Goal: Task Accomplishment & Management: Complete application form

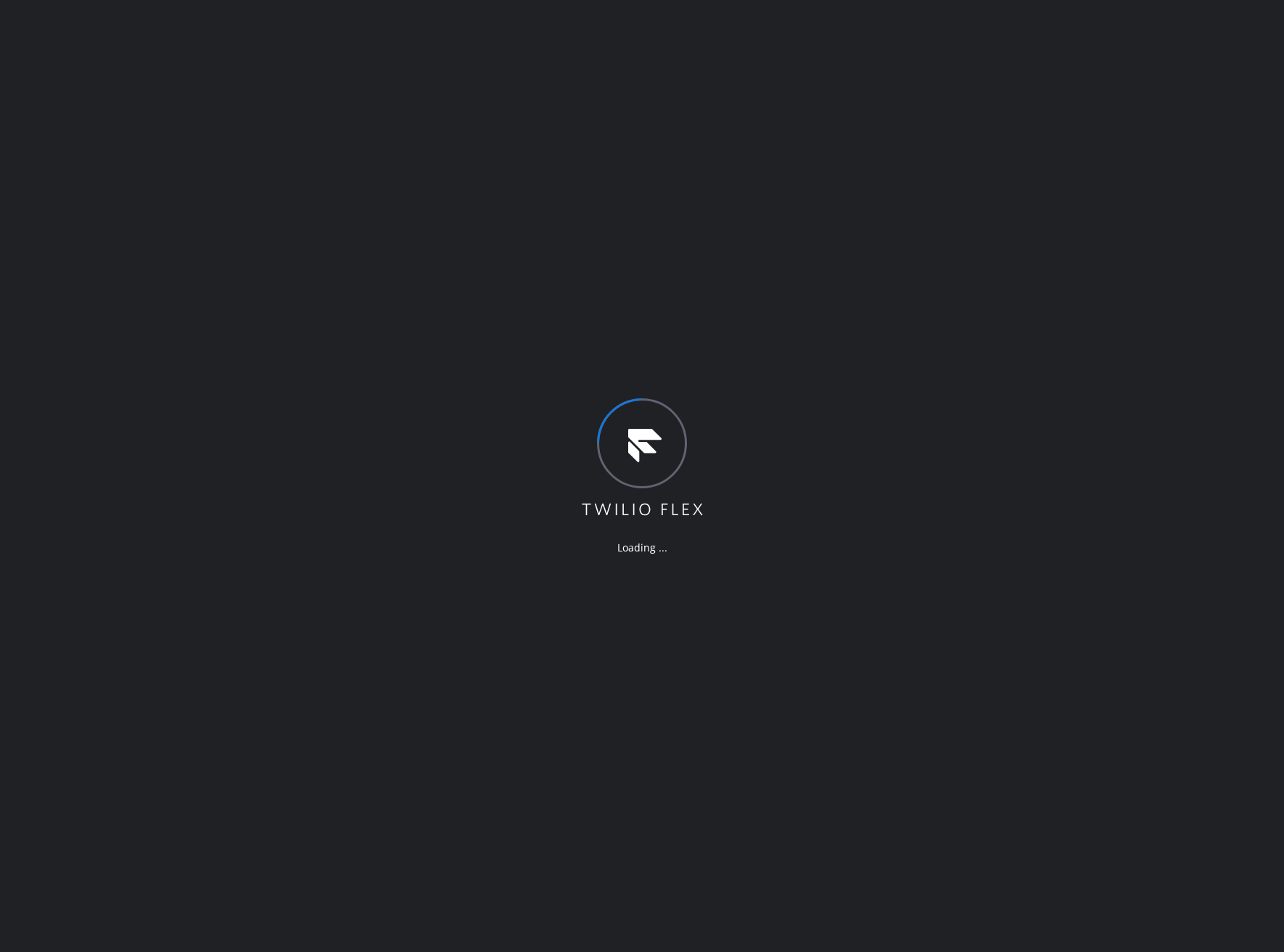
click at [54, 144] on div "Loading ..." at bounding box center [642, 476] width 1284 height 952
click at [341, 407] on div "Loading ..." at bounding box center [642, 476] width 1284 height 952
click at [126, 181] on div "Loading ..." at bounding box center [642, 476] width 1284 height 952
click at [107, 256] on div "Loading ..." at bounding box center [642, 476] width 1284 height 952
click at [1010, 649] on div "Loading ..." at bounding box center [642, 476] width 1284 height 952
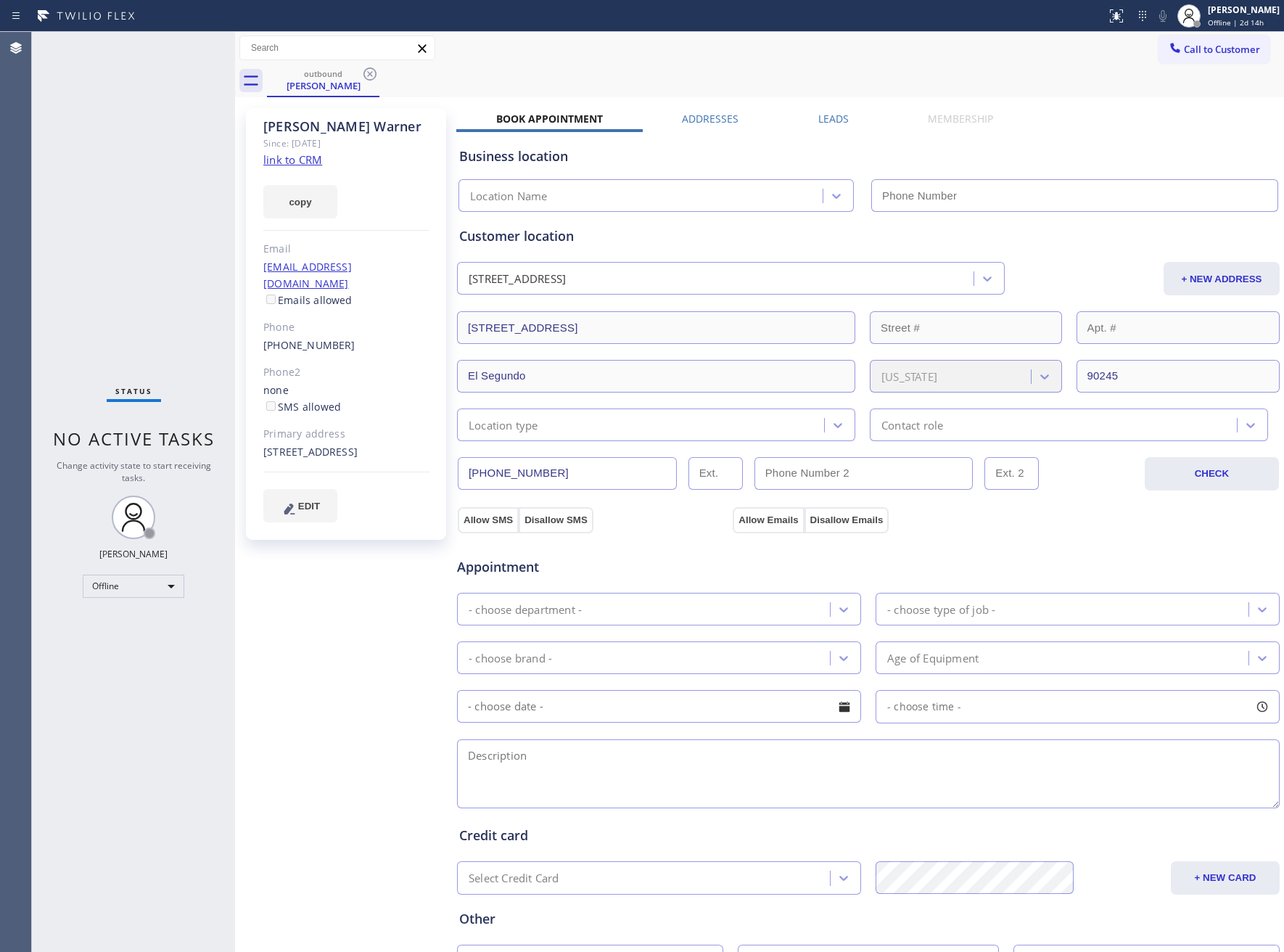
click at [235, 280] on div at bounding box center [235, 491] width 0 height 920
type input "(855) 908-1519"
click at [1208, 15] on div "[PERSON_NAME]" at bounding box center [1243, 10] width 72 height 12
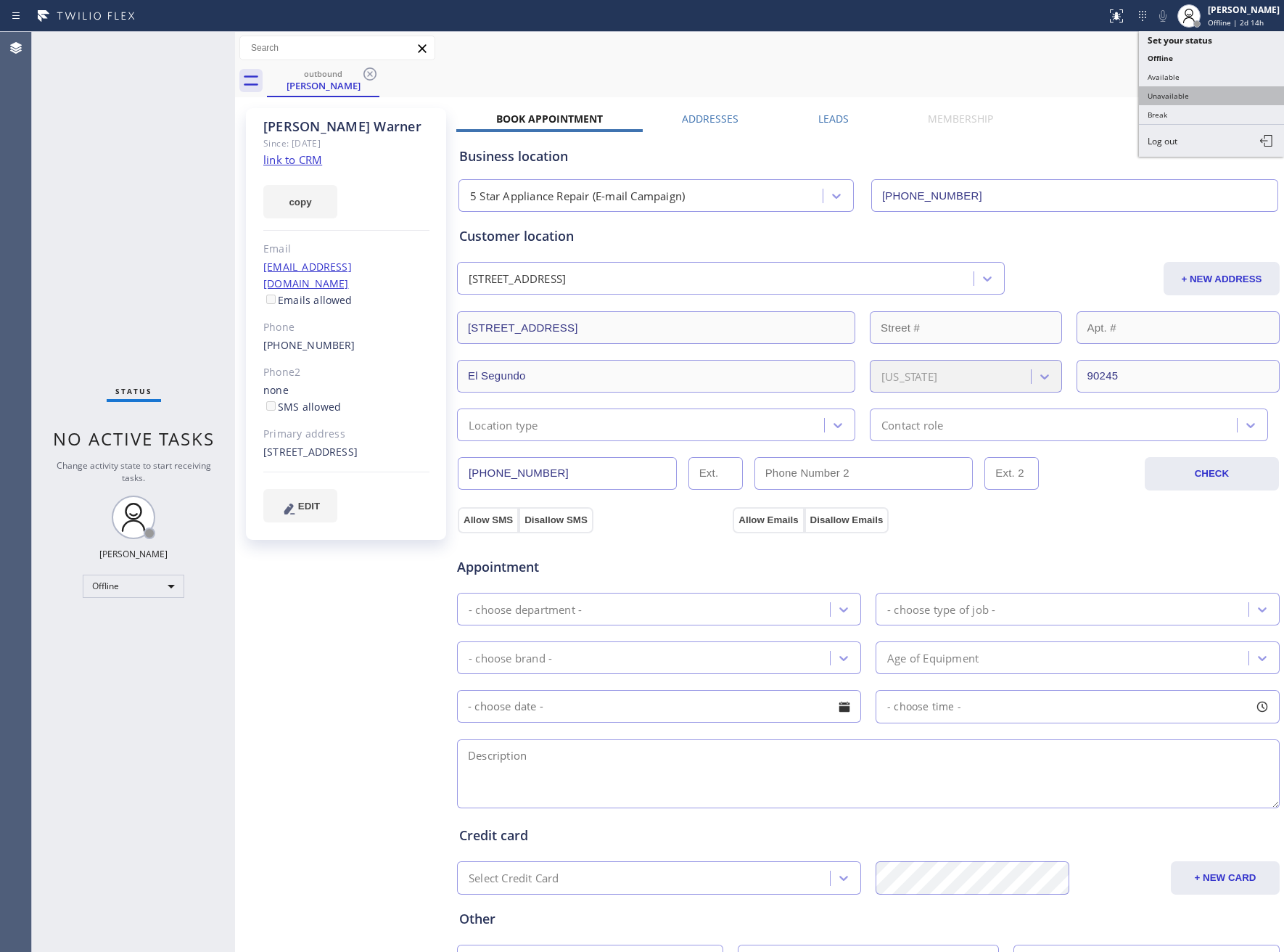
click at [1184, 89] on button "Unavailable" at bounding box center [1211, 96] width 145 height 19
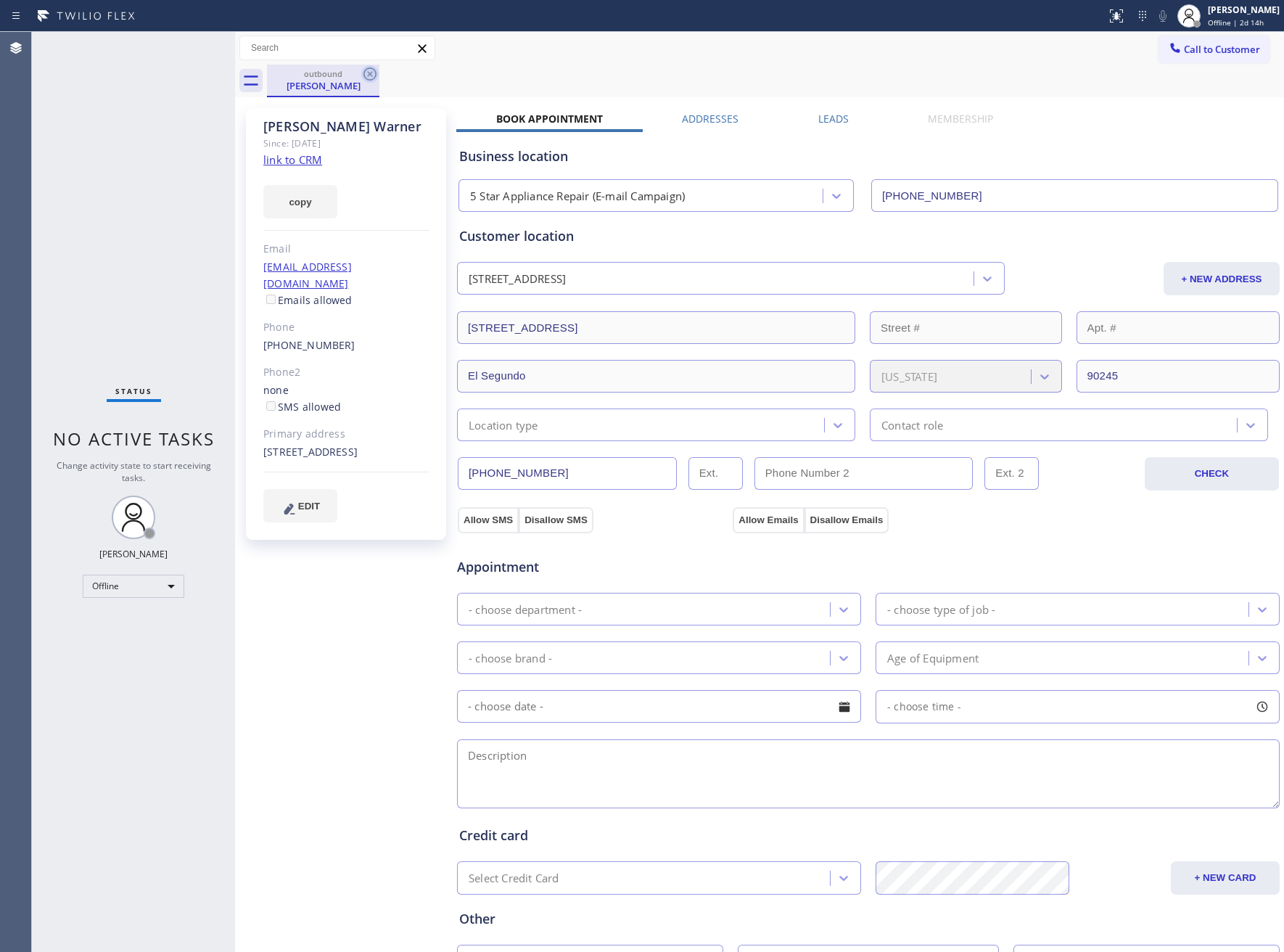
click at [371, 78] on icon at bounding box center [370, 74] width 18 height 18
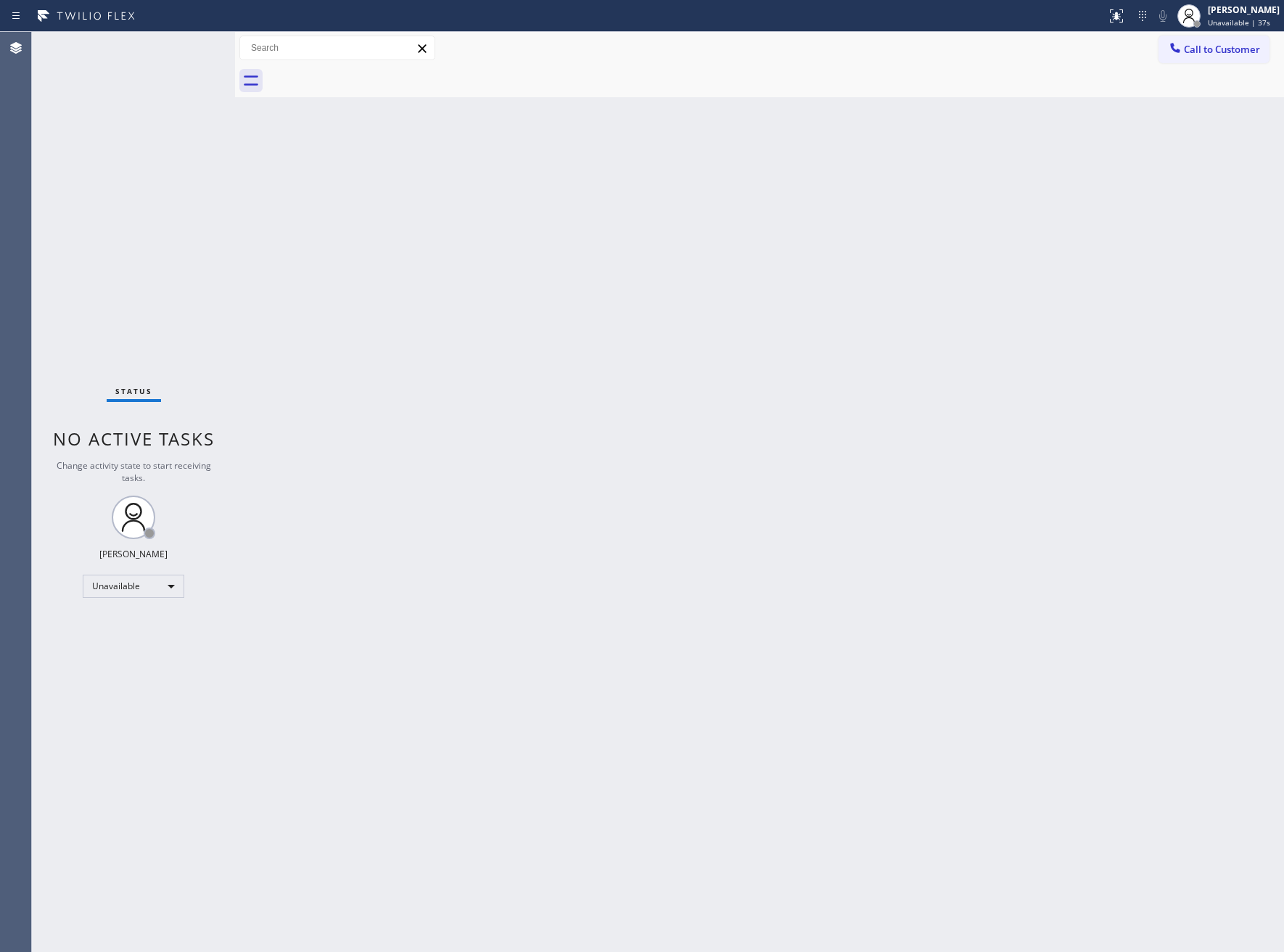
drag, startPoint x: 74, startPoint y: 225, endPoint x: 150, endPoint y: 220, distance: 76.2
click at [76, 225] on div "Status No active tasks Change activity state to start receiving tasks. [PERSON_…" at bounding box center [133, 491] width 203 height 920
click at [1213, 20] on span "Unavailable | 38s" at bounding box center [1238, 22] width 63 height 10
click at [290, 386] on div "Back to Dashboard Change Sender ID Customers Technicians Select a contact Outbo…" at bounding box center [759, 491] width 1049 height 920
drag, startPoint x: 1206, startPoint y: 55, endPoint x: 1127, endPoint y: 76, distance: 81.7
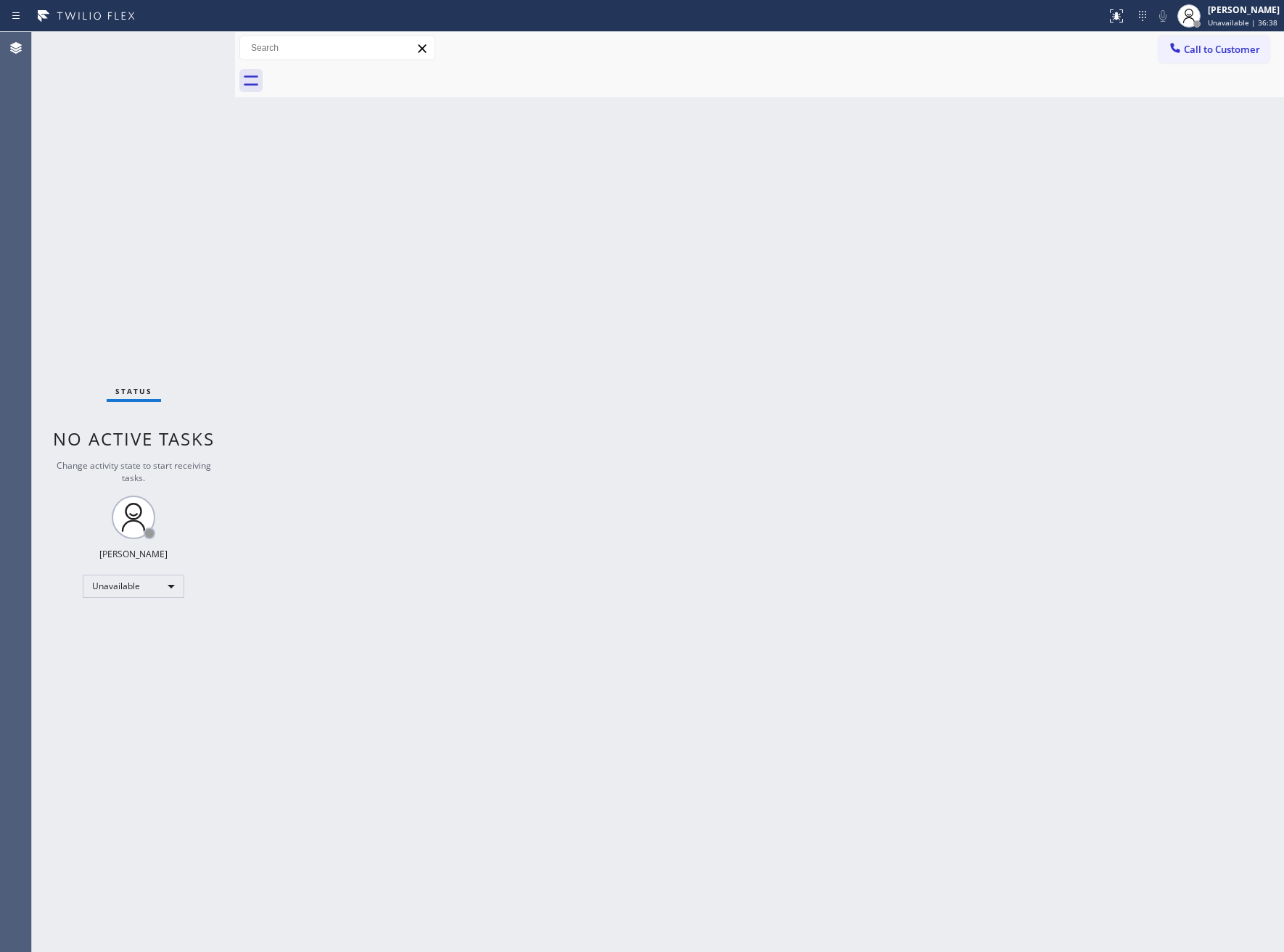
click at [1206, 54] on span "Call to Customer" at bounding box center [1221, 49] width 76 height 13
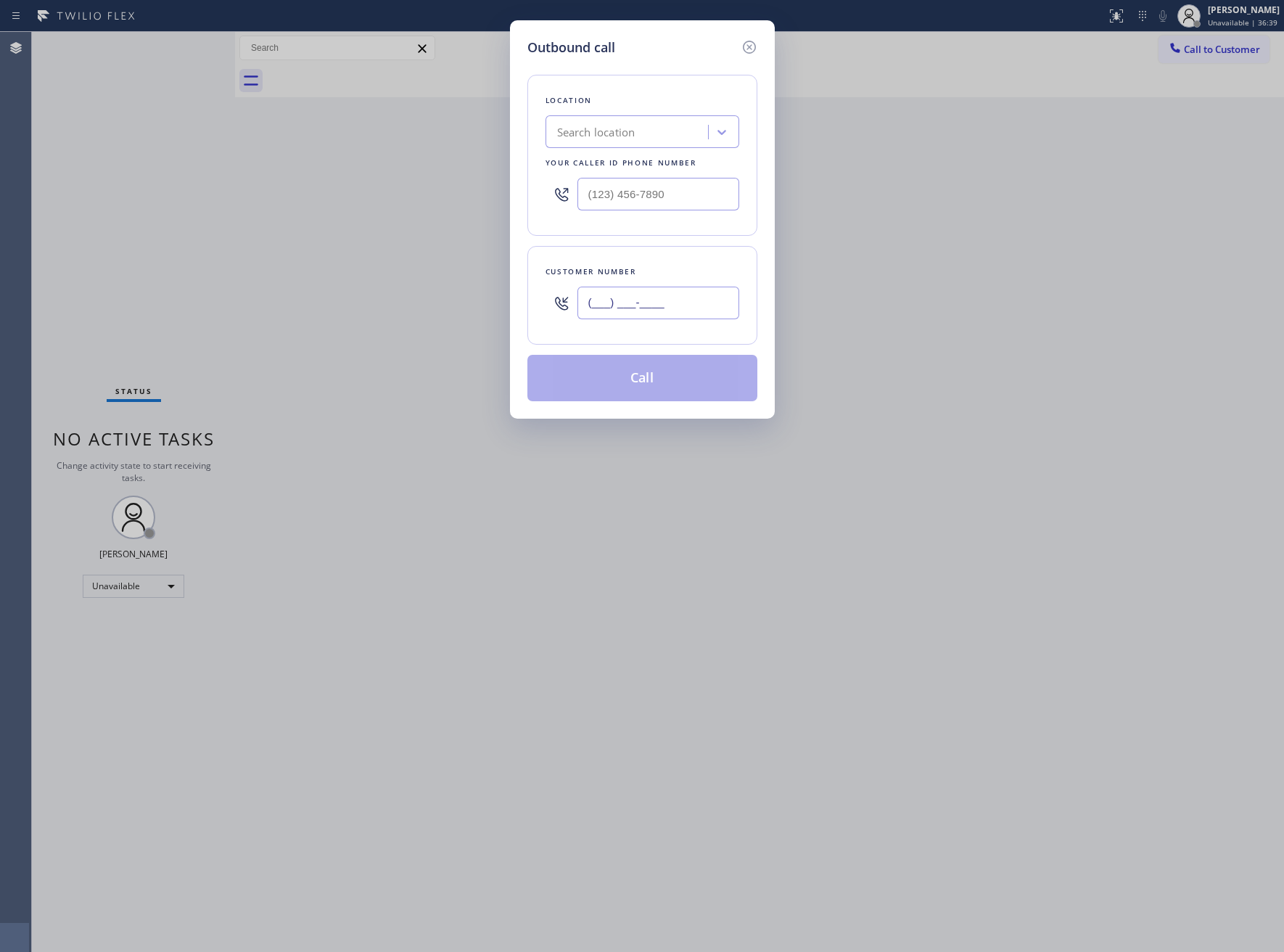
click at [643, 298] on input "(___) ___-____" at bounding box center [657, 303] width 161 height 32
paste input "303) 887-4301"
type input "(303) 887-4301"
click at [640, 209] on input "(___) ___-____" at bounding box center [657, 194] width 161 height 32
paste input "323) 416-2342"
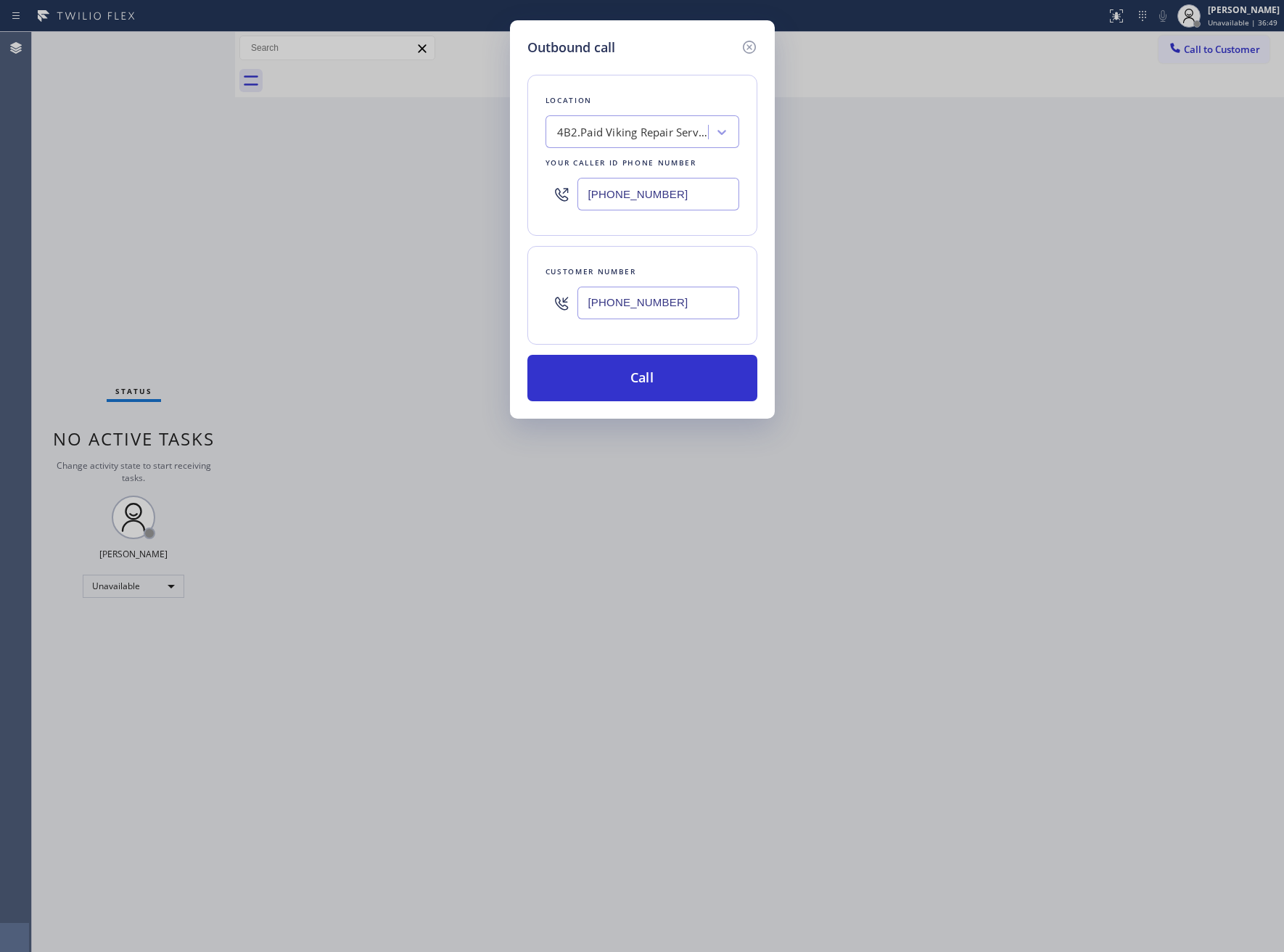
type input "(323) 416-2342"
click at [619, 352] on div "Location 4B2.Paid Viking Repair Service Your caller id phone number (323) 416-2…" at bounding box center [643, 229] width 230 height 344
click at [624, 383] on button "Call" at bounding box center [643, 378] width 230 height 46
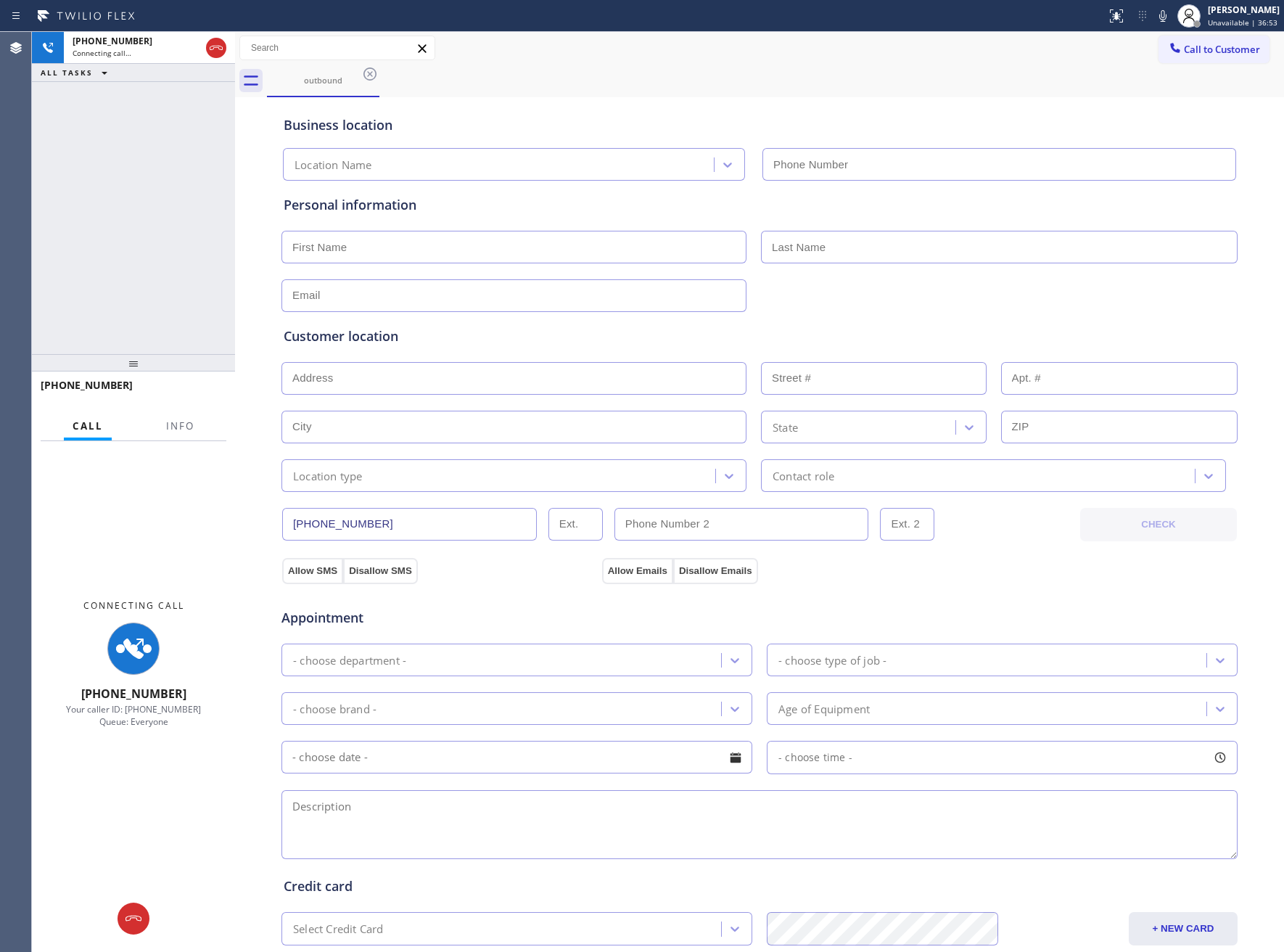
type input "(323) 416-2342"
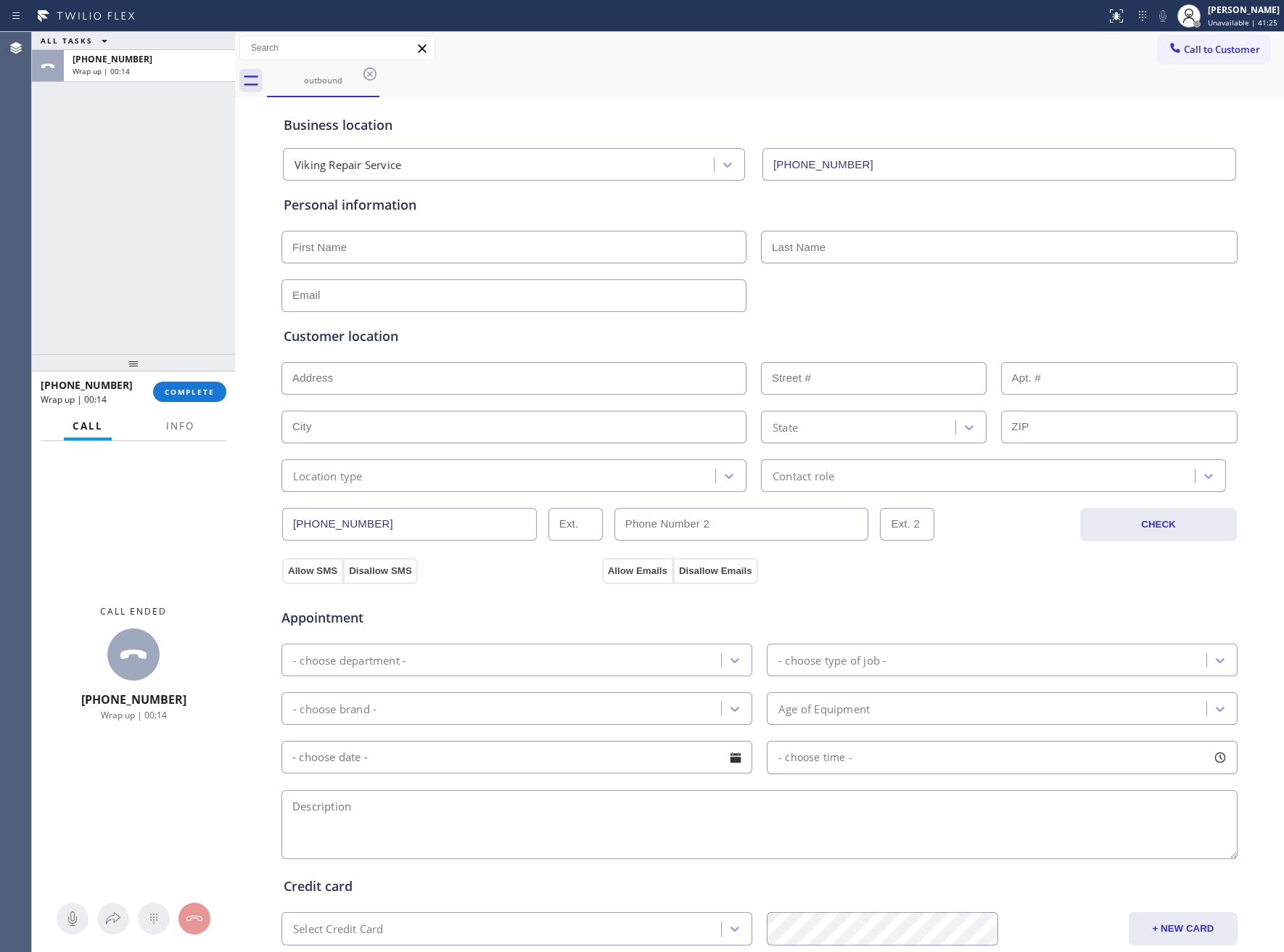
click at [390, 261] on input "text" at bounding box center [514, 247] width 465 height 32
paste input "Erin"
type input "Erin"
click at [788, 253] on input "Robiins" at bounding box center [999, 247] width 477 height 32
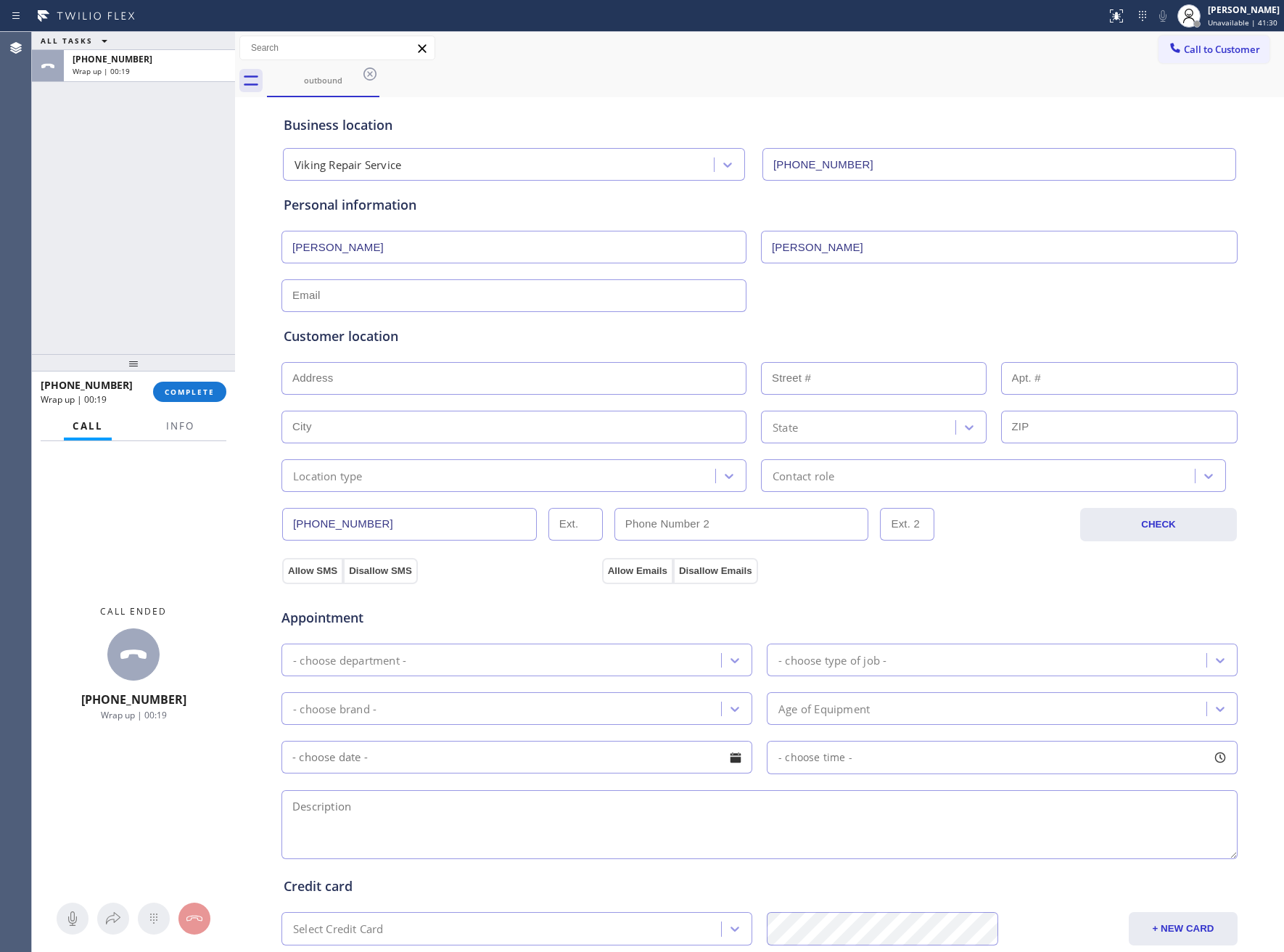
type input "Robbins"
click at [408, 296] on input "text" at bounding box center [514, 296] width 465 height 32
paste input "e_mrobbins@hotmail.com"
type input "e_mrobbins@hotmail.com"
click at [399, 373] on input "text" at bounding box center [514, 379] width 465 height 32
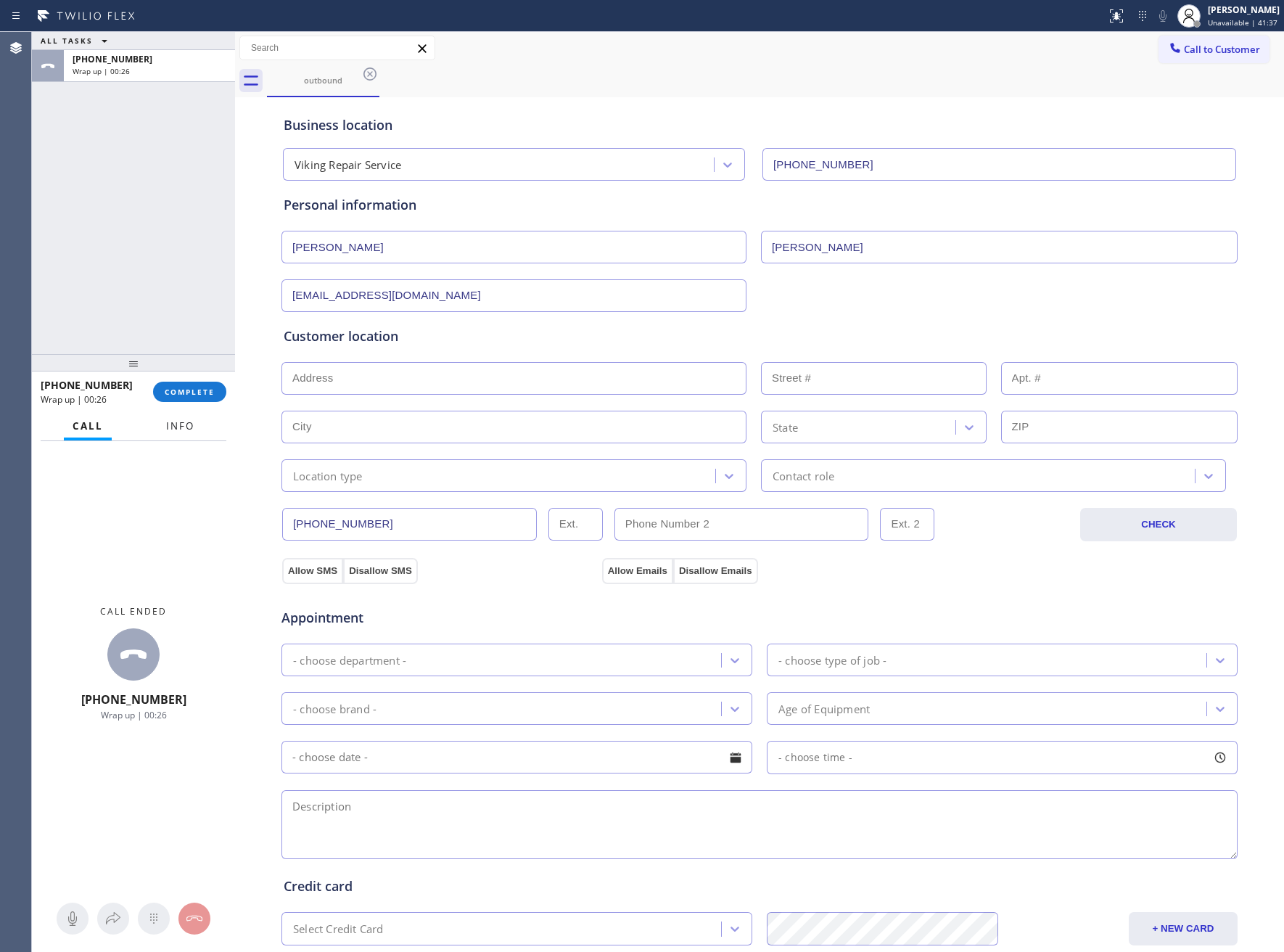
drag, startPoint x: 188, startPoint y: 424, endPoint x: 161, endPoint y: 533, distance: 112.3
click at [188, 424] on span "Info" at bounding box center [180, 426] width 29 height 13
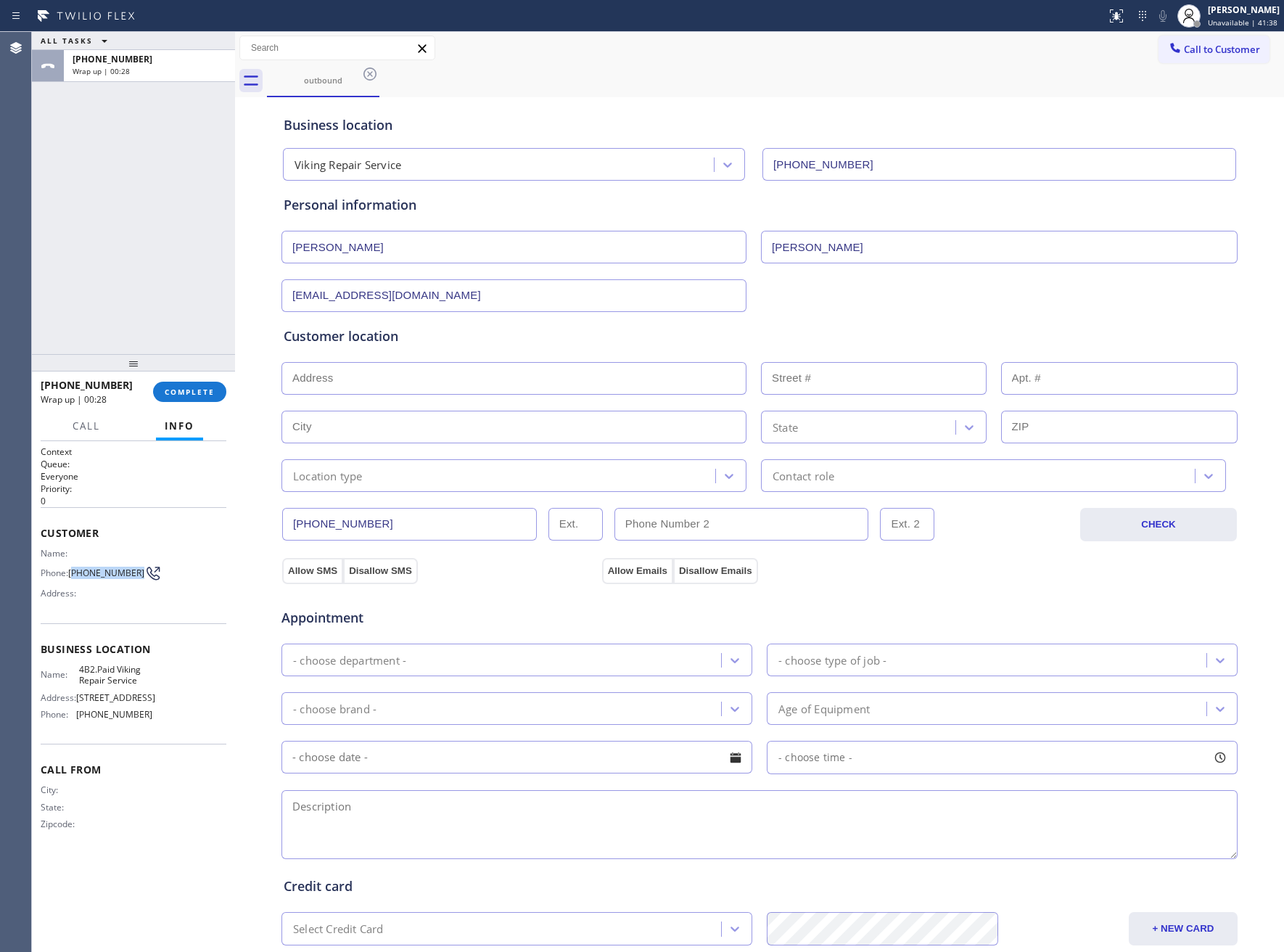
drag, startPoint x: 76, startPoint y: 568, endPoint x: 131, endPoint y: 570, distance: 55.0
click at [131, 570] on span "(303) 887-4301" at bounding box center [106, 573] width 76 height 11
copy span "303) 887-4301"
drag, startPoint x: 1191, startPoint y: 51, endPoint x: 1014, endPoint y: 170, distance: 213.3
click at [1188, 53] on span "Call to Customer" at bounding box center [1221, 49] width 76 height 13
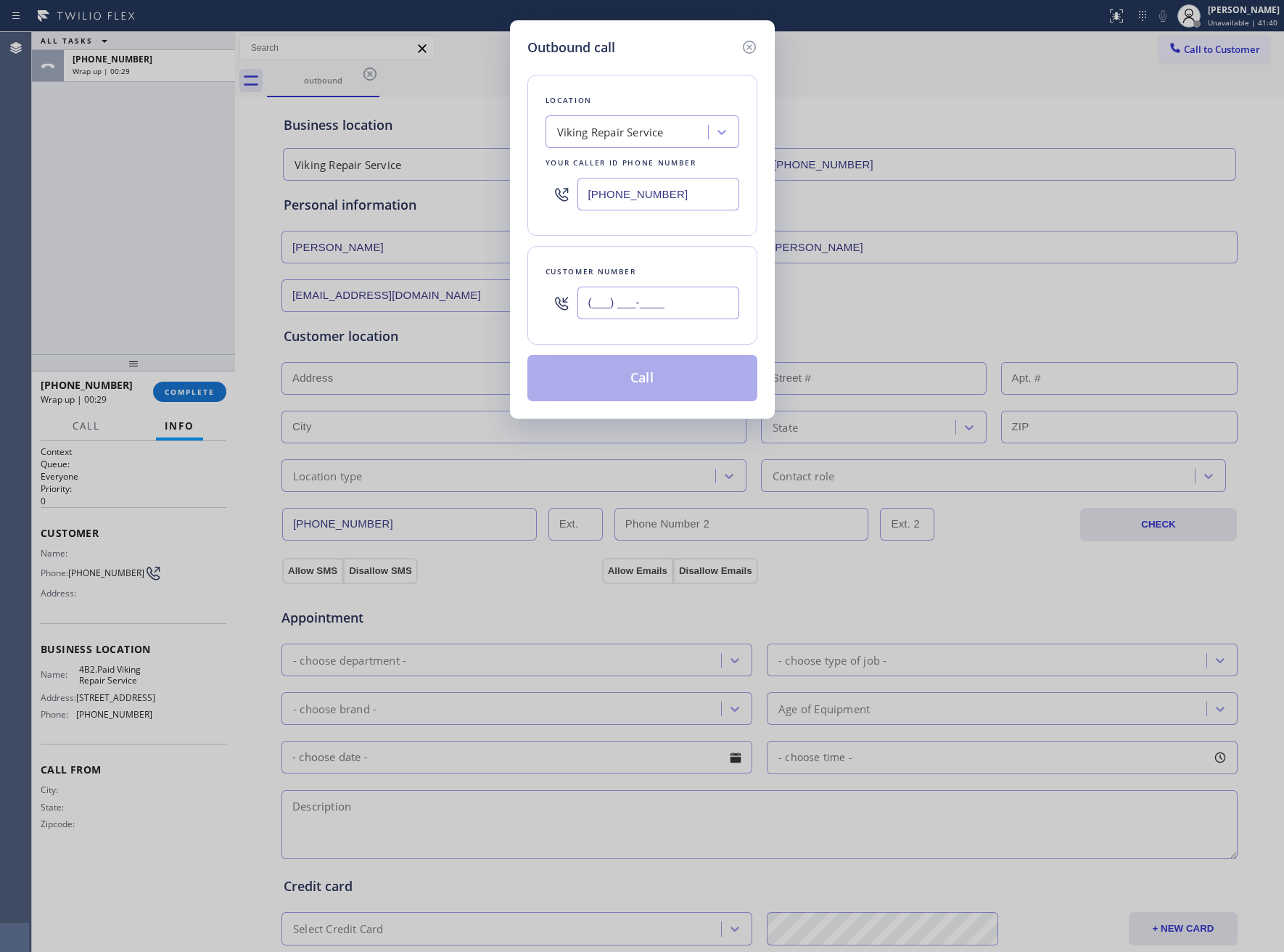
click at [636, 314] on input "(___) ___-____" at bounding box center [657, 303] width 161 height 32
paste input "303) 887-4301"
type input "(303) 887-4301"
click at [667, 392] on button "Call" at bounding box center [643, 378] width 230 height 46
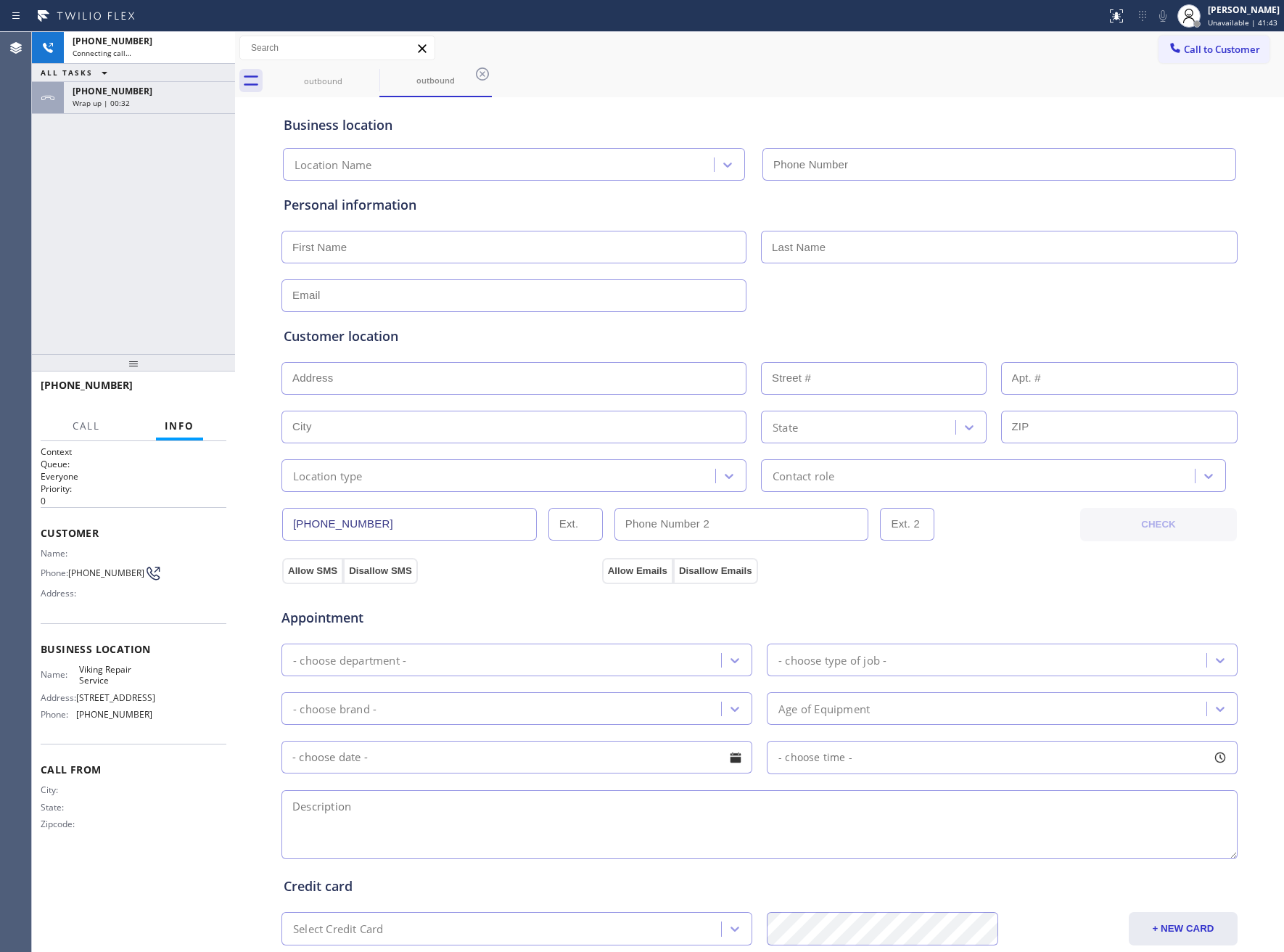
type input "(323) 416-2342"
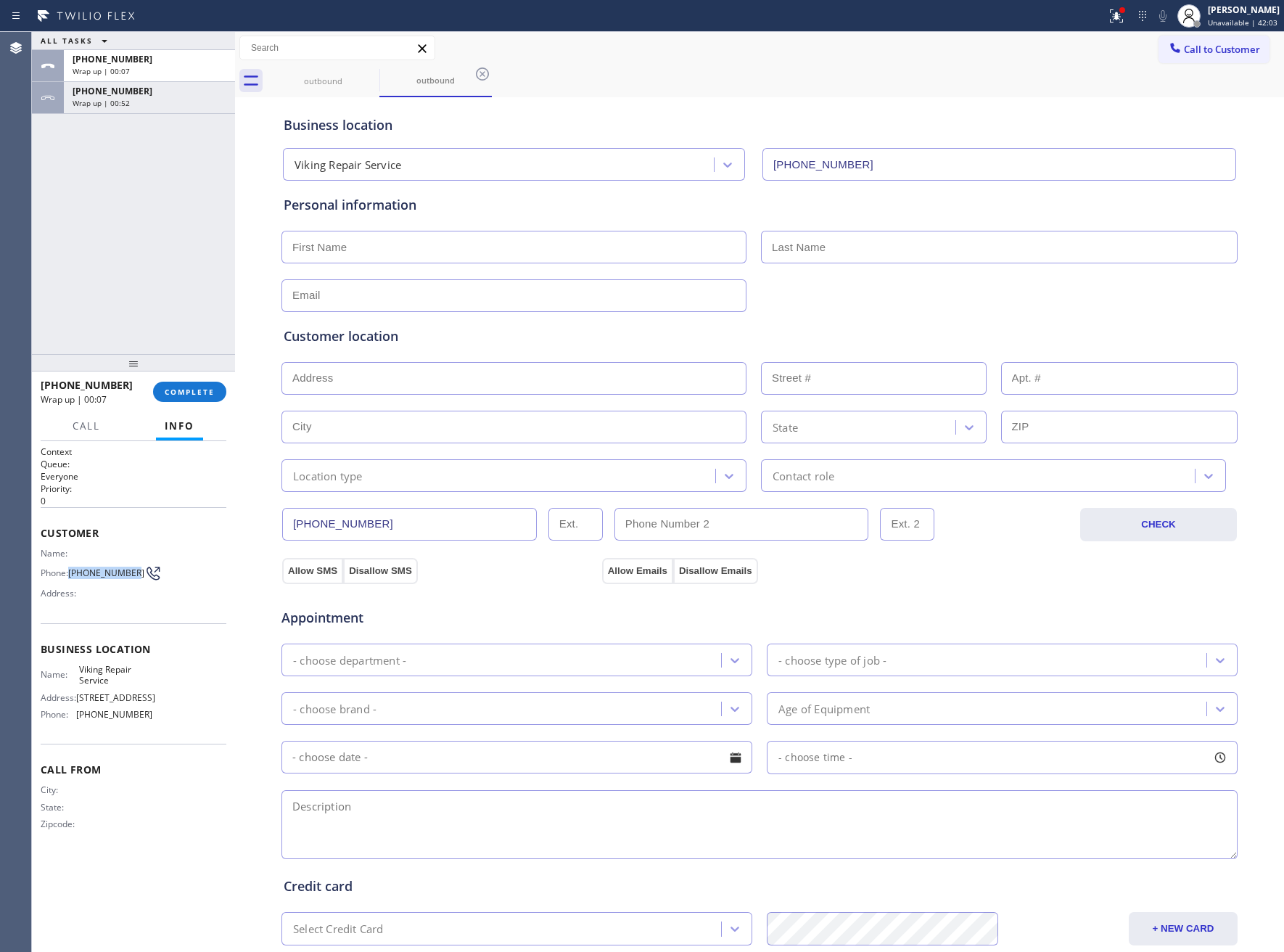
drag, startPoint x: 72, startPoint y: 573, endPoint x: 129, endPoint y: 571, distance: 57.0
click at [129, 571] on div "Phone: (303) 887-4301" at bounding box center [97, 573] width 112 height 18
copy div "(303) 887-430"
click at [131, 575] on span "(303) 887-4301" at bounding box center [106, 573] width 76 height 11
copy div "(303) 887-4301"
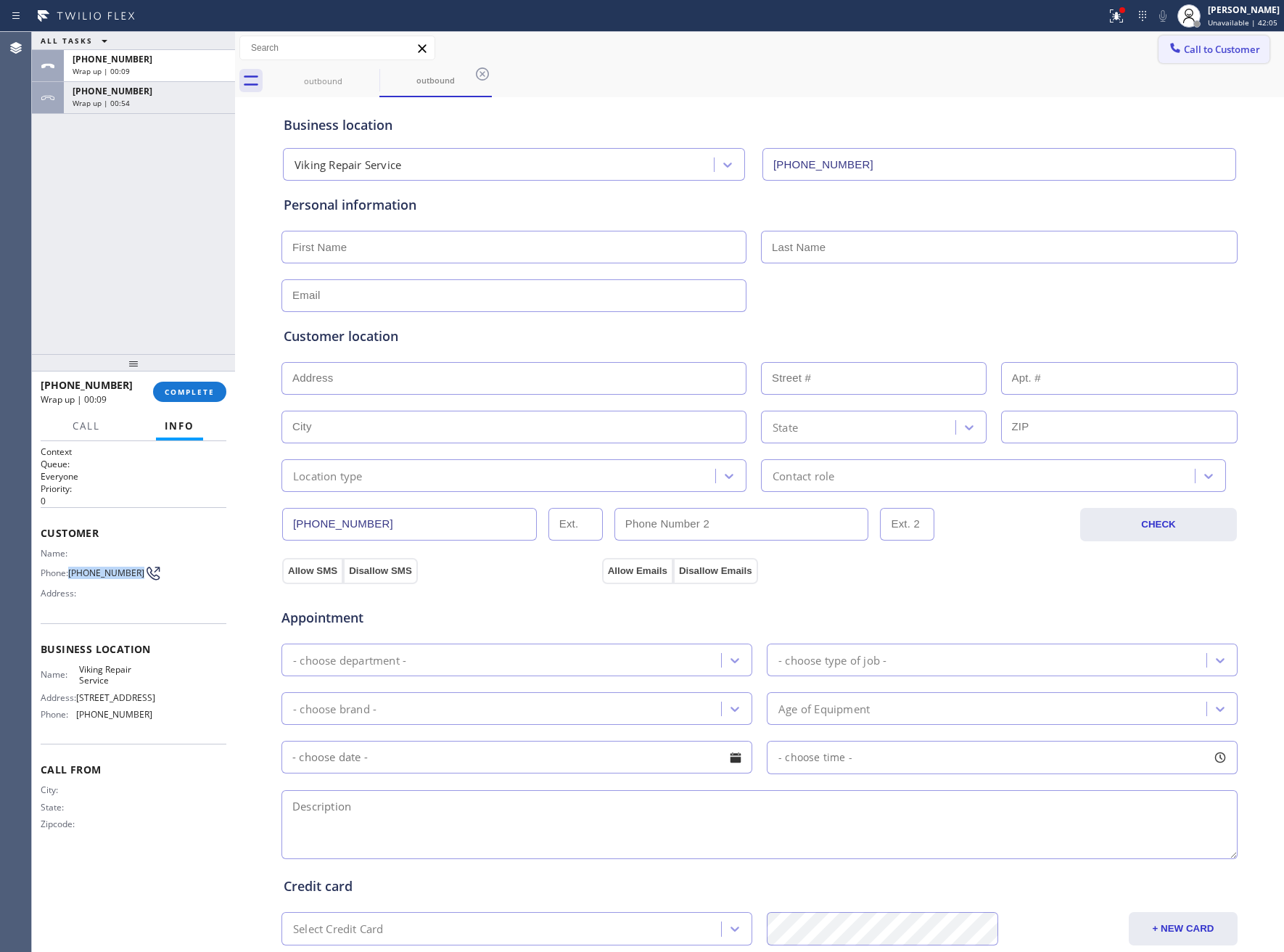
click at [1218, 49] on span "Call to Customer" at bounding box center [1221, 49] width 76 height 13
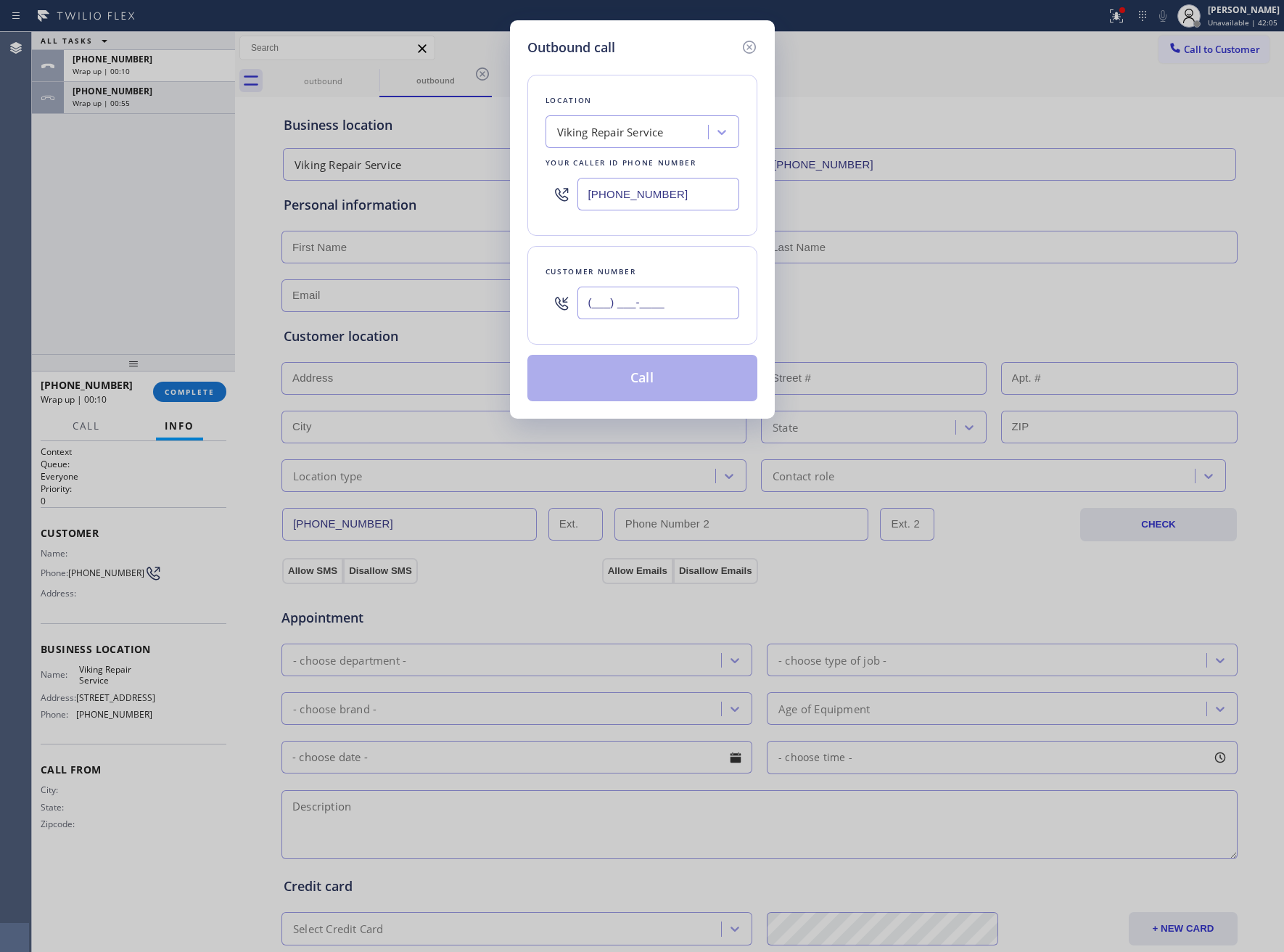
click at [660, 312] on input "(___) ___-____" at bounding box center [657, 303] width 161 height 32
paste input "303) 887-4301"
type input "(303) 887-4301"
click at [668, 390] on button "Call" at bounding box center [643, 378] width 230 height 46
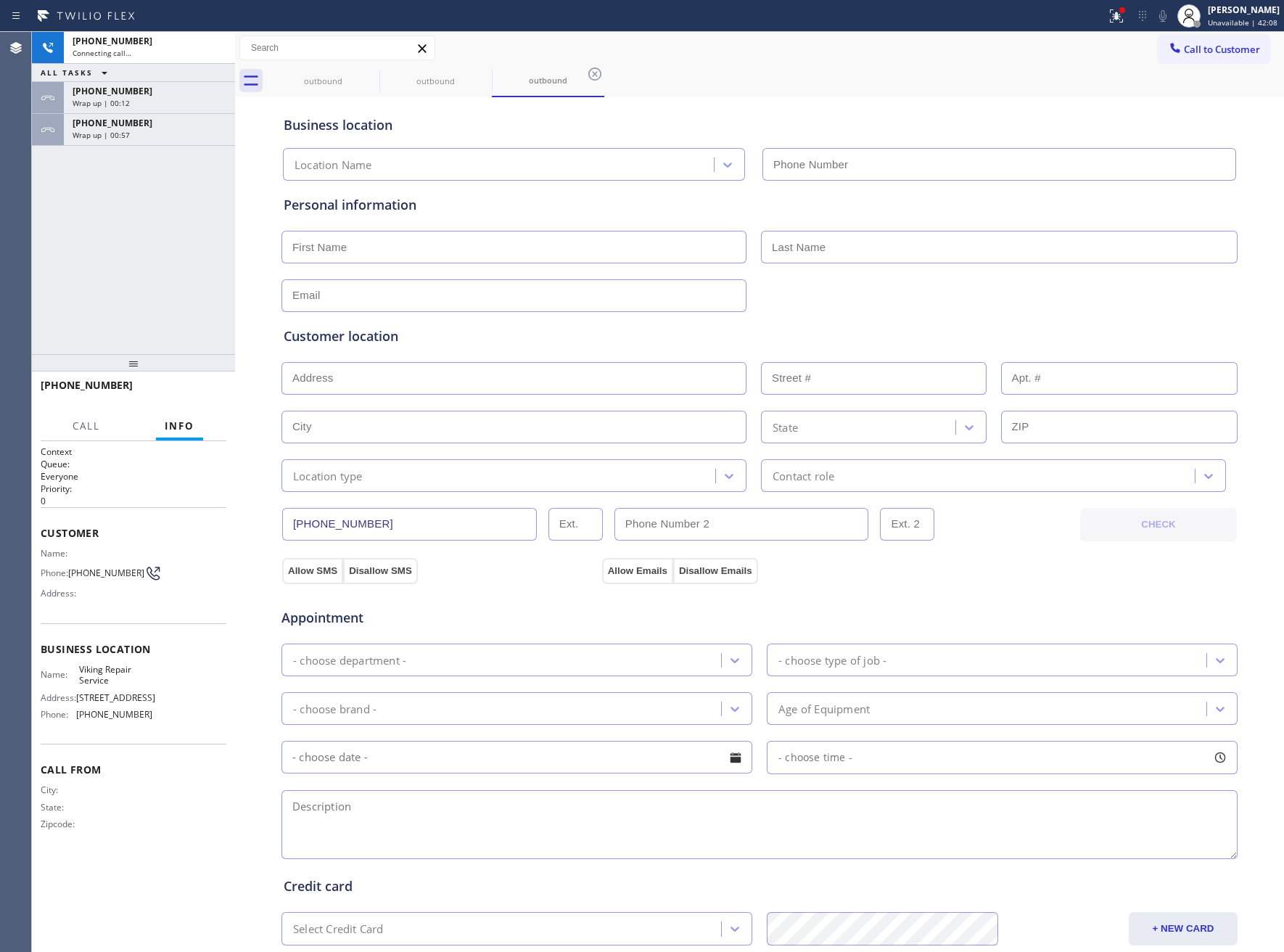
type input "(323) 416-2342"
click at [597, 79] on icon at bounding box center [595, 73] width 13 height 13
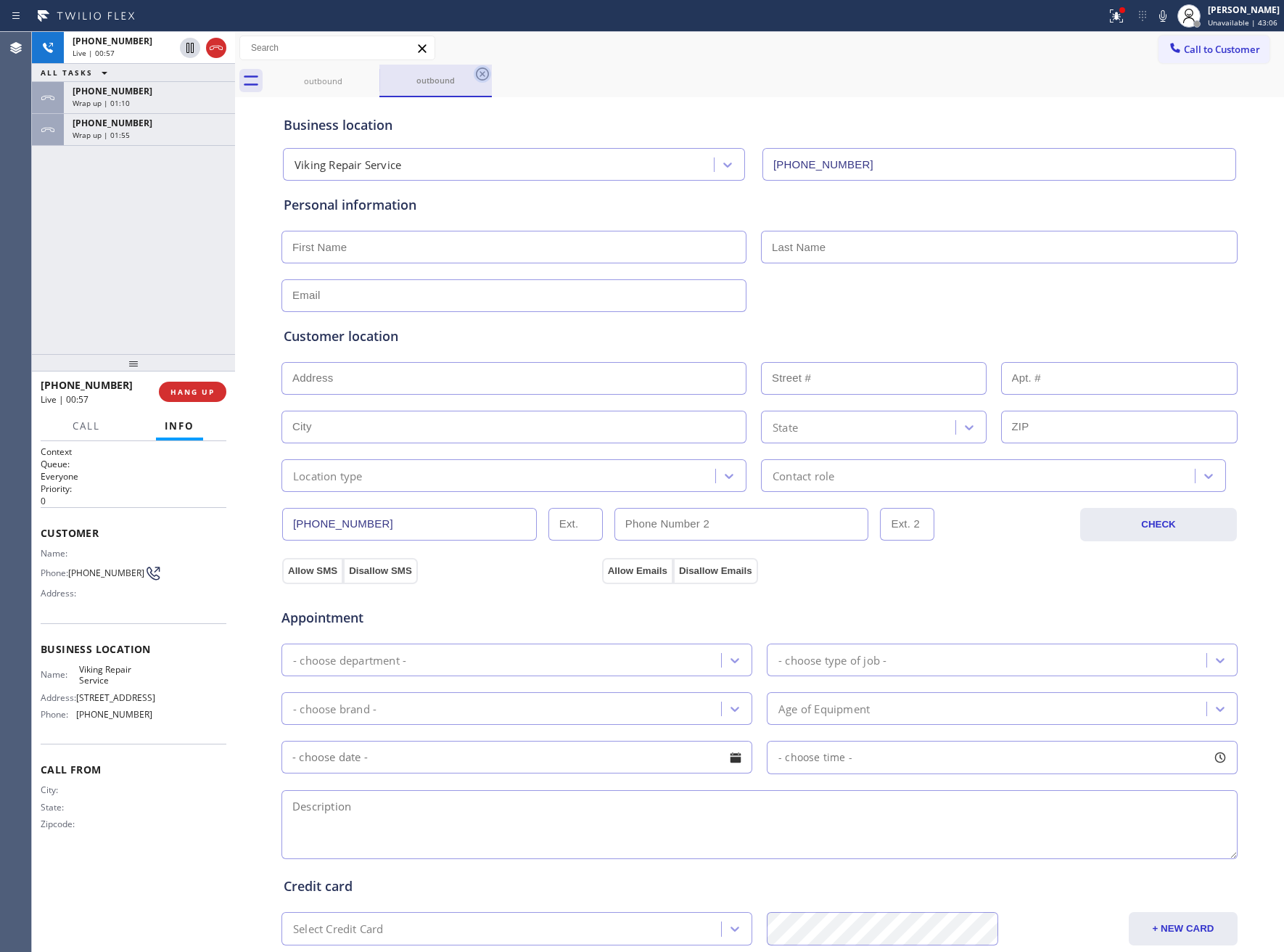
click at [481, 73] on icon at bounding box center [482, 73] width 13 height 13
click at [586, 291] on input "e_mrobbins@hotmail.com" at bounding box center [514, 296] width 465 height 32
click at [449, 383] on input "text" at bounding box center [514, 379] width 465 height 32
click at [413, 384] on input "text" at bounding box center [514, 379] width 465 height 32
paste input "49 E Cherry Ln DrCherry Hills Village, CO 80113"
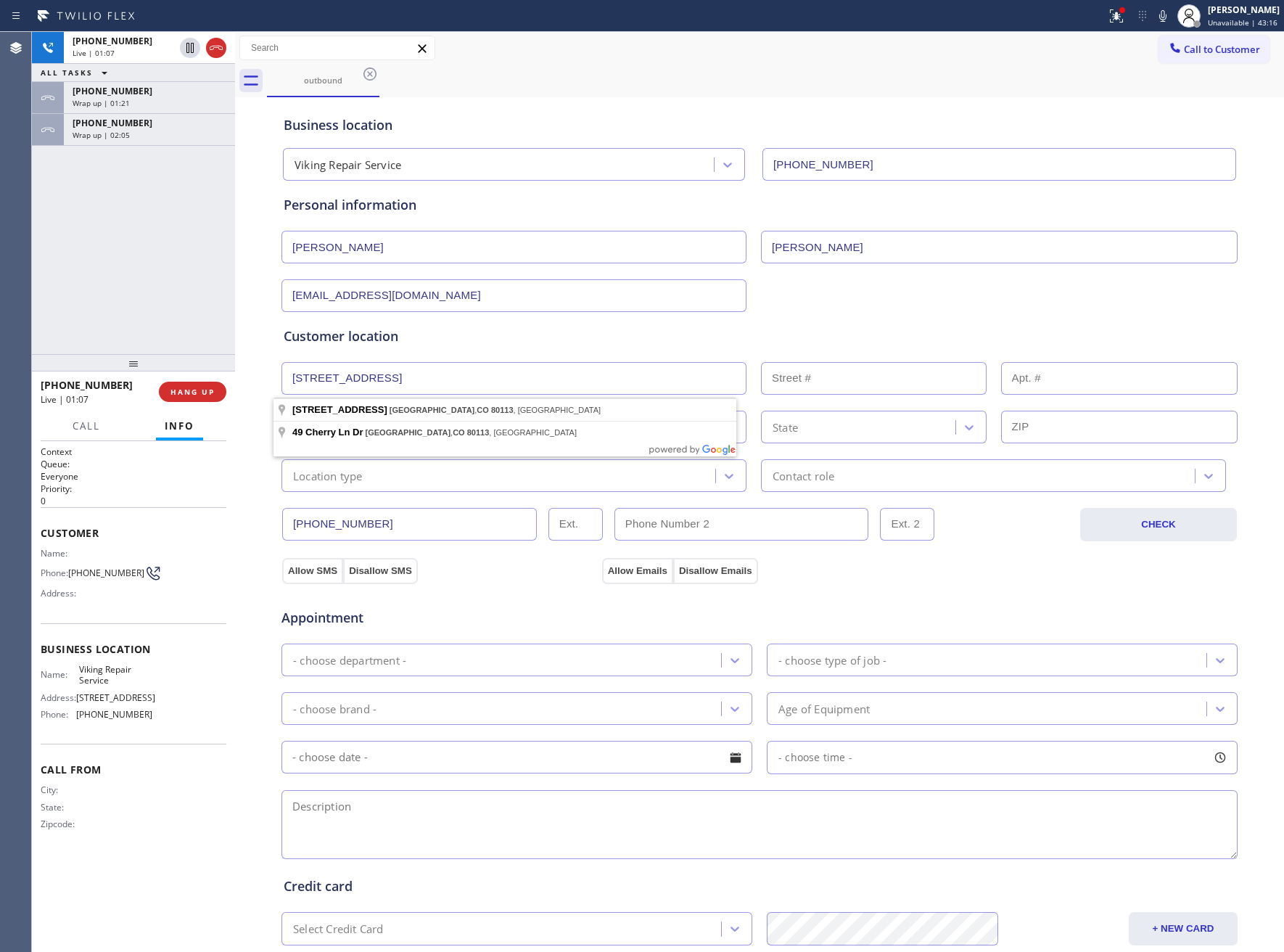
type input "49 E Cherry Ln Dr"
type input "49"
type input "Cherry Hills Village"
type input "80113"
click at [341, 484] on div "Location type" at bounding box center [328, 476] width 70 height 17
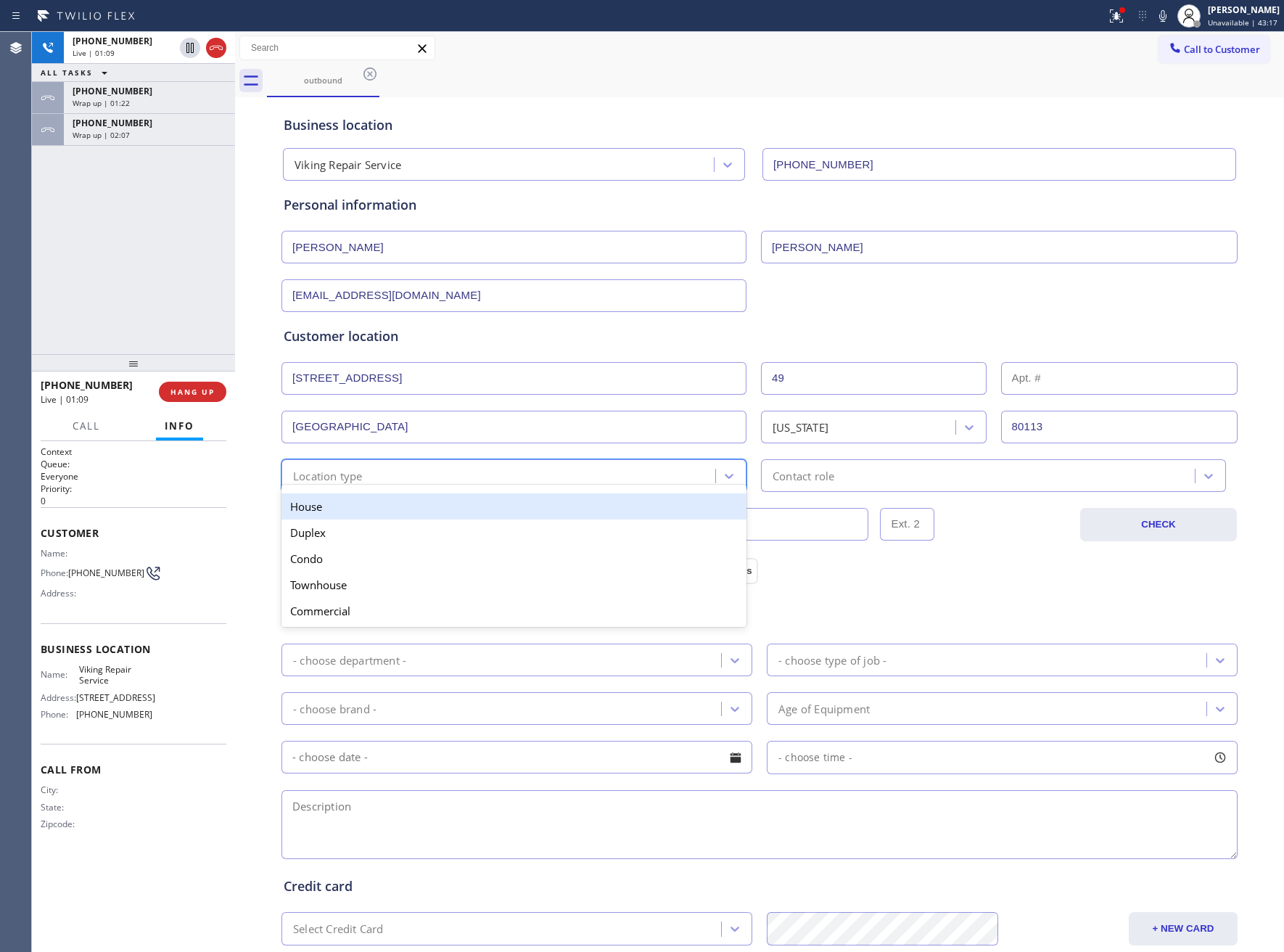
click at [353, 518] on div "House" at bounding box center [514, 507] width 465 height 26
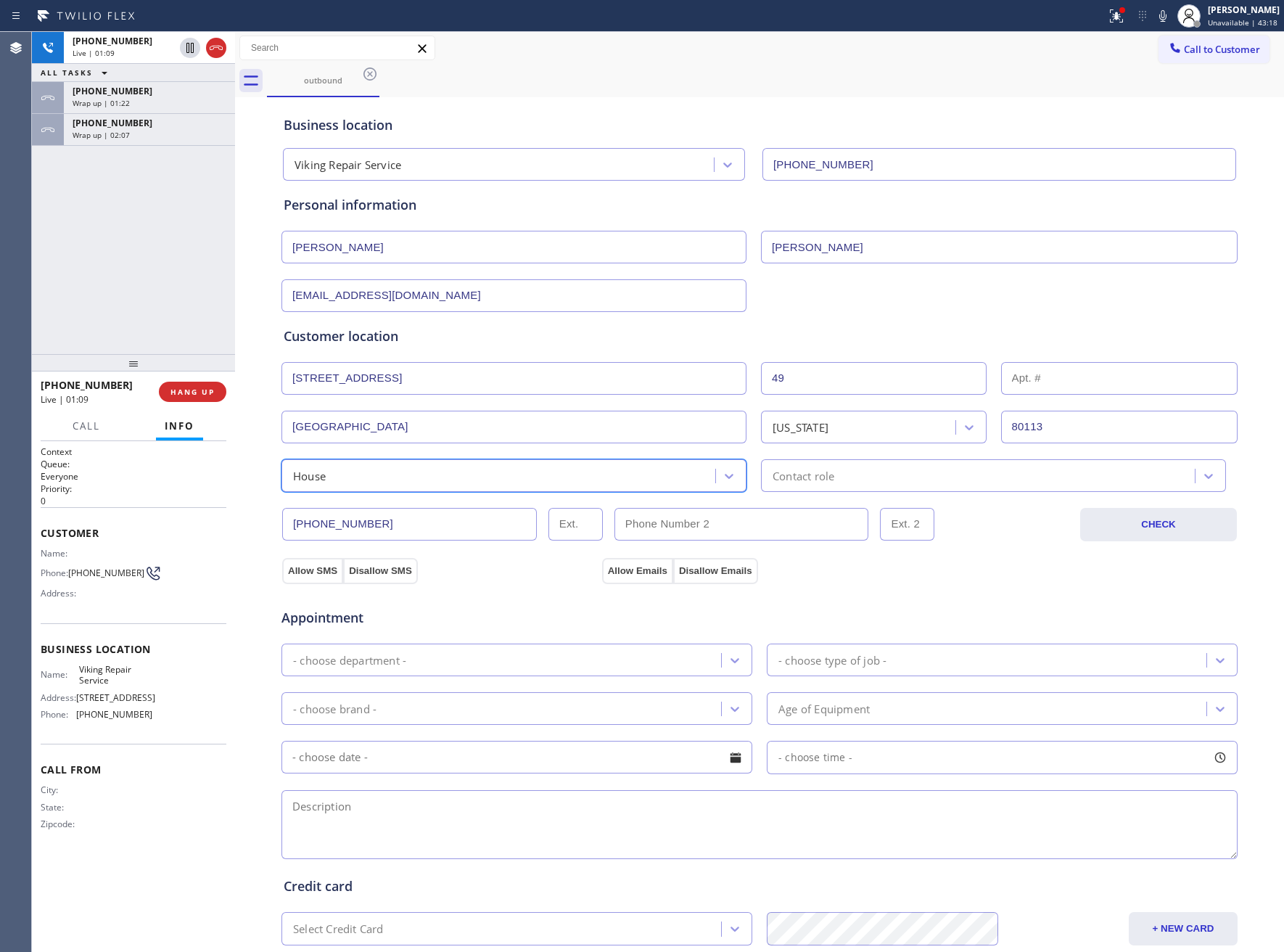
click at [866, 480] on div "Contact role" at bounding box center [980, 475] width 430 height 26
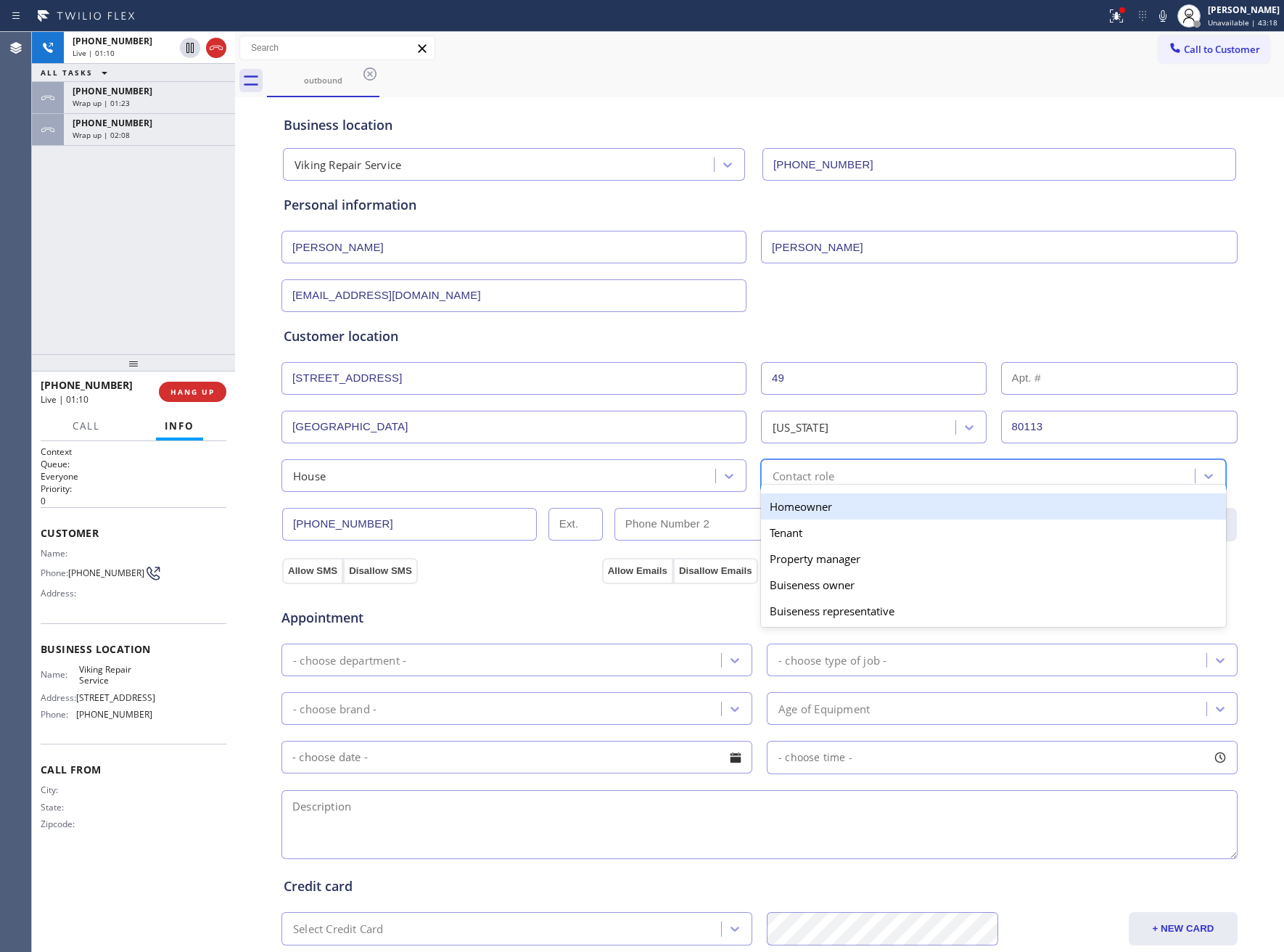
click at [827, 510] on div "Homeowner" at bounding box center [994, 507] width 465 height 26
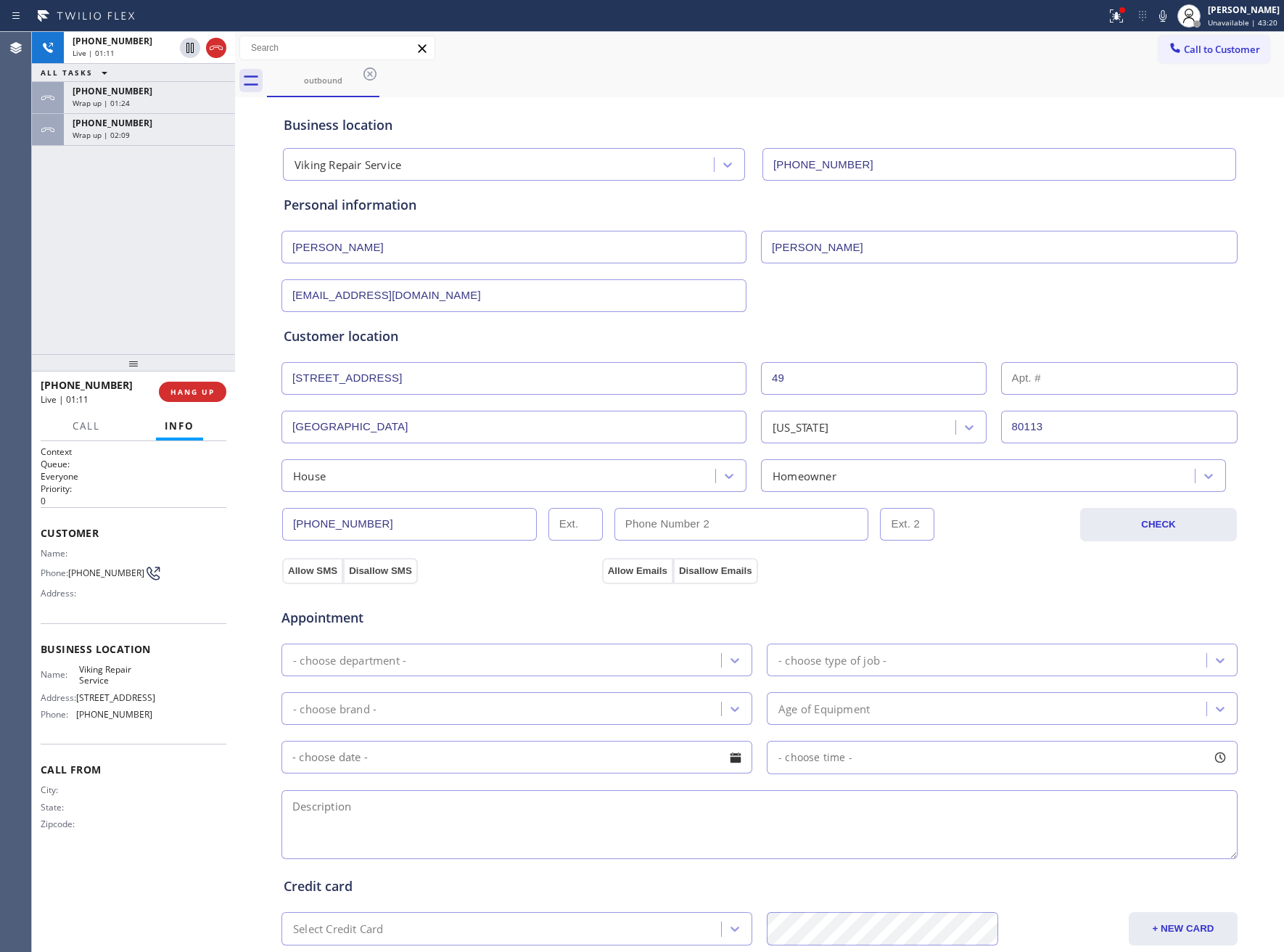
click at [382, 539] on div "Allow SMS Disallow SMS Allow Emails Disallow Emails" at bounding box center [759, 559] width 957 height 48
click at [379, 533] on input "(303) 887-4301" at bounding box center [409, 524] width 255 height 32
click at [288, 582] on div "Appointment - choose department - - choose type of job - - choose brand - Age o…" at bounding box center [759, 719] width 957 height 284
click at [290, 581] on div "Appointment - choose department - - choose type of job - - choose brand - Age o…" at bounding box center [759, 719] width 957 height 284
click at [294, 576] on button "Allow SMS" at bounding box center [312, 571] width 61 height 26
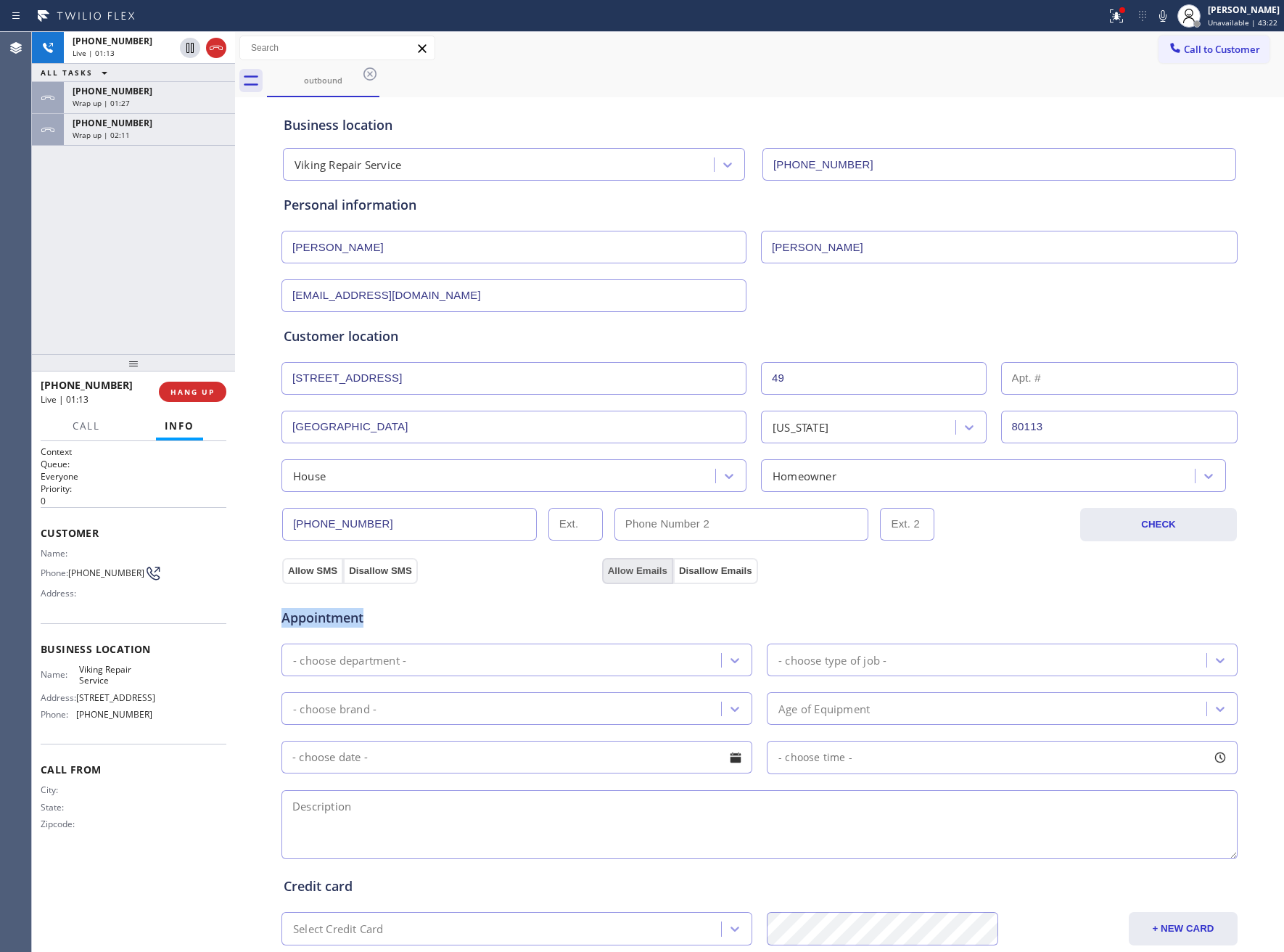
click at [613, 575] on button "Allow Emails" at bounding box center [637, 571] width 71 height 26
click at [529, 654] on div "- choose department -" at bounding box center [503, 660] width 435 height 26
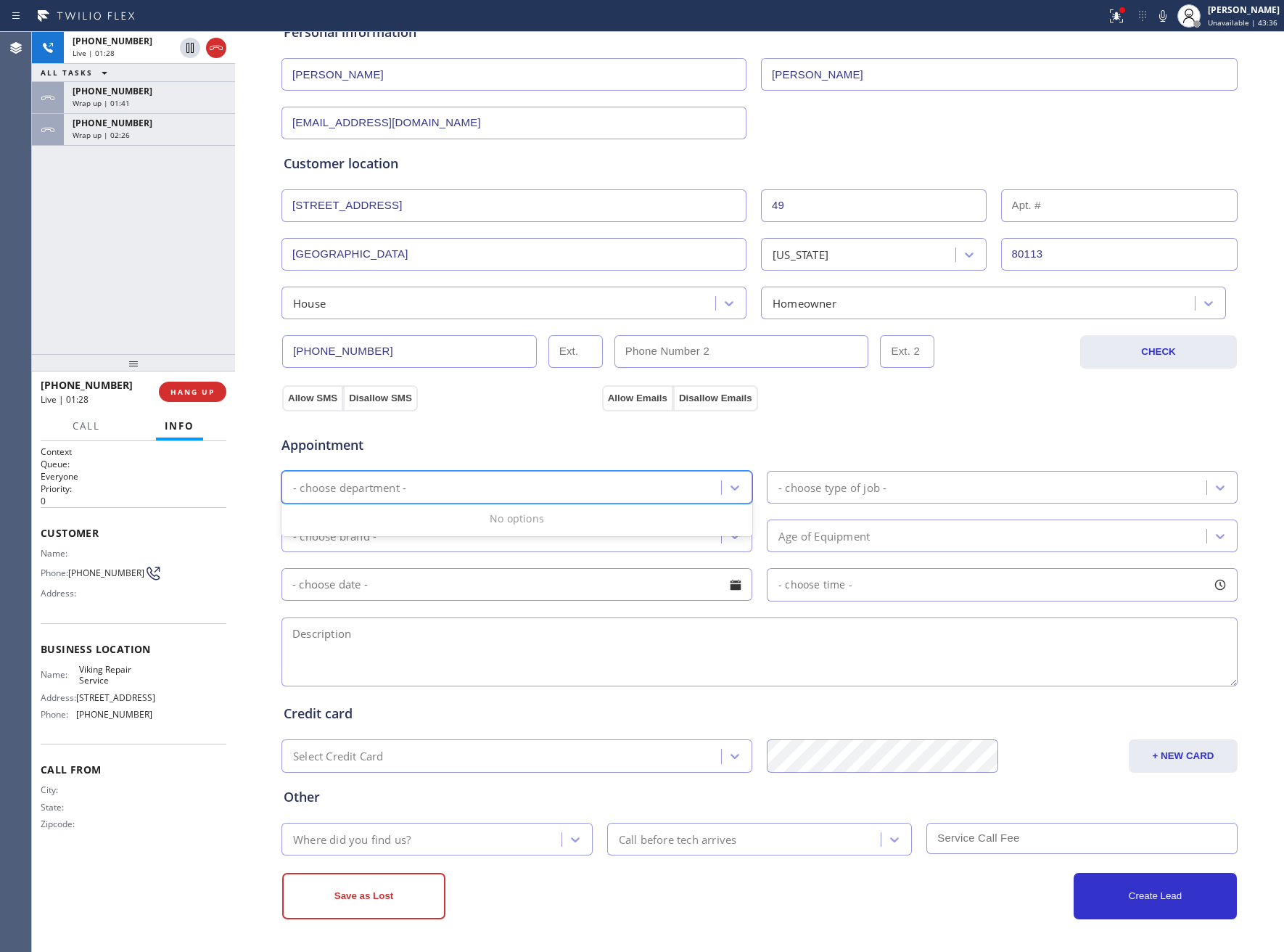
click at [388, 479] on div "- choose department -" at bounding box center [349, 488] width 113 height 17
click at [449, 427] on div "Appointment" at bounding box center [440, 438] width 320 height 34
click at [453, 471] on div "- choose department -" at bounding box center [516, 487] width 470 height 32
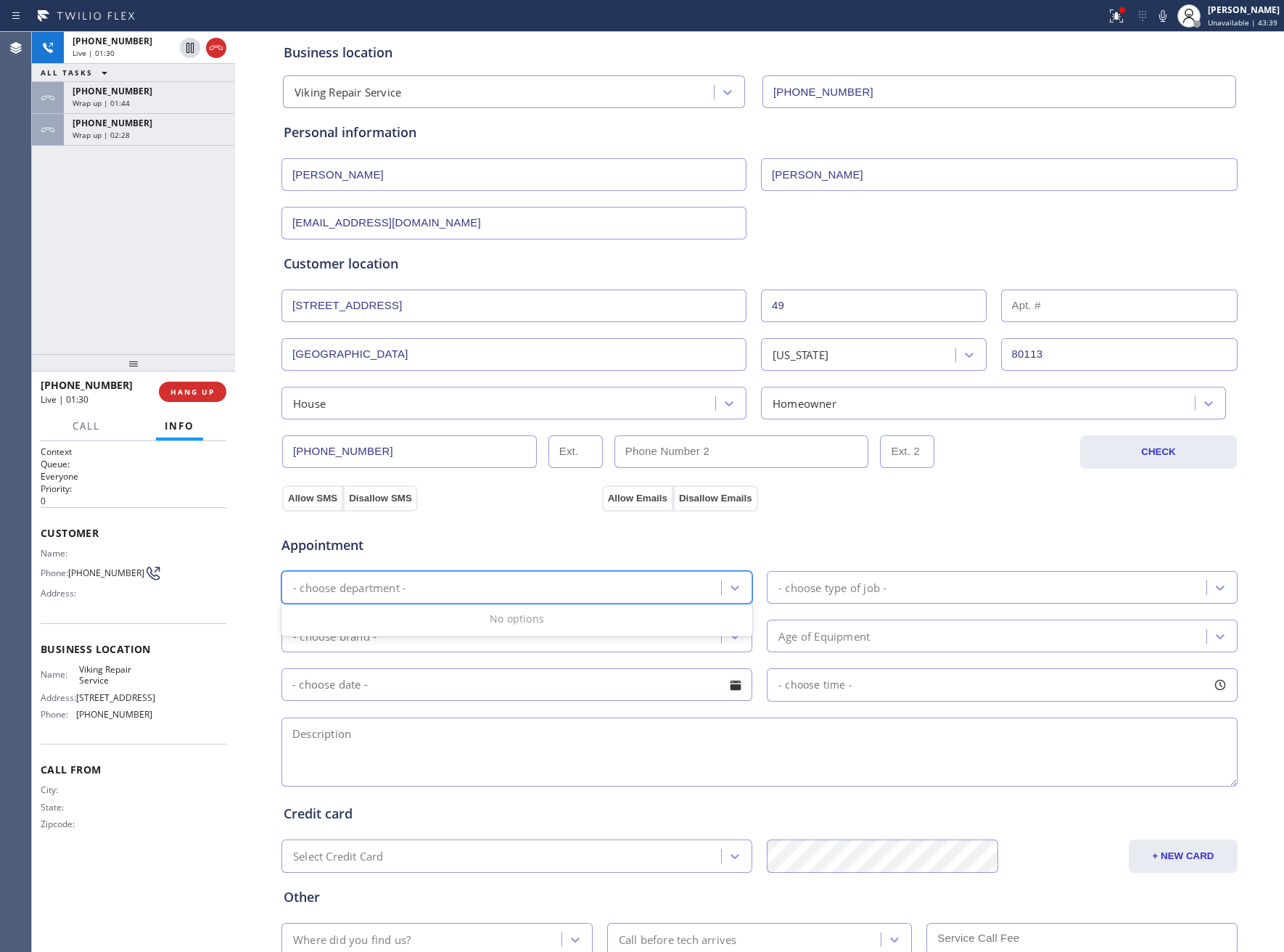
scroll to position [0, 0]
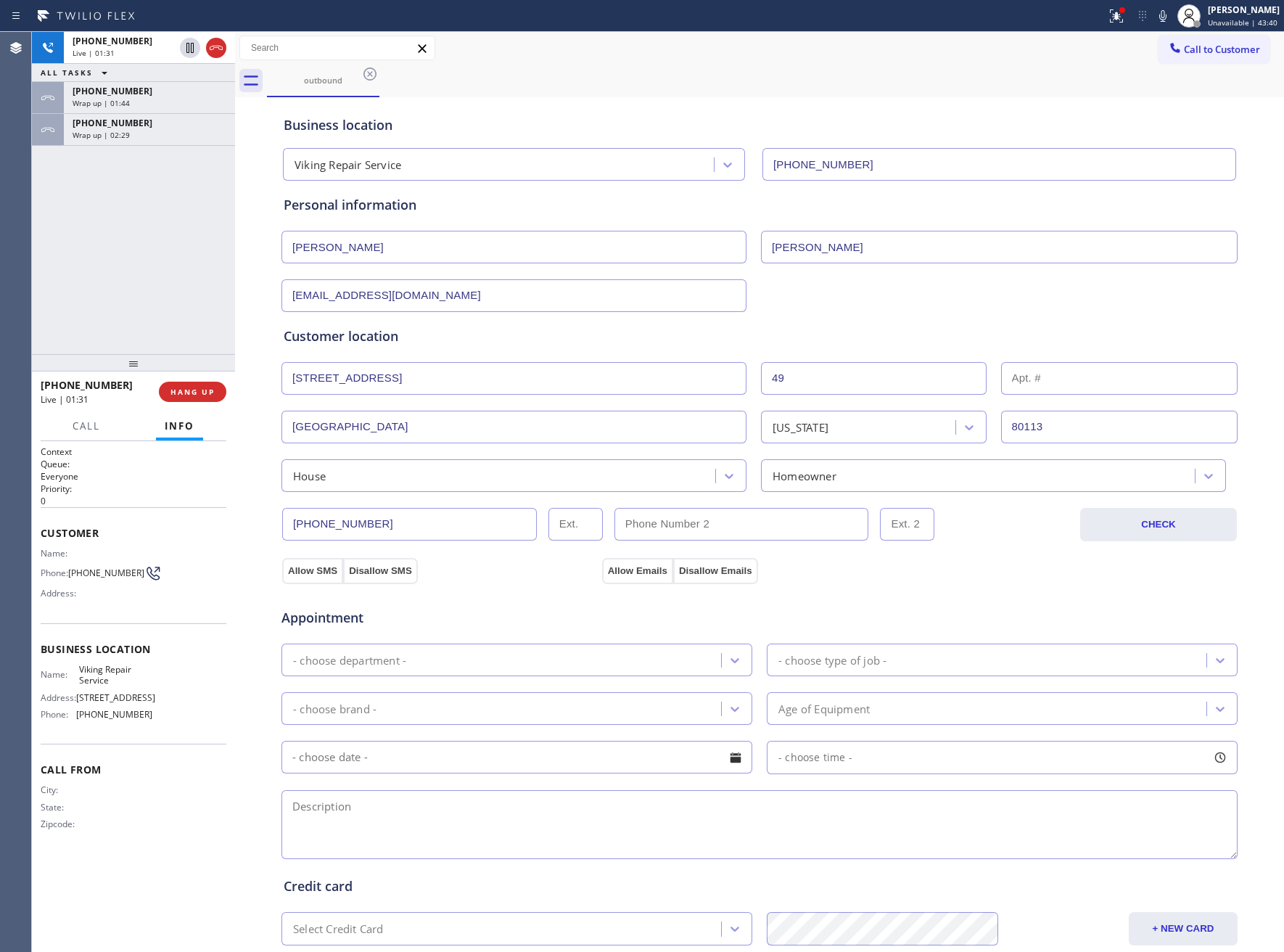
click at [505, 592] on div "Appointment - choose department - - choose type of job - - choose brand - Age o…" at bounding box center [759, 722] width 957 height 279
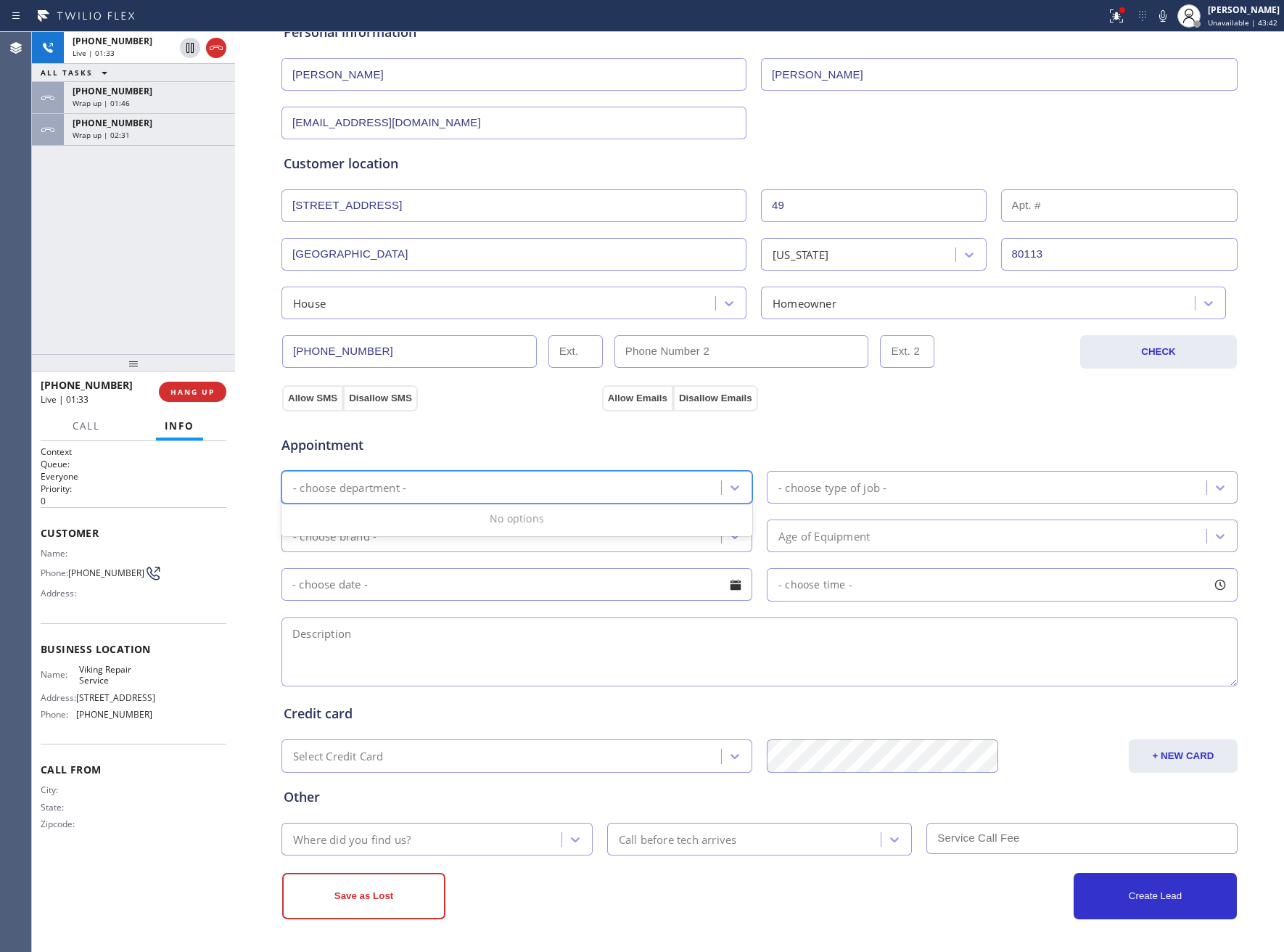
click at [488, 488] on div "- choose department -" at bounding box center [503, 487] width 435 height 26
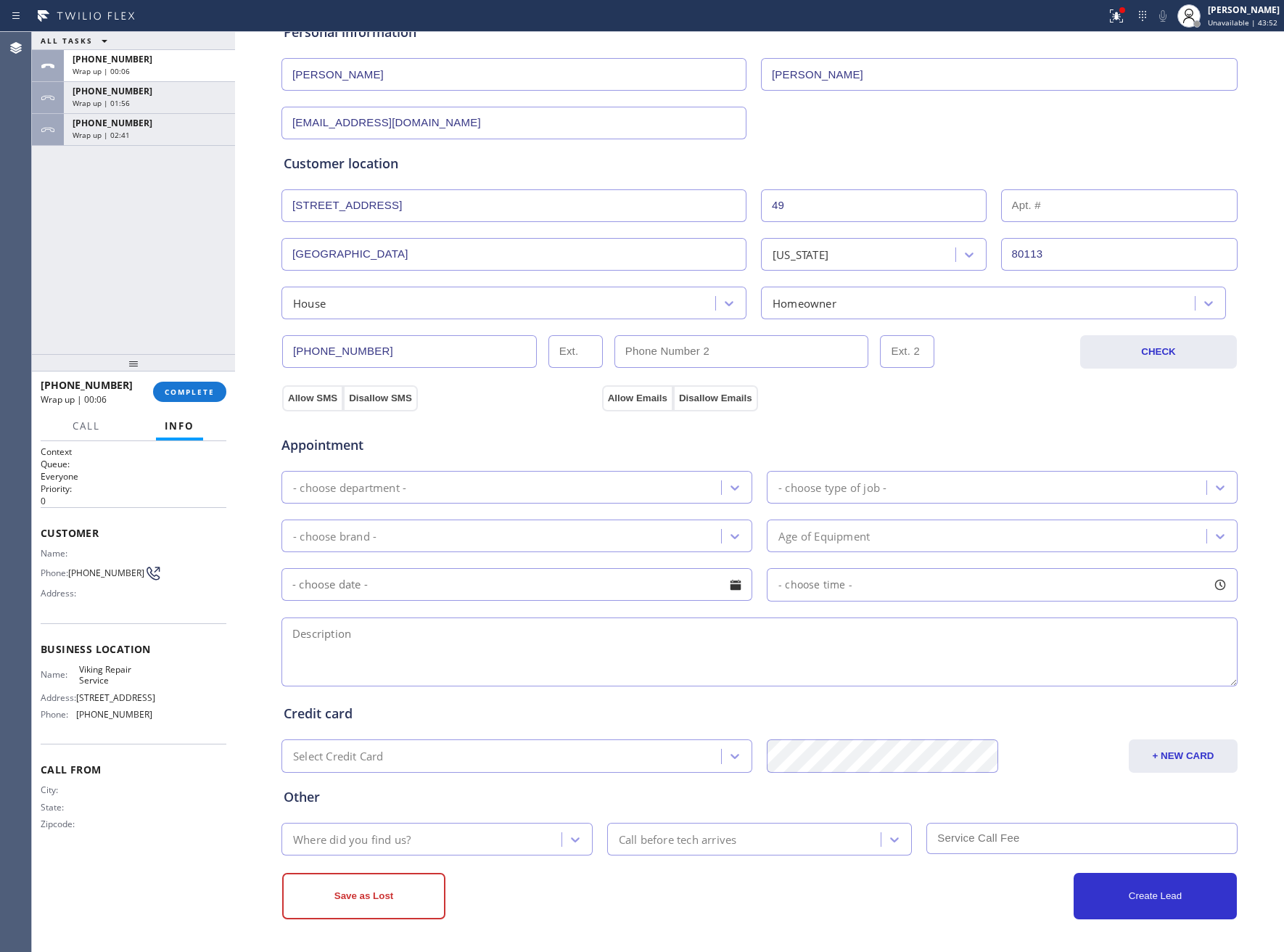
click at [436, 478] on div "- choose department -" at bounding box center [503, 487] width 435 height 26
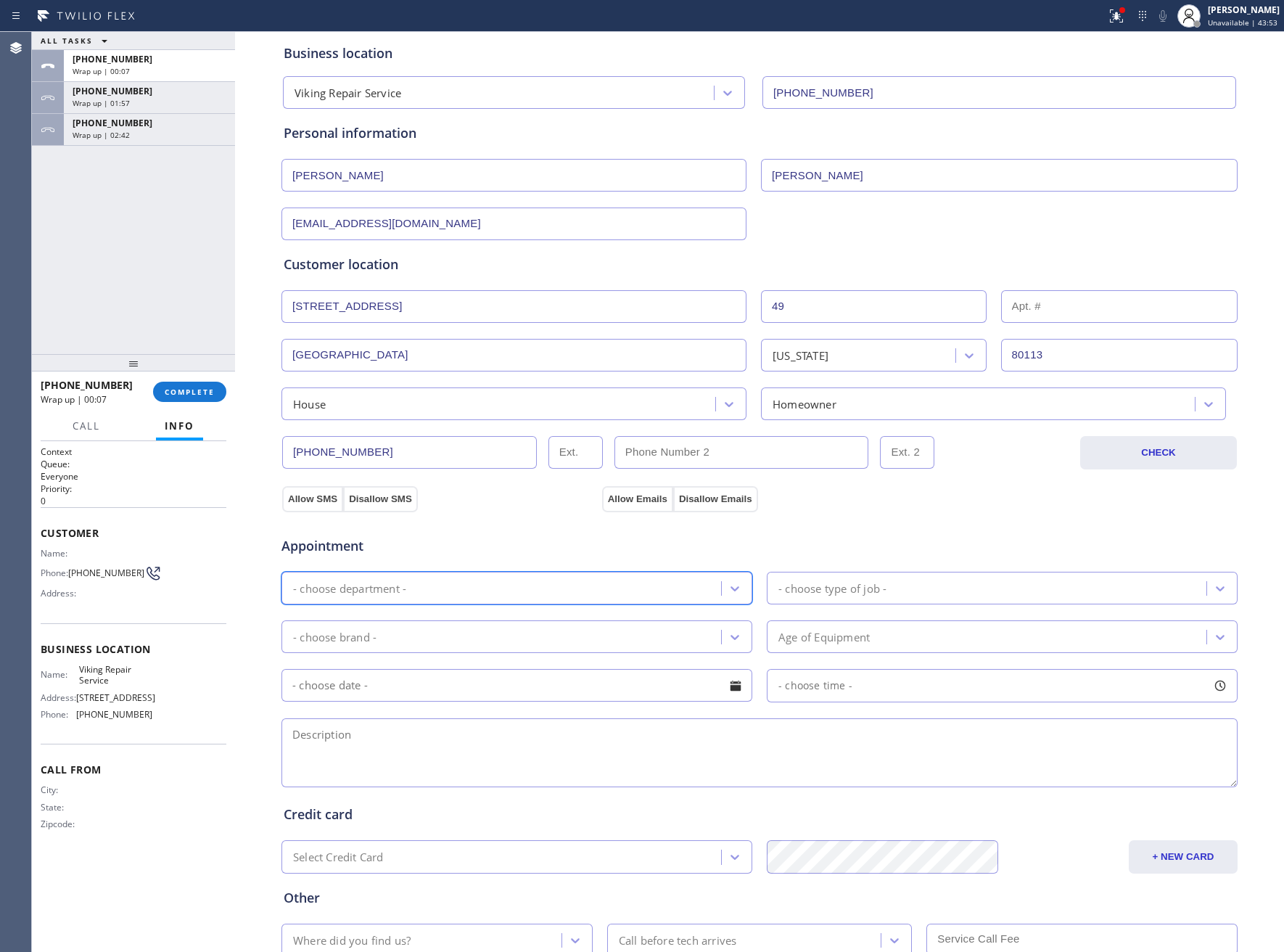
scroll to position [0, 0]
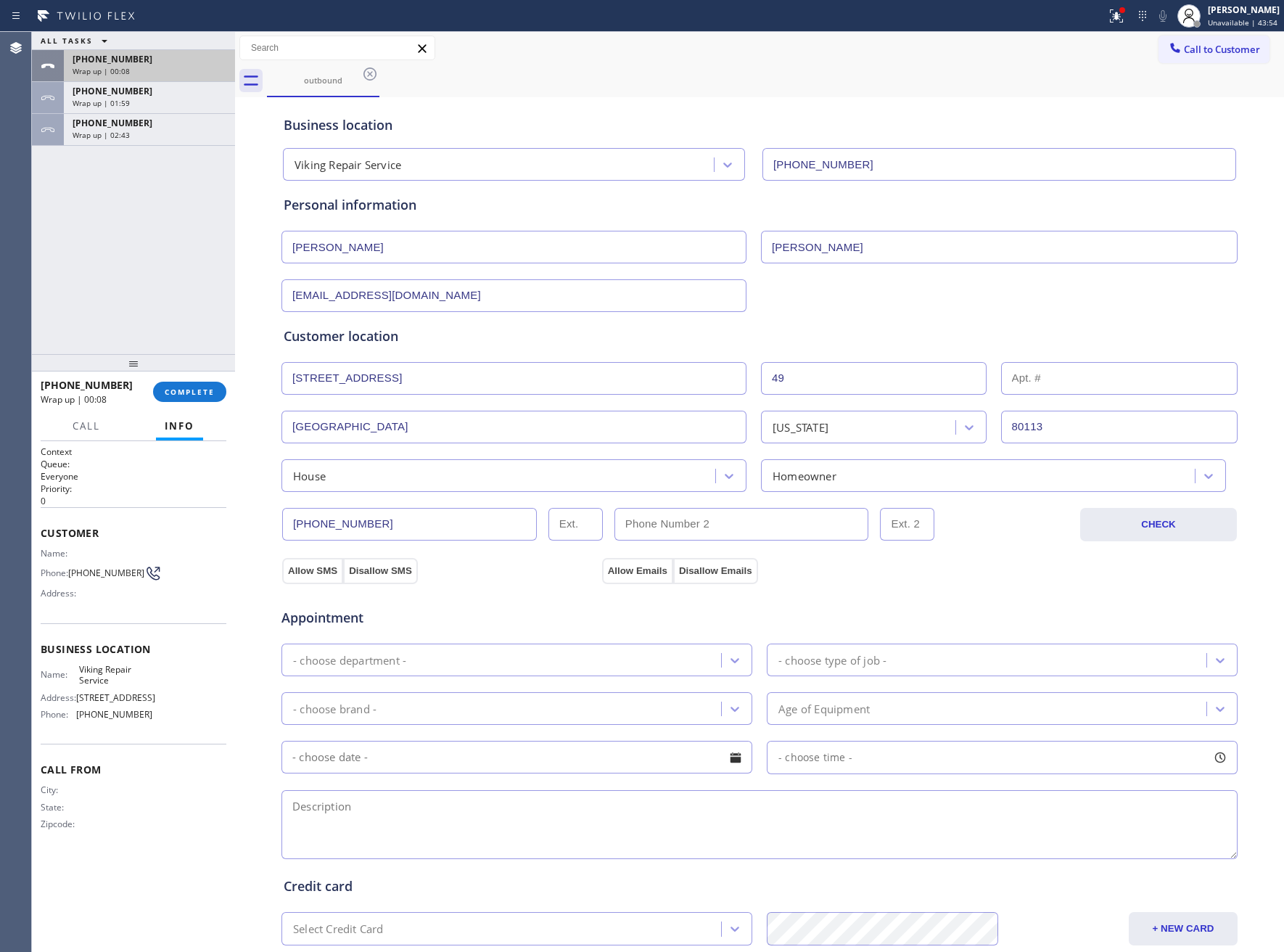
click at [131, 74] on div "Wrap up | 00:08" at bounding box center [149, 70] width 154 height 10
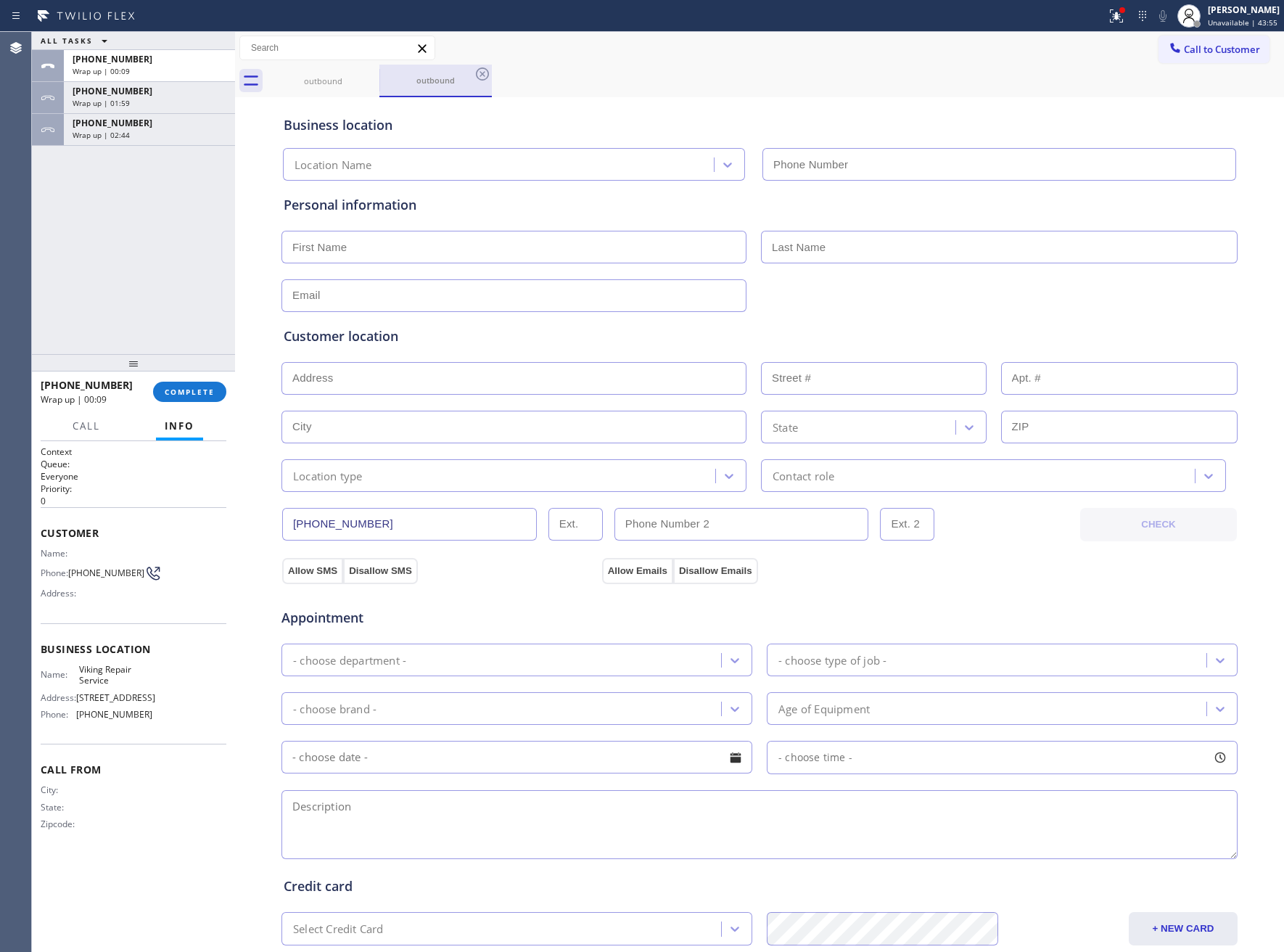
type input "(323) 416-2342"
click at [383, 246] on input "text" at bounding box center [514, 247] width 465 height 32
type input "Erin"
click at [383, 660] on div "- choose department -" at bounding box center [349, 660] width 113 height 17
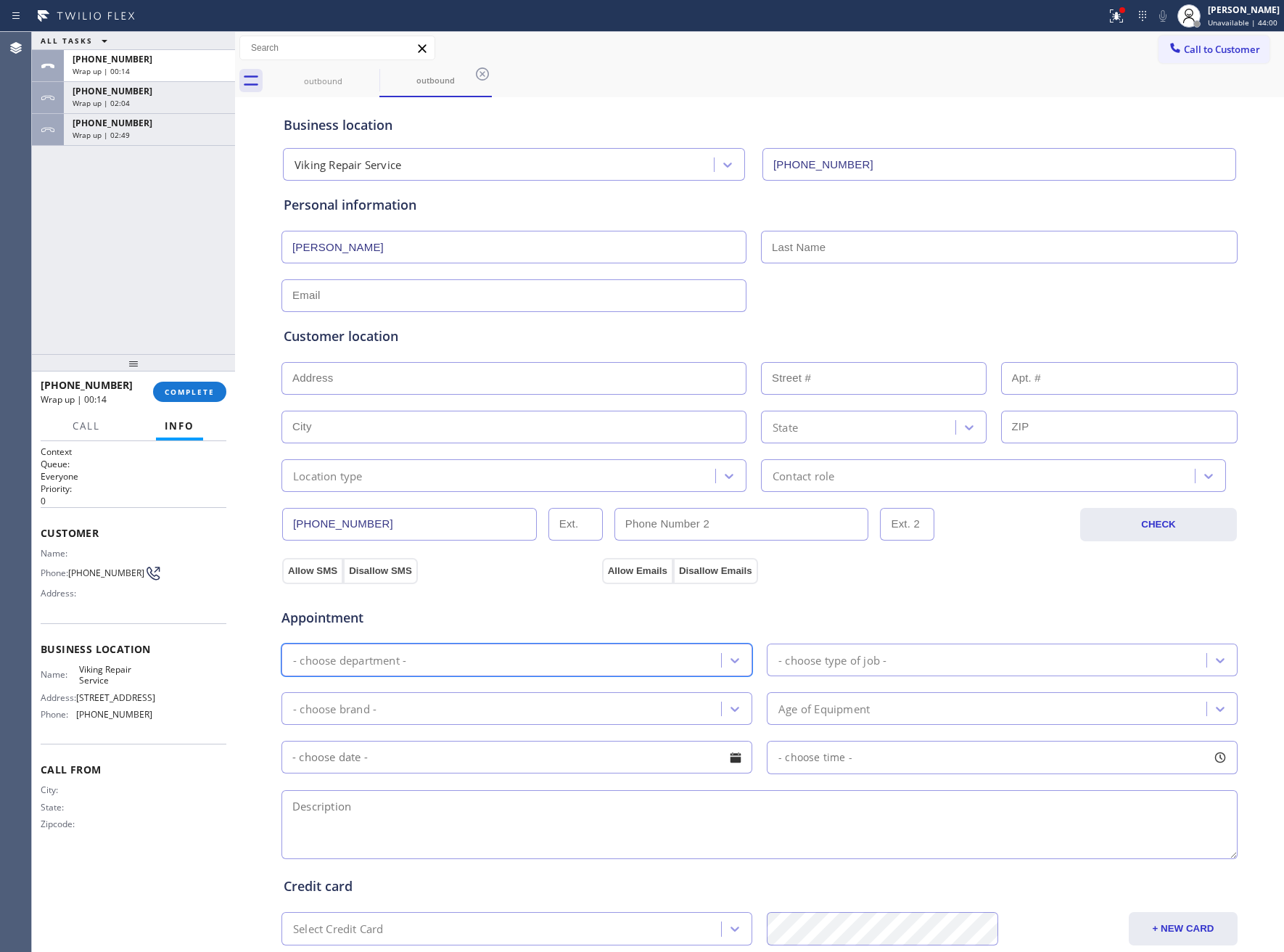
click at [383, 660] on div "- choose department -" at bounding box center [349, 660] width 113 height 17
click at [142, 77] on div "+13038874301 Wrap up | 00:15" at bounding box center [147, 66] width 165 height 32
click at [192, 407] on div "+13038874301 Wrap up | 00:15 COMPLETE" at bounding box center [134, 392] width 185 height 38
click at [192, 396] on span "COMPLETE" at bounding box center [189, 391] width 50 height 10
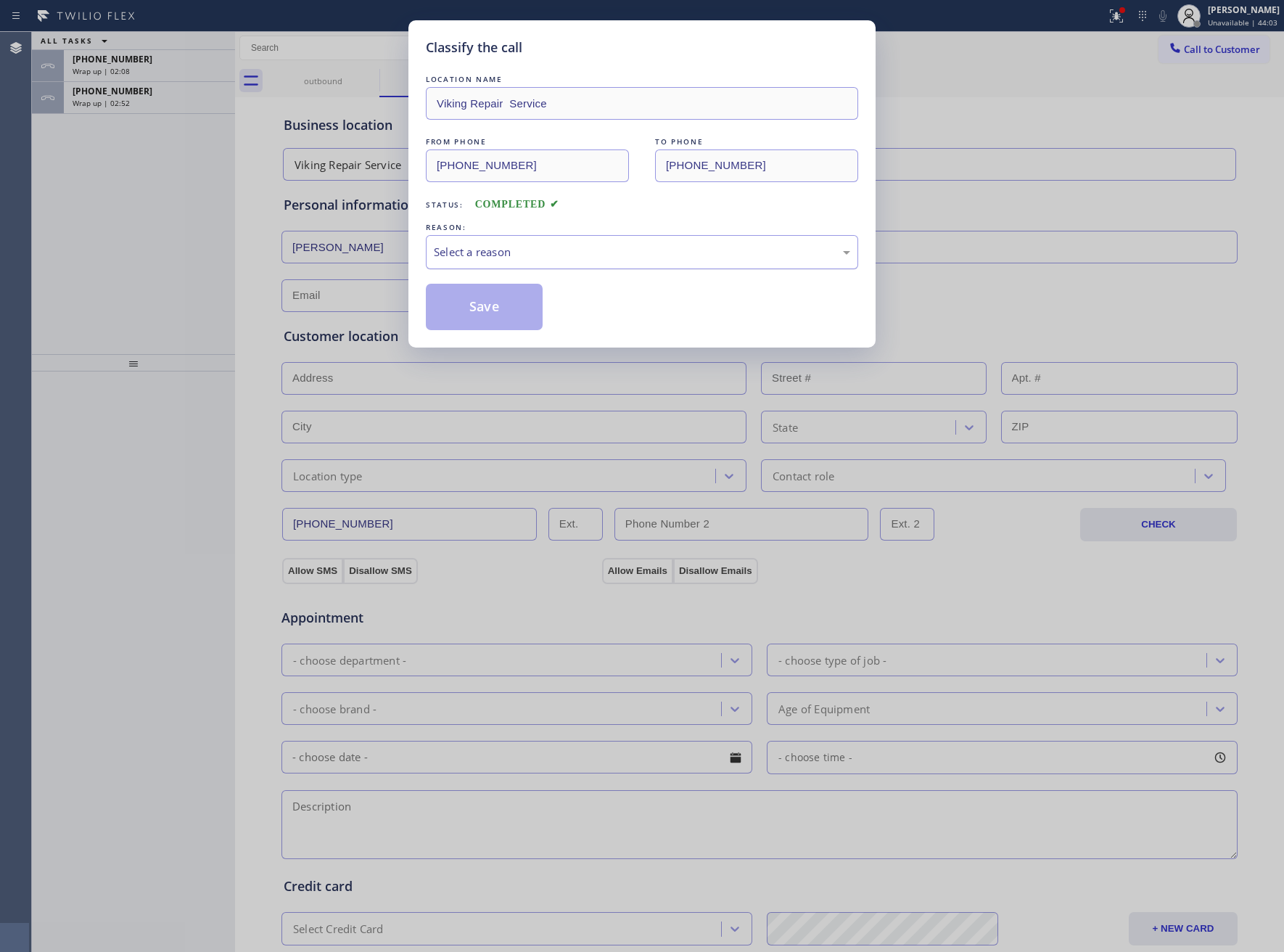
click at [525, 268] on div "Select a reason" at bounding box center [642, 252] width 433 height 34
click at [501, 310] on button "Save" at bounding box center [484, 307] width 117 height 46
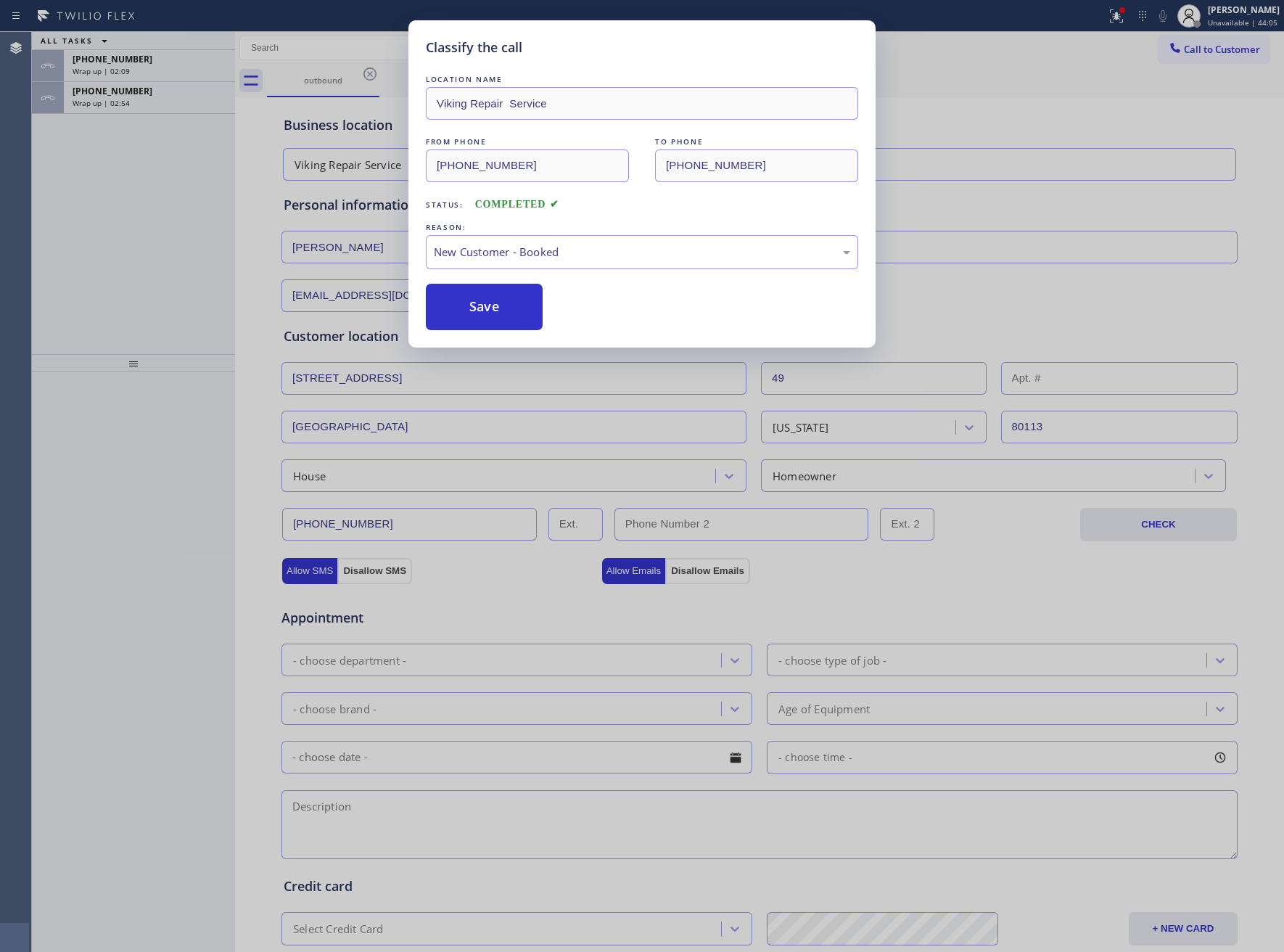
click at [138, 62] on div "Classify the call LOCATION NAME Viking Repair Service FROM PHONE (323) 416-2342…" at bounding box center [657, 491] width 1252 height 920
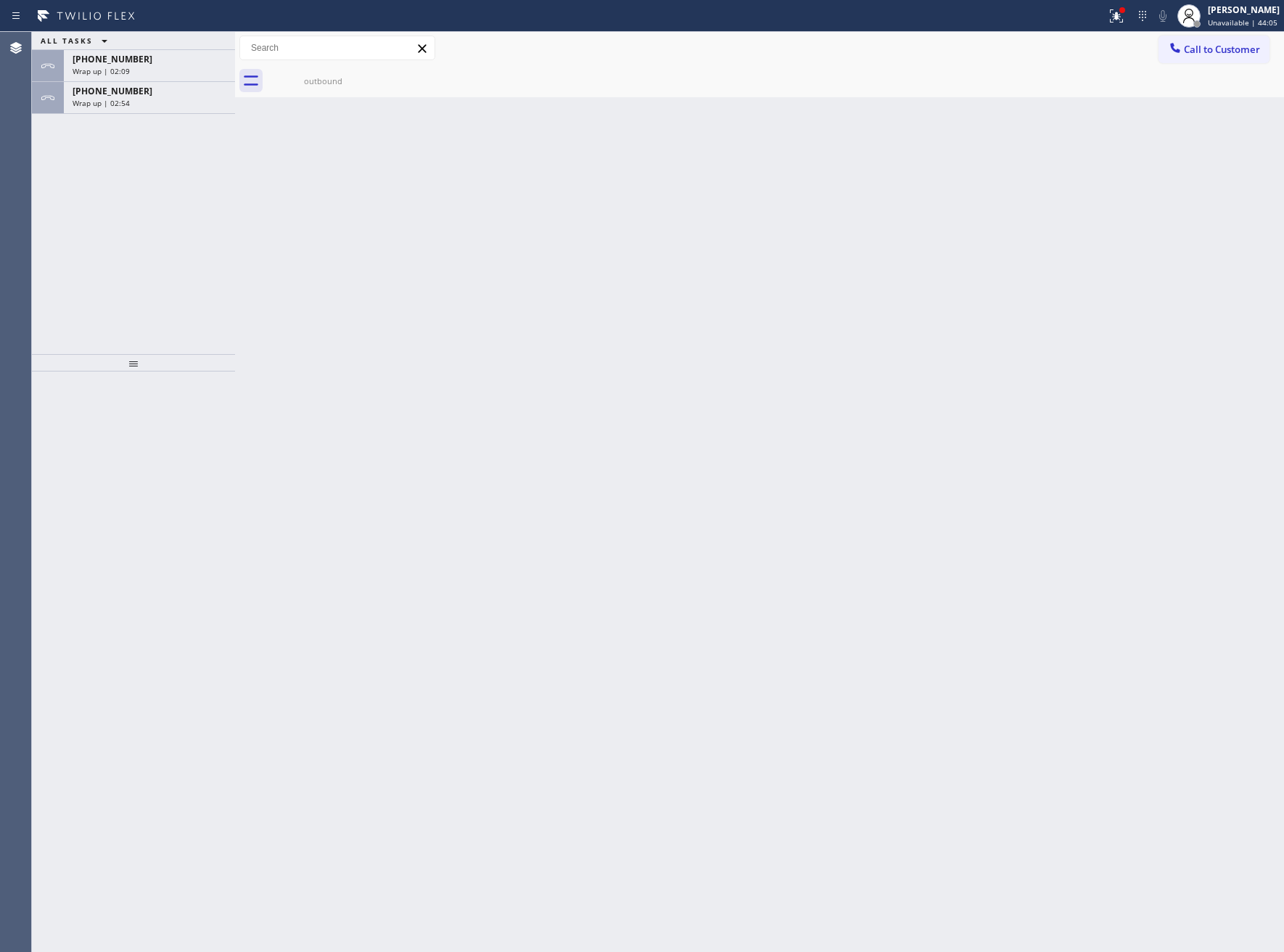
click at [138, 62] on div "+13038874301" at bounding box center [149, 60] width 154 height 12
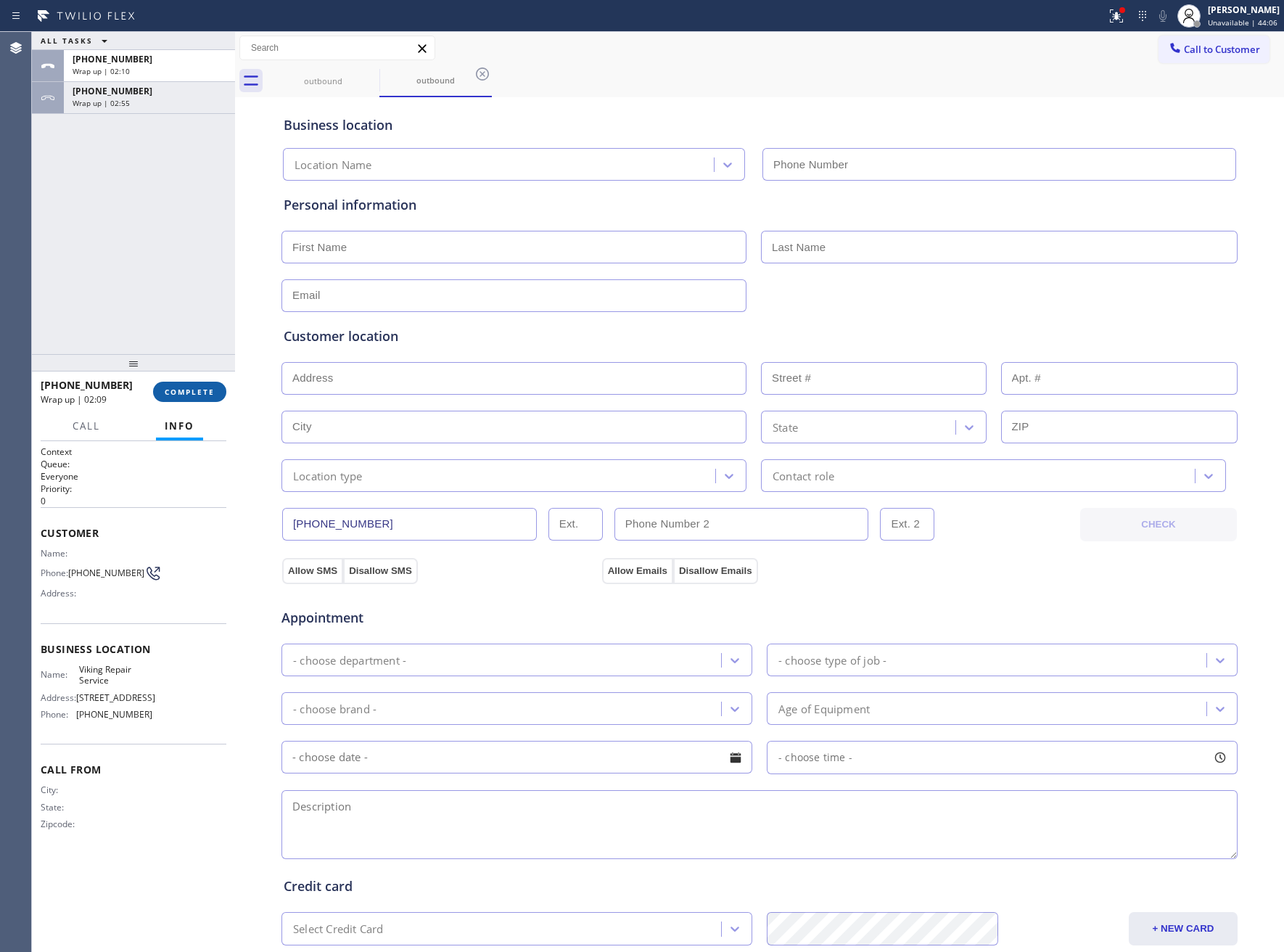
click at [212, 399] on button "COMPLETE" at bounding box center [189, 392] width 73 height 20
type input "(323) 416-2342"
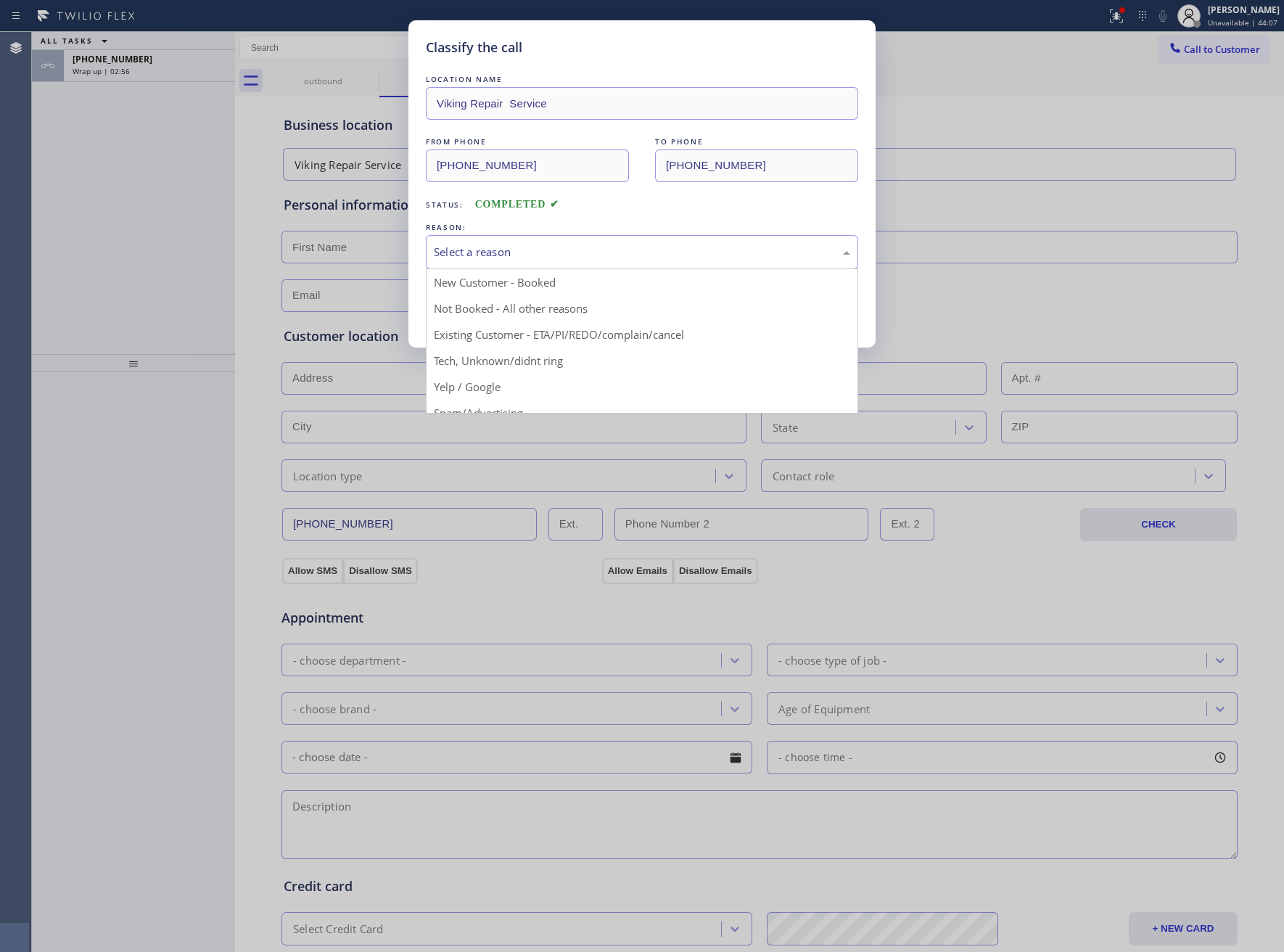
click at [536, 256] on div "Select a reason" at bounding box center [642, 253] width 416 height 17
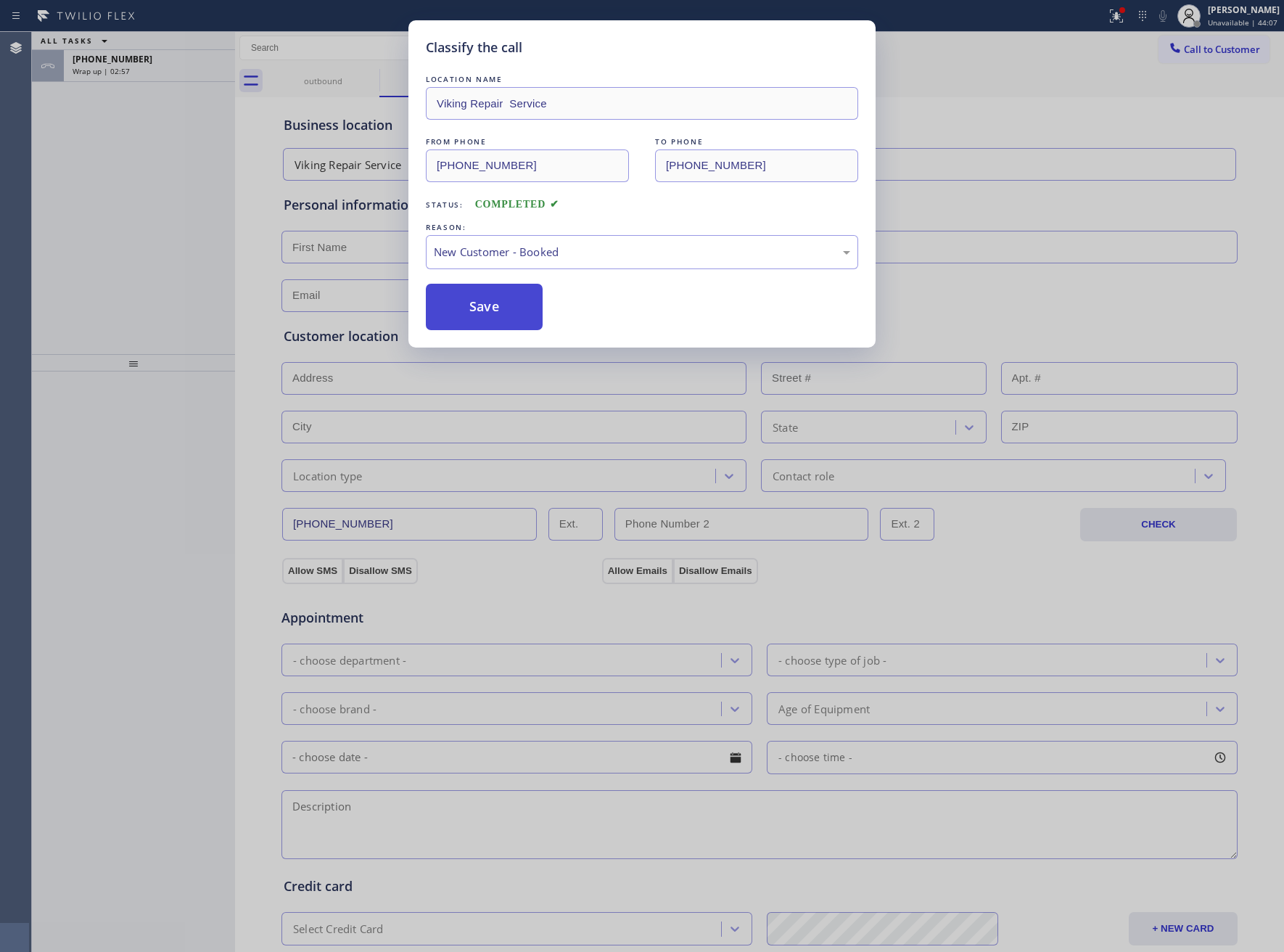
click at [474, 309] on button "Save" at bounding box center [484, 307] width 117 height 46
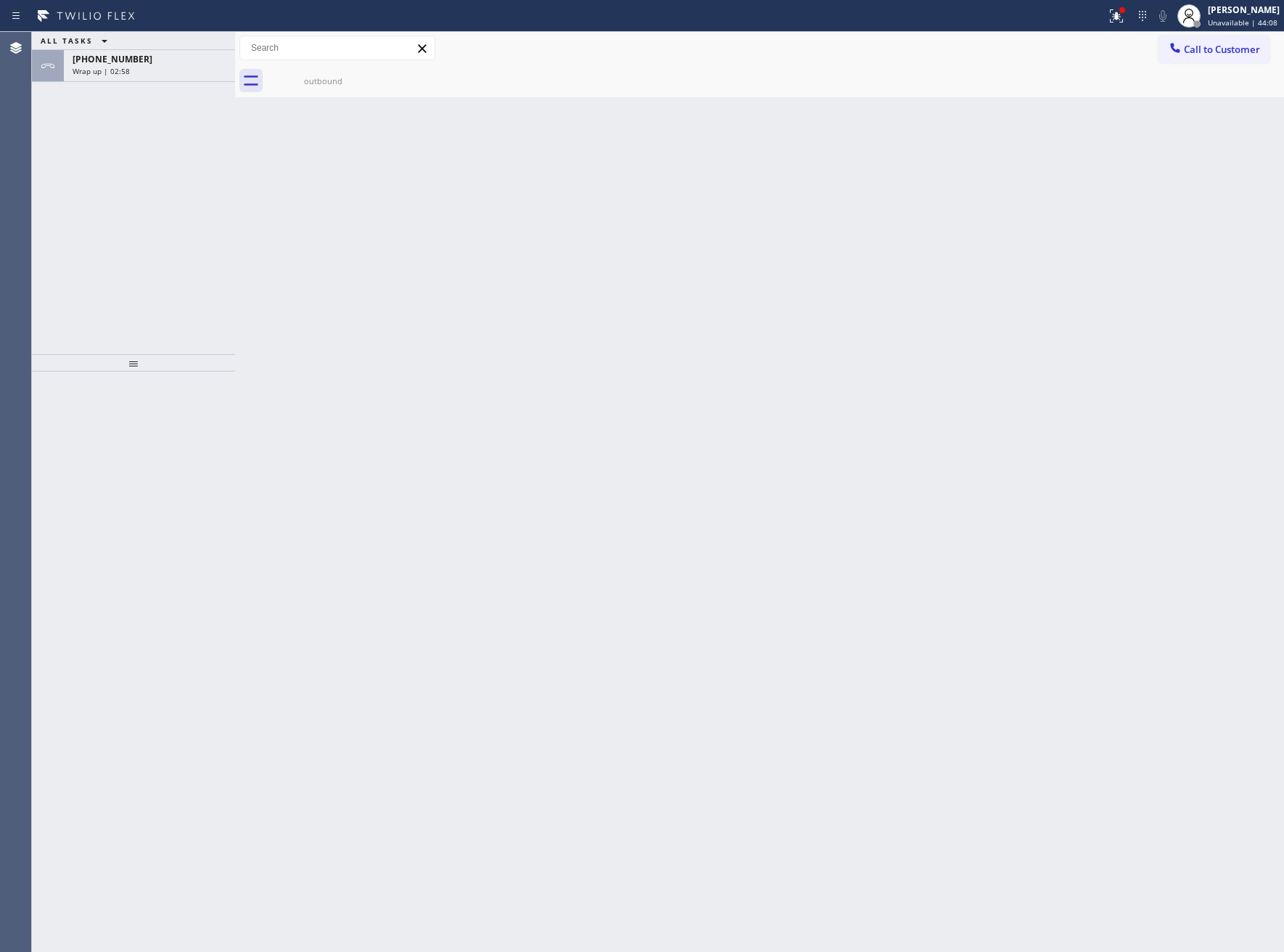
click at [126, 61] on span "+13038874301" at bounding box center [112, 60] width 80 height 12
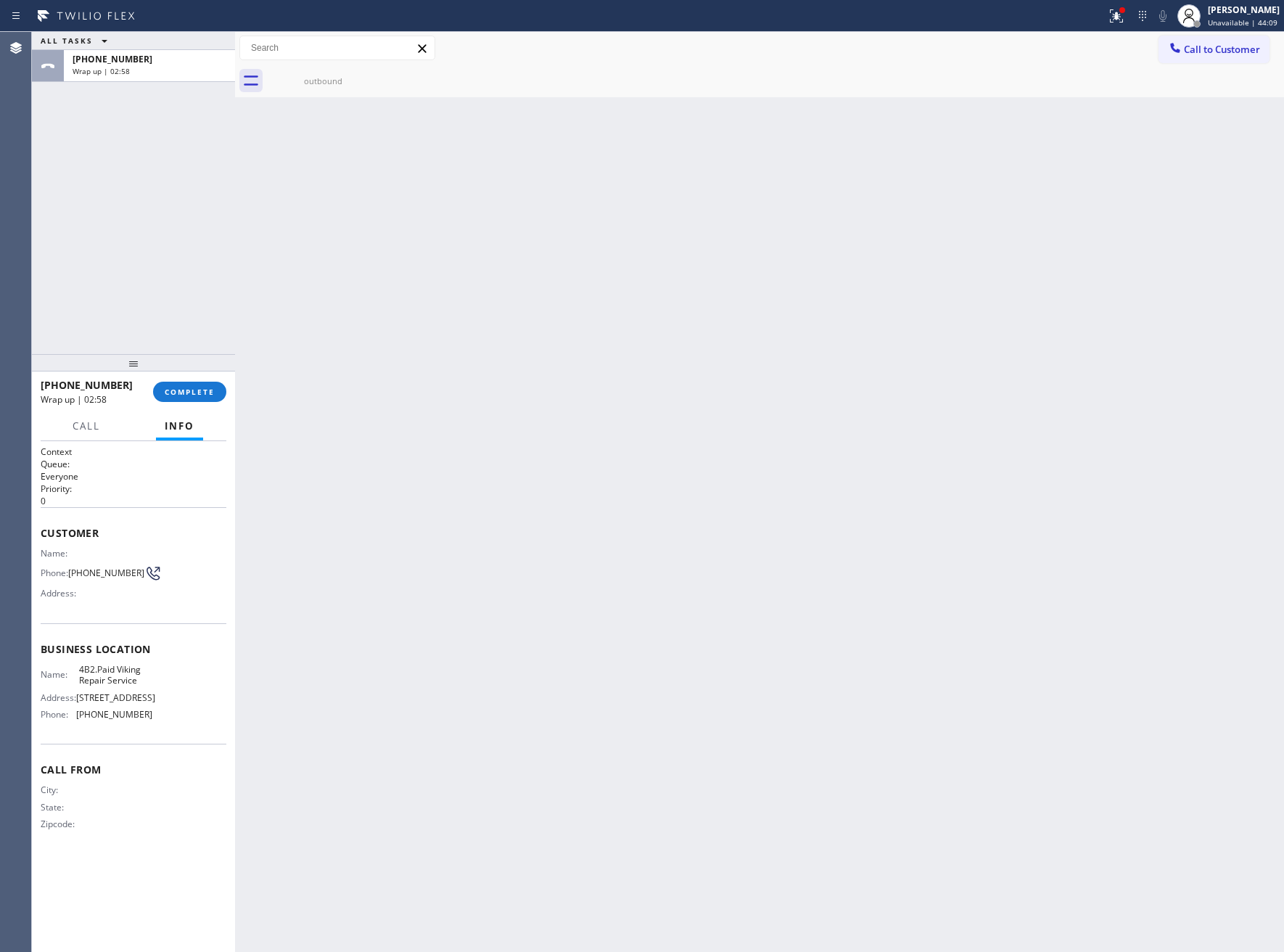
click at [126, 61] on span "+13038874301" at bounding box center [112, 60] width 80 height 12
click at [329, 83] on div "outbound" at bounding box center [323, 81] width 110 height 11
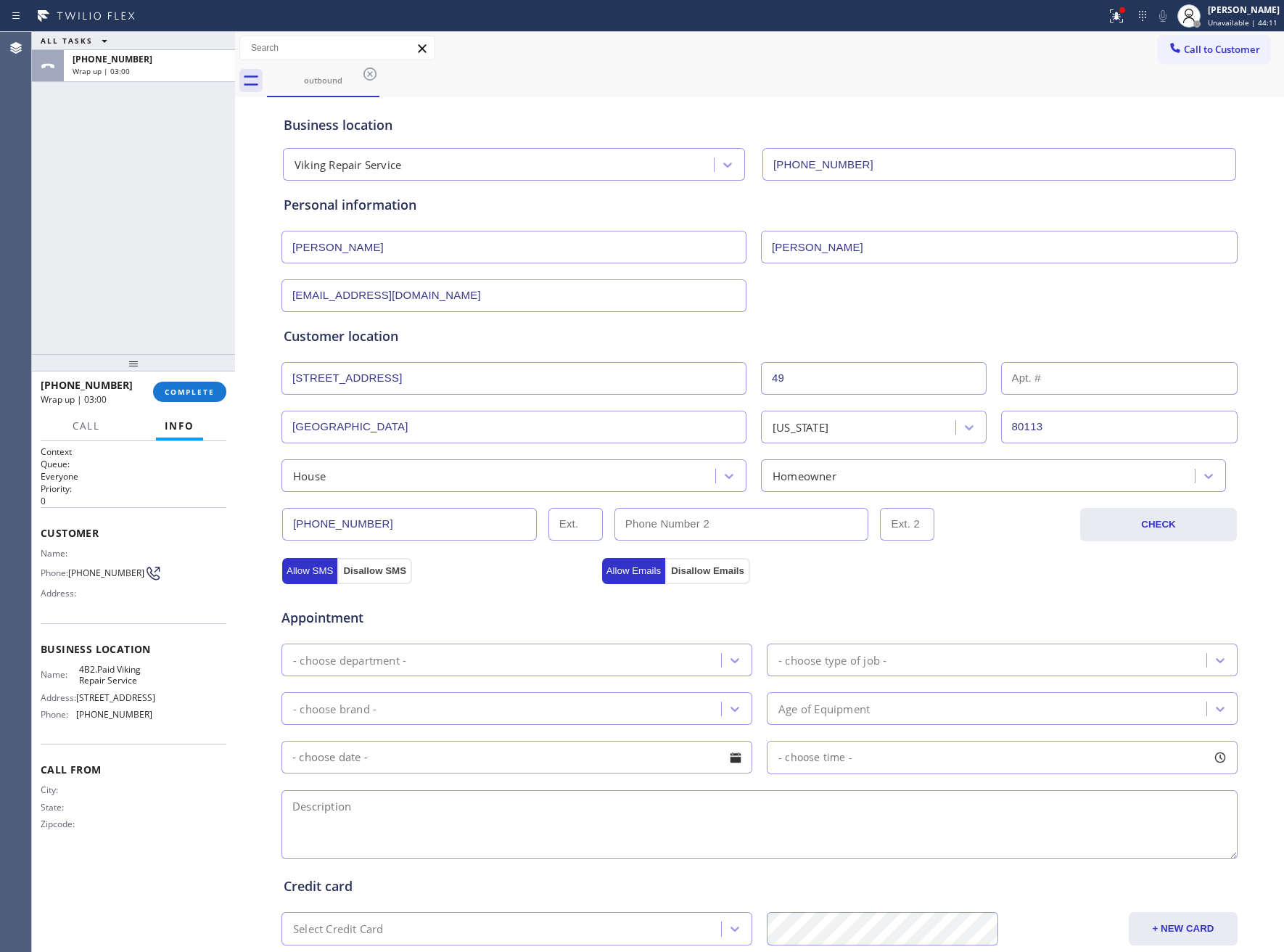
click at [370, 260] on input "Erin" at bounding box center [514, 247] width 465 height 32
click at [386, 668] on div "- choose department -" at bounding box center [349, 660] width 113 height 17
click at [880, 655] on div "- choose type of job -" at bounding box center [988, 660] width 435 height 26
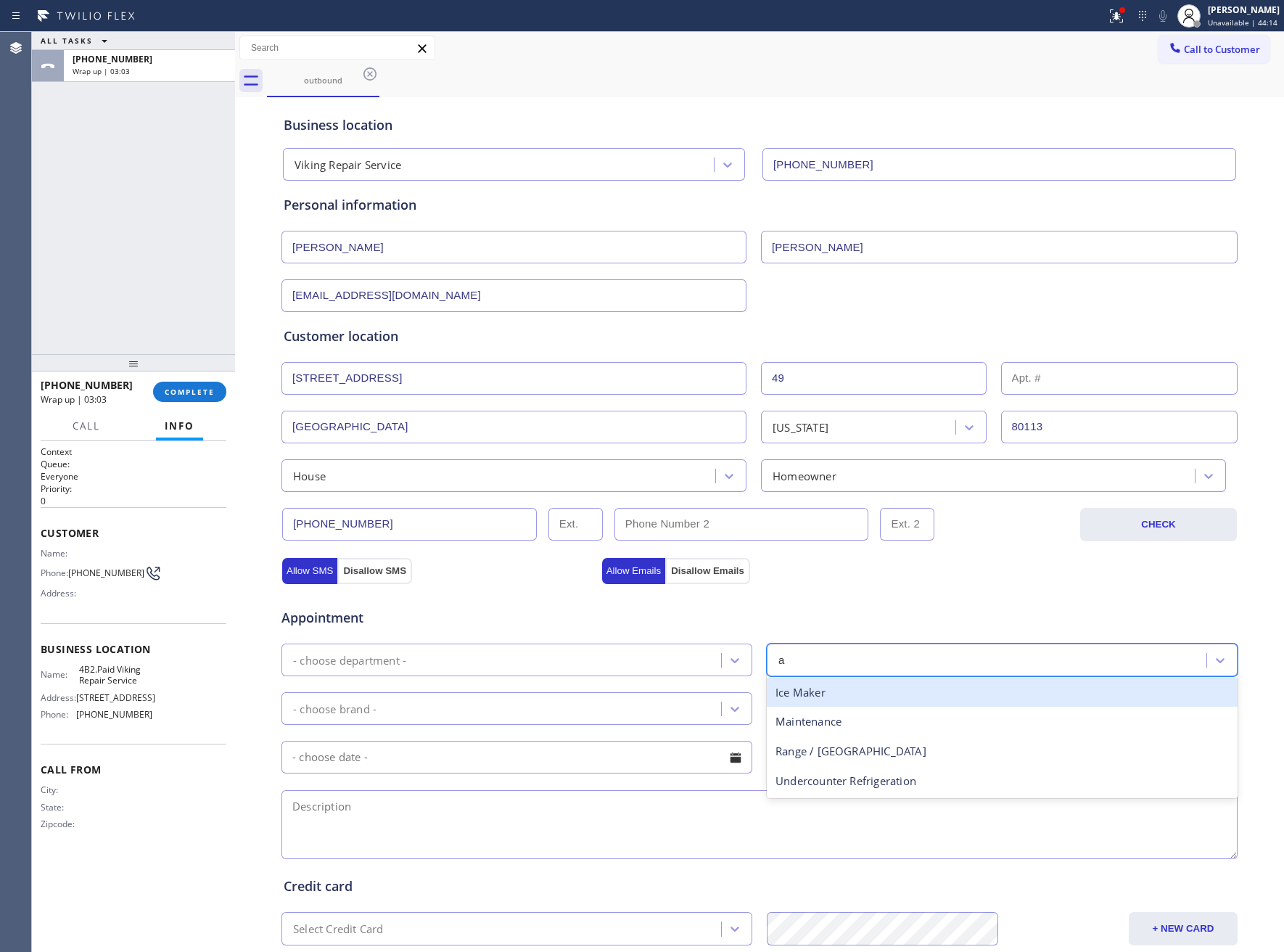
type input "a"
click at [501, 676] on div "- choose department -" at bounding box center [516, 660] width 470 height 32
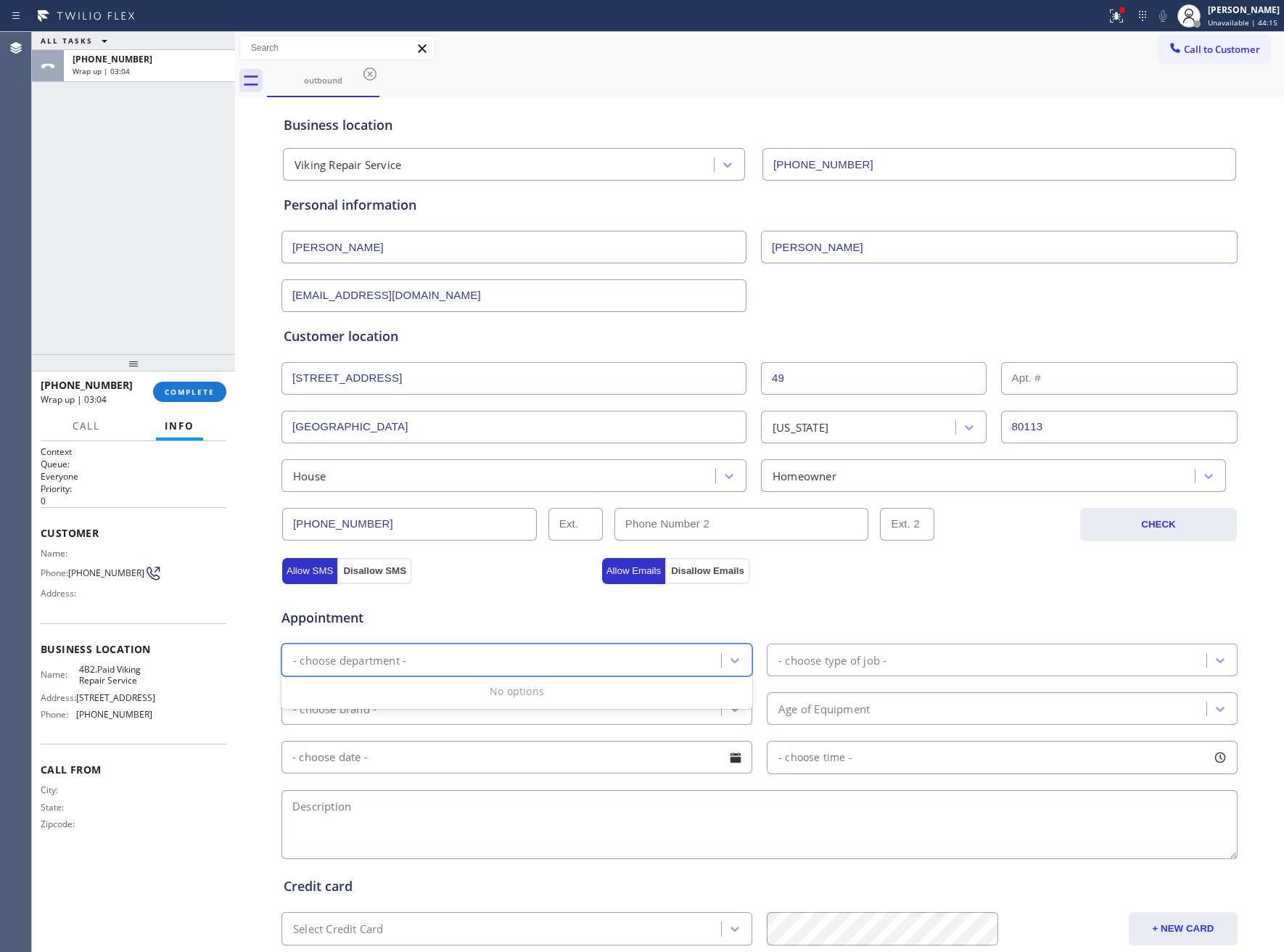
drag, startPoint x: 932, startPoint y: 642, endPoint x: 928, endPoint y: 649, distance: 8.1
click at [929, 649] on div "Appointment 0 results available. Use Up and Down to choose options, press Enter…" at bounding box center [759, 726] width 952 height 271
click at [922, 665] on div "- choose type of job -" at bounding box center [988, 660] width 435 height 26
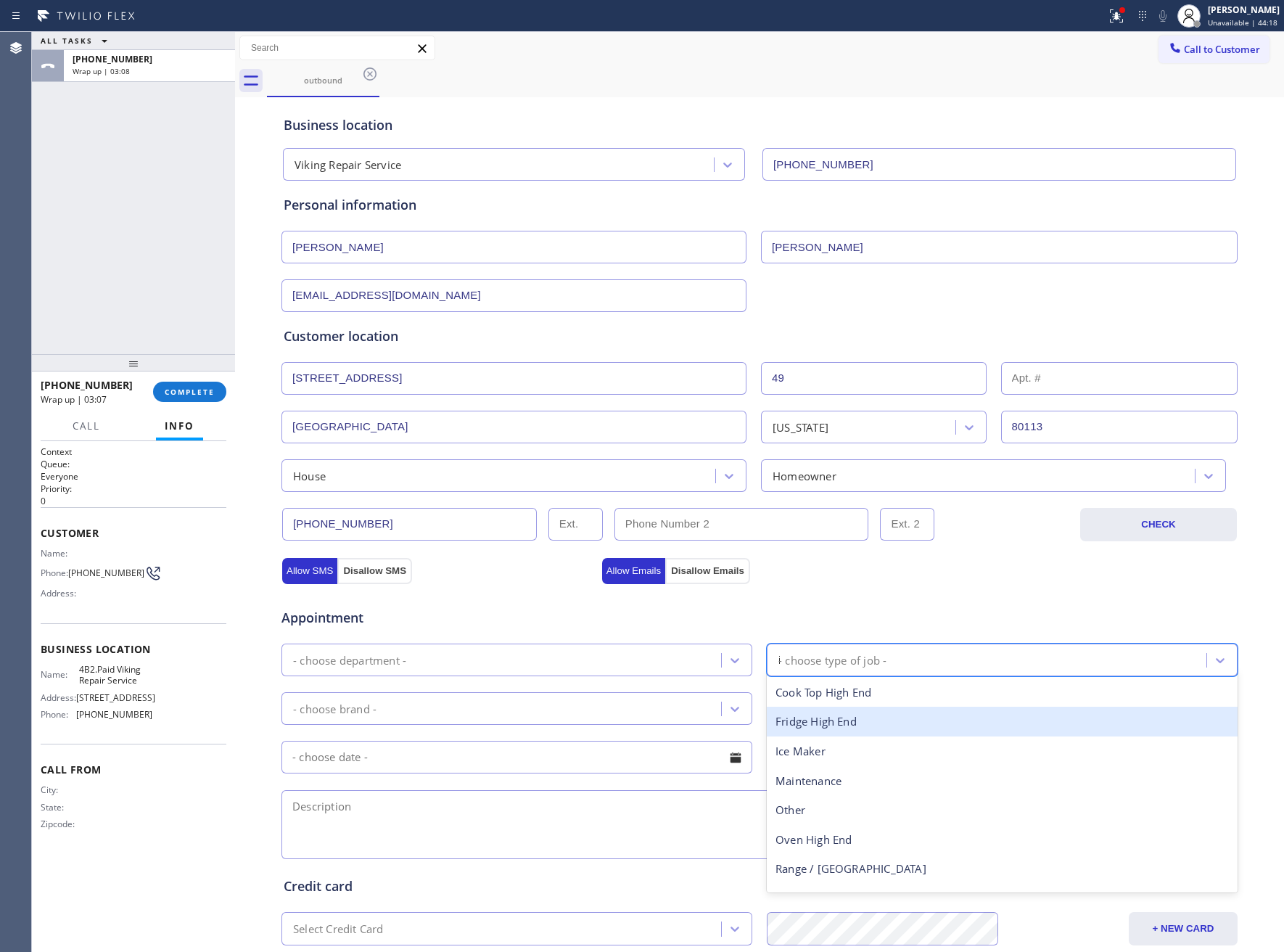
type input "ice"
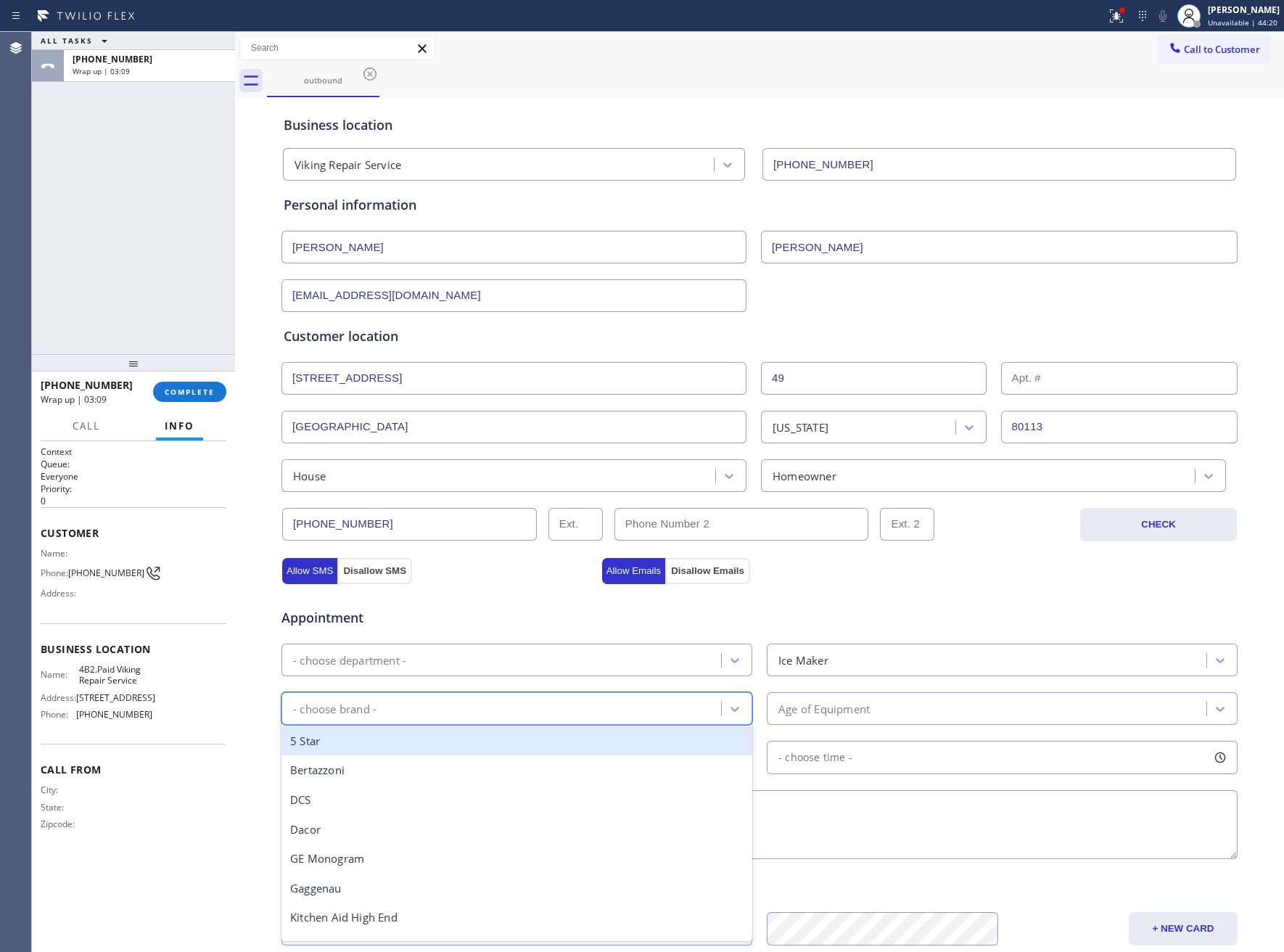
click at [450, 721] on div "- choose brand -" at bounding box center [503, 708] width 435 height 26
type input "viki"
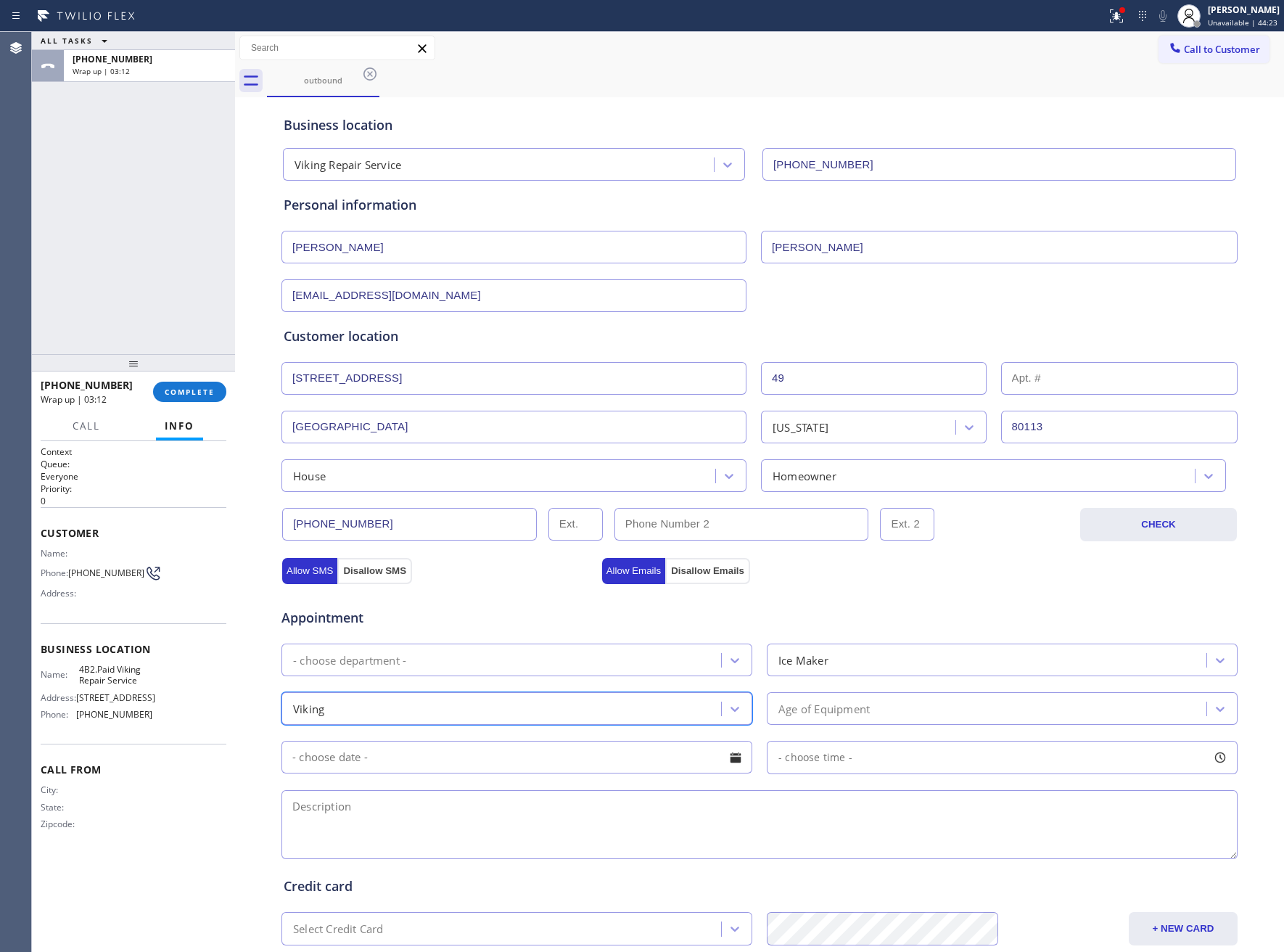
click at [899, 721] on div "Age of Equipment" at bounding box center [988, 708] width 435 height 26
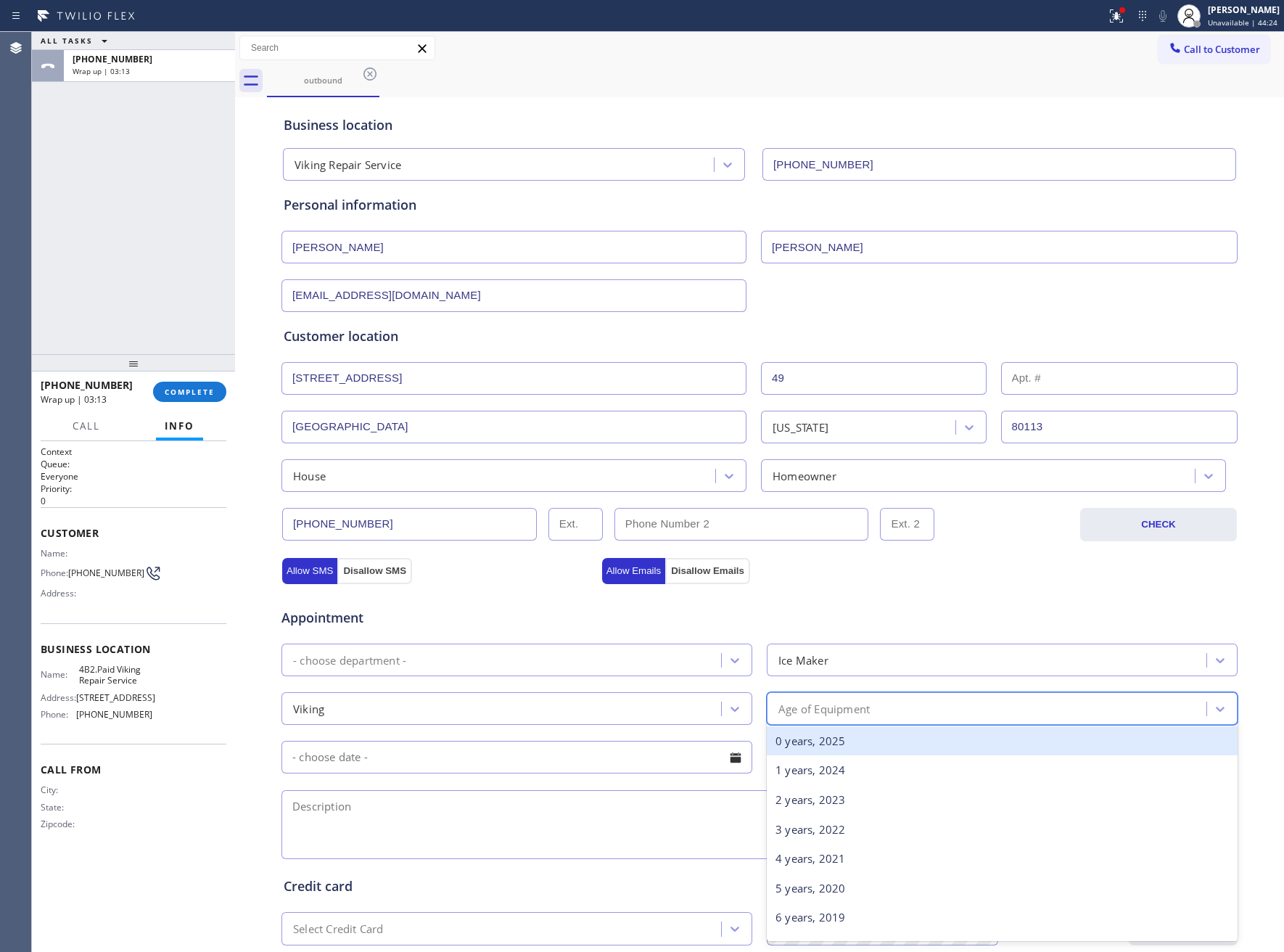
type input "2"
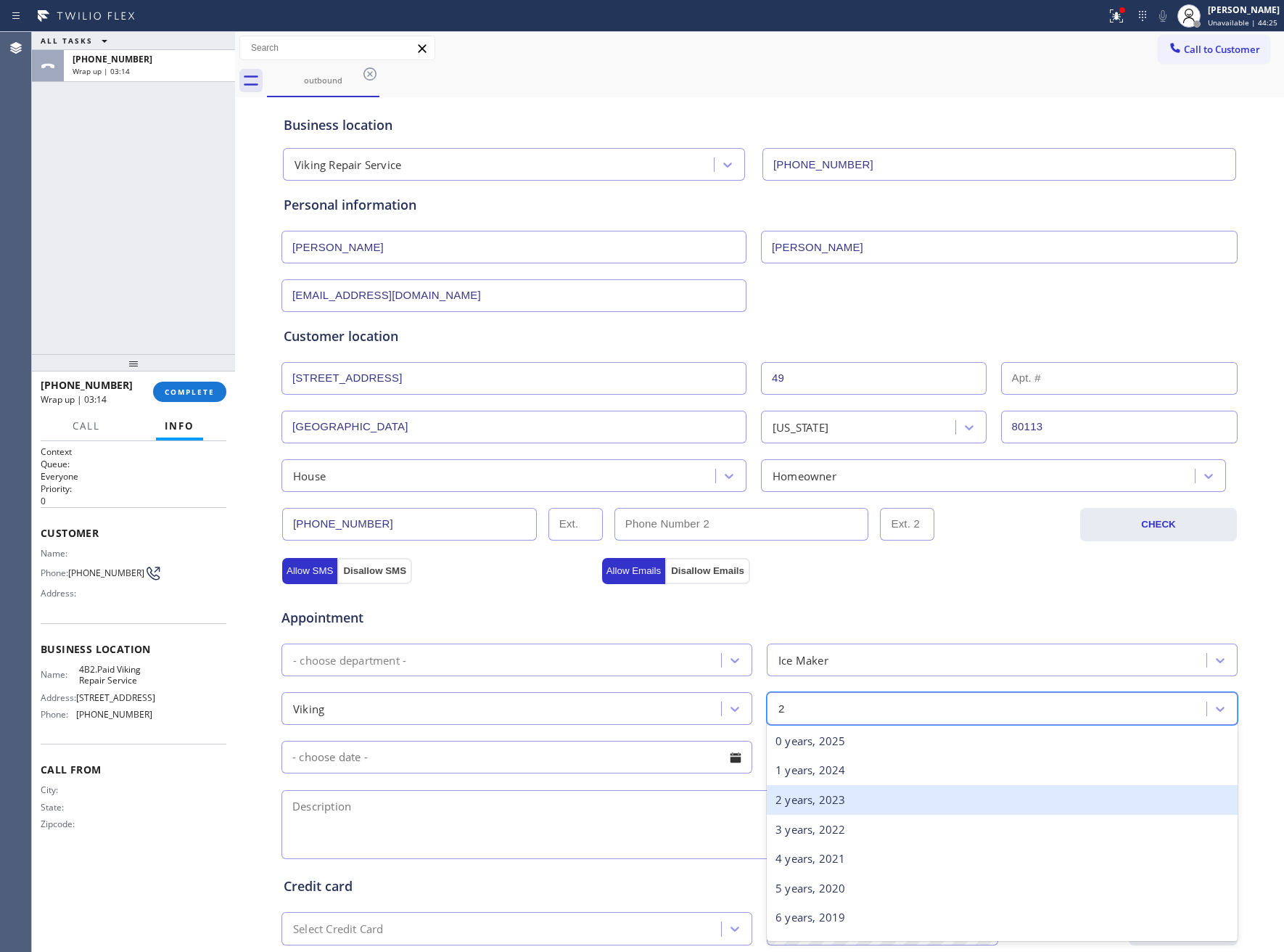
click at [814, 812] on div "2 years, 2023" at bounding box center [1002, 800] width 470 height 29
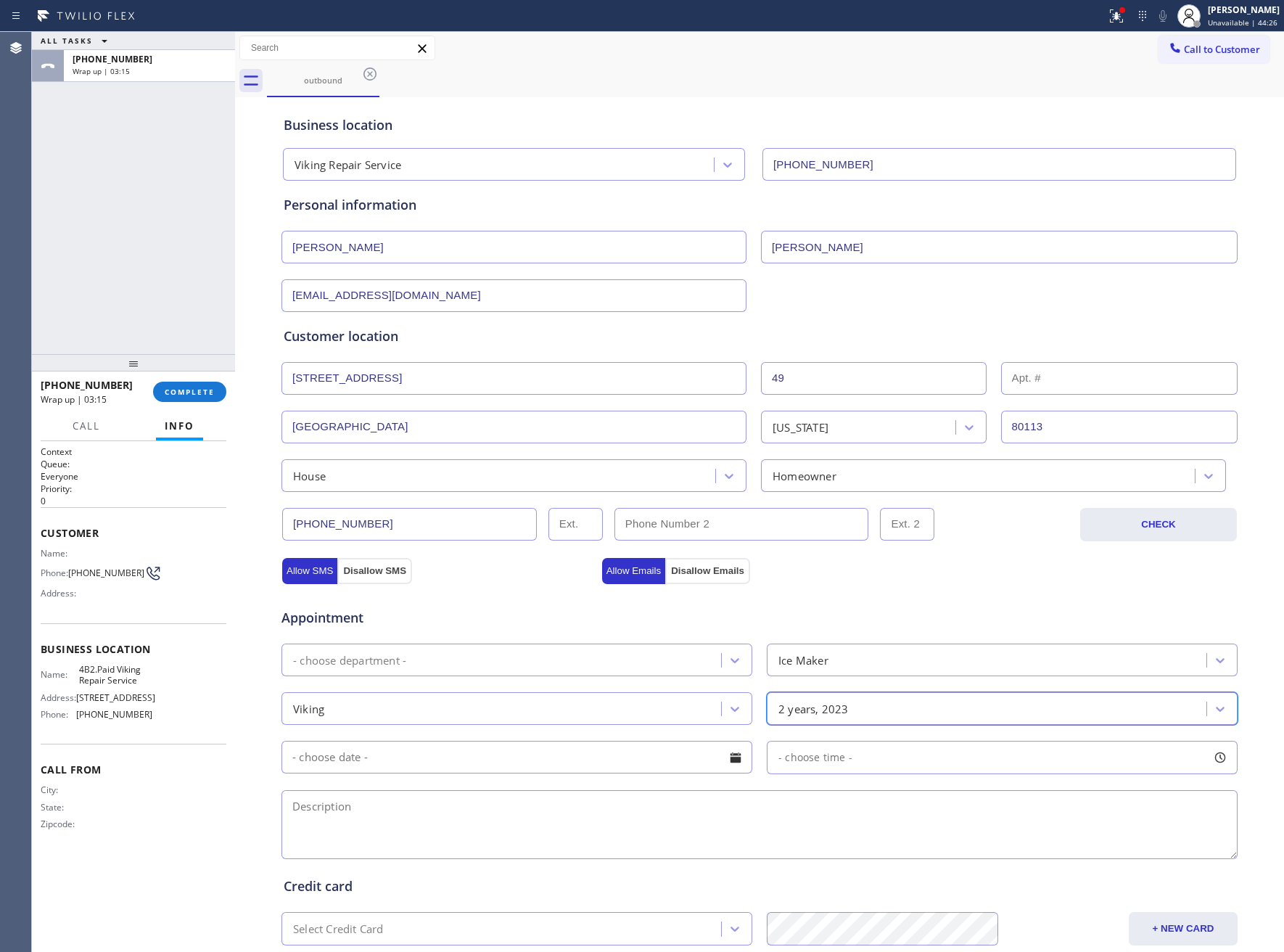
click at [522, 774] on input "text" at bounding box center [516, 757] width 470 height 32
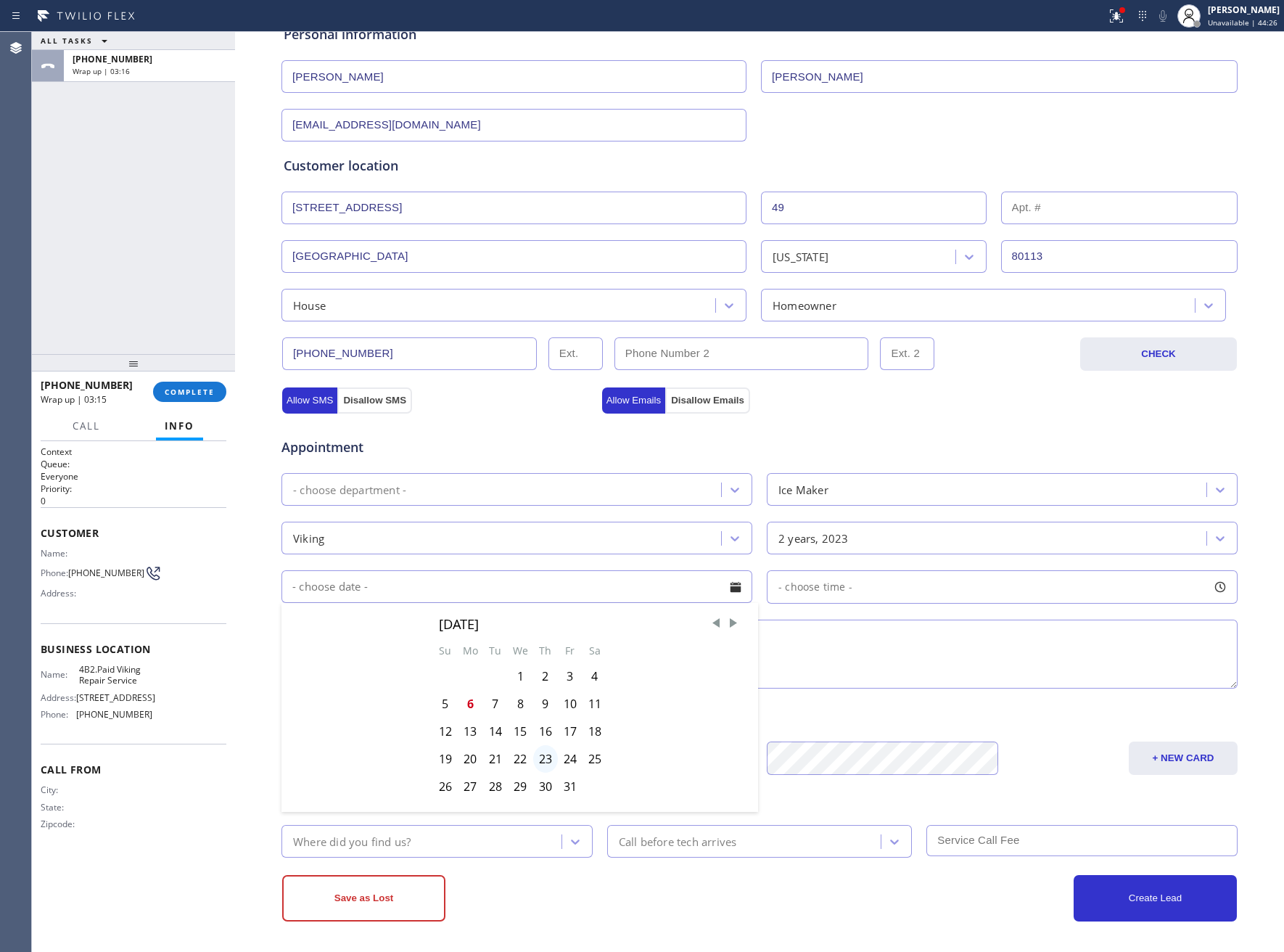
scroll to position [177, 0]
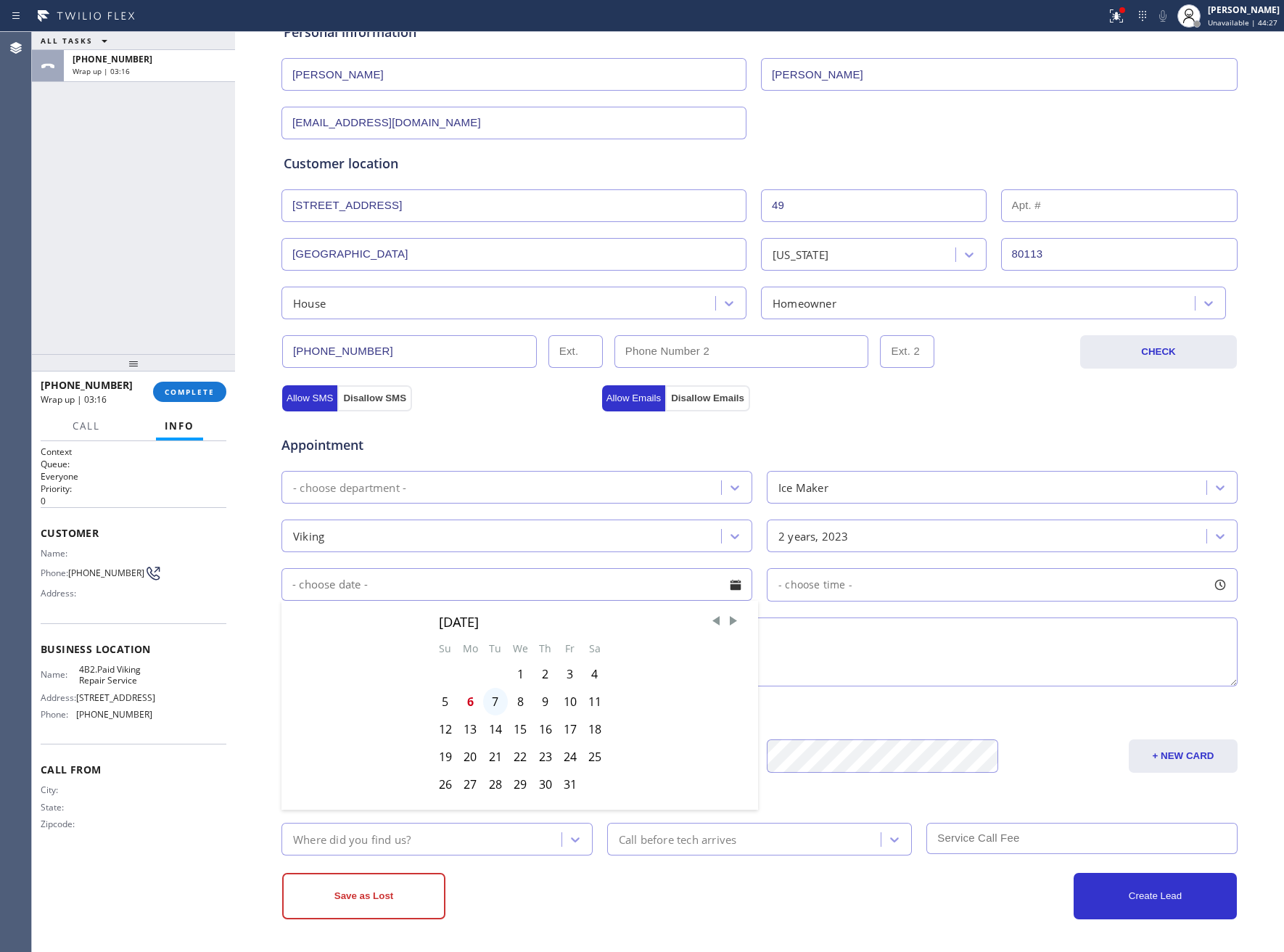
click at [486, 706] on div "7" at bounding box center [495, 702] width 25 height 28
type input "10/07/2025"
click at [789, 586] on span "- choose time -" at bounding box center [816, 584] width 74 height 14
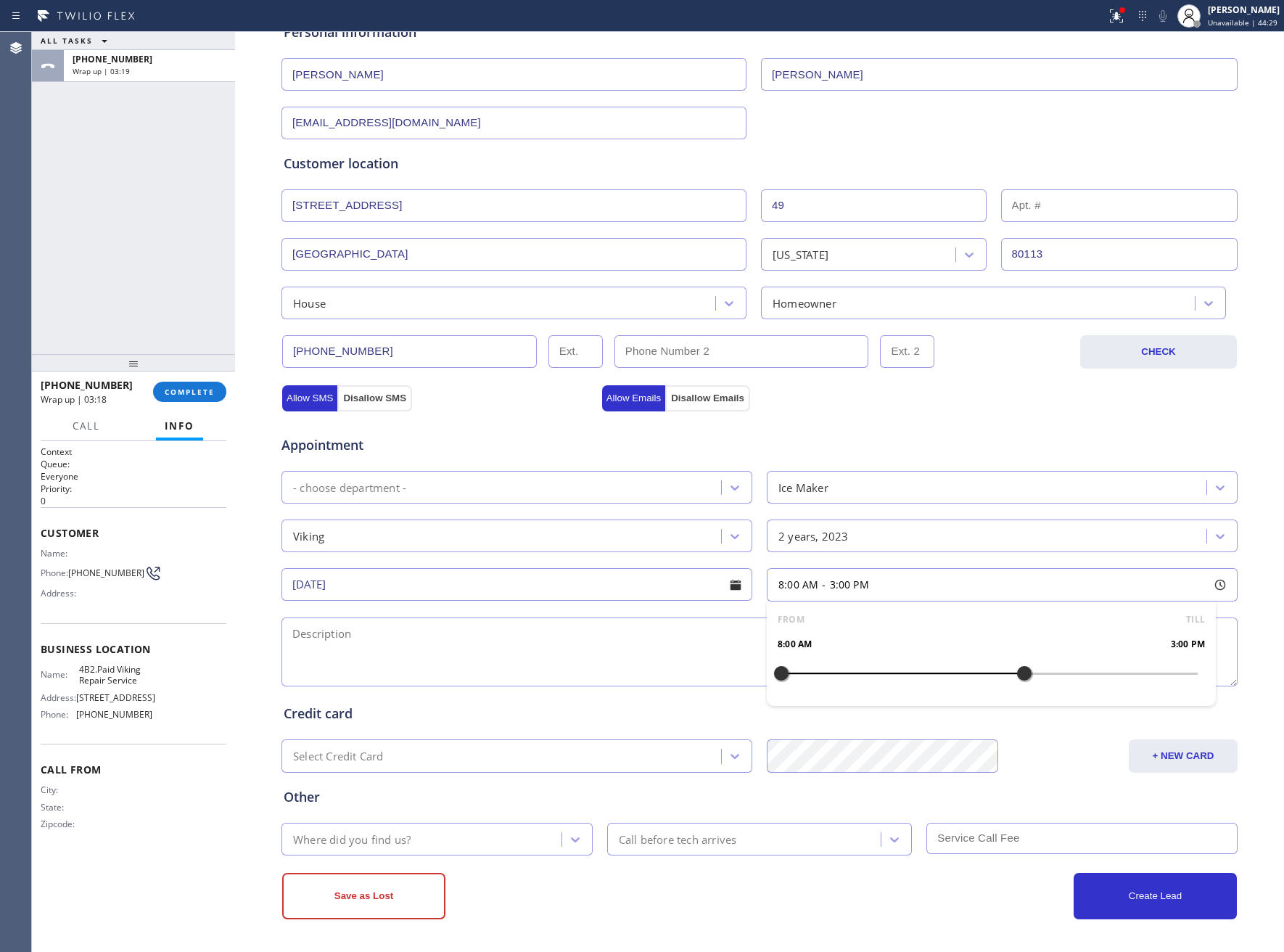
drag, startPoint x: 777, startPoint y: 669, endPoint x: 1021, endPoint y: 675, distance: 244.1
click at [1021, 675] on div at bounding box center [1024, 673] width 18 height 30
drag, startPoint x: 773, startPoint y: 669, endPoint x: 905, endPoint y: 679, distance: 132.4
click at [911, 679] on div at bounding box center [919, 673] width 18 height 30
click at [462, 660] on textarea at bounding box center [759, 651] width 956 height 69
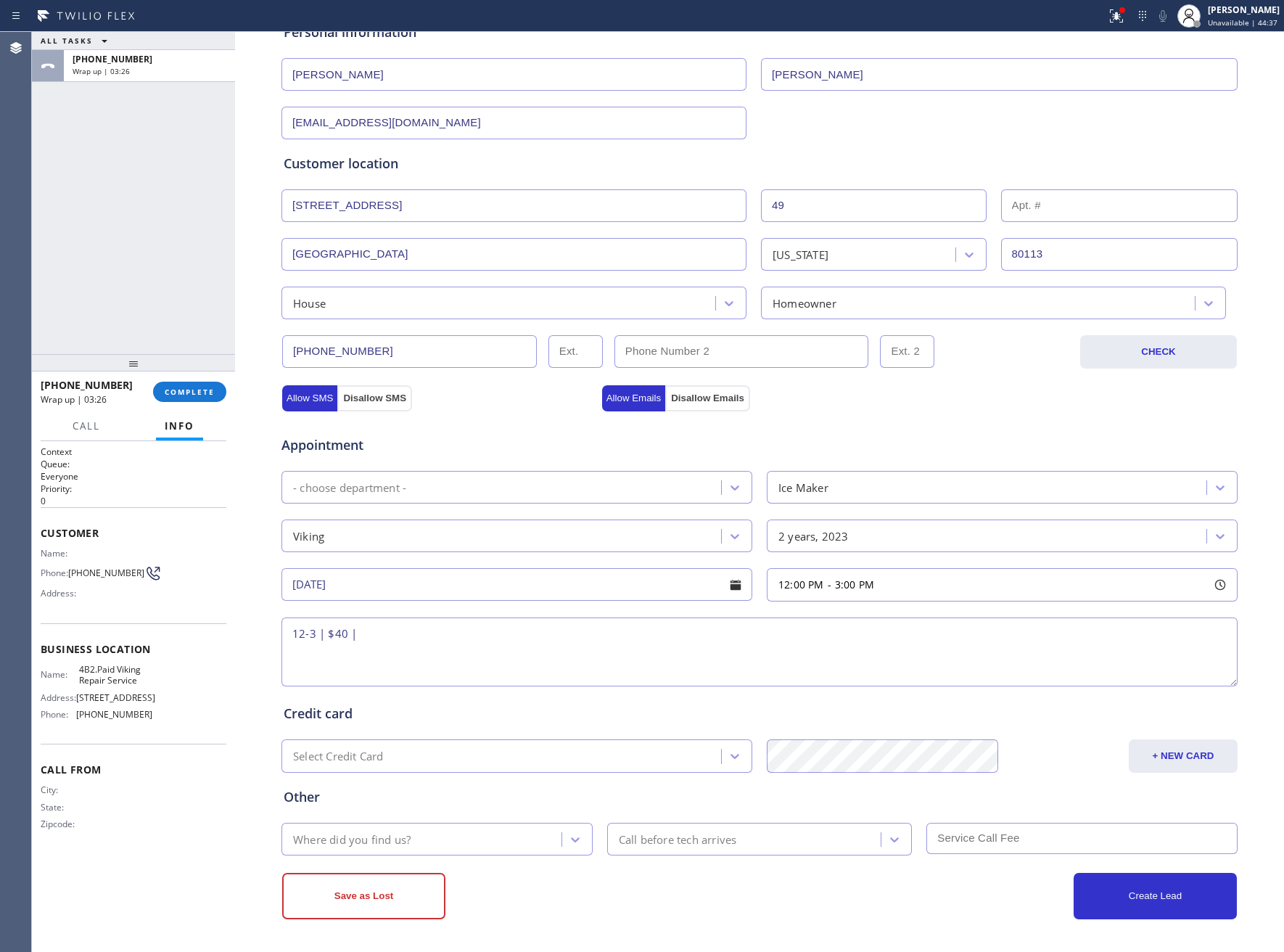
click at [429, 649] on textarea "12-3 | $40 |" at bounding box center [759, 651] width 956 height 69
paste textarea "Viking | Icer maker | 2 Yrs | Buiding up dirty film on the wall towards the bot…"
click at [397, 634] on textarea "12-3 | $40 | Viking | Icer maker | 2 Yrs | Buiding up dirty film on the wall to…" at bounding box center [759, 651] width 956 height 69
drag, startPoint x: 397, startPoint y: 634, endPoint x: 437, endPoint y: 643, distance: 41.0
click at [512, 680] on textarea "12-3 | $40 | Viking | Icer maker | 2 Yrs | Buiding up dirty film on the wall to…" at bounding box center [759, 651] width 956 height 69
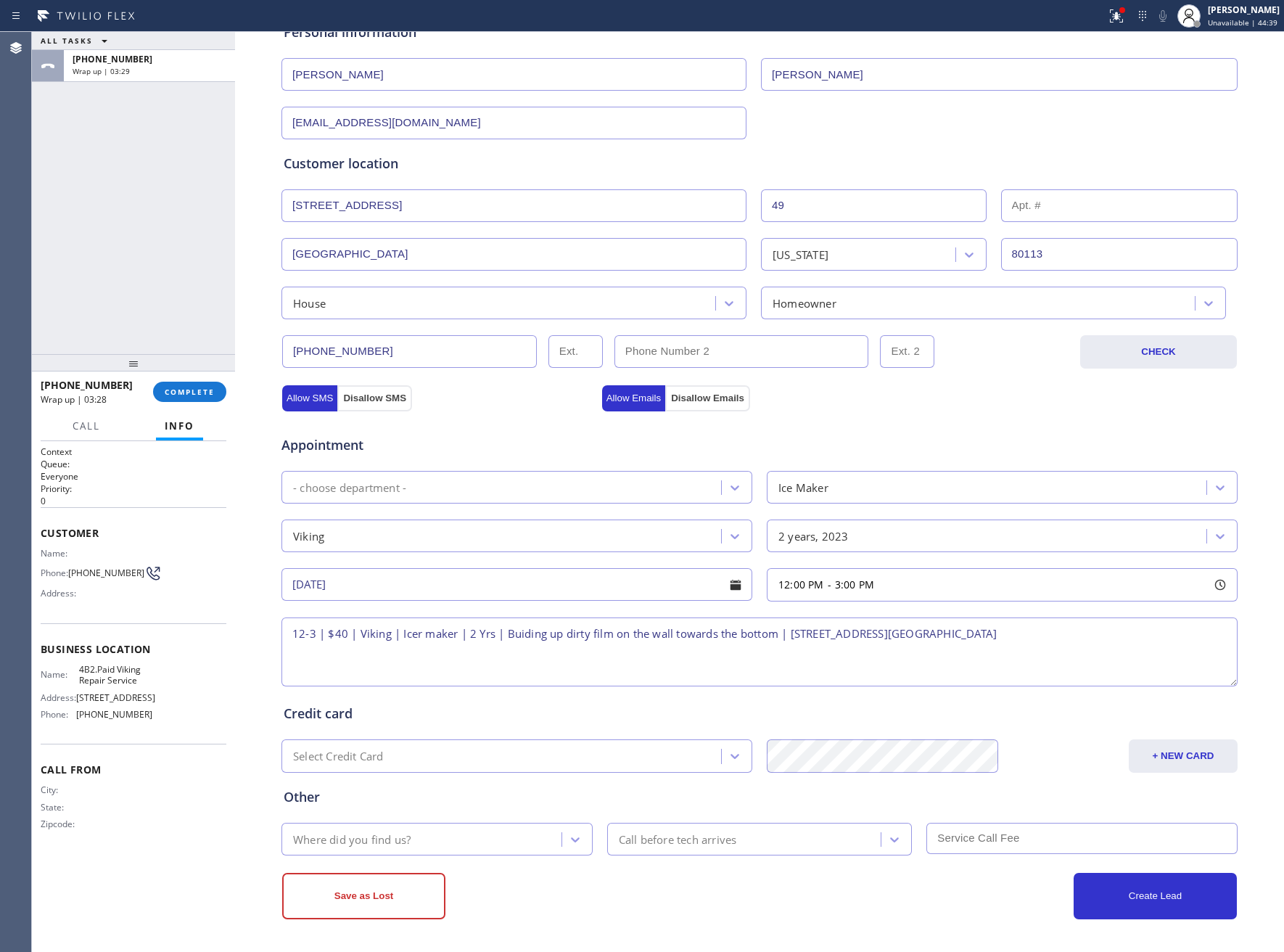
click at [411, 636] on textarea "12-3 | $40 | Viking | Icer maker | 2 Yrs | Buiding up dirty film on the wall to…" at bounding box center [759, 651] width 956 height 69
click at [510, 636] on textarea "12-3 | $40 | Viking | Ice maker | 2 Yrs | Buiding up dirty film on the wall tow…" at bounding box center [759, 651] width 956 height 69
click at [1159, 638] on textarea "12-3 | $40 | Viking | Ice maker | 2 Yrs | Building up dirty film on the wall to…" at bounding box center [759, 651] width 956 height 69
drag, startPoint x: 148, startPoint y: 682, endPoint x: 78, endPoint y: 669, distance: 71.2
click at [78, 669] on div "Name: 4B2.Paid Viking Repair Service Address: 1144 W 62nd St Phone: (323) 416-2…" at bounding box center [134, 695] width 185 height 63
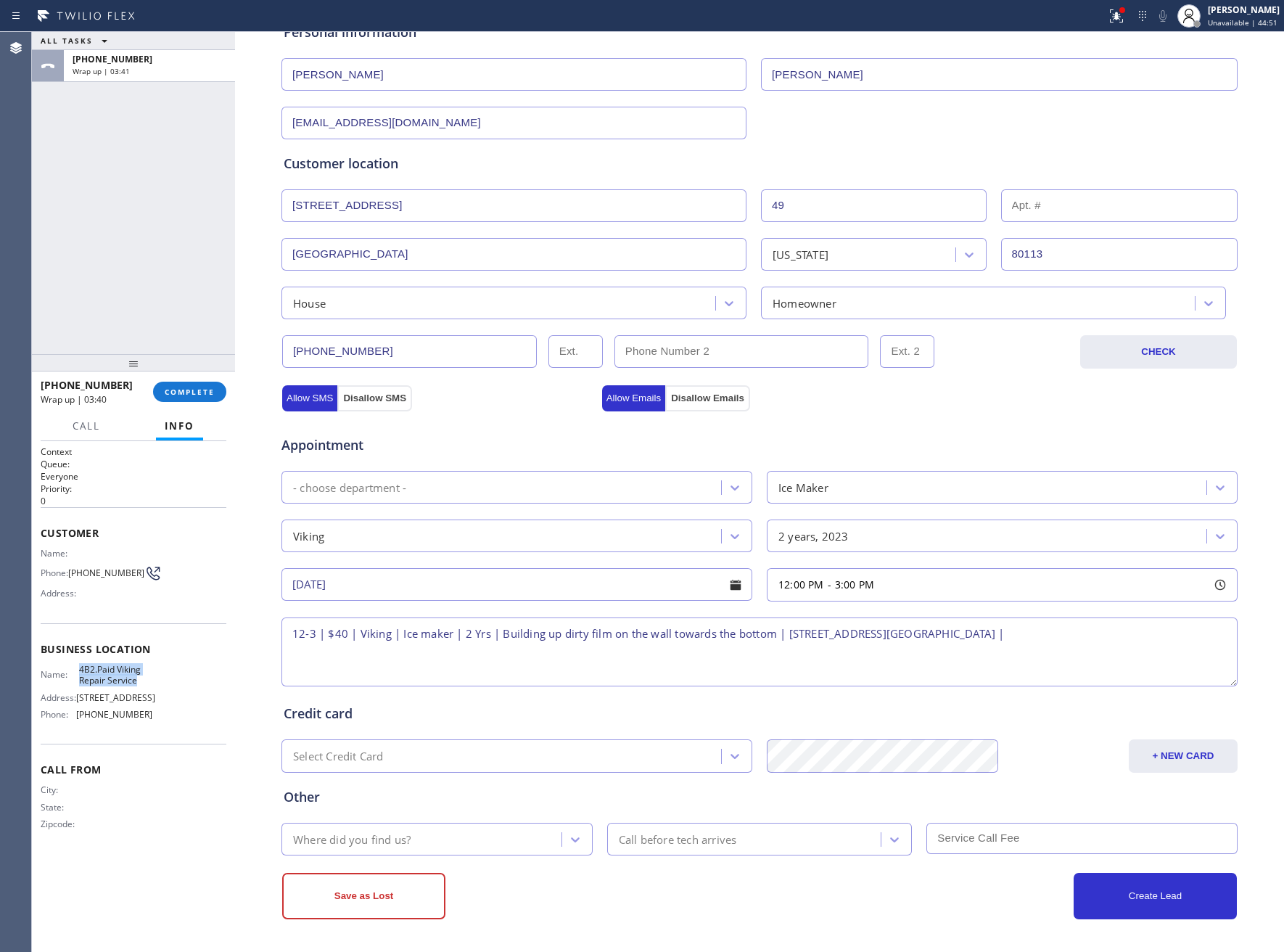
copy span "4B2.Paid Viking Repair Service"
click at [1164, 641] on textarea "12-3 | $40 | Viking | Ice maker | 2 Yrs | Building up dirty film on the wall to…" at bounding box center [759, 651] width 956 height 69
paste textarea "4B2.Paid Viking Repair Service"
click at [542, 656] on textarea "12-3 | $40 | Viking | Ice maker | 2 Yrs | Building up dirty film on the wall to…" at bounding box center [759, 651] width 956 height 69
paste textarea "Please call 30 minutes prior to arrival."
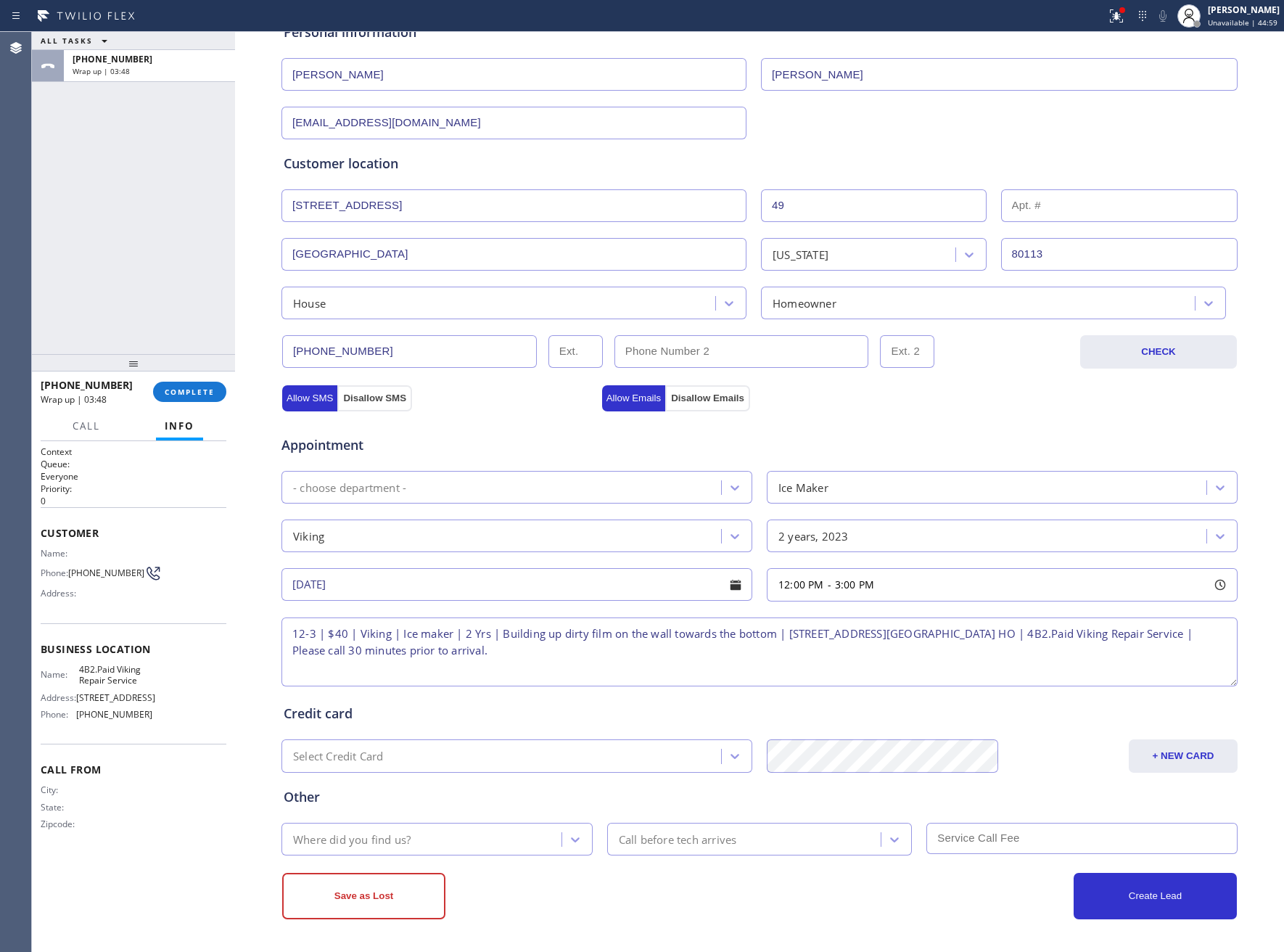
click at [603, 656] on textarea "12-3 | $40 | Viking | Ice maker | 2 Yrs | Building up dirty film on the wall to…" at bounding box center [759, 651] width 956 height 69
paste textarea "3038874301"
click at [484, 631] on textarea "12-3 | $40 | Viking | Ice maker | 2 Yrs | Building up dirty film on the wall to…" at bounding box center [759, 651] width 956 height 69
type textarea "12-3 | $40 | Viking | Ice maker | 2 Yrs think not under warranty. Inform it wil…"
click at [555, 466] on div "Appointment - choose department - Ice Maker Viking 2 years, 2023 10/07/2025 12:…" at bounding box center [759, 553] width 952 height 271
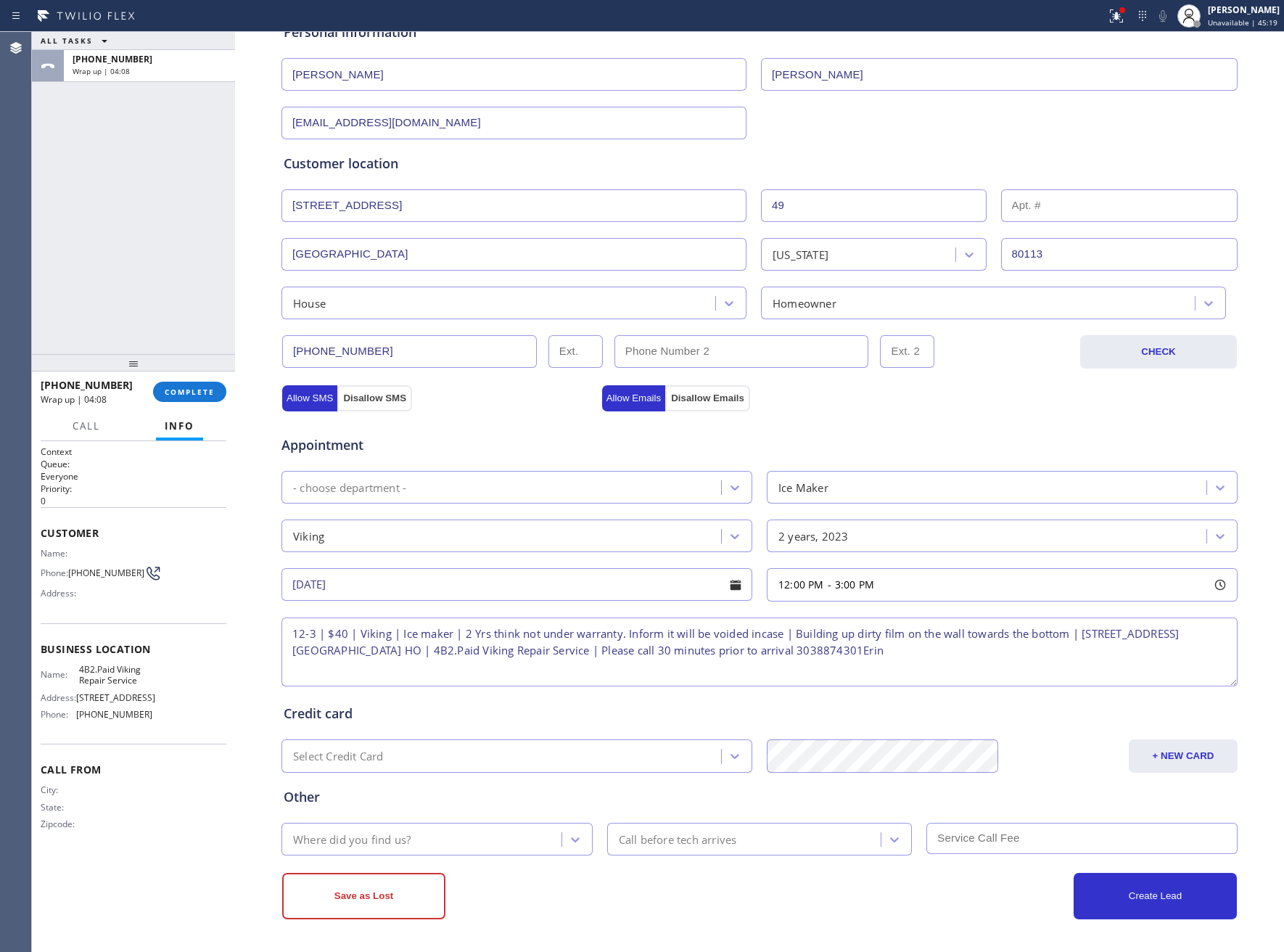
click at [549, 485] on div "- choose department -" at bounding box center [503, 487] width 435 height 26
click at [472, 848] on div "Where did you find us?" at bounding box center [423, 839] width 276 height 26
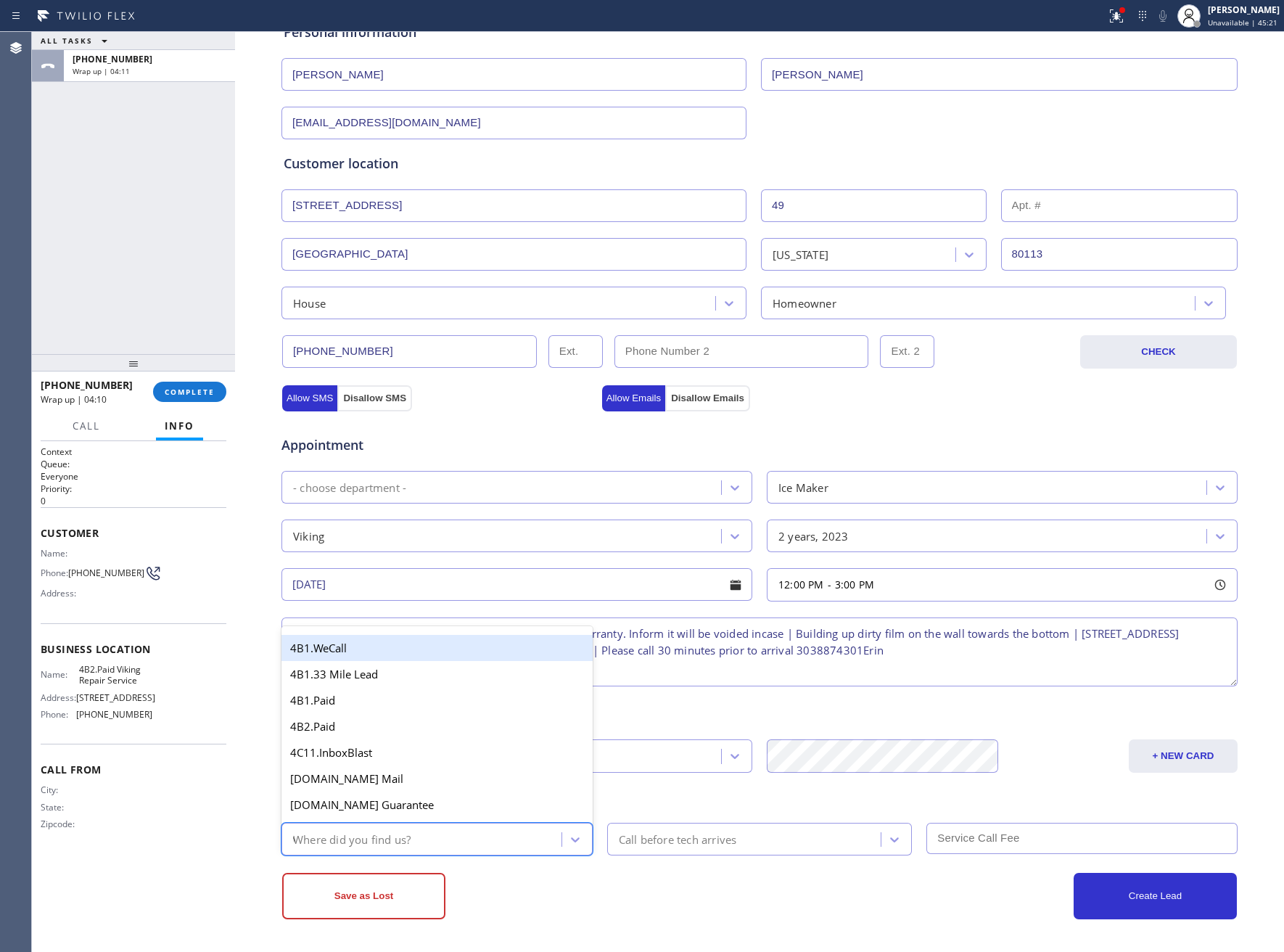
type input "we"
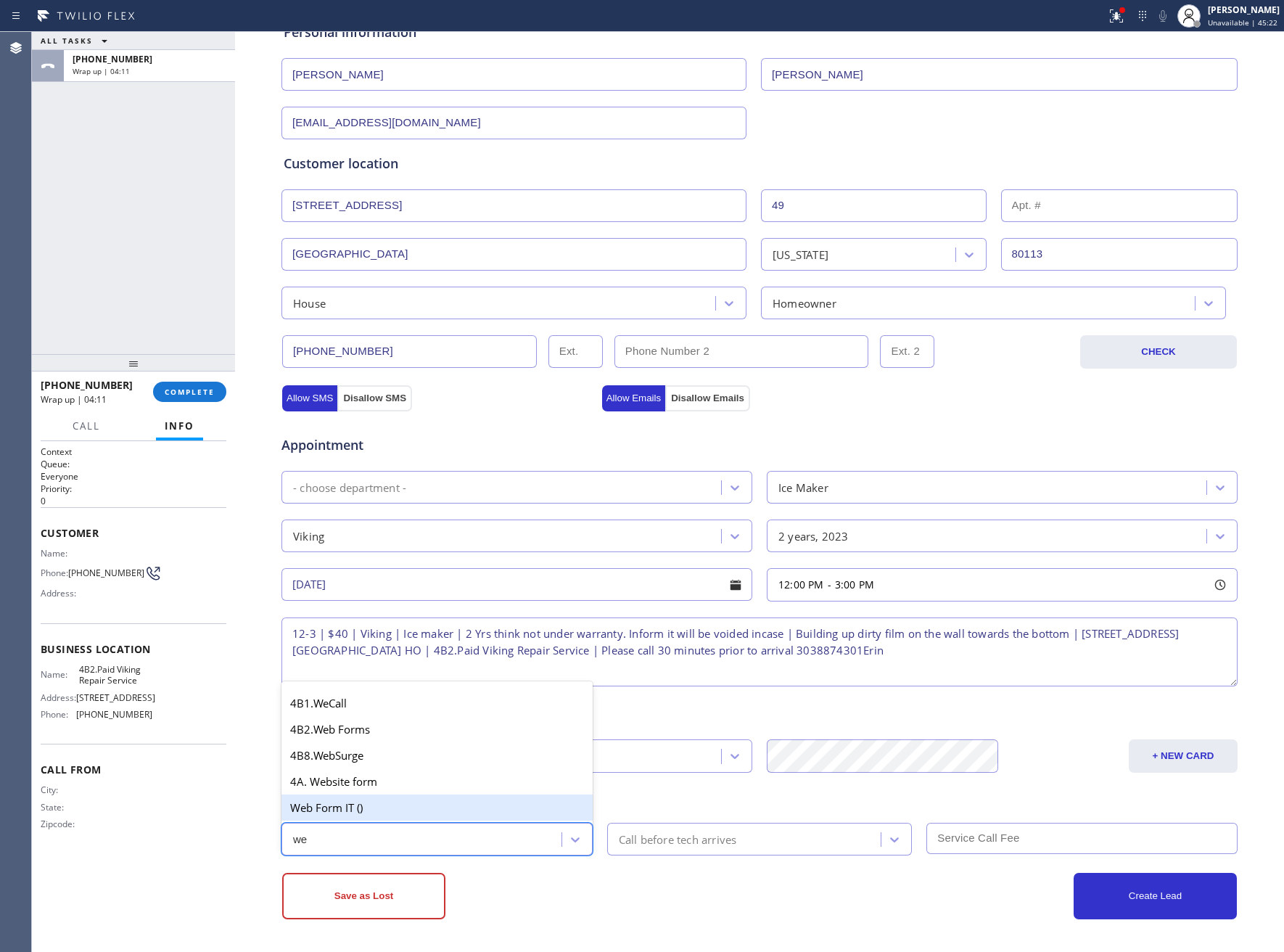
click at [399, 810] on div "Web Form IT ()" at bounding box center [436, 808] width 311 height 26
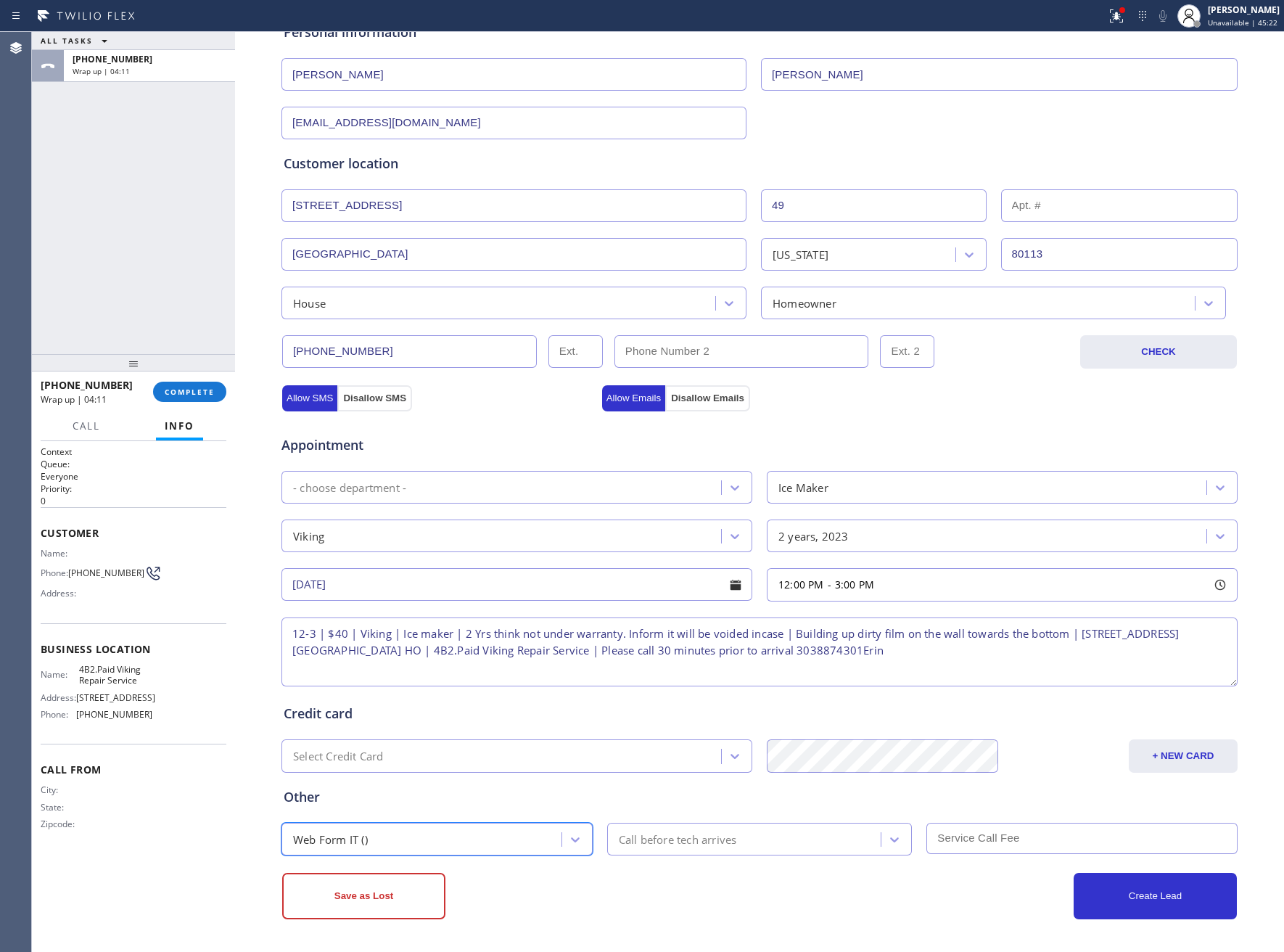
click at [669, 836] on div "Call before tech arrives" at bounding box center [678, 839] width 118 height 17
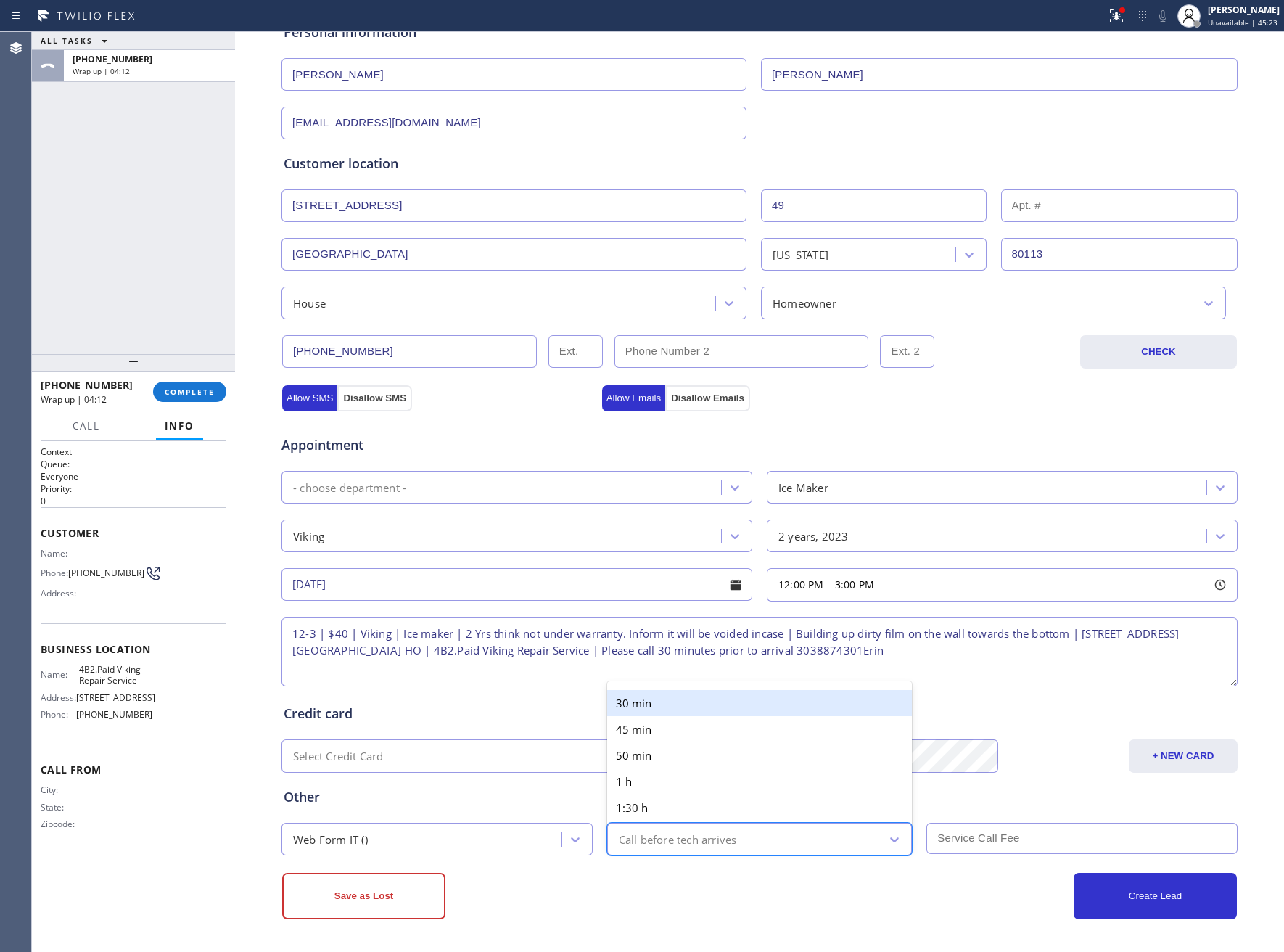
click at [654, 699] on div "30 min" at bounding box center [759, 703] width 305 height 26
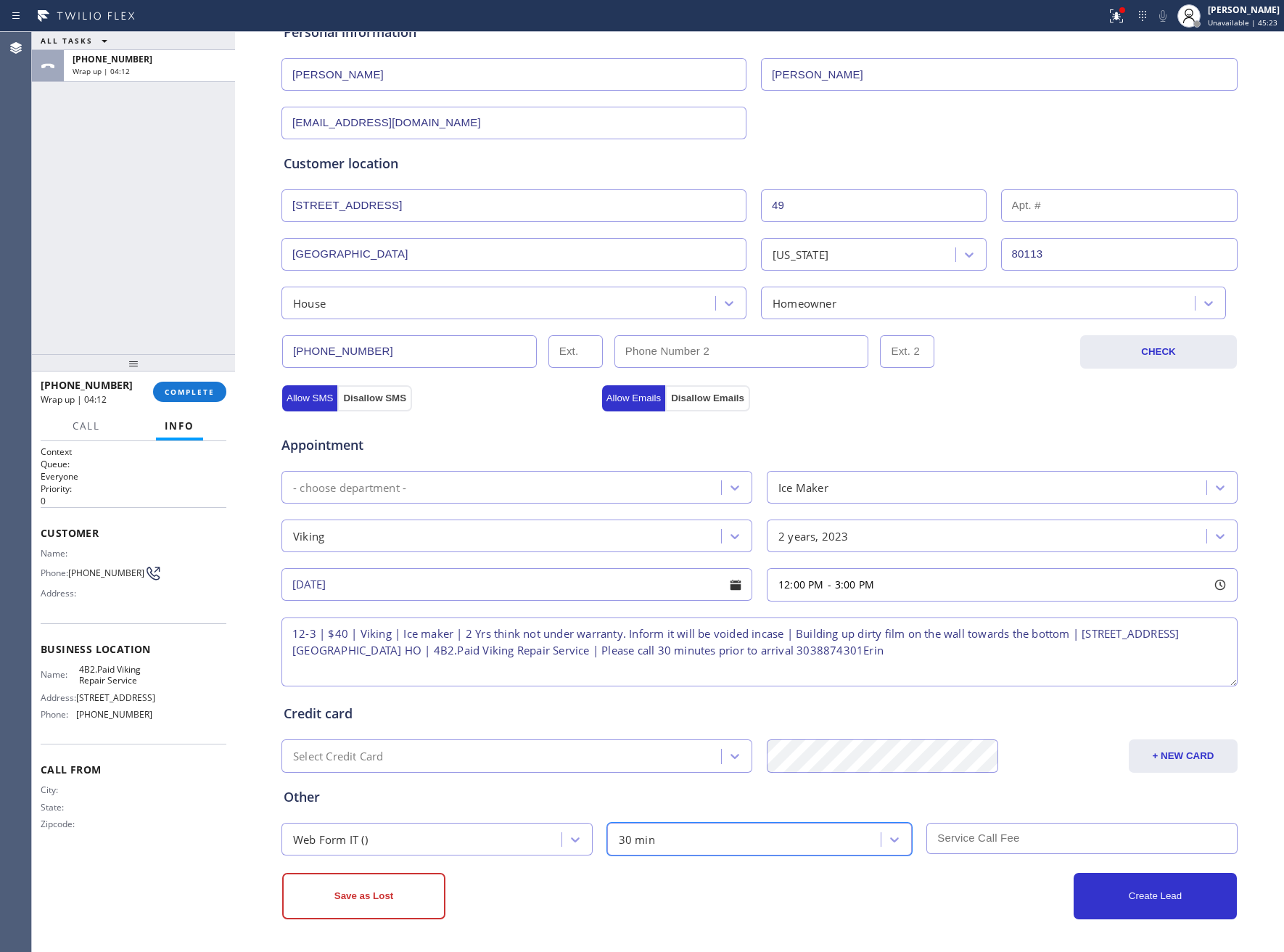
click at [1012, 842] on input "text" at bounding box center [1082, 838] width 311 height 31
type input "40"
click at [1156, 919] on button "Create Lead" at bounding box center [1155, 896] width 163 height 46
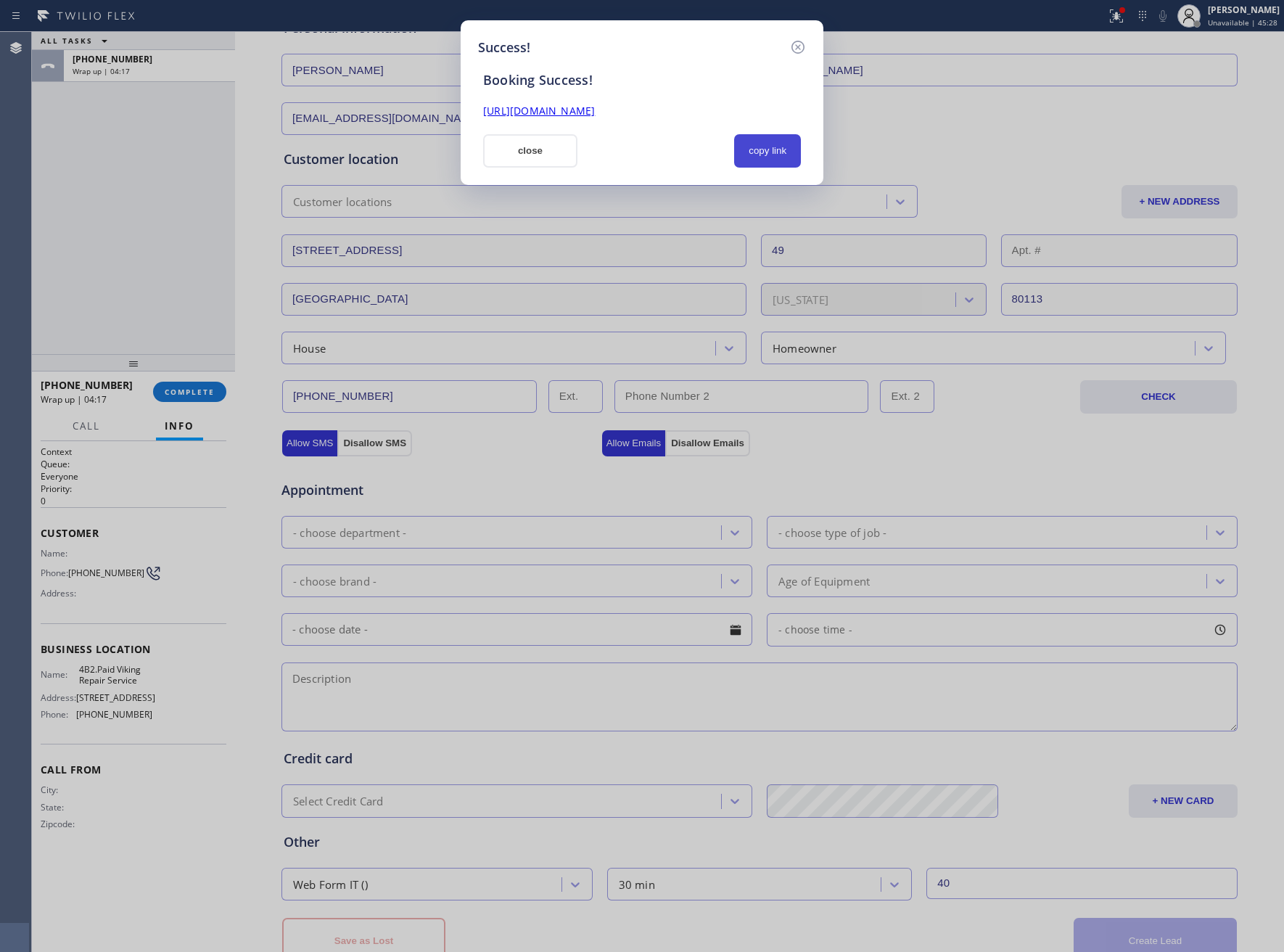
click at [764, 146] on button "copy link" at bounding box center [767, 151] width 66 height 33
click at [595, 107] on link "https://erp.apollosoft.co/customer/765899#portlet_lead" at bounding box center [538, 110] width 112 height 14
drag, startPoint x: 501, startPoint y: 172, endPoint x: 525, endPoint y: 165, distance: 25.0
click at [511, 168] on div "Success! Booking Success! https://erp.apollosoft.co/customer/765899#portlet_lea…" at bounding box center [641, 102] width 362 height 165
click at [528, 160] on button "close" at bounding box center [530, 151] width 94 height 33
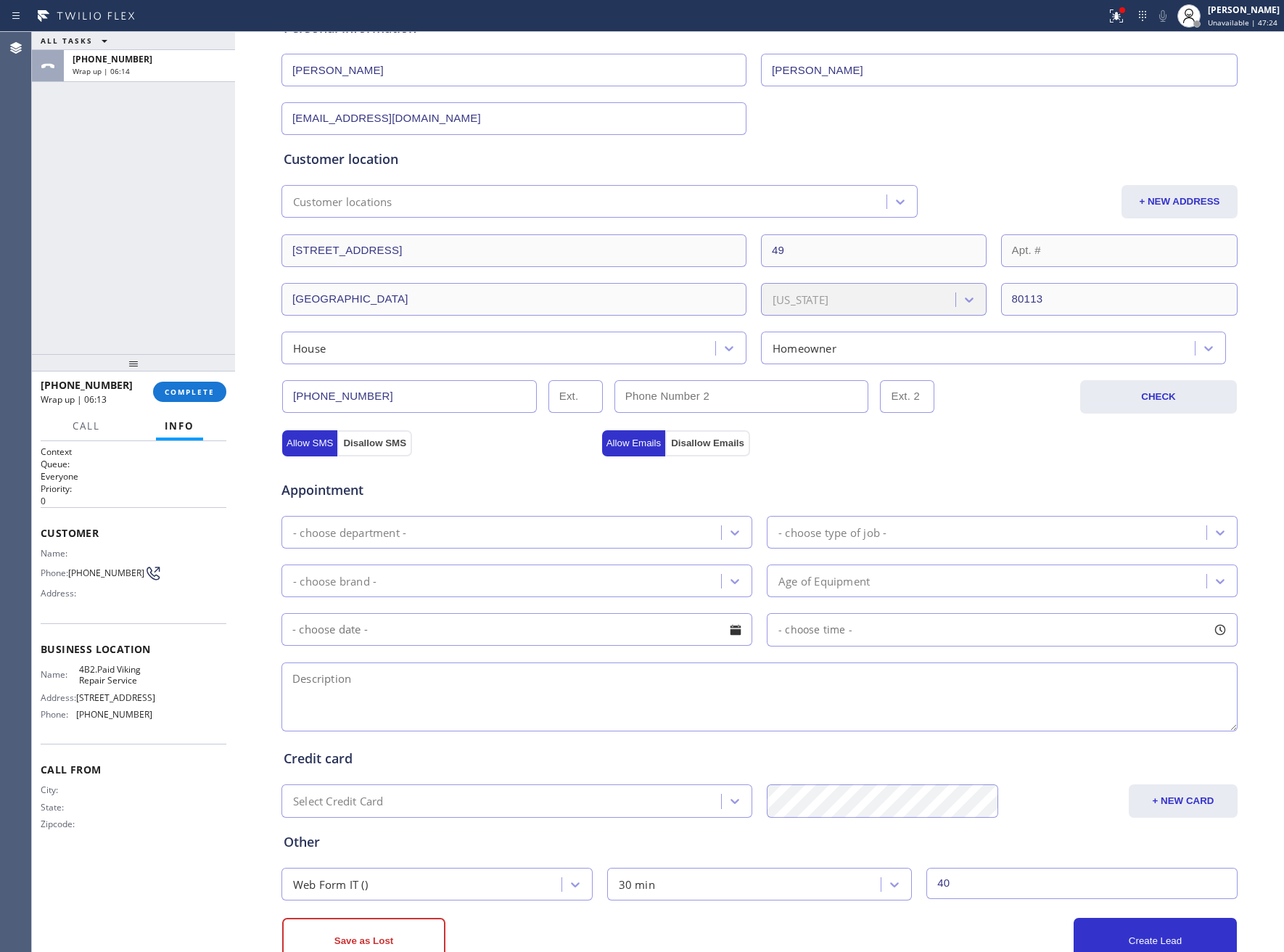
click at [188, 376] on div "+13038874301 Wrap up | 06:13 COMPLETE" at bounding box center [134, 392] width 185 height 38
click at [188, 384] on button "COMPLETE" at bounding box center [189, 392] width 73 height 20
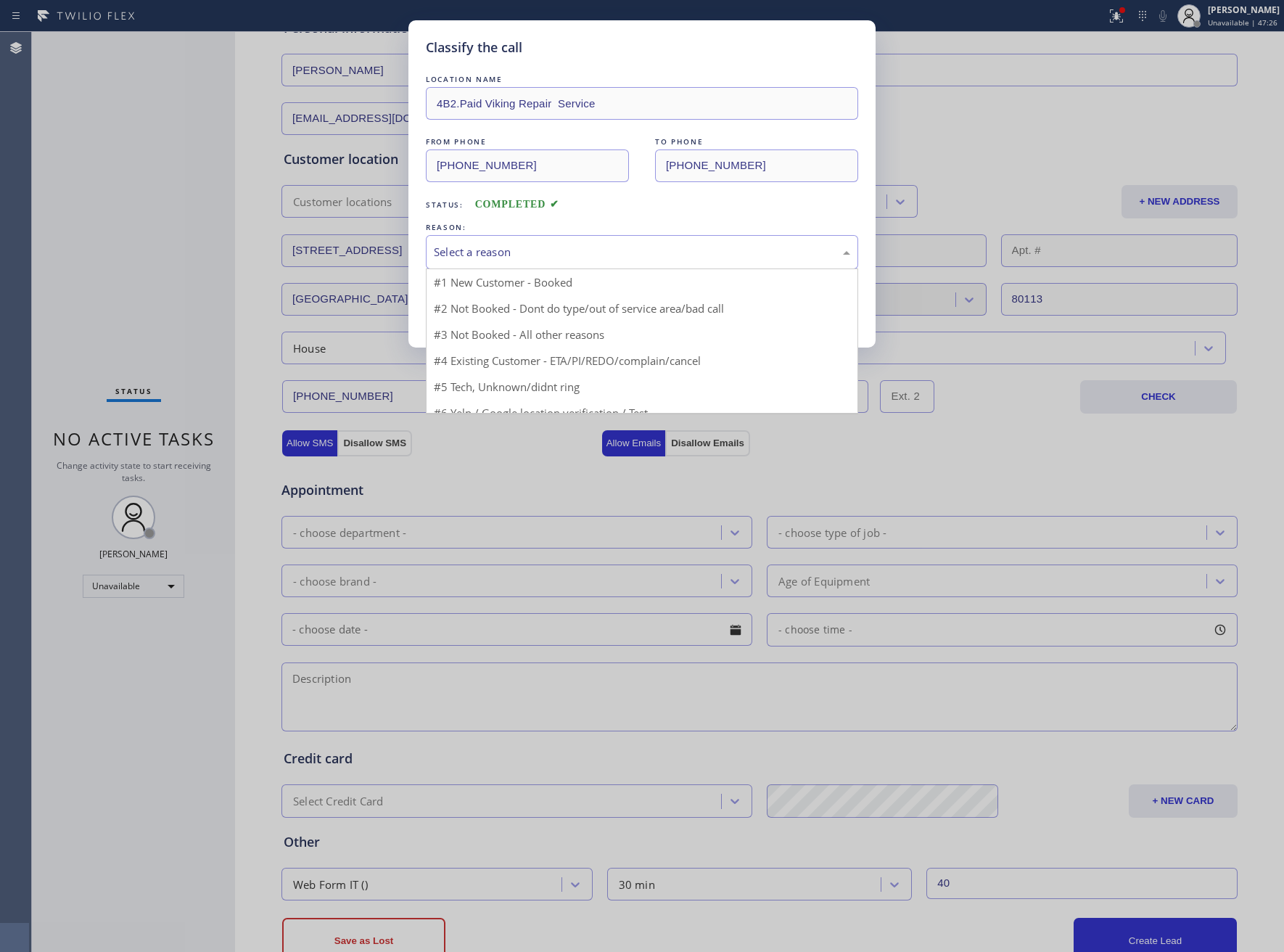
click at [481, 246] on div "Select a reason" at bounding box center [642, 253] width 416 height 17
drag, startPoint x: 492, startPoint y: 277, endPoint x: 492, endPoint y: 291, distance: 14.0
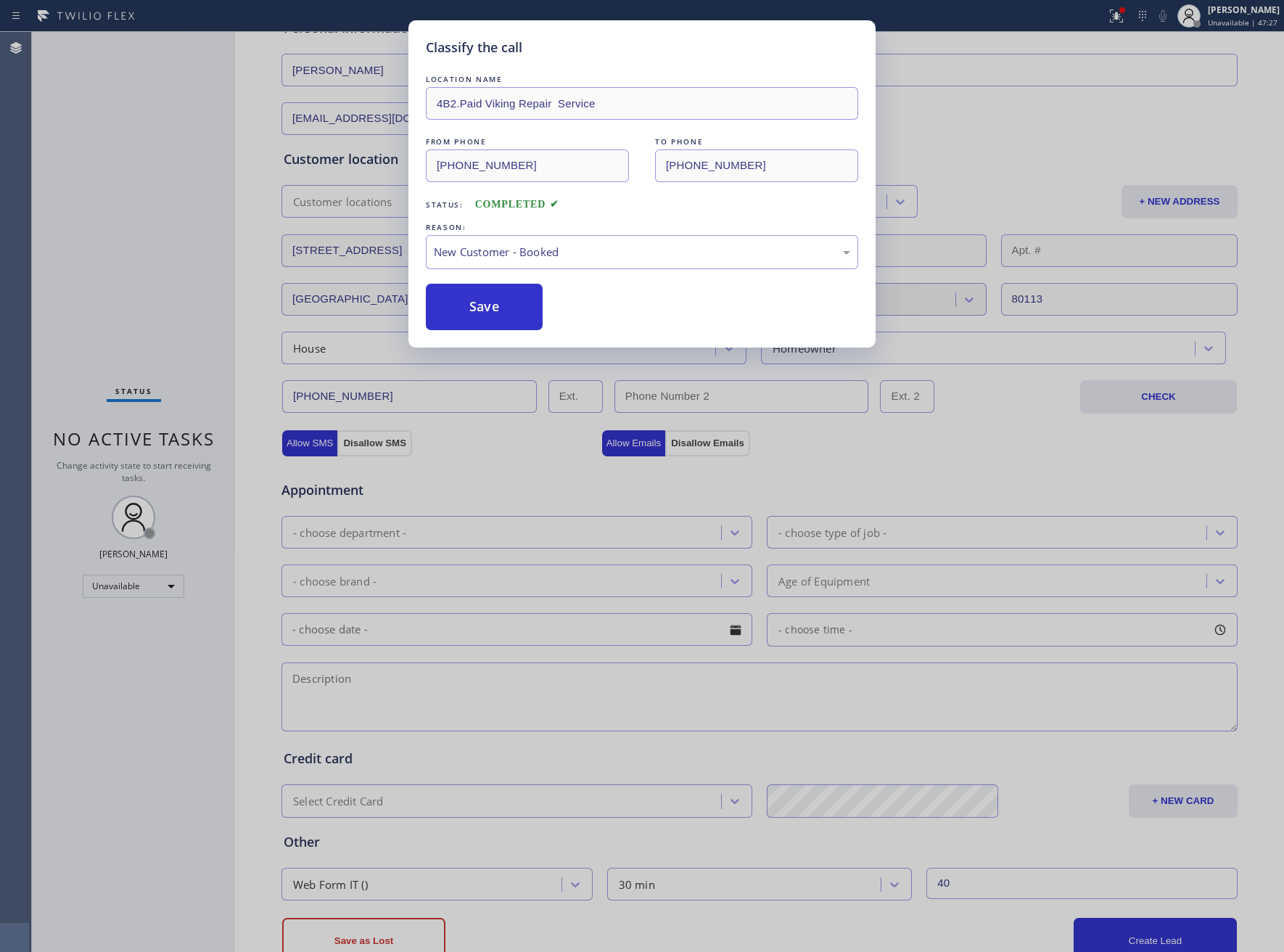
drag, startPoint x: 492, startPoint y: 294, endPoint x: 559, endPoint y: 357, distance: 92.0
click at [491, 294] on button "Save" at bounding box center [484, 307] width 117 height 46
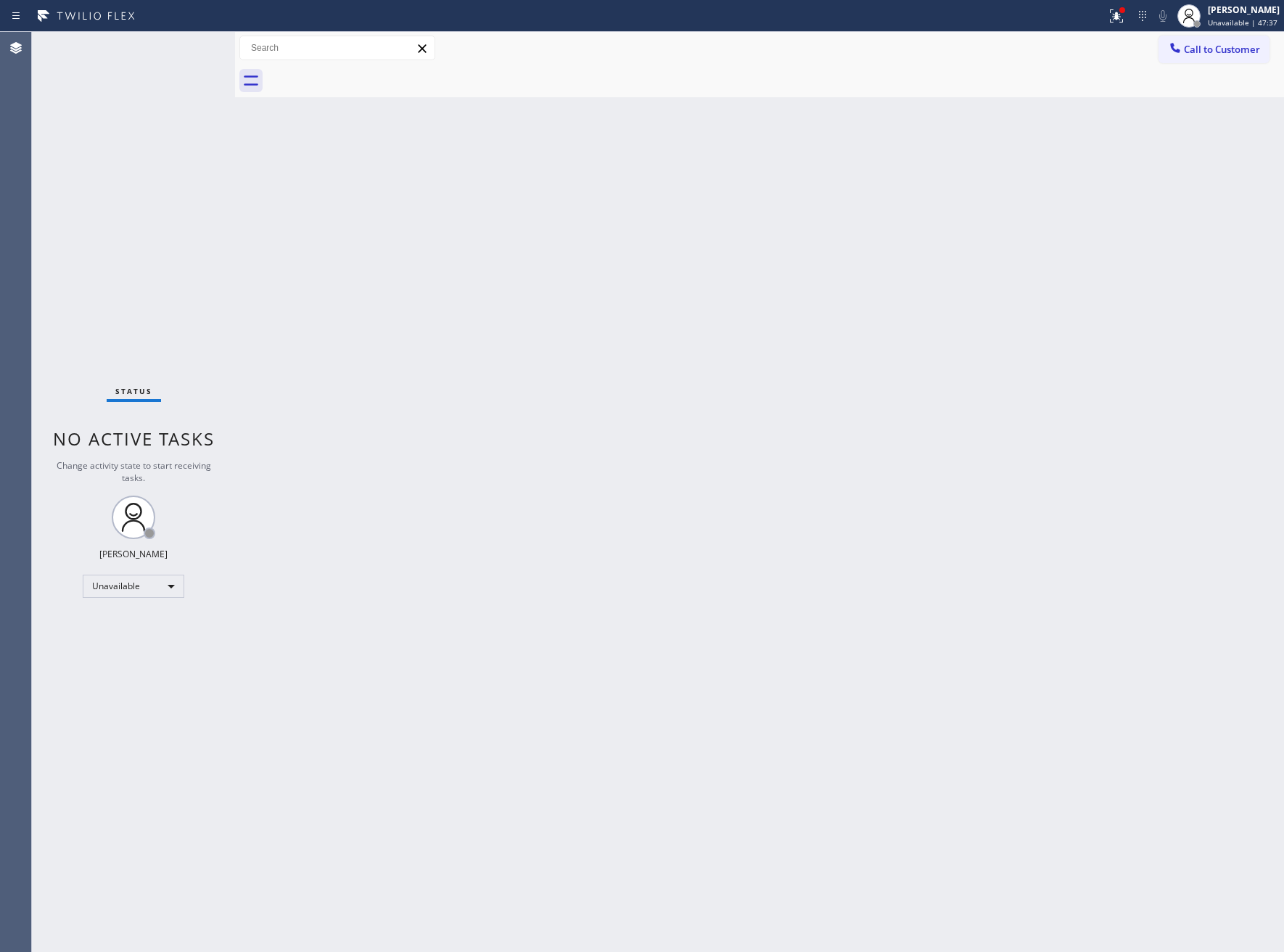
click at [270, 185] on div "Back to Dashboard Change Sender ID Customers Technicians Select a contact Outbo…" at bounding box center [759, 491] width 1049 height 920
click at [226, 284] on div "Status No active tasks Change activity state to start receiving tasks. [PERSON_…" at bounding box center [133, 491] width 203 height 920
click at [1195, 53] on span "Call to Customer" at bounding box center [1221, 49] width 76 height 13
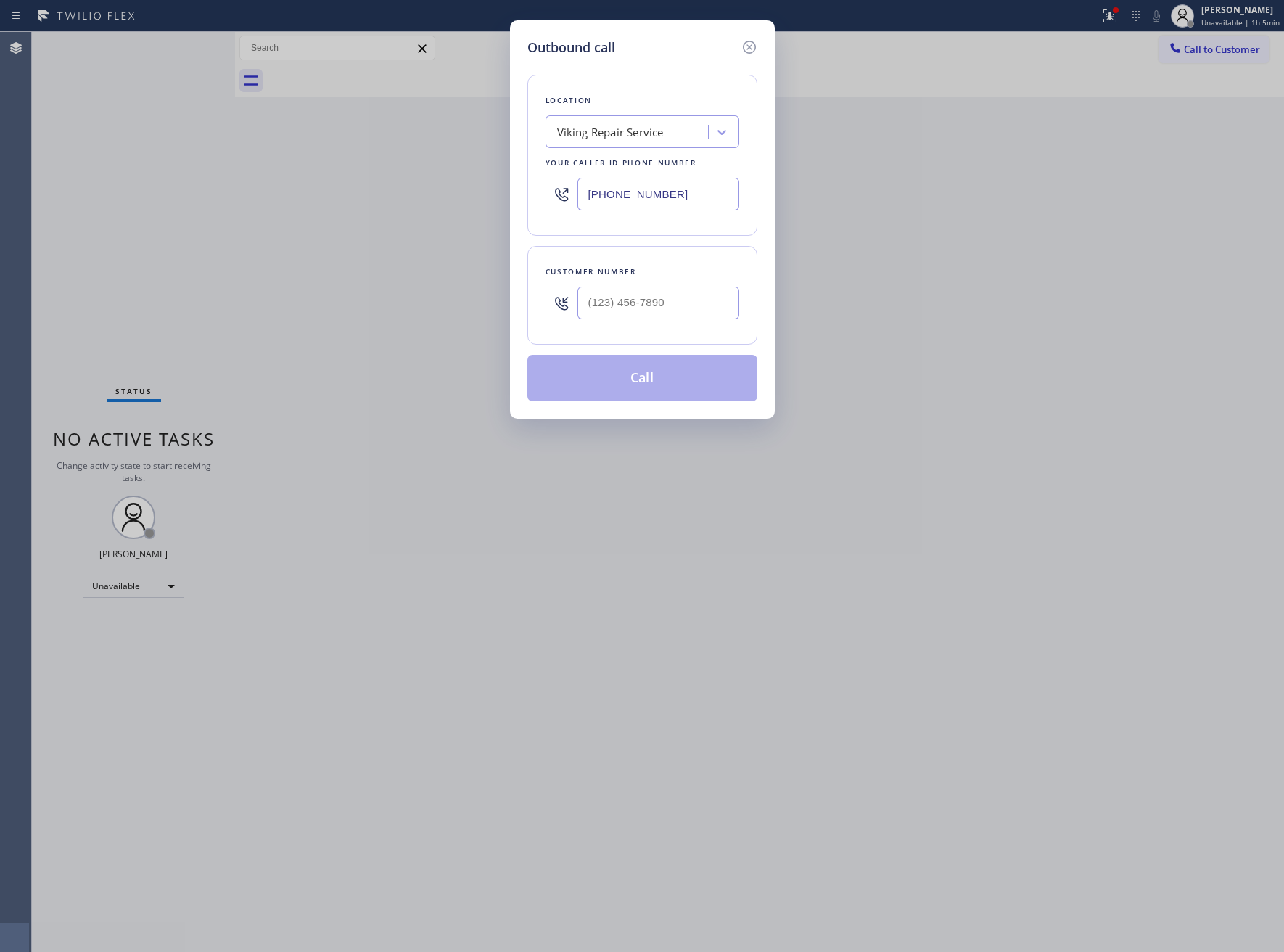
click at [630, 201] on input "(323) 416-2342" at bounding box center [657, 194] width 161 height 32
paste input "833) 348-0421"
type input "(833) 348-0421"
type input "(___) ___-____"
click at [677, 301] on input "(___) ___-____" at bounding box center [657, 303] width 161 height 32
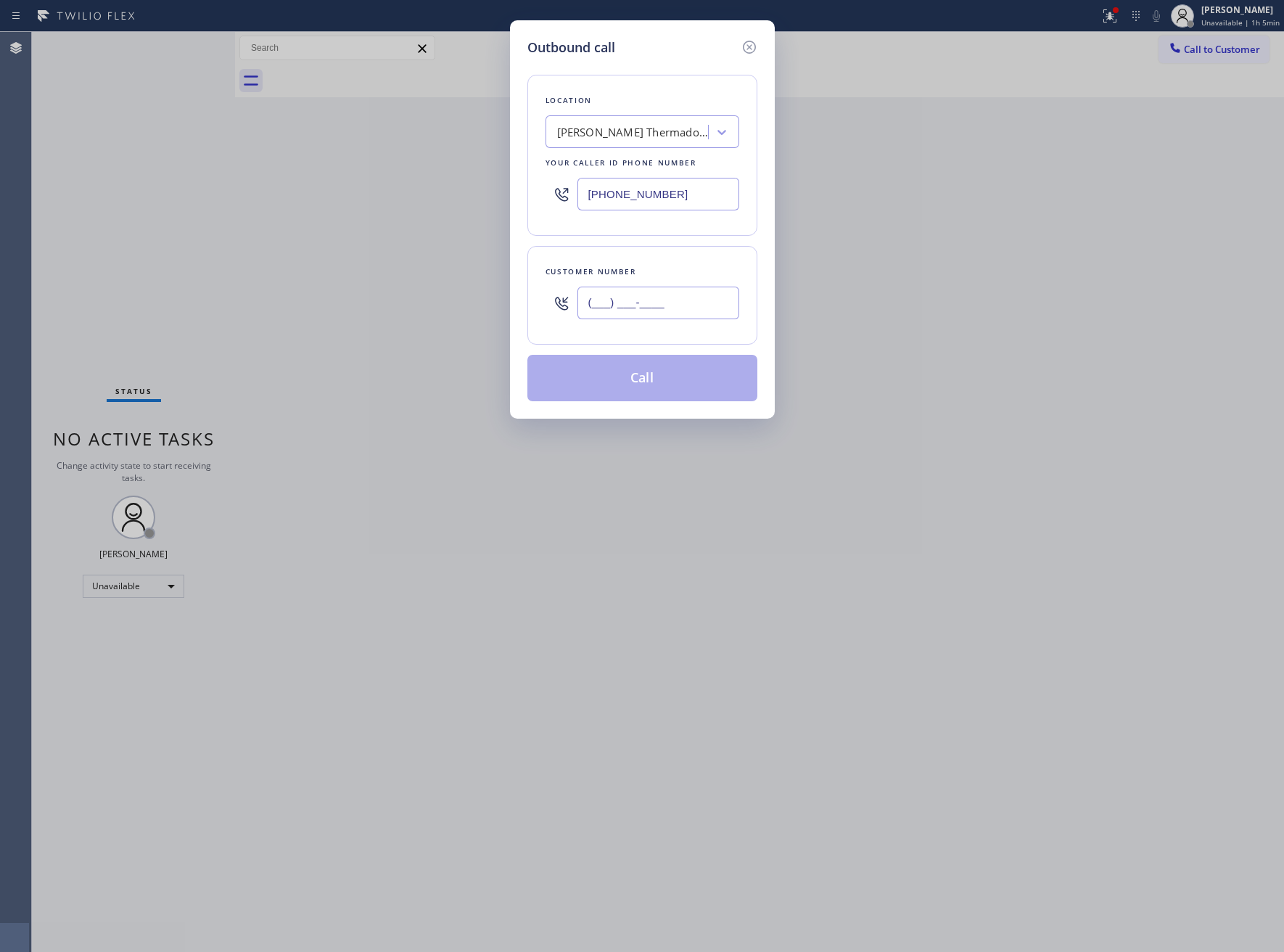
paste input "610) 246-4542"
type input "(610) 246-4542"
click at [636, 386] on button "Call" at bounding box center [643, 378] width 230 height 46
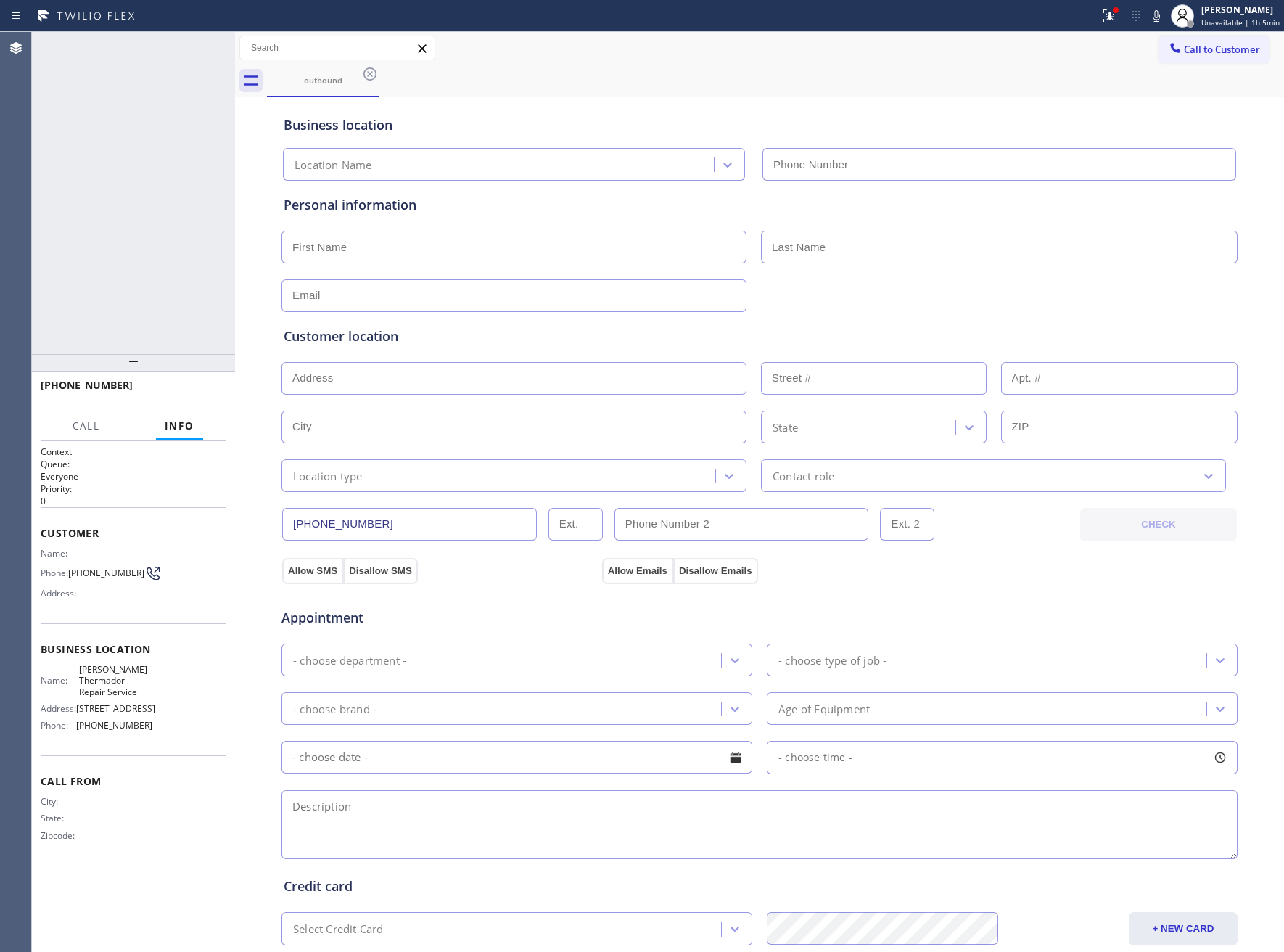
type input "(833) 348-0421"
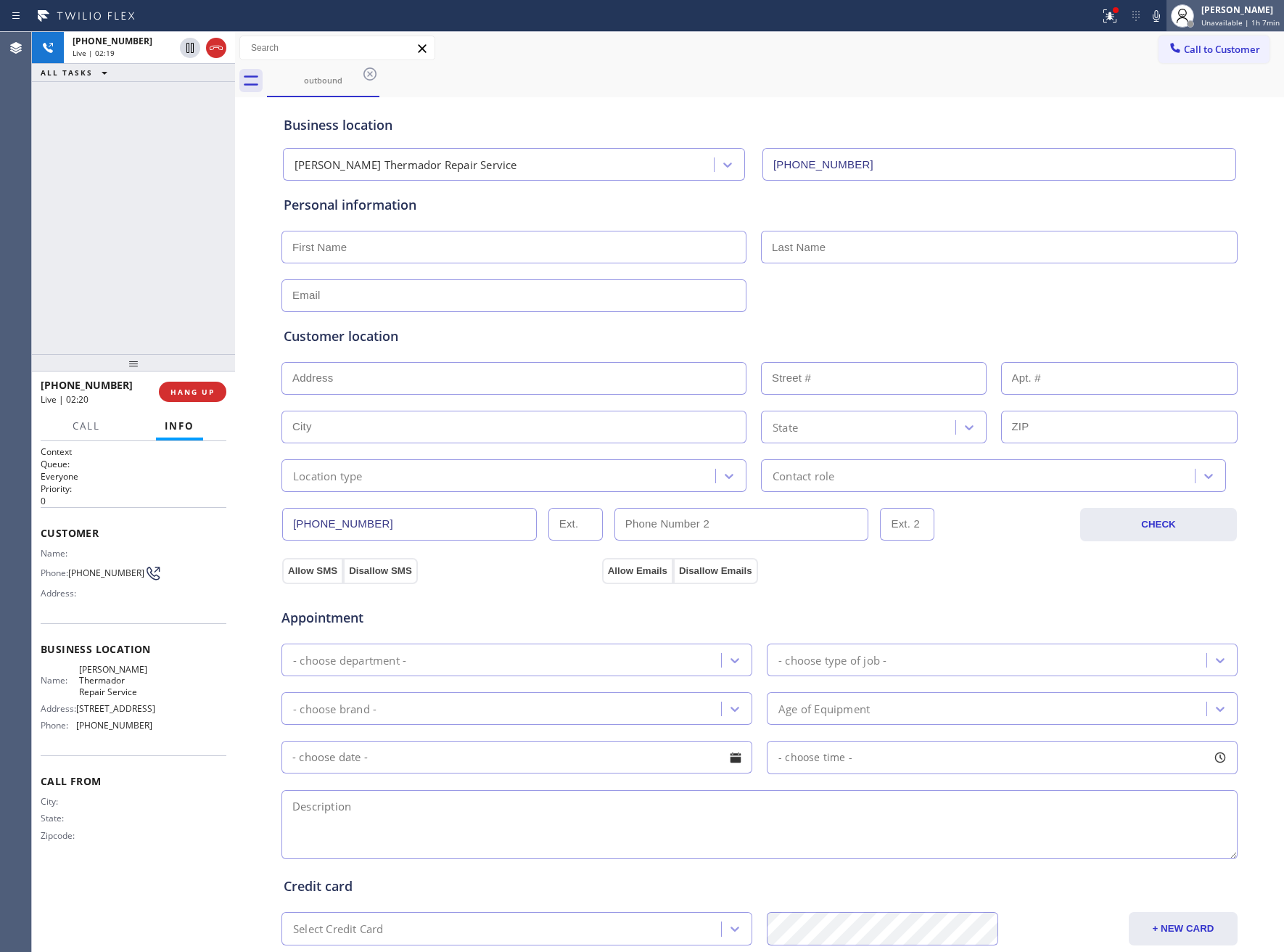
click at [1173, 8] on div at bounding box center [1183, 16] width 23 height 23
click at [1160, 11] on icon at bounding box center [1156, 15] width 18 height 18
click at [188, 46] on icon at bounding box center [190, 48] width 18 height 18
click at [155, 182] on div "+16102464542 Live | 04:11 ALL TASKS ALL TASKS ACTIVE TASKS TASKS IN WRAP UP" at bounding box center [133, 192] width 203 height 322
click at [184, 48] on icon at bounding box center [190, 48] width 18 height 18
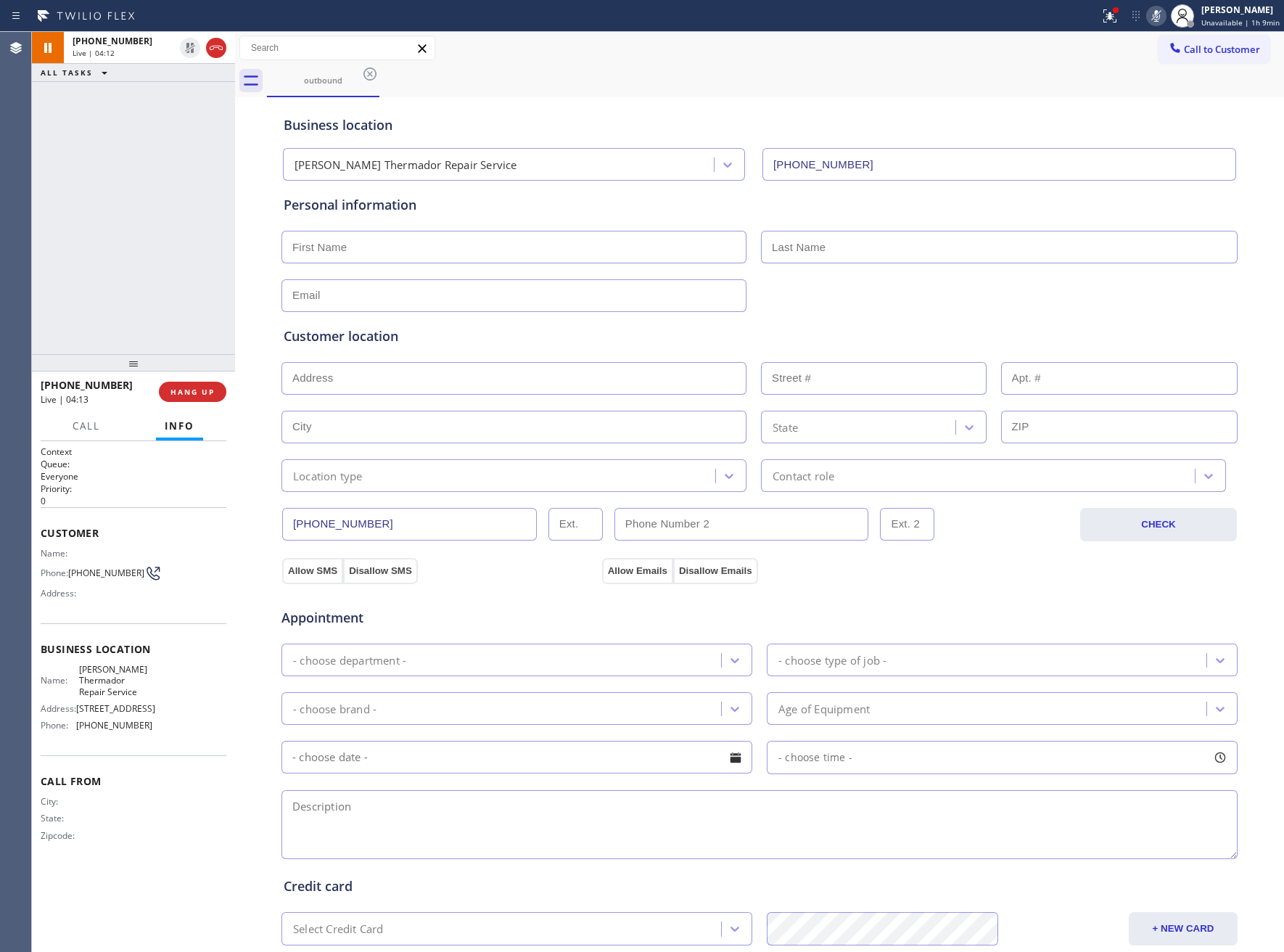
click at [1156, 22] on icon at bounding box center [1156, 15] width 18 height 18
click at [408, 257] on input "text" at bounding box center [514, 247] width 465 height 32
type input "Mary"
type input "[EMAIL_ADDRESS][DOMAIN_NAME]"
click at [395, 379] on input "text" at bounding box center [514, 379] width 465 height 32
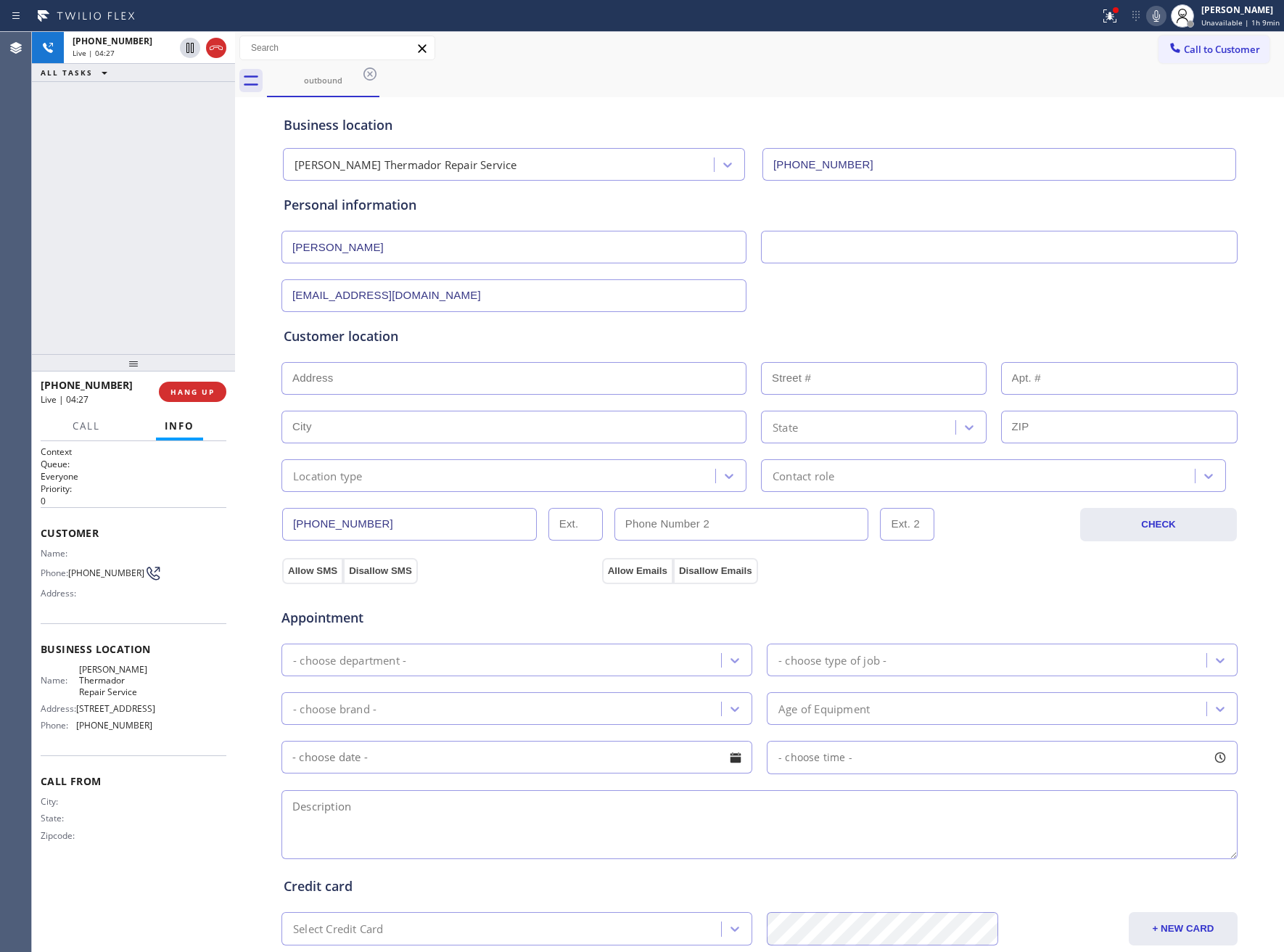
paste input "332 Penn RdWynnewood, PA 19096"
type input "332 Penn Rd"
type input "332"
type input "Wynnewood"
type input "19096"
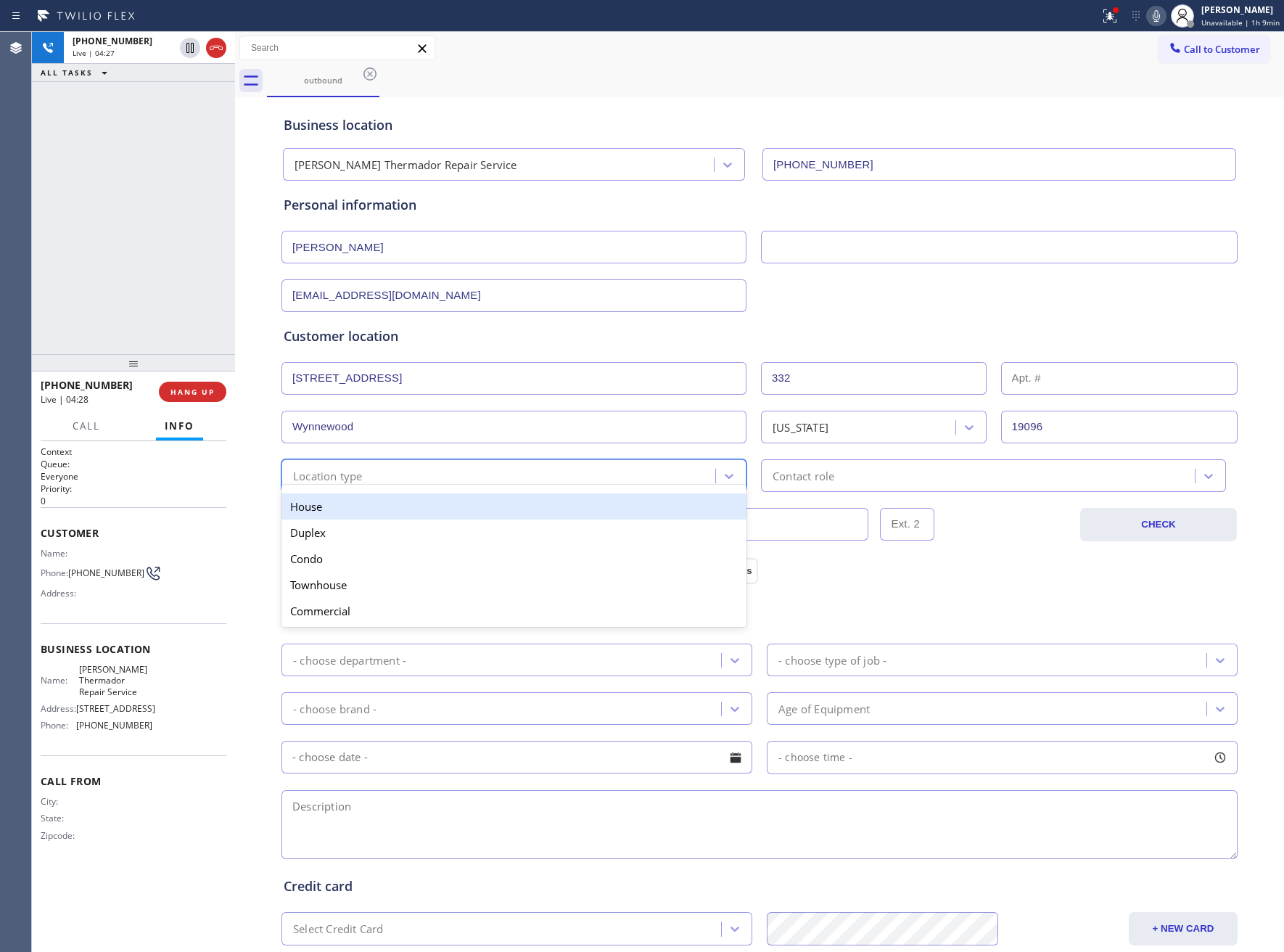
click at [381, 477] on div "Location type" at bounding box center [501, 475] width 430 height 26
click at [375, 519] on div "House" at bounding box center [514, 507] width 465 height 26
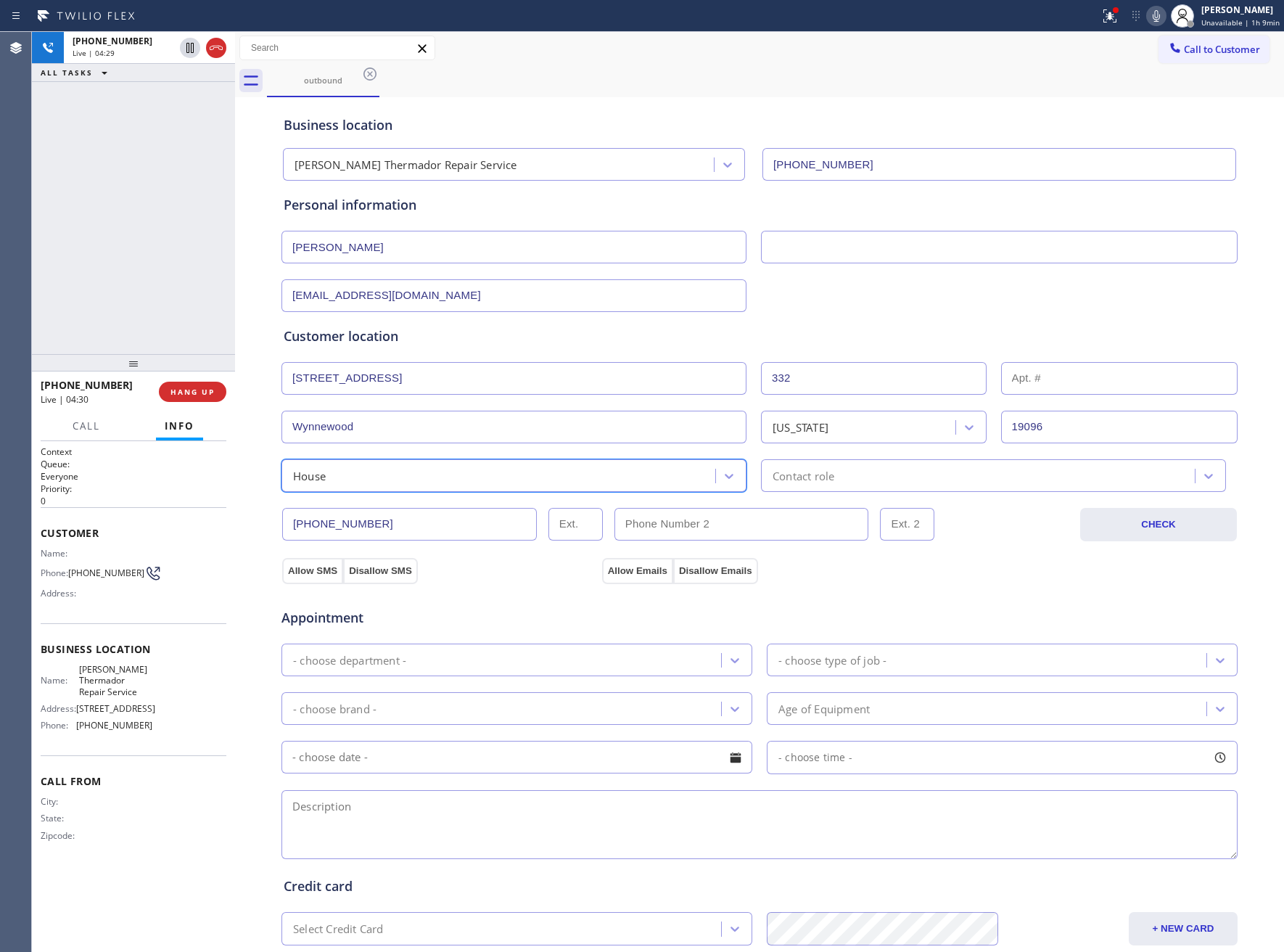
click at [816, 468] on div "Contact role" at bounding box center [980, 475] width 430 height 26
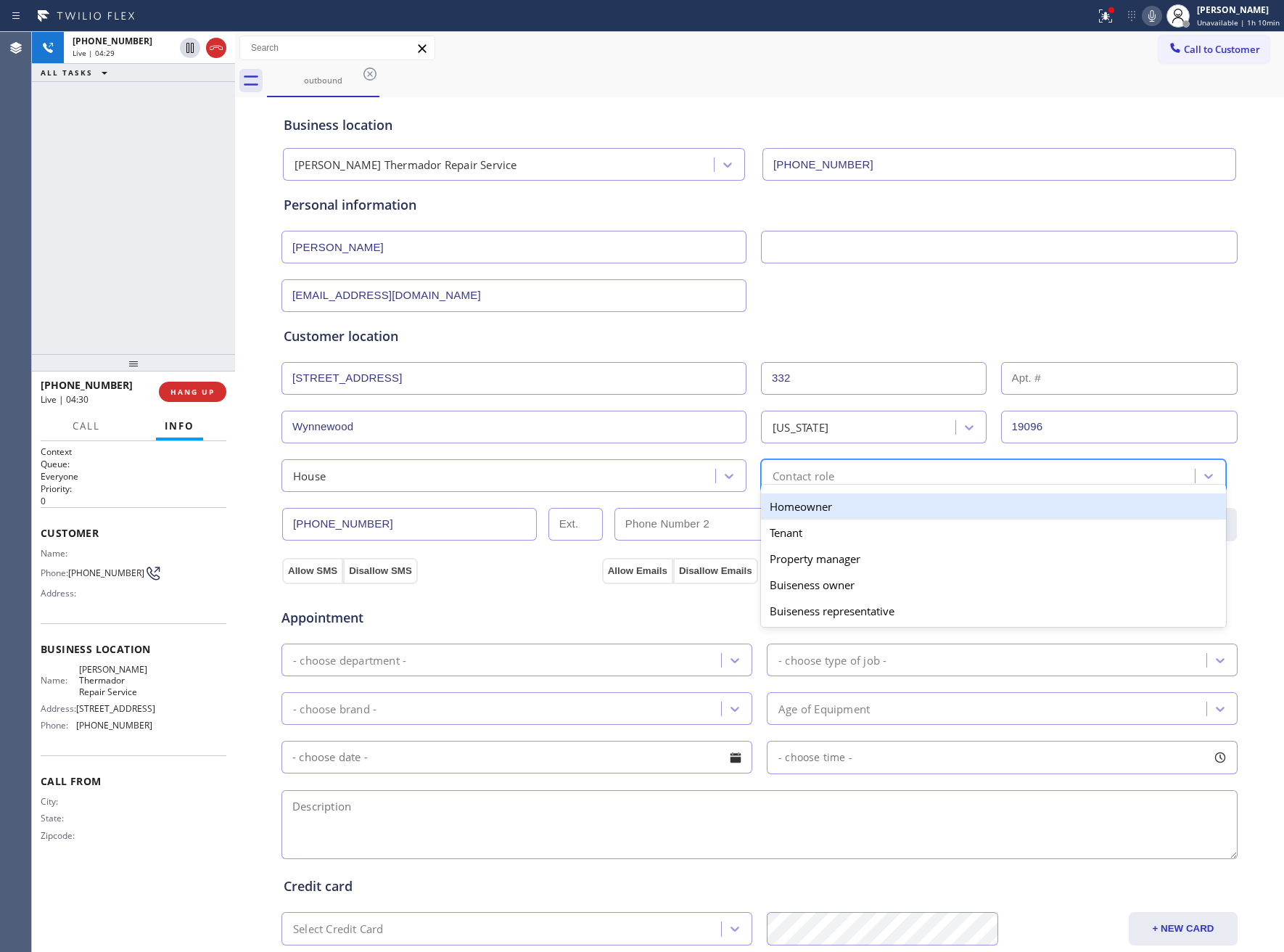
click at [810, 510] on div "Homeowner" at bounding box center [994, 507] width 465 height 26
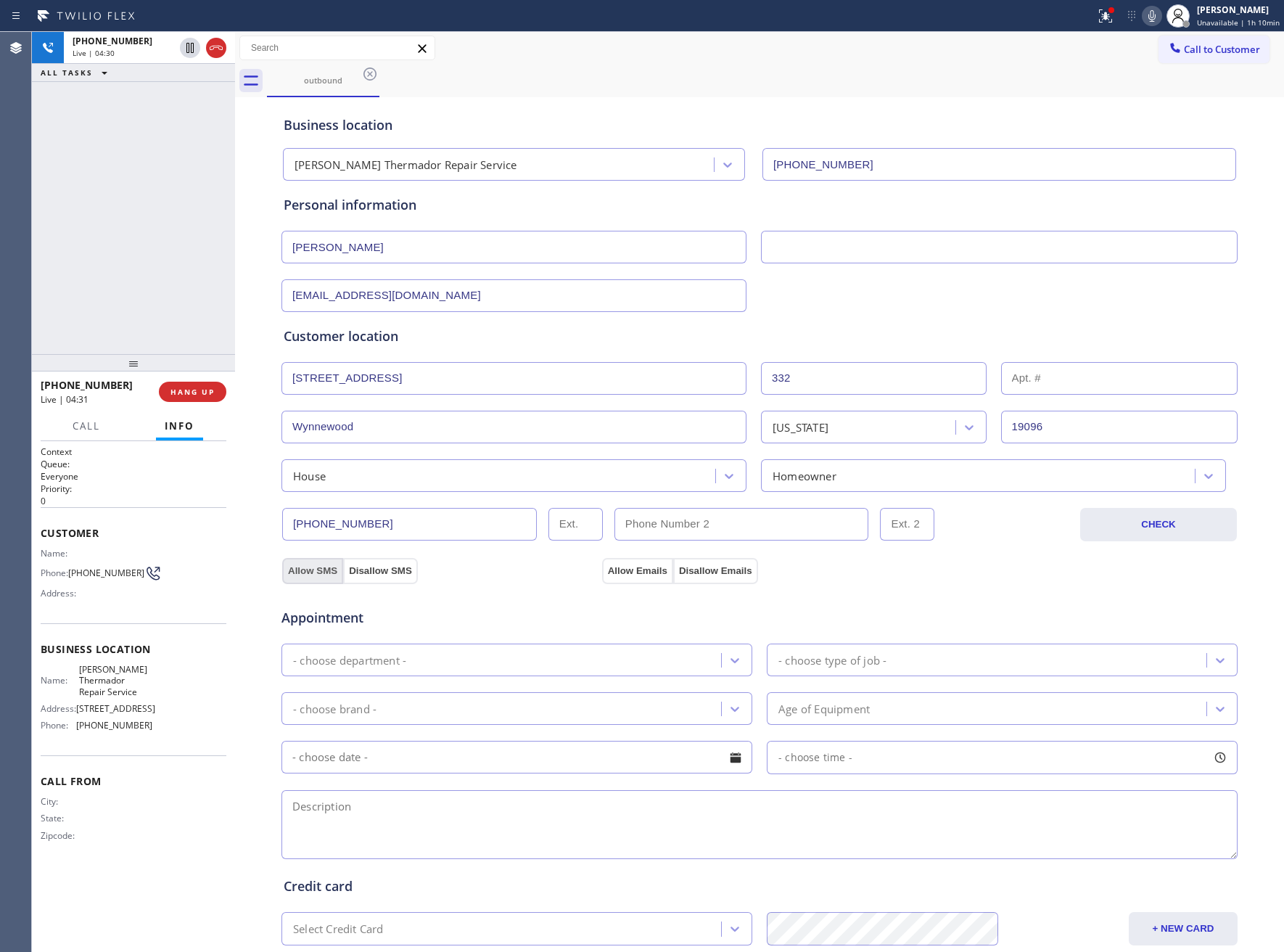
click at [287, 562] on button "Allow SMS" at bounding box center [312, 571] width 61 height 26
click at [627, 576] on button "Allow Emails" at bounding box center [637, 571] width 71 height 26
click at [494, 662] on div "- choose department -" at bounding box center [503, 660] width 435 height 26
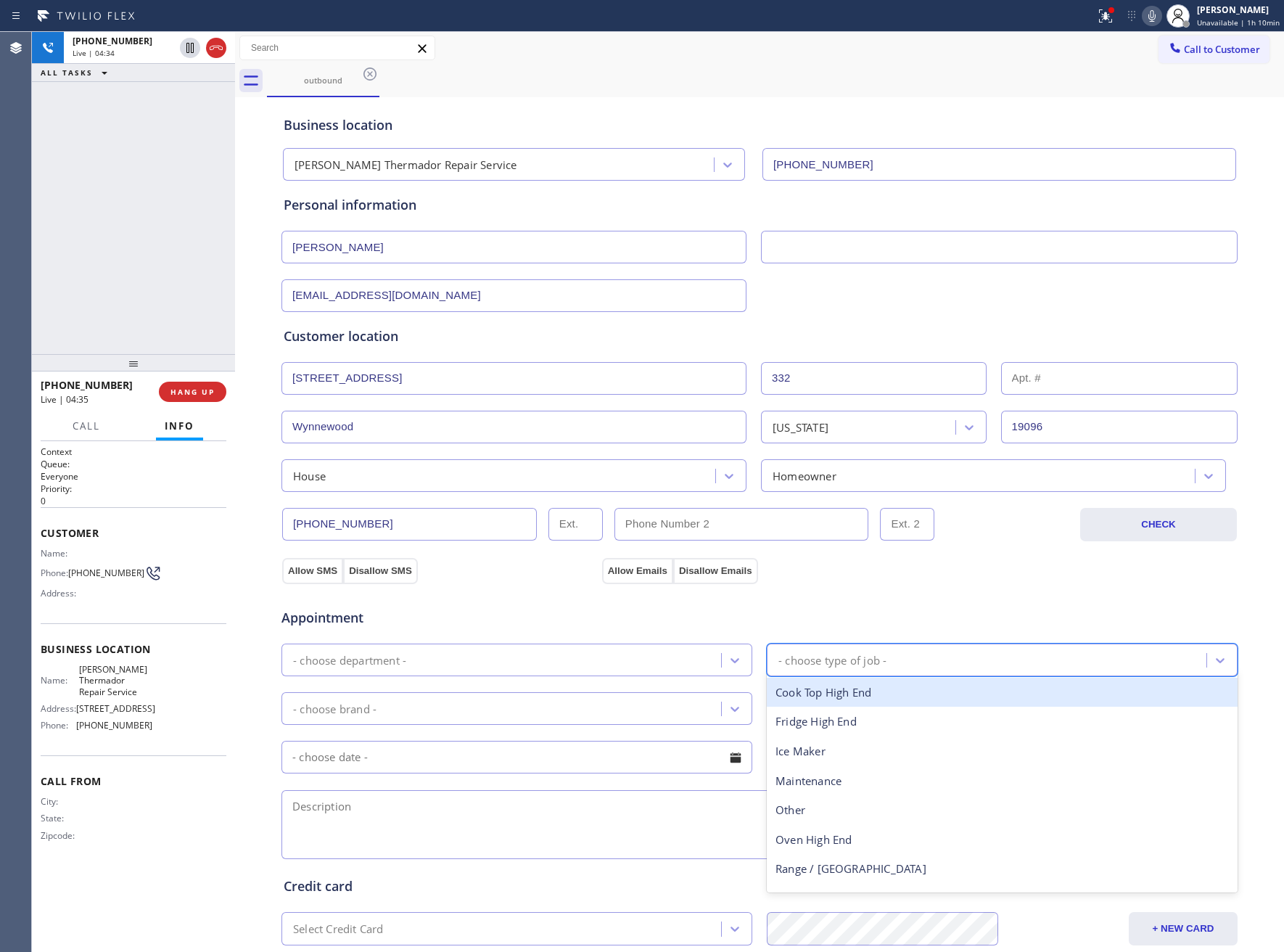
click at [893, 672] on div "- choose type of job -" at bounding box center [988, 660] width 435 height 26
type input "t"
click at [884, 699] on div "Cook Top High End" at bounding box center [1002, 692] width 470 height 29
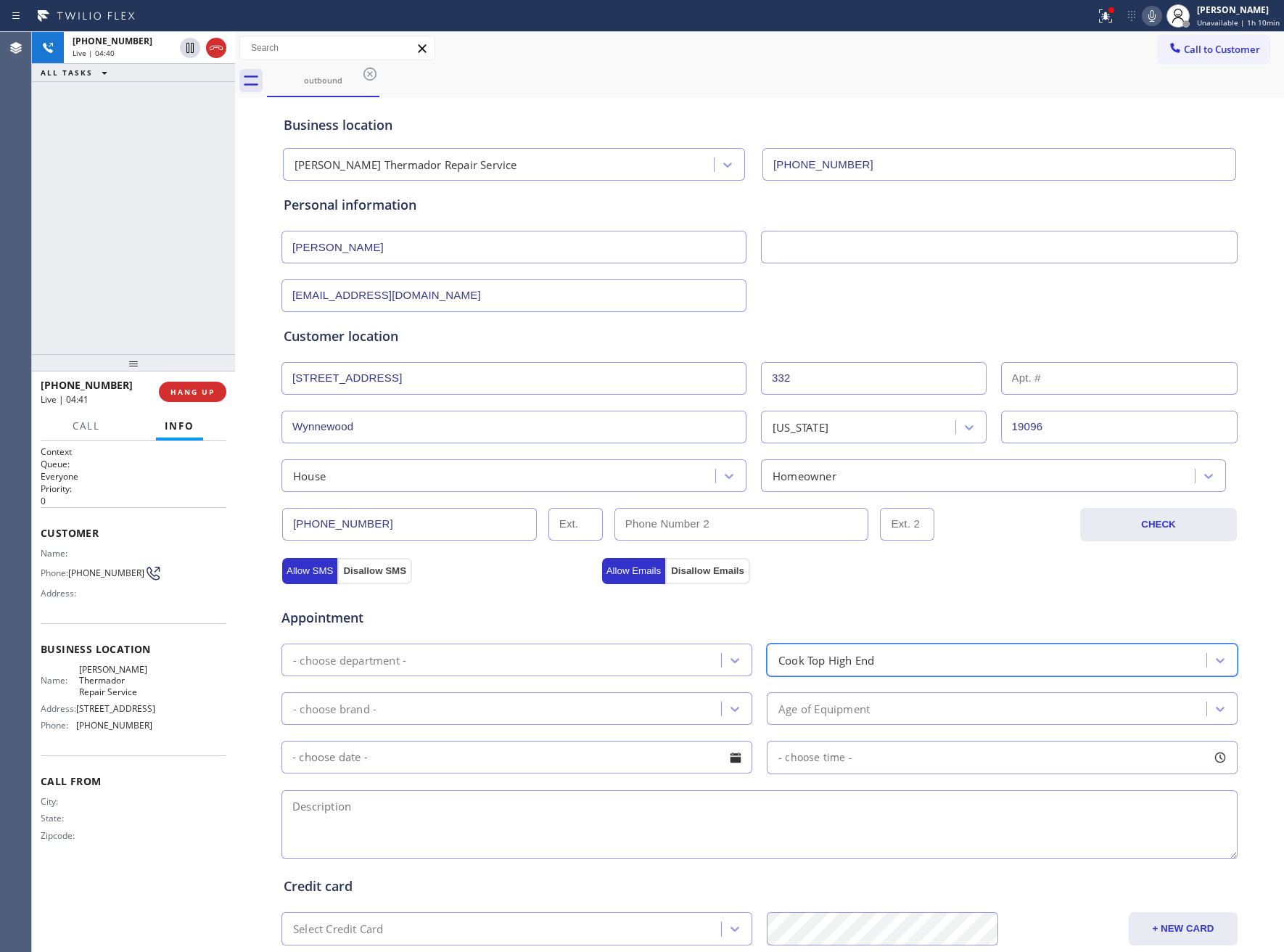
click at [523, 712] on div "- choose brand -" at bounding box center [503, 708] width 435 height 26
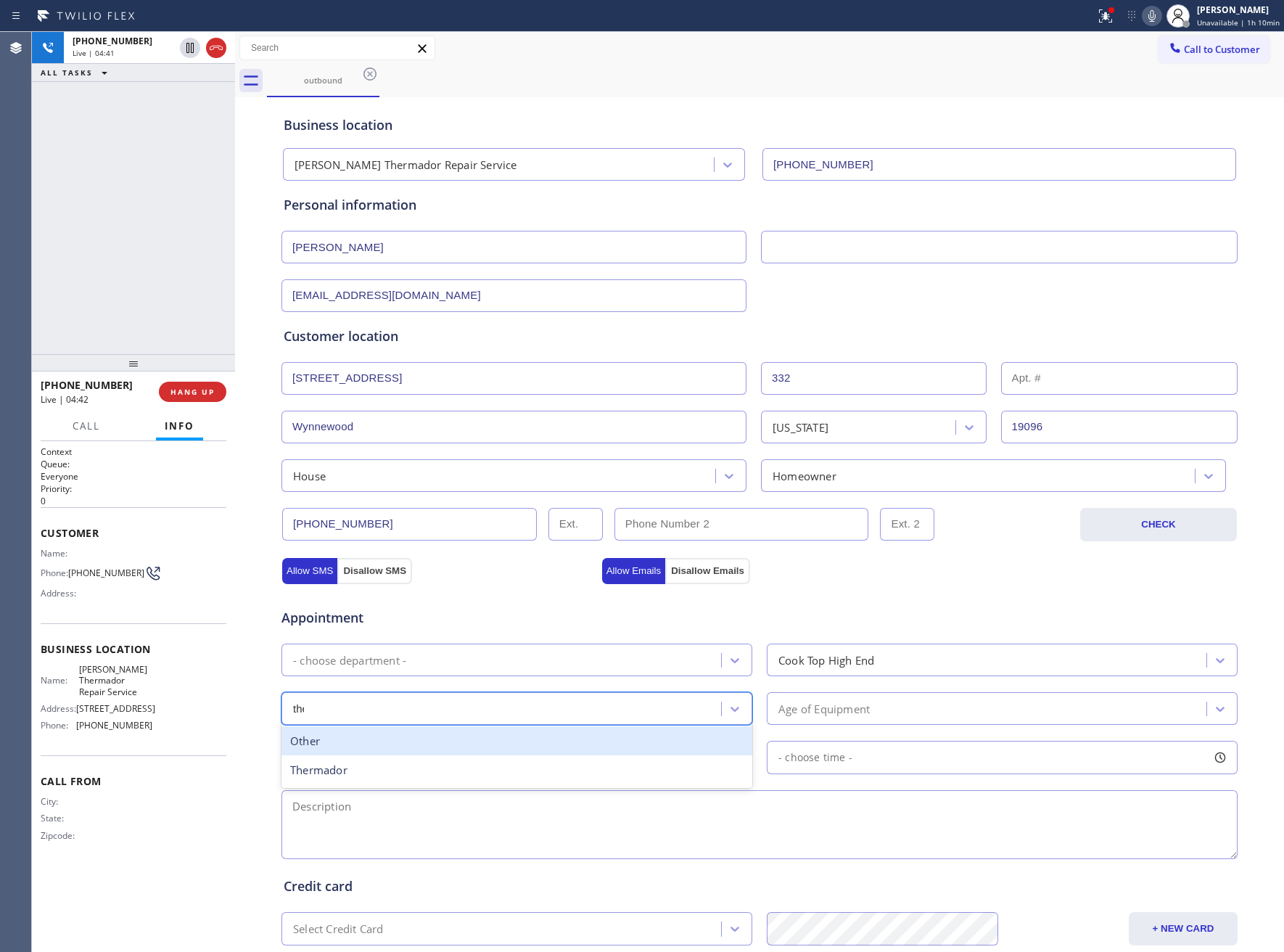
type input "ther"
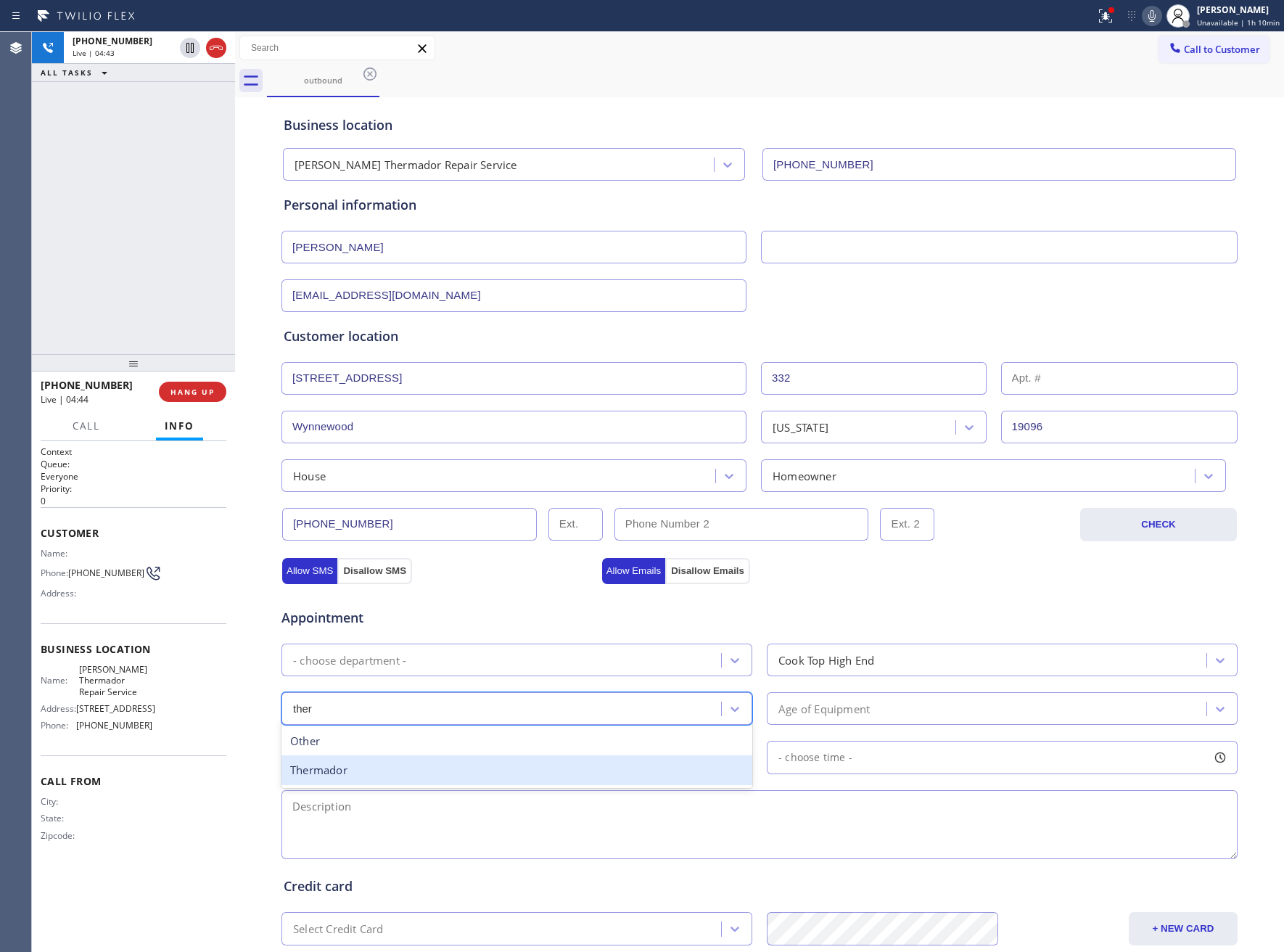
click at [565, 784] on div "Thermador" at bounding box center [516, 770] width 470 height 29
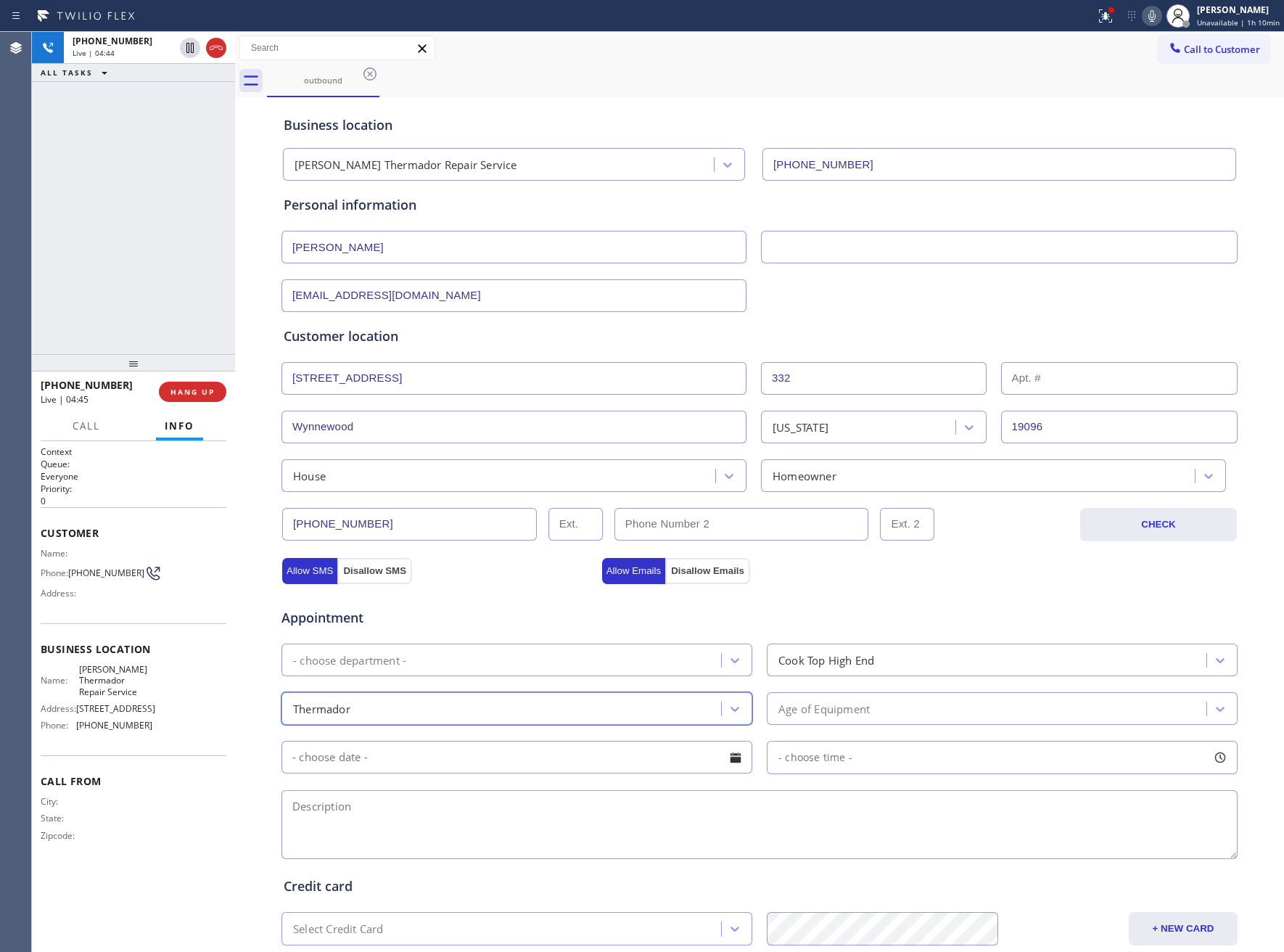
click at [856, 712] on div "Age of Equipment" at bounding box center [824, 709] width 91 height 17
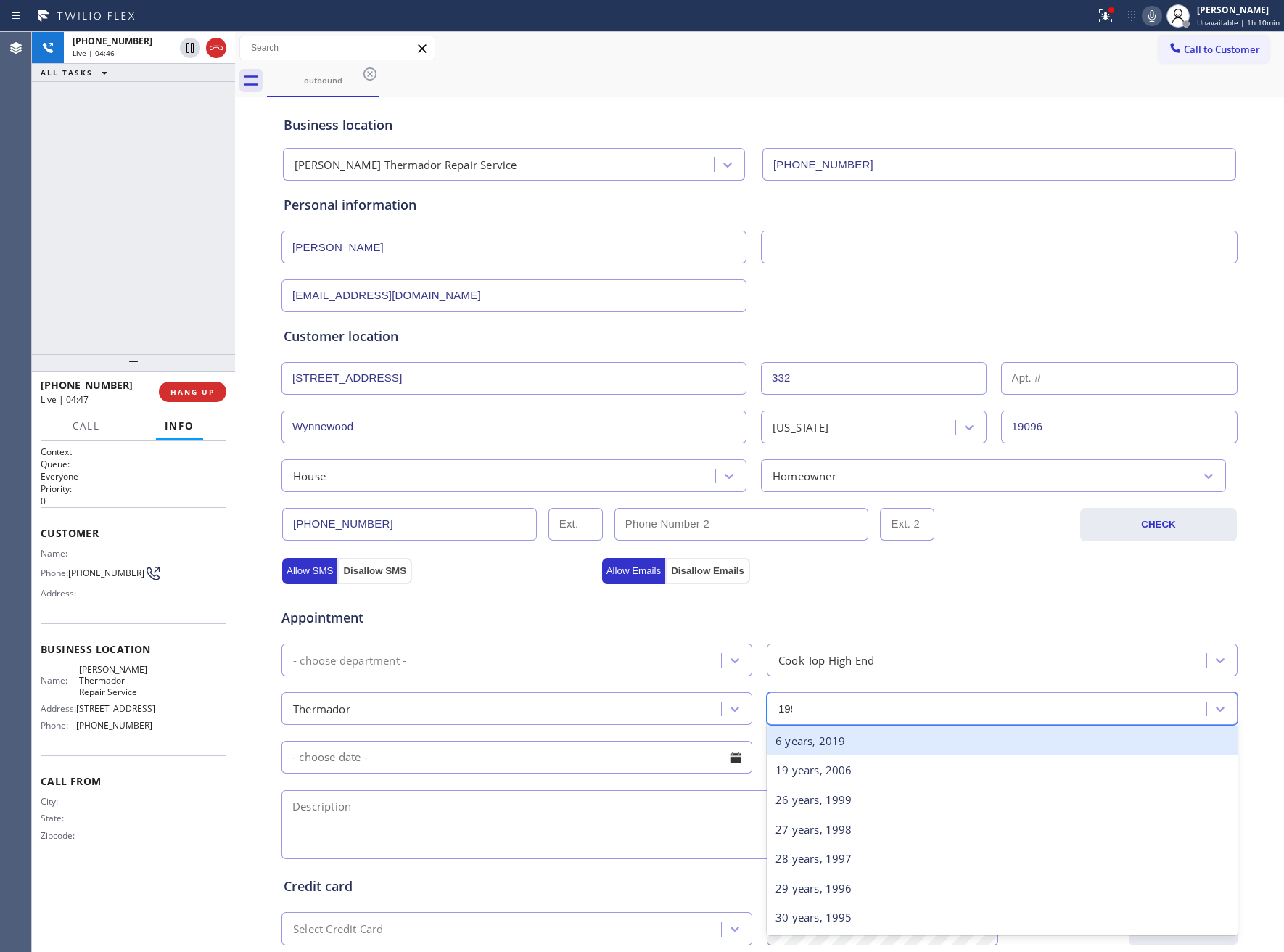
type input "1999"
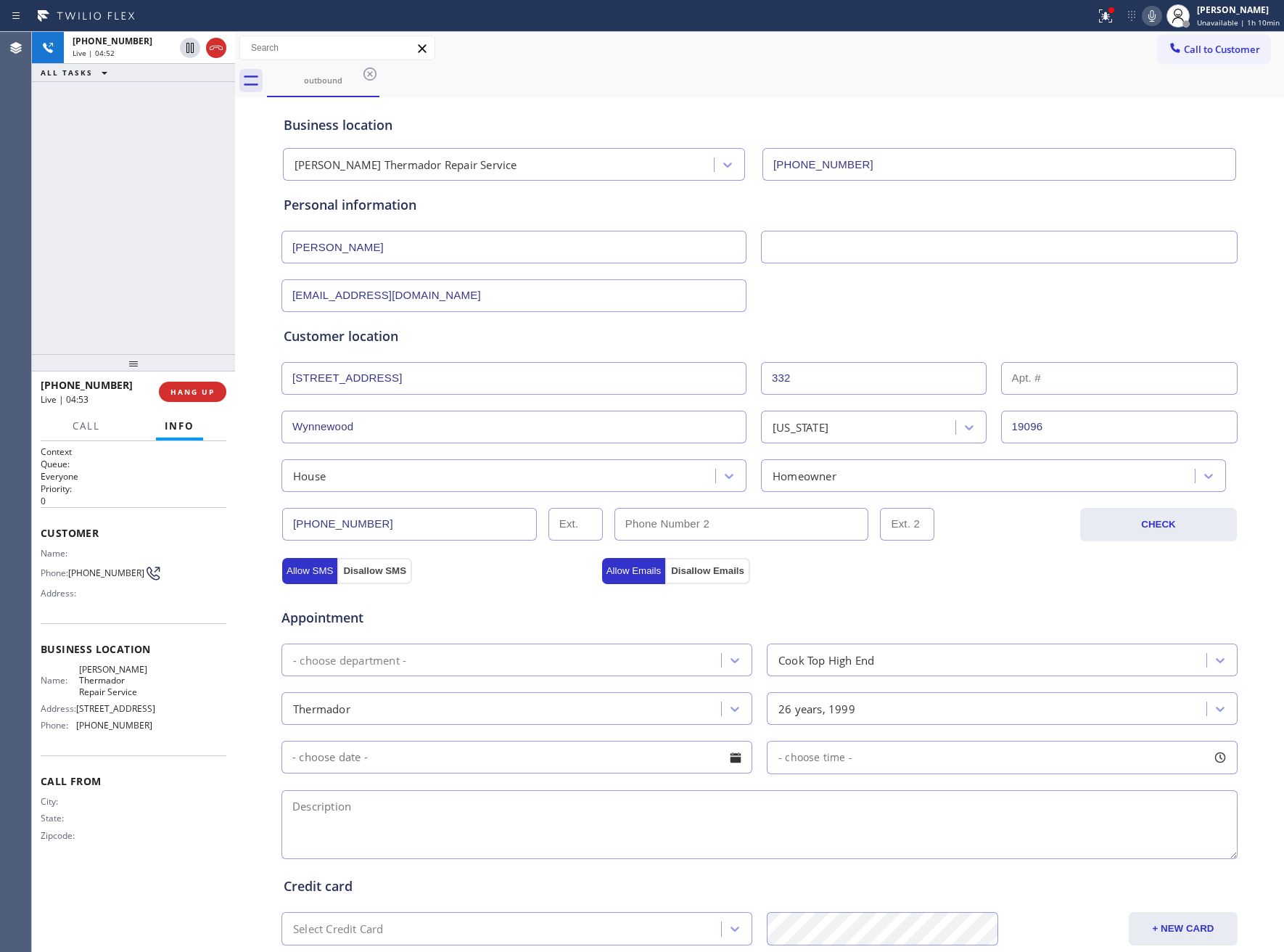
click at [545, 806] on textarea at bounding box center [759, 824] width 956 height 69
paste textarea "Thermador | Cooktop | 1999 | Left burner igniter is not working | 332 Penn RdWy…"
drag, startPoint x: 126, startPoint y: 678, endPoint x: 78, endPoint y: 672, distance: 48.4
click at [79, 672] on span "Dylan Thermador Repair Service" at bounding box center [115, 680] width 73 height 33
copy span "Dylan Thermador Repair Service"
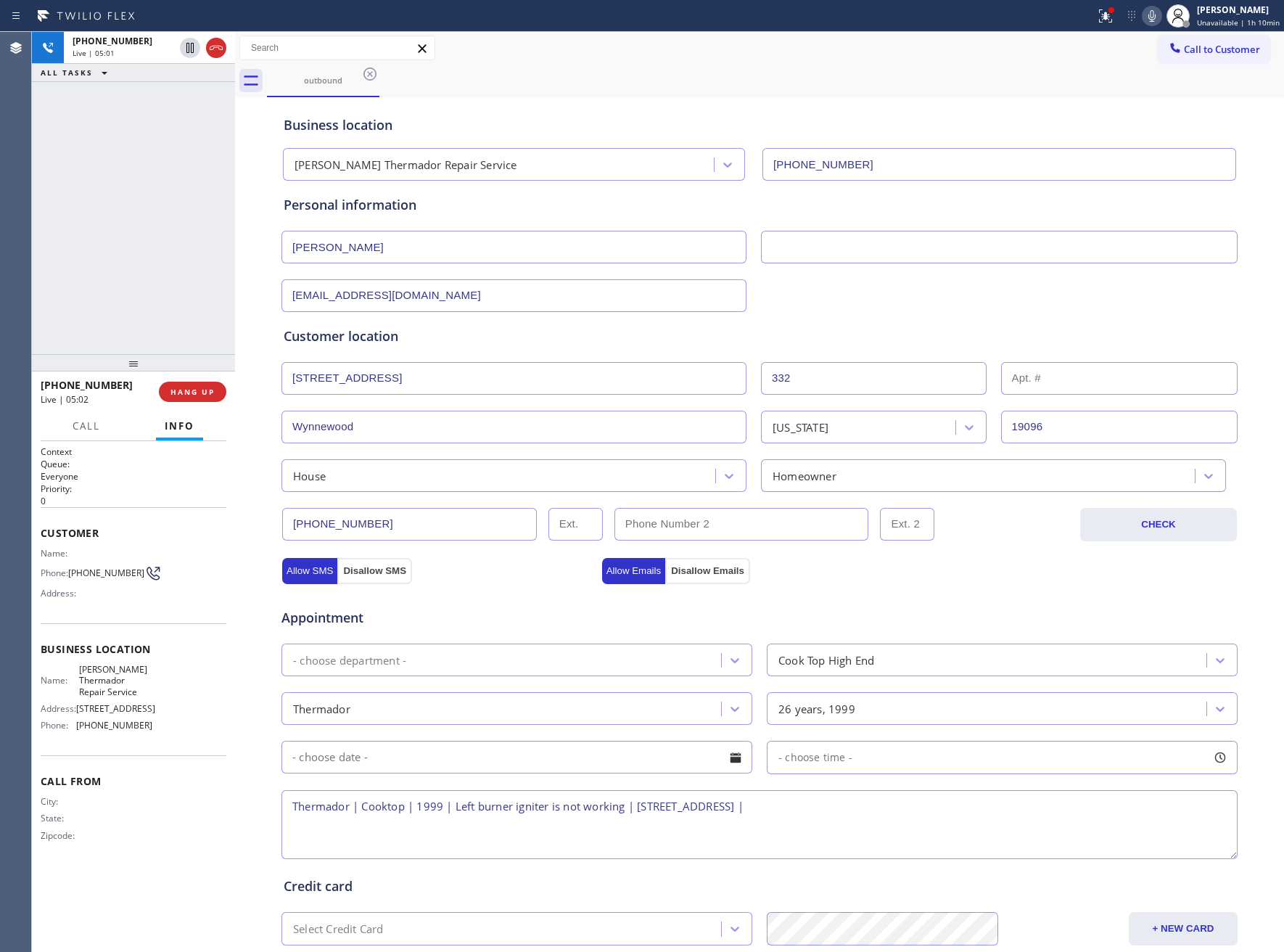
click at [953, 818] on textarea "Thermador | Cooktop | 1999 | Left burner igniter is not working | 332 Penn RdWy…" at bounding box center [759, 824] width 956 height 69
paste textarea "Dylan Thermador Repair Service"
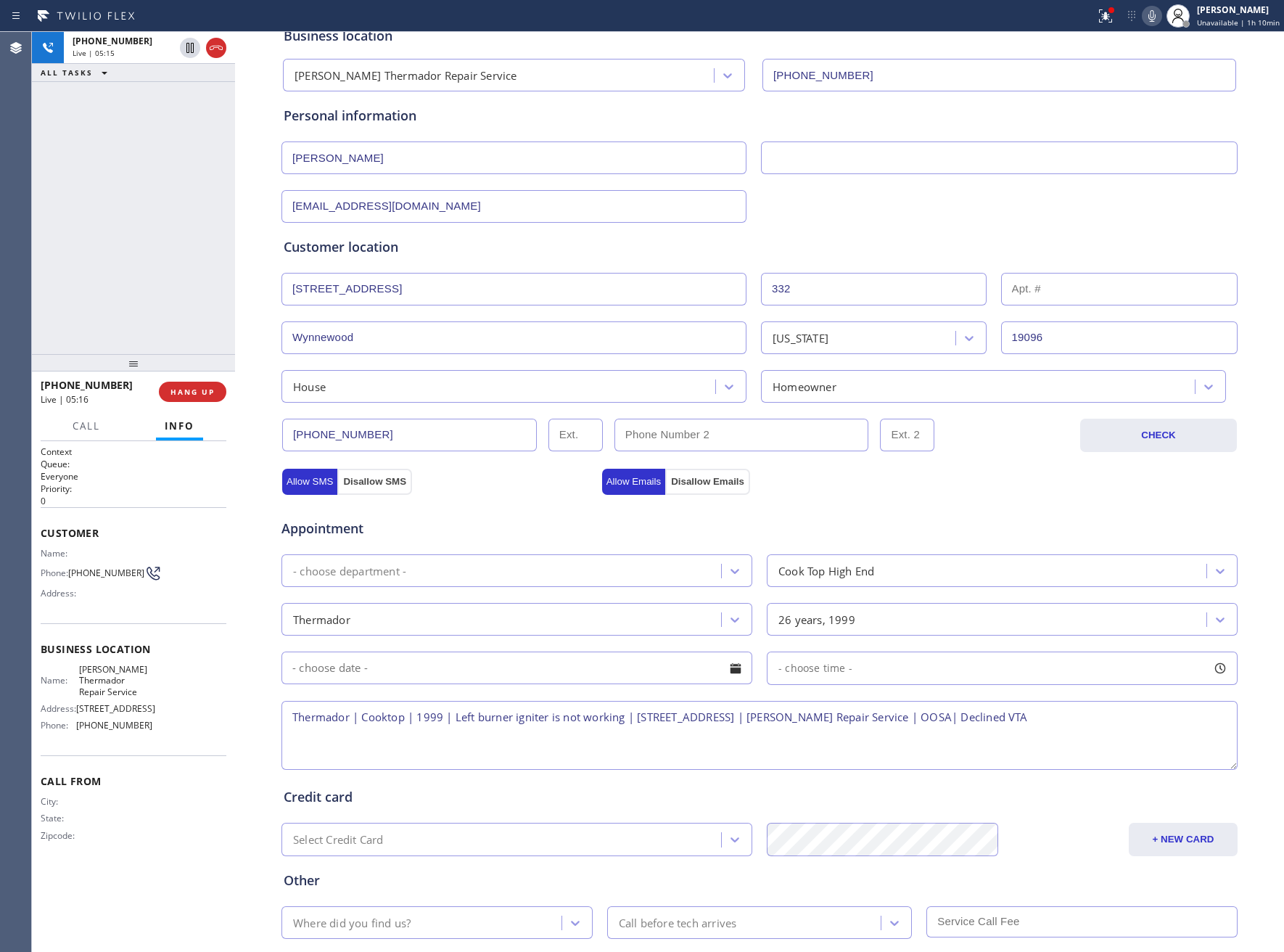
scroll to position [177, 0]
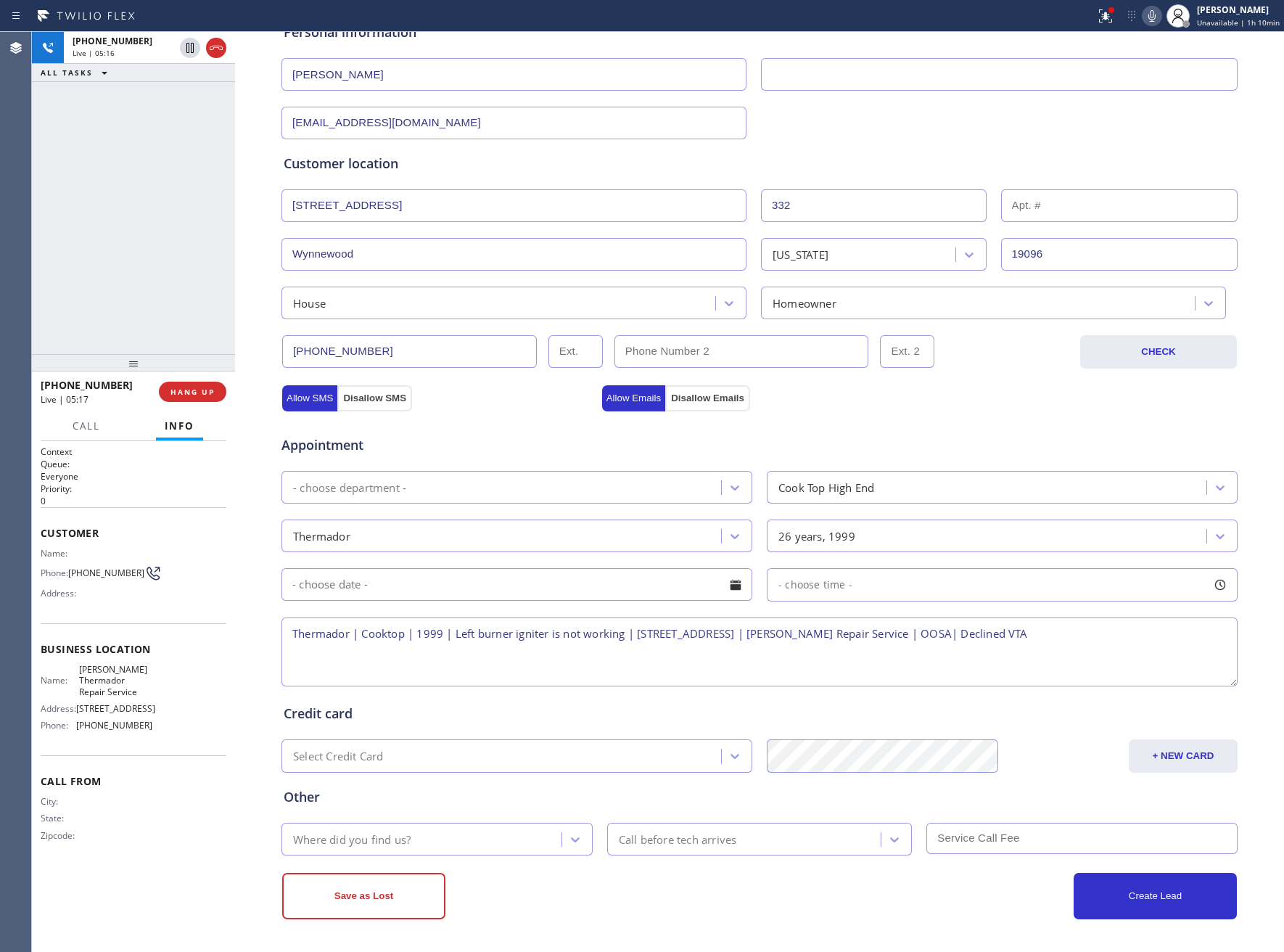
type textarea "Thermador | Cooktop | 1999 | Left burner igniter is not working | 332 Penn RdWy…"
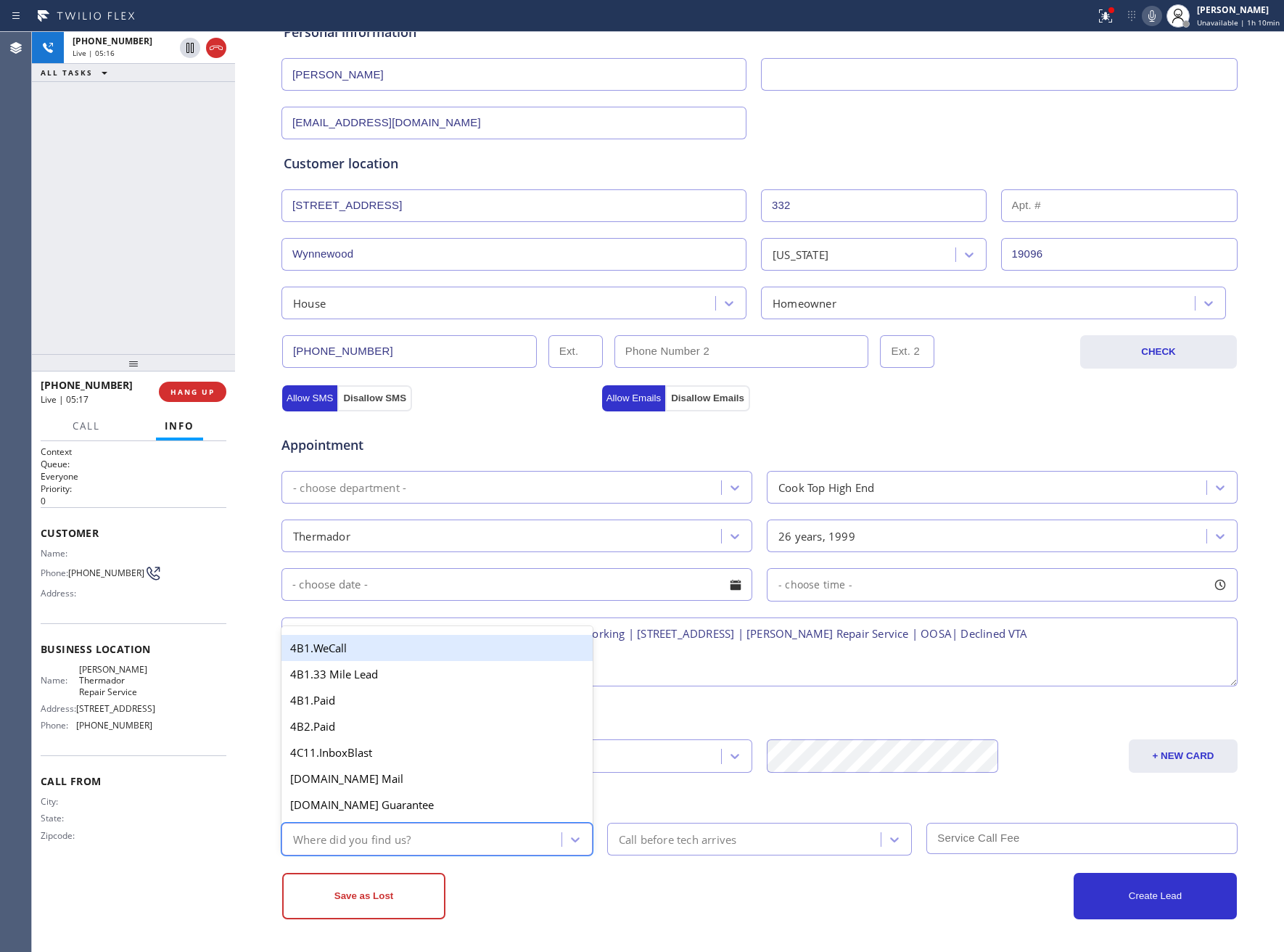
click at [396, 847] on div "Where did you find us?" at bounding box center [352, 839] width 117 height 17
type input "go"
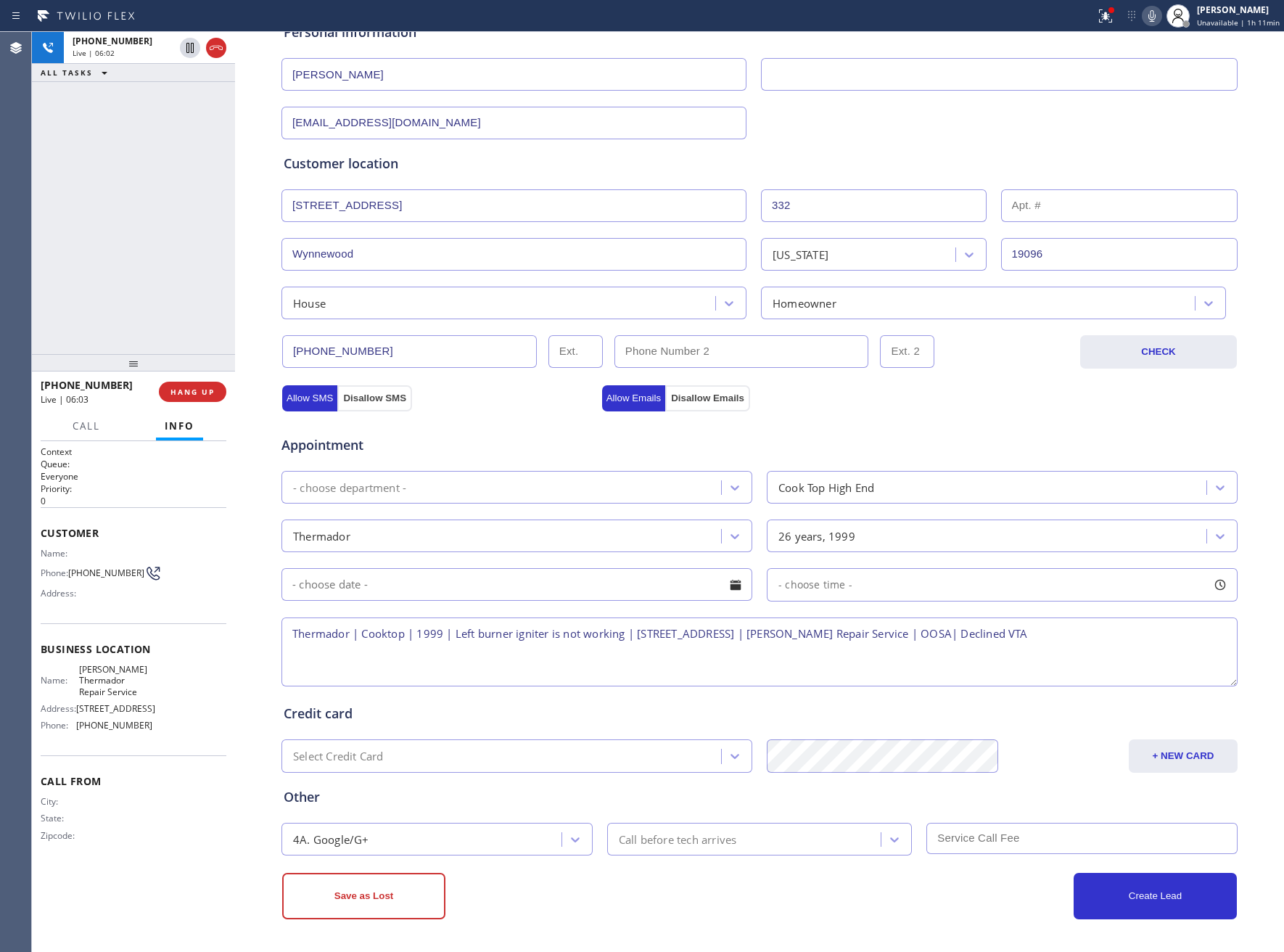
click at [696, 632] on textarea "Thermador | Cooktop | 1999 | Left burner igniter is not working | 332 Penn RdWy…" at bounding box center [759, 651] width 956 height 69
type textarea "Thermador | Cooktop | 1999 | Left burner igniter is not working | 332 Penn Rd W…"
click at [155, 219] on div "+16102464542 Live | 06:14 ALL TASKS ALL TASKS ACTIVE TASKS TASKS IN WRAP UP" at bounding box center [133, 192] width 203 height 322
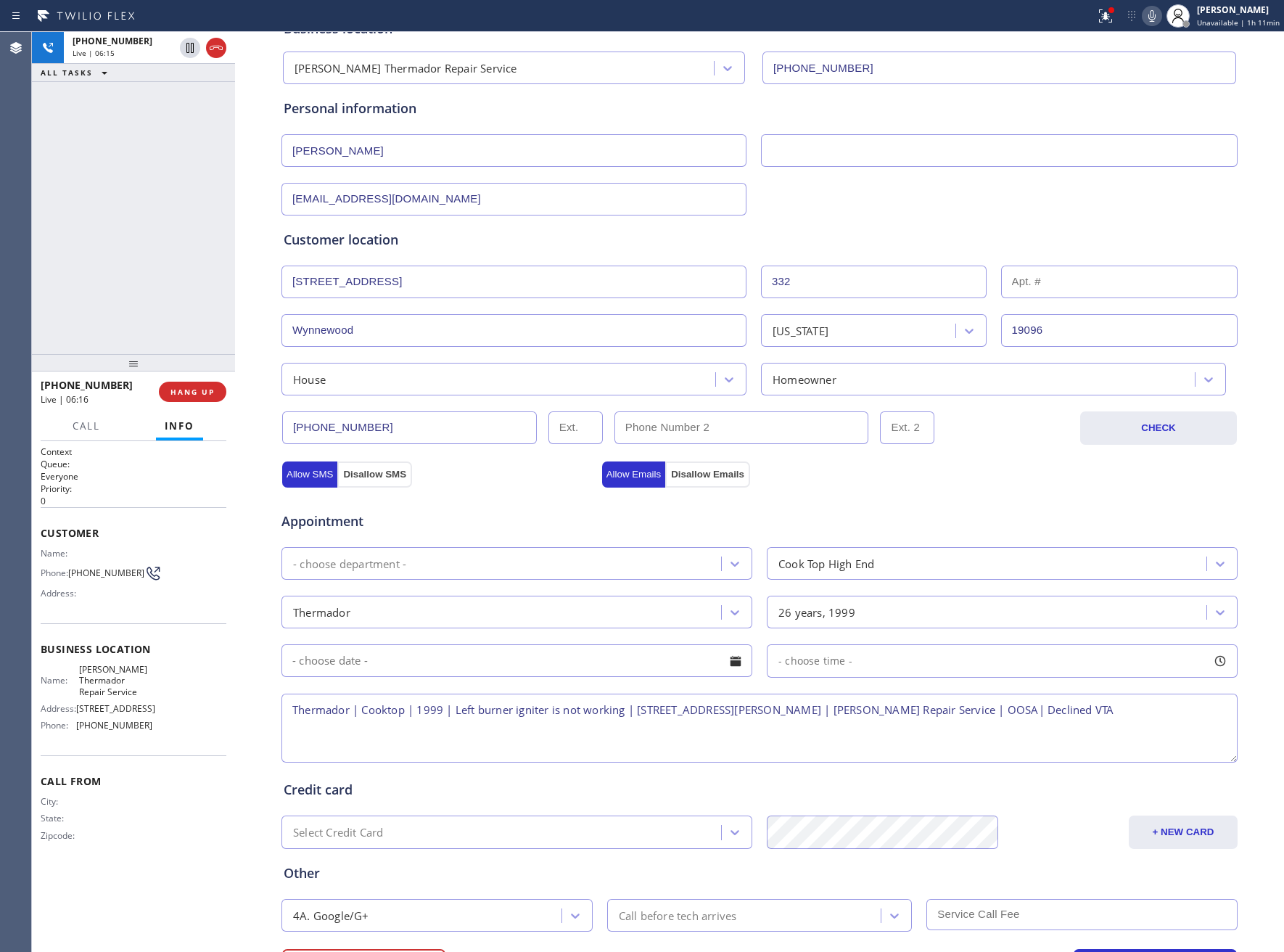
scroll to position [0, 0]
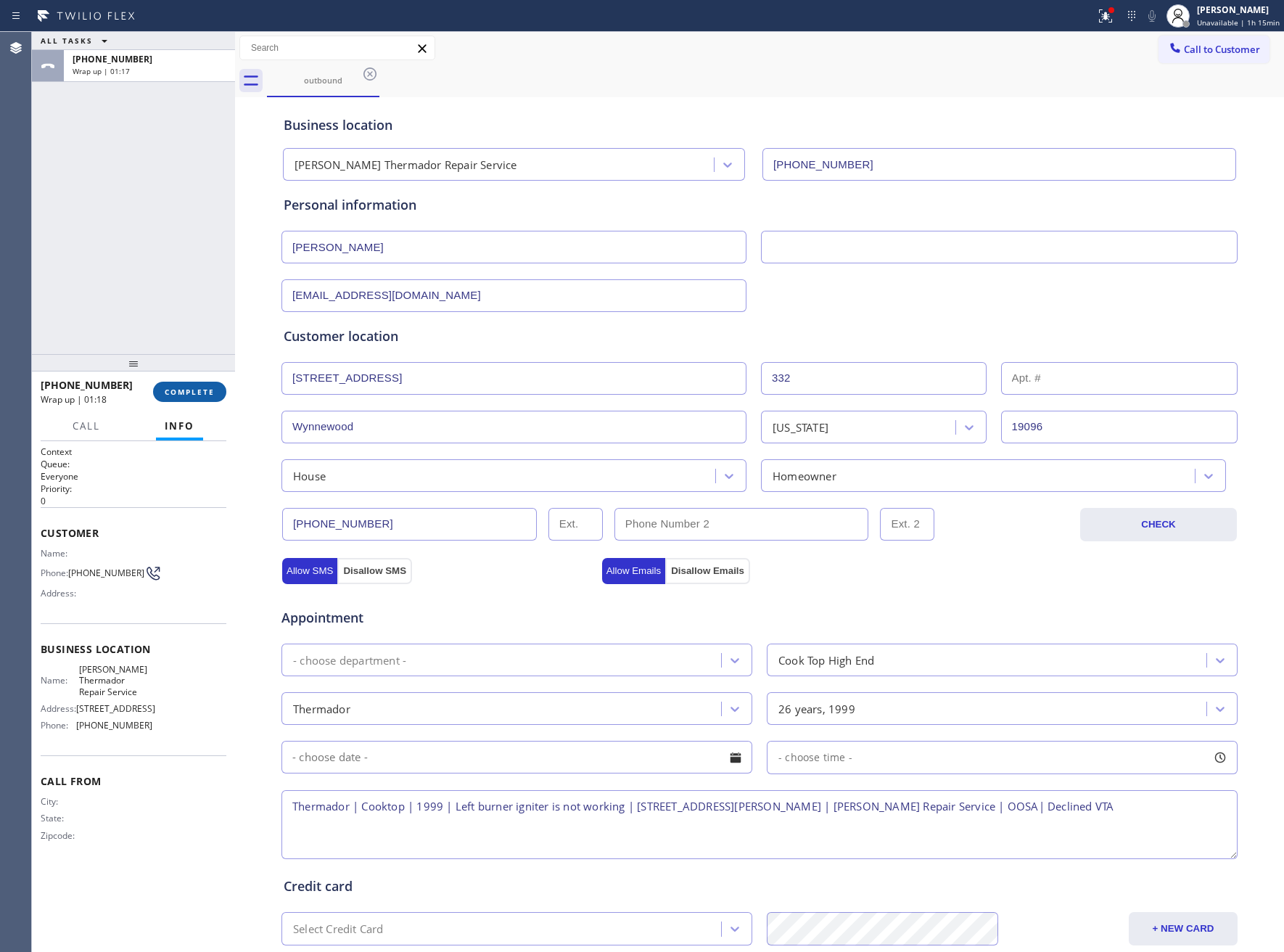
click at [200, 393] on span "COMPLETE" at bounding box center [189, 391] width 50 height 10
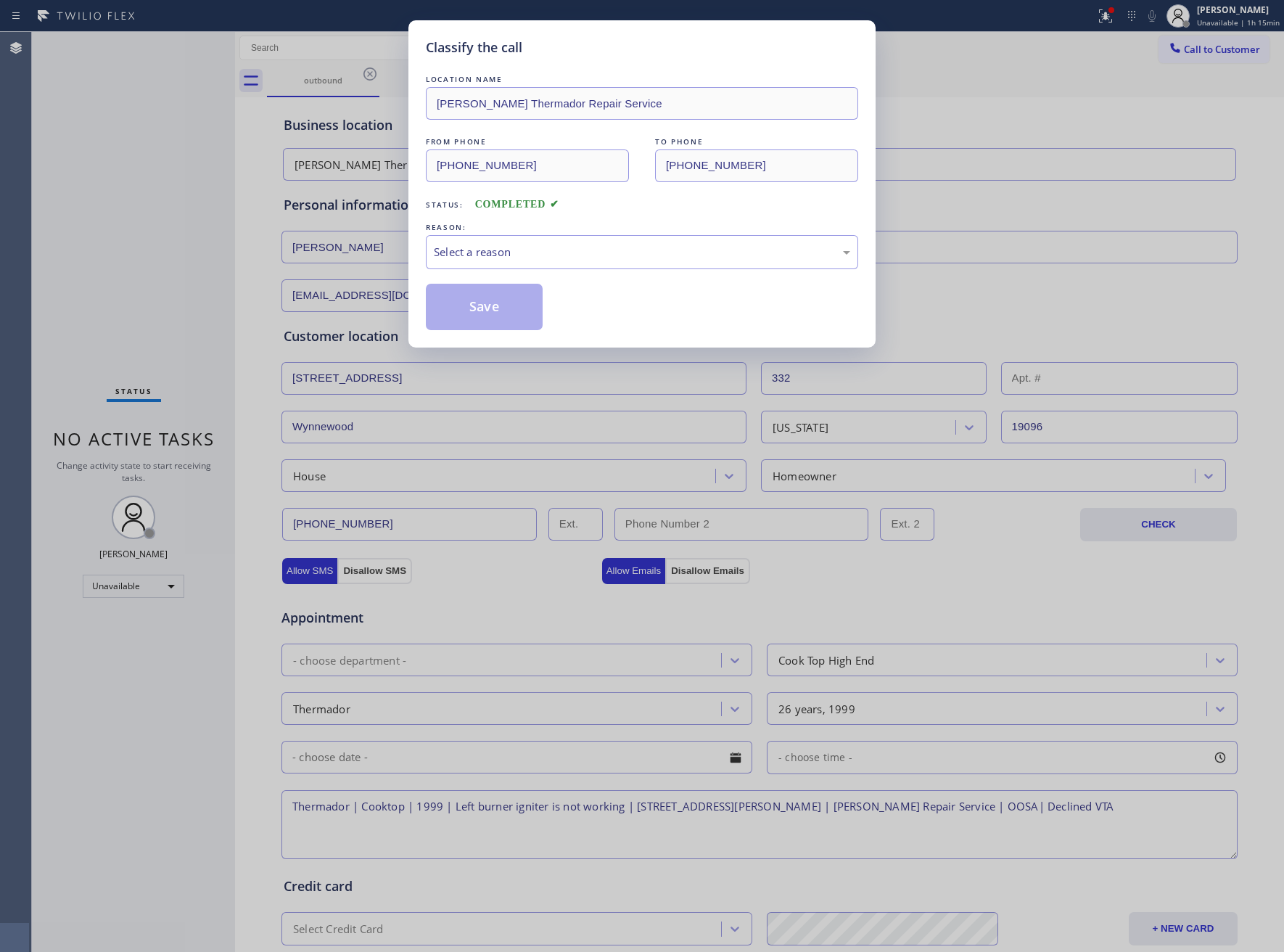
click at [608, 287] on div "Save" at bounding box center [642, 307] width 433 height 46
click at [600, 268] on div "Select a reason" at bounding box center [642, 252] width 433 height 34
drag, startPoint x: 505, startPoint y: 310, endPoint x: 888, endPoint y: 262, distance: 386.0
click at [843, 35] on div "Classify the call LOCATION NAME Dylan Thermador Repair Service FROM PHONE (833)…" at bounding box center [642, 183] width 467 height 327
click at [481, 297] on button "Save" at bounding box center [484, 307] width 117 height 46
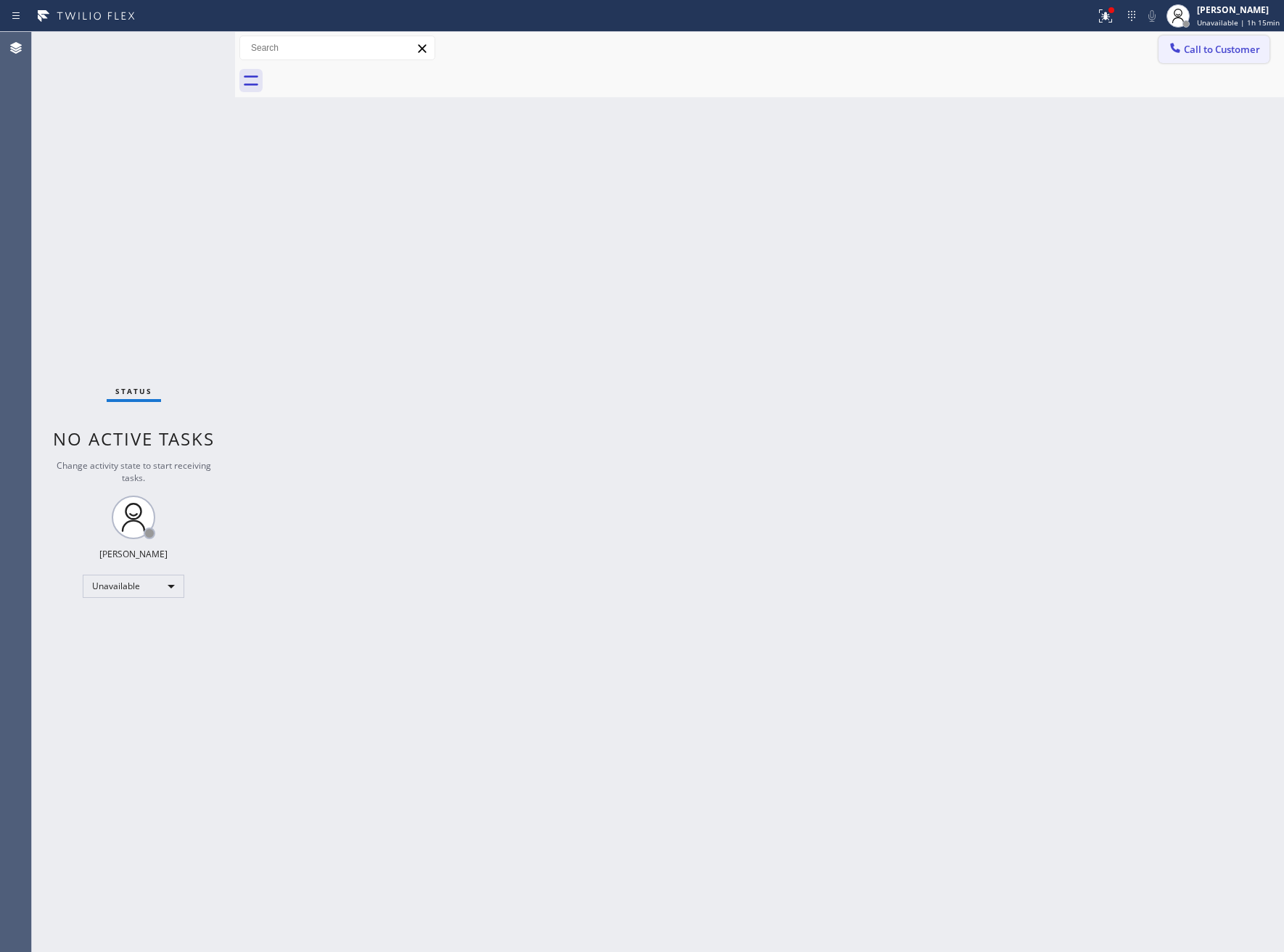
click at [1225, 50] on span "Call to Customer" at bounding box center [1221, 49] width 76 height 13
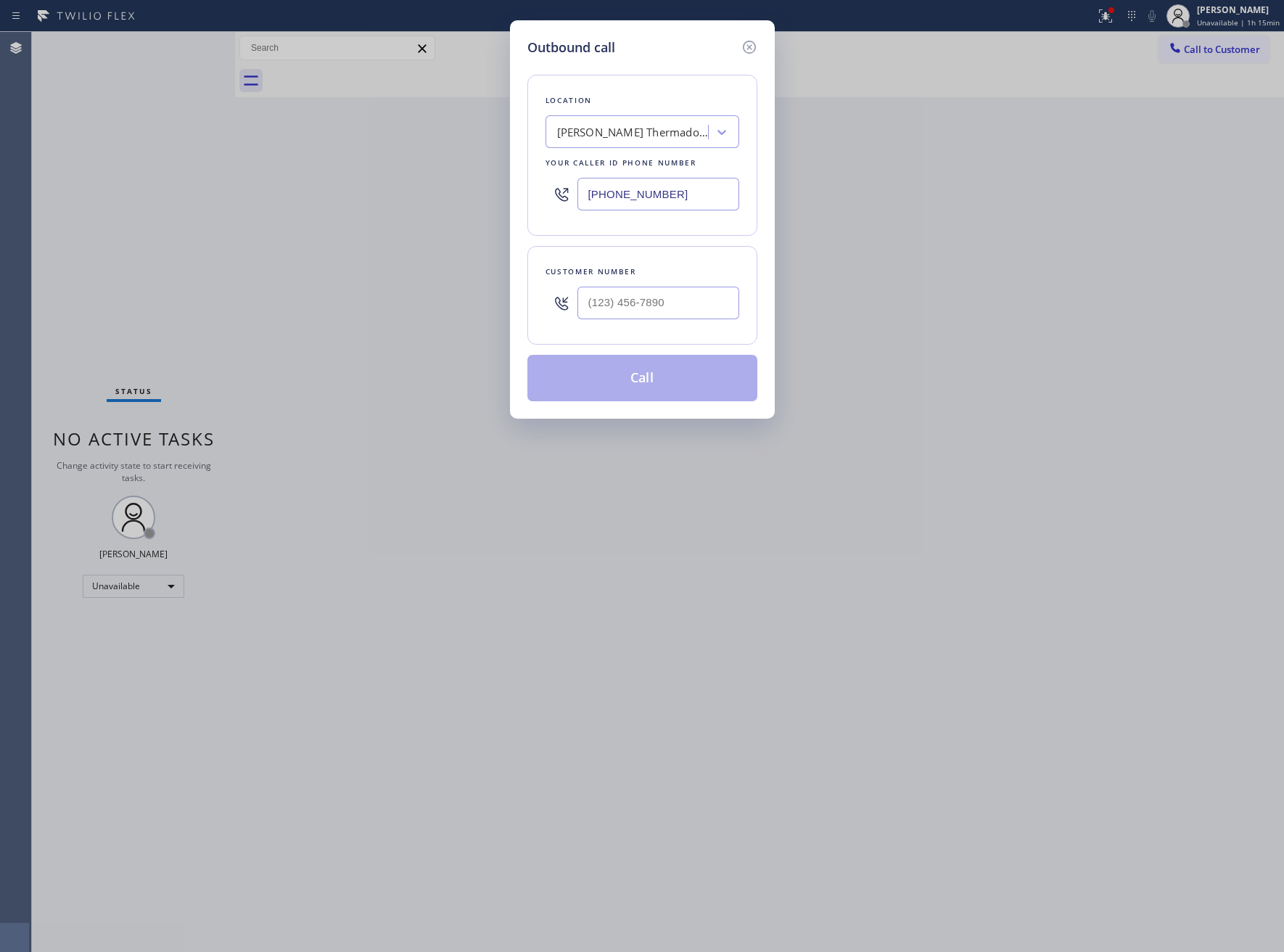
drag, startPoint x: 127, startPoint y: 238, endPoint x: 808, endPoint y: 128, distance: 689.8
click at [158, 233] on div "Outbound call Location Dylan Thermador Repair Service Your caller id phone numb…" at bounding box center [642, 476] width 1284 height 952
click at [623, 319] on input "(___) ___-____" at bounding box center [657, 303] width 161 height 32
paste input "610) 246-4542"
type input "(610) 246-4542"
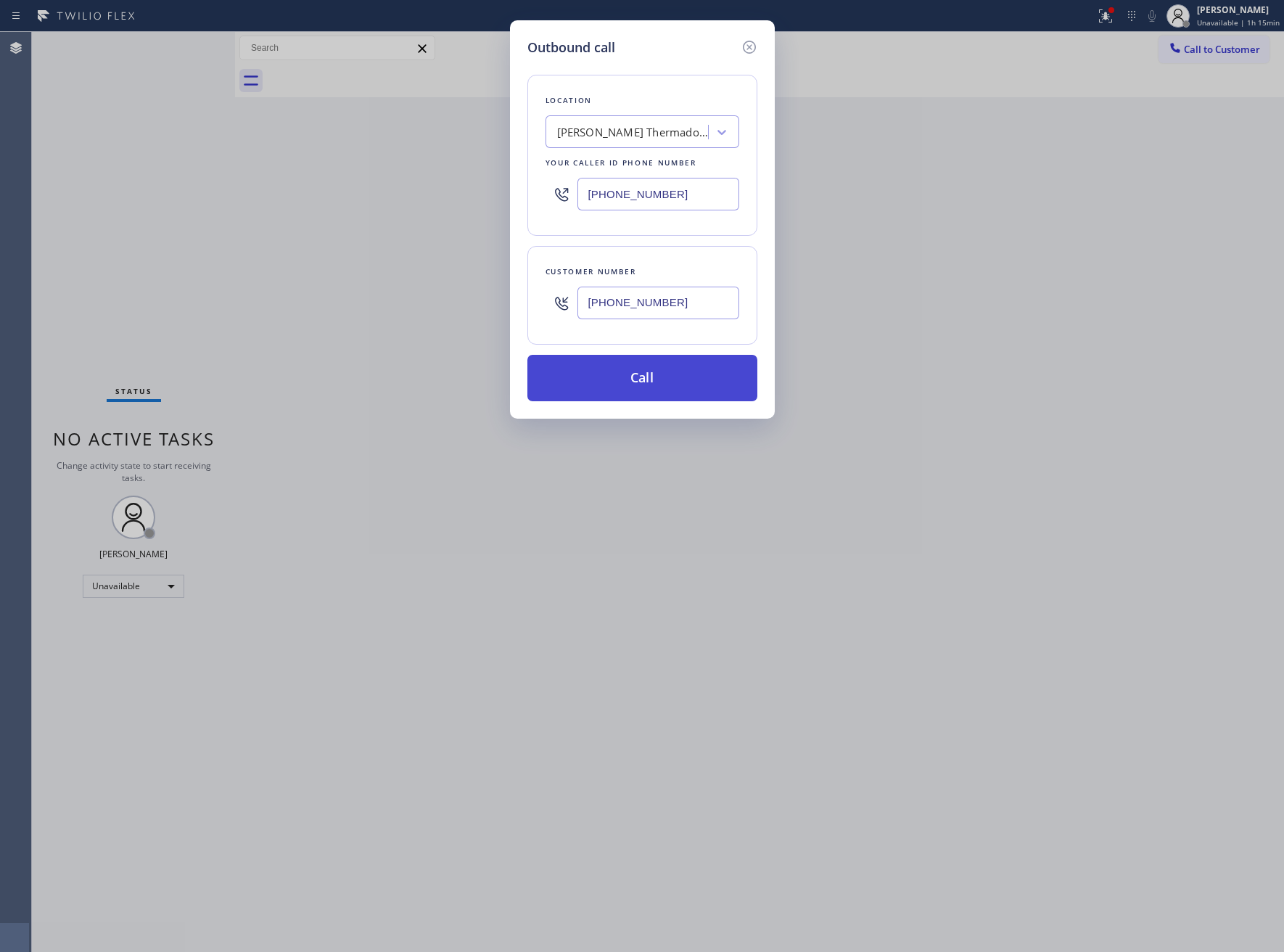
click at [669, 388] on button "Call" at bounding box center [643, 378] width 230 height 46
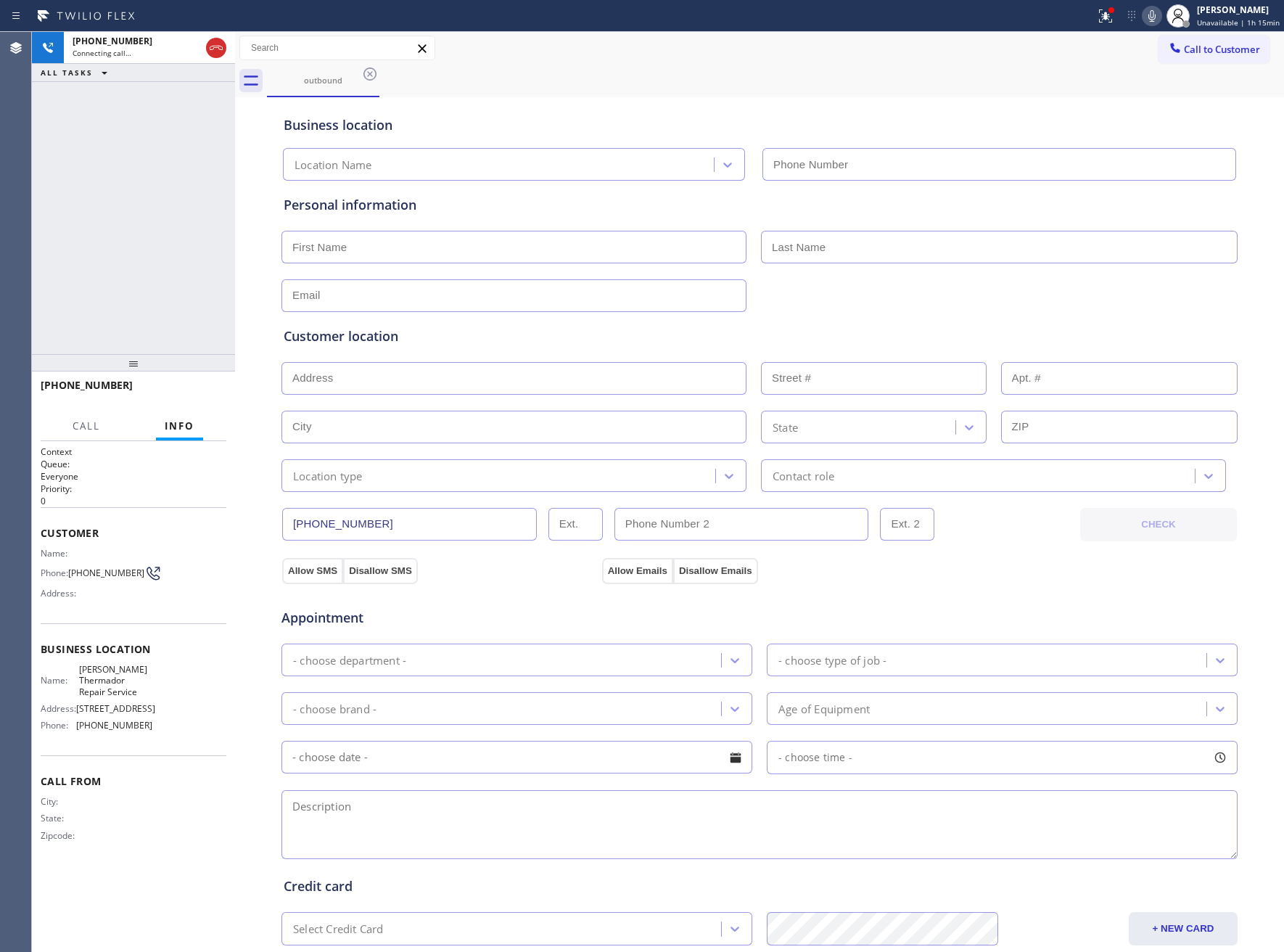
type input "(833) 348-0421"
click at [209, 53] on icon at bounding box center [216, 48] width 18 height 18
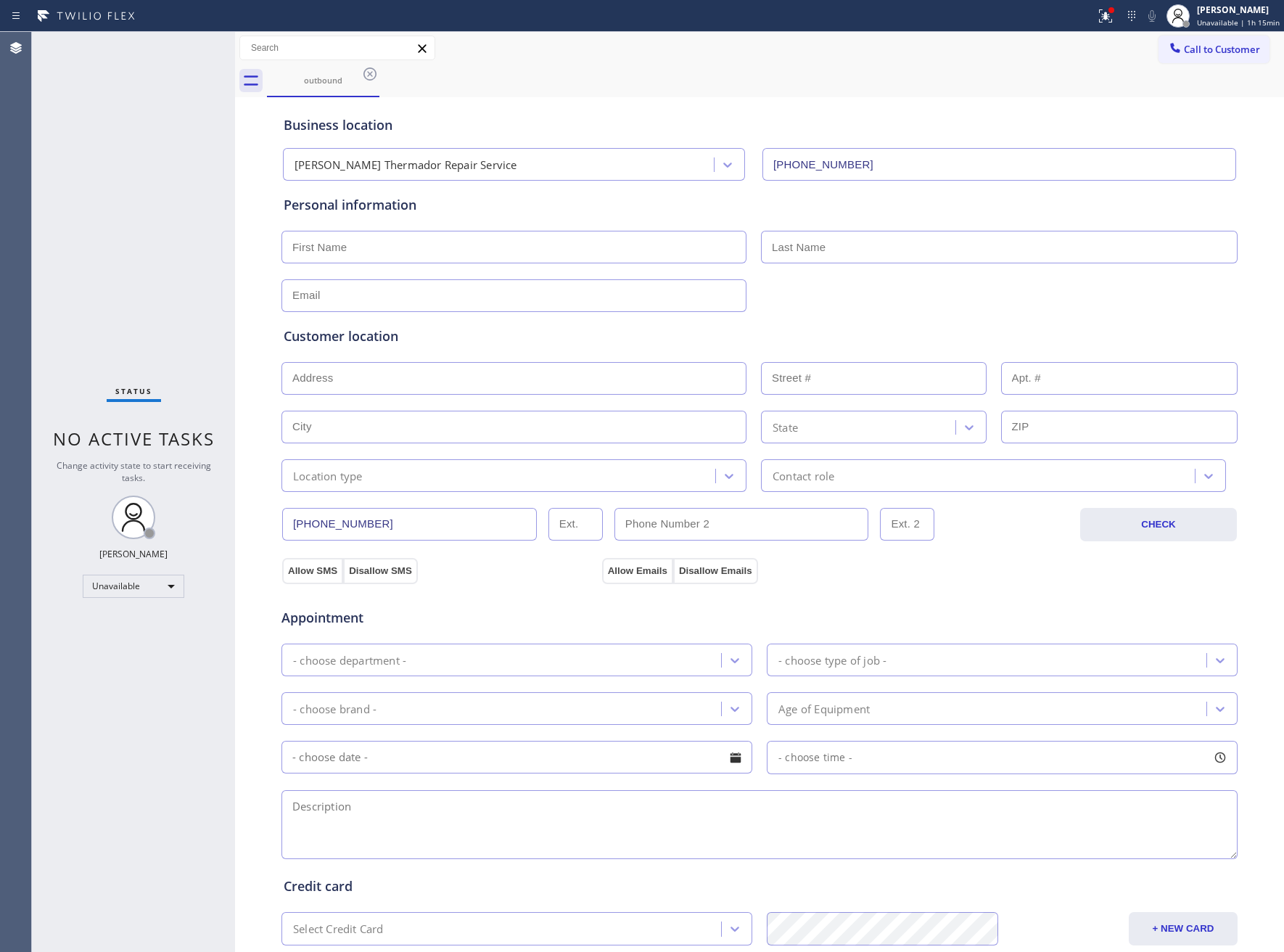
click at [390, 225] on div "Personal information" at bounding box center [759, 253] width 952 height 117
click at [386, 246] on input "text" at bounding box center [514, 247] width 465 height 32
type input "Mary"
type input "[EMAIL_ADDRESS][DOMAIN_NAME]"
click at [395, 379] on input "text" at bounding box center [514, 379] width 465 height 32
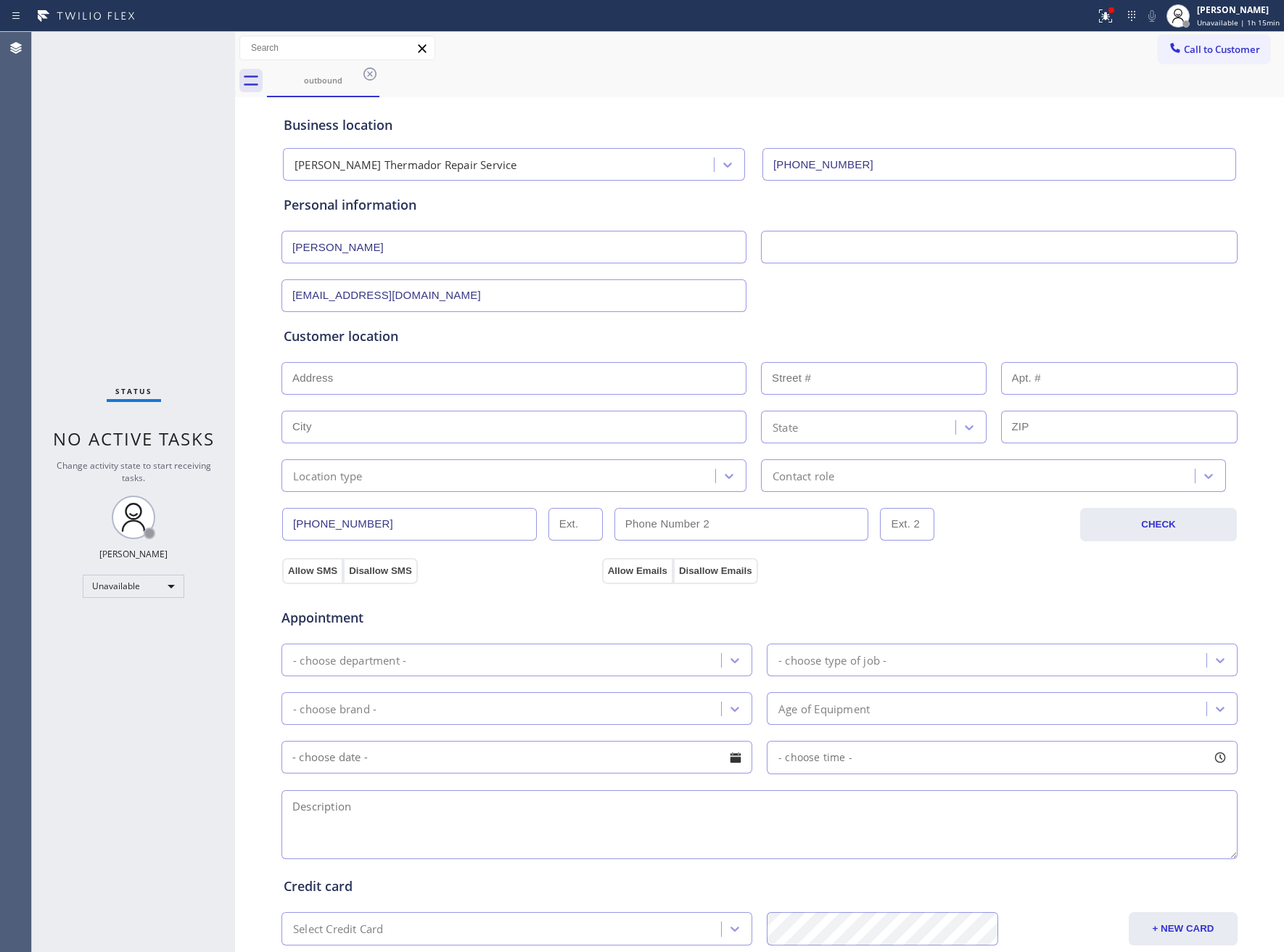
paste input "332 Penn RdWynnewood, PA 19096"
type input "332 Penn Rd"
type input "332"
type input "Wynnewood"
type input "19096"
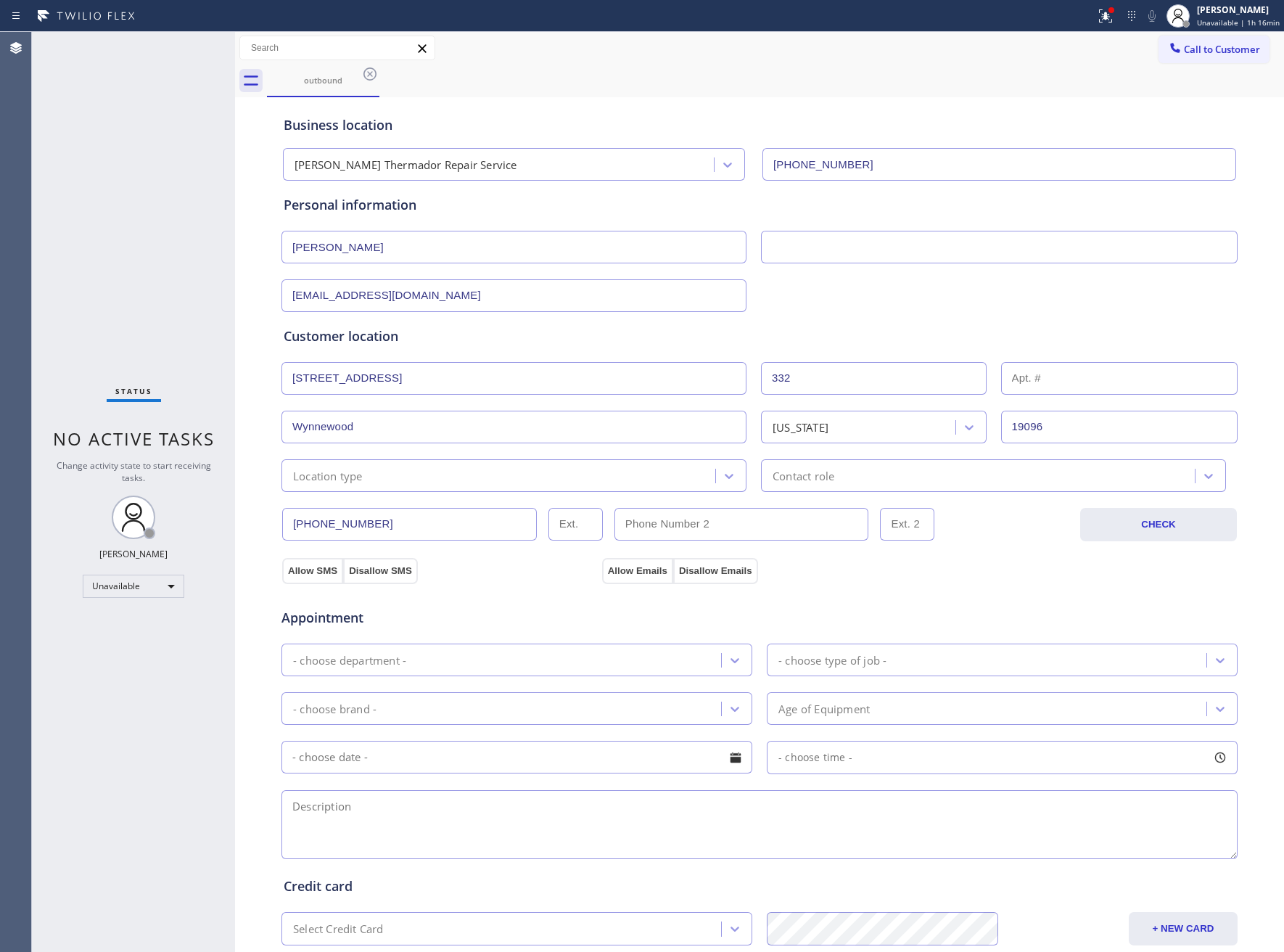
click at [431, 483] on div "Location type" at bounding box center [501, 475] width 430 height 26
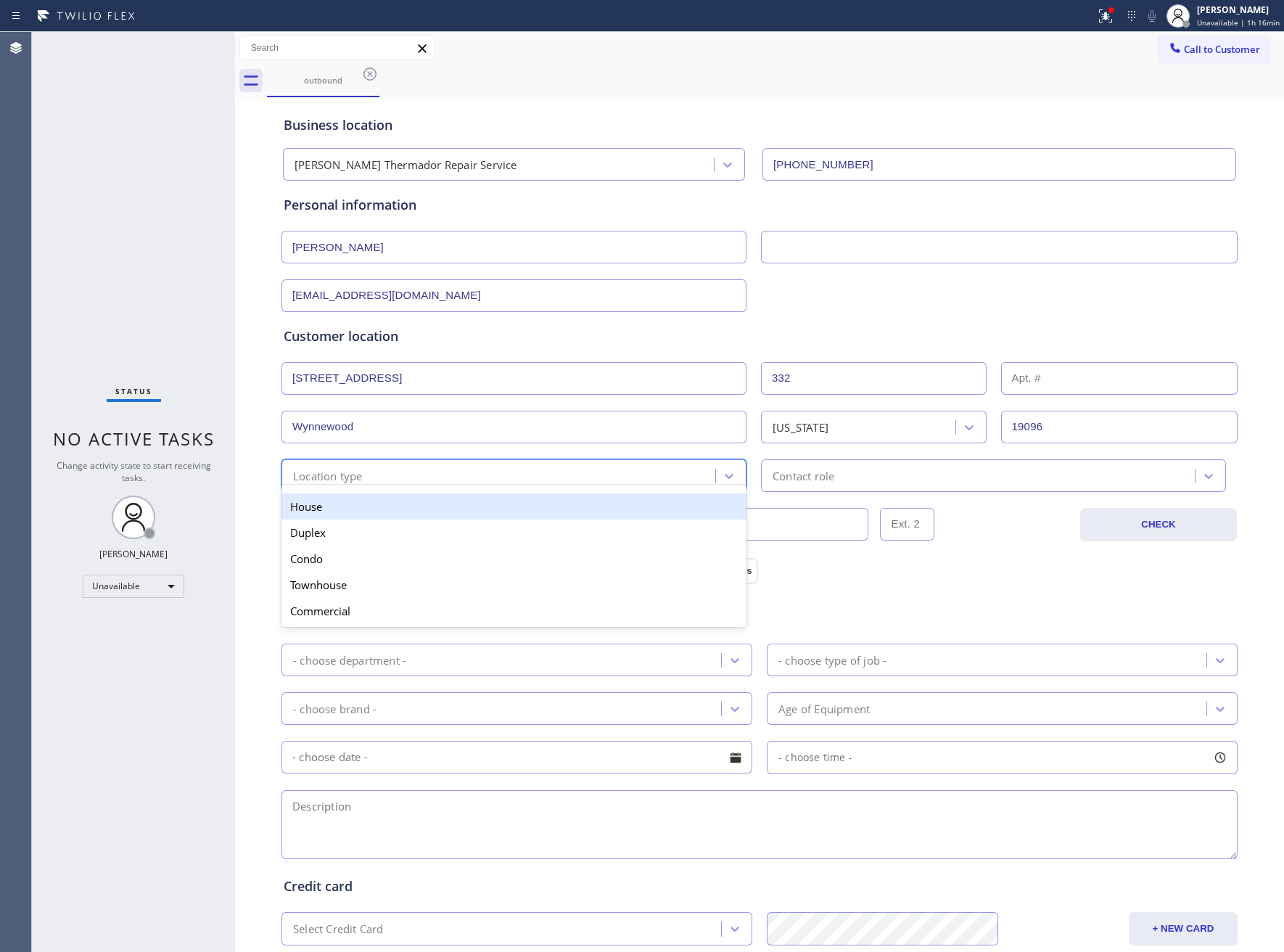
click at [366, 516] on div "House" at bounding box center [514, 507] width 465 height 26
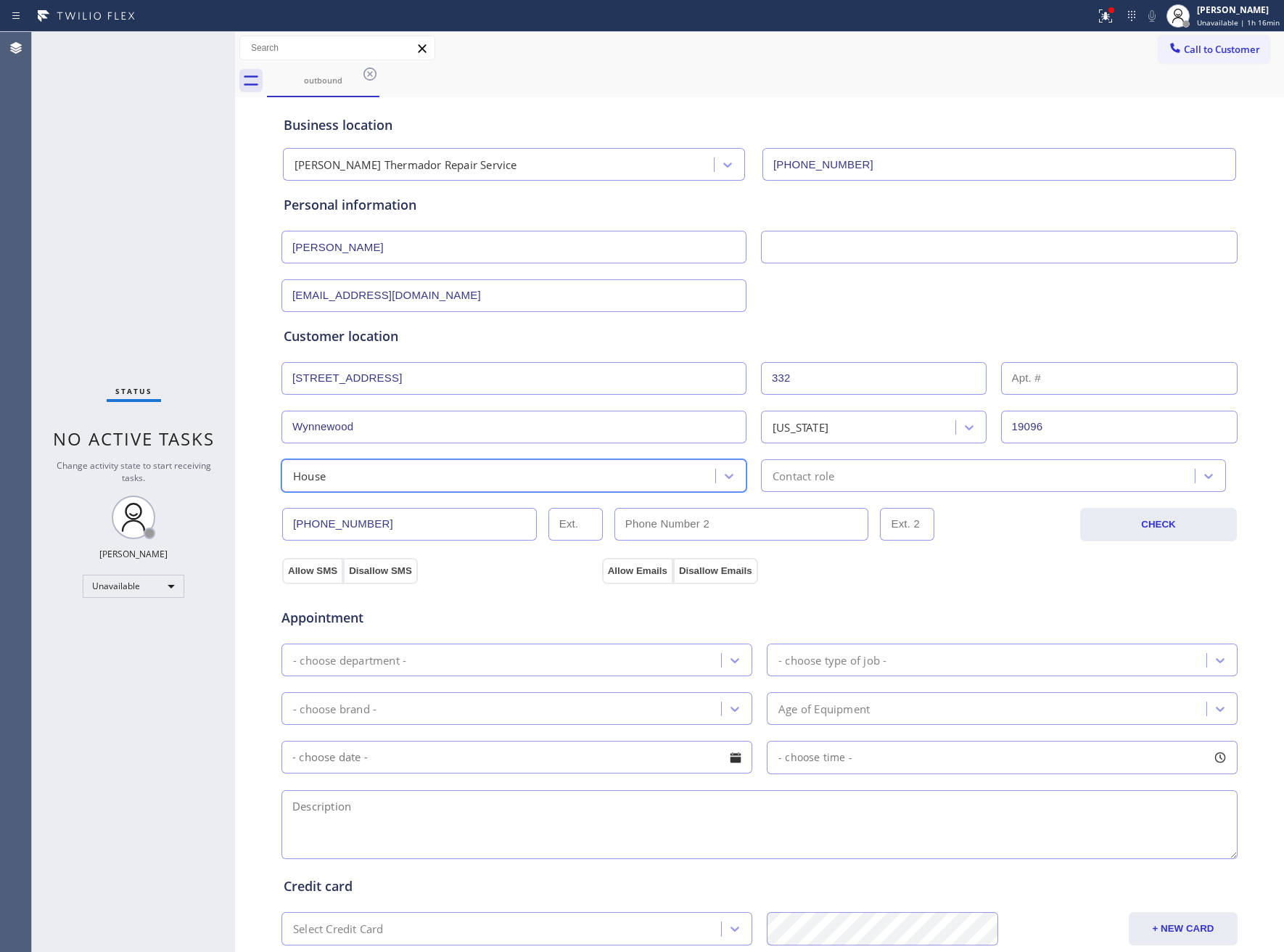
click at [849, 488] on div "Contact role" at bounding box center [980, 475] width 430 height 26
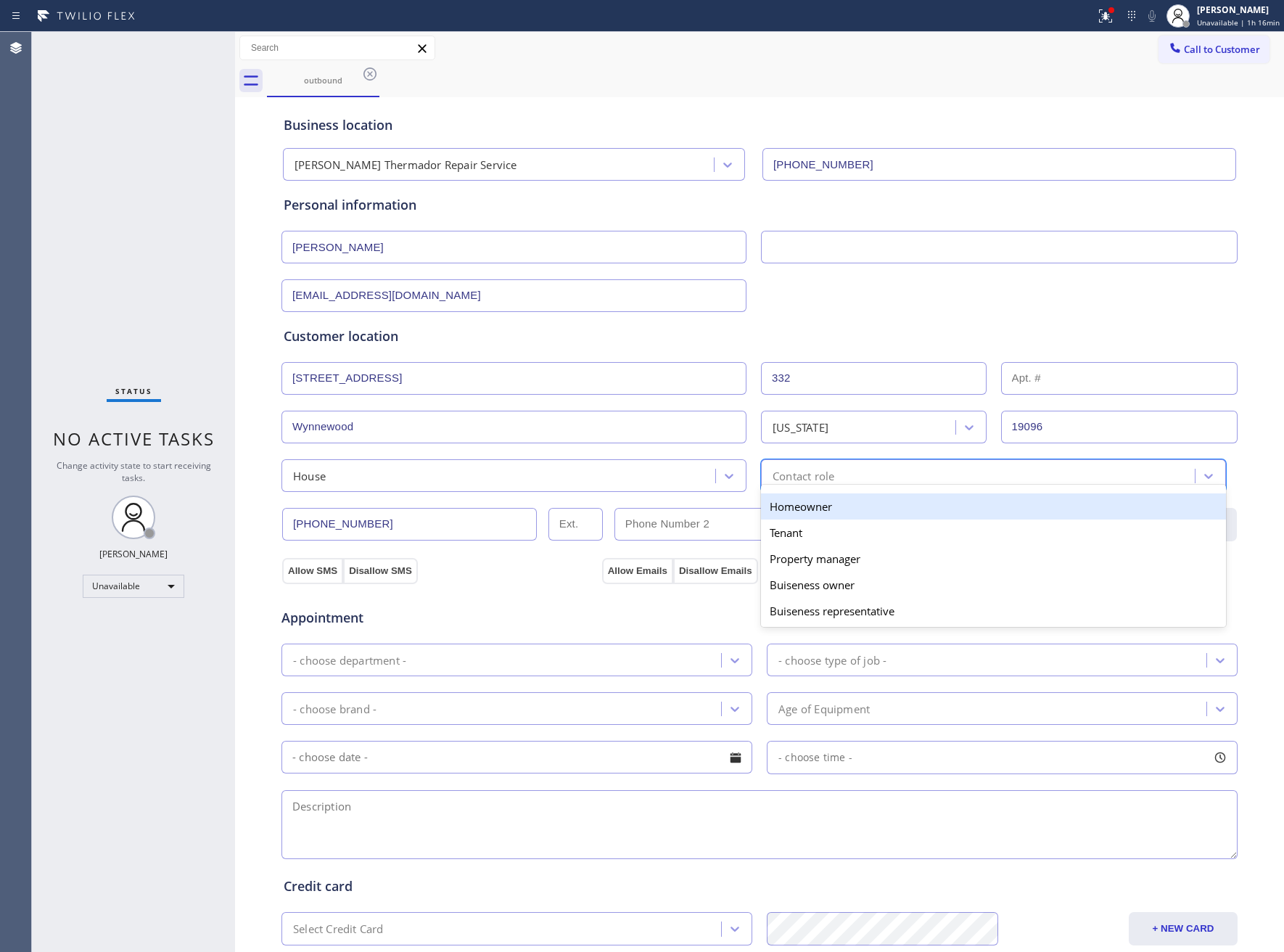
click at [814, 515] on div "Homeowner" at bounding box center [994, 507] width 465 height 26
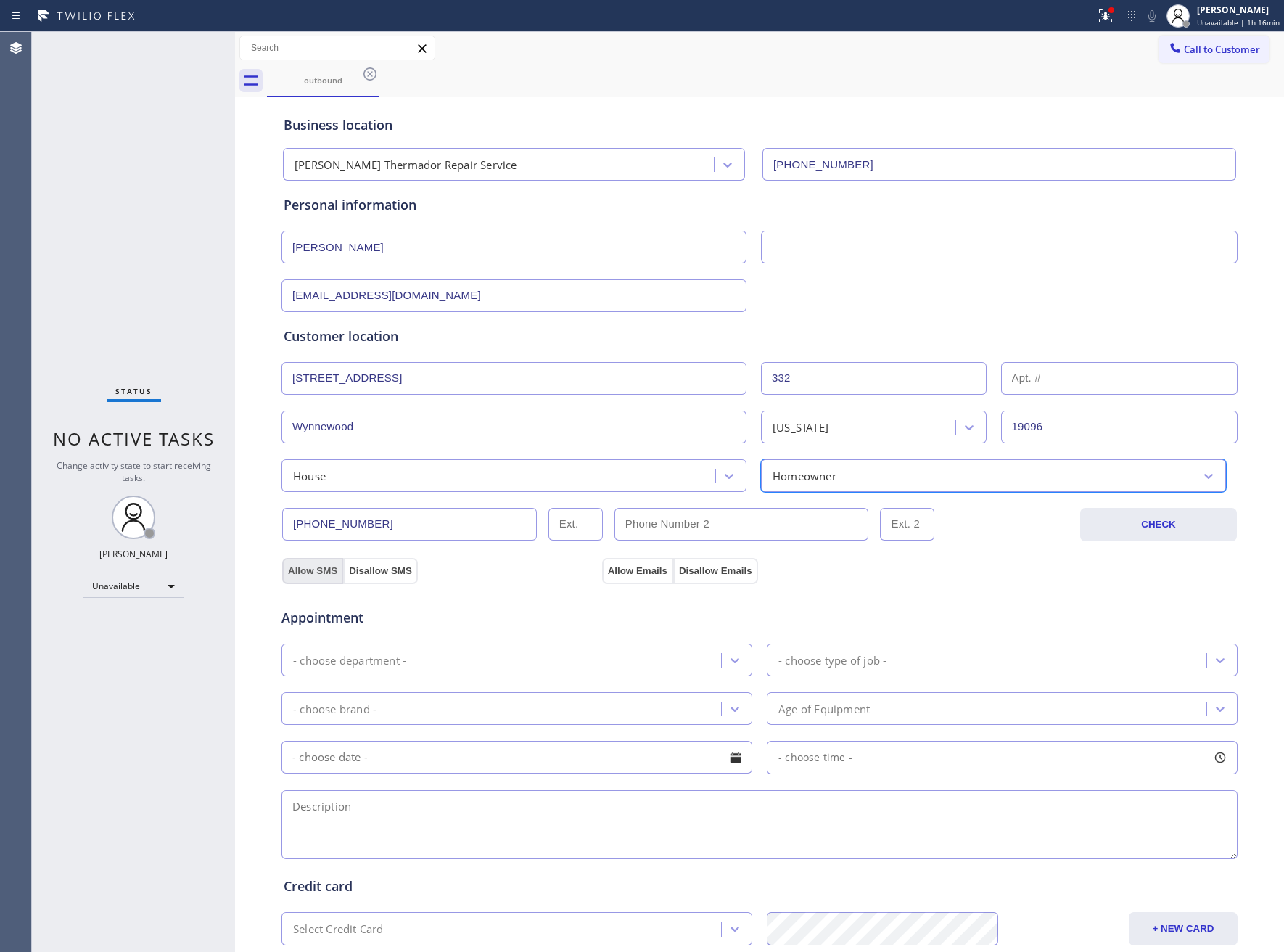
click at [301, 563] on button "Allow SMS" at bounding box center [312, 571] width 61 height 26
click at [619, 573] on button "Allow Emails" at bounding box center [637, 571] width 71 height 26
click at [802, 668] on div "- choose type of job -" at bounding box center [833, 660] width 108 height 17
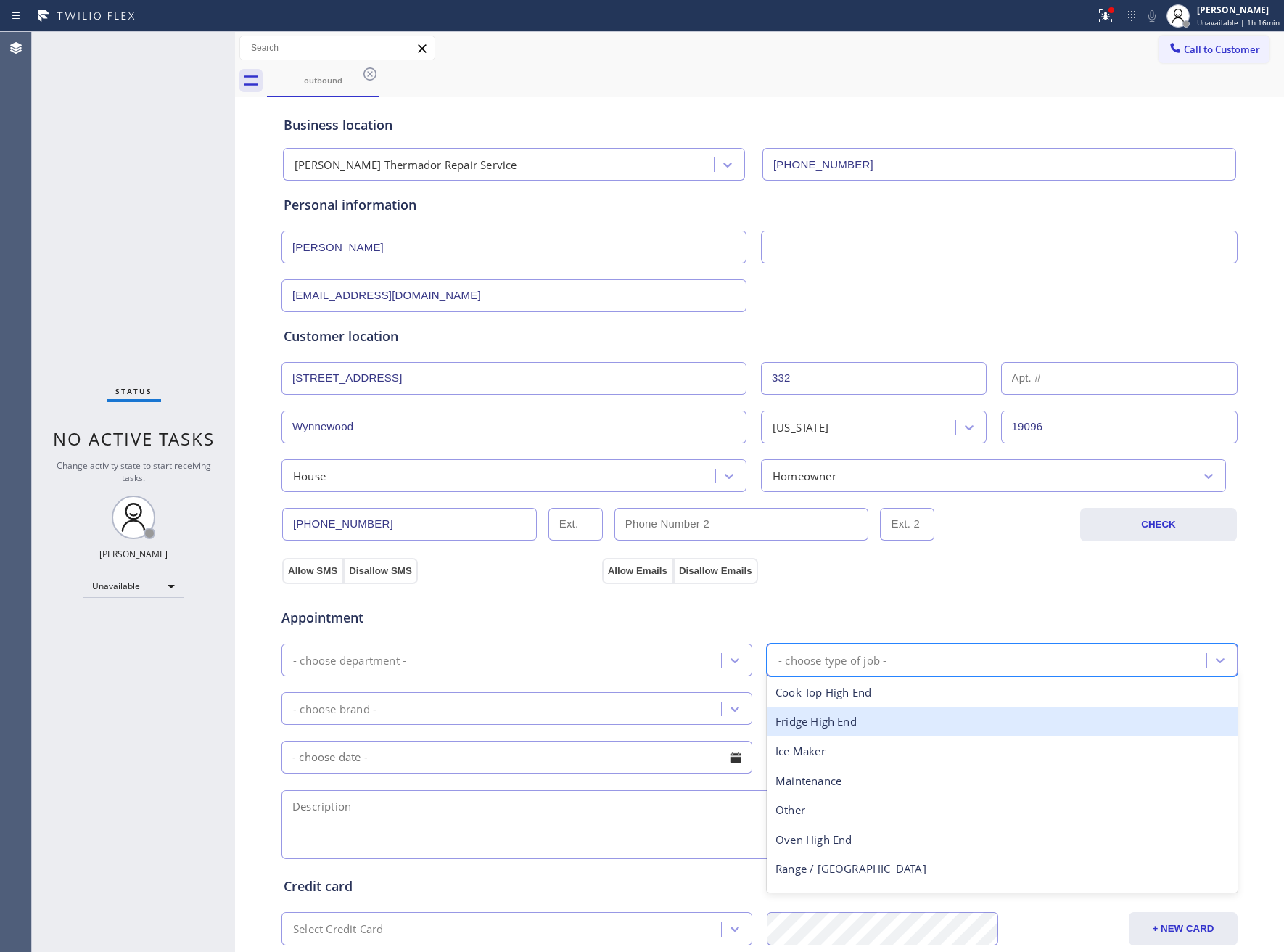
click at [434, 655] on div "- choose department -" at bounding box center [503, 660] width 435 height 26
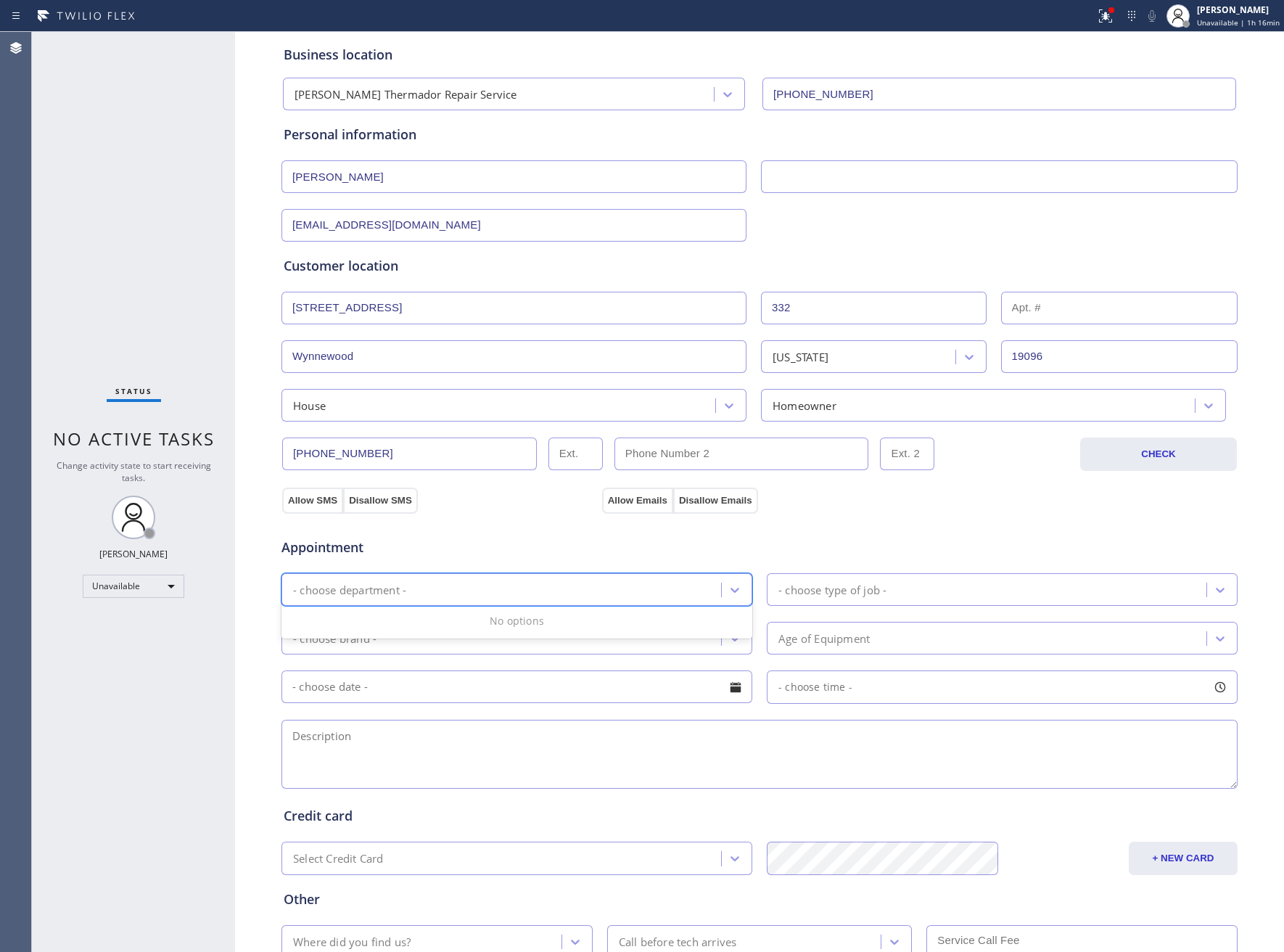
scroll to position [109, 0]
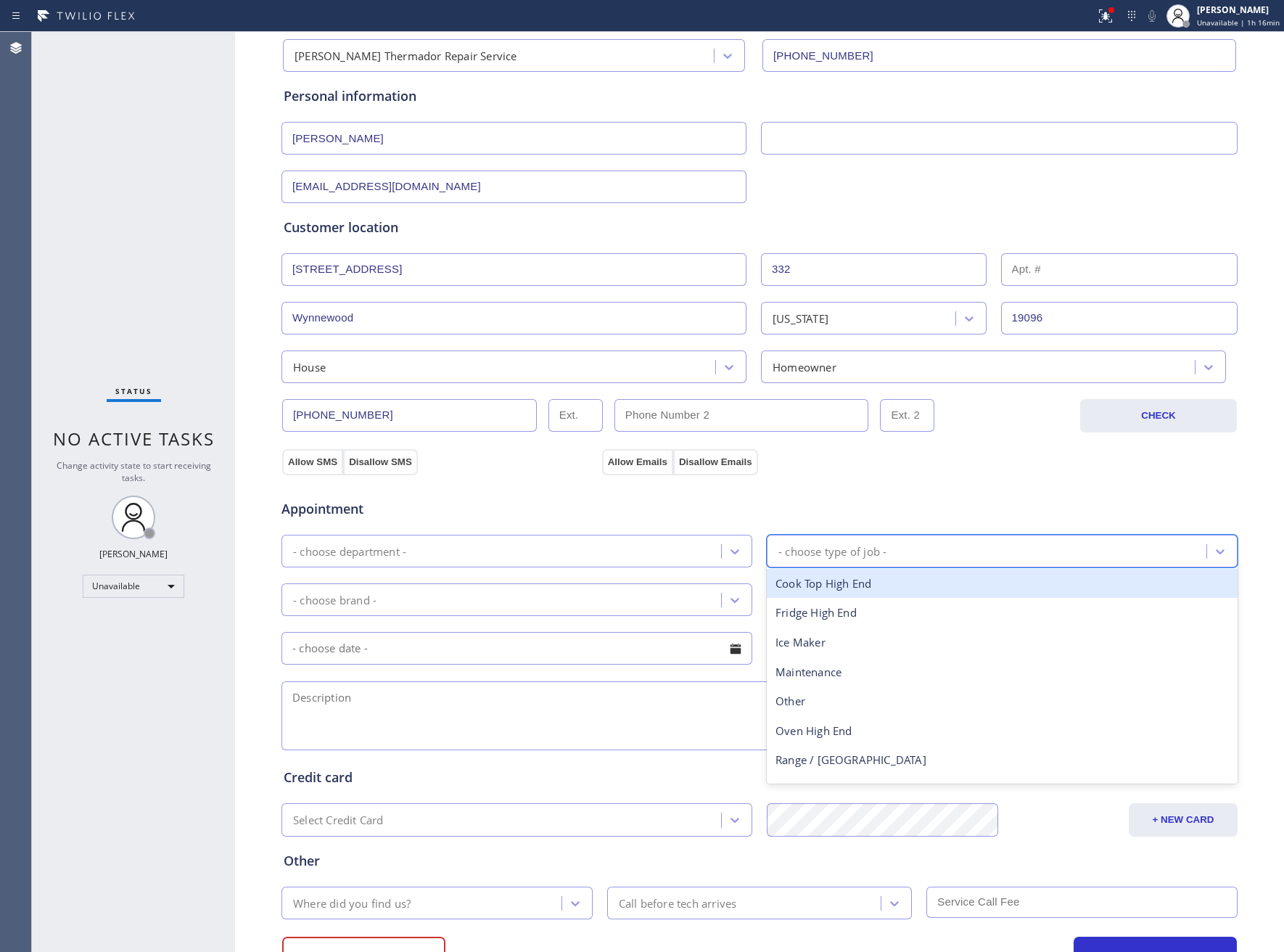
click at [871, 564] on div "- choose type of job -" at bounding box center [988, 551] width 435 height 26
type input "ther"
type input "cook"
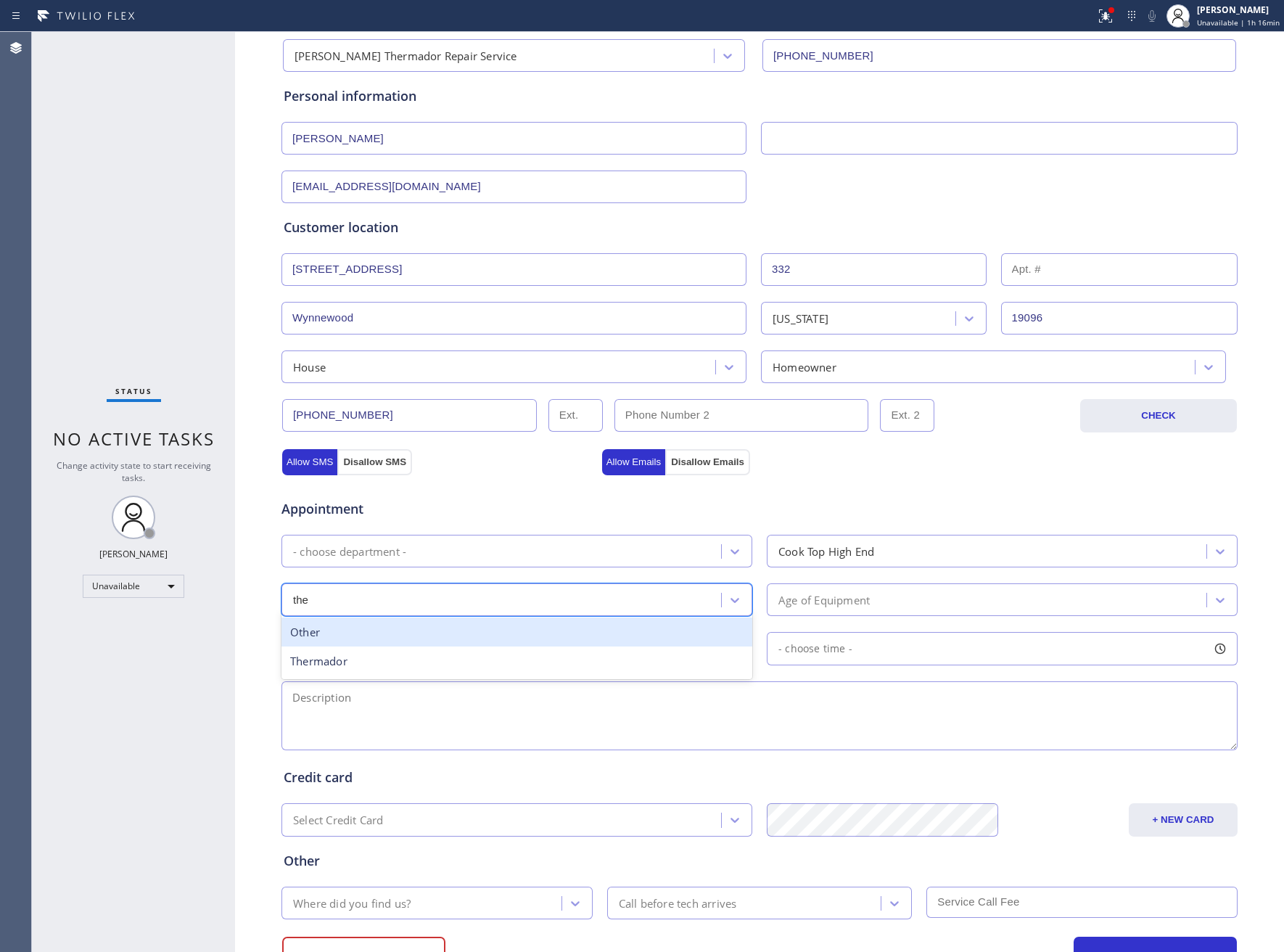
type input "ther"
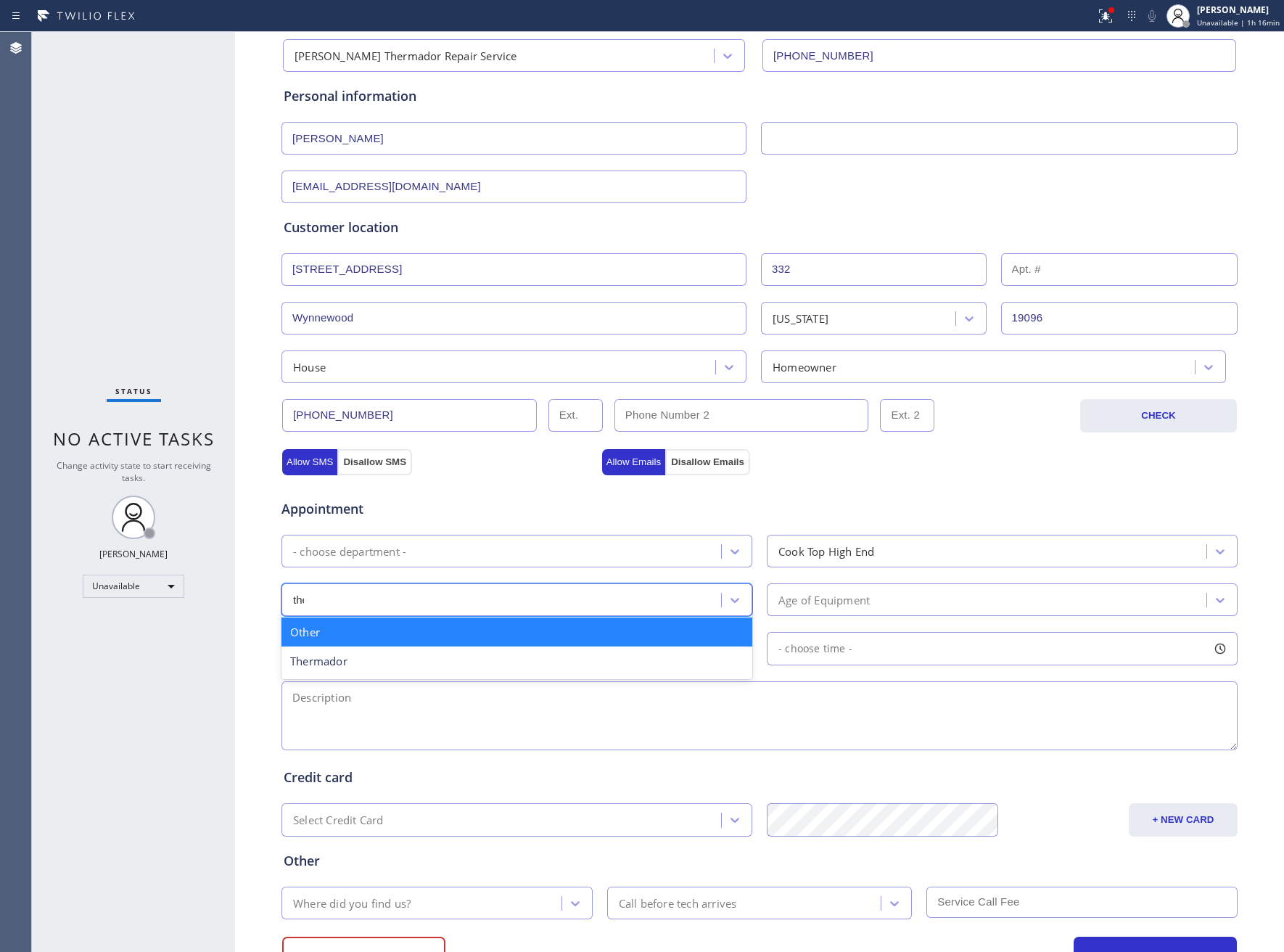
type input "ther"
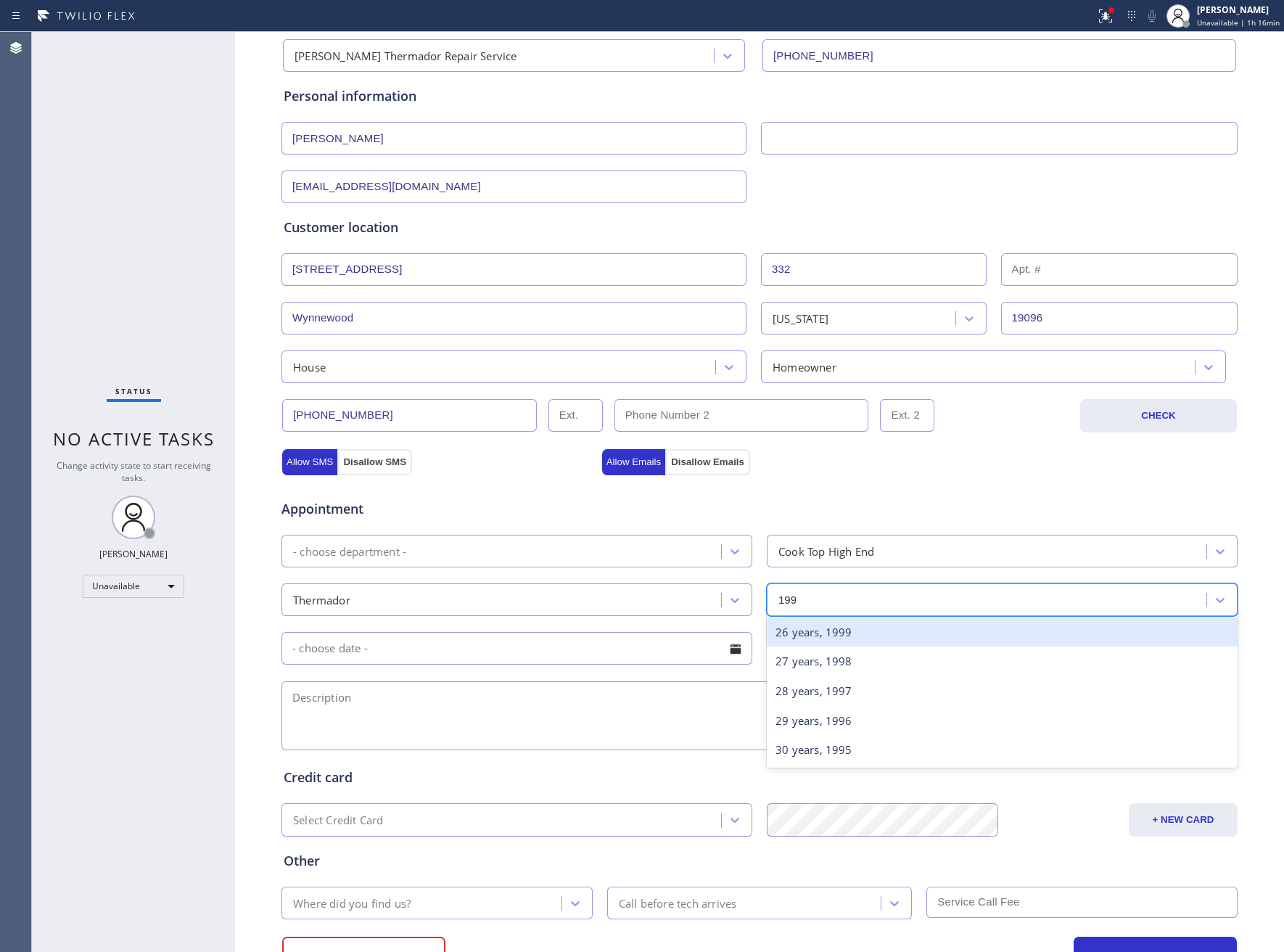
type input "1999"
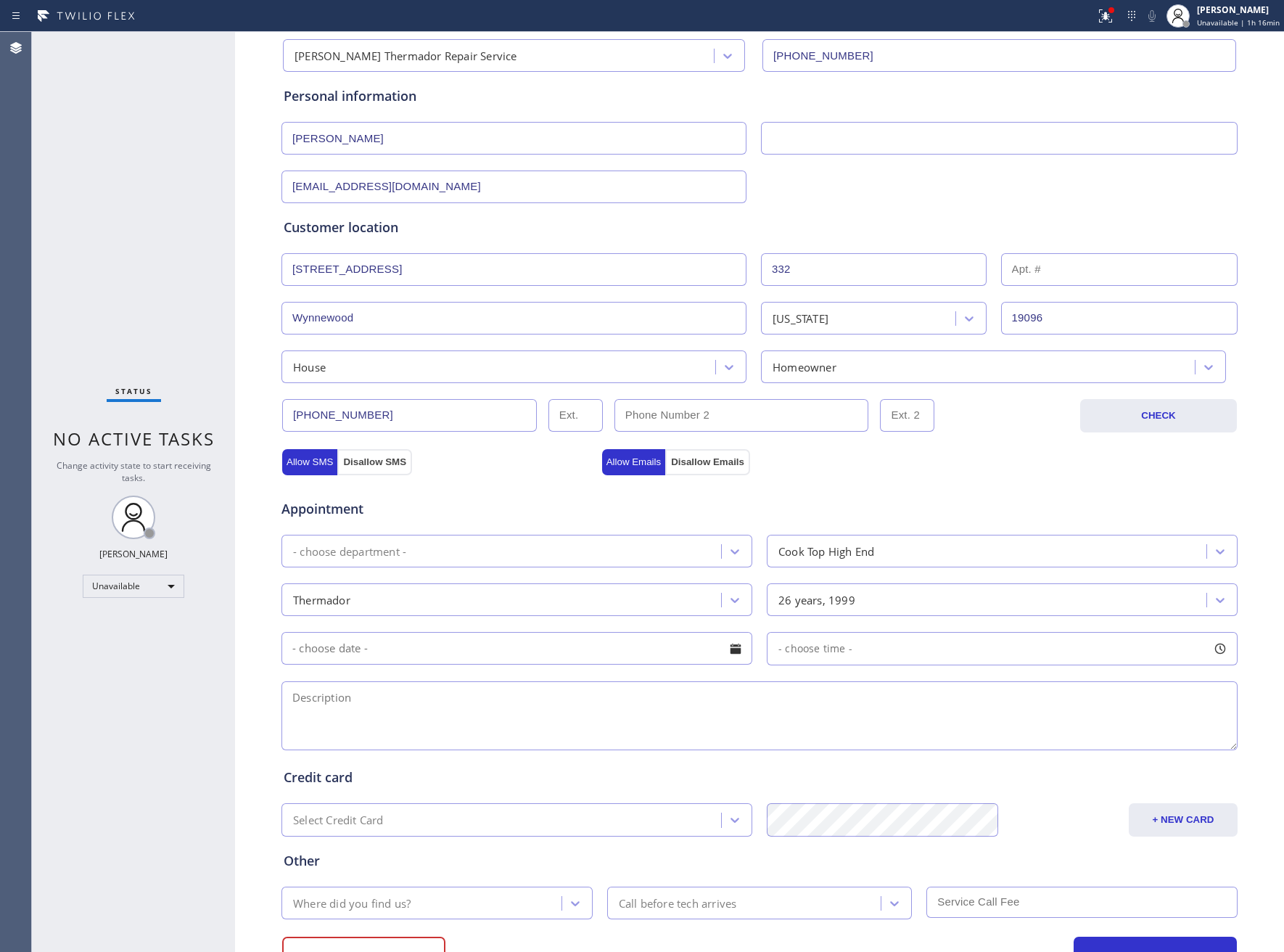
click at [535, 726] on textarea at bounding box center [759, 716] width 956 height 69
paste textarea "Thermador | Cooktop | 1999 | Left burner igniter is not working | 332 Penn RdWy…"
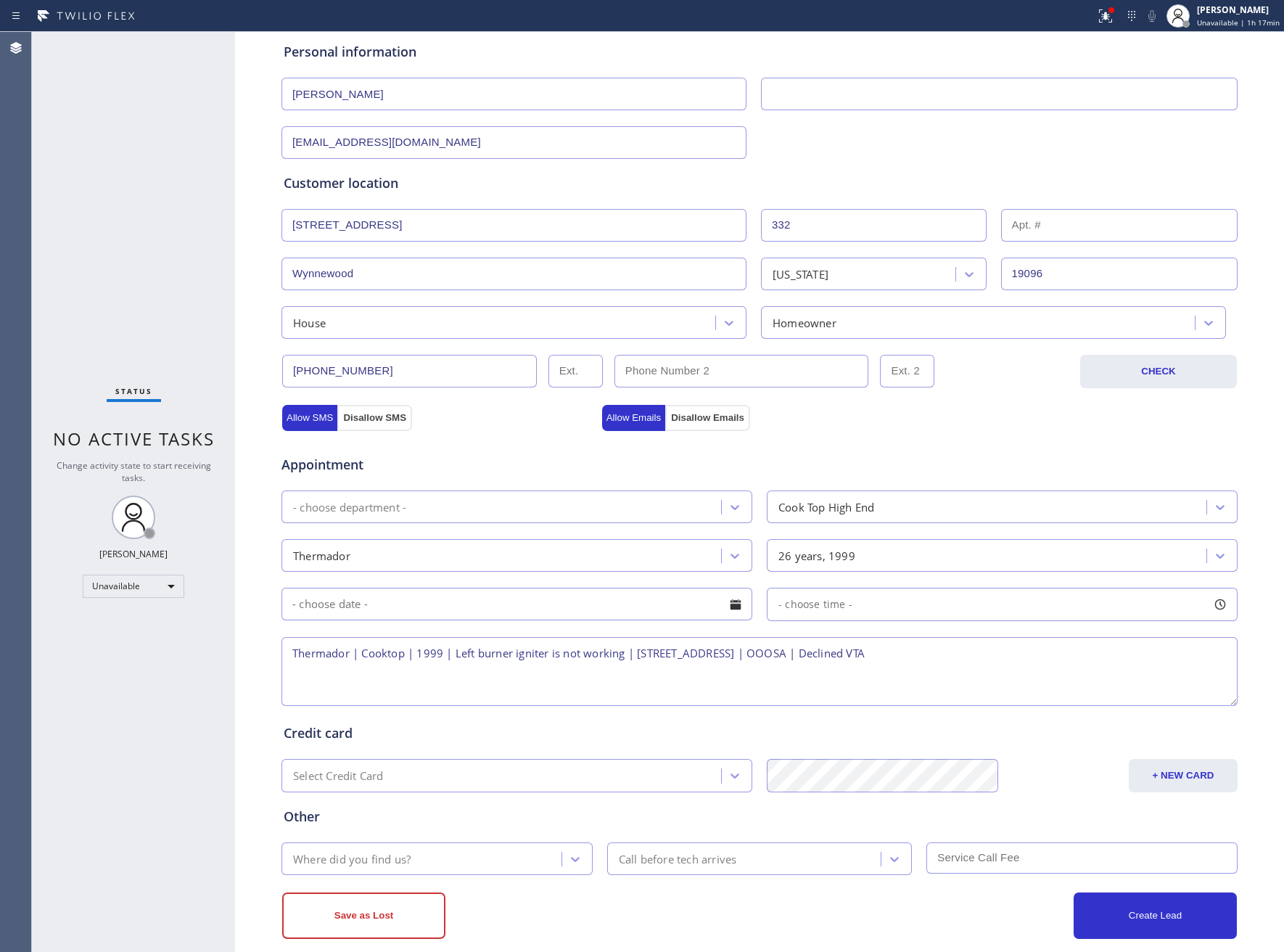
scroll to position [177, 0]
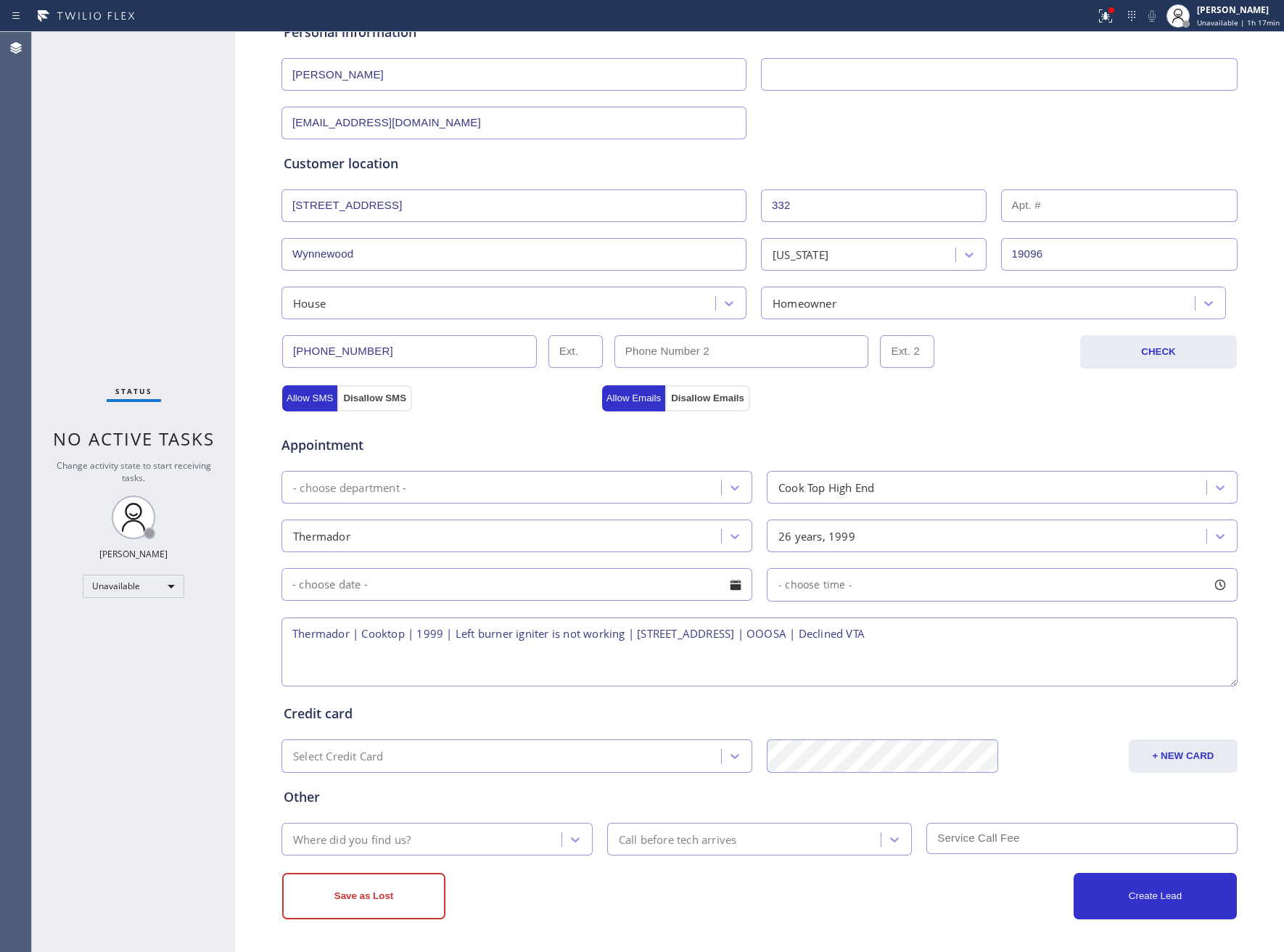
type textarea "Thermador | Cooktop | 1999 | Left burner igniter is not working | 332 Penn RdWy…"
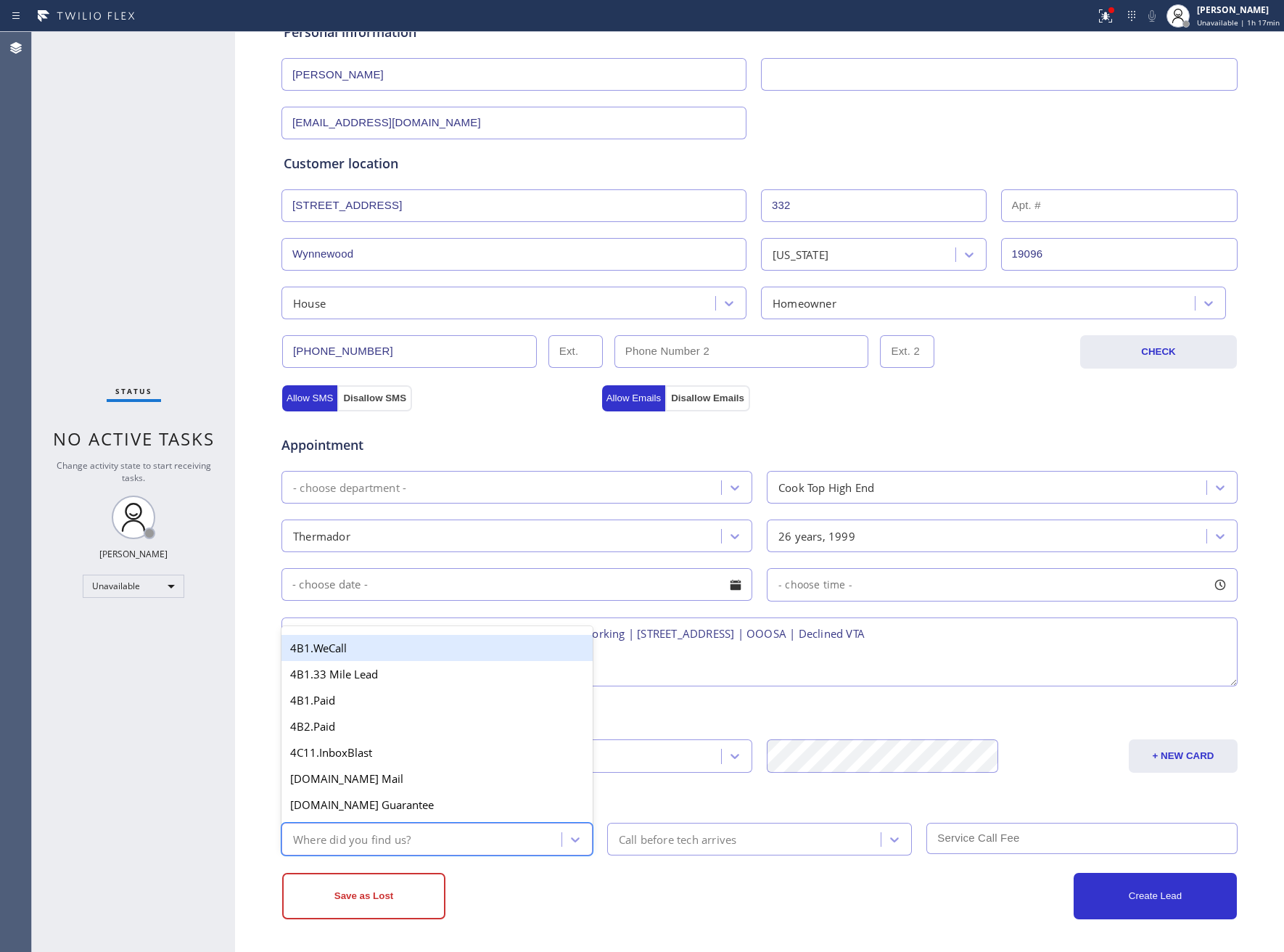
click at [416, 843] on div "Where did you find us?" at bounding box center [423, 839] width 276 height 26
type input "we"
type input "goo"
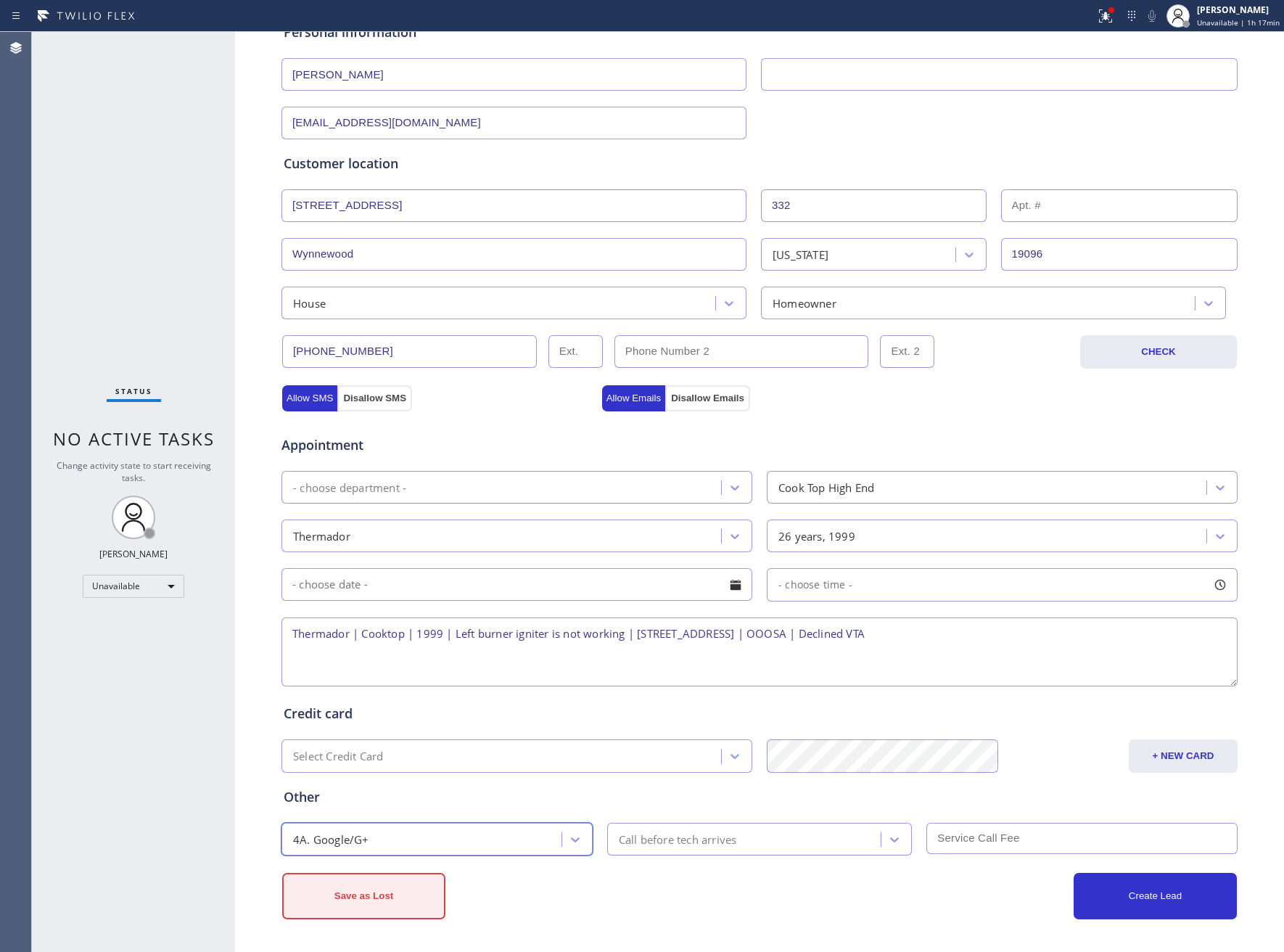
click at [377, 875] on button "Save as Lost" at bounding box center [363, 896] width 163 height 46
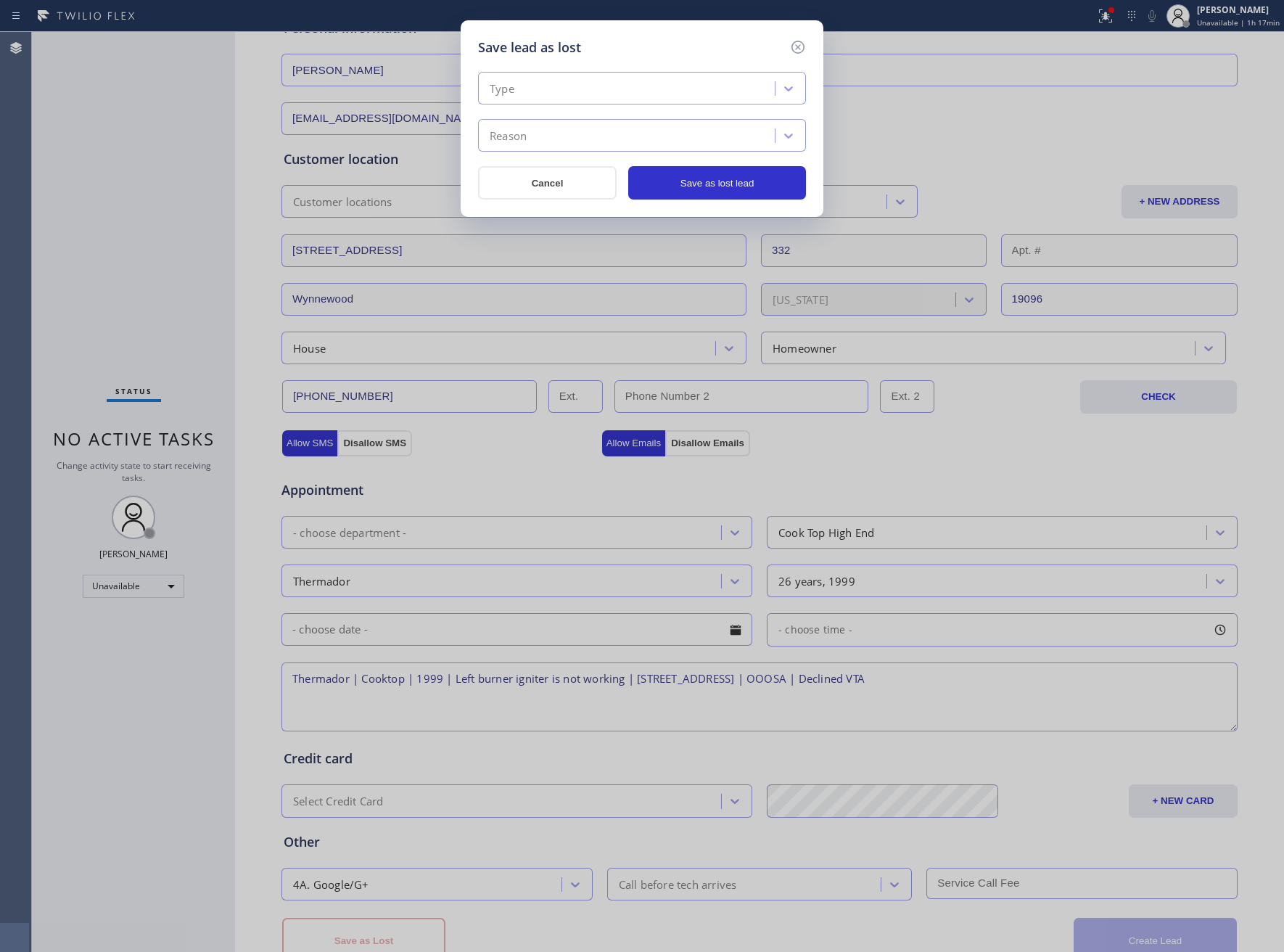
click at [534, 83] on div "Type" at bounding box center [628, 89] width 292 height 26
click at [592, 160] on div "Not Serviceable" at bounding box center [642, 172] width 328 height 26
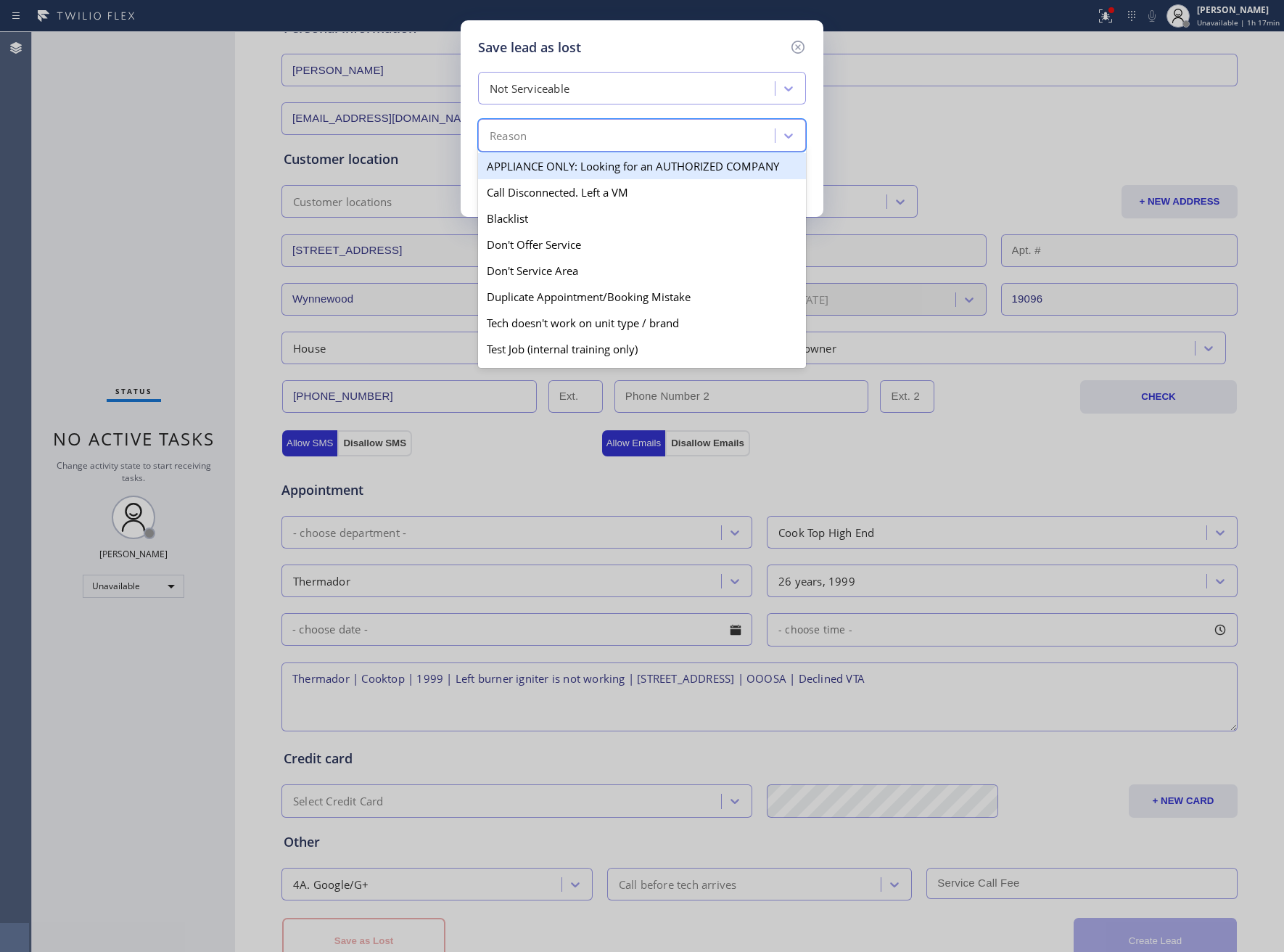
click at [572, 139] on div "Reason" at bounding box center [628, 136] width 292 height 26
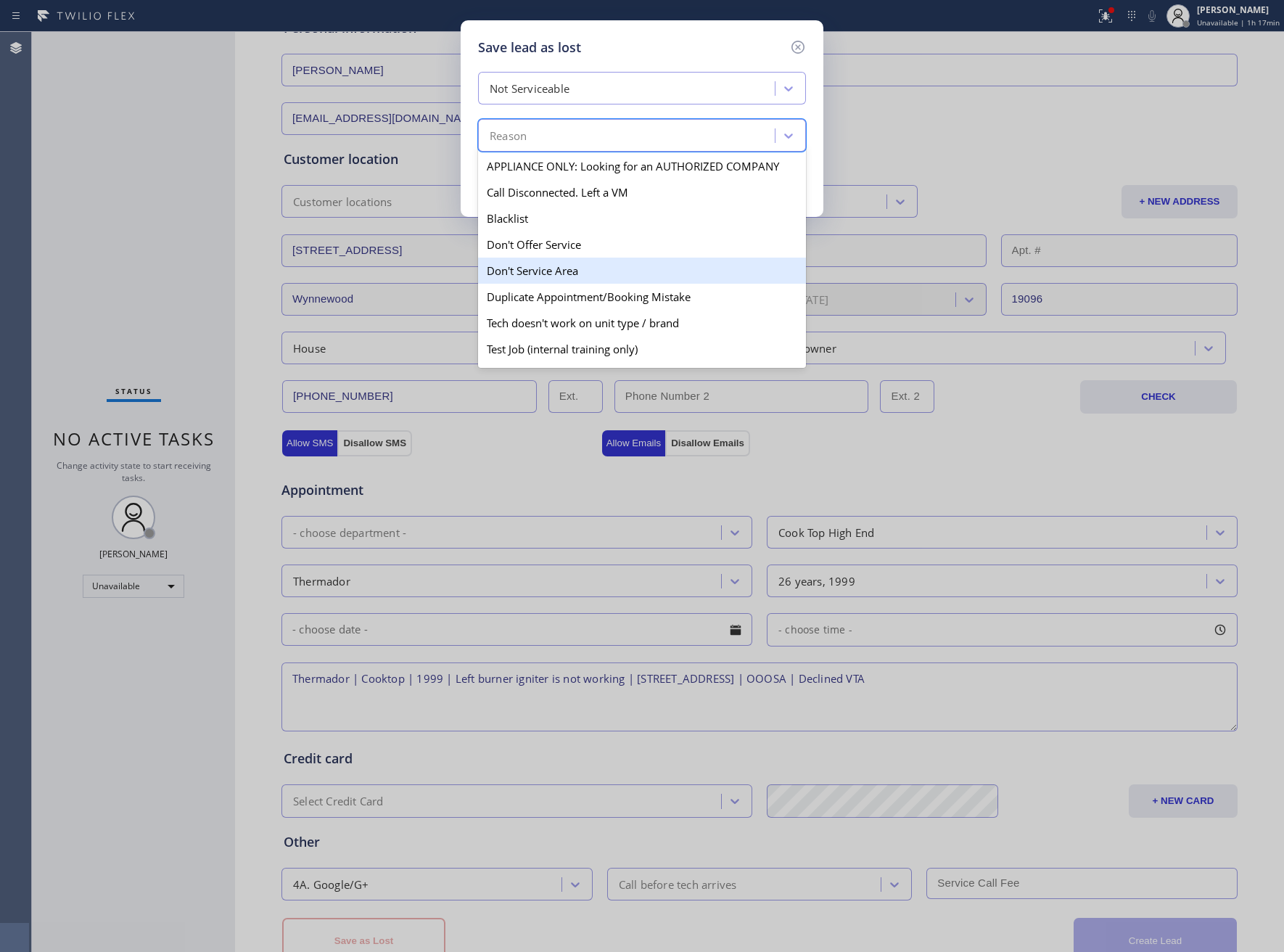
click at [576, 277] on div "Don't Service Area" at bounding box center [642, 270] width 328 height 26
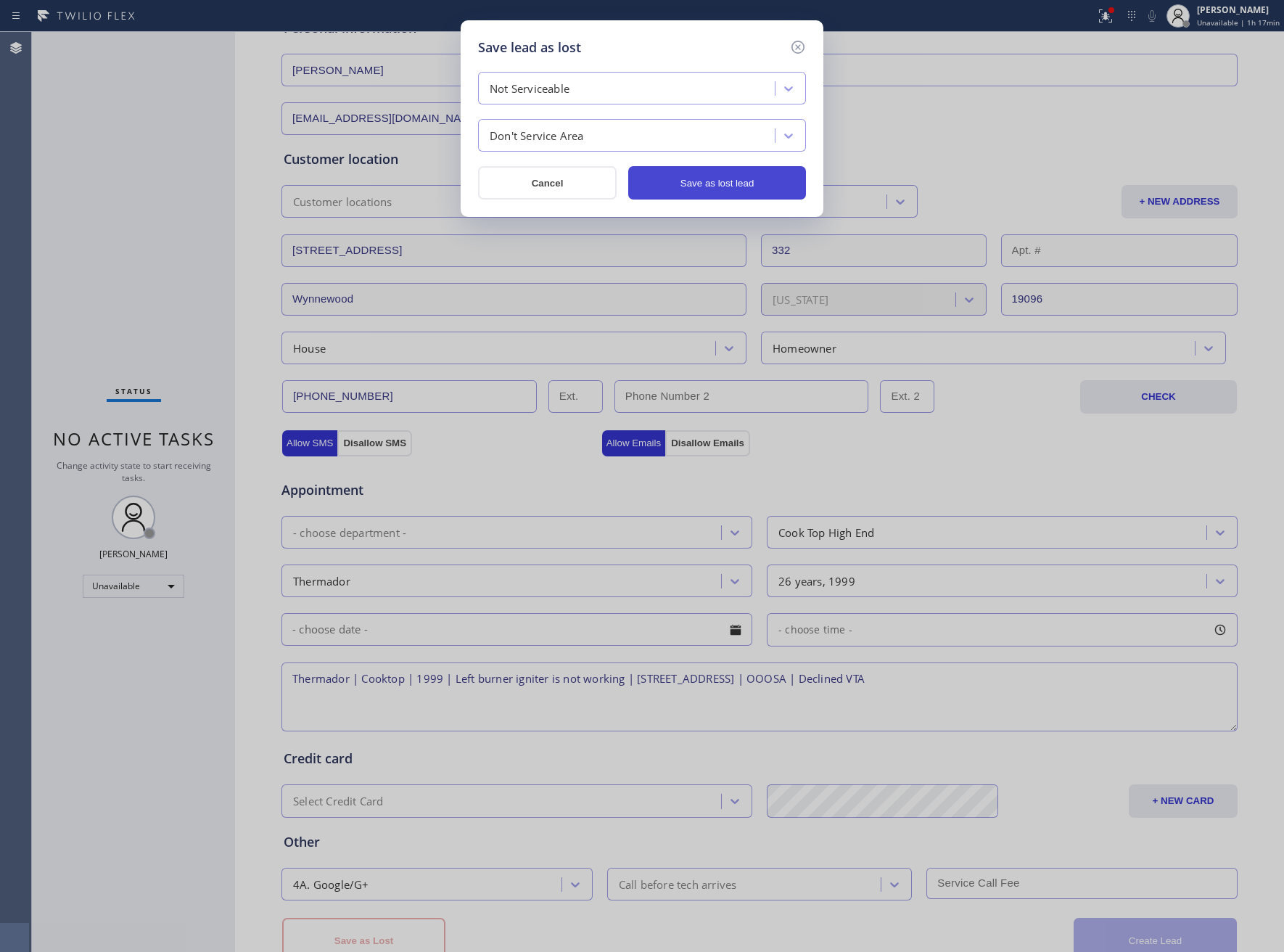
click at [664, 187] on button "Save as lost lead" at bounding box center [717, 182] width 178 height 33
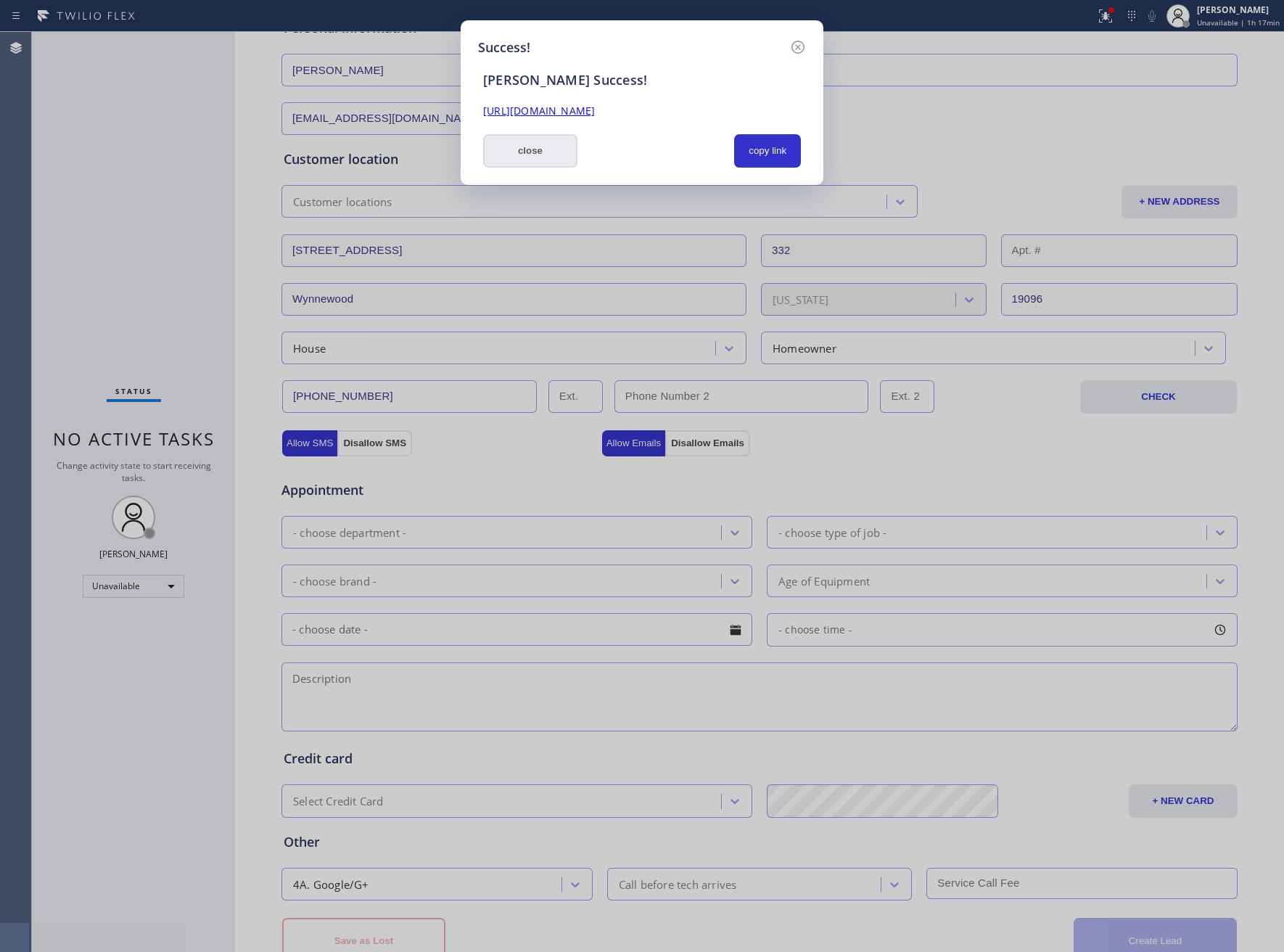
click at [535, 144] on button "close" at bounding box center [530, 151] width 94 height 33
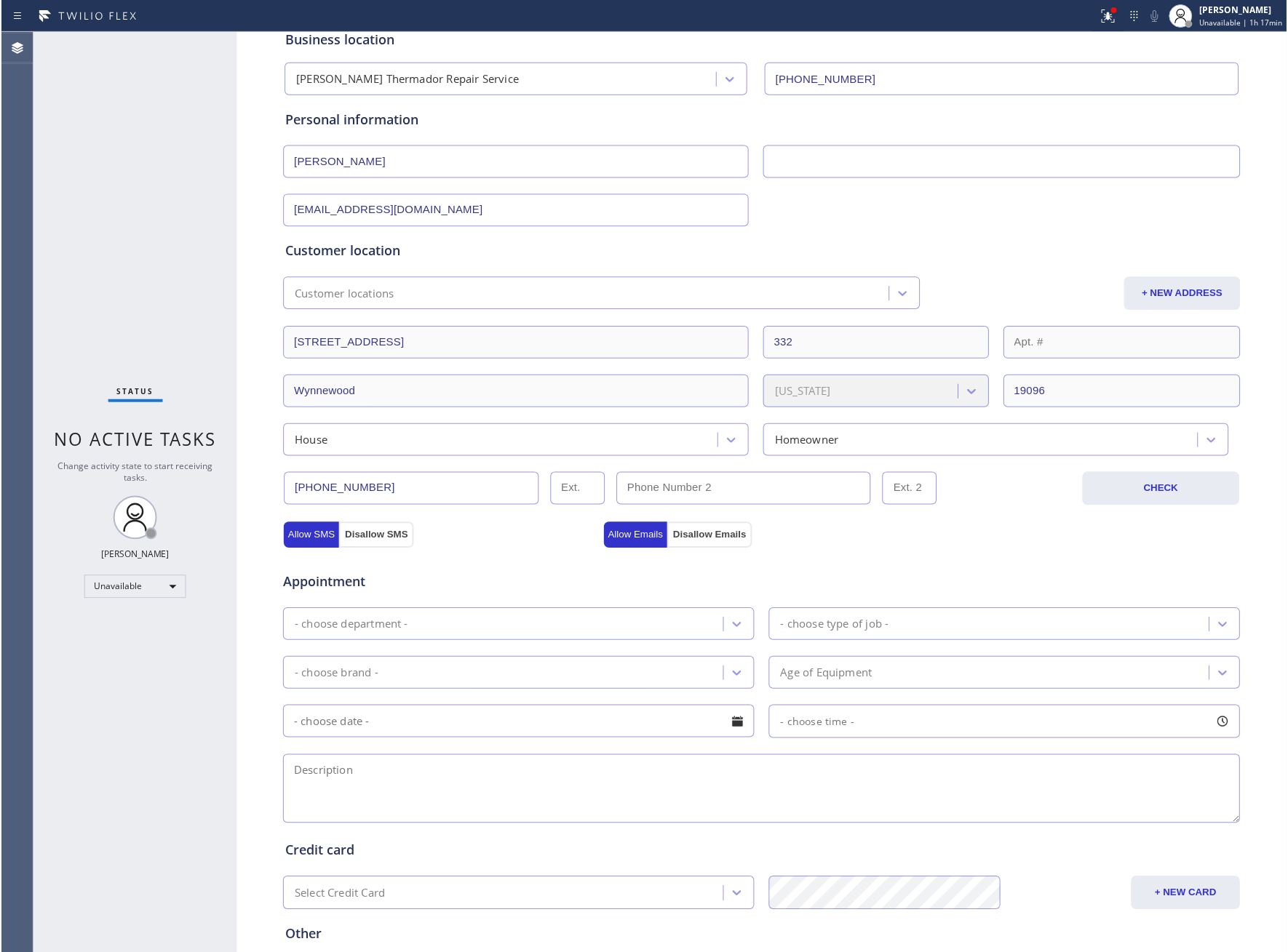
scroll to position [0, 0]
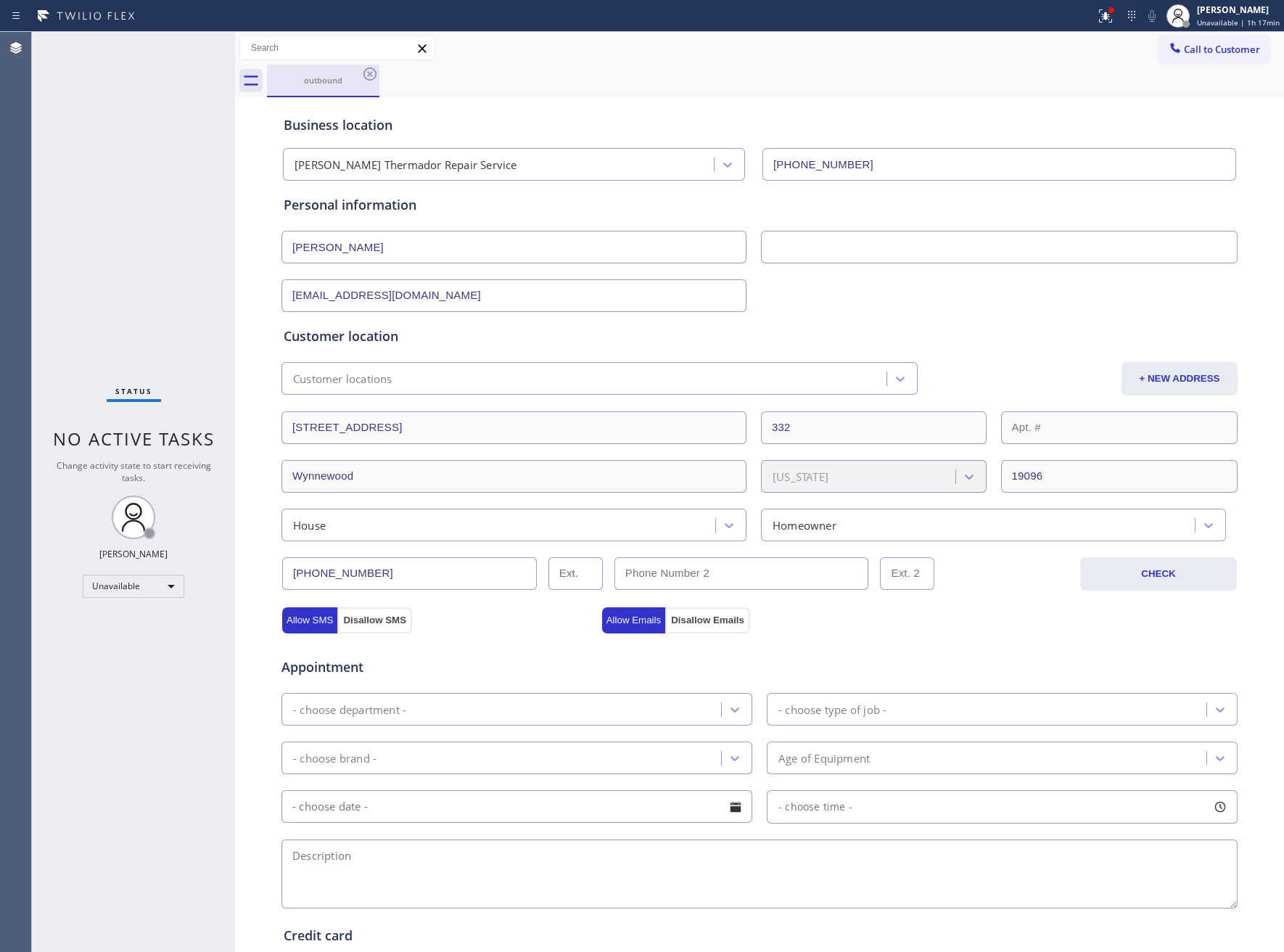
click at [358, 80] on div "outbound" at bounding box center [323, 80] width 110 height 11
click at [362, 73] on icon at bounding box center [370, 74] width 18 height 18
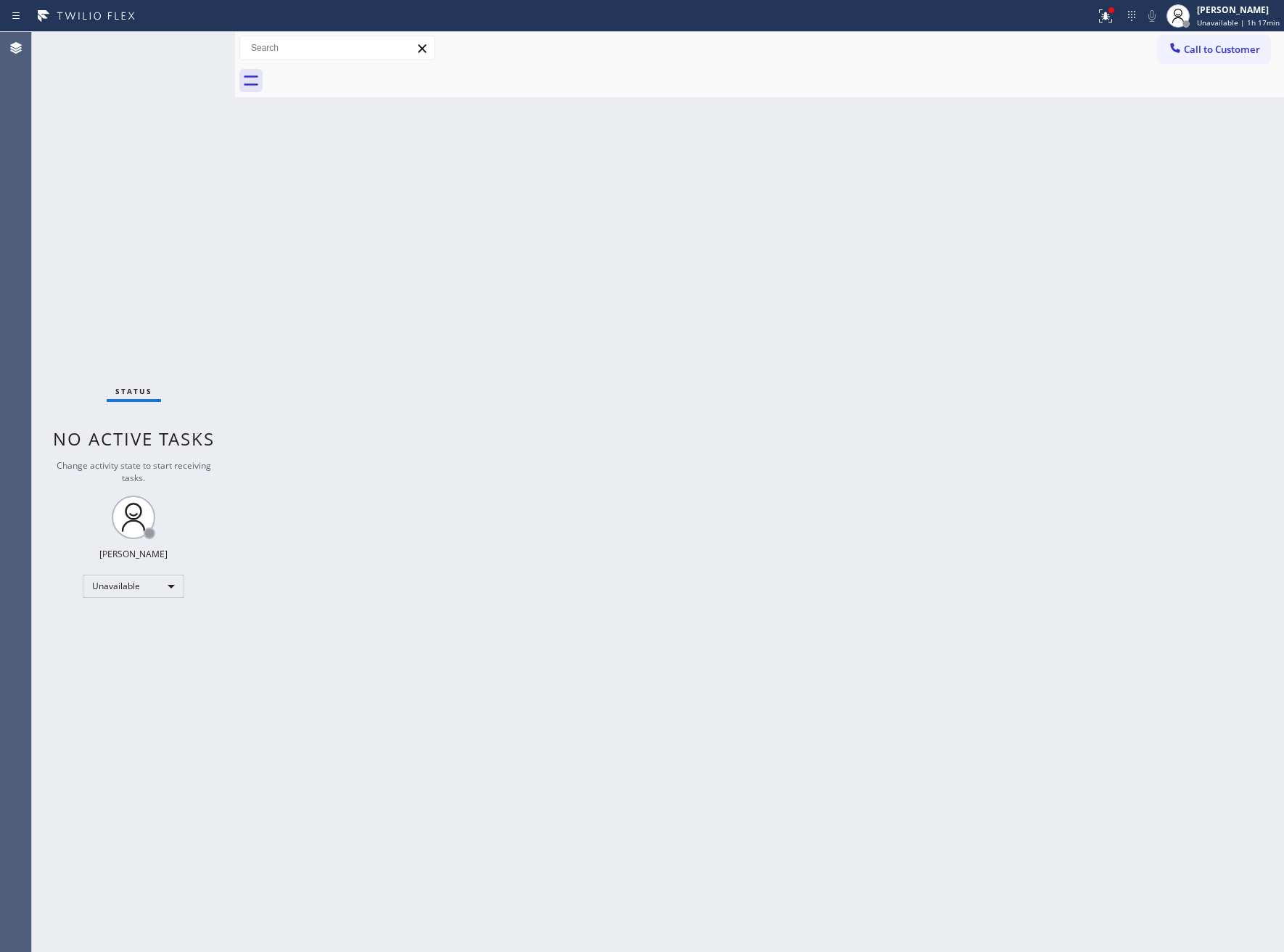
click at [362, 73] on div at bounding box center [776, 81] width 1017 height 32
drag, startPoint x: 1252, startPoint y: 59, endPoint x: 1206, endPoint y: 74, distance: 48.4
click at [1248, 59] on button "Call to Customer" at bounding box center [1214, 49] width 111 height 28
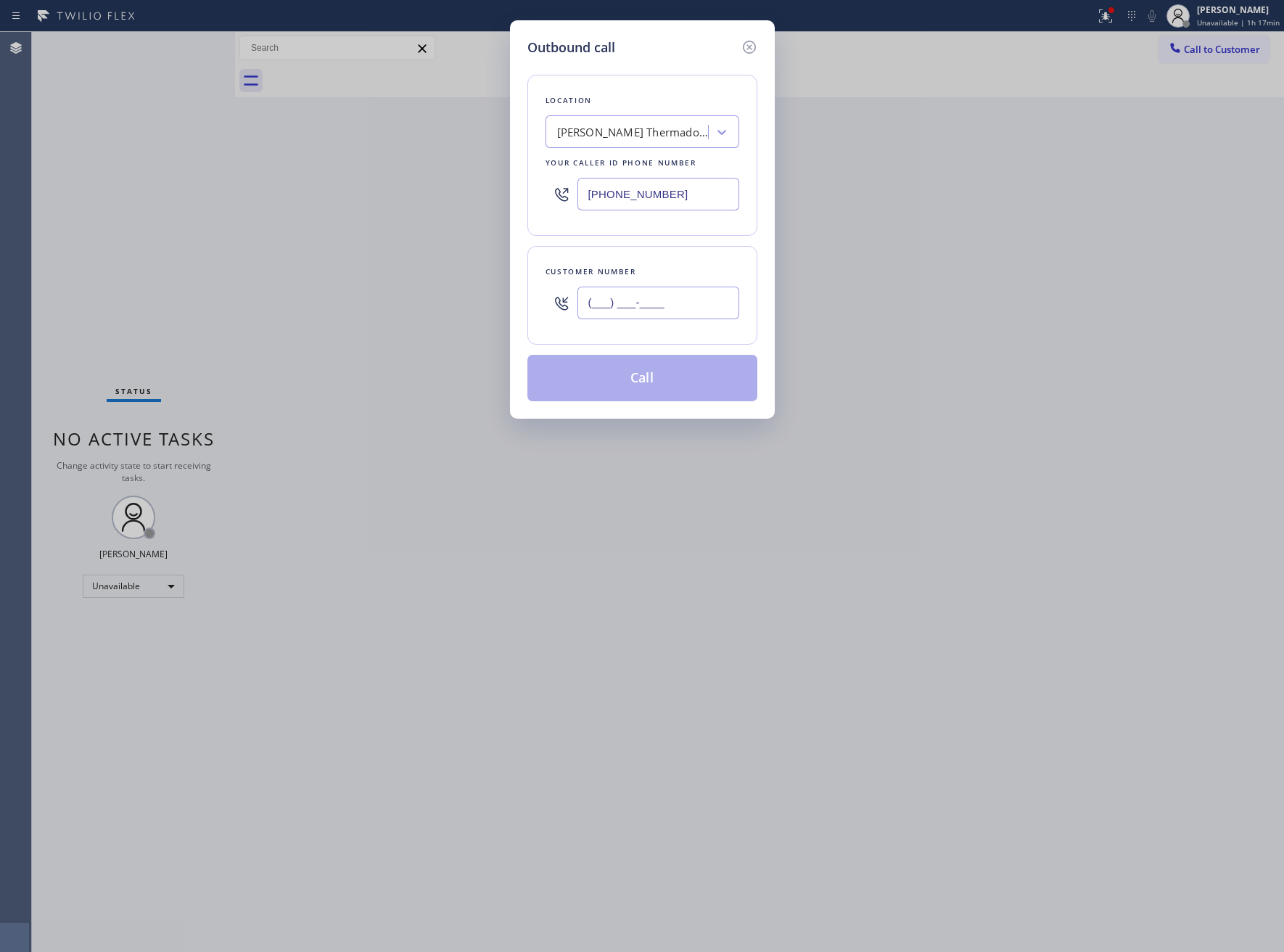
click at [668, 311] on input "(___) ___-____" at bounding box center [657, 303] width 161 height 32
paste input "516) 455-0226"
type input "(516) 455-0226"
click at [617, 138] on div "Dylan Thermador Repair Service" at bounding box center [633, 133] width 152 height 17
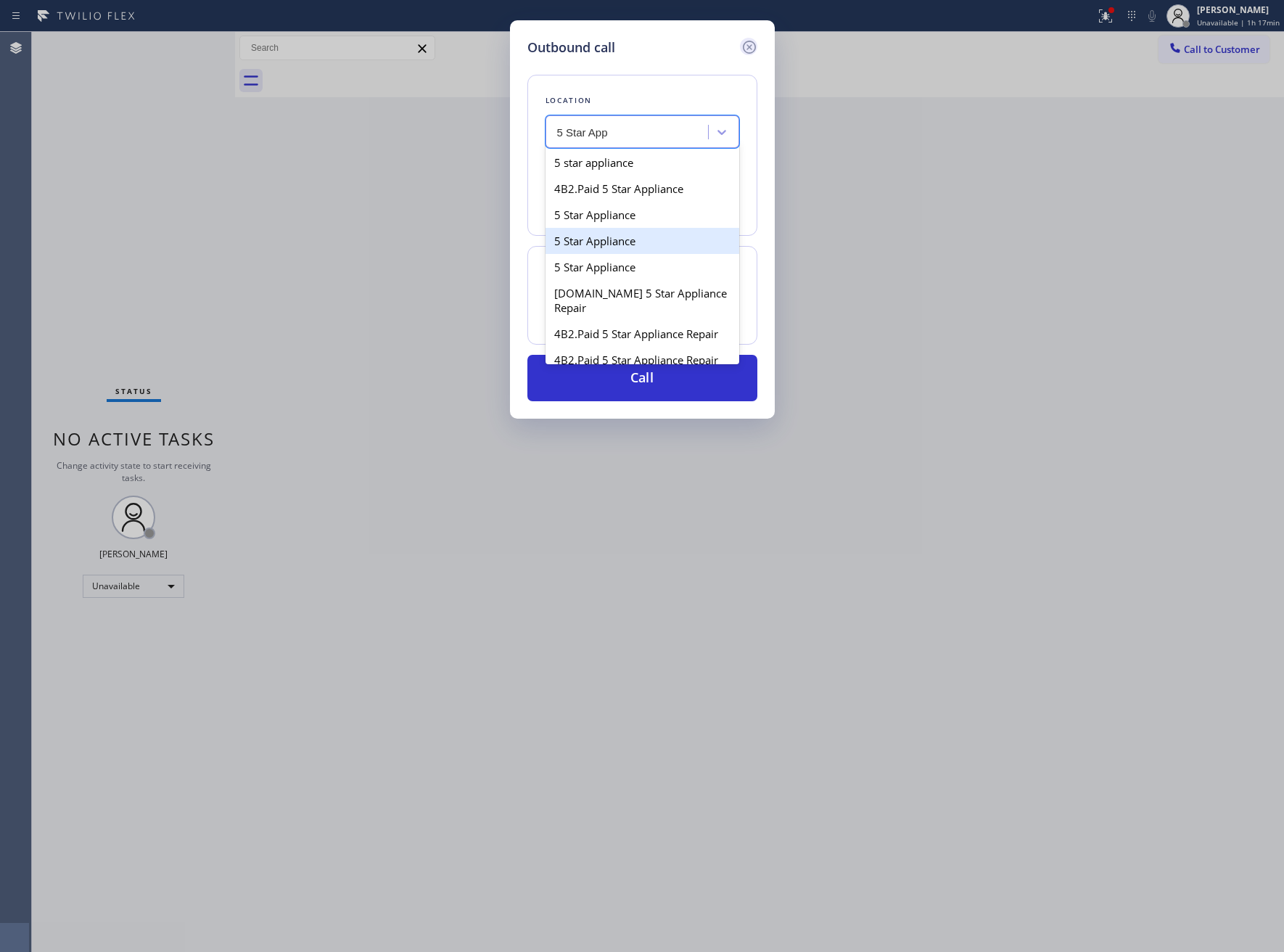
type input "5 Star App"
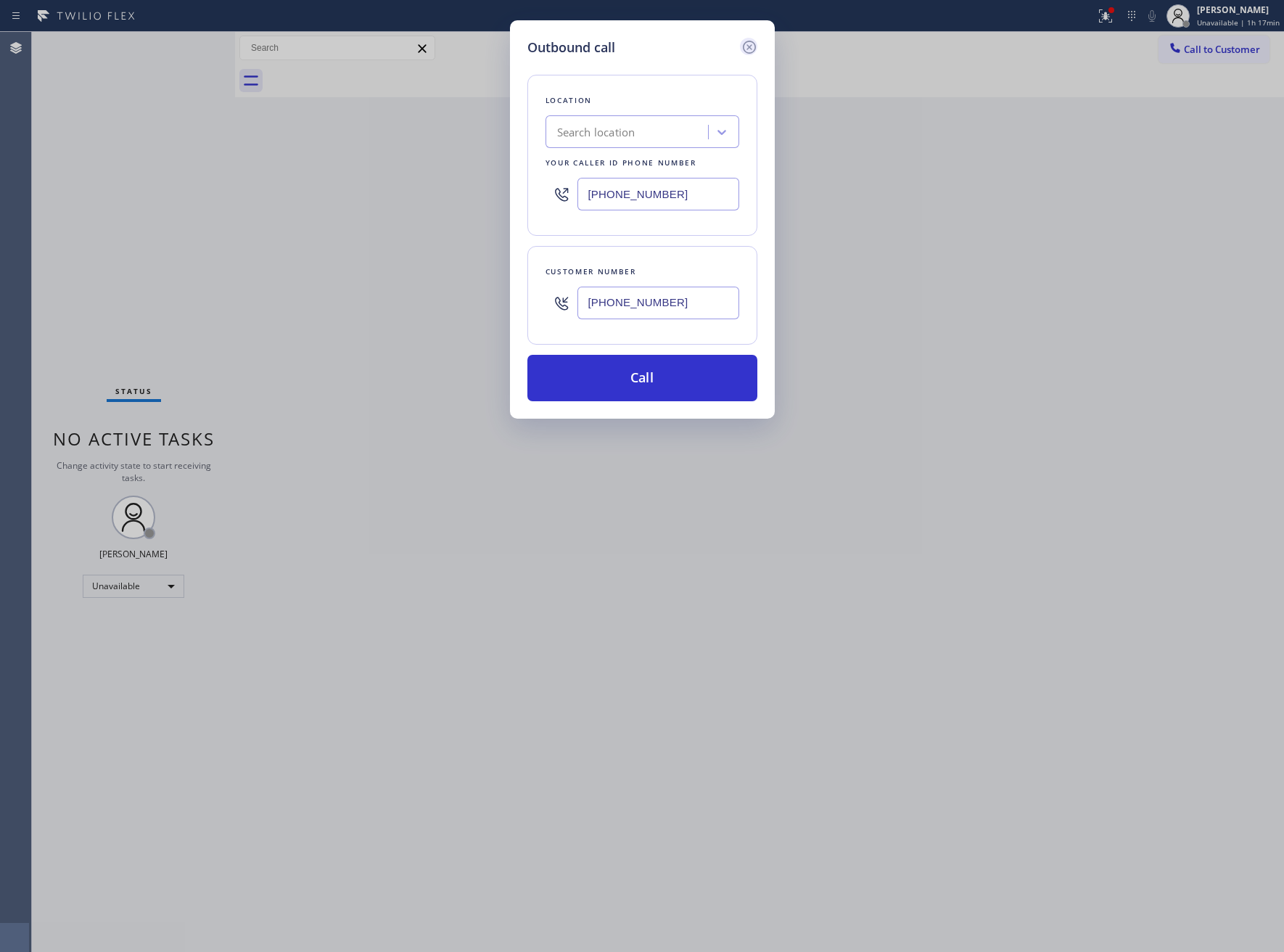
click at [749, 44] on icon at bounding box center [749, 47] width 18 height 18
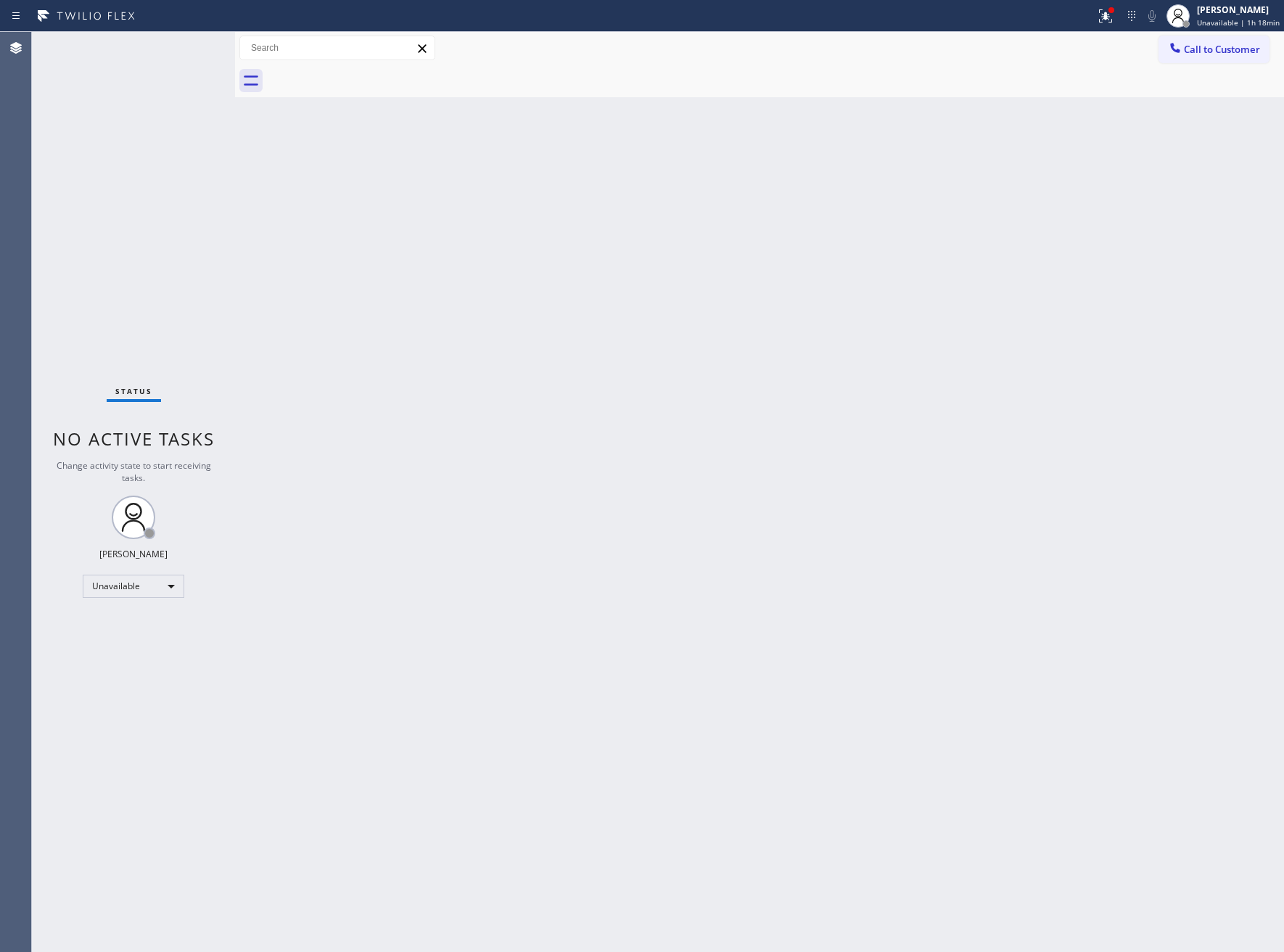
click at [227, 200] on div "Status No active tasks Change activity state to start receiving tasks. [PERSON_…" at bounding box center [133, 491] width 203 height 920
click at [196, 332] on div "Status No active tasks Change activity state to start receiving tasks. [PERSON_…" at bounding box center [133, 491] width 203 height 918
click at [290, 231] on div "Back to Dashboard Change Sender ID Customers Technicians Select a contact Outbo…" at bounding box center [759, 491] width 1049 height 918
click at [1245, 46] on span "Call to Customer" at bounding box center [1221, 49] width 76 height 13
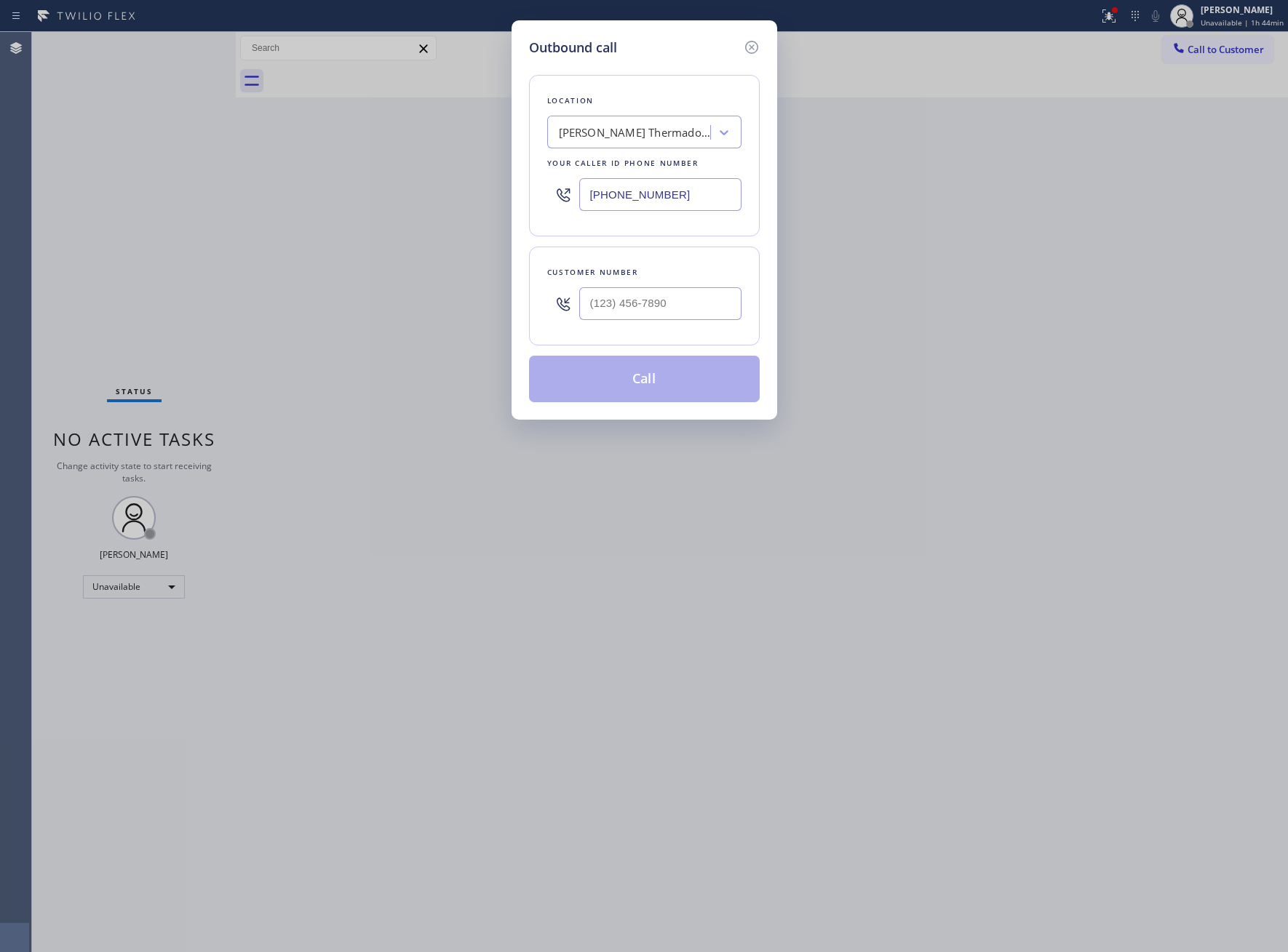
click at [605, 195] on input "(833) 348-0421" at bounding box center [659, 194] width 162 height 33
paste input "714) 463-1848"
type input "[PHONE_NUMBER]"
type input "(___) ___-____"
click at [664, 319] on input "text" at bounding box center [659, 304] width 162 height 33
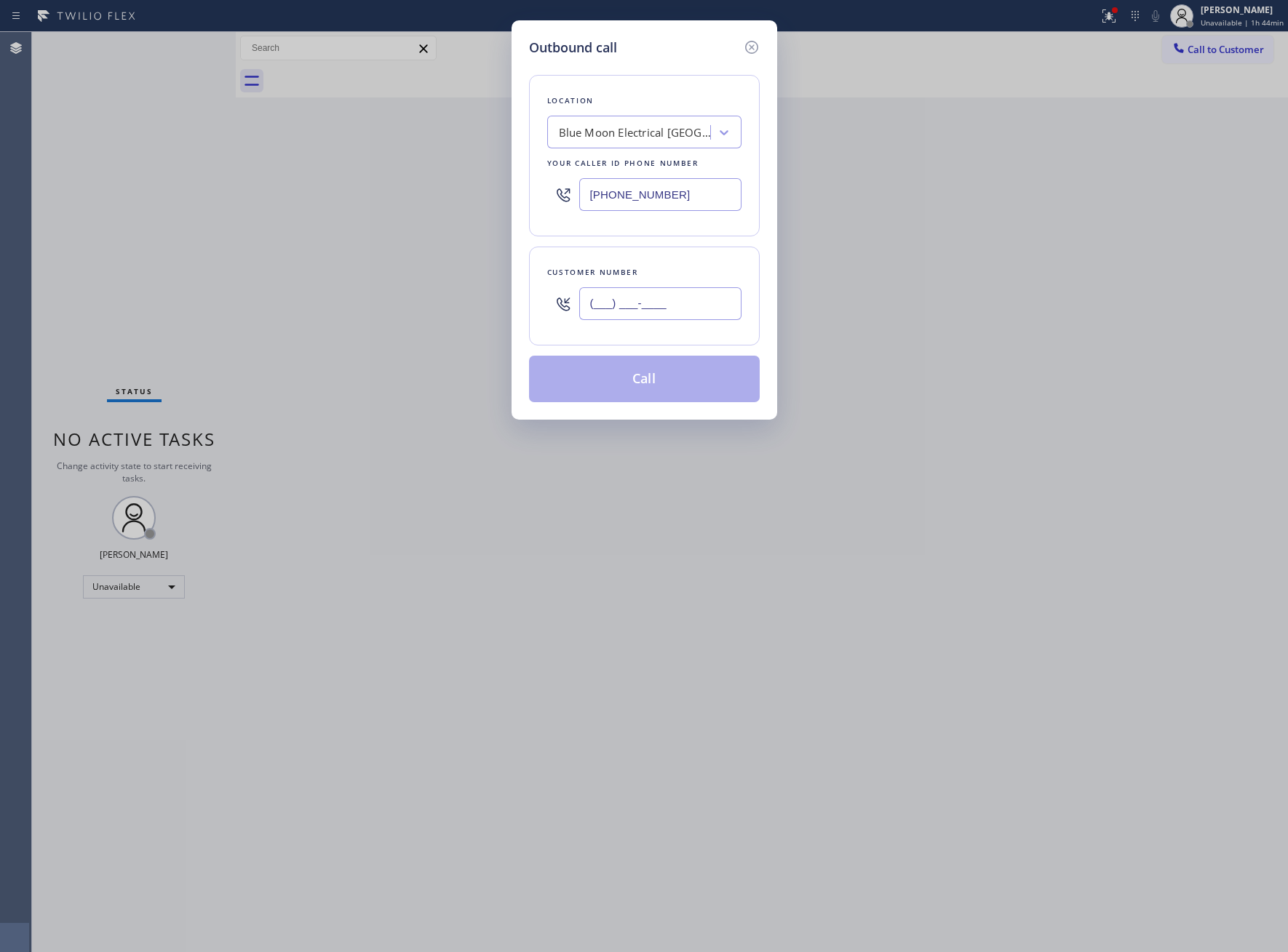
paste input "714) 580-9417"
type input "[PHONE_NUMBER]"
click at [662, 384] on button "Call" at bounding box center [645, 379] width 231 height 46
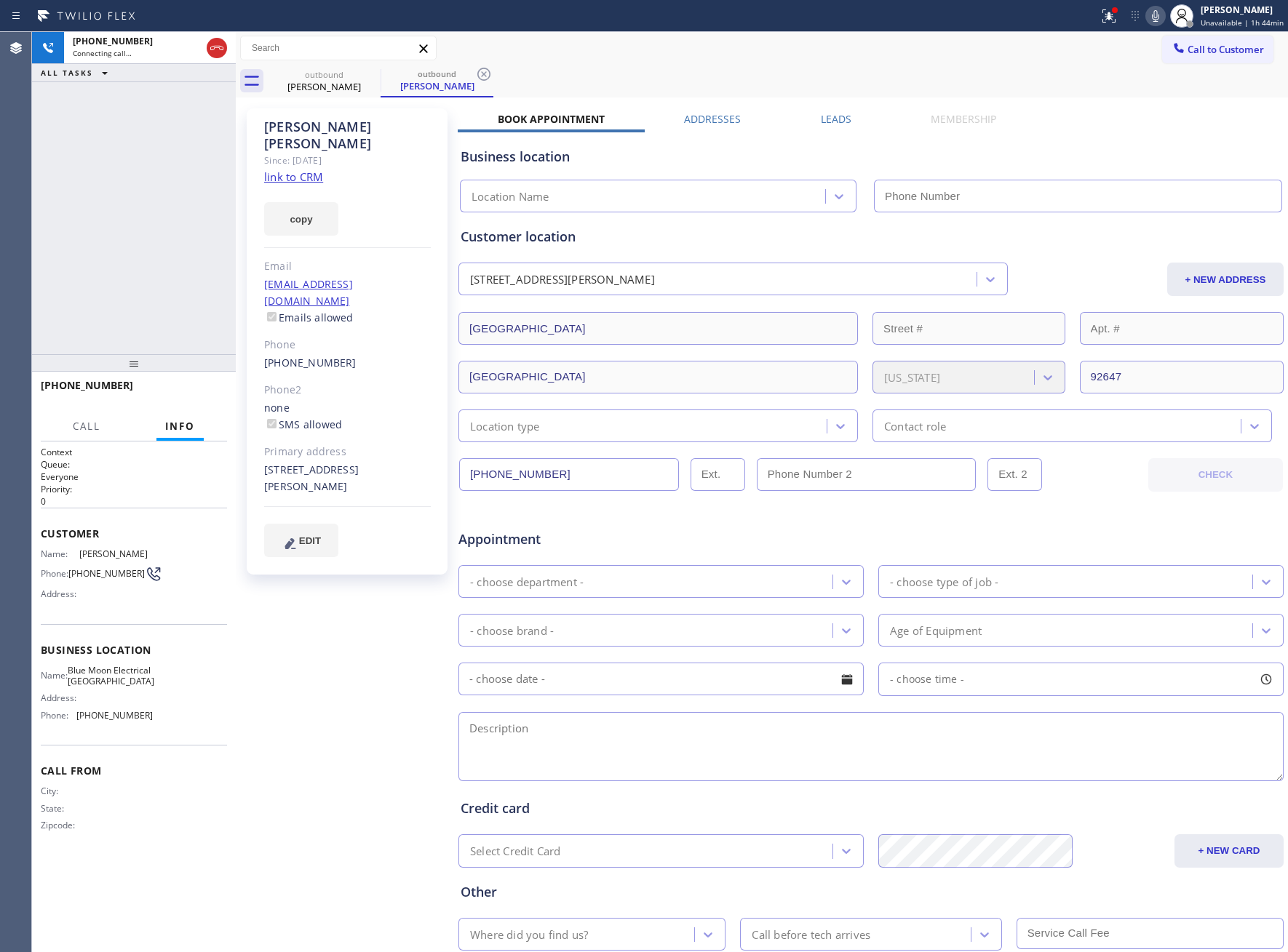
click at [297, 152] on div "Since: [DATE]" at bounding box center [347, 160] width 167 height 17
type input "[PHONE_NUMBER]"
click at [288, 170] on link "link to CRM" at bounding box center [294, 177] width 59 height 15
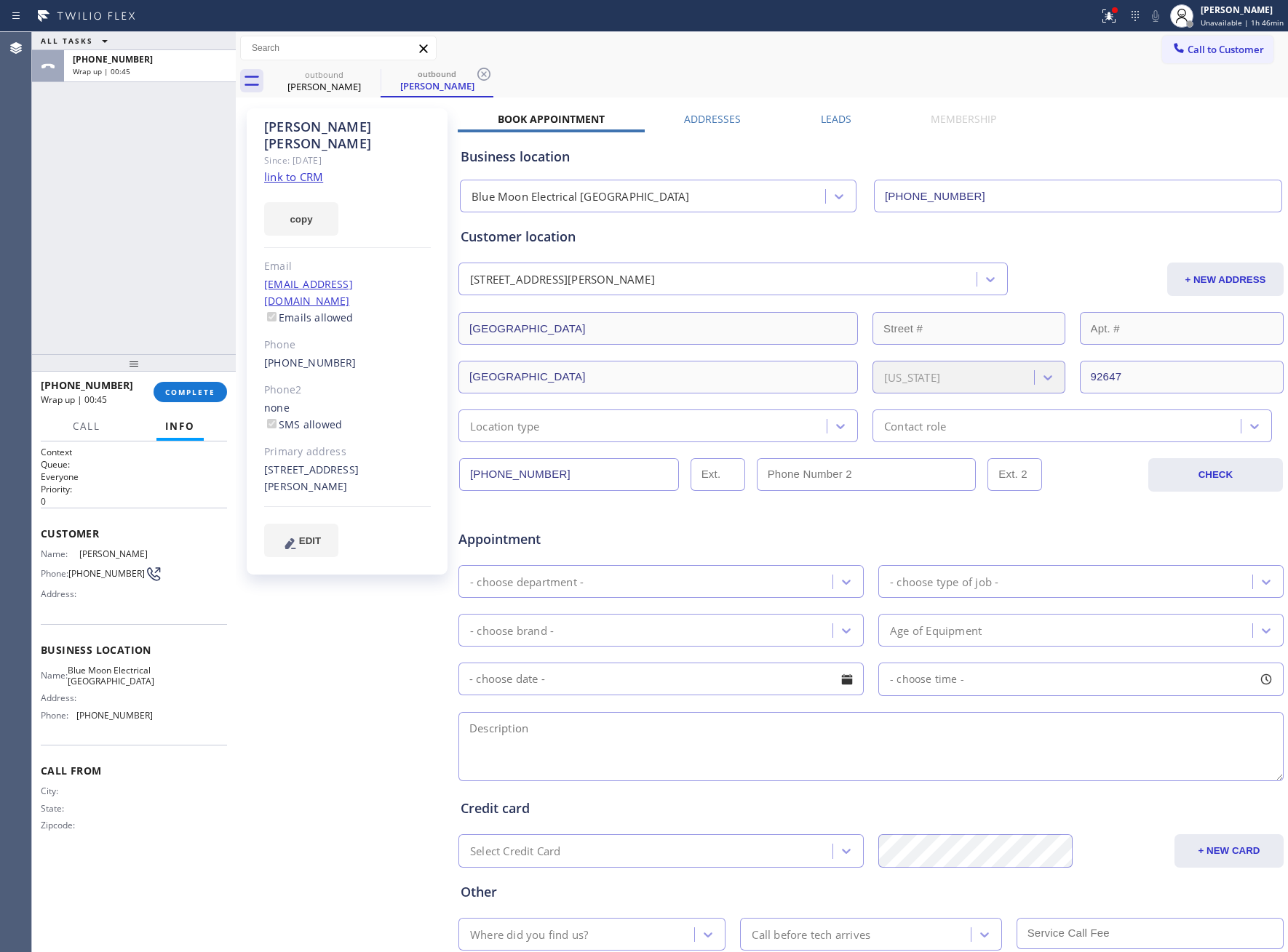
click at [1206, 65] on div "outbound Chris Chiu outbound Chris Chiu" at bounding box center [778, 81] width 1020 height 33
click at [1203, 49] on span "Call to Customer" at bounding box center [1225, 49] width 77 height 13
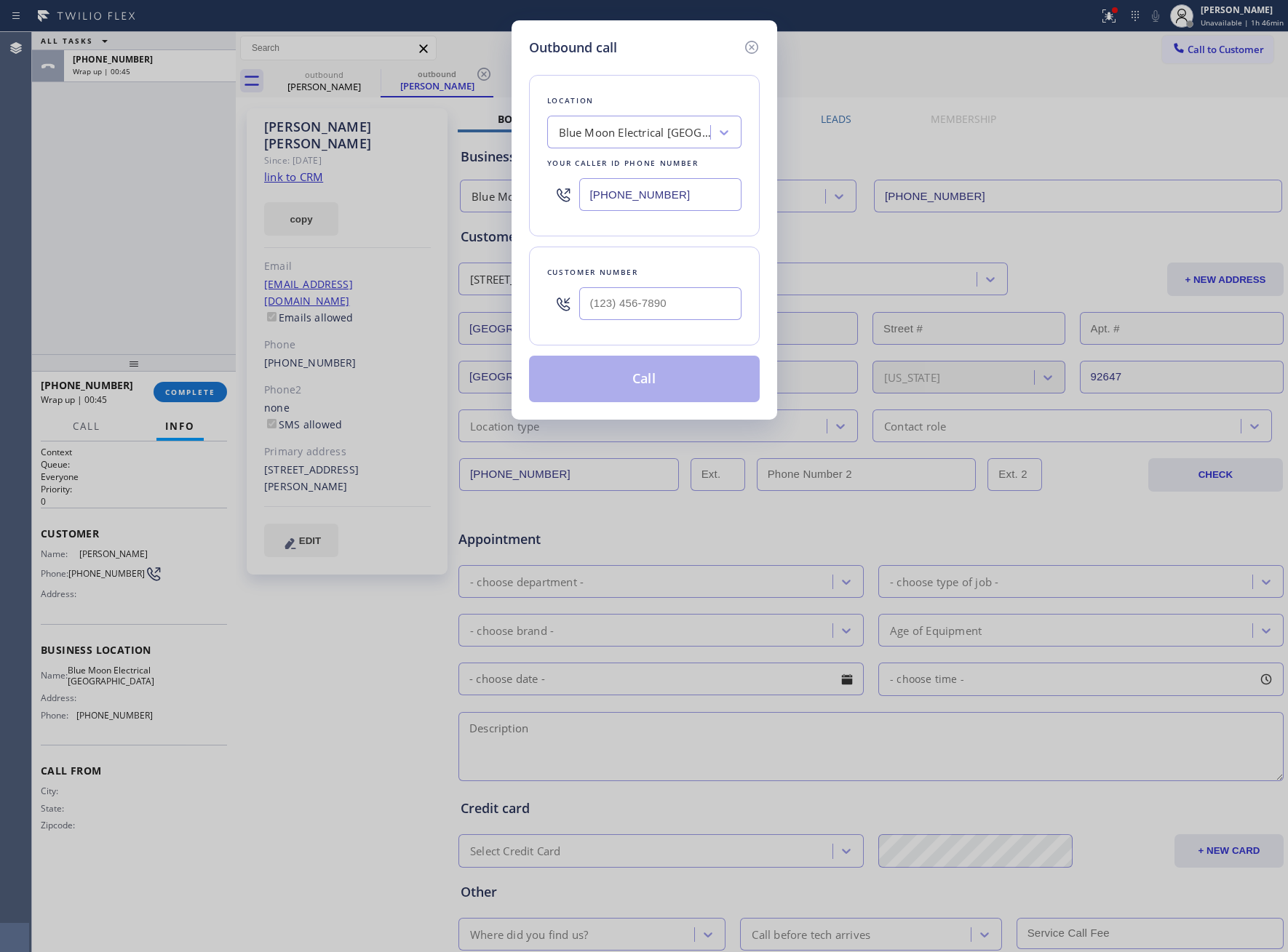
click at [704, 190] on input "[PHONE_NUMBER]" at bounding box center [659, 194] width 162 height 33
paste input "602) 666-9309"
type input "(602) 666-9309"
click at [618, 308] on input "(___) ___-____" at bounding box center [659, 304] width 162 height 33
paste input "602) 910-9477"
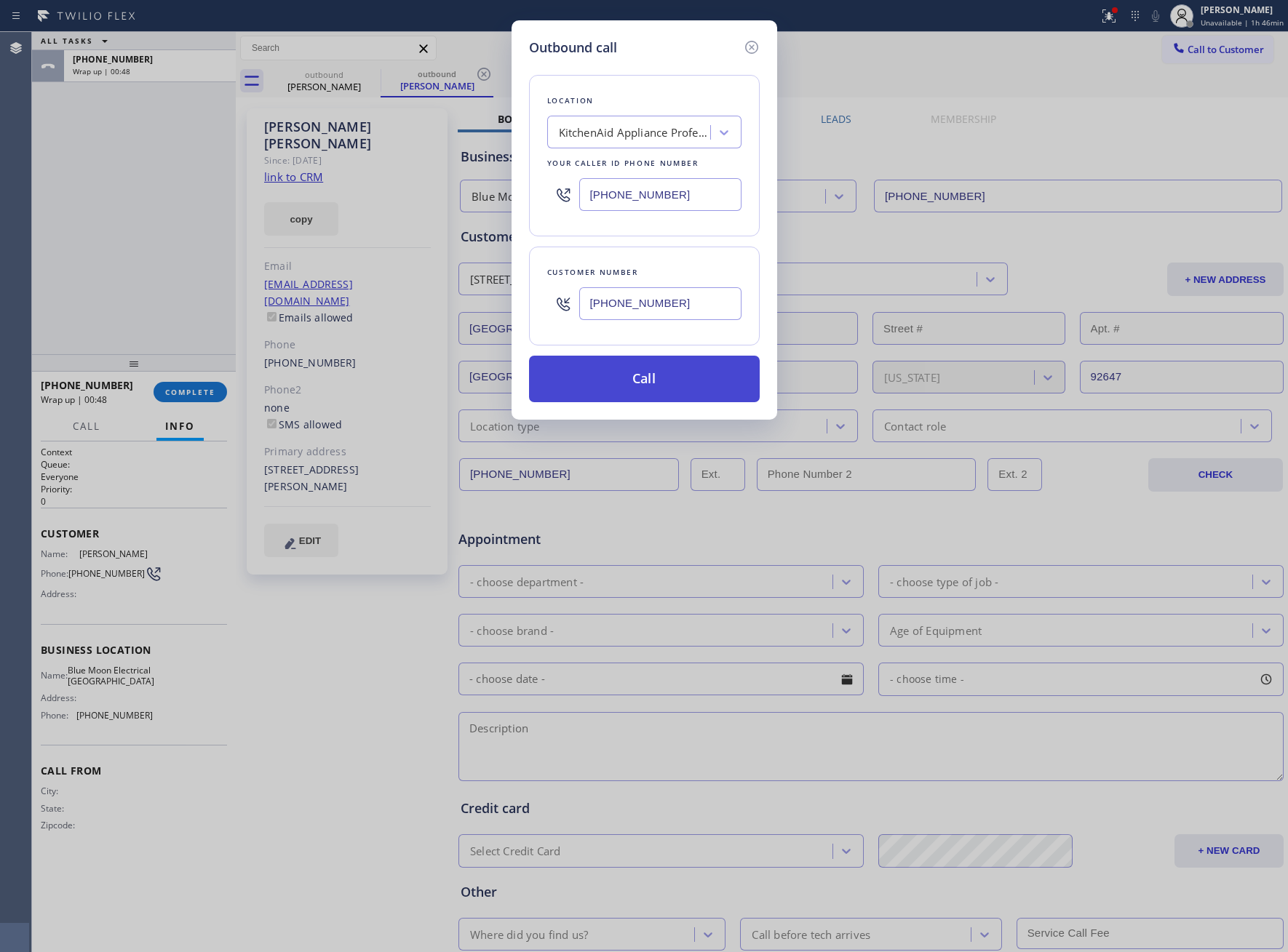
type input "(602) 910-9477"
click at [686, 384] on button "Call" at bounding box center [645, 379] width 231 height 46
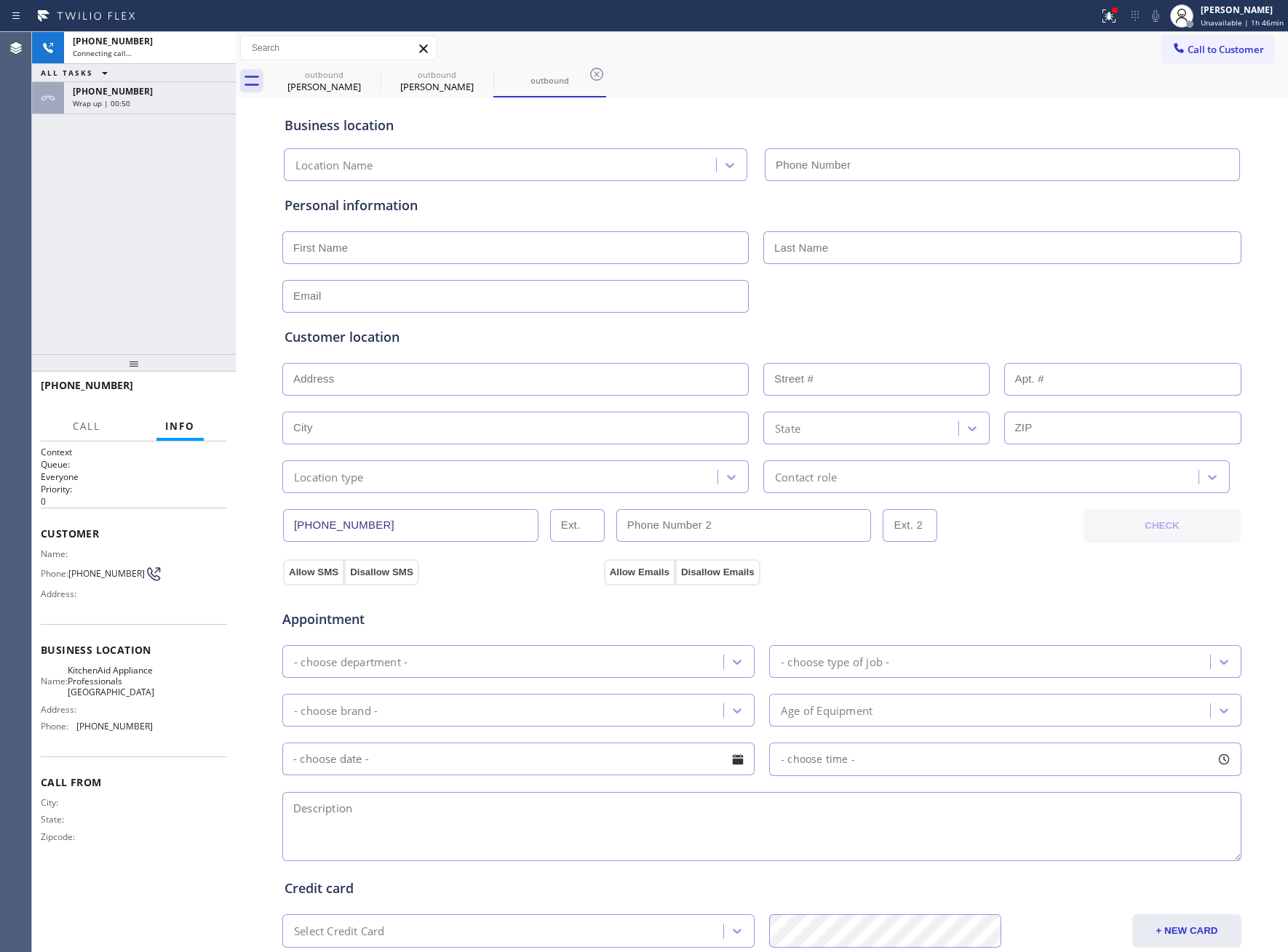
type input "(602) 666-9309"
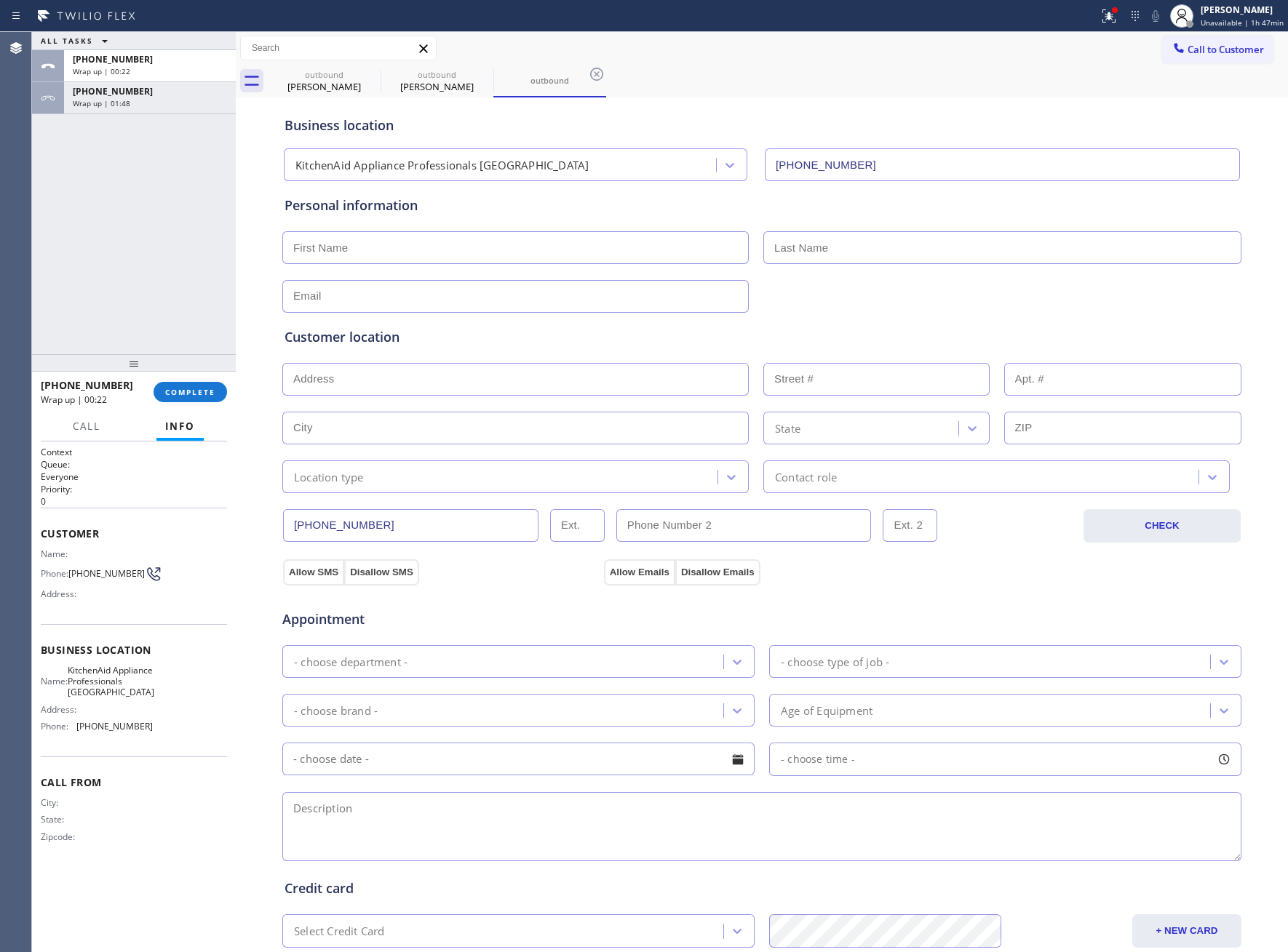
click at [186, 402] on div "+16029109477 Wrap up | 00:22 COMPLETE" at bounding box center [134, 392] width 186 height 38
click at [190, 388] on span "COMPLETE" at bounding box center [190, 392] width 50 height 10
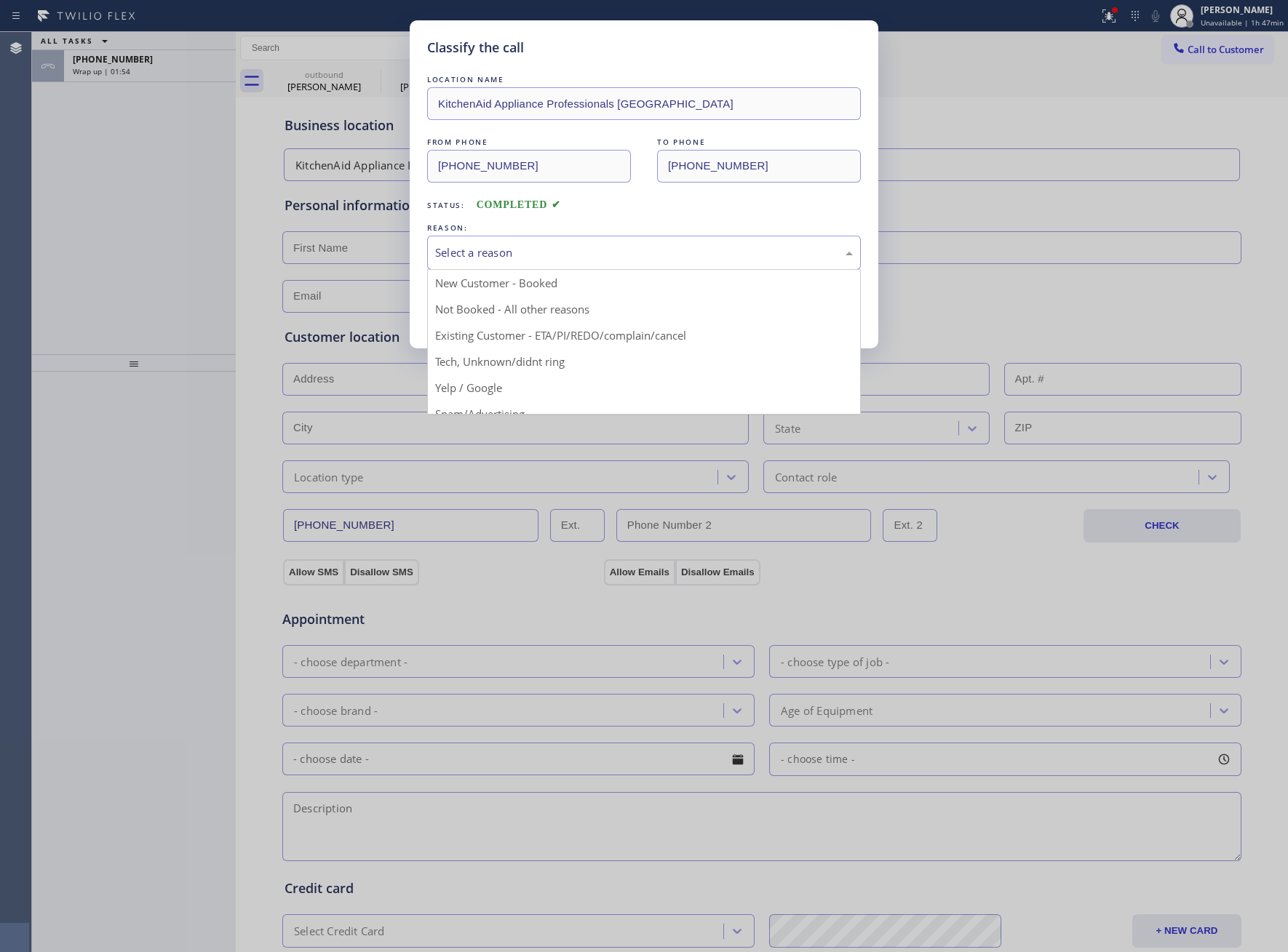
click at [579, 249] on div "Select a reason" at bounding box center [644, 253] width 418 height 17
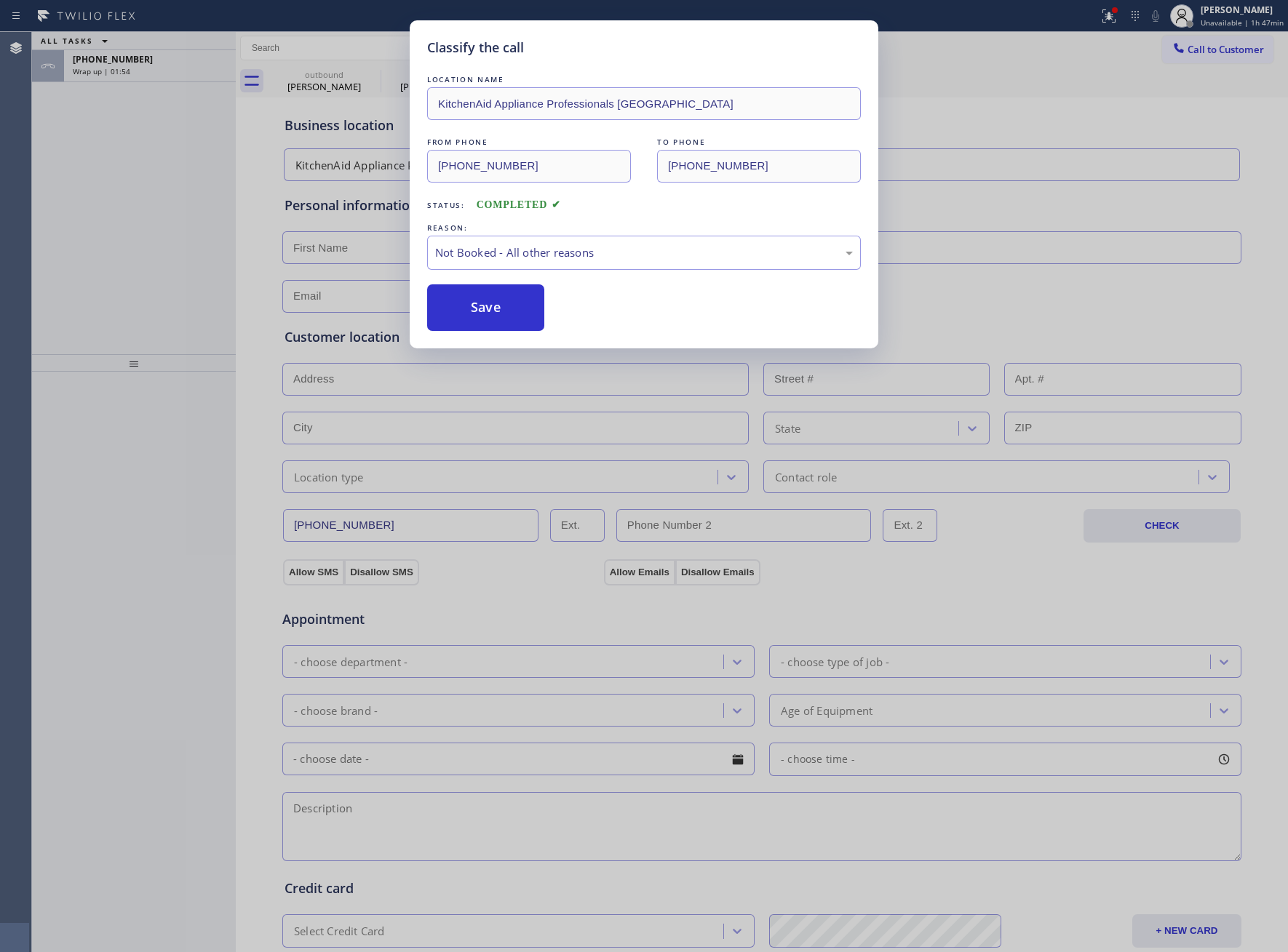
click at [489, 321] on button "Save" at bounding box center [485, 308] width 117 height 46
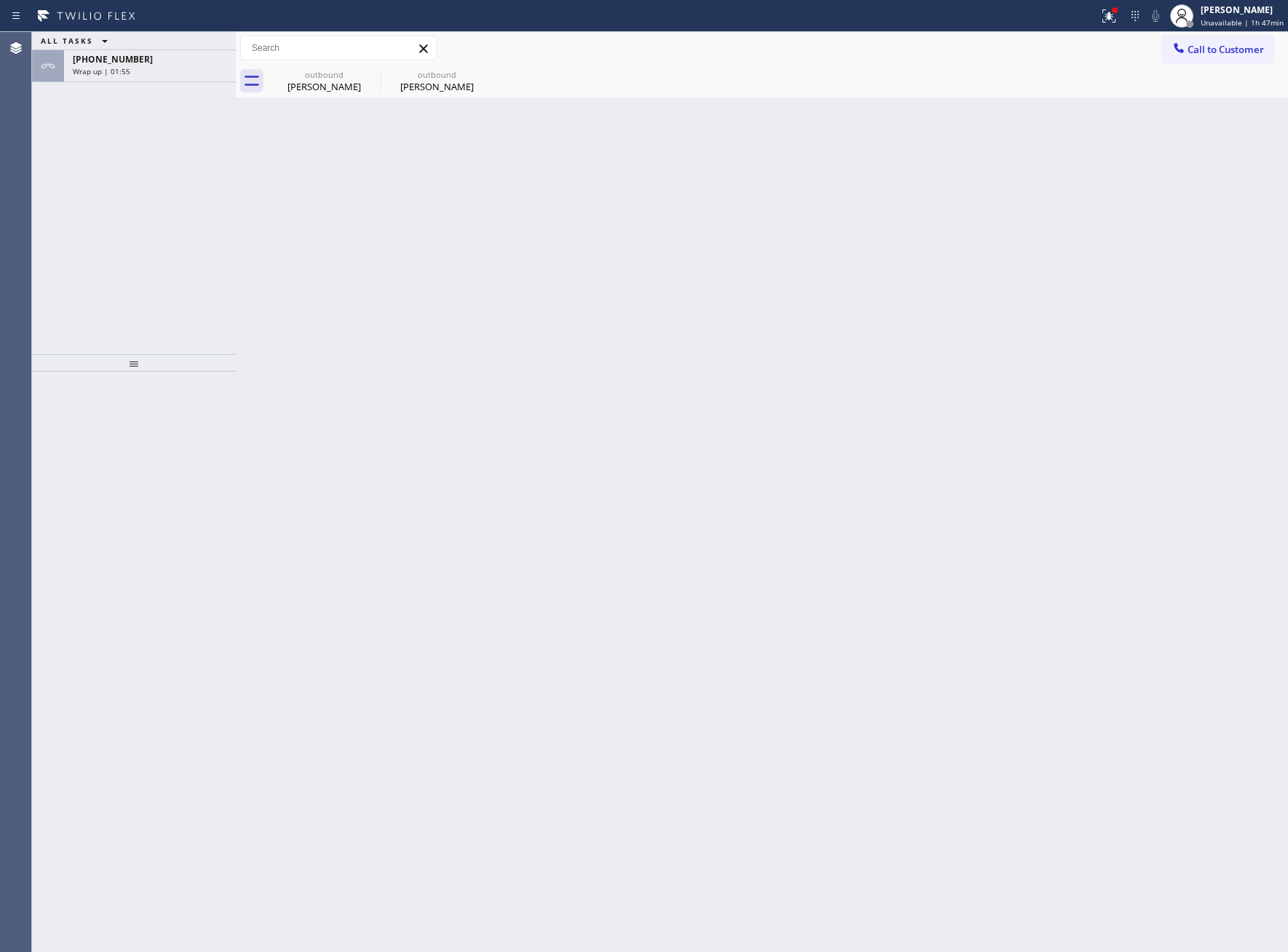
click at [1212, 43] on span "Call to Customer" at bounding box center [1225, 49] width 77 height 13
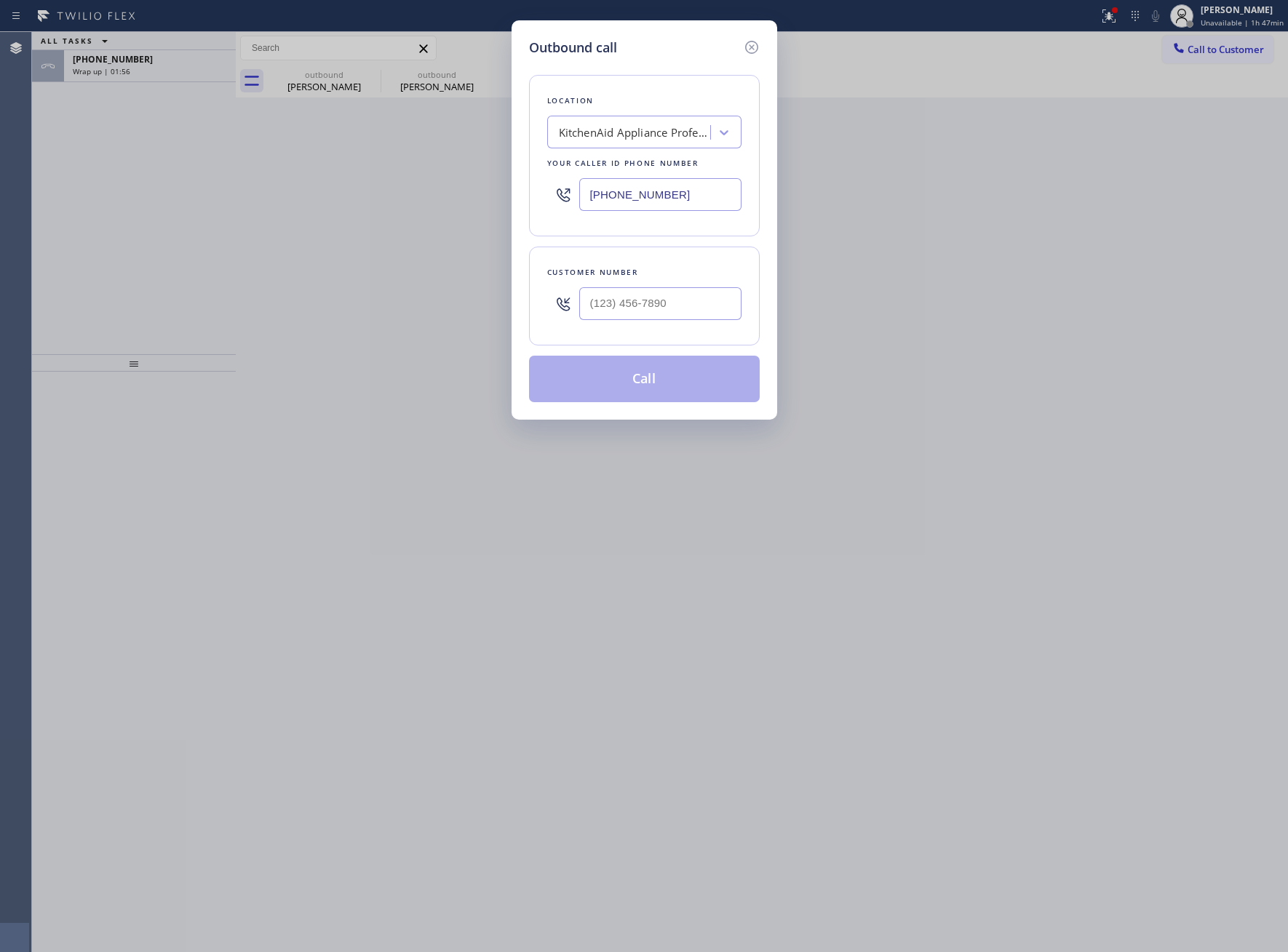
click at [620, 205] on input "(602) 666-9309" at bounding box center [659, 194] width 162 height 33
paste input "562) 337-3944"
type input "(562) 337-3944"
type input "(___) ___-____"
click at [615, 301] on input "(___) ___-____" at bounding box center [659, 304] width 162 height 33
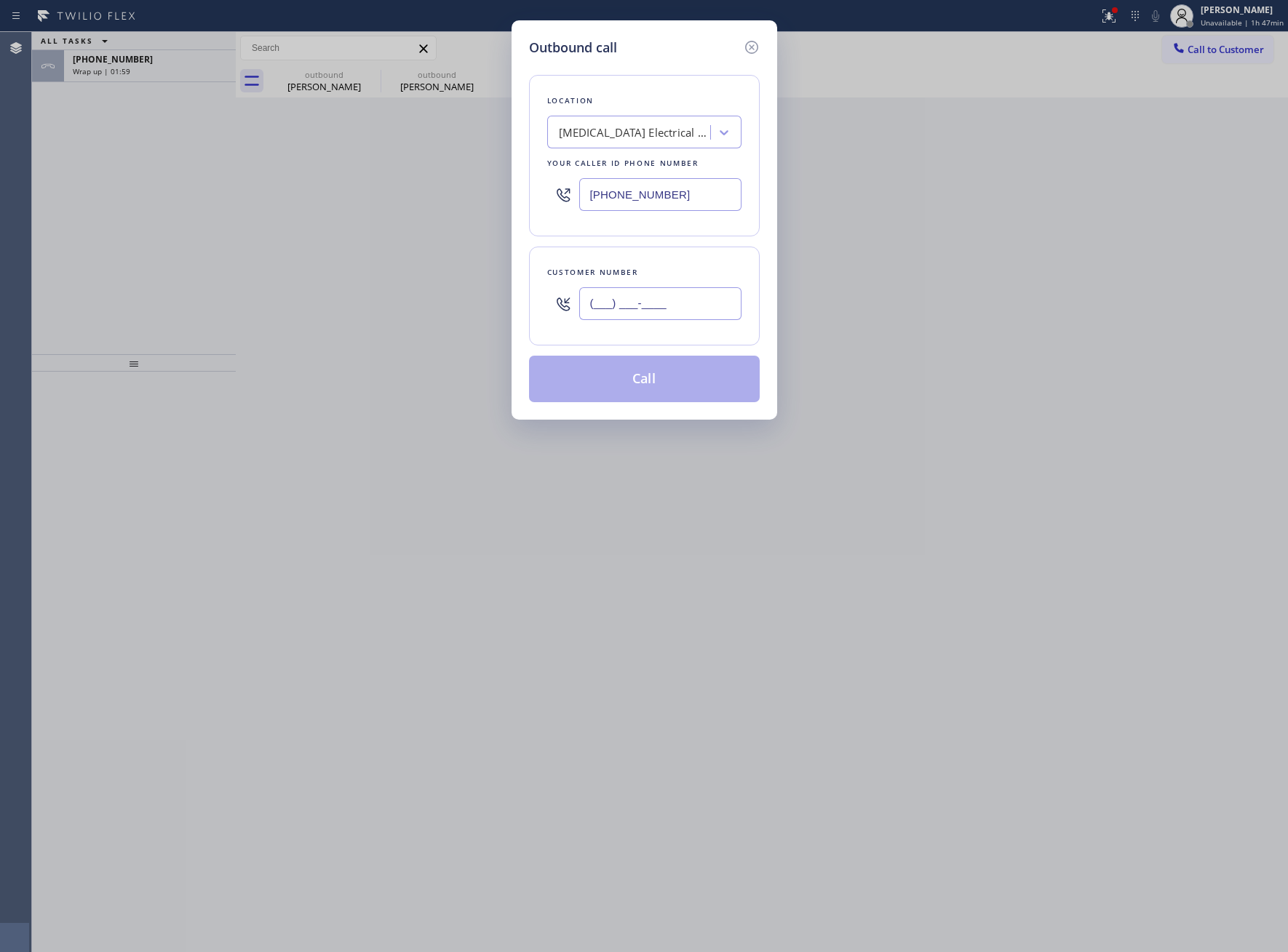
paste input "562) 689-4347"
type input "(562) 689-4347"
drag, startPoint x: 633, startPoint y: 393, endPoint x: 566, endPoint y: 393, distance: 67.0
click at [633, 393] on button "Call" at bounding box center [645, 379] width 231 height 46
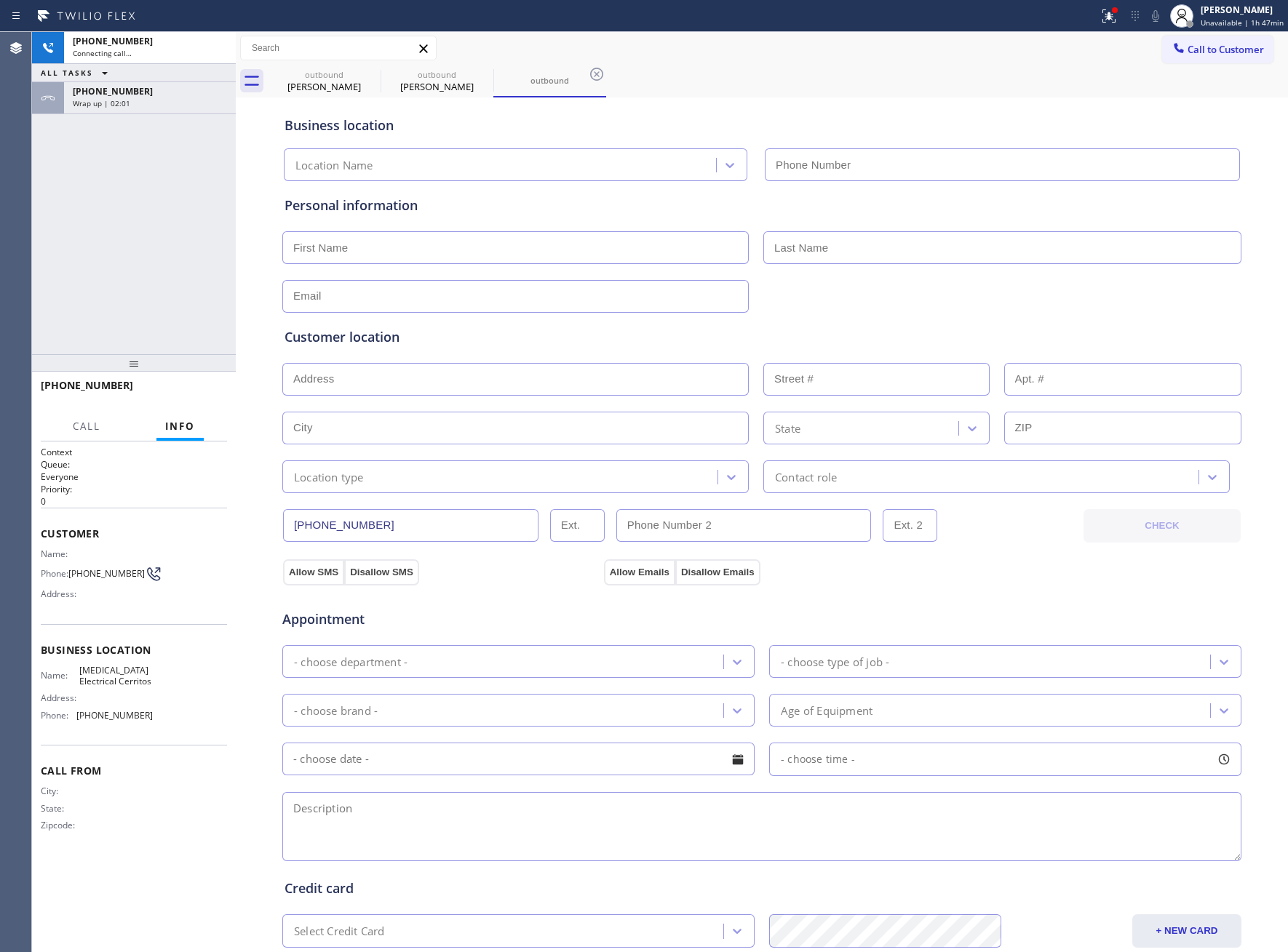
type input "(562) 337-3944"
click at [205, 390] on span "HANG UP" at bounding box center [193, 392] width 44 height 10
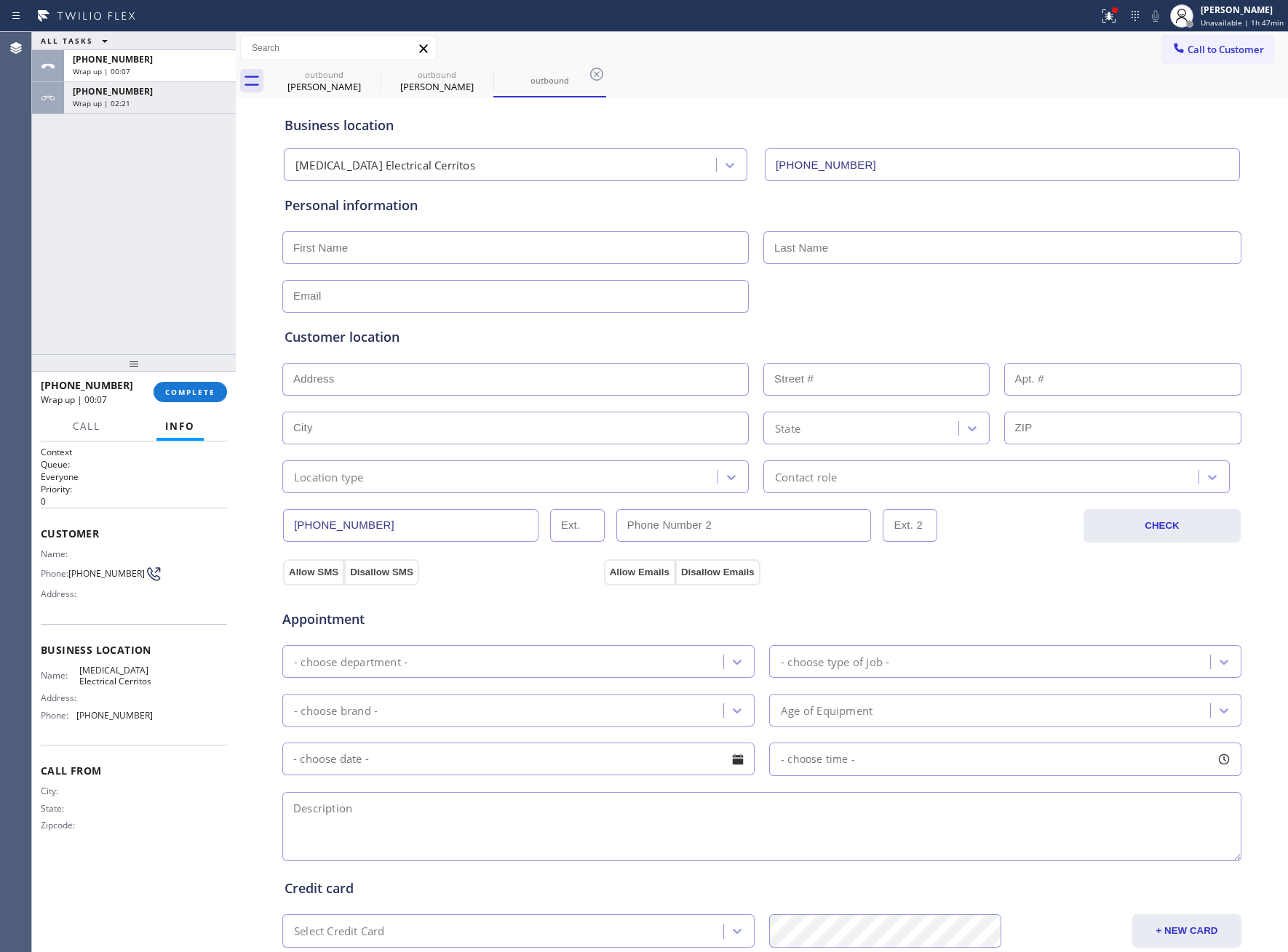
drag, startPoint x: 1232, startPoint y: 53, endPoint x: 775, endPoint y: 240, distance: 493.8
click at [1232, 53] on span "Call to Customer" at bounding box center [1225, 49] width 77 height 13
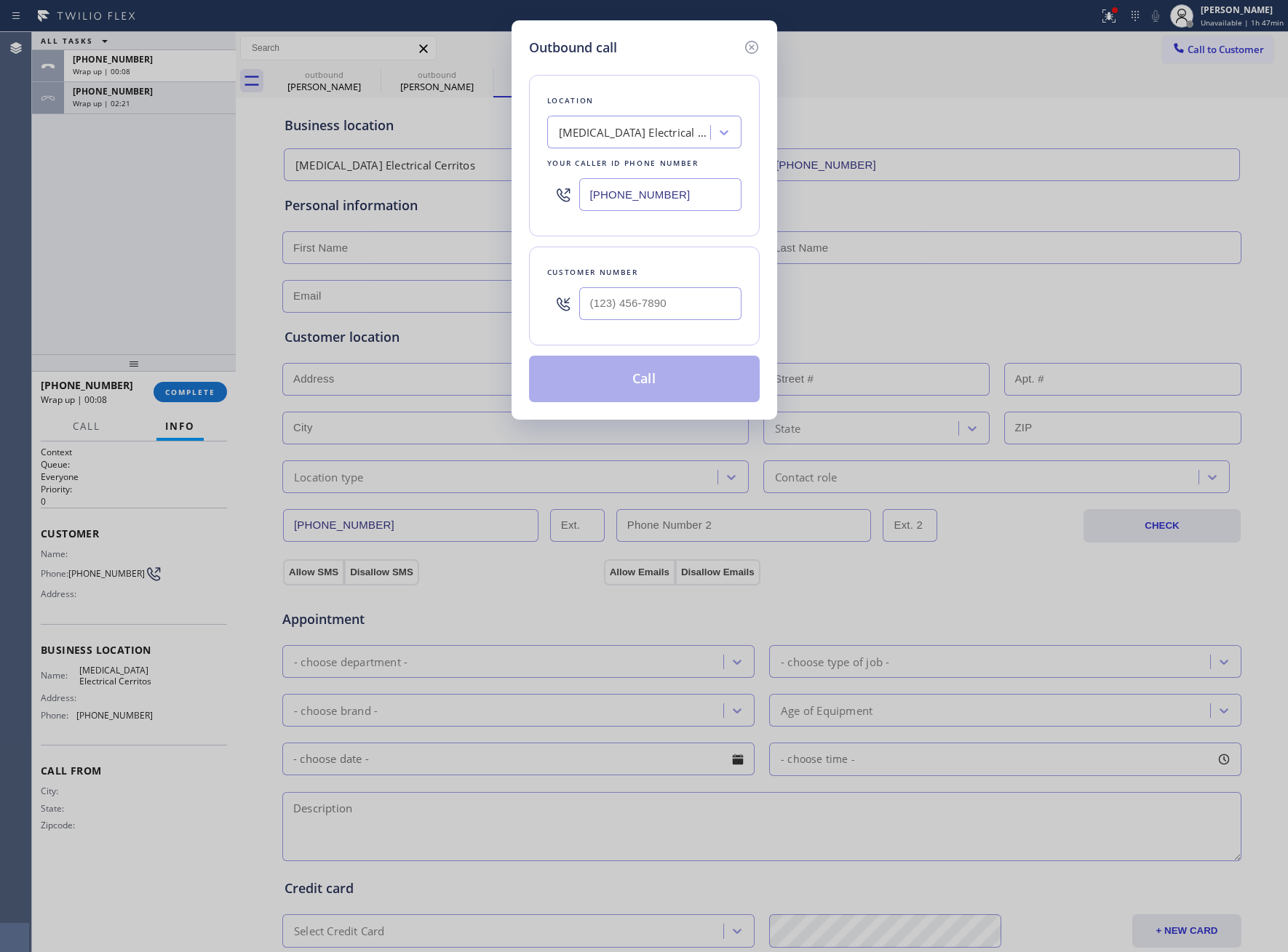
drag, startPoint x: 682, startPoint y: 205, endPoint x: 653, endPoint y: 223, distance: 34.1
click at [680, 208] on input "(562) 337-3944" at bounding box center [659, 194] width 162 height 33
paste input "305) 547-8549"
type input "[PHONE_NUMBER]"
type input "(___) ___-____"
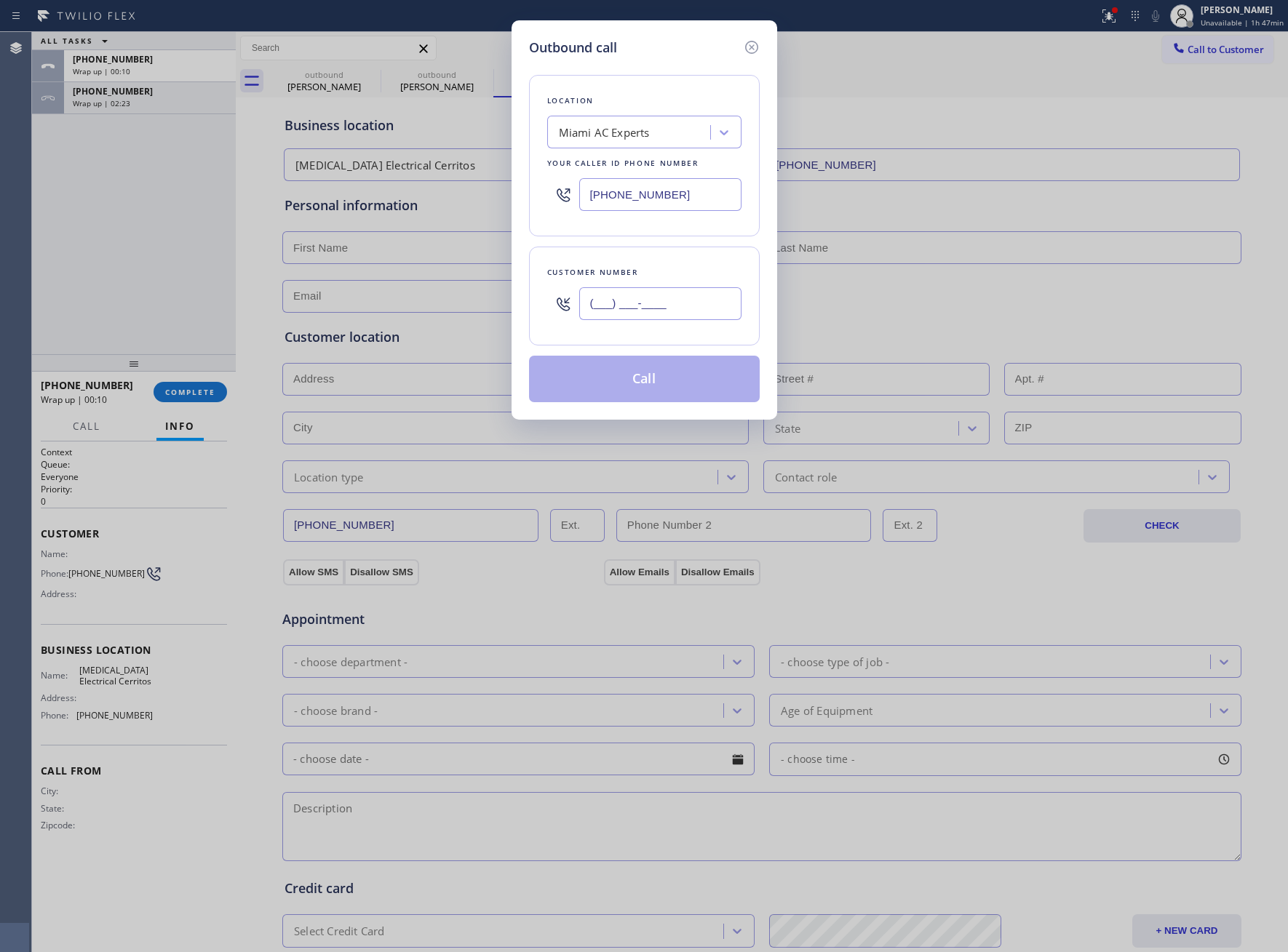
click at [681, 318] on input "(___) ___-____" at bounding box center [659, 304] width 162 height 33
paste input "305) 629-8268"
type input "(305) 629-8268"
click at [660, 380] on button "Call" at bounding box center [645, 379] width 231 height 46
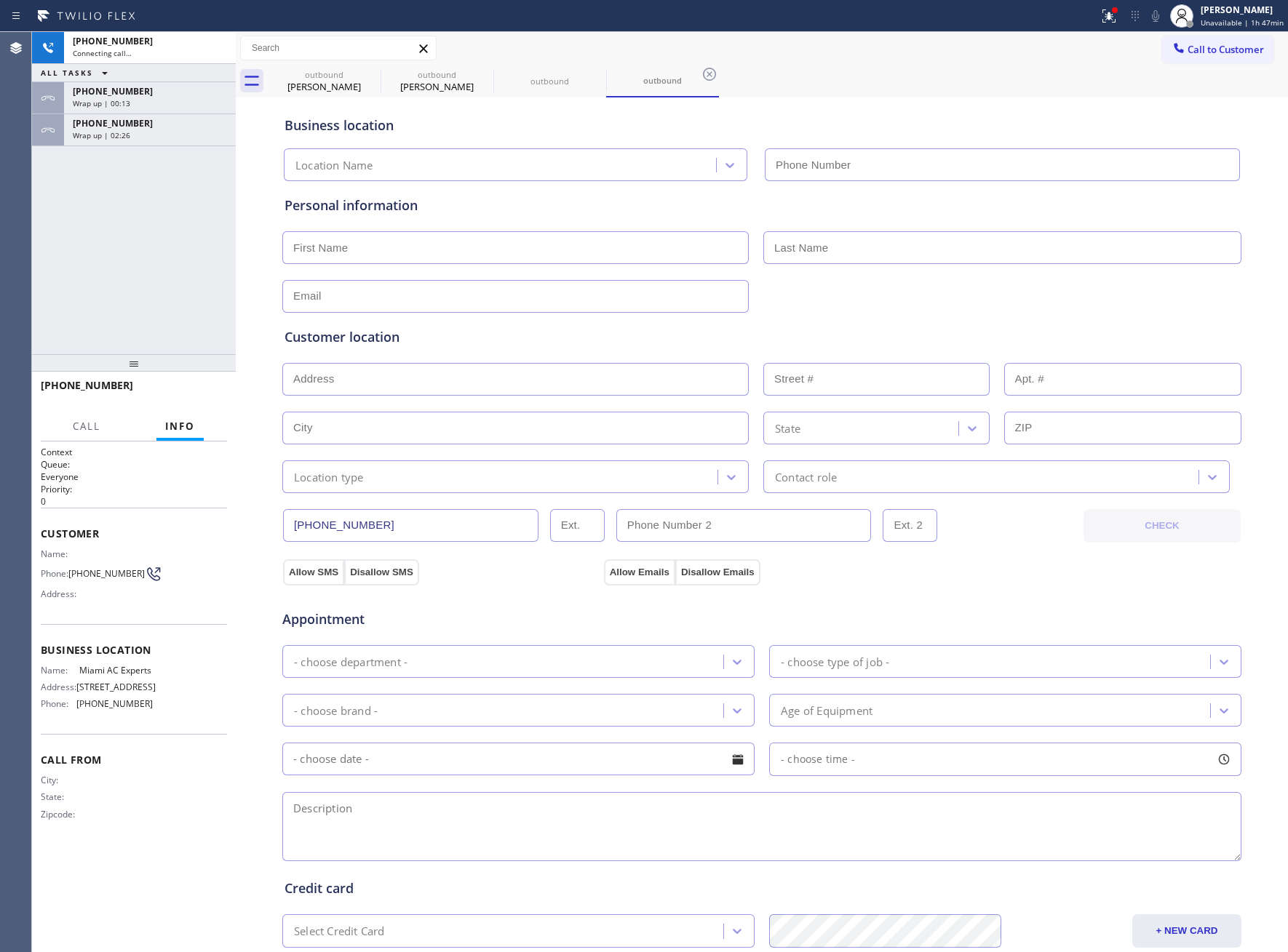
type input "[PHONE_NUMBER]"
click at [92, 282] on div "+13056298268 Connecting call… ALL TASKS ALL TASKS ACTIVE TASKS TASKS IN WRAP UP…" at bounding box center [133, 193] width 204 height 322
click at [136, 122] on div "+17145809417" at bounding box center [150, 123] width 154 height 12
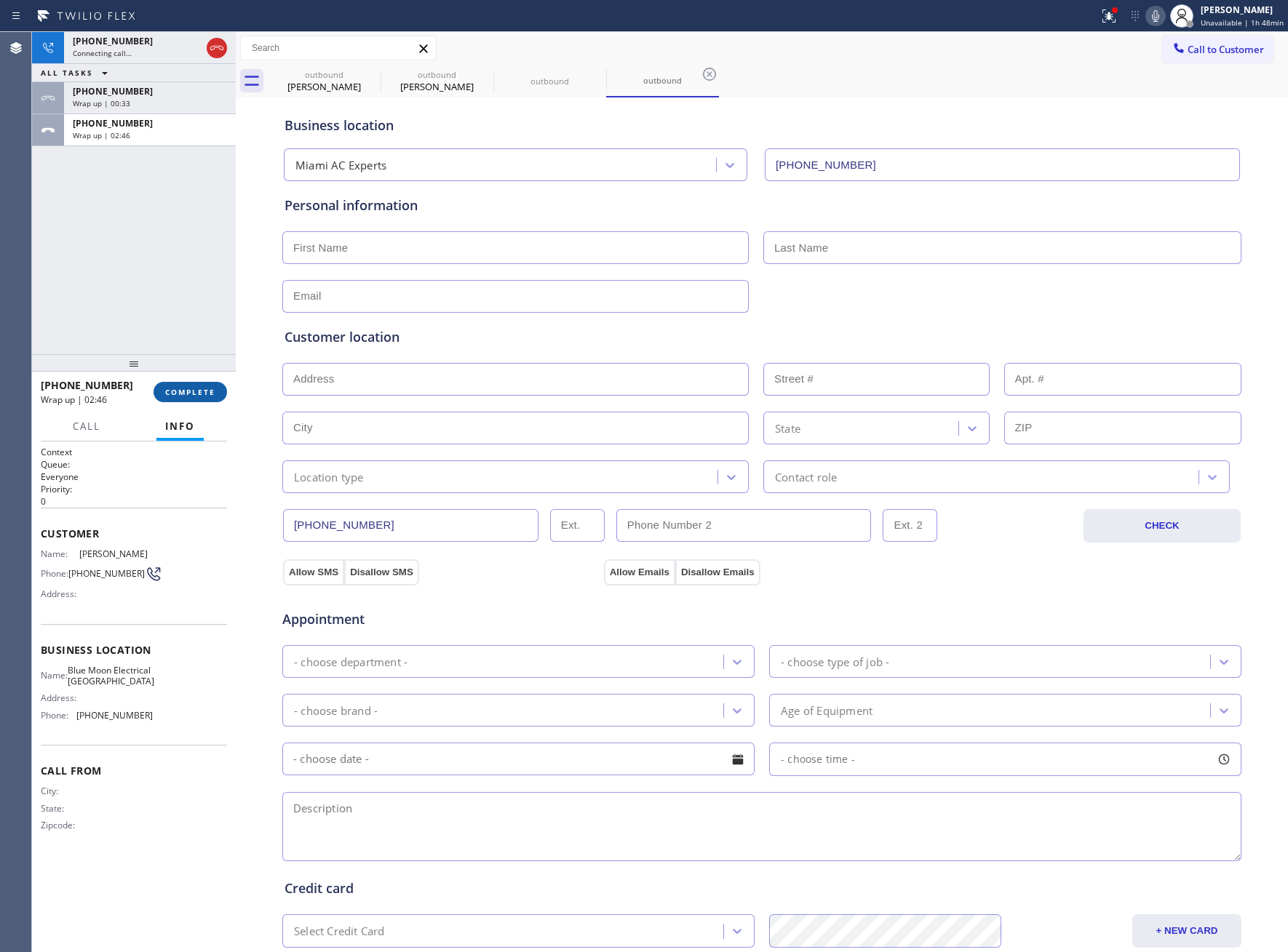
click at [184, 400] on button "COMPLETE" at bounding box center [190, 392] width 74 height 20
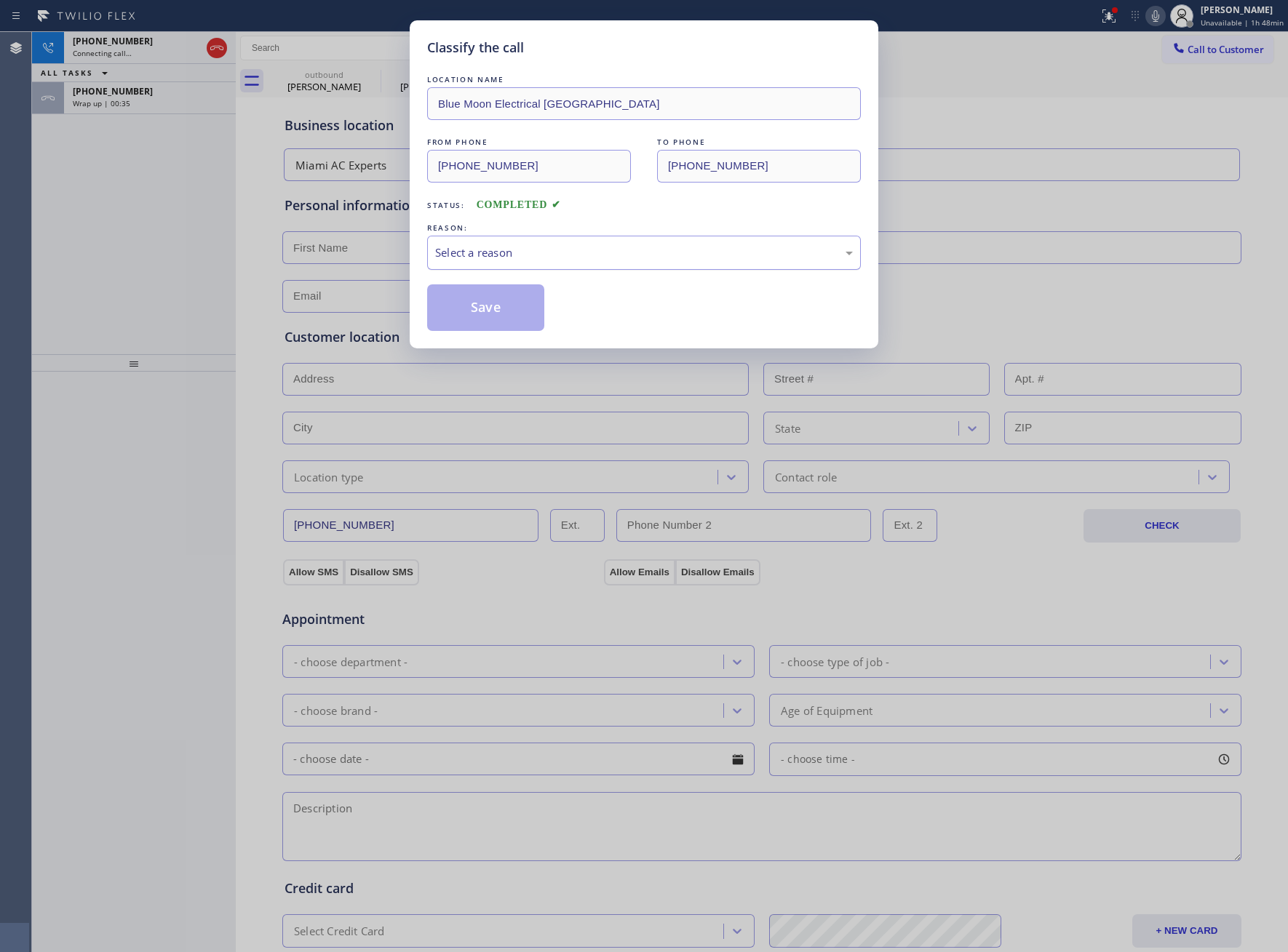
click at [559, 267] on div "Select a reason" at bounding box center [644, 253] width 434 height 34
click at [487, 308] on button "Save" at bounding box center [485, 308] width 117 height 46
type input "[PHONE_NUMBER]"
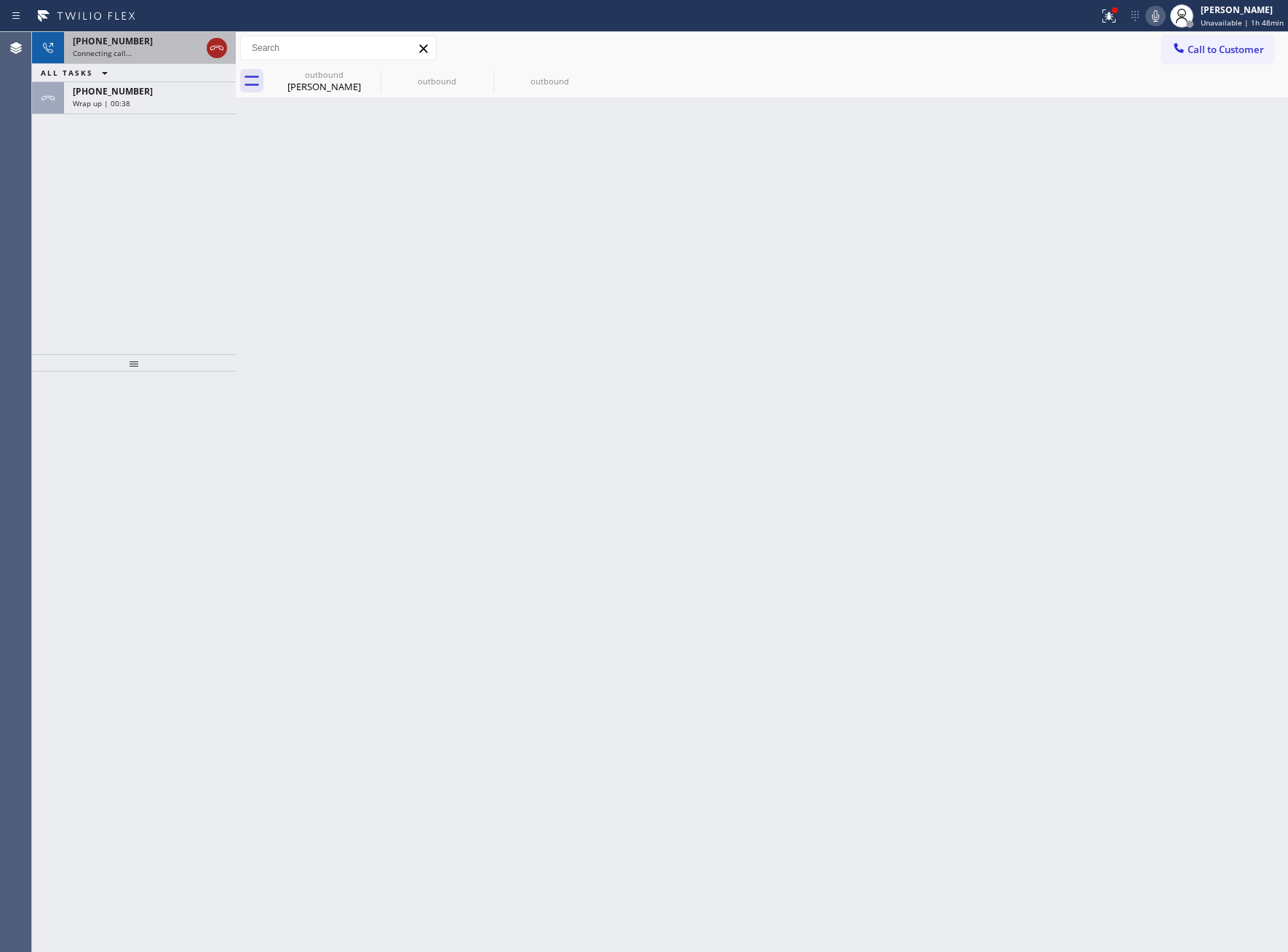
click at [216, 43] on icon at bounding box center [217, 48] width 18 height 18
click at [208, 61] on div "+15626894347" at bounding box center [150, 60] width 154 height 12
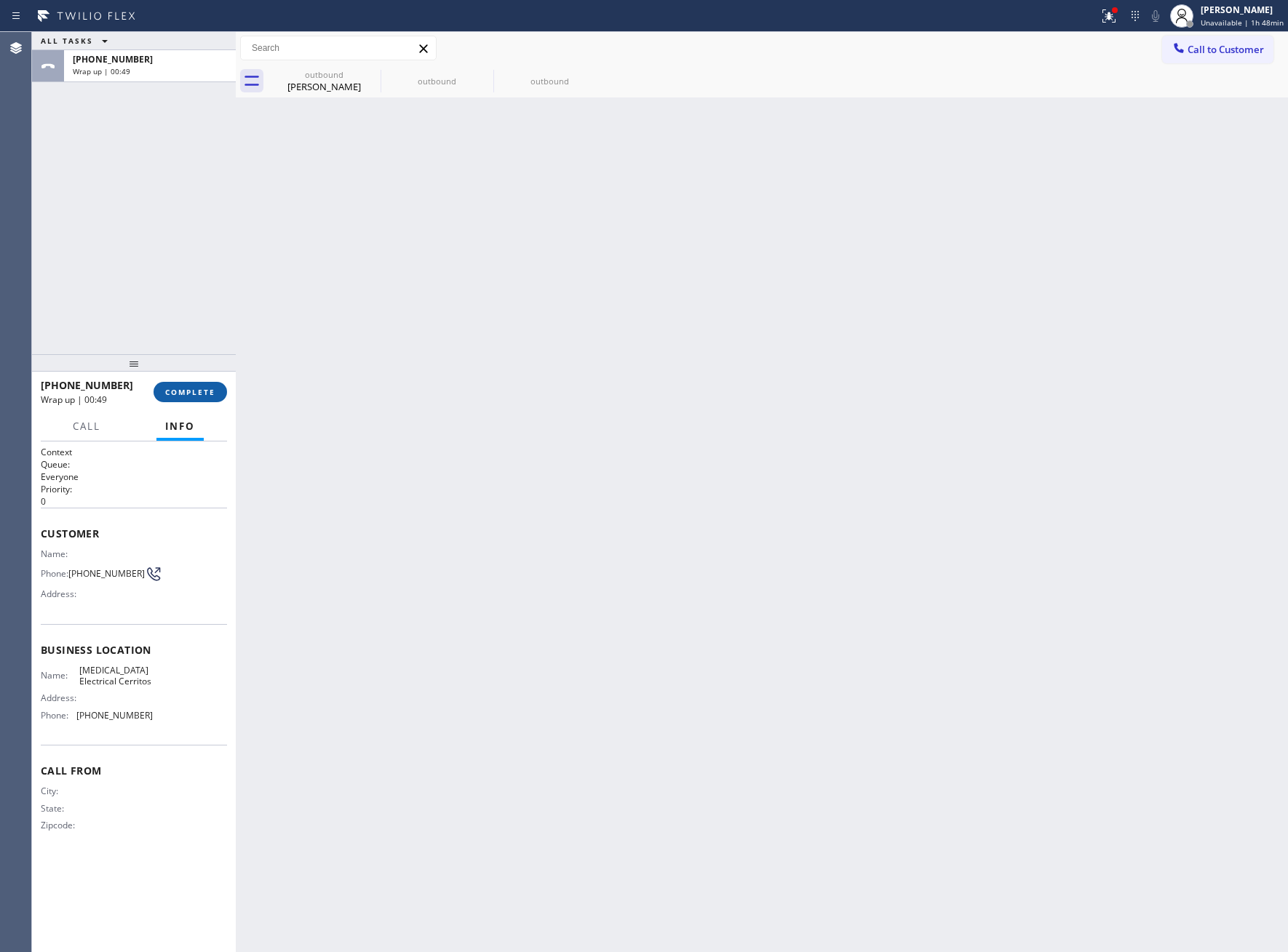
click at [203, 390] on span "COMPLETE" at bounding box center [190, 392] width 50 height 10
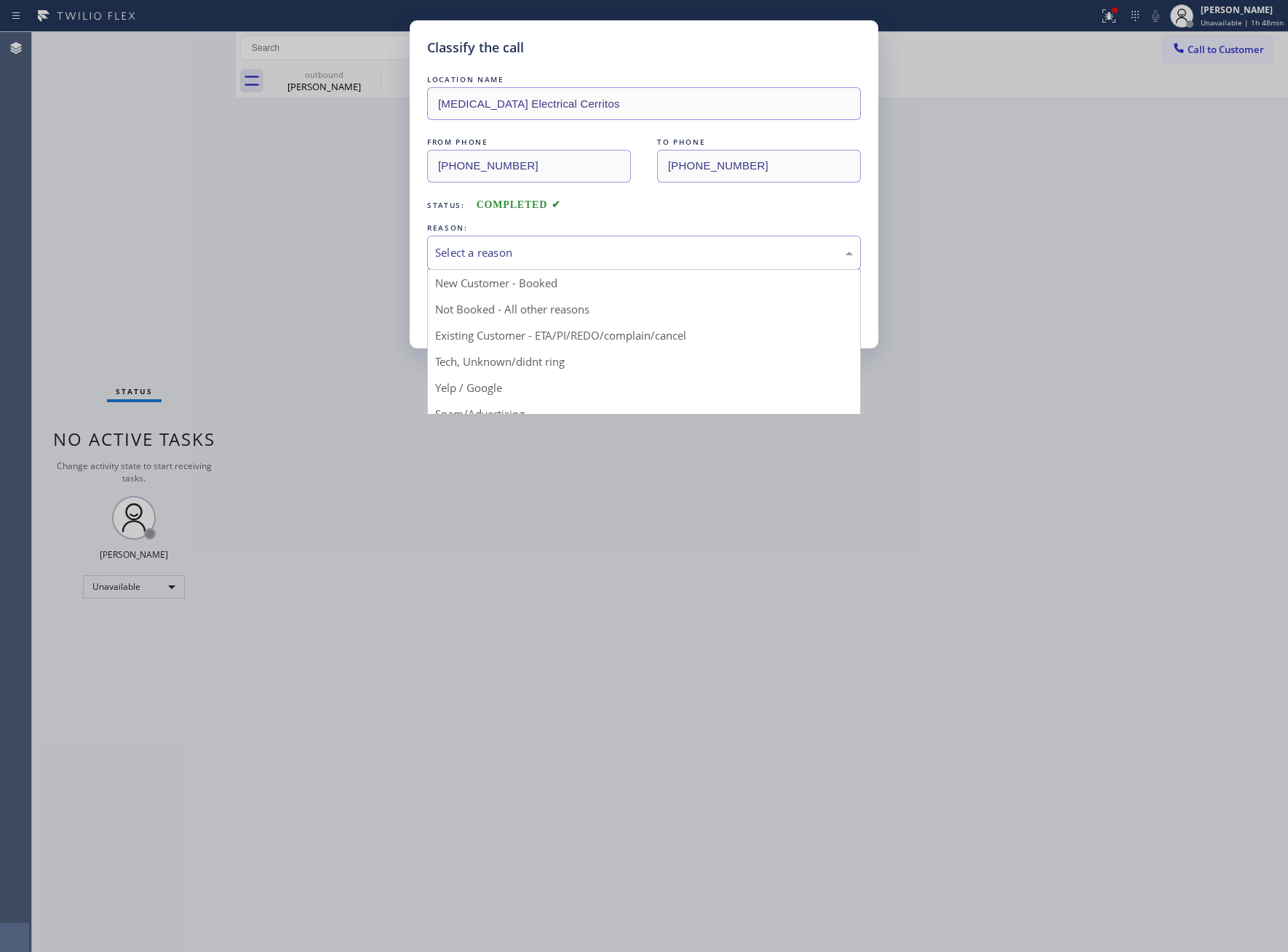
click at [655, 251] on div "Select a reason" at bounding box center [644, 253] width 418 height 17
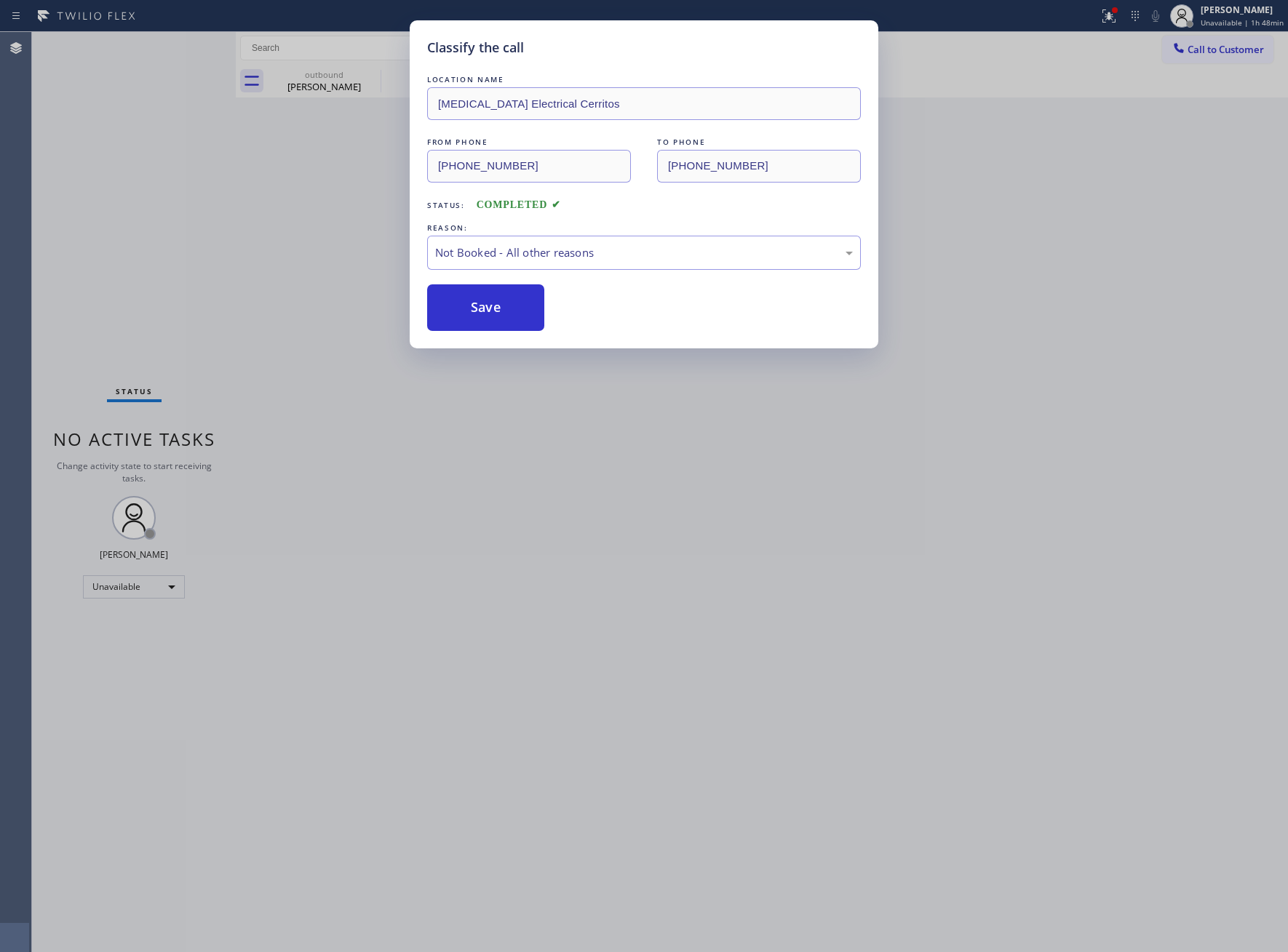
click at [536, 314] on button "Save" at bounding box center [485, 308] width 117 height 46
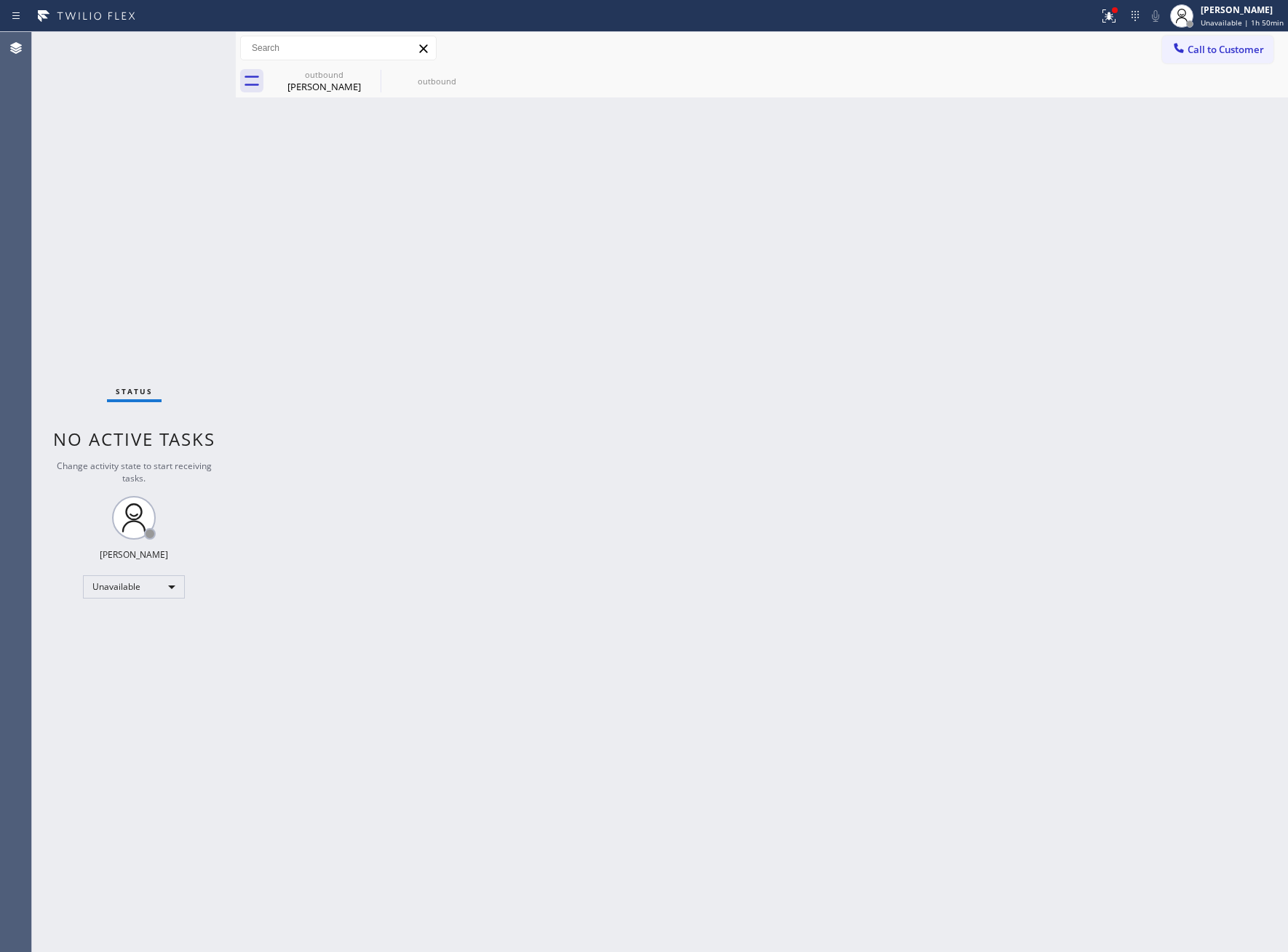
drag, startPoint x: 215, startPoint y: 229, endPoint x: 413, endPoint y: 99, distance: 236.9
click at [226, 218] on div "Status No active tasks Change activity state to start receiving tasks. [PERSON_…" at bounding box center [133, 492] width 204 height 920
click at [1225, 57] on button "Call to Customer" at bounding box center [1218, 50] width 112 height 28
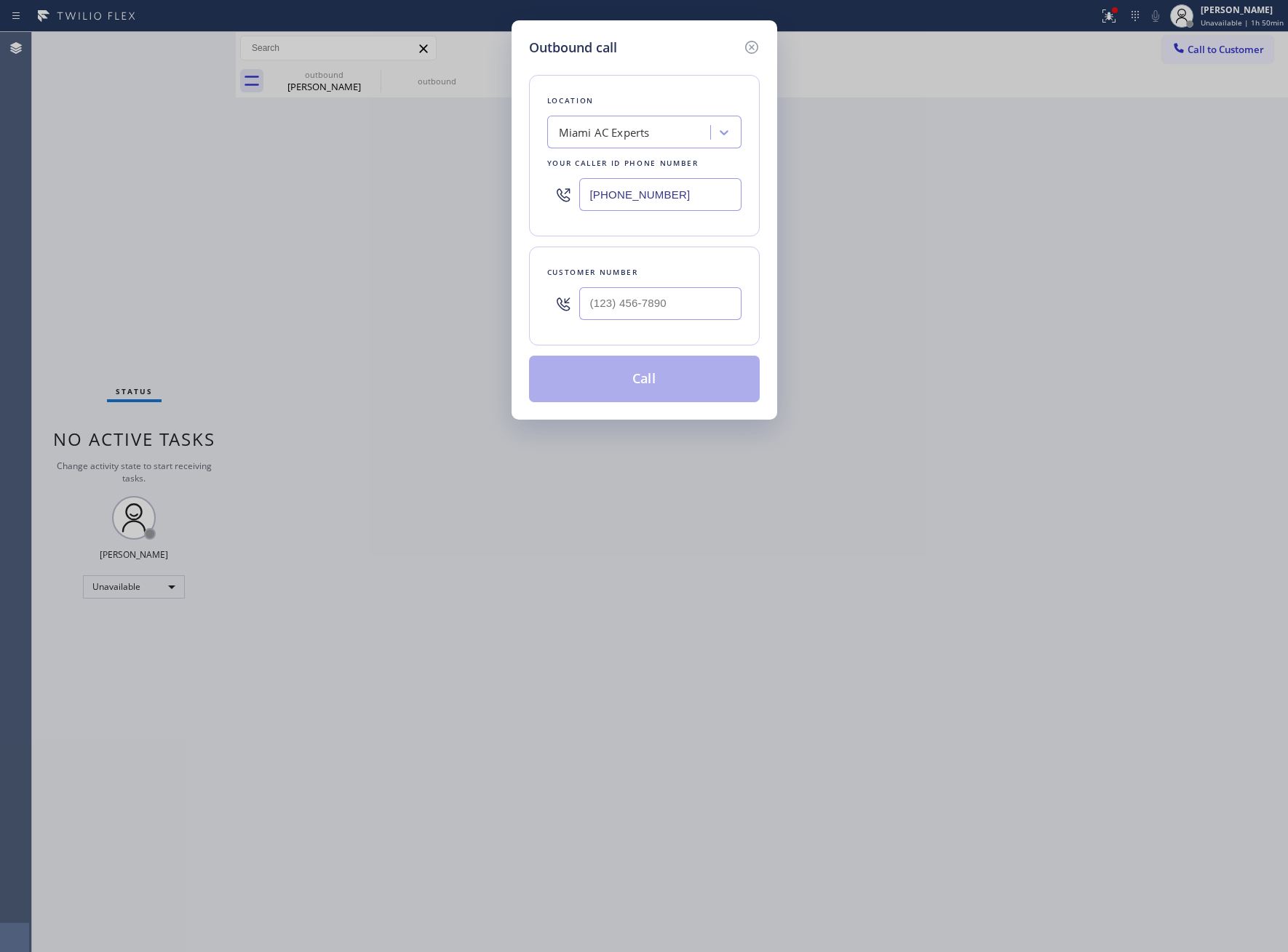
click at [634, 199] on input "[PHONE_NUMBER]" at bounding box center [659, 194] width 162 height 33
paste input "914) 873-0795"
type input "[PHONE_NUMBER]"
click at [693, 316] on input "text" at bounding box center [659, 304] width 162 height 33
paste input "646) 525-9306"
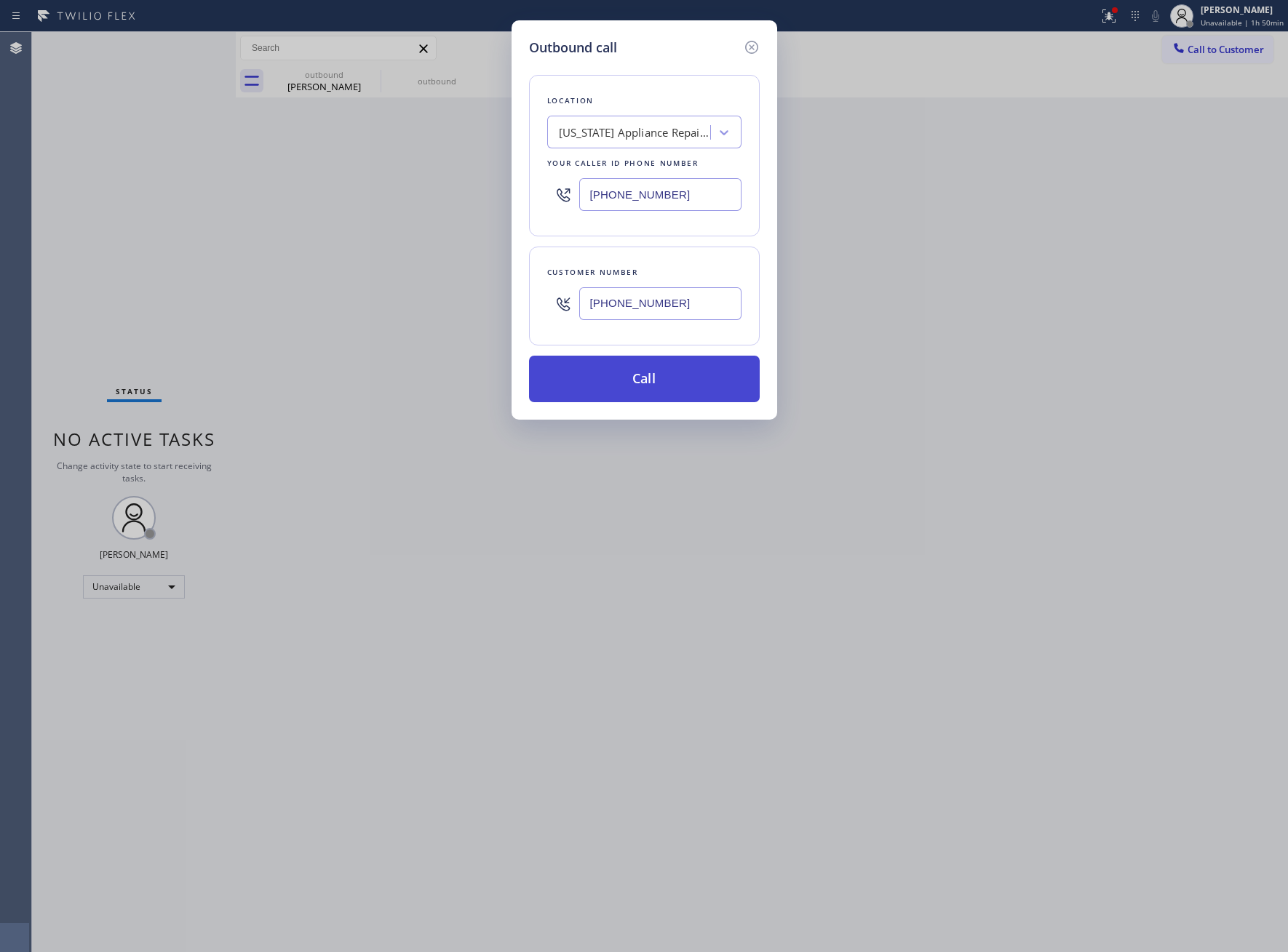
type input "[PHONE_NUMBER]"
click at [632, 380] on button "Call" at bounding box center [645, 379] width 231 height 46
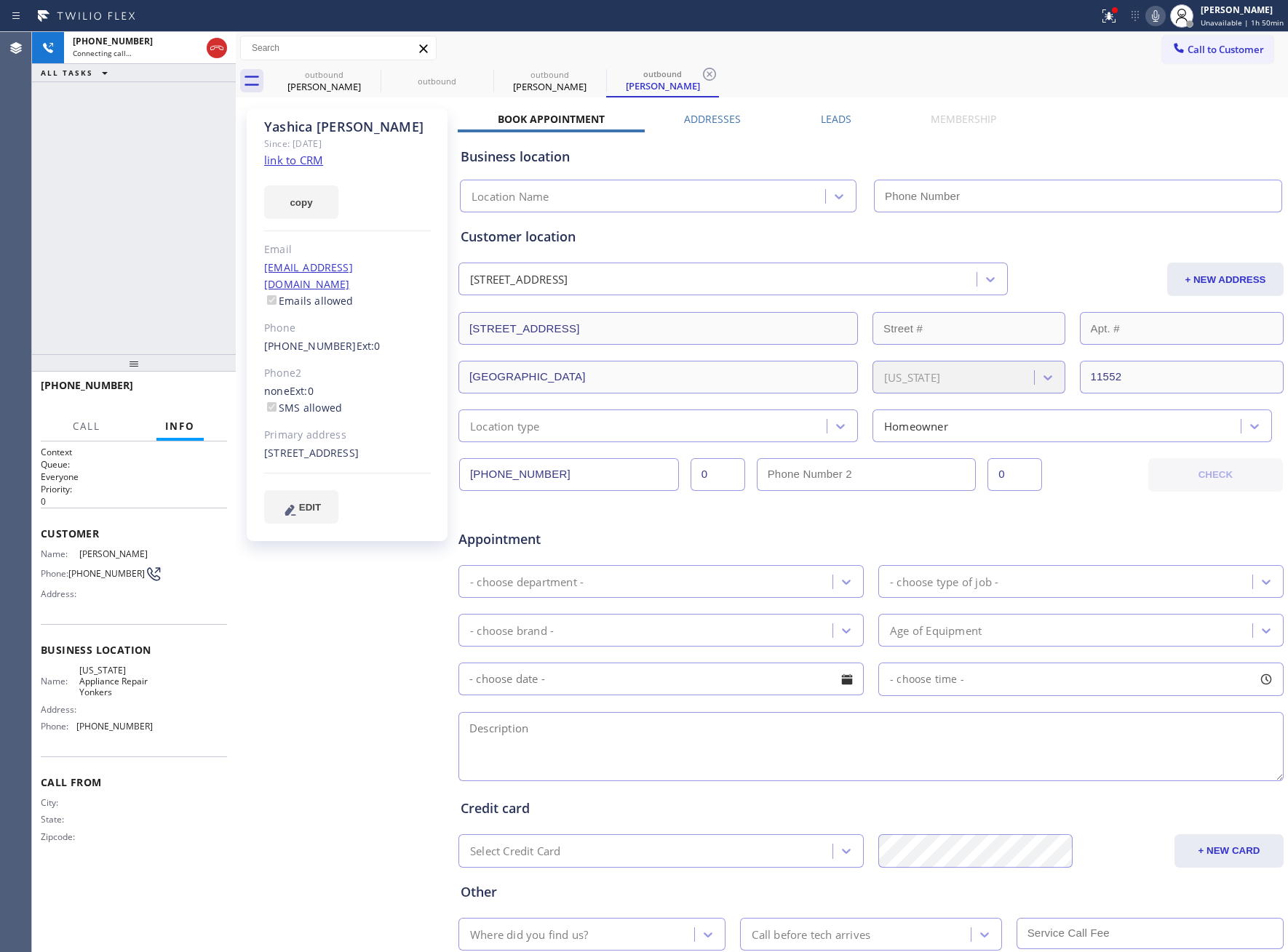
click at [306, 161] on link "link to CRM" at bounding box center [294, 160] width 59 height 15
type input "[PHONE_NUMBER]"
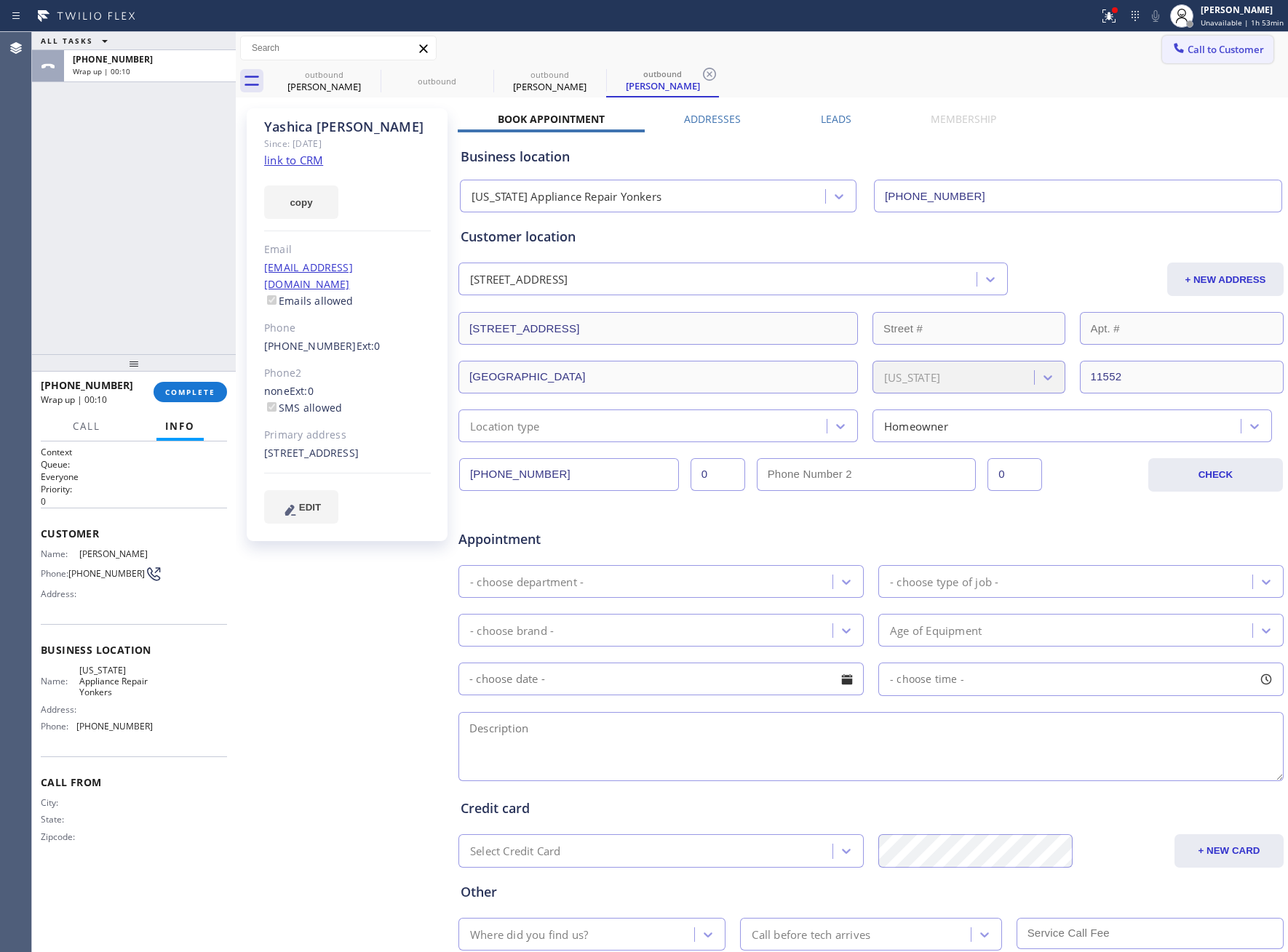
click at [1214, 40] on button "Call to Customer" at bounding box center [1218, 50] width 112 height 28
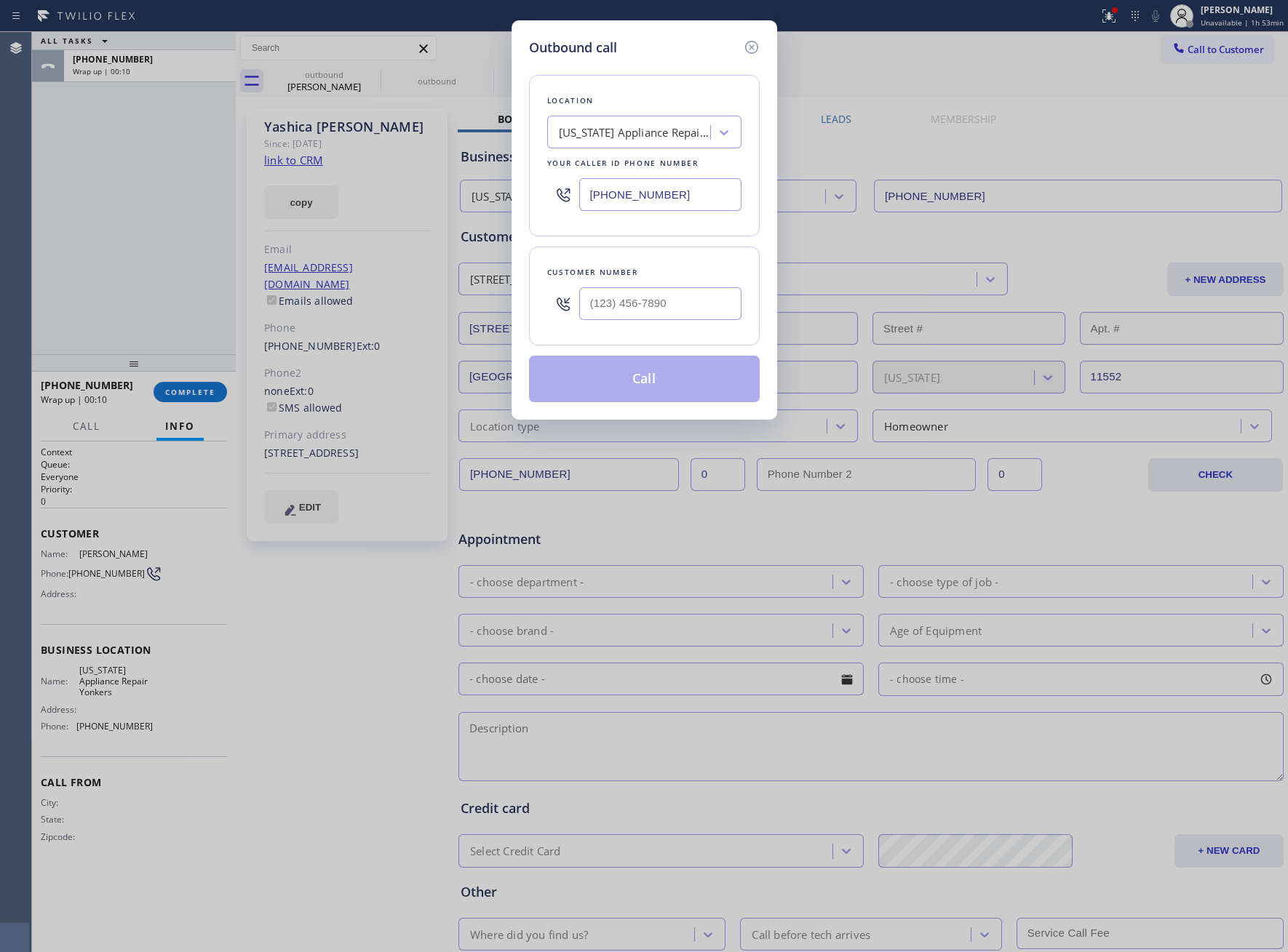
click at [651, 204] on input "[PHONE_NUMBER]" at bounding box center [659, 194] width 162 height 33
paste input "54) 869-4847"
type input "(954) 869-4847"
click at [649, 320] on input "(___) ___-____" at bounding box center [659, 304] width 162 height 33
paste input "954) 815-3666"
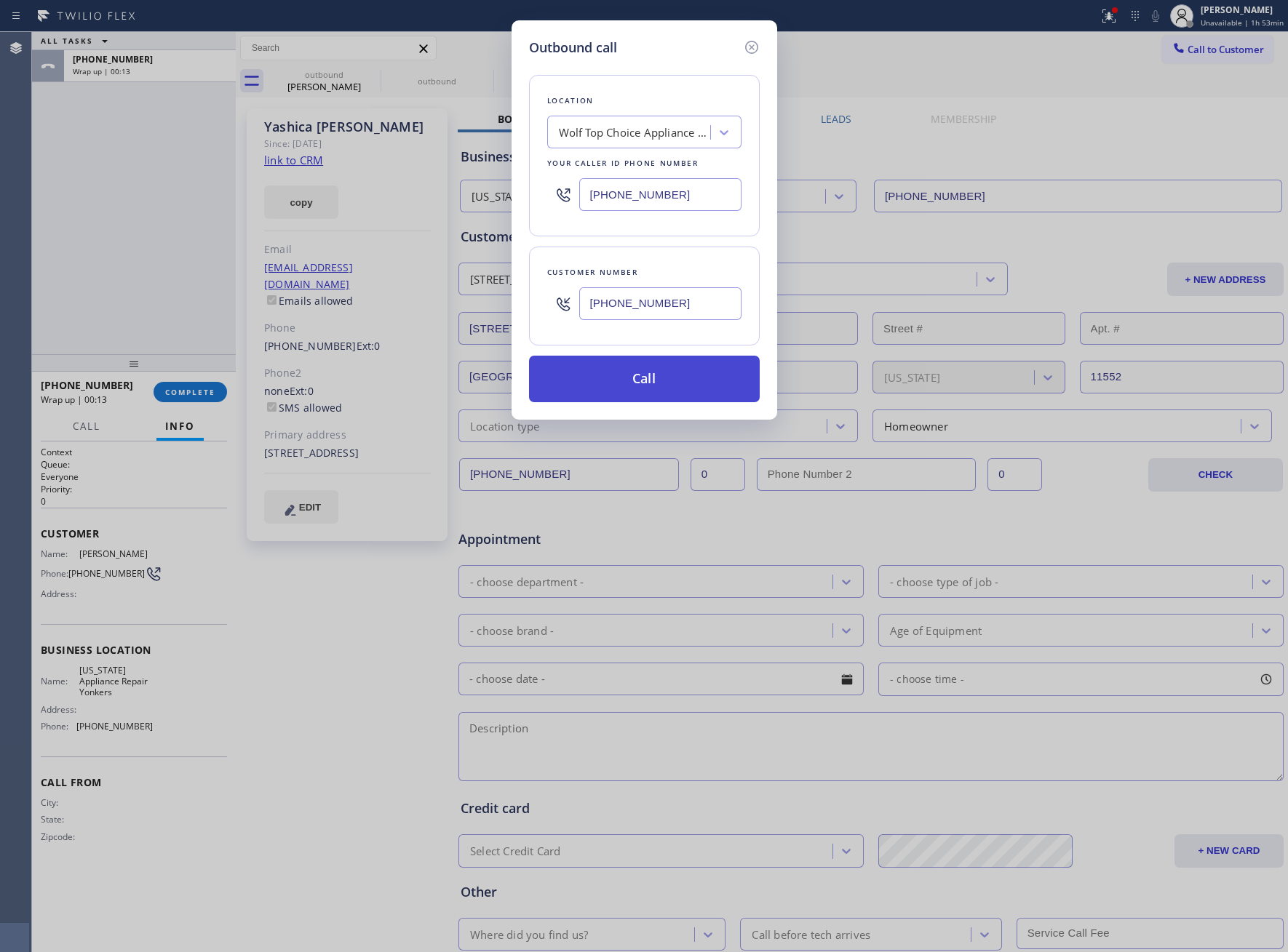
type input "(954) 815-3666"
click at [663, 391] on button "Call" at bounding box center [645, 379] width 231 height 46
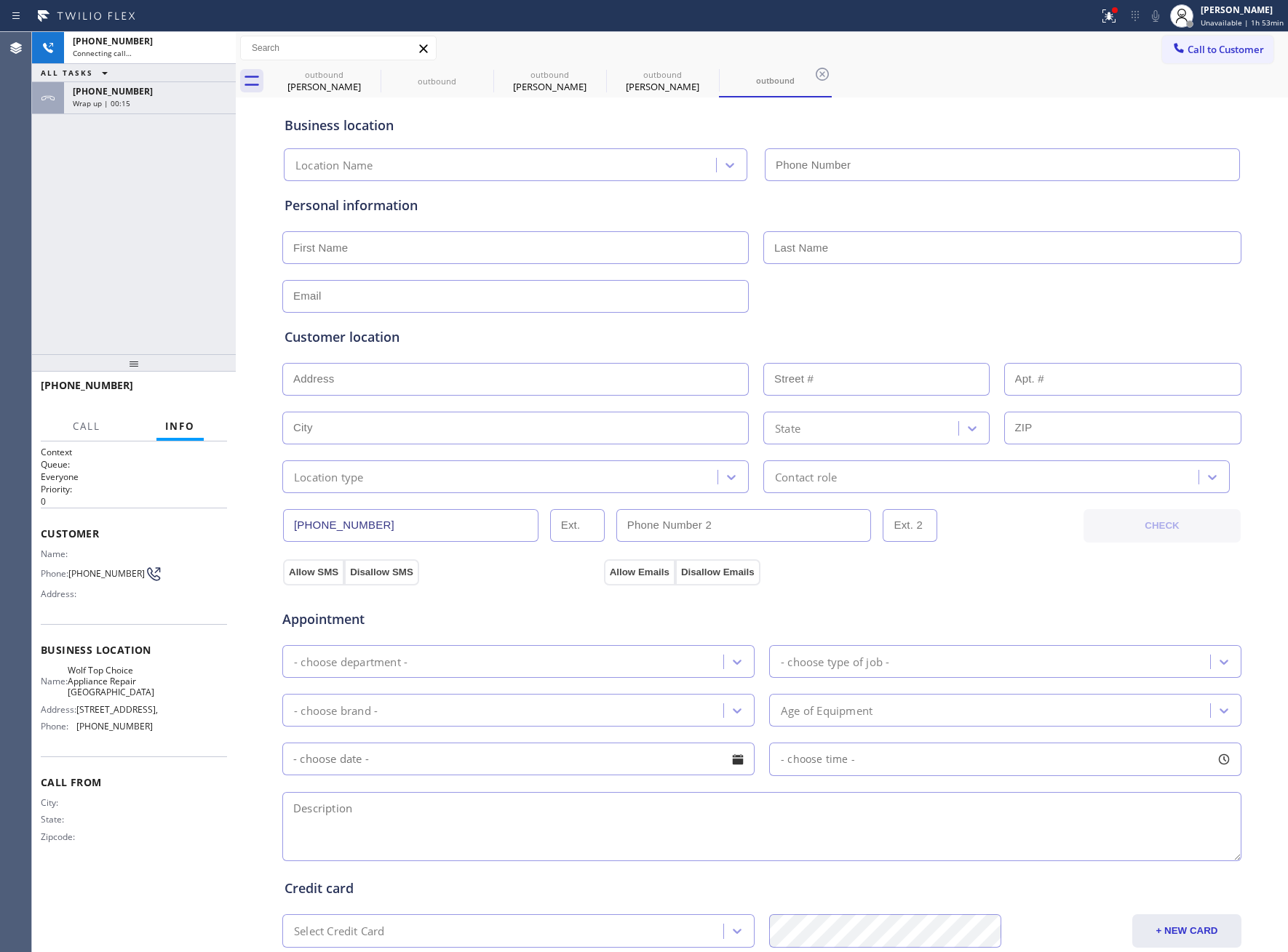
type input "(954) 869-4847"
click at [155, 219] on div "+19548153666 Live | 00:17 ALL TASKS ALL TASKS ACTIVE TASKS TASKS IN WRAP UP +16…" at bounding box center [133, 193] width 204 height 322
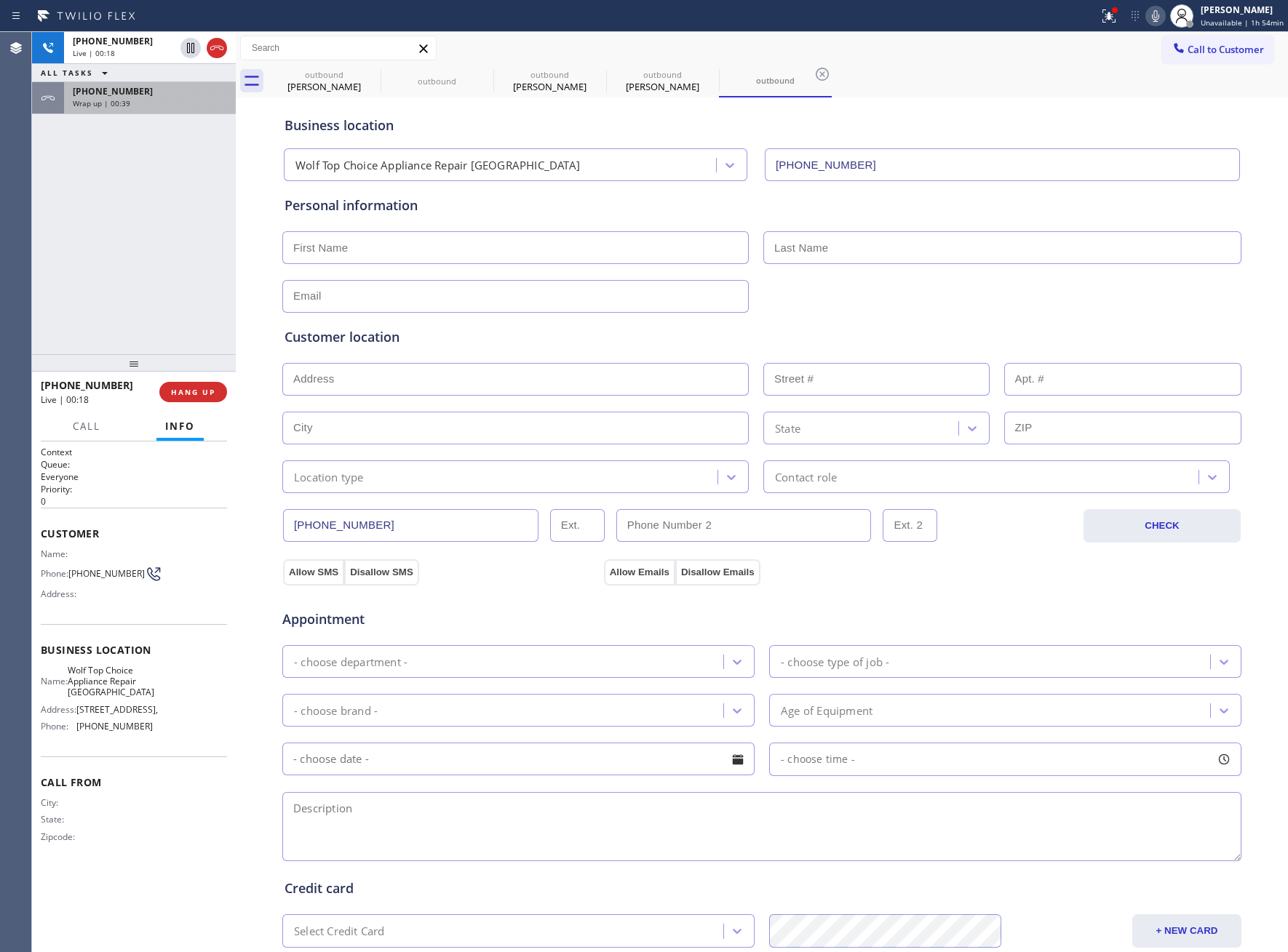
click at [168, 102] on div "Wrap up | 00:39" at bounding box center [150, 103] width 154 height 10
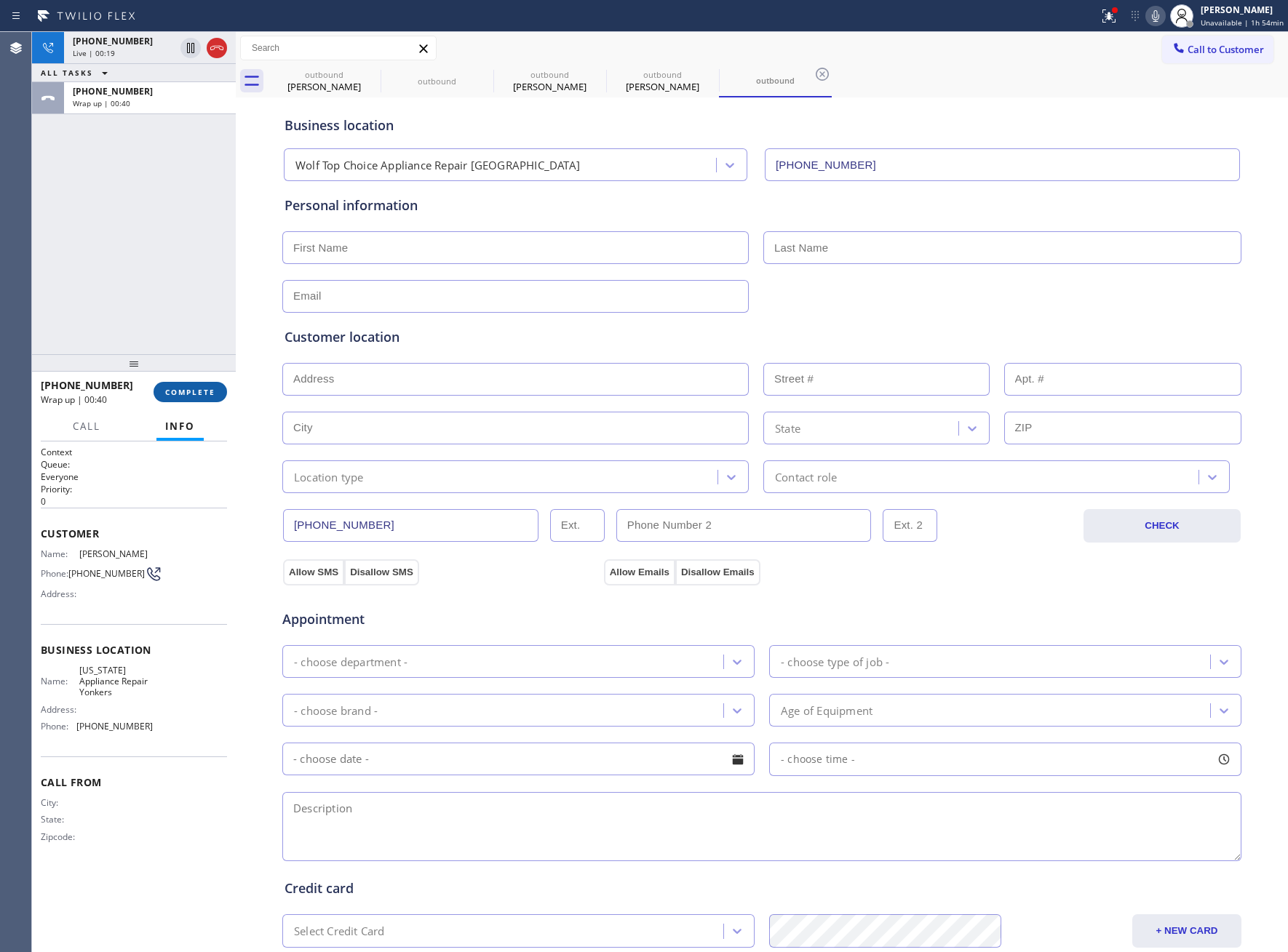
click at [197, 395] on span "COMPLETE" at bounding box center [190, 392] width 50 height 10
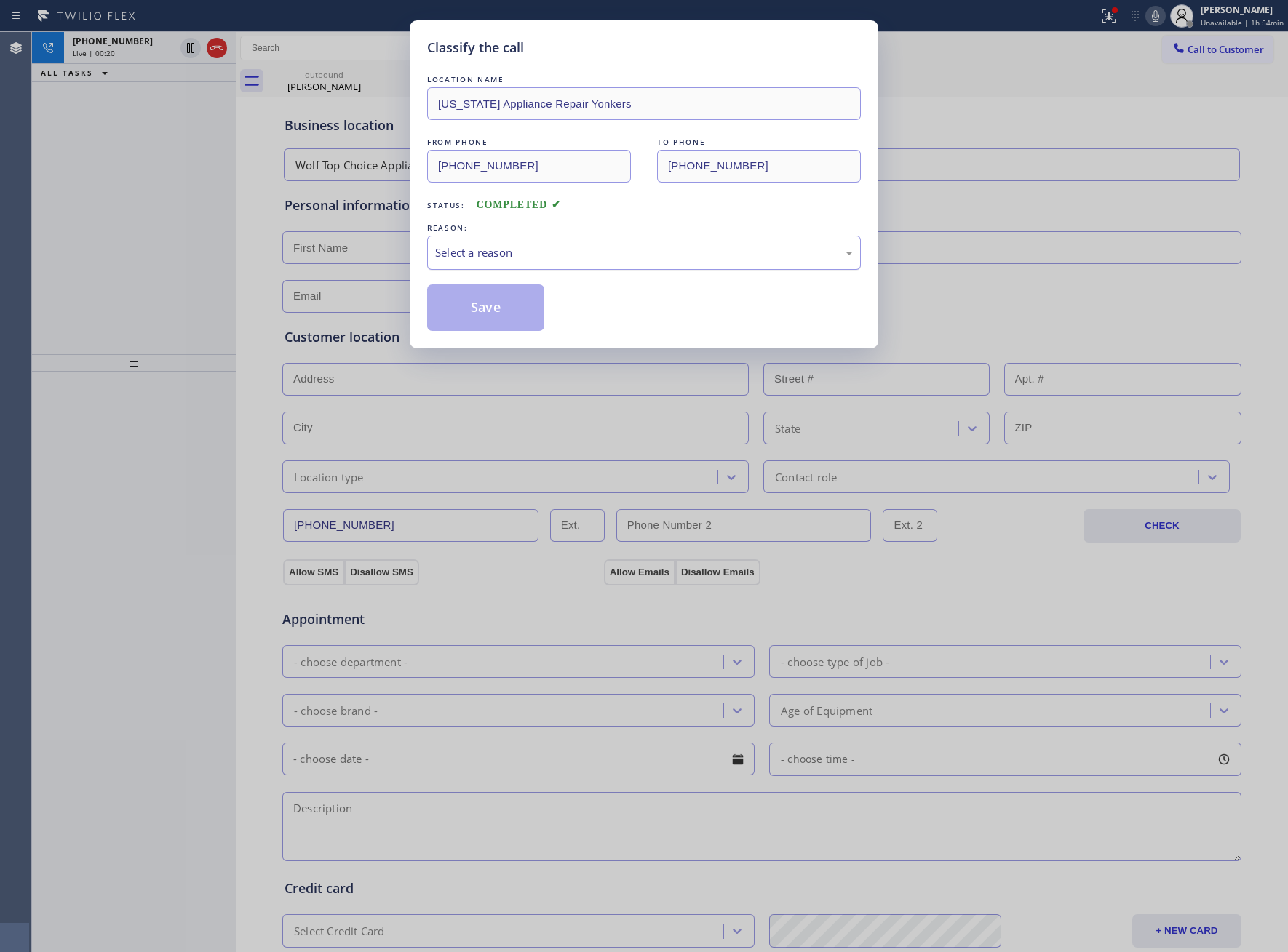
click at [561, 263] on div "Select a reason" at bounding box center [644, 253] width 434 height 34
click at [507, 313] on button "Save" at bounding box center [485, 308] width 117 height 46
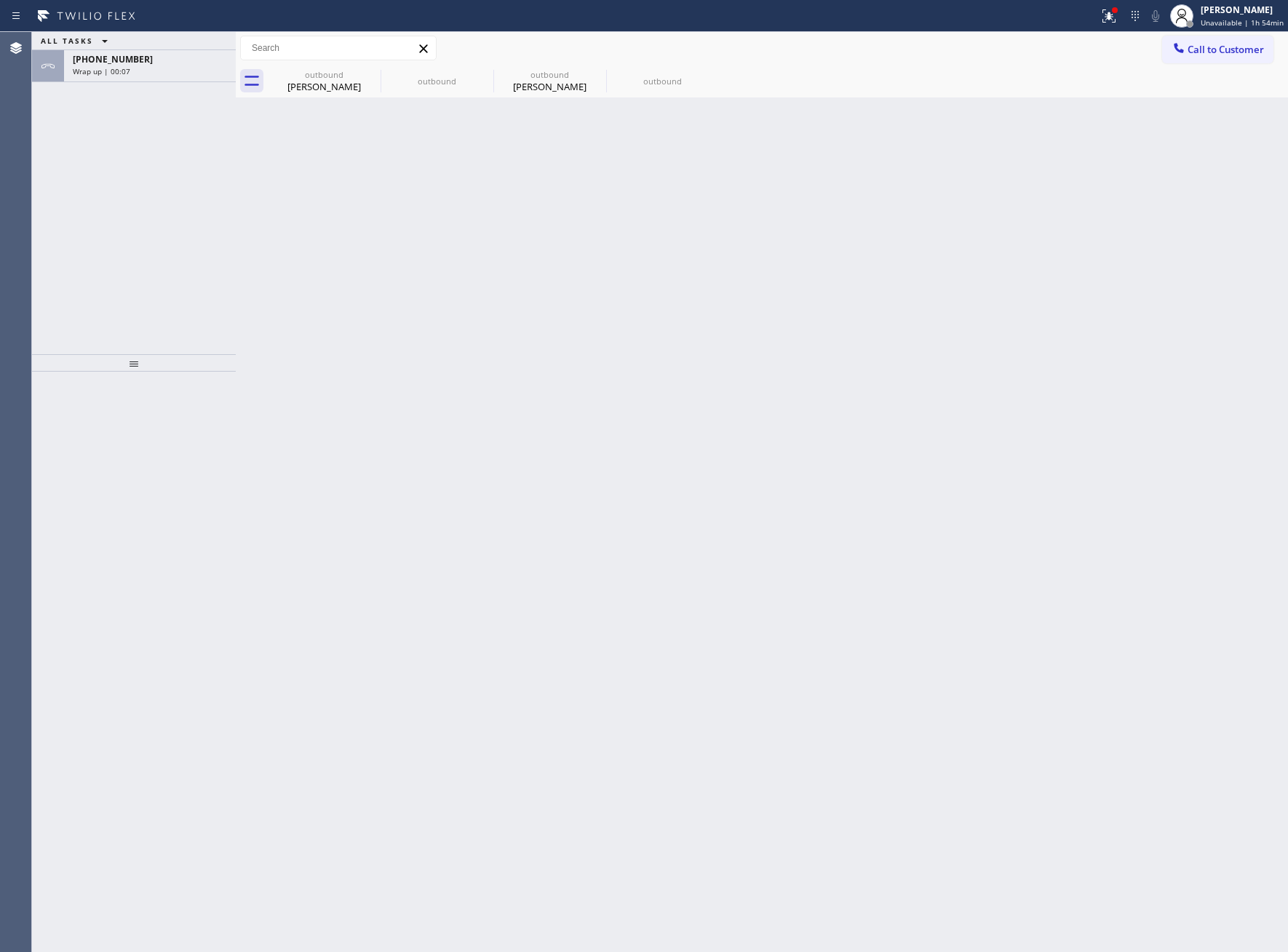
drag, startPoint x: 1236, startPoint y: 50, endPoint x: 549, endPoint y: 259, distance: 718.1
click at [1235, 50] on span "Call to Customer" at bounding box center [1225, 49] width 77 height 13
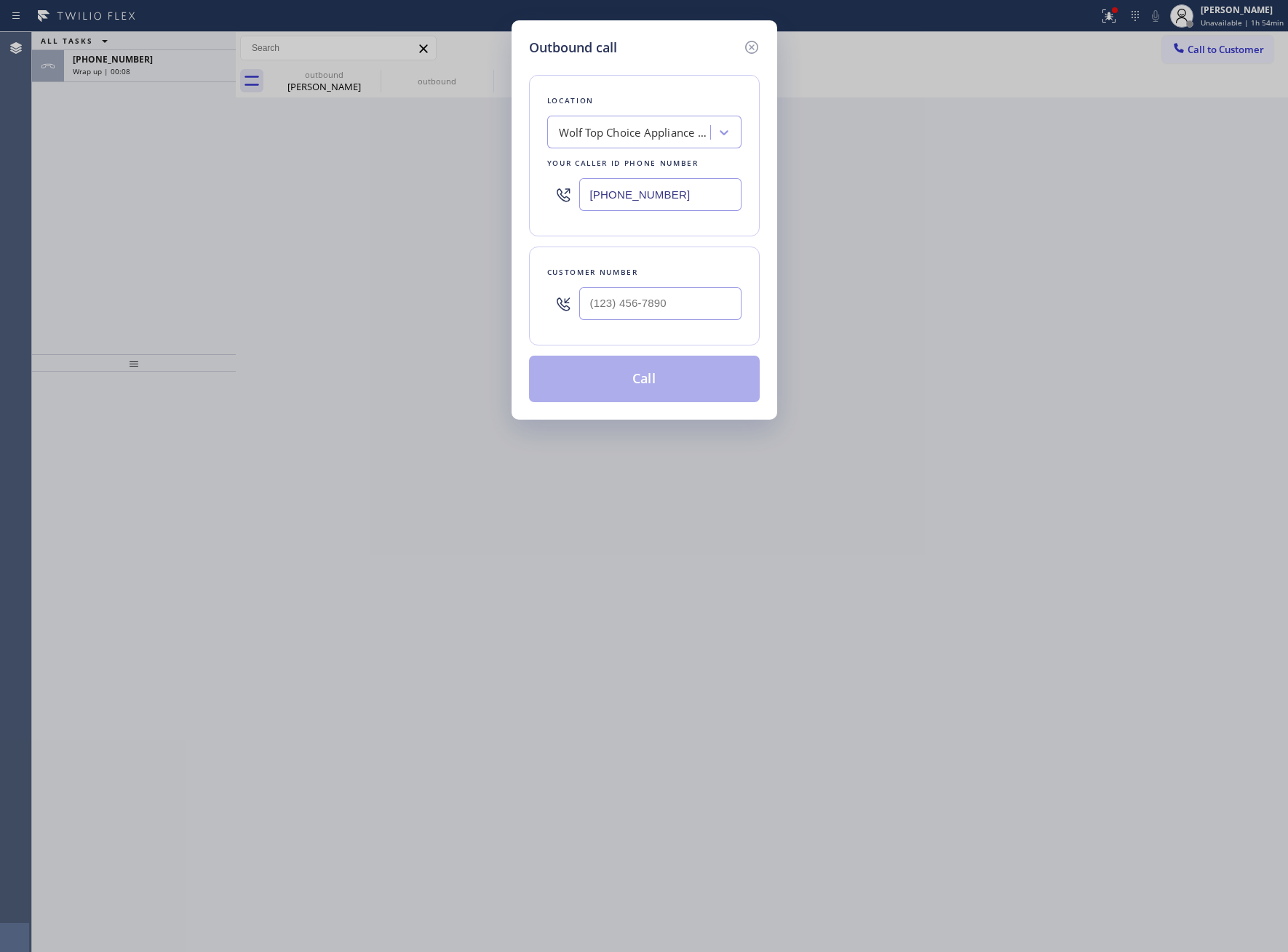
drag, startPoint x: 635, startPoint y: 201, endPoint x: 142, endPoint y: 425, distance: 541.5
click at [632, 203] on input "(954) 869-4847" at bounding box center [659, 194] width 162 height 33
paste input "310) 868-07"
type input "(310) 868-0747"
click at [632, 308] on input "(___) ___-____" at bounding box center [659, 304] width 162 height 33
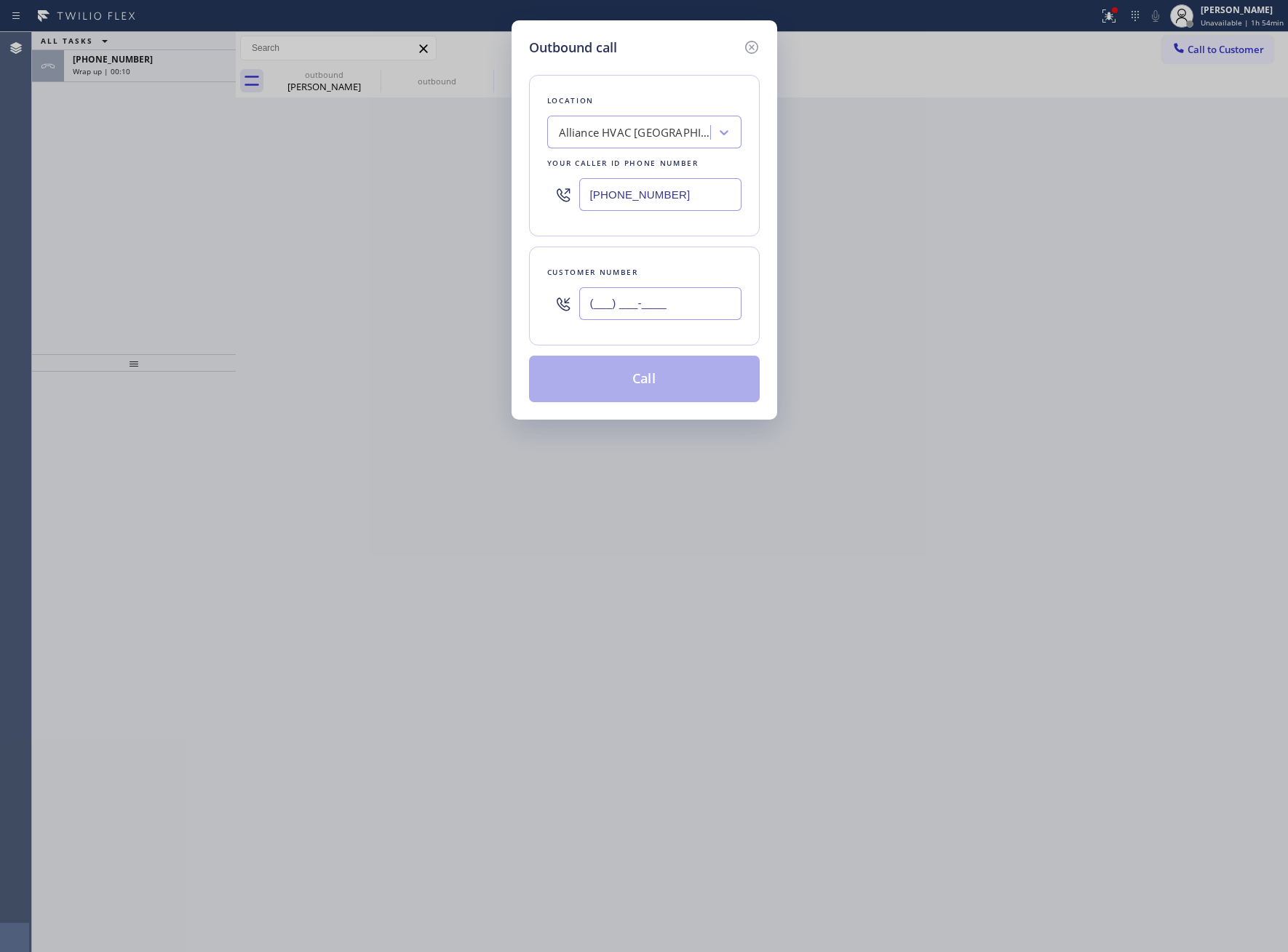
paste input "310) 708-0791"
type input "(310) 708-0791"
click at [640, 390] on button "Call" at bounding box center [645, 379] width 231 height 46
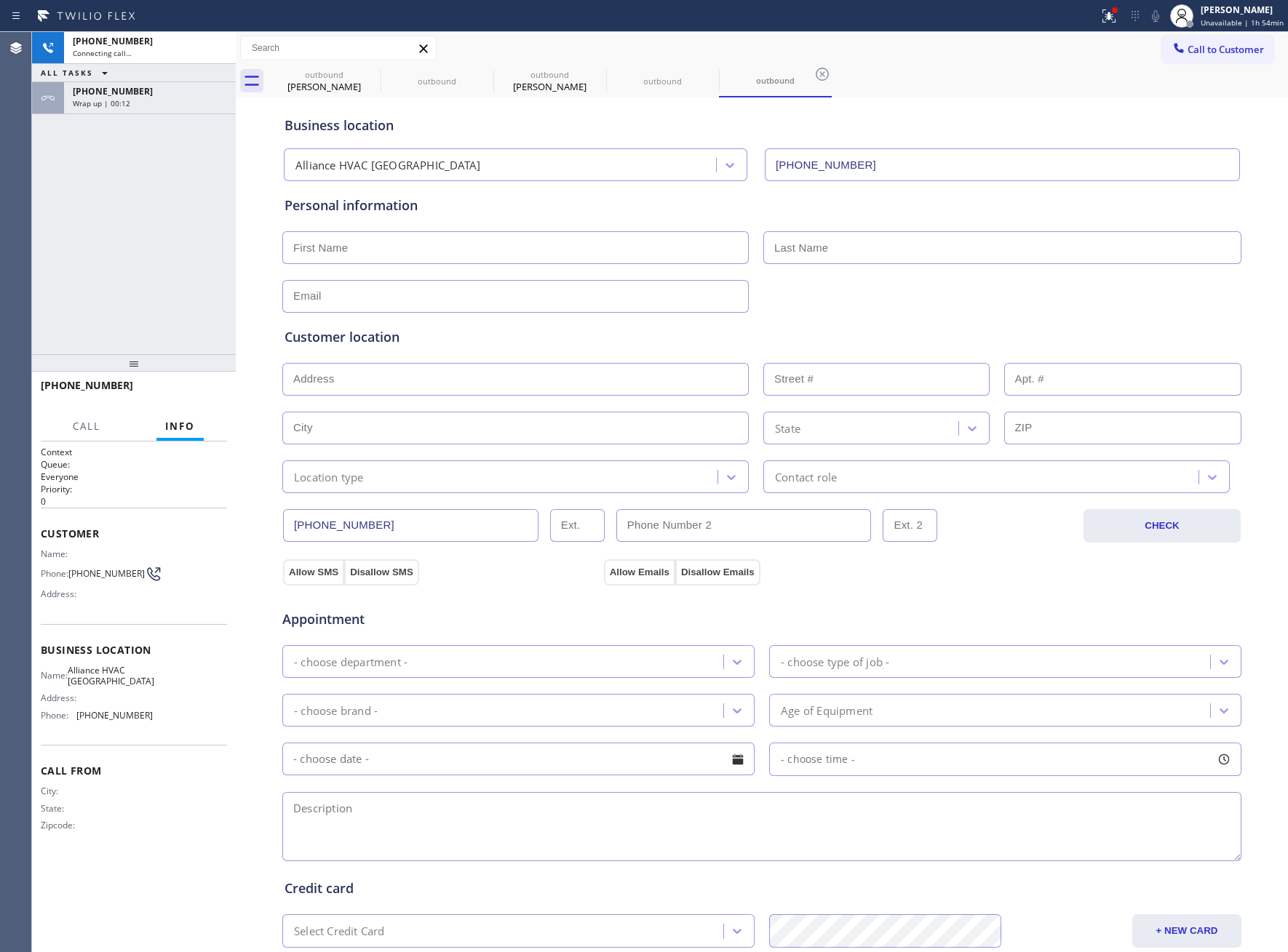
type input "(310) 868-0747"
click at [182, 119] on div "+13107080791 Live | 00:06 ALL TASKS ALL TASKS ACTIVE TASKS TASKS IN WRAP UP +19…" at bounding box center [133, 193] width 204 height 322
click at [219, 40] on icon at bounding box center [217, 48] width 18 height 18
drag, startPoint x: 146, startPoint y: 395, endPoint x: 161, endPoint y: 390, distance: 15.8
click at [146, 394] on div "+13107080791 Wrap up | 00:01" at bounding box center [98, 392] width 113 height 38
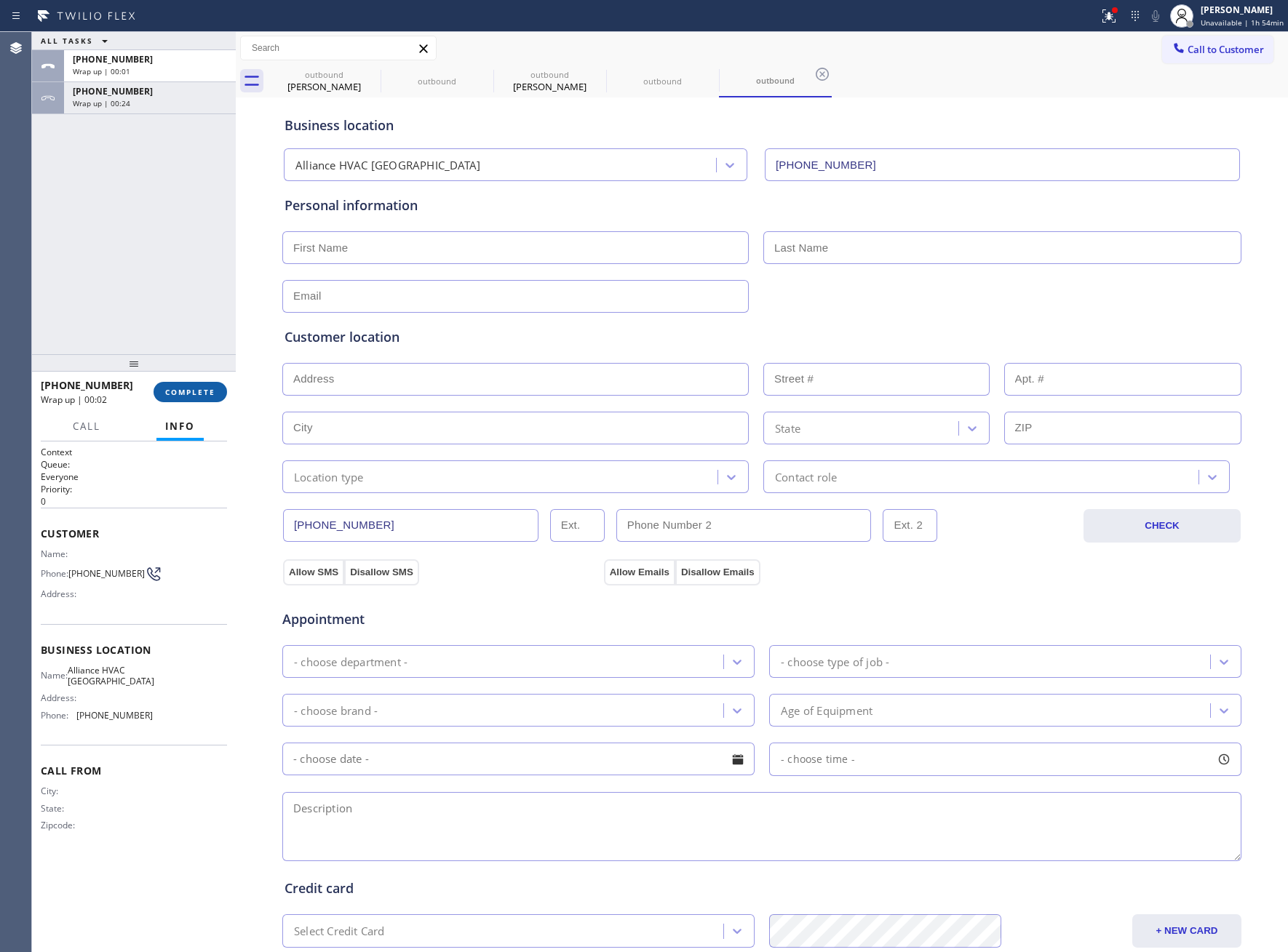
click at [168, 390] on span "COMPLETE" at bounding box center [190, 392] width 50 height 10
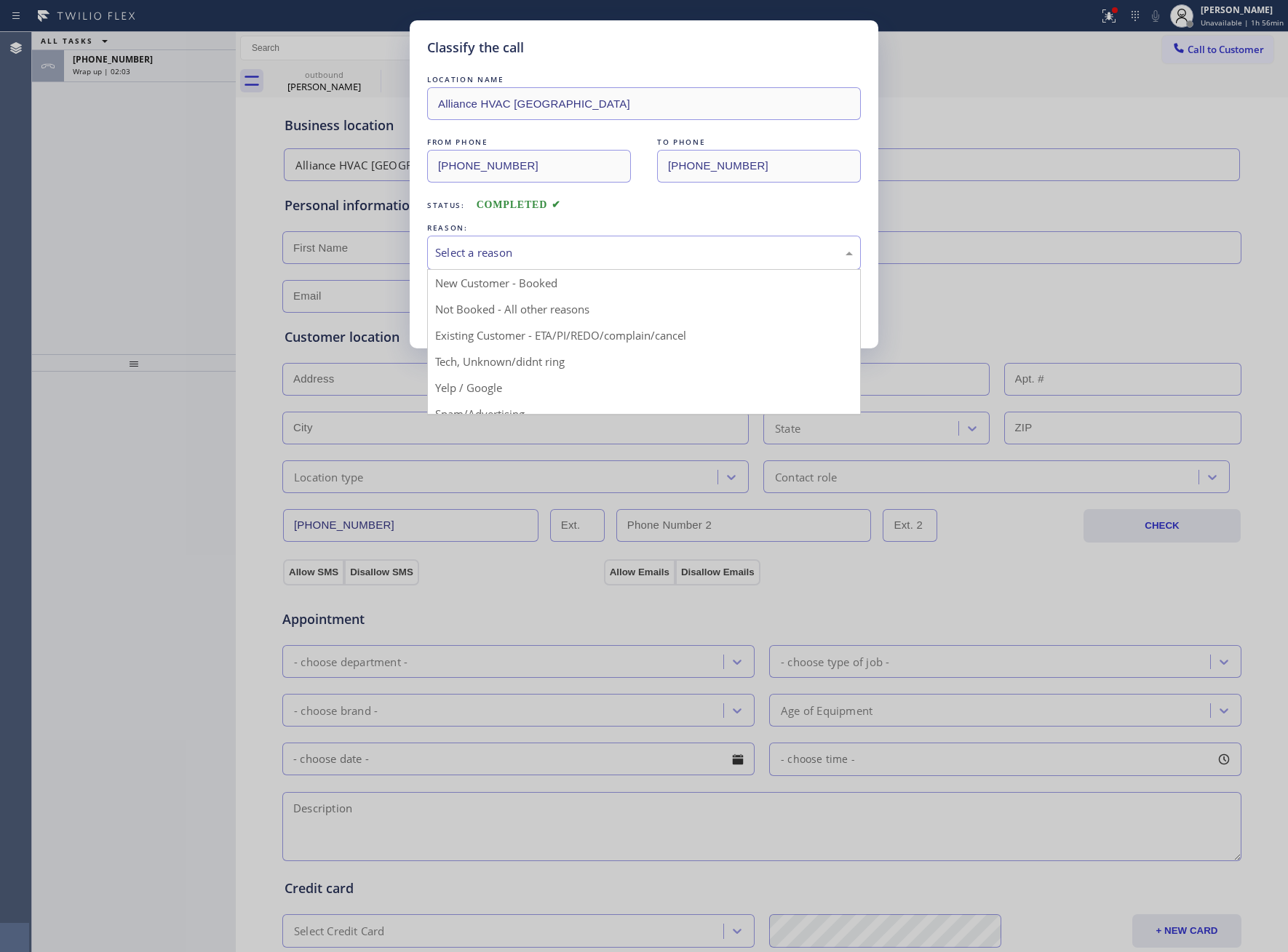
click at [553, 251] on div "Select a reason" at bounding box center [644, 253] width 418 height 17
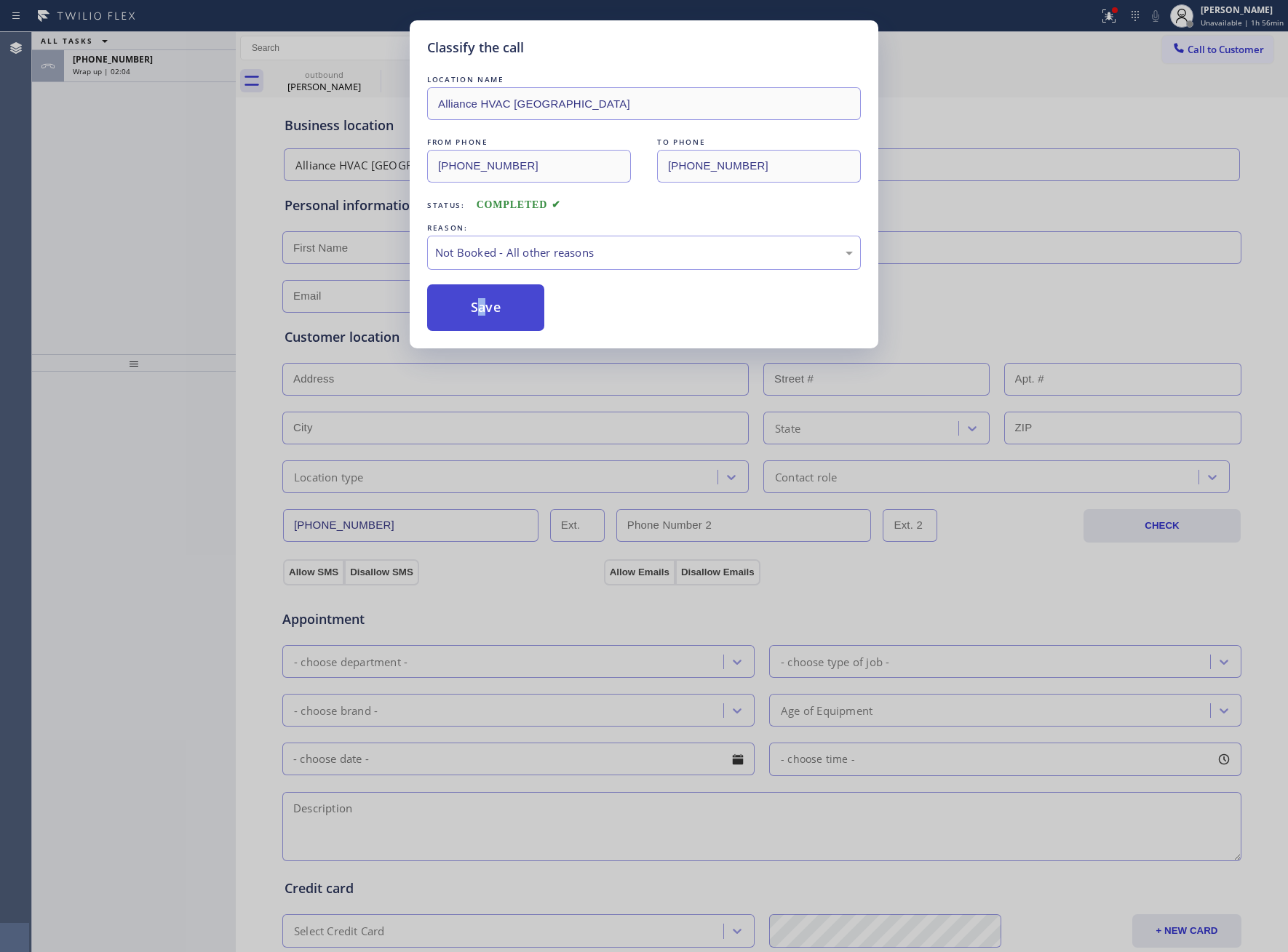
drag, startPoint x: 484, startPoint y: 313, endPoint x: 474, endPoint y: 318, distance: 11.2
click at [474, 319] on button "Save" at bounding box center [485, 308] width 117 height 46
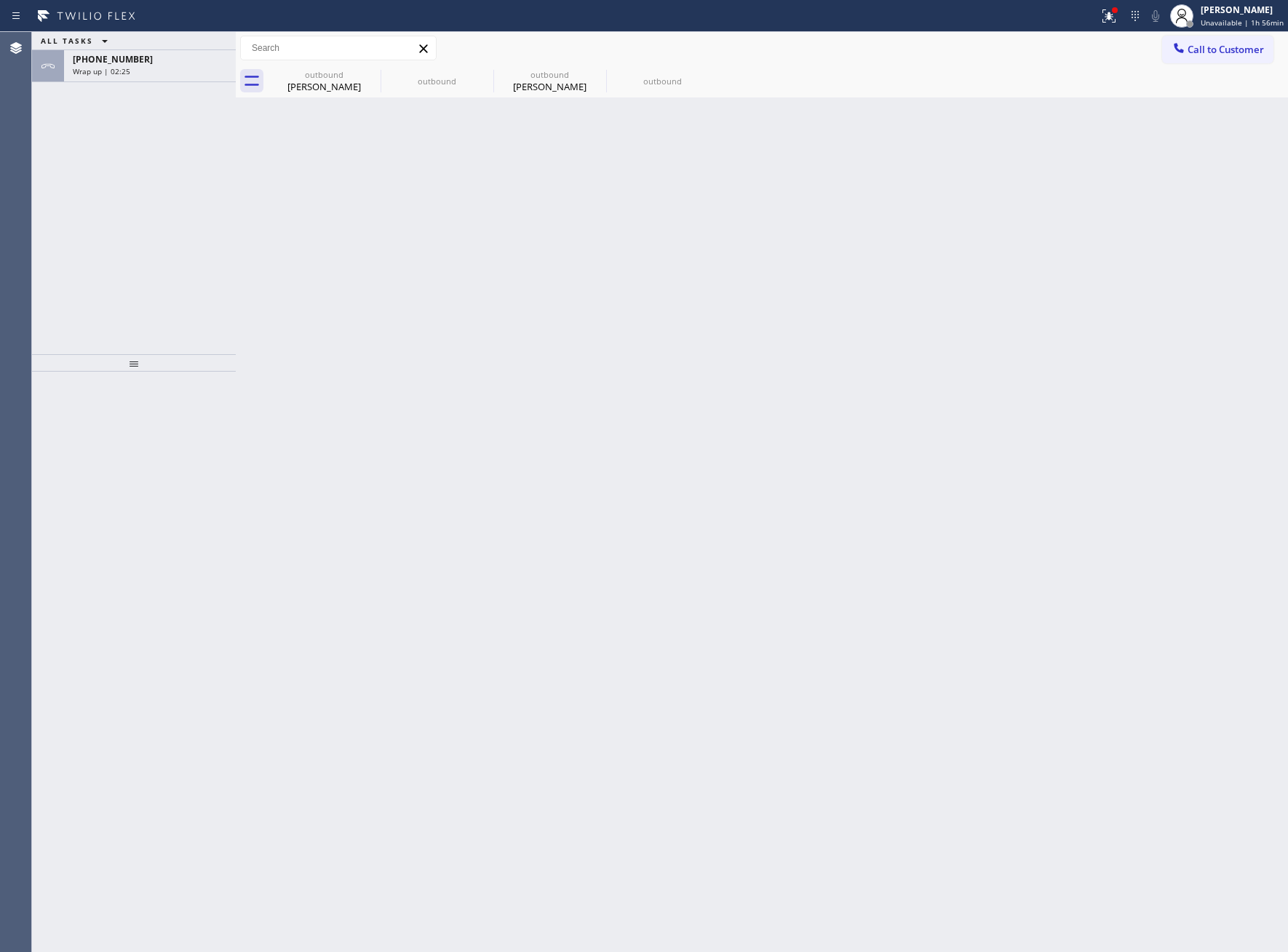
click at [137, 70] on div "Wrap up | 02:25" at bounding box center [150, 70] width 154 height 10
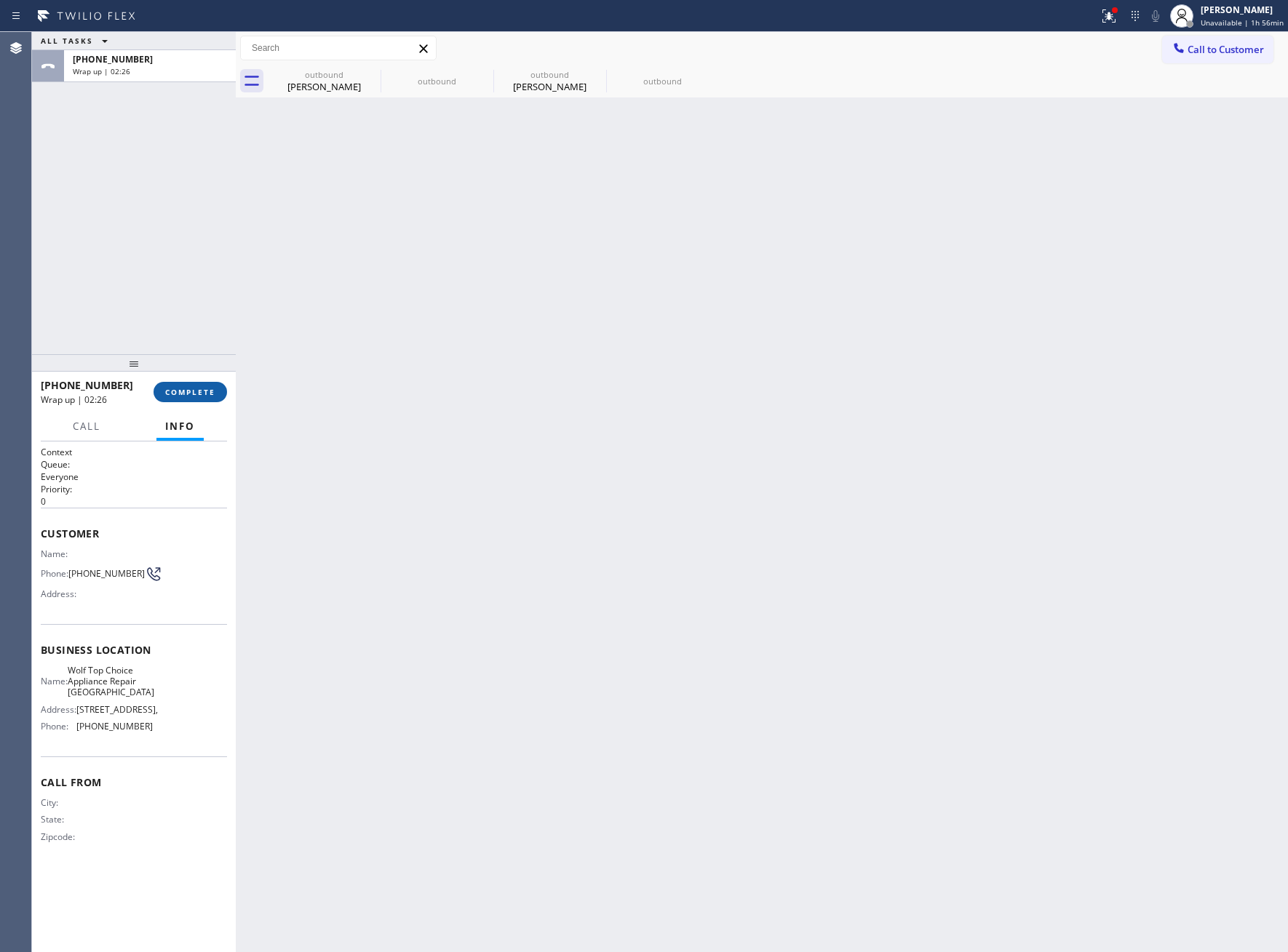
click at [164, 389] on button "COMPLETE" at bounding box center [190, 392] width 74 height 20
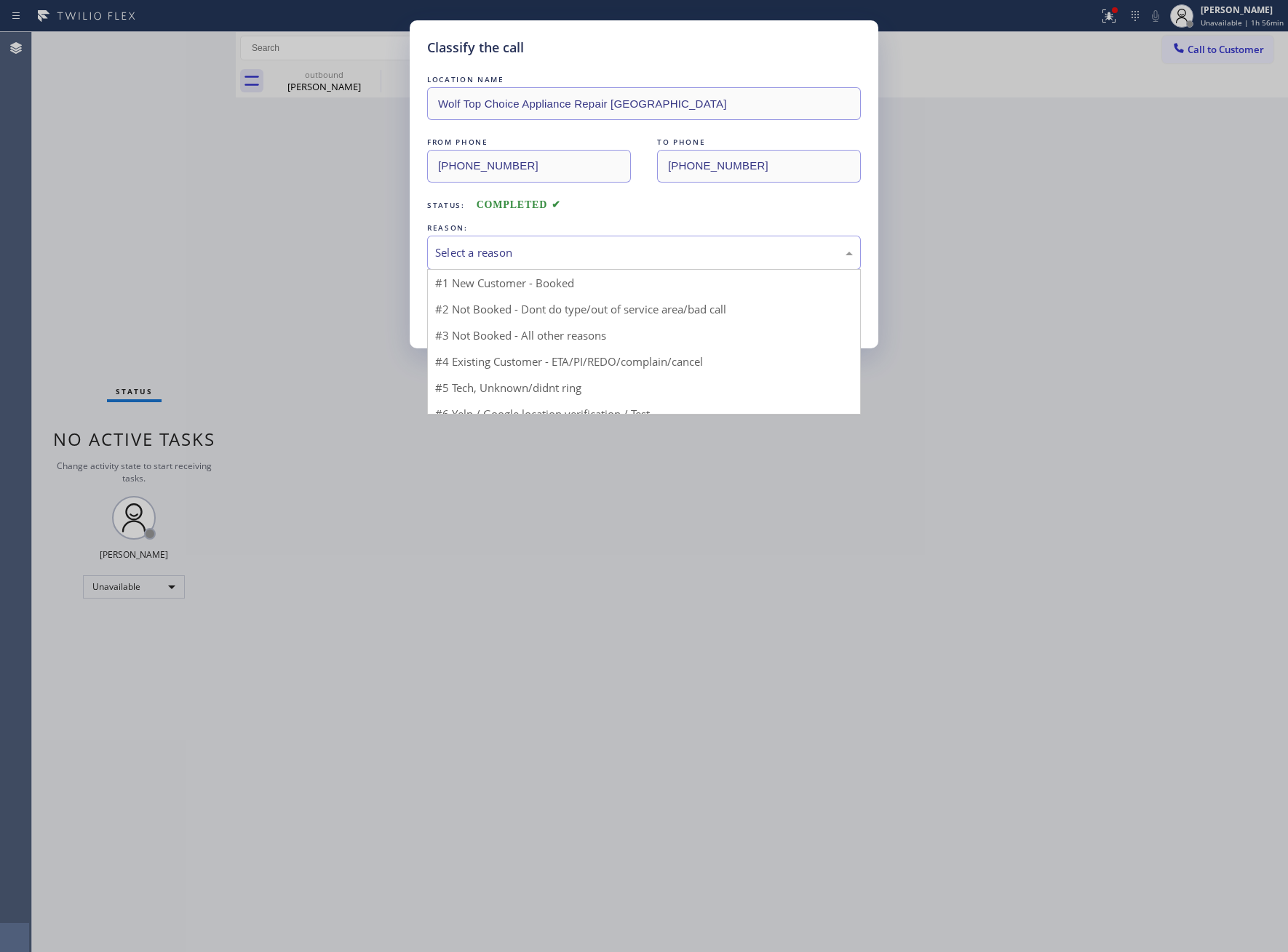
click at [516, 246] on div "Select a reason" at bounding box center [644, 253] width 418 height 17
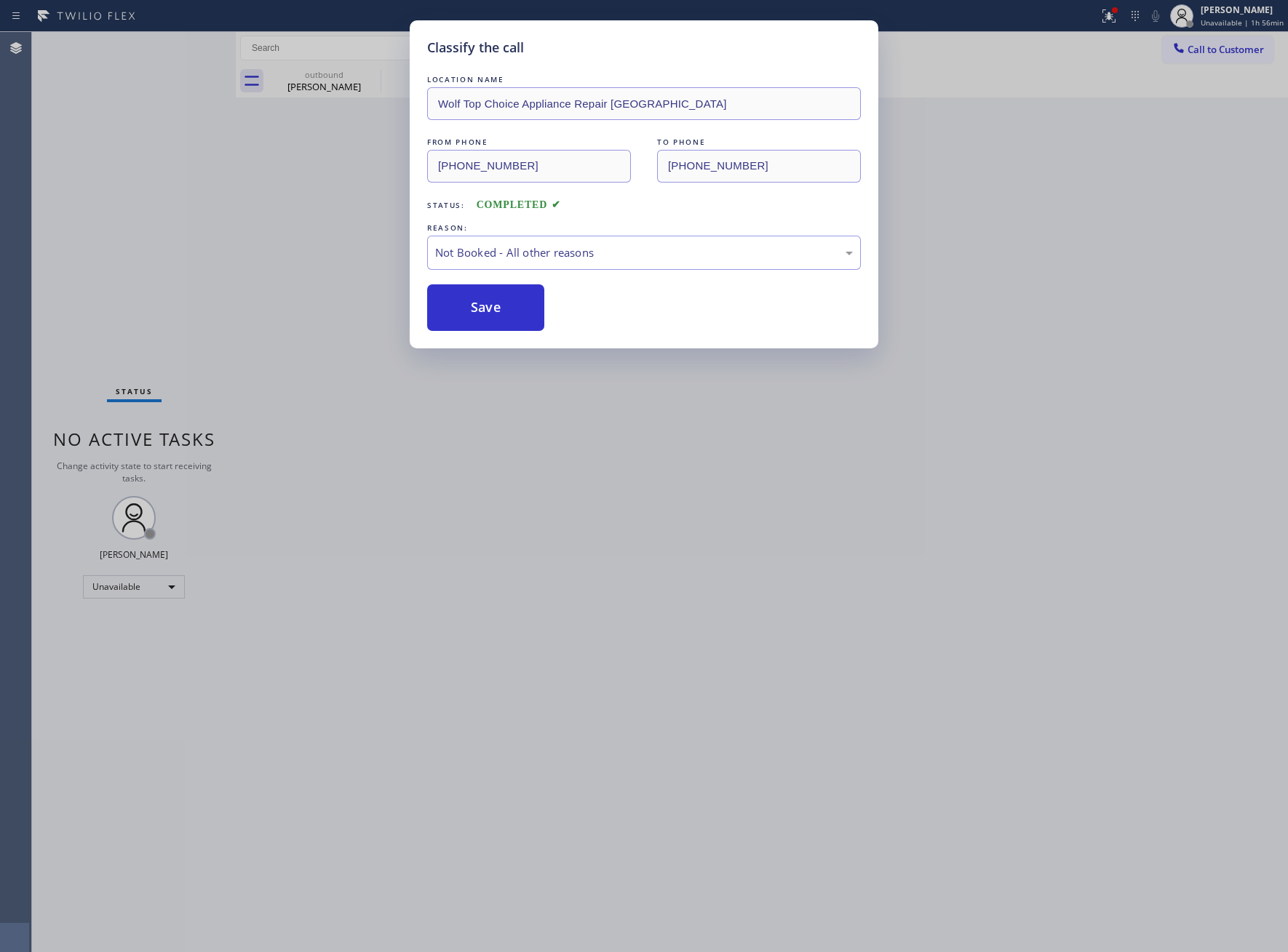
drag, startPoint x: 480, startPoint y: 317, endPoint x: 1262, endPoint y: 515, distance: 806.7
click at [480, 318] on button "Save" at bounding box center [485, 308] width 117 height 46
type input "[PHONE_NUMBER]"
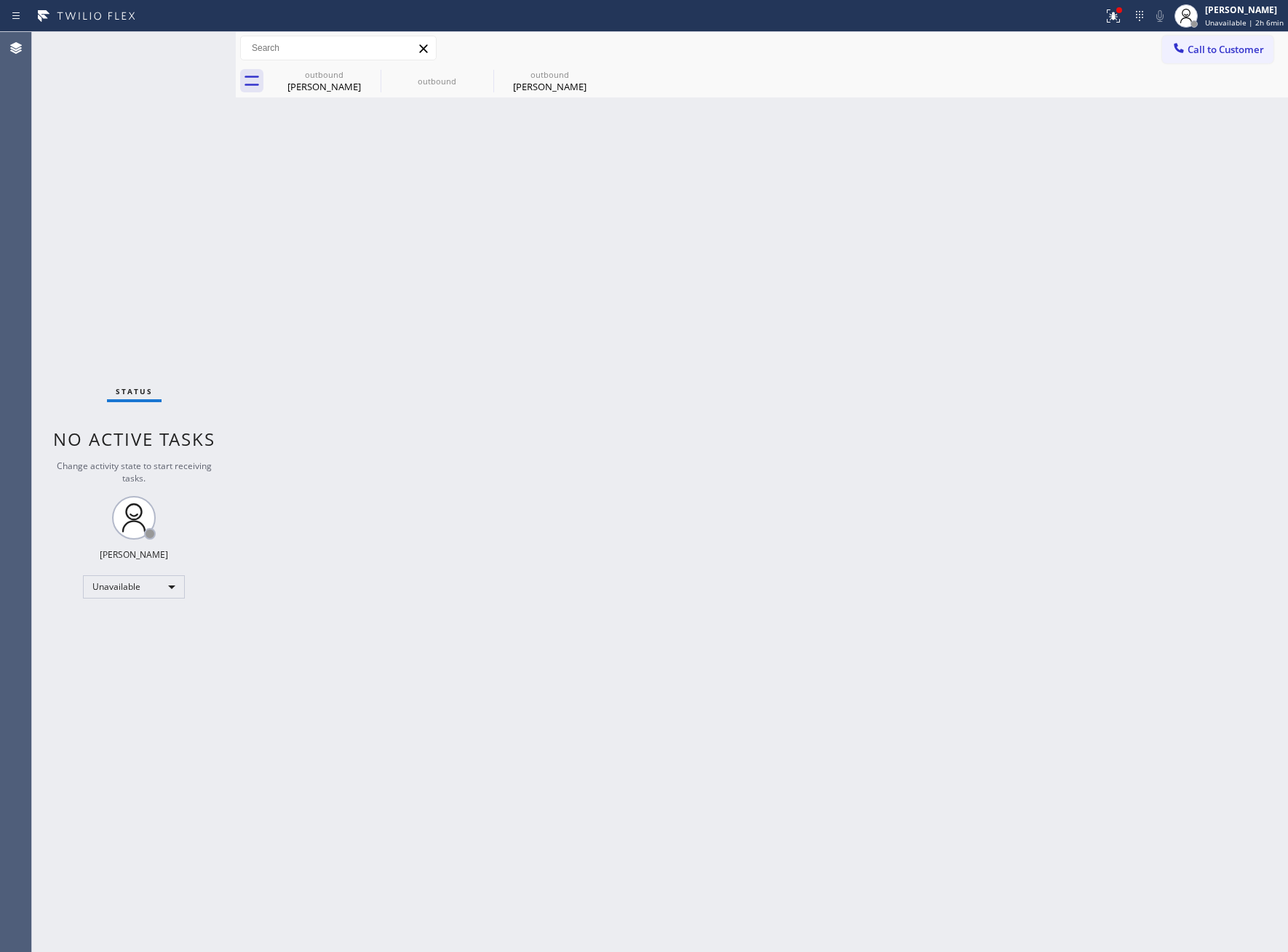
click at [1235, 66] on div "outbound Chris Chiu outbound outbound Yashica Miller" at bounding box center [778, 81] width 1020 height 33
click at [1190, 53] on span "Call to Customer" at bounding box center [1225, 49] width 77 height 13
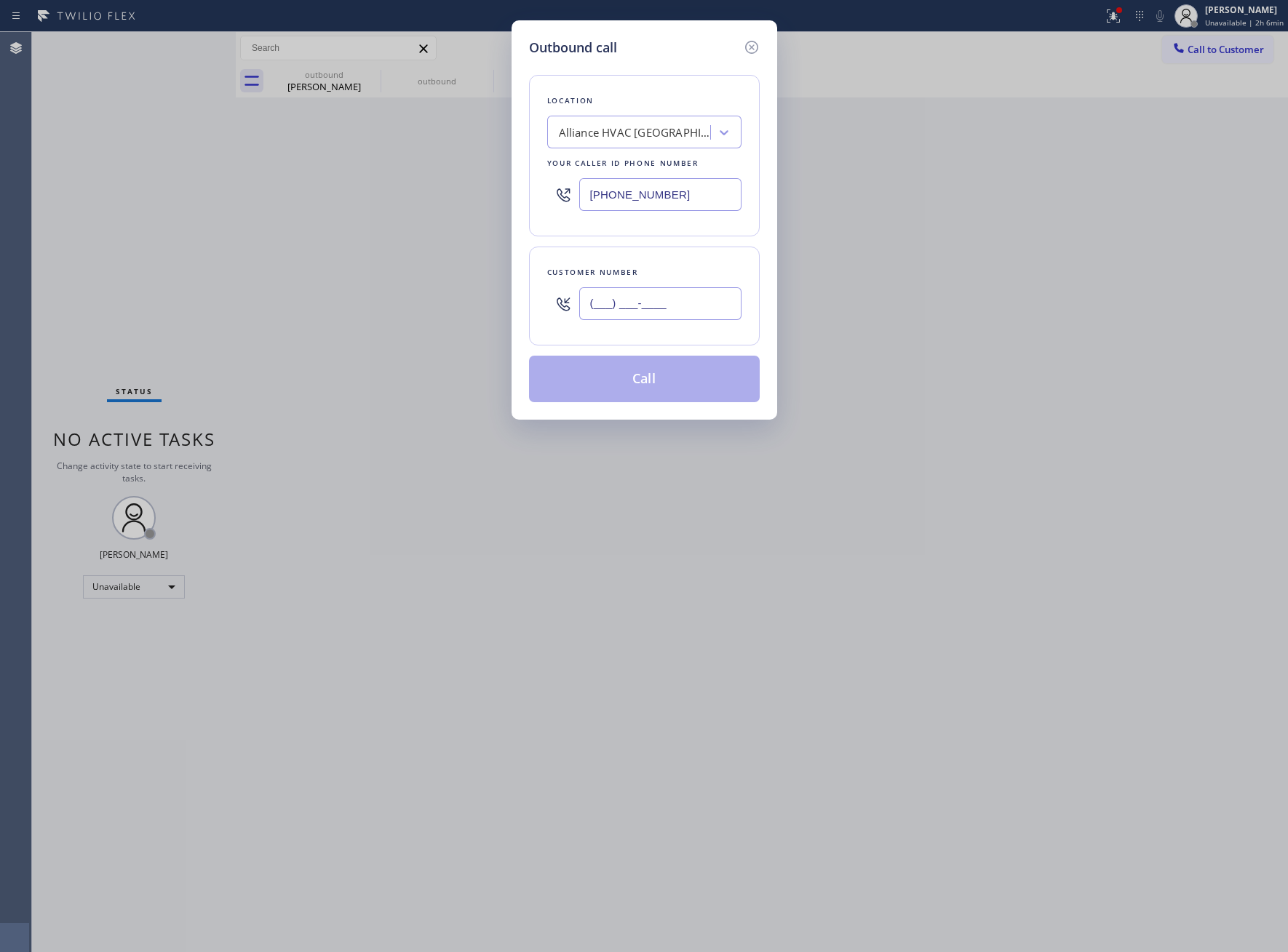
drag, startPoint x: 684, startPoint y: 297, endPoint x: 727, endPoint y: 297, distance: 43.0
click at [684, 297] on input "(___) ___-____" at bounding box center [659, 304] width 162 height 33
paste input "323) 496-4002"
type input "[PHONE_NUMBER]"
click at [229, 269] on div "Outbound call Location Alliance HVAC Burbank Your caller id phone number (310) …" at bounding box center [644, 476] width 1288 height 952
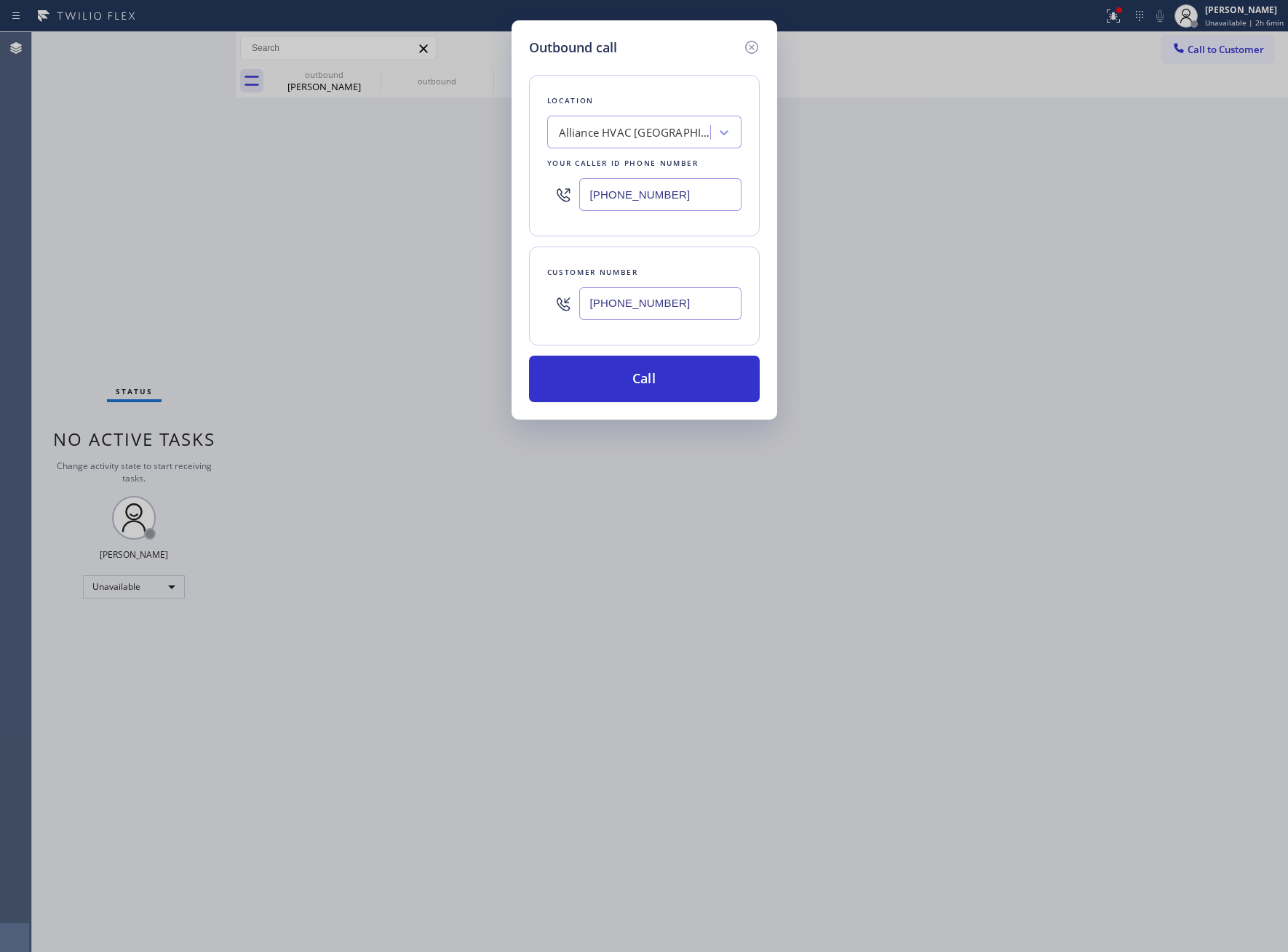
click at [640, 201] on input "(310) 868-0747" at bounding box center [659, 194] width 162 height 33
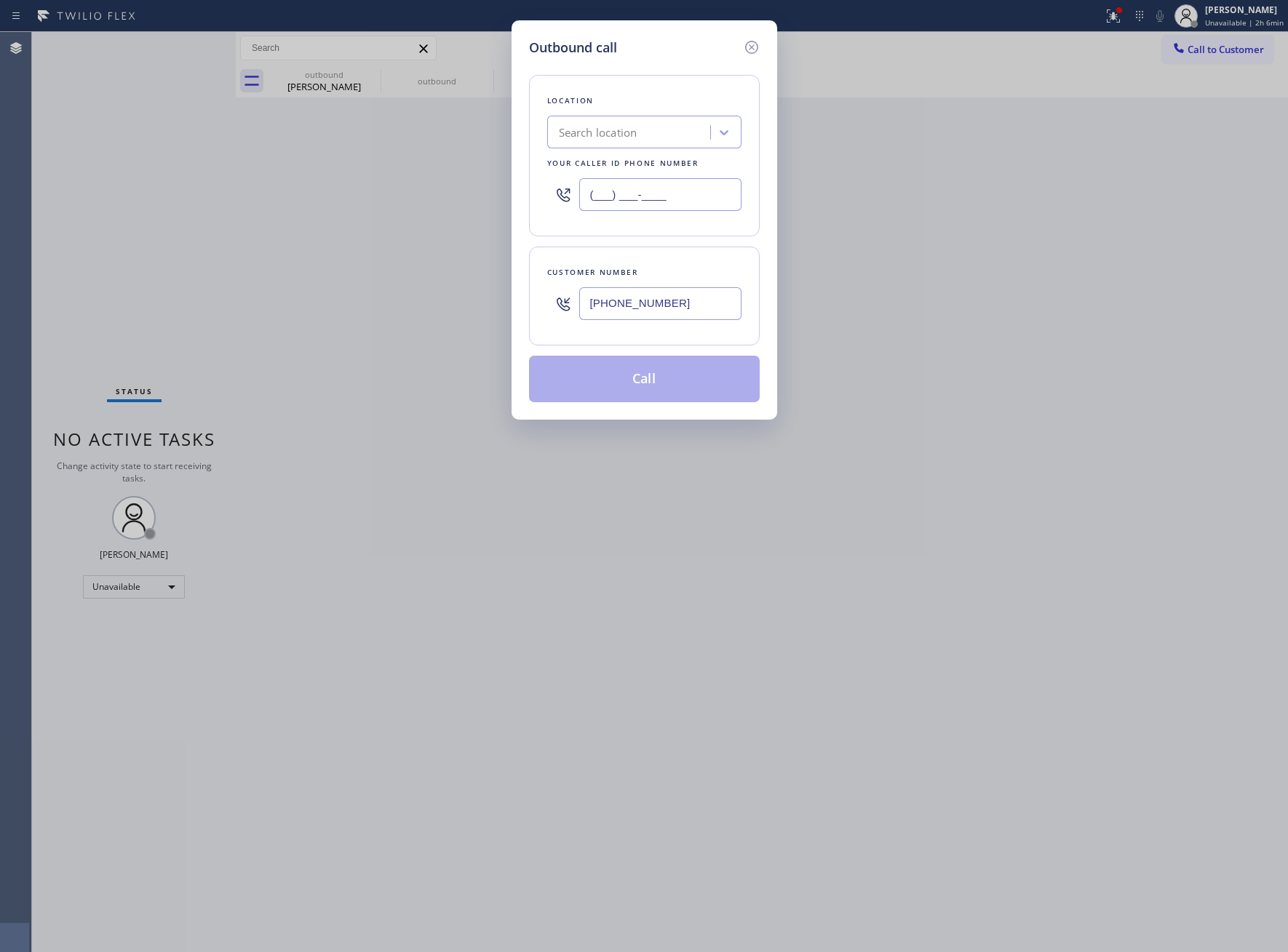
paste input "855) 720-2788"
type input "(855) 720-2788"
click at [612, 131] on div "Search location" at bounding box center [598, 133] width 78 height 17
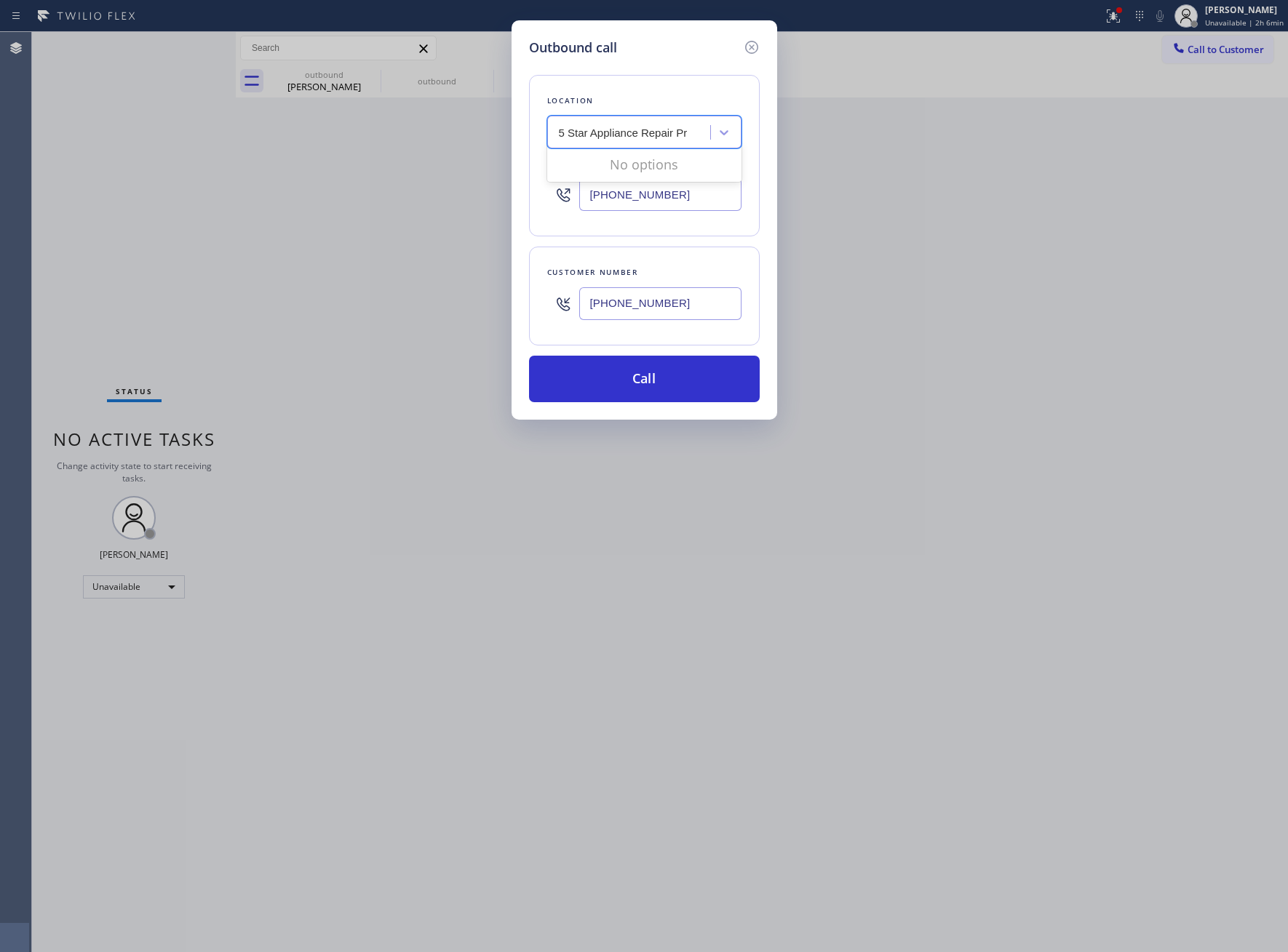
type input "5 Star Appliance Repair Pro"
type input "5 Star Appliance Repair"
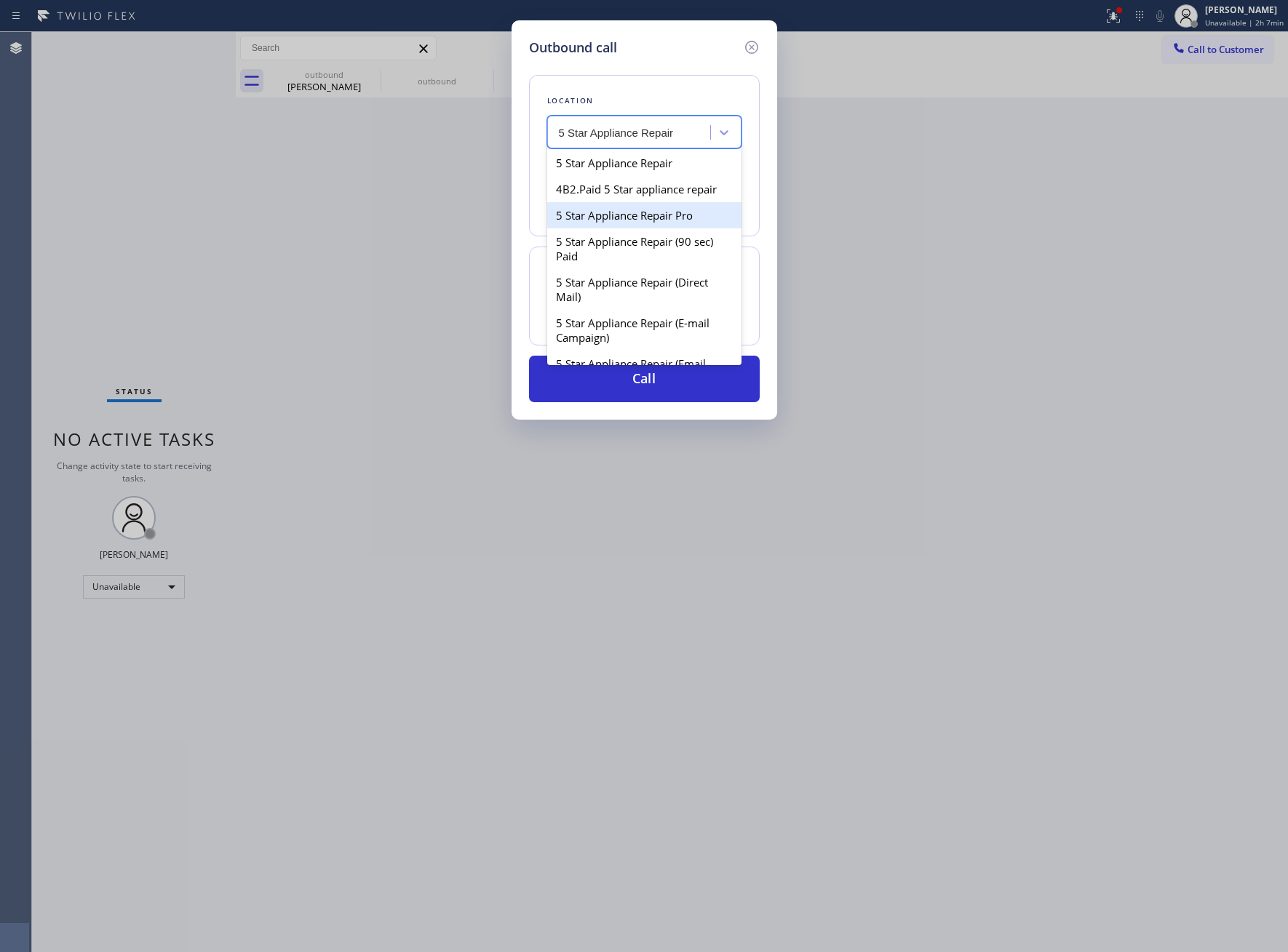
type input "[PHONE_NUMBER]"
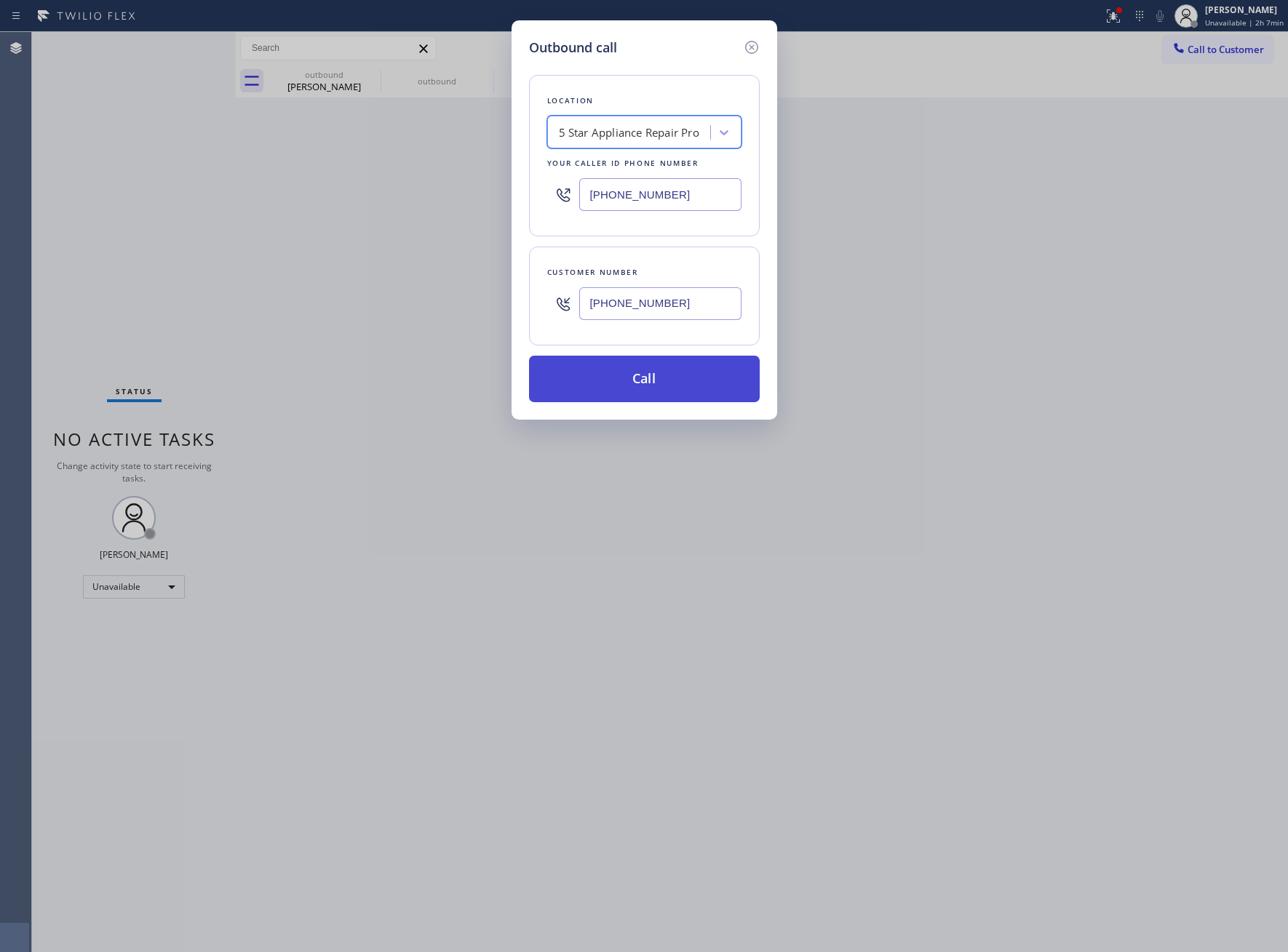
click at [638, 400] on button "Call" at bounding box center [645, 379] width 231 height 46
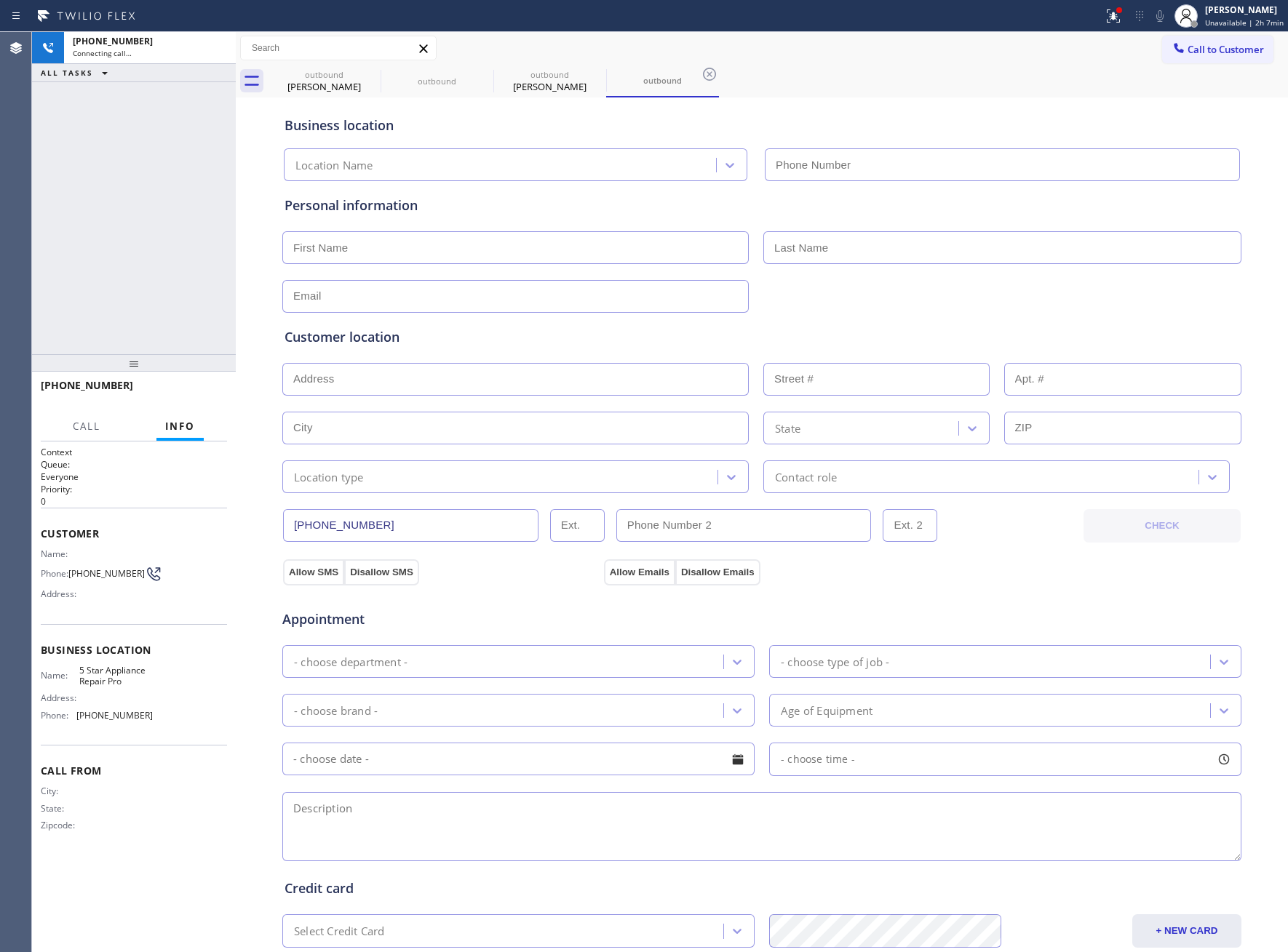
type input "[PHONE_NUMBER]"
click at [143, 269] on div "+13234964002 Live | 01:29 ALL TASKS ALL TASKS ACTIVE TASKS TASKS IN WRAP UP" at bounding box center [133, 193] width 204 height 322
drag, startPoint x: 160, startPoint y: 722, endPoint x: 81, endPoint y: 729, distance: 79.3
click at [81, 729] on div "Business location Name: 5 Star Appliance Repair Pro Address: Phone: (888) 477-1…" at bounding box center [134, 685] width 186 height 122
click at [153, 719] on div "Name: 5 Star Appliance Repair Pro Address: Phone: [PHONE_NUMBER]" at bounding box center [134, 696] width 186 height 63
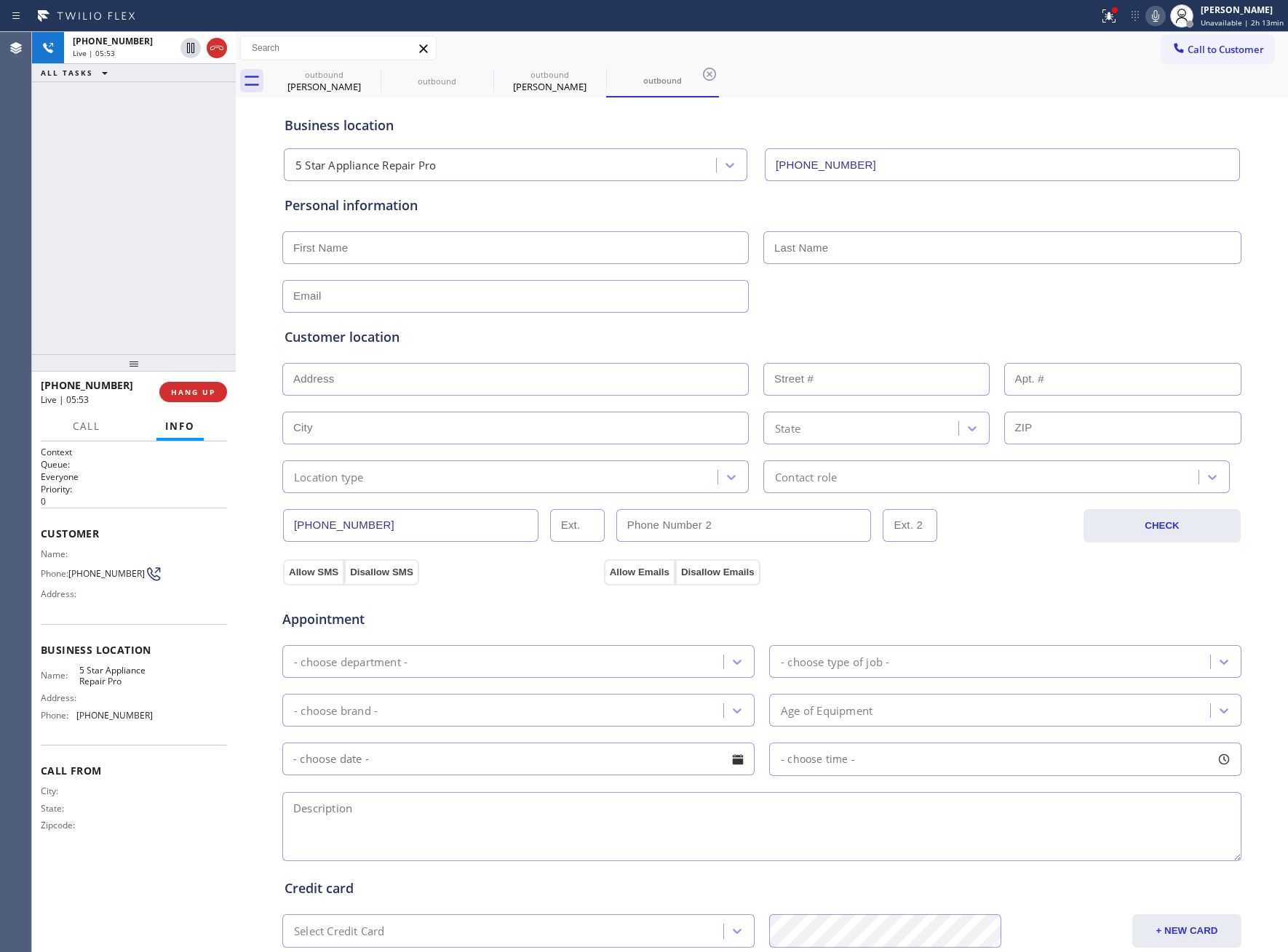
click at [85, 288] on div "+13234964002 Live | 05:53 ALL TASKS ALL TASKS ACTIVE TASKS TASKS IN WRAP UP" at bounding box center [133, 193] width 204 height 322
click at [378, 254] on input "text" at bounding box center [515, 248] width 467 height 33
type input "[PERSON_NAME]"
click at [346, 297] on input "text" at bounding box center [515, 297] width 467 height 33
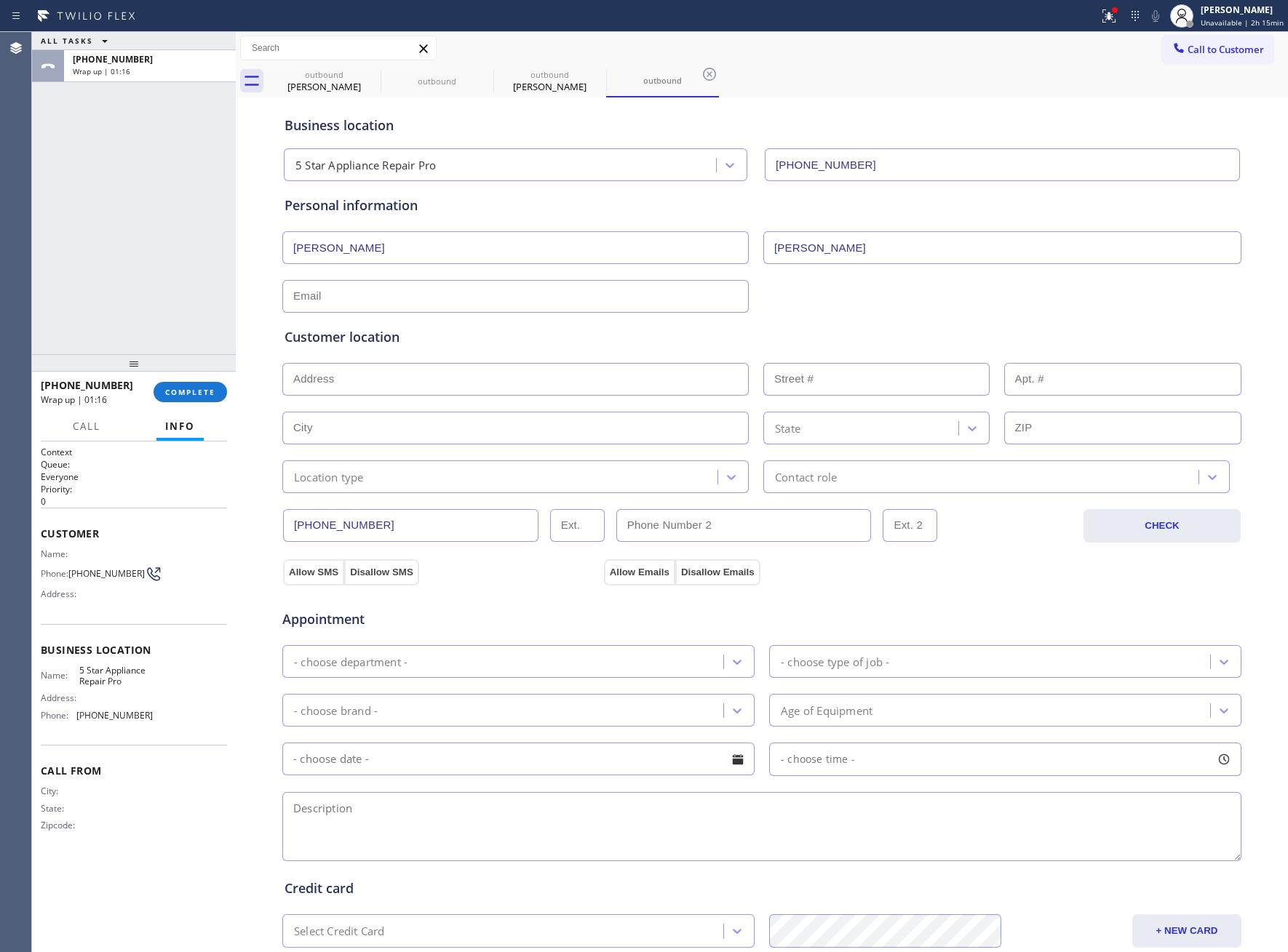
paste input "[EMAIL_ADDRESS][DOMAIN_NAME]"
type input "[EMAIL_ADDRESS][DOMAIN_NAME]"
click at [356, 382] on input "text" at bounding box center [515, 380] width 467 height 33
click at [388, 369] on input "text" at bounding box center [515, 380] width 467 height 33
paste input "3188 Rosemead PlRosemead, CA 91770"
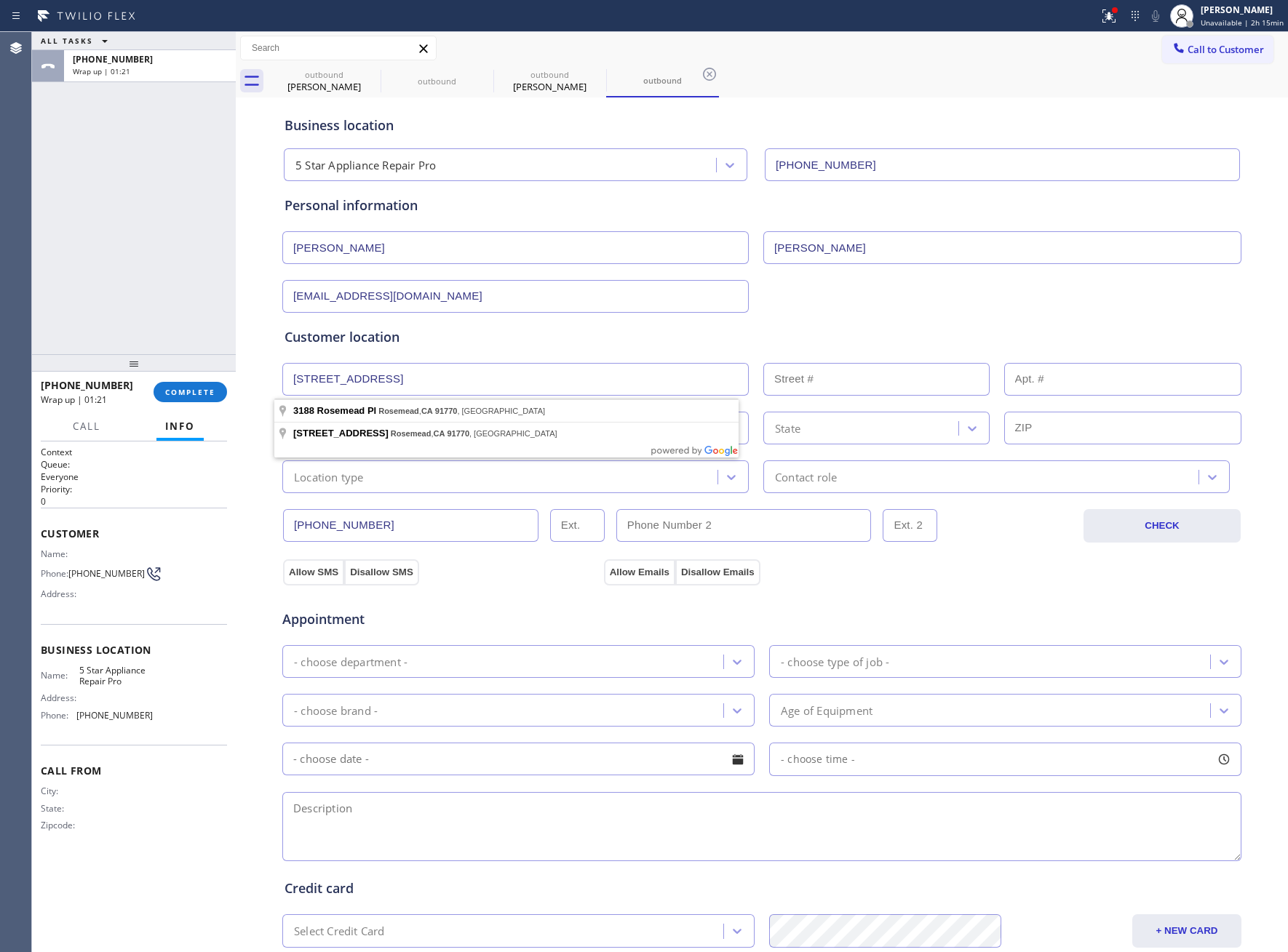
type input "[STREET_ADDRESS]"
type input "3188"
type input "Rosemead"
type input "91770"
click at [398, 471] on div "Location type" at bounding box center [502, 476] width 431 height 26
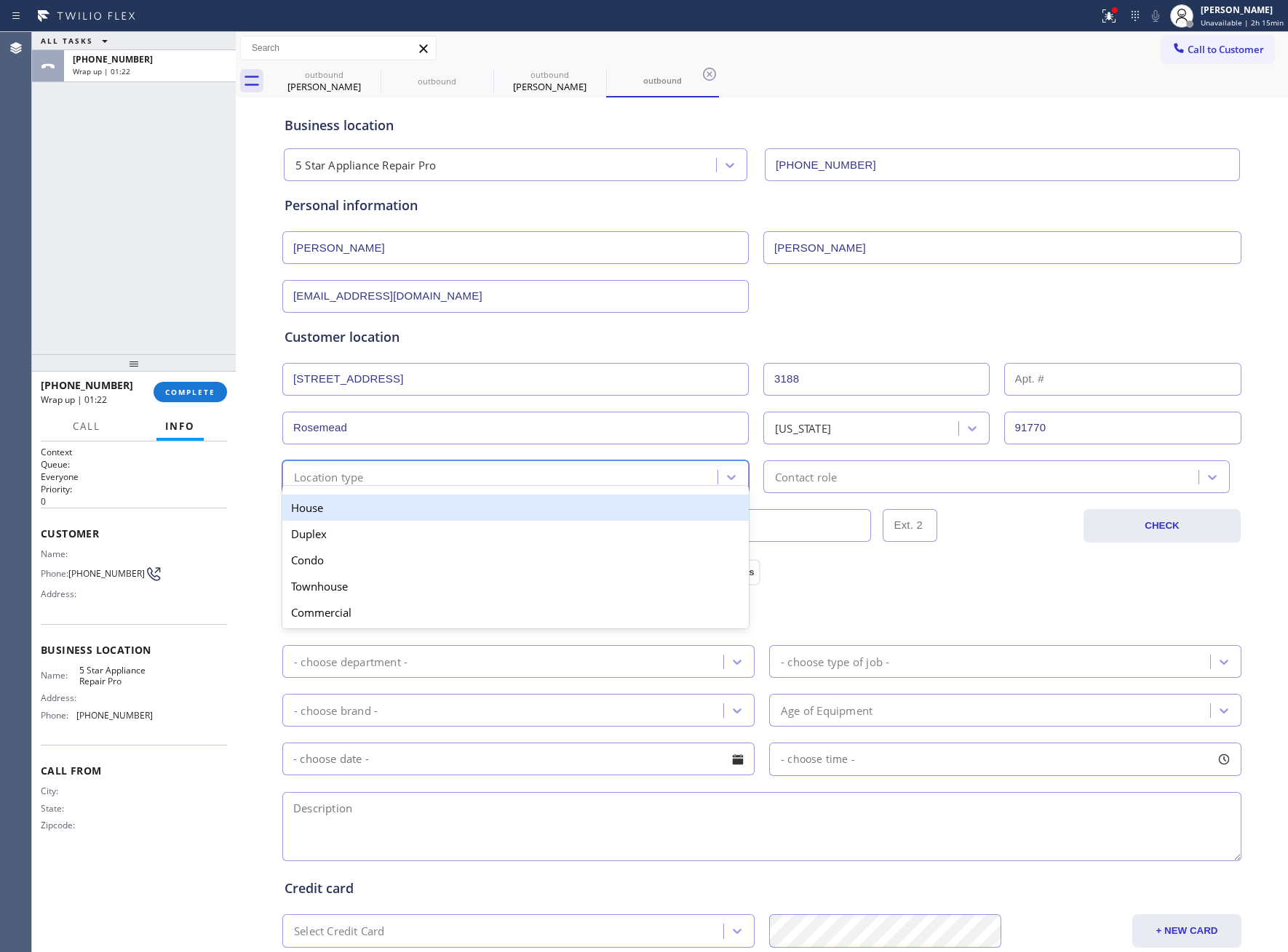
click at [374, 516] on div "House" at bounding box center [515, 508] width 467 height 26
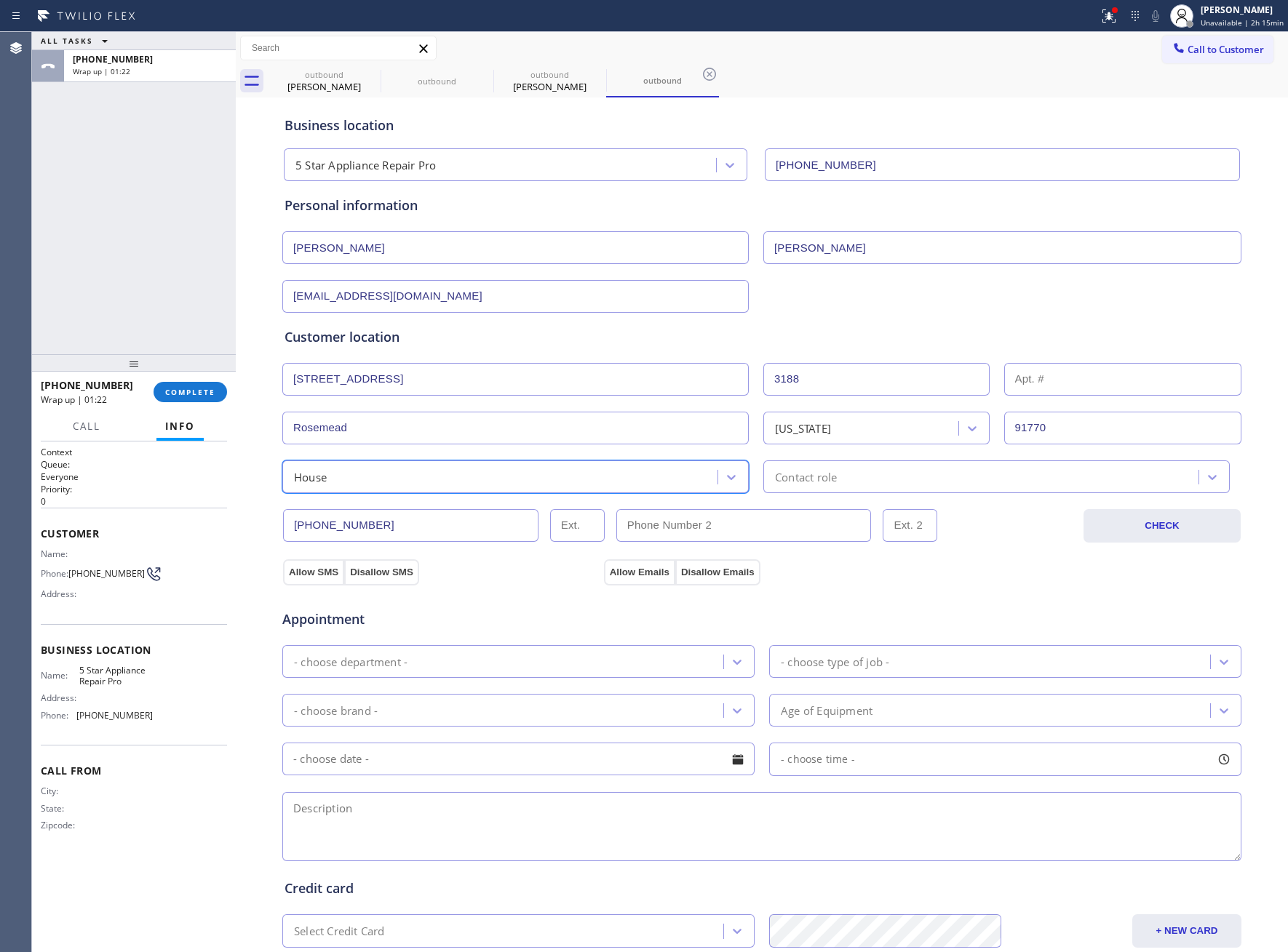
click at [865, 483] on div "Contact role" at bounding box center [983, 476] width 431 height 26
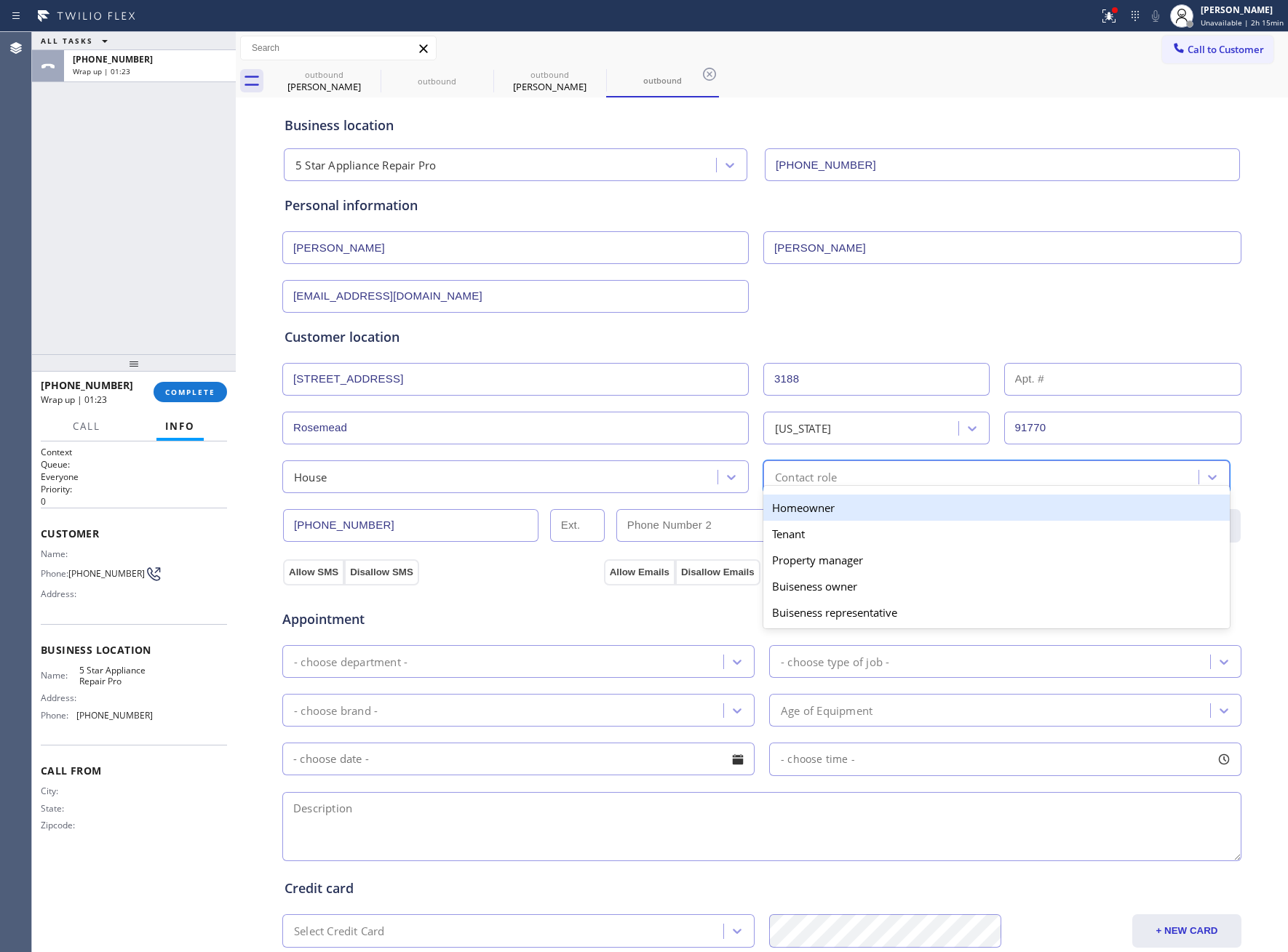
click at [818, 514] on div "Homeowner" at bounding box center [997, 508] width 467 height 26
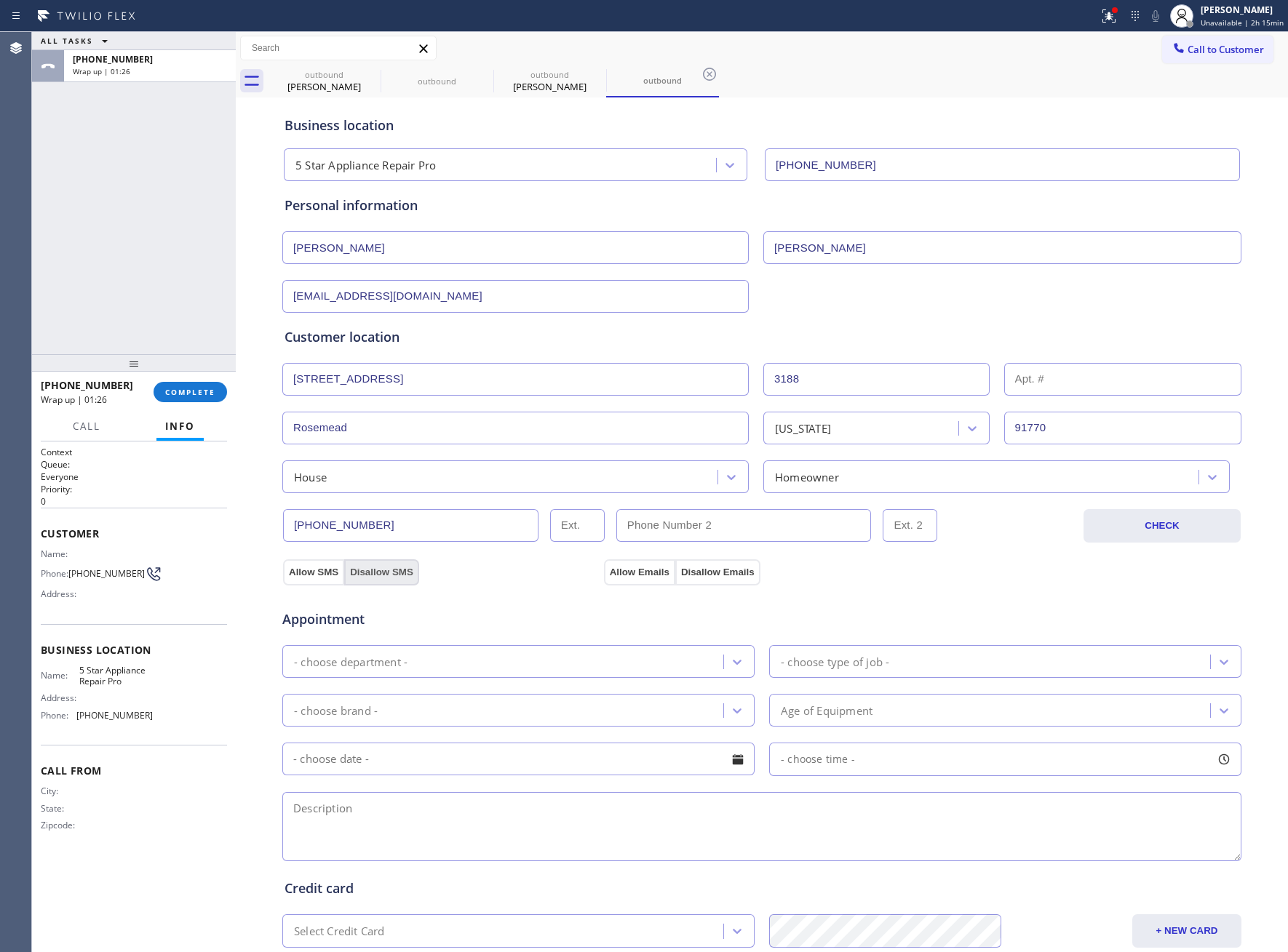
drag, startPoint x: 692, startPoint y: 535, endPoint x: 356, endPoint y: 572, distance: 338.0
click at [692, 535] on input "text" at bounding box center [744, 525] width 256 height 33
paste input "323) 401-9588"
type input "[PHONE_NUMBER]"
click at [305, 580] on button "Allow SMS" at bounding box center [313, 572] width 61 height 26
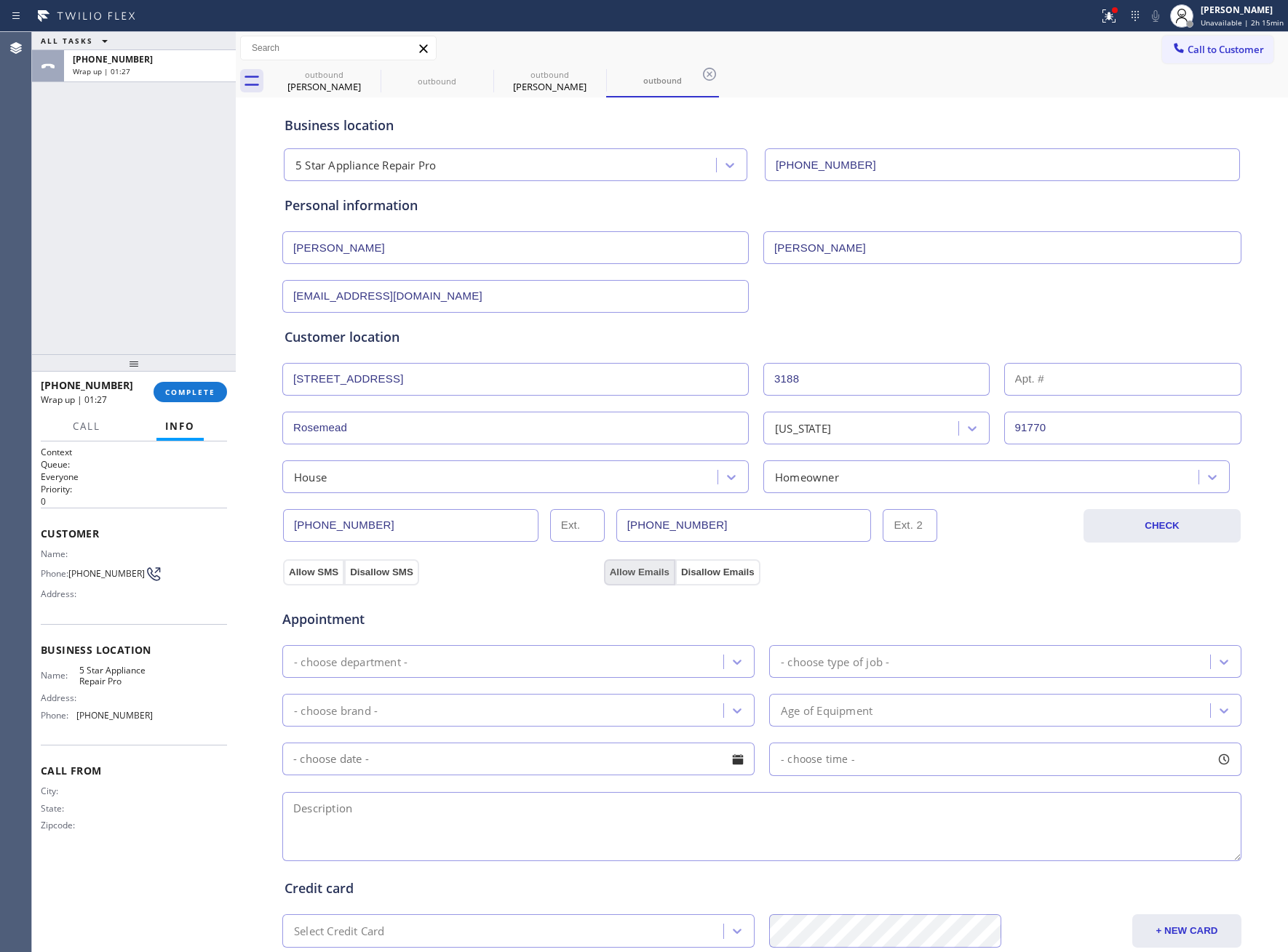
click at [625, 577] on button "Allow Emails" at bounding box center [639, 572] width 71 height 26
click at [623, 672] on div "- choose department -" at bounding box center [505, 662] width 436 height 26
click at [949, 652] on div "- choose type of job -" at bounding box center [991, 662] width 436 height 26
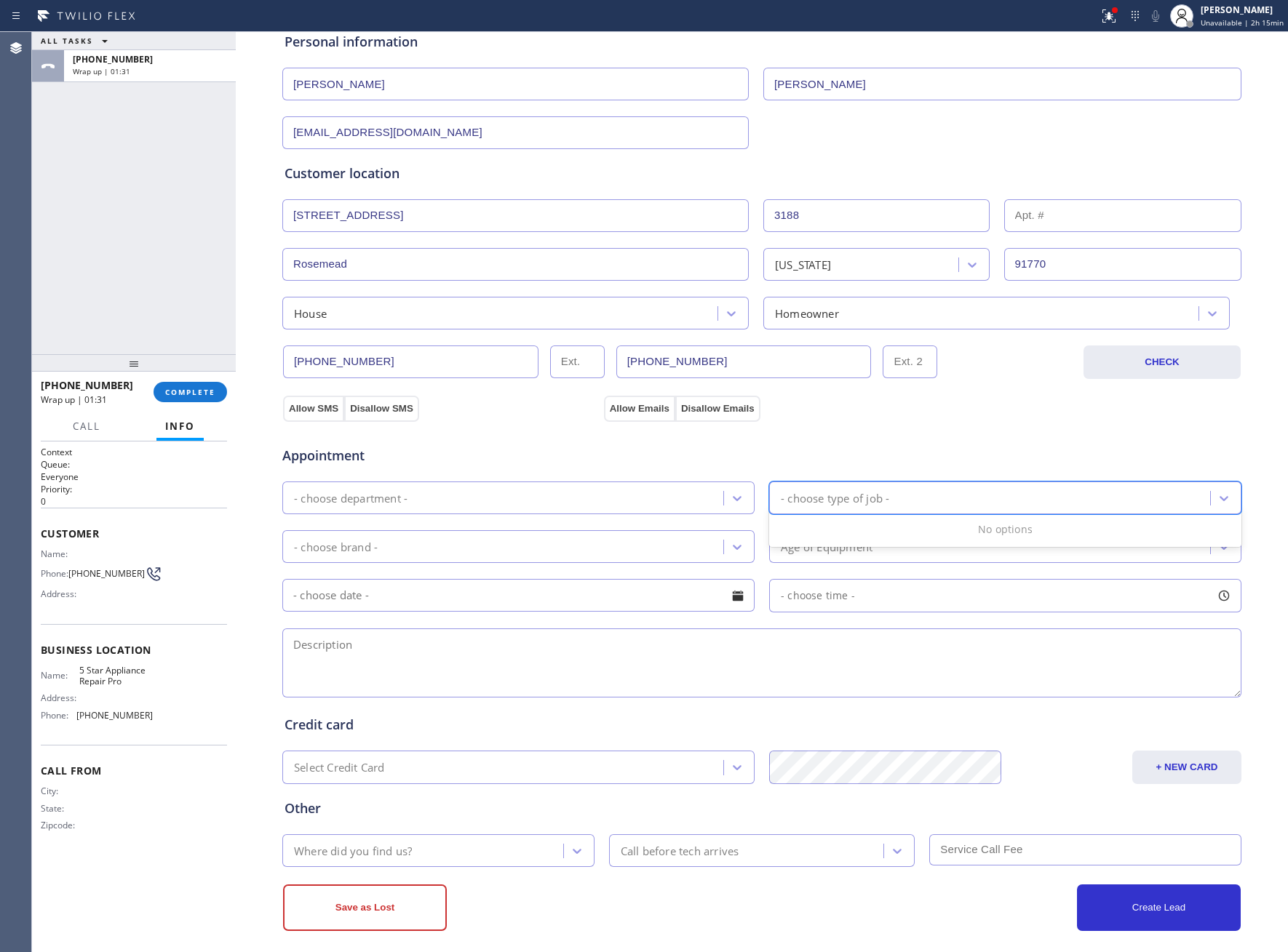
scroll to position [180, 0]
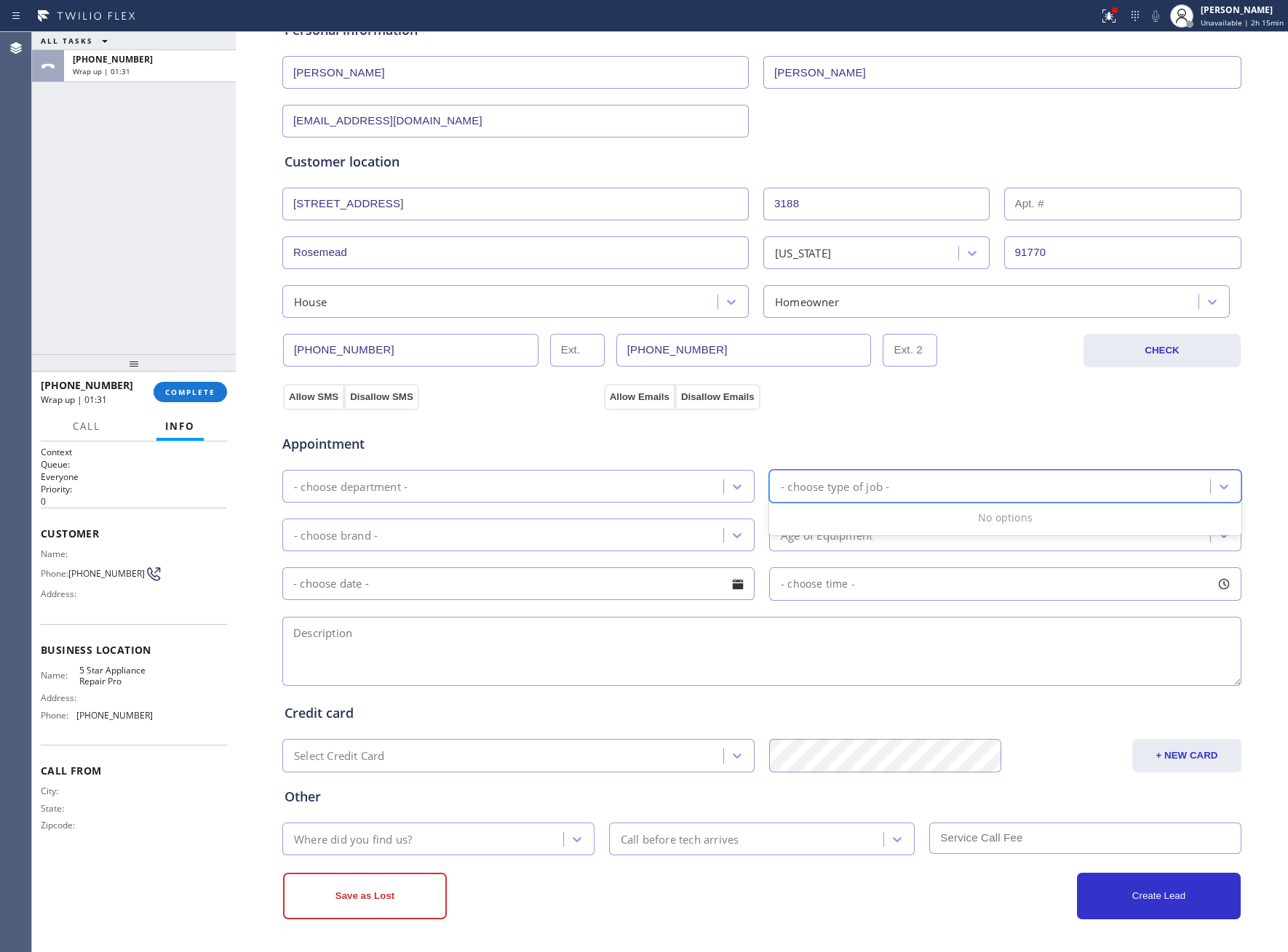
click at [580, 491] on div "- choose department -" at bounding box center [505, 486] width 436 height 26
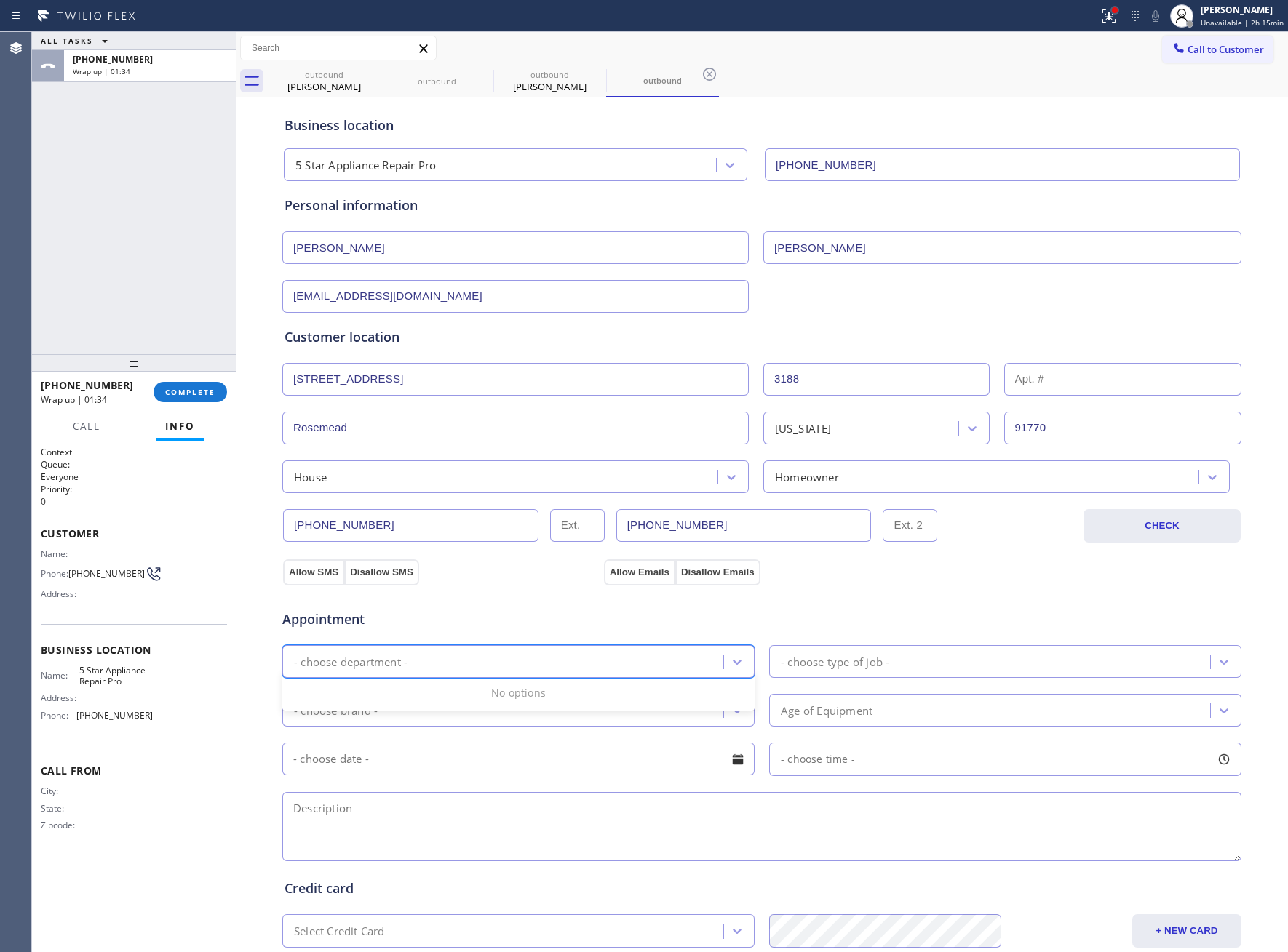
click at [1116, 9] on div at bounding box center [1115, 10] width 6 height 6
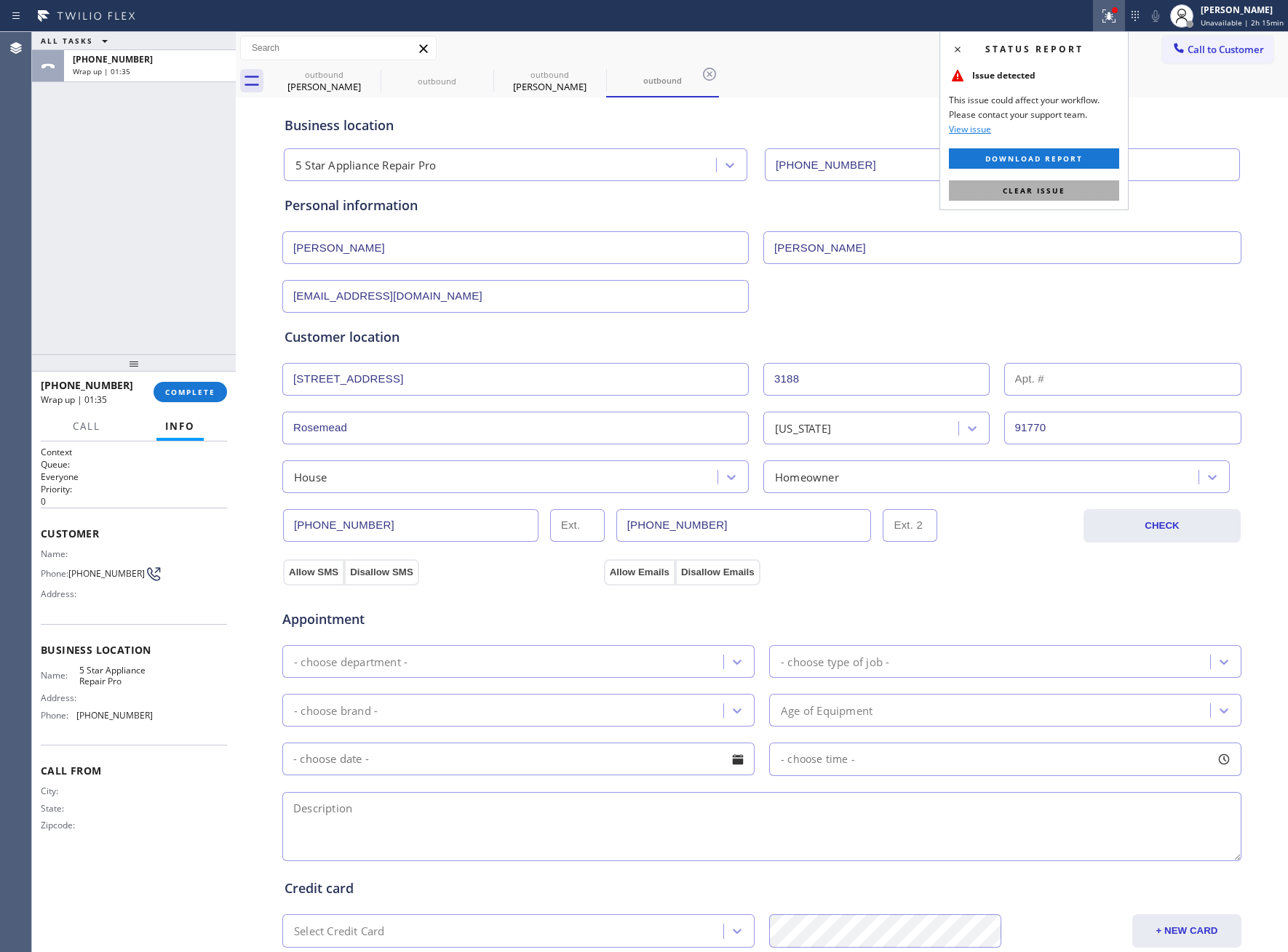
click at [1040, 197] on button "Clear issue" at bounding box center [1034, 191] width 170 height 20
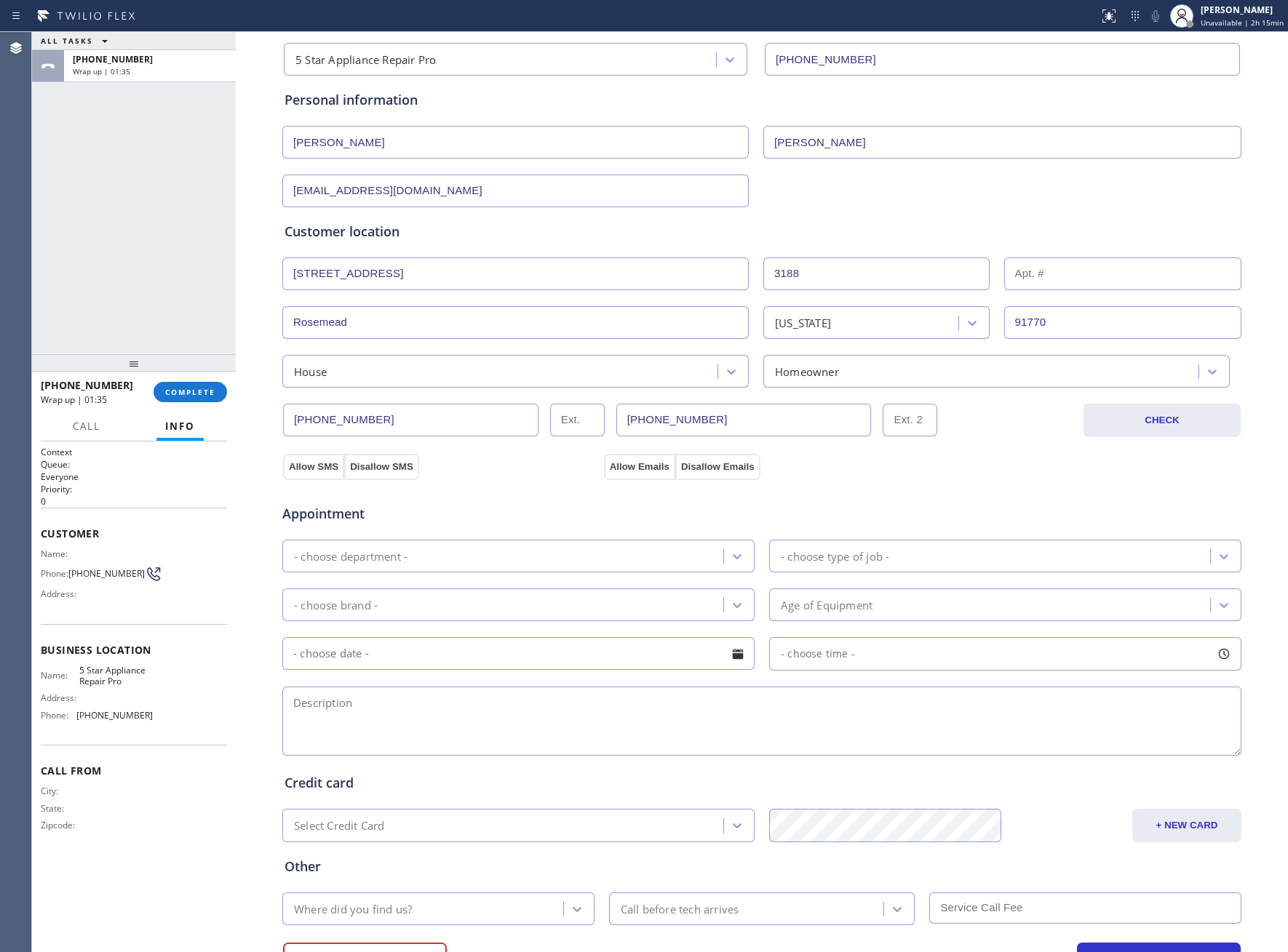
scroll to position [180, 0]
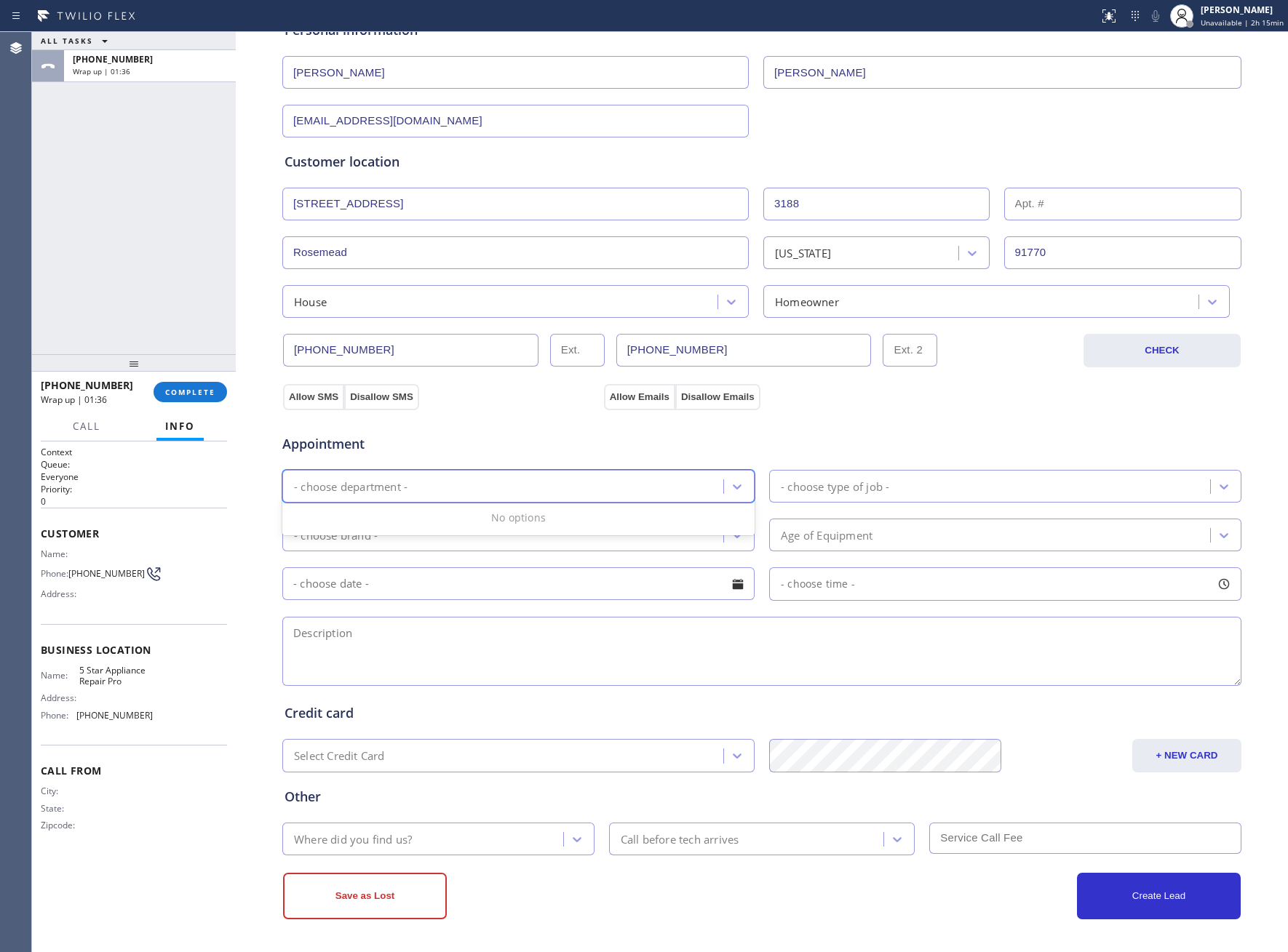
click at [492, 470] on div "- choose department -" at bounding box center [518, 486] width 472 height 33
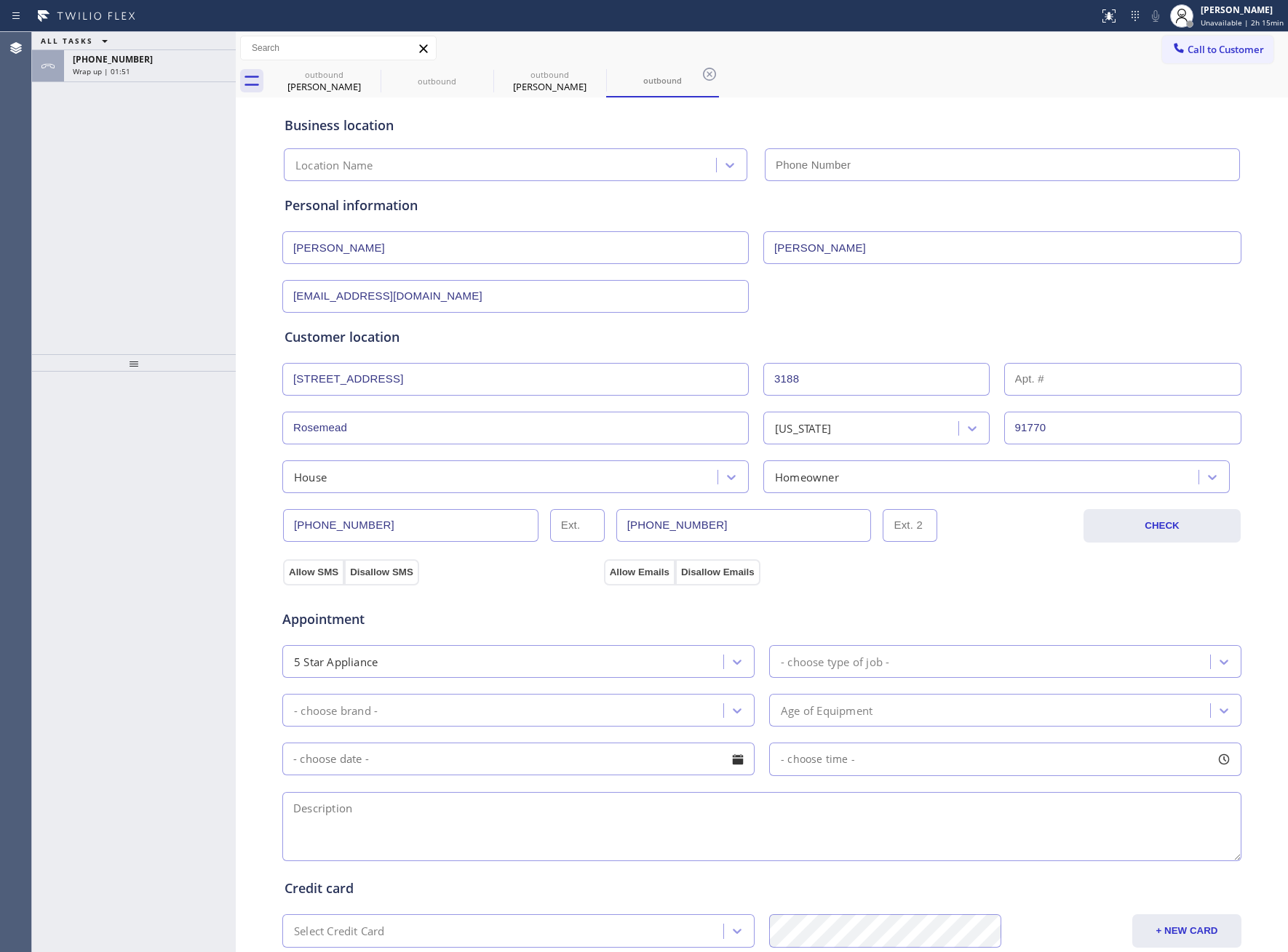
type input "[PHONE_NUMBER]"
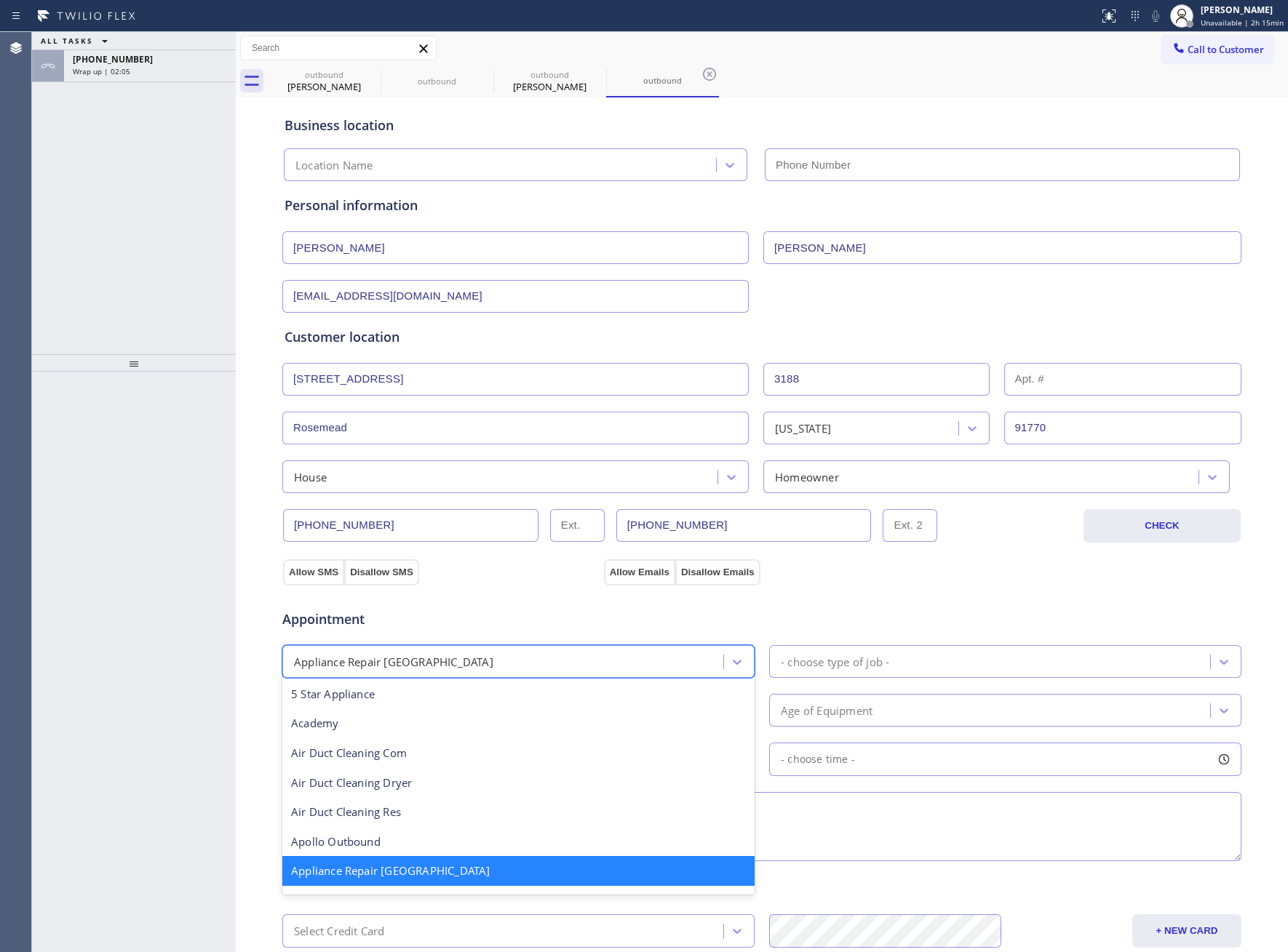
click at [664, 662] on div "Appliance Repair [GEOGRAPHIC_DATA]" at bounding box center [505, 662] width 436 height 26
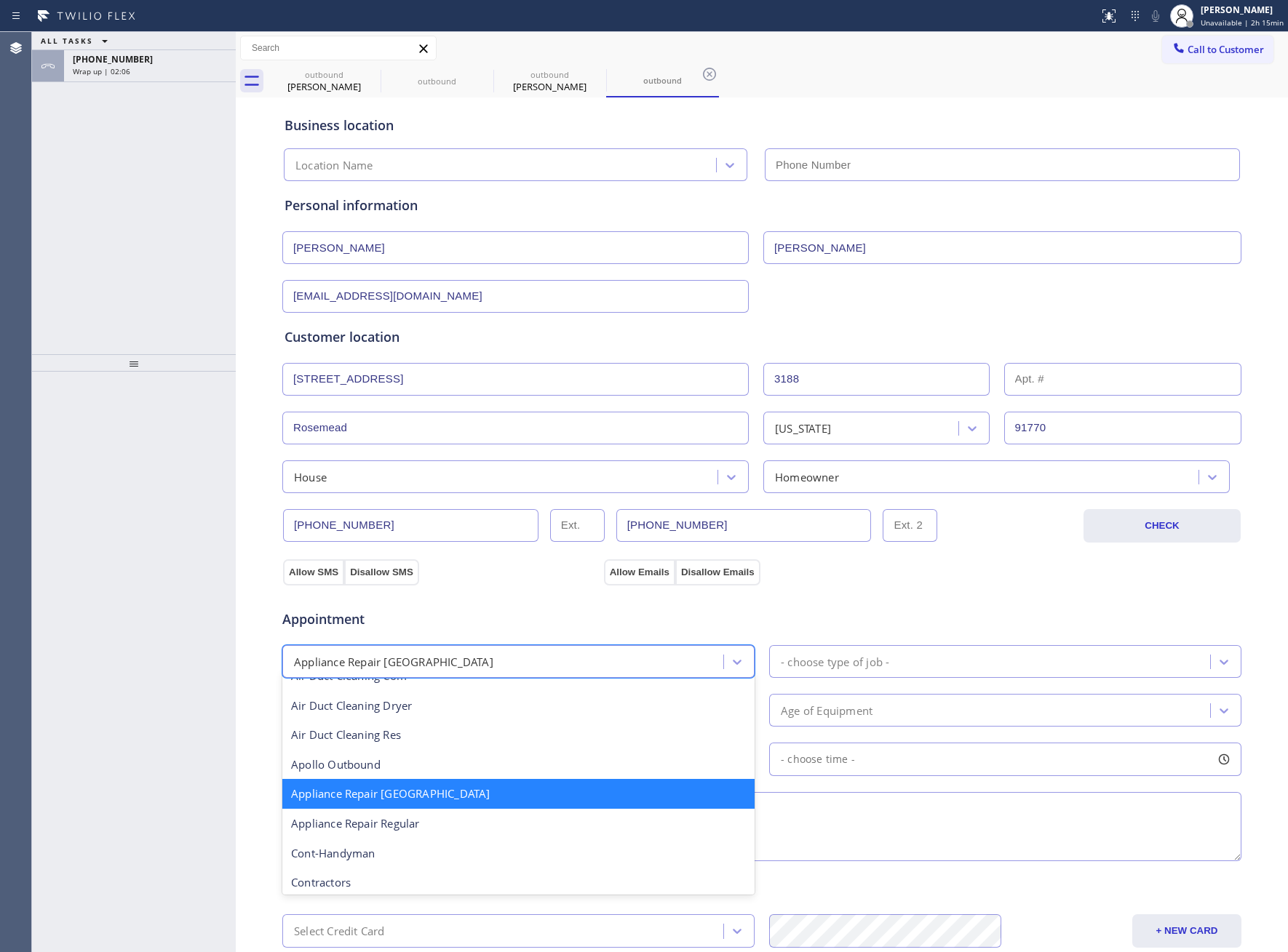
scroll to position [110, 0]
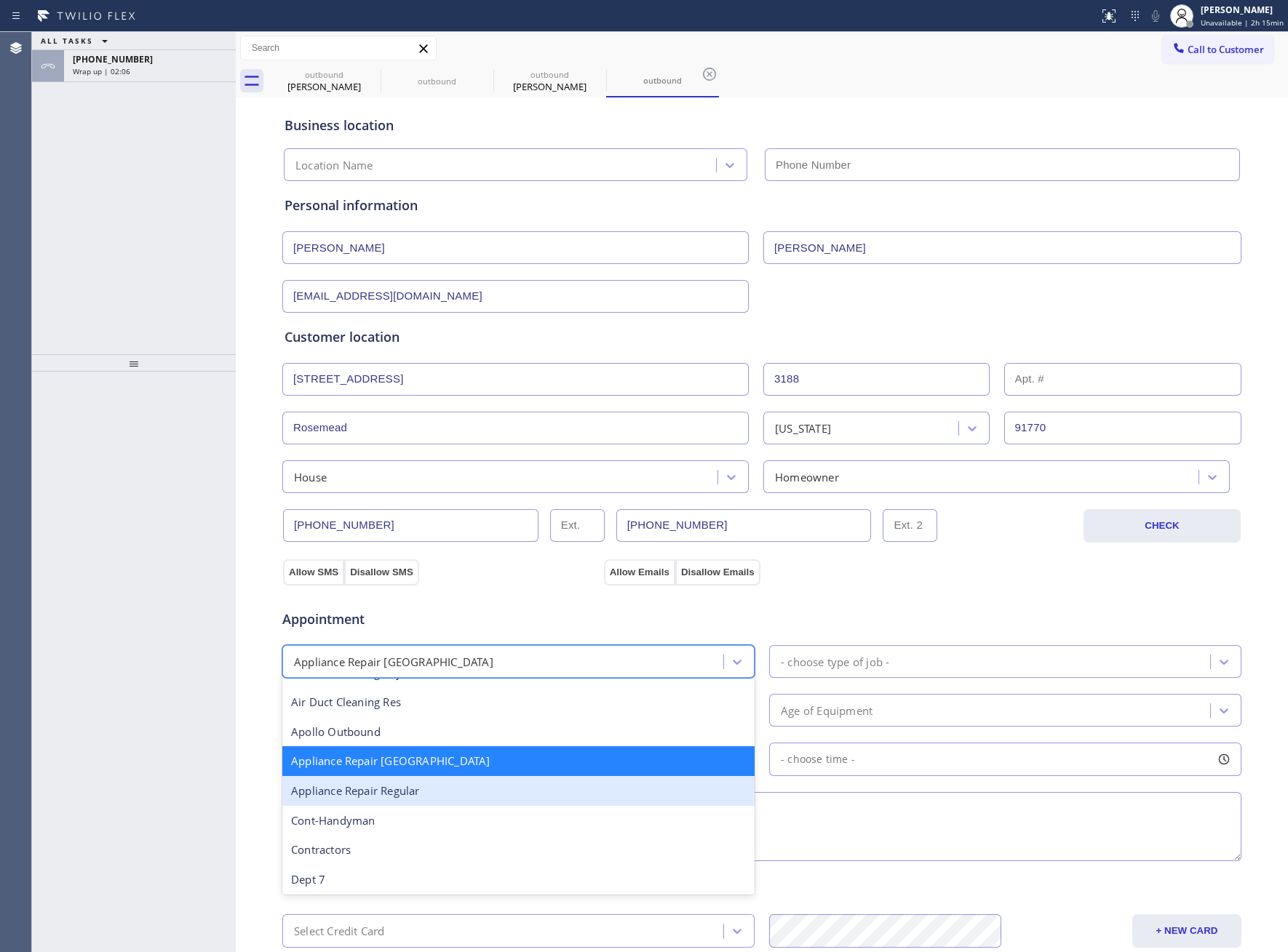
click at [471, 803] on div "Appliance Repair Regular" at bounding box center [518, 791] width 472 height 29
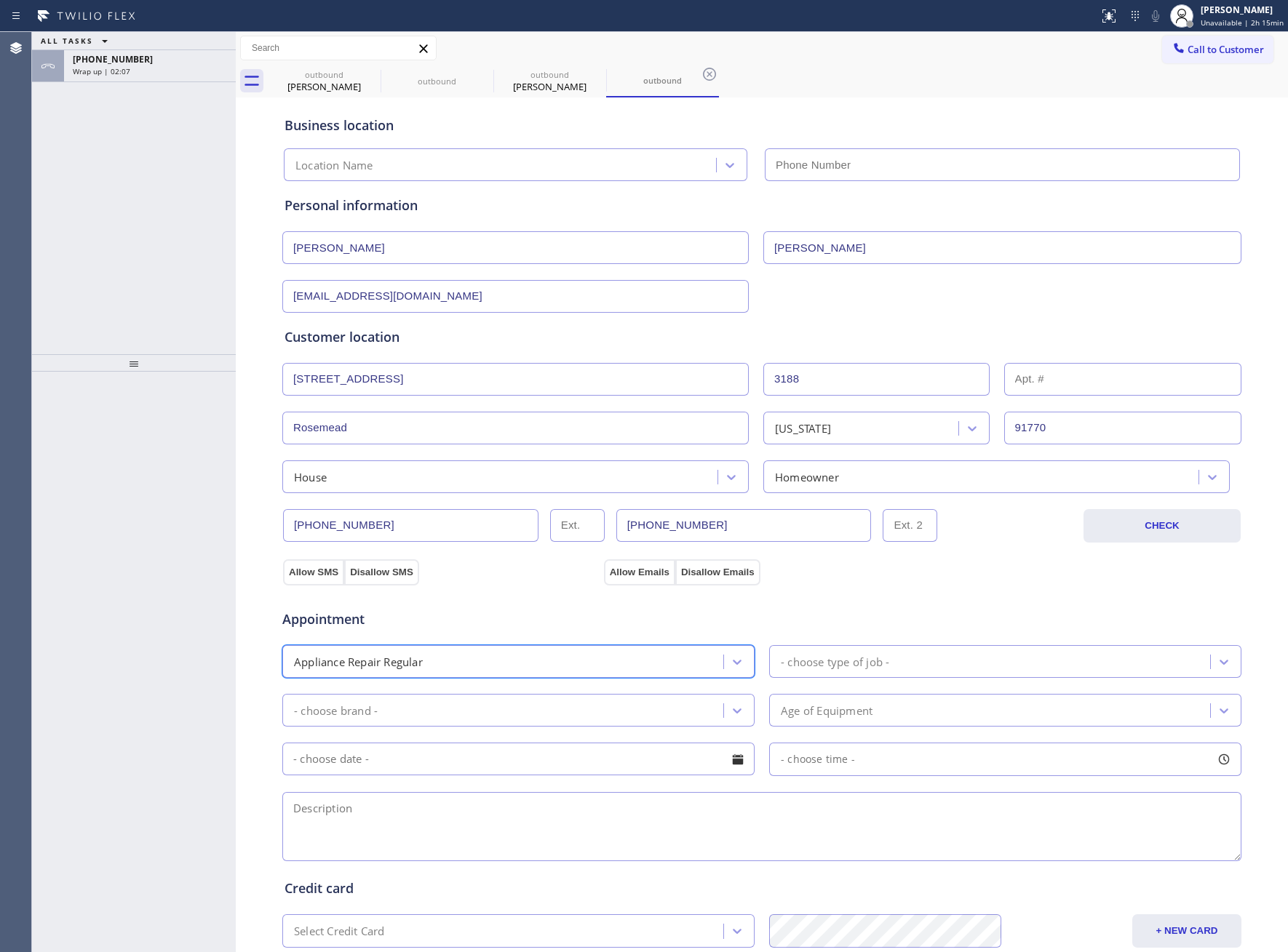
click at [852, 670] on div "- choose type of job -" at bounding box center [835, 662] width 108 height 17
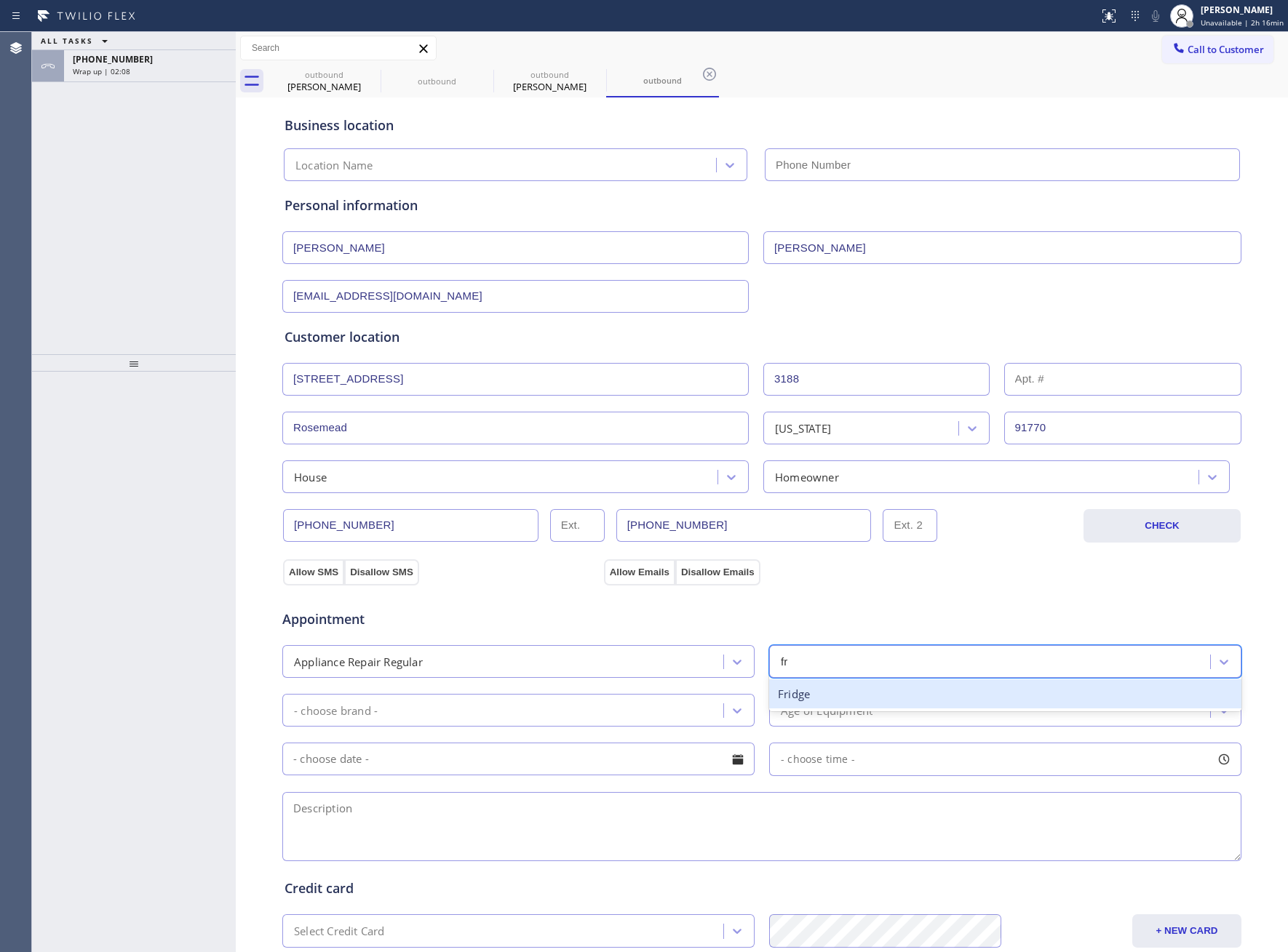
click at [845, 712] on div "Fridge" at bounding box center [1005, 694] width 472 height 36
type input "fr"
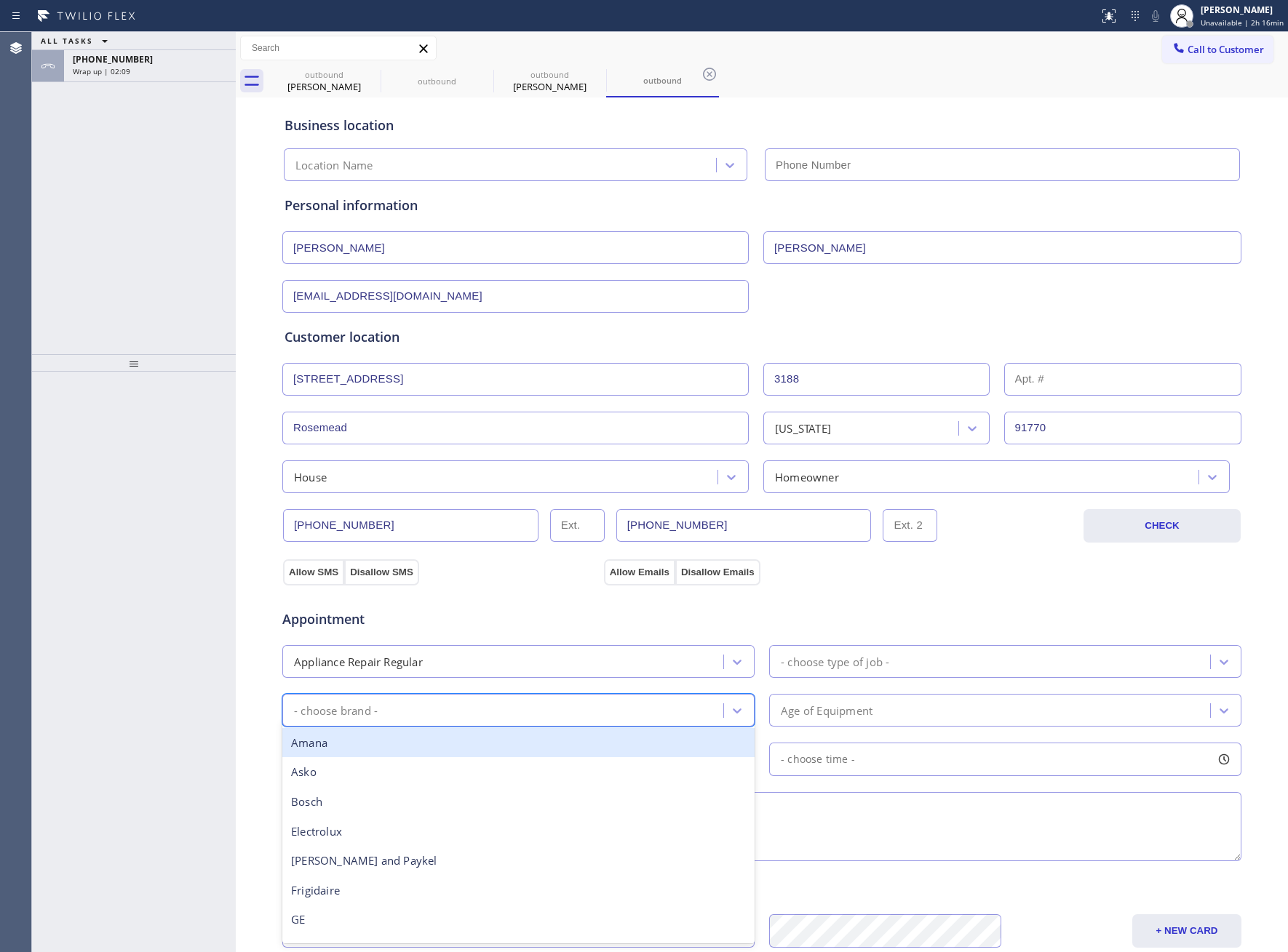
click at [563, 722] on div "- choose brand -" at bounding box center [505, 710] width 436 height 26
type input "fr"
click at [411, 758] on div "Frigidaire" at bounding box center [518, 743] width 472 height 29
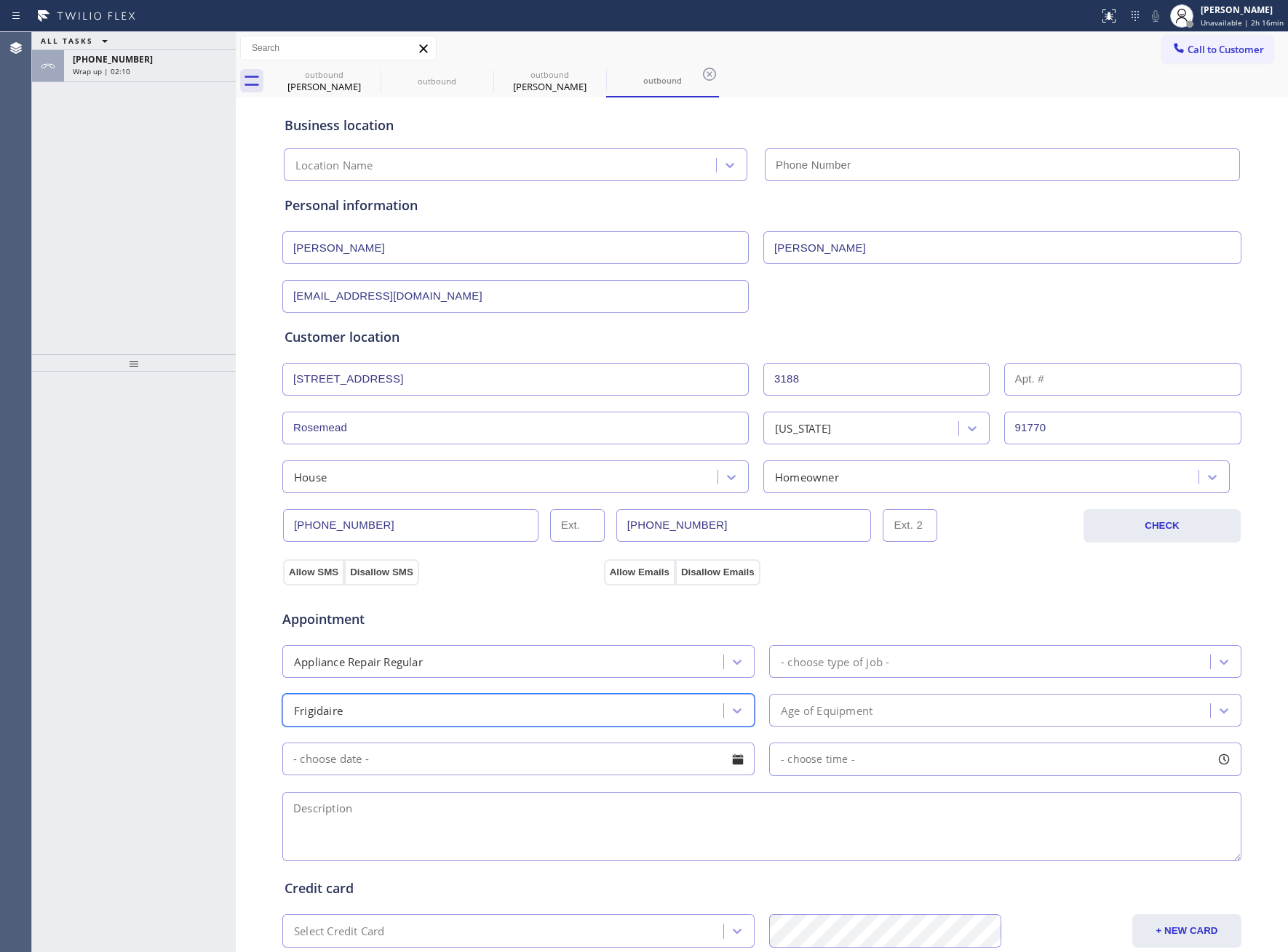
click at [810, 699] on div "Age of Equipment" at bounding box center [1005, 710] width 472 height 33
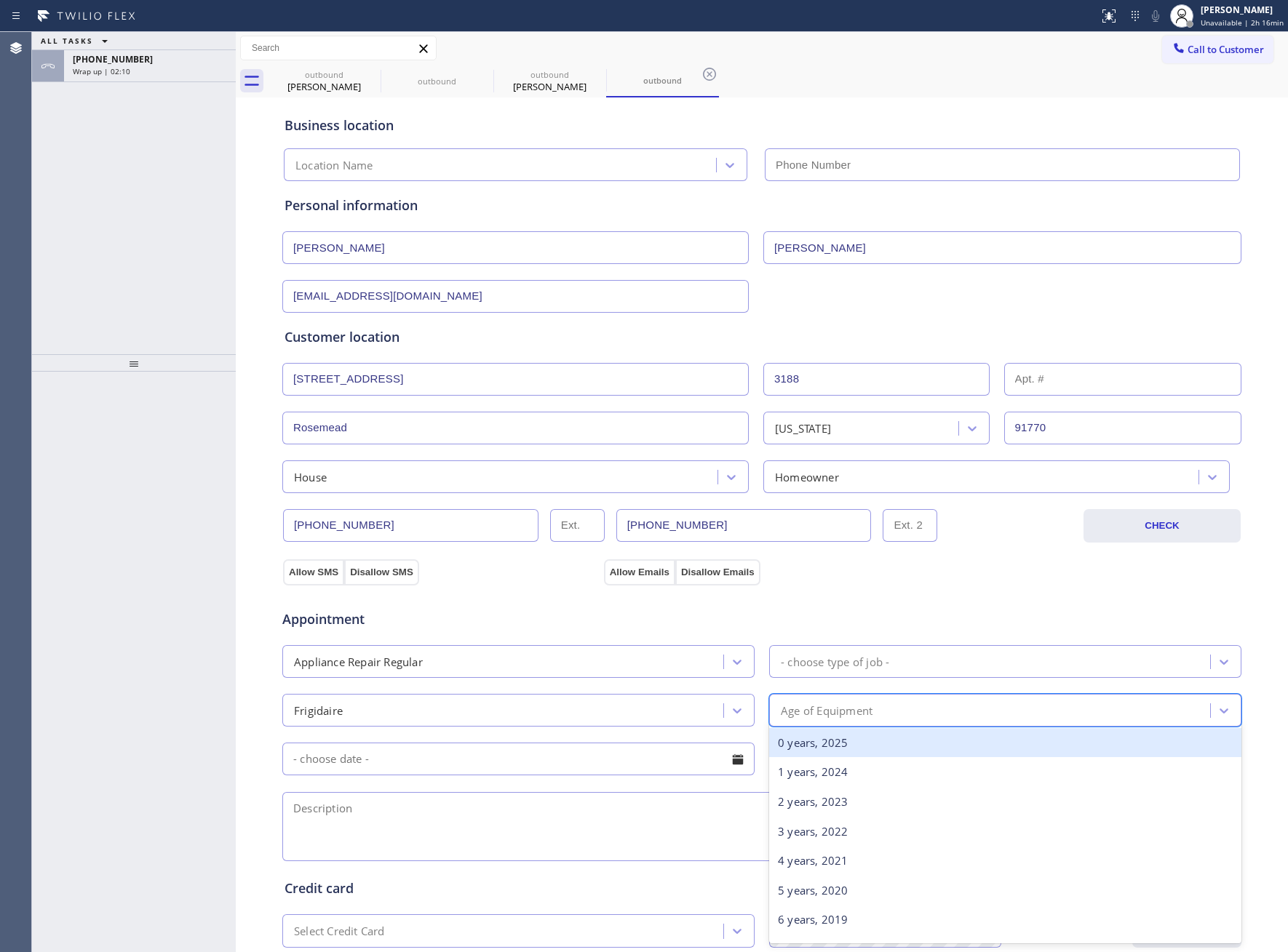
click at [828, 670] on div "- choose type of job -" at bounding box center [835, 662] width 108 height 17
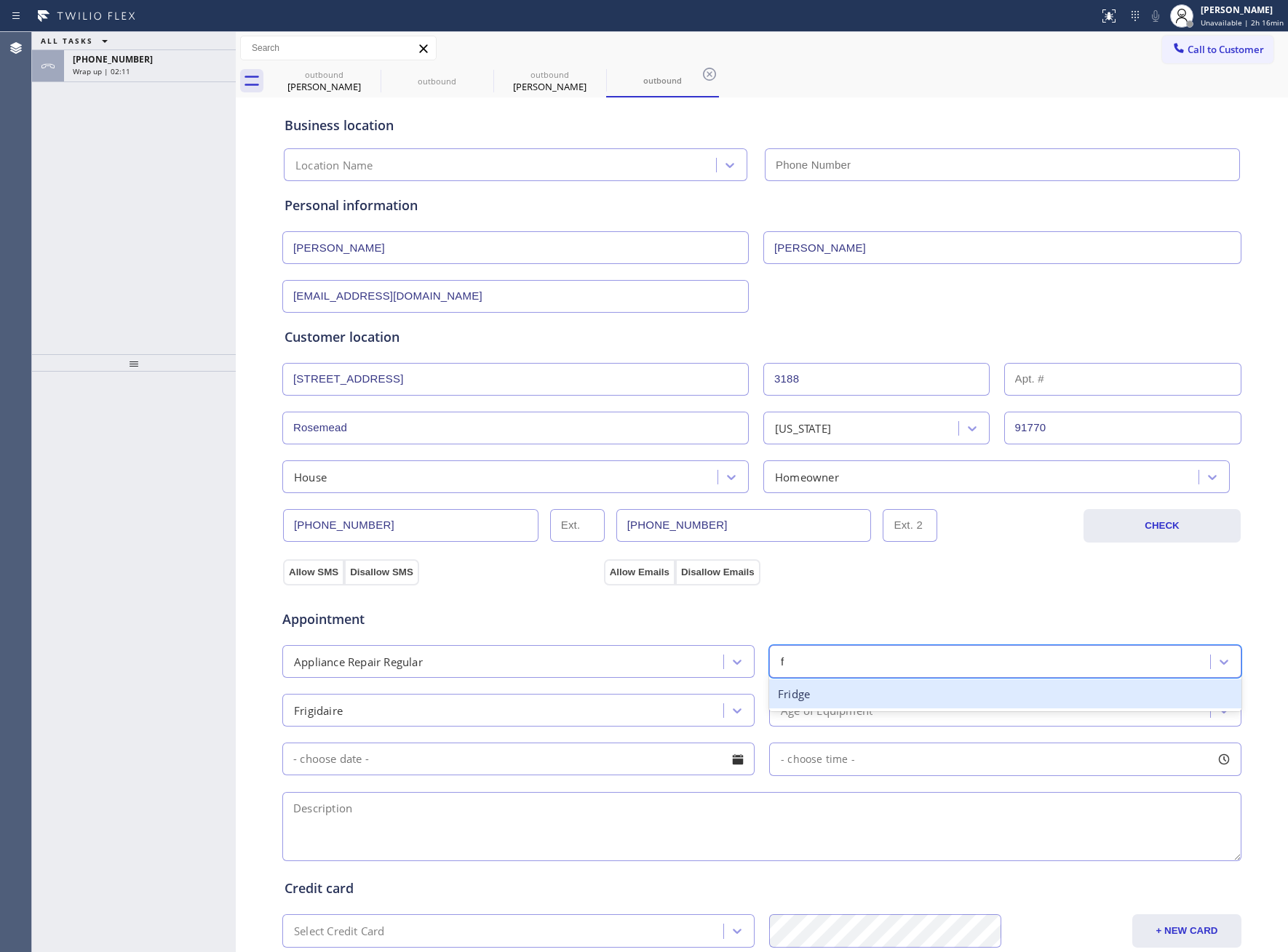
type input "fr"
click at [829, 701] on div "Fridge" at bounding box center [1005, 694] width 472 height 29
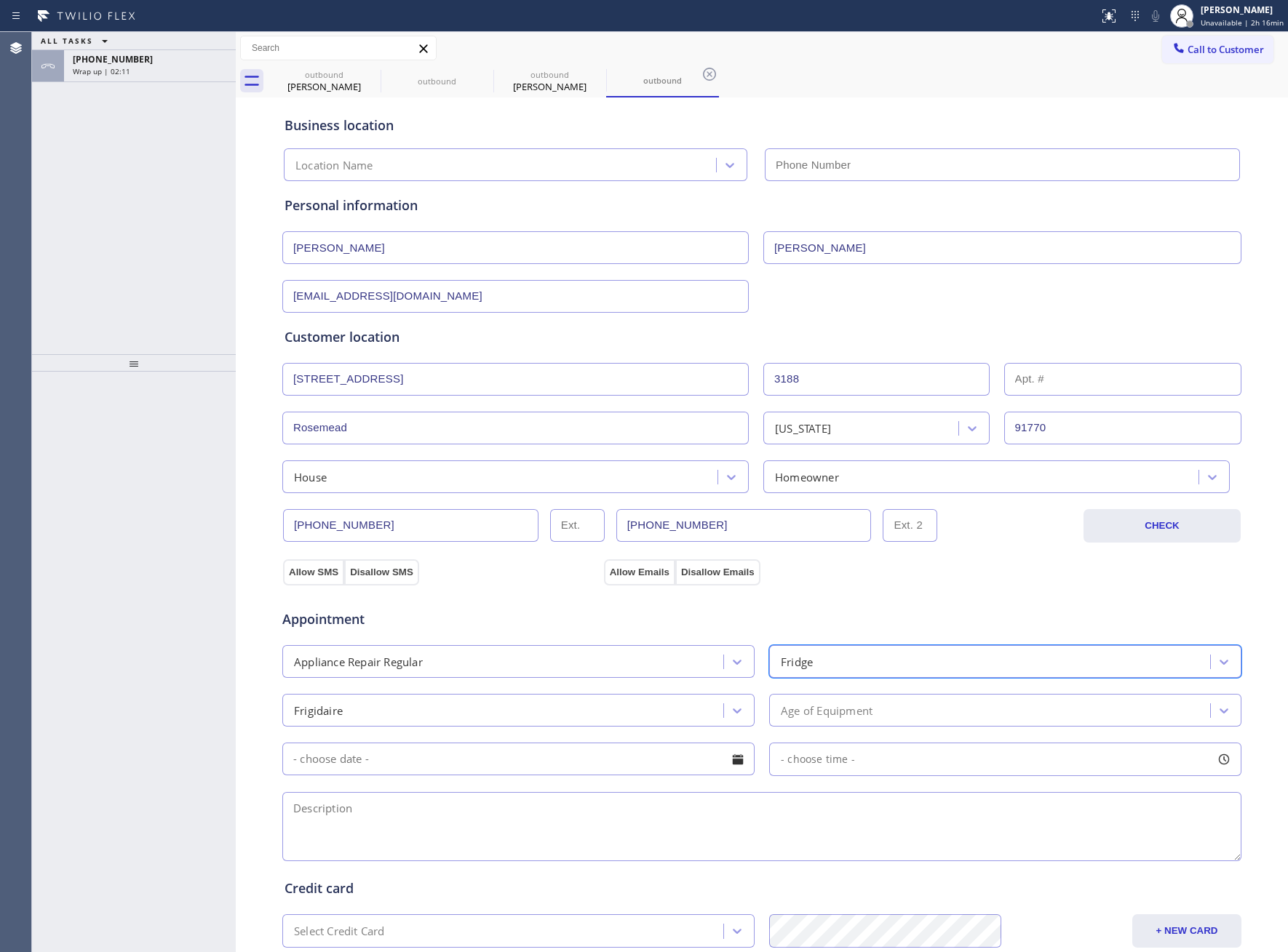
click at [842, 723] on div "Age of Equipment" at bounding box center [991, 710] width 436 height 26
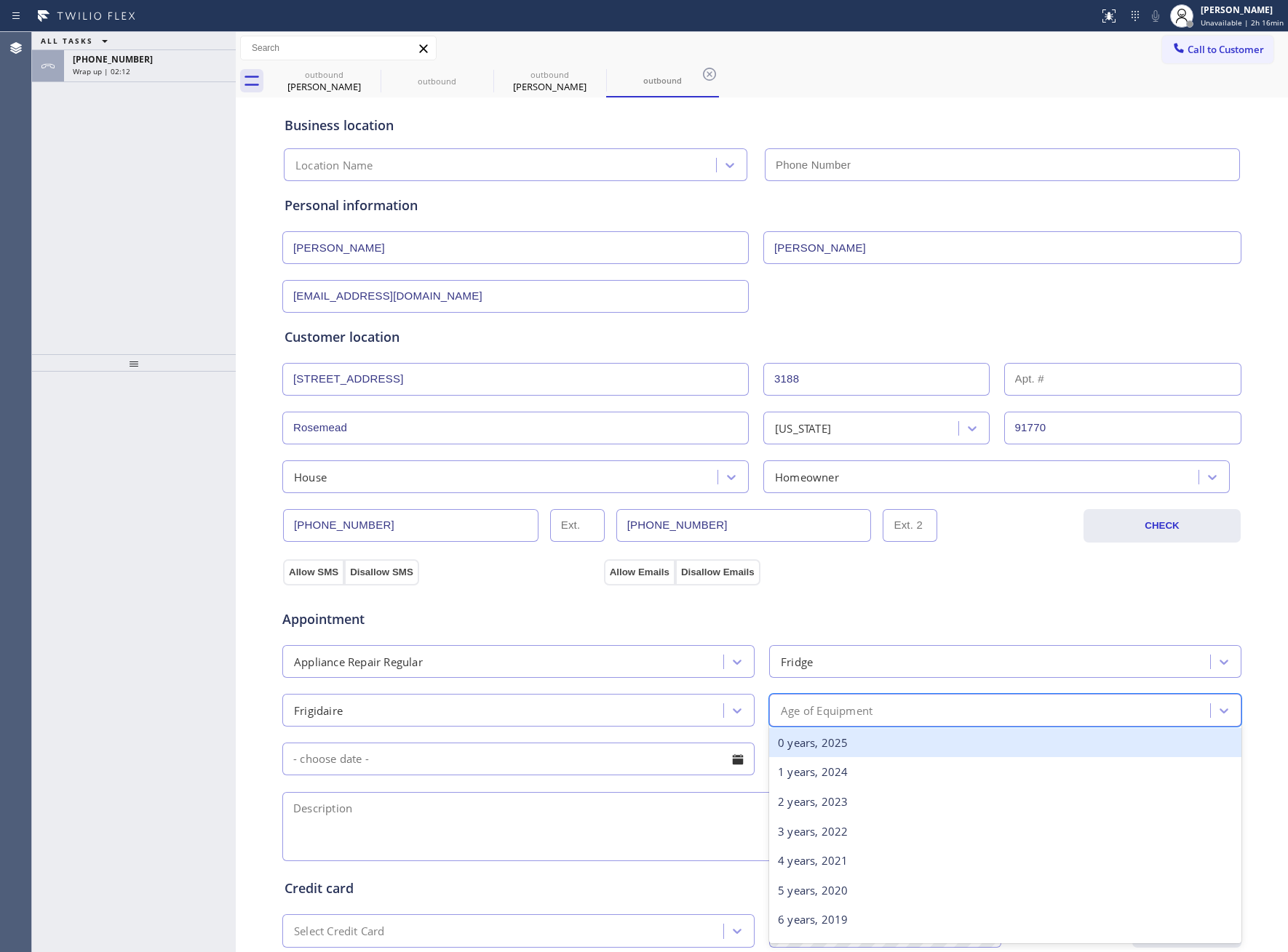
type input "5"
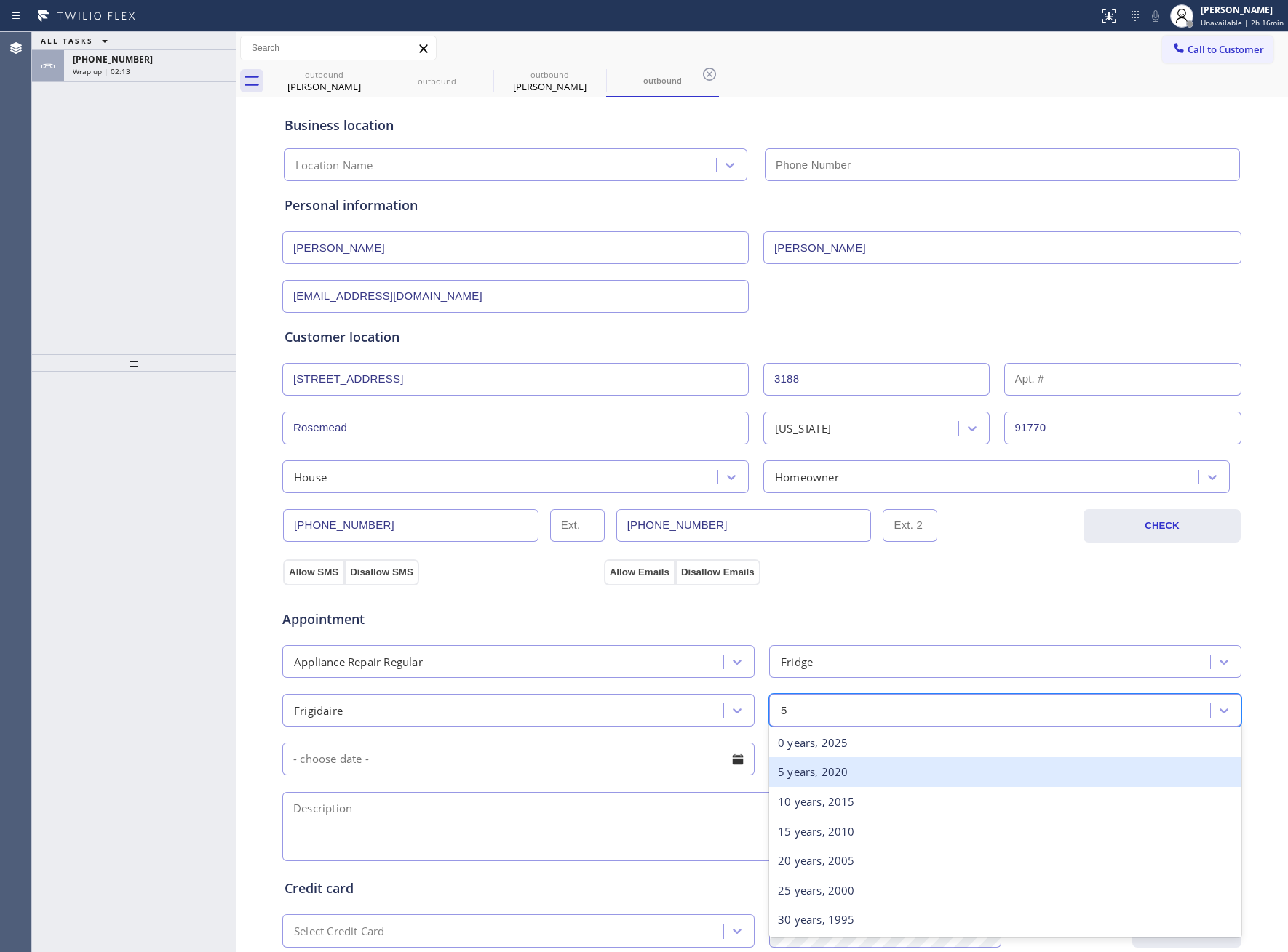
click at [839, 786] on div "5 years, 2020" at bounding box center [1005, 772] width 472 height 29
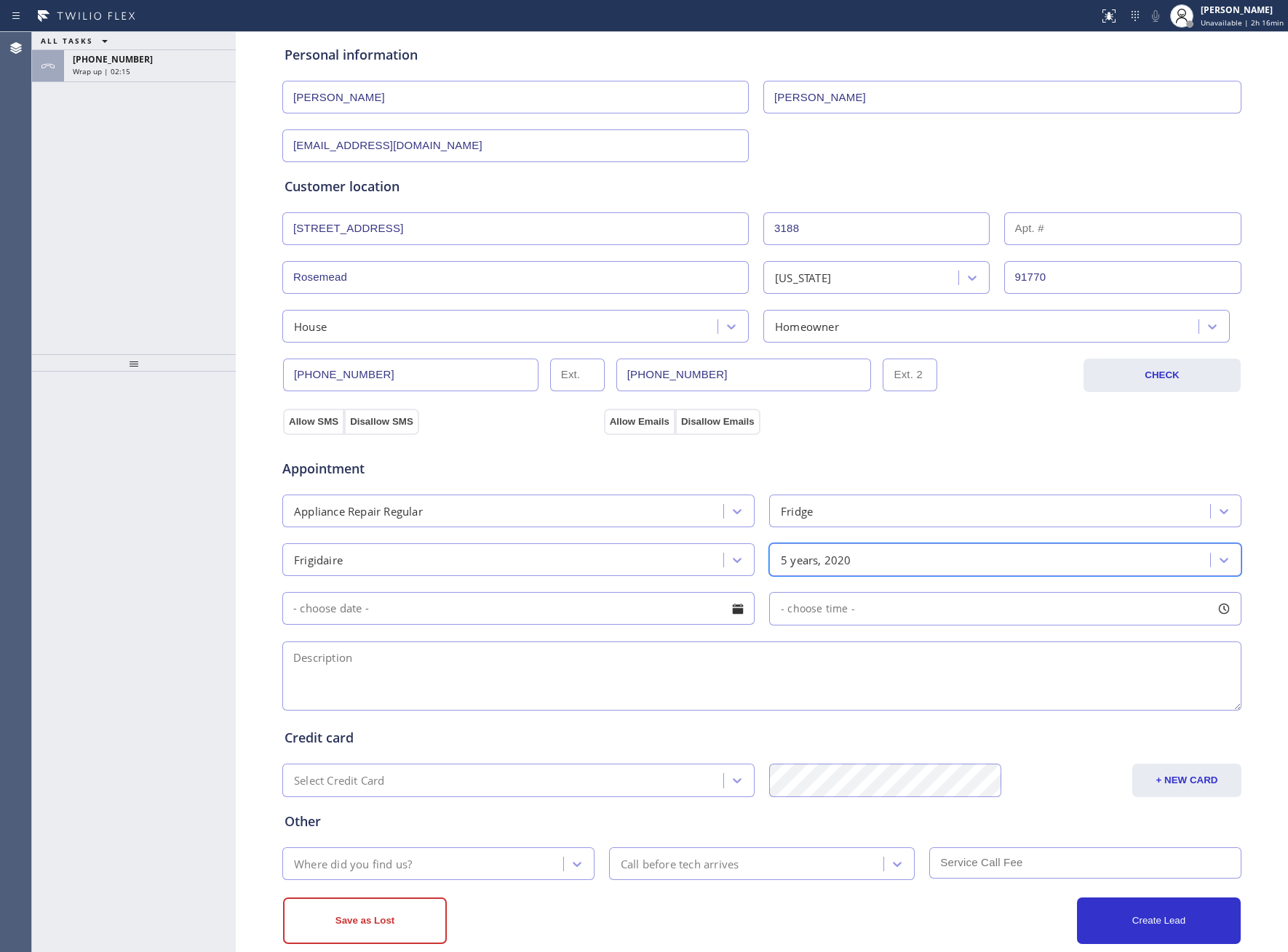
scroll to position [180, 0]
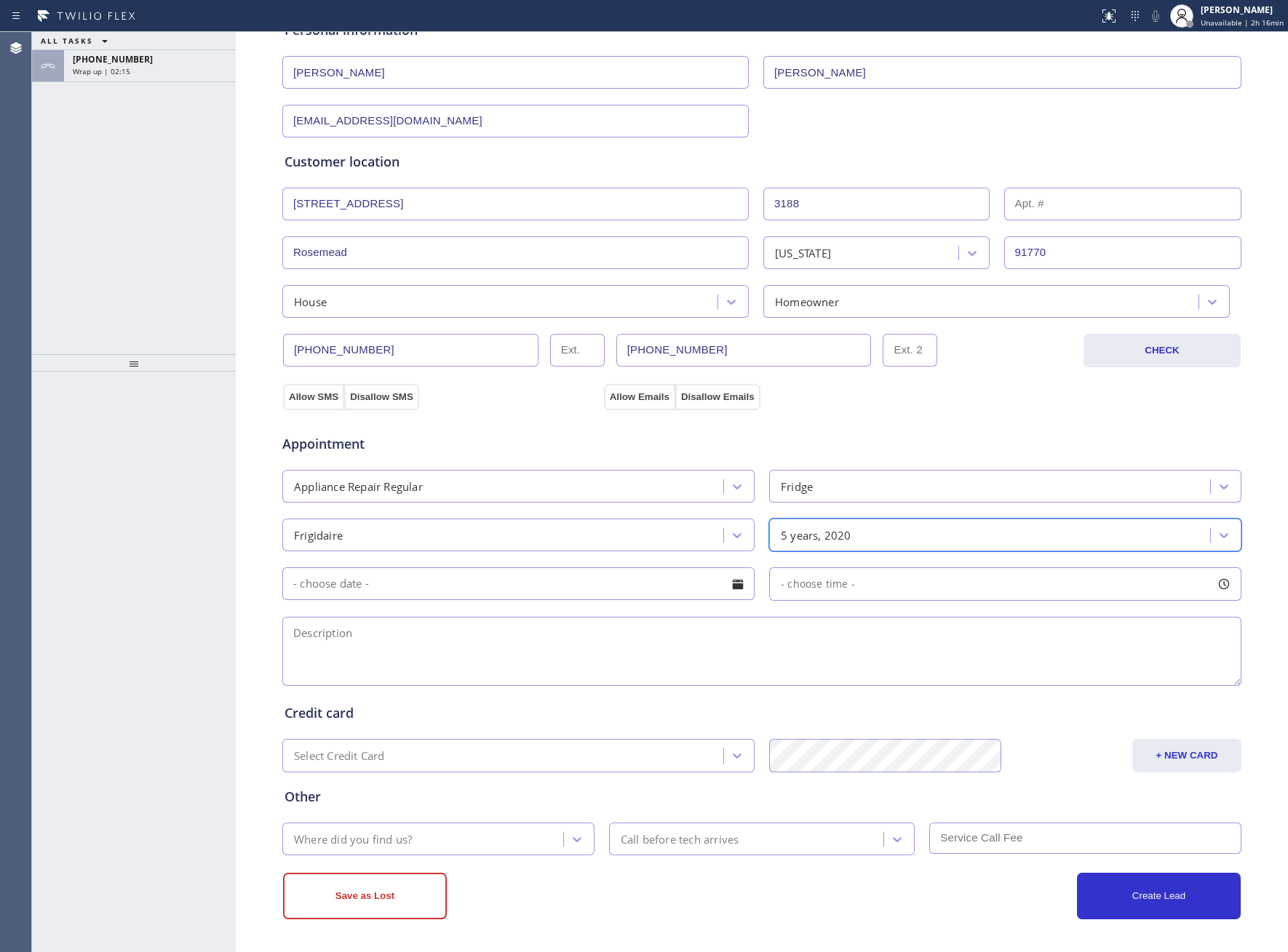
click at [391, 576] on input "text" at bounding box center [518, 583] width 472 height 33
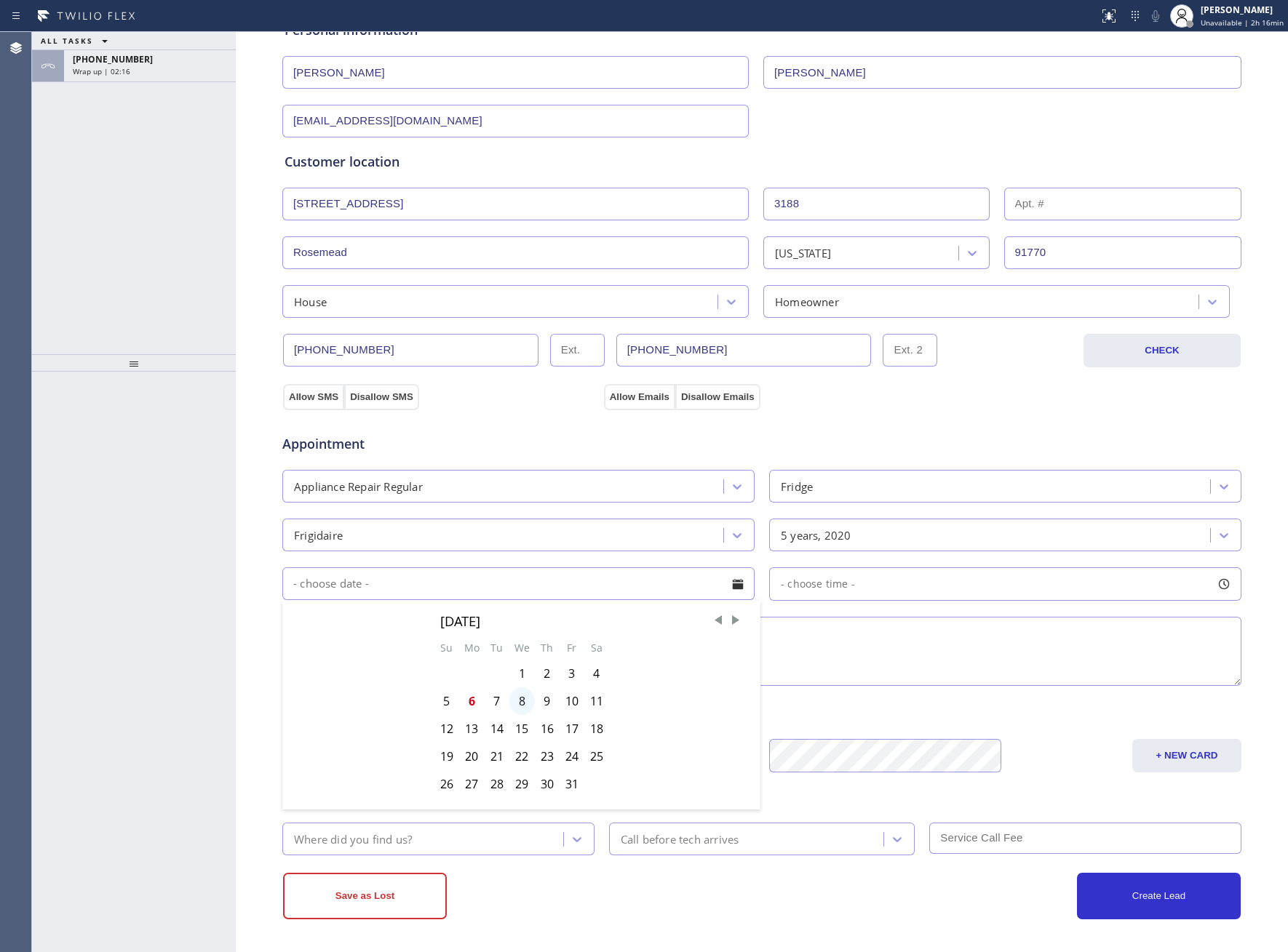
click at [518, 705] on div "8" at bounding box center [522, 701] width 26 height 28
type input "[DATE]"
click at [787, 576] on div "- choose time -" at bounding box center [812, 585] width 85 height 17
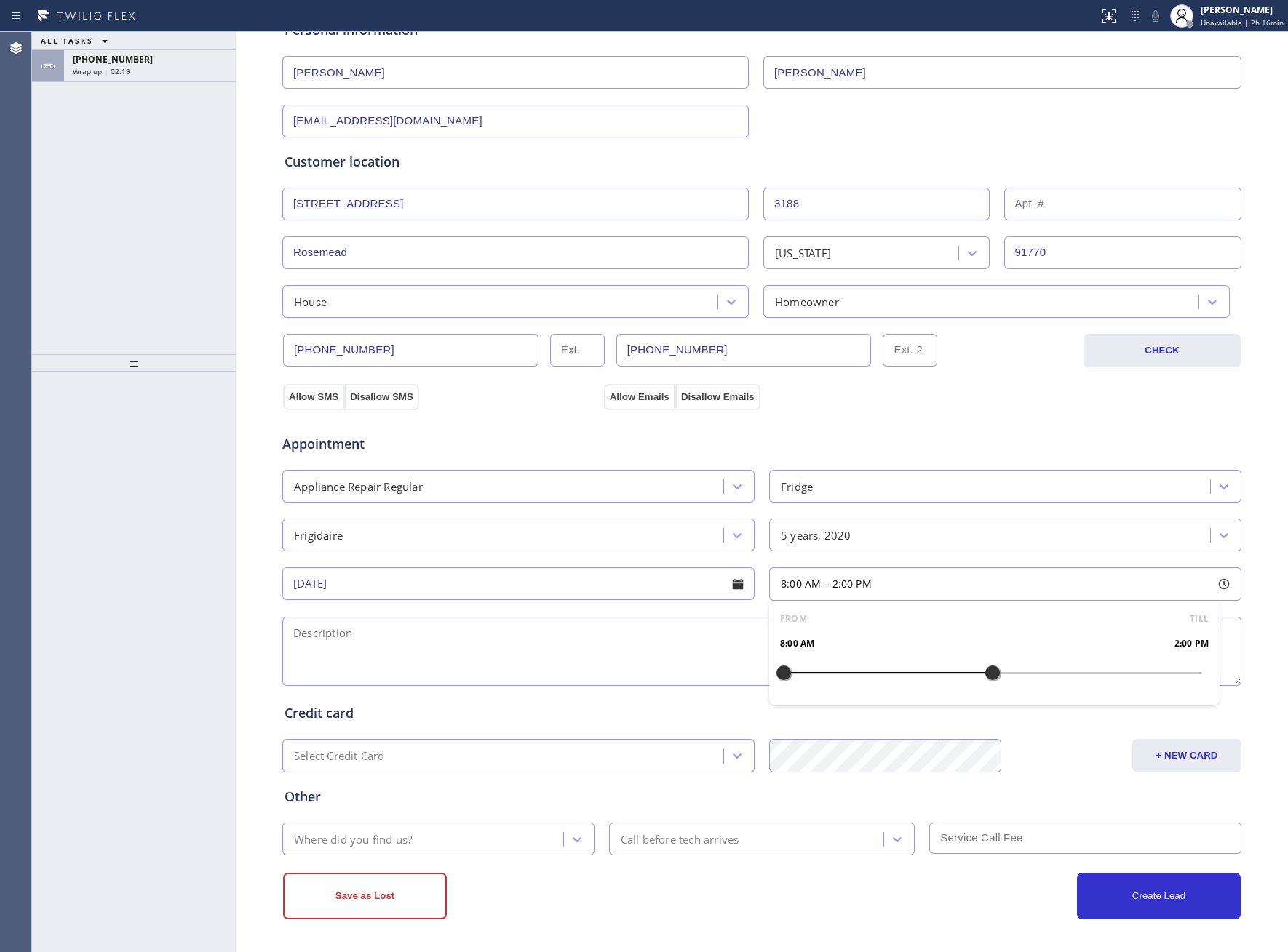
drag, startPoint x: 770, startPoint y: 675, endPoint x: 808, endPoint y: 677, distance: 38.1
click at [984, 676] on div at bounding box center [993, 672] width 18 height 30
drag, startPoint x: 767, startPoint y: 677, endPoint x: 877, endPoint y: 695, distance: 111.5
click at [877, 695] on div "FROM TILL 11:00 AM 2:00 PM" at bounding box center [994, 653] width 450 height 105
click at [400, 638] on textarea at bounding box center [762, 651] width 959 height 69
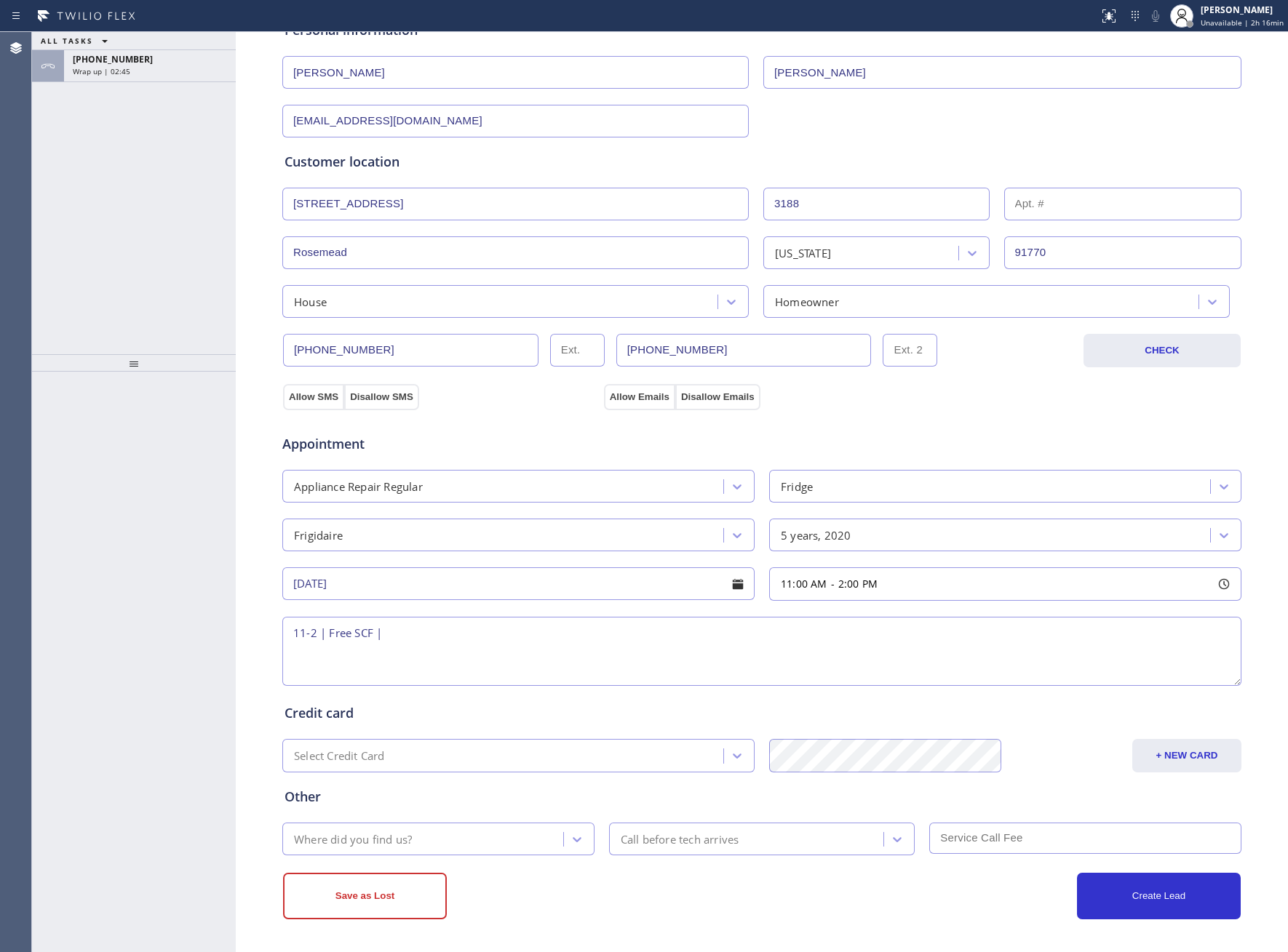
click at [446, 649] on textarea "11-2 | Free SCF |" at bounding box center [762, 651] width 959 height 69
paste textarea "Frididaire | Fridge | 5 ys | It not cooling properly on the fridge part Error H…"
click at [412, 633] on textarea "11-2 | Free SCF | Frididaire | Fridge | 5 ys | It not cooling properly on the f…" at bounding box center [762, 651] width 959 height 69
click at [109, 66] on span "Wrap up | 02:53" at bounding box center [102, 70] width 57 height 10
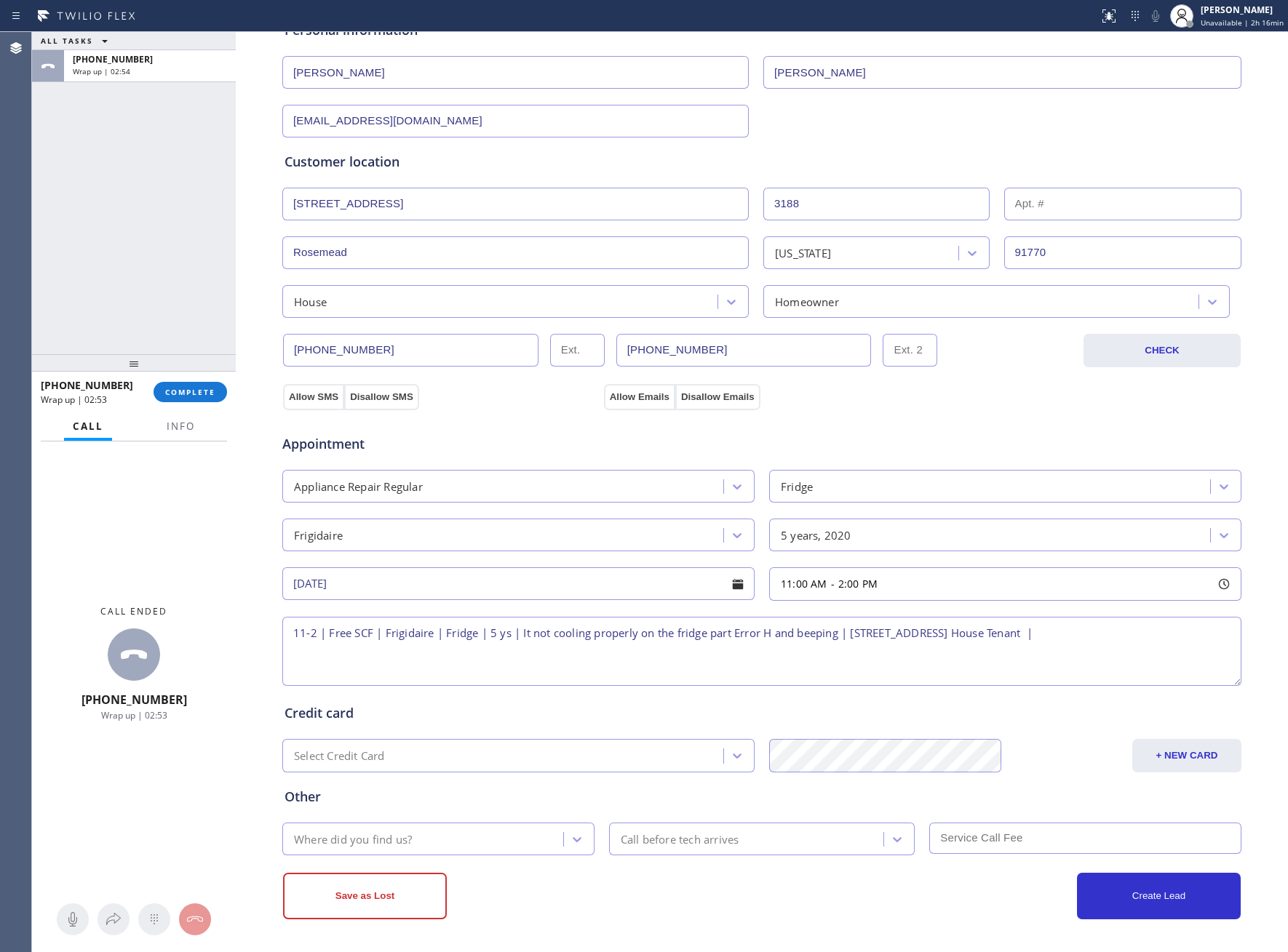
drag, startPoint x: 1254, startPoint y: 25, endPoint x: 1241, endPoint y: 61, distance: 38.3
click at [1253, 25] on span "Unavailable | 2h 16min" at bounding box center [1242, 22] width 83 height 10
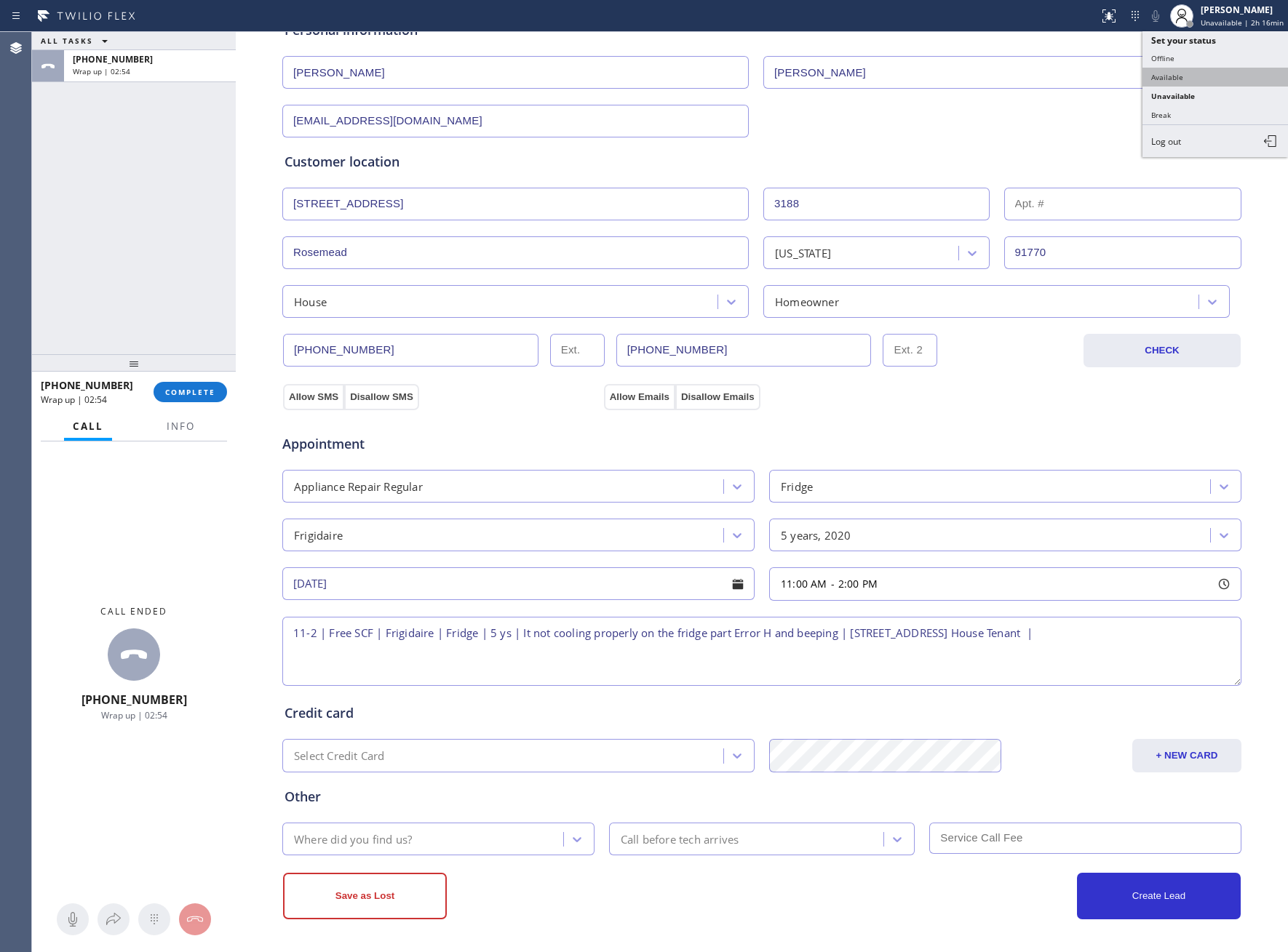
click at [1214, 70] on button "Available" at bounding box center [1215, 77] width 146 height 19
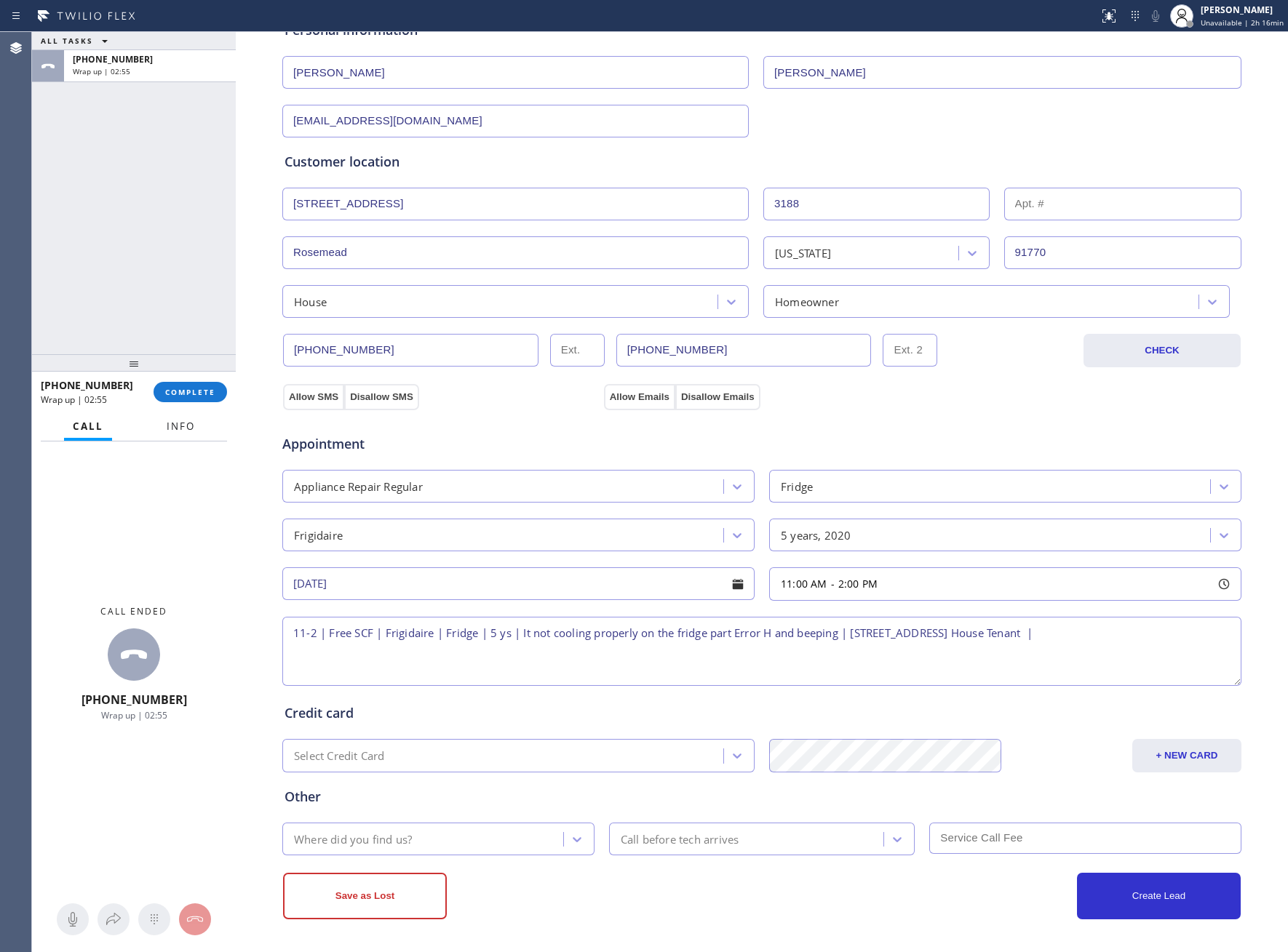
click at [171, 421] on span "Info" at bounding box center [181, 426] width 29 height 13
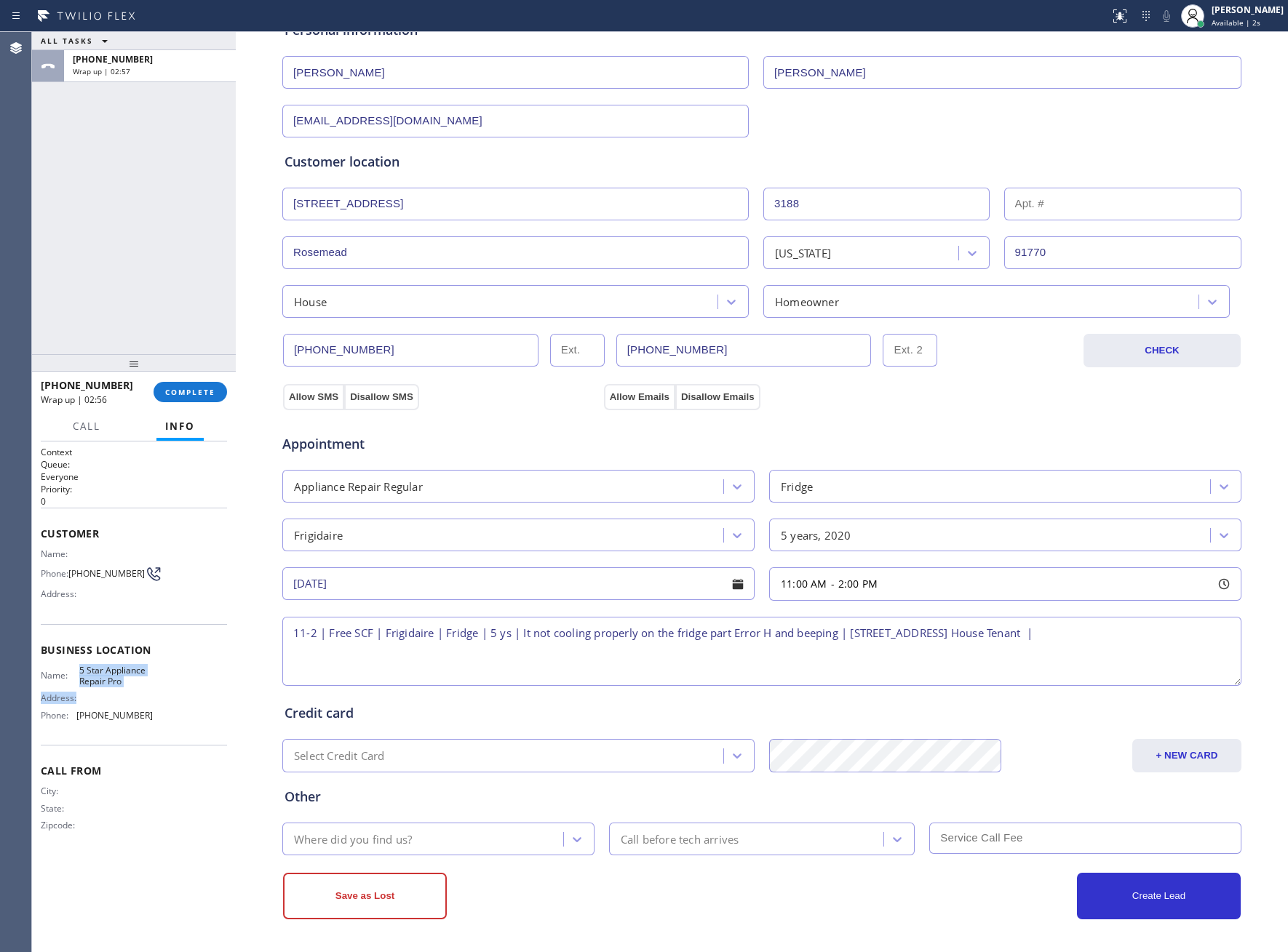
drag, startPoint x: 120, startPoint y: 683, endPoint x: 79, endPoint y: 671, distance: 42.7
click at [79, 671] on div "Name: 5 Star Appliance Repair Pro Address: Phone: [PHONE_NUMBER]" at bounding box center [97, 696] width 112 height 63
click at [153, 703] on div "Name: 5 Star Appliance Repair Pro Address: Phone: [PHONE_NUMBER]" at bounding box center [134, 696] width 186 height 63
drag, startPoint x: 147, startPoint y: 710, endPoint x: 96, endPoint y: 694, distance: 53.5
click at [96, 694] on div "Name: 5 Star Appliance Repair Pro Address: Phone: [PHONE_NUMBER]" at bounding box center [97, 696] width 112 height 63
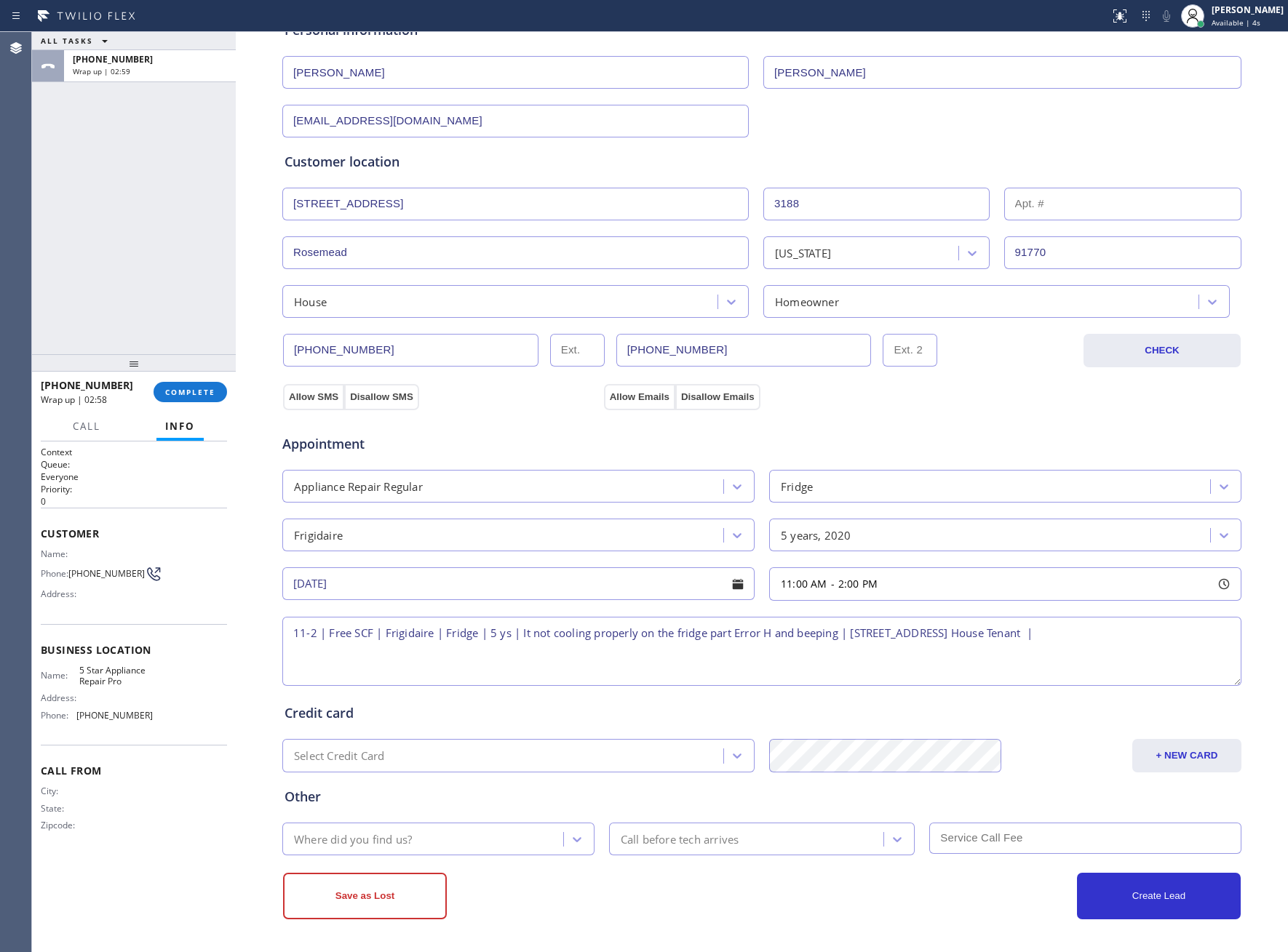
drag, startPoint x: 122, startPoint y: 675, endPoint x: 90, endPoint y: 677, distance: 32.1
click at [122, 674] on span "5 Star Appliance Repair Pro" at bounding box center [115, 675] width 73 height 22
drag, startPoint x: 78, startPoint y: 671, endPoint x: 127, endPoint y: 681, distance: 50.0
click at [127, 681] on span "5 Star Appliance Repair Pro" at bounding box center [115, 675] width 73 height 22
copy span "5 Star Appliance Repair Pro"
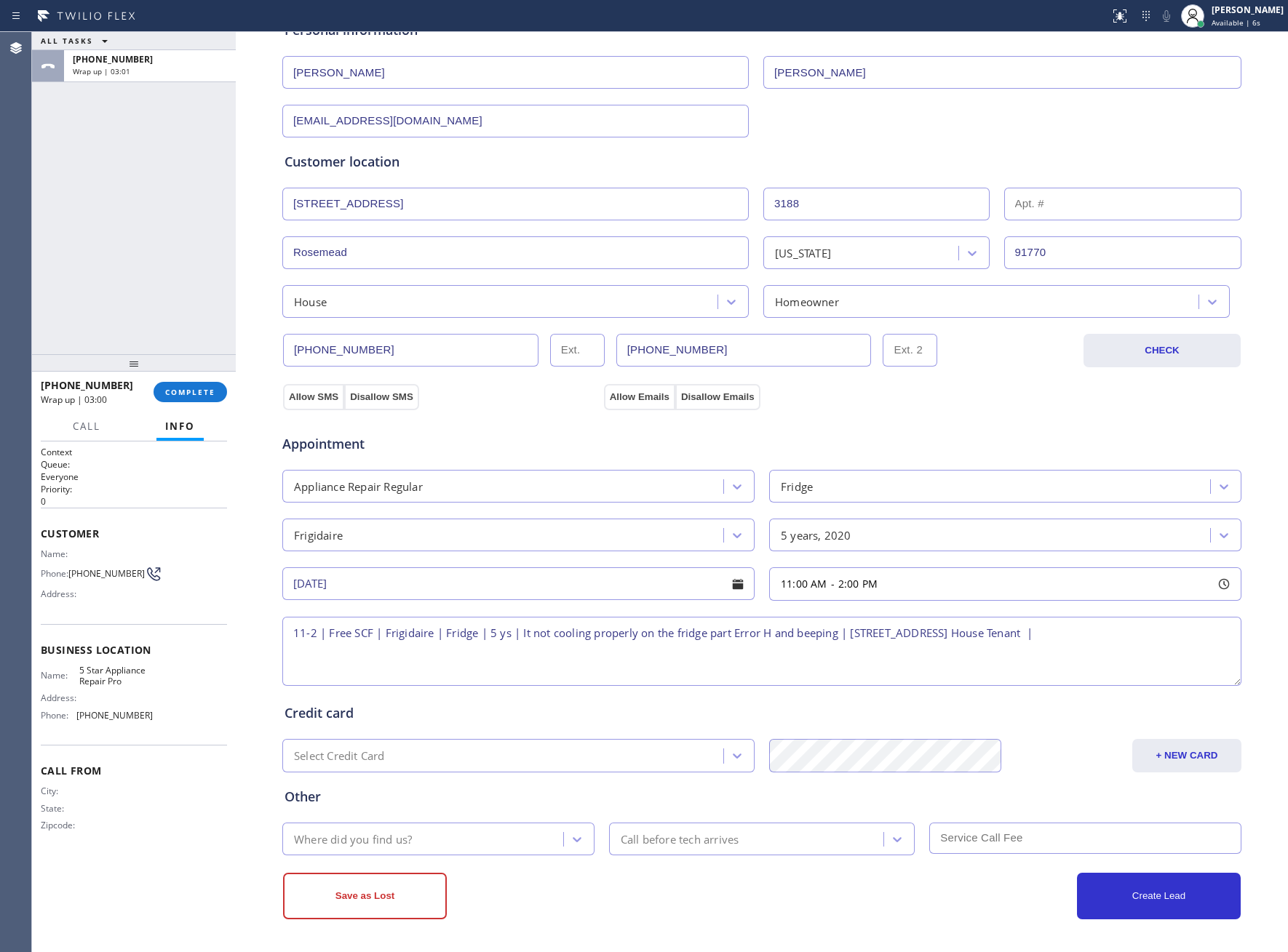
click at [1186, 638] on textarea "11-2 | Free SCF | Frigidaire | Fridge | 5 ys | It not cooling properly on the f…" at bounding box center [762, 651] width 959 height 69
paste textarea "5 Star Appliance Repair Pro"
click at [447, 650] on textarea "11-2 | Free SCF | Frigidaire | Fridge | 5 ys | It not cooling properly on the f…" at bounding box center [762, 651] width 959 height 69
paste textarea "Please call 30 minutes prior to arrival."
click at [638, 655] on textarea "11-2 | Free SCF | Frigidaire | Fridge | 5 ys | It not cooling properly on the f…" at bounding box center [762, 651] width 959 height 69
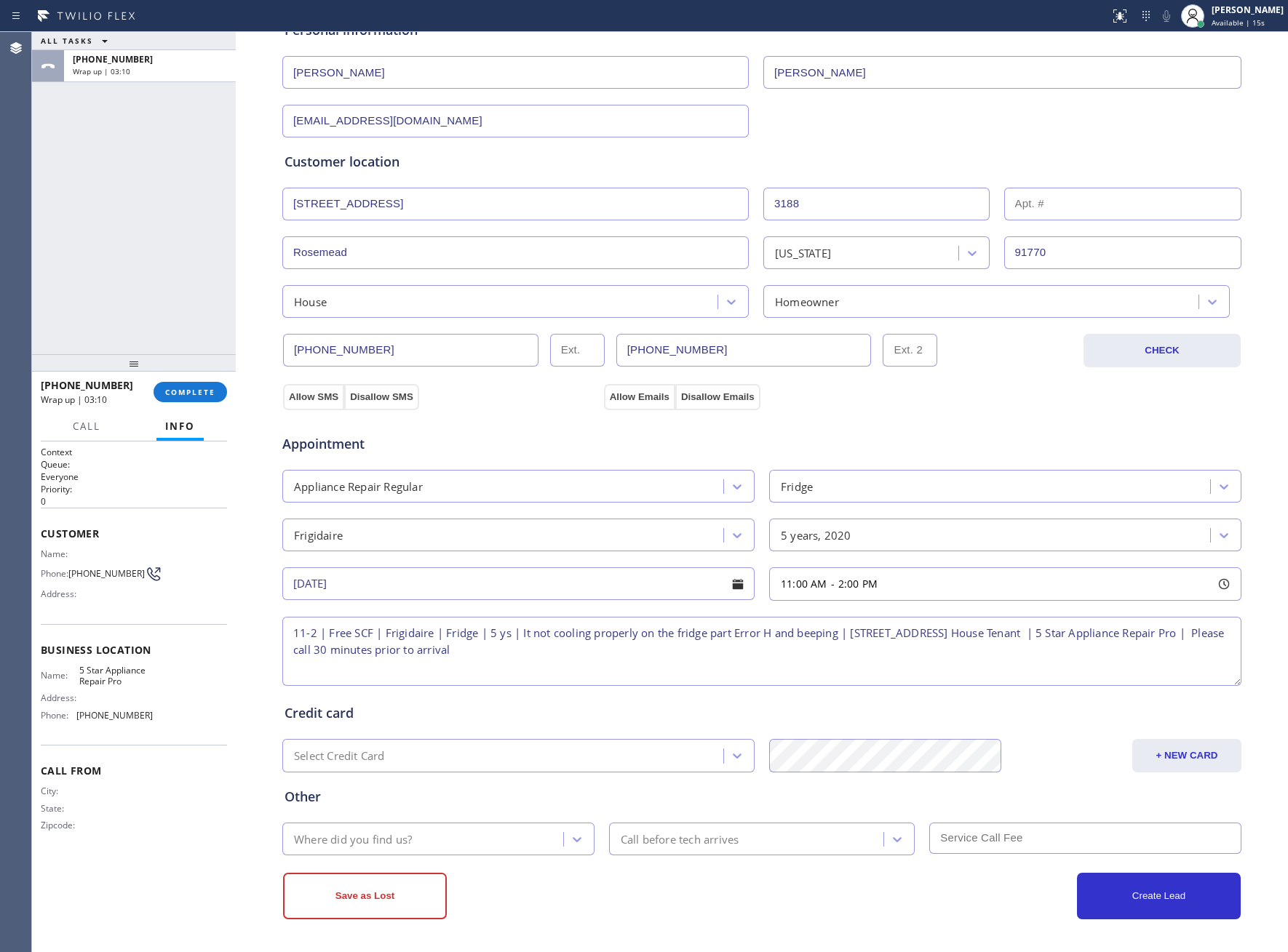
paste textarea "3234964002"
click at [749, 650] on textarea "11-2 | Free SCF | Frigidaire | Fridge | 5 ys | It not cooling properly on the f…" at bounding box center [762, 651] width 959 height 69
paste textarea "3234019588"
type textarea "11-2 | Free SCF | Frigidaire | Fridge | 5 ys | It not cooling properly on the f…"
click at [409, 840] on div "Where did you find us?" at bounding box center [425, 839] width 277 height 26
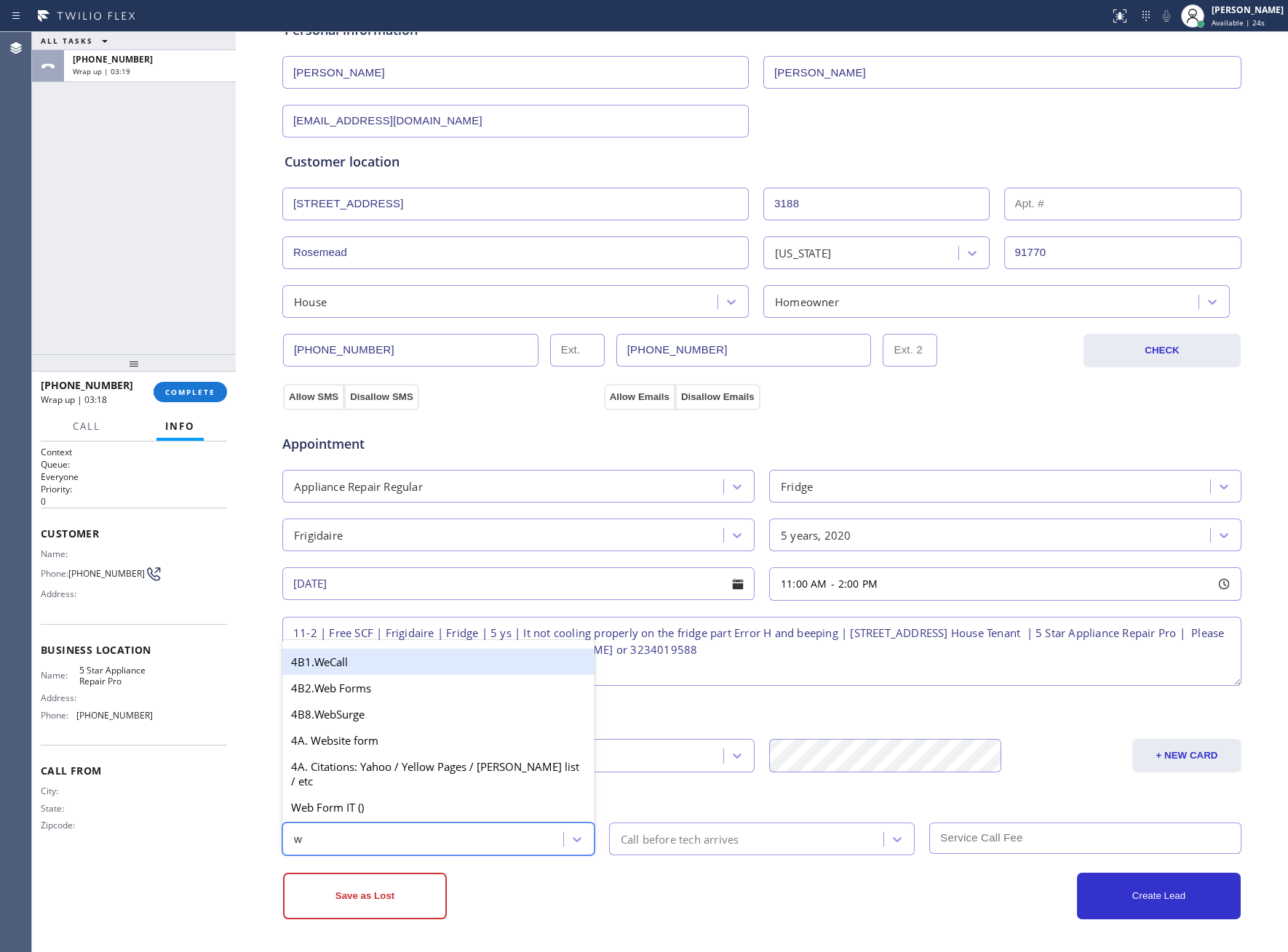
type input "we"
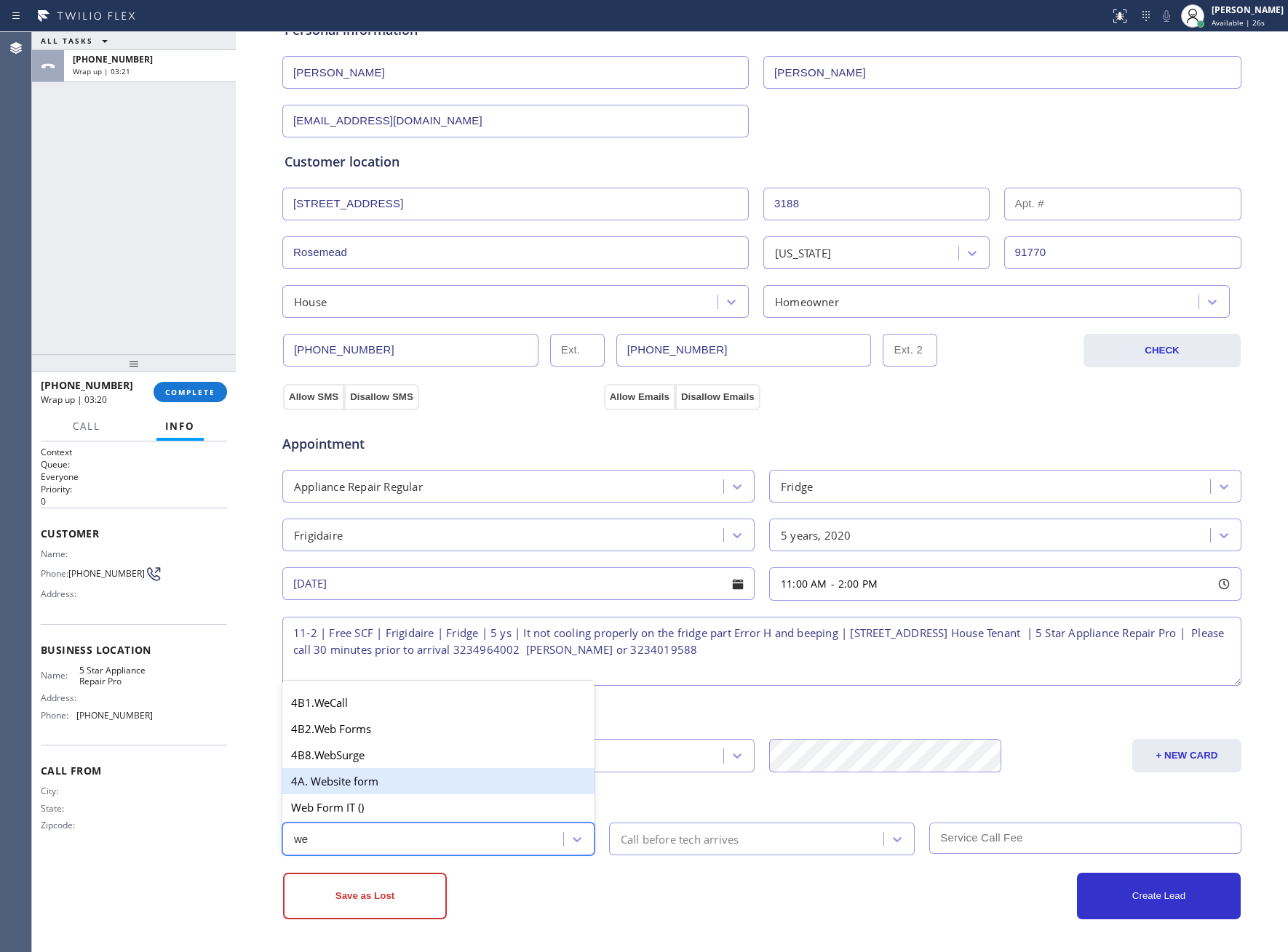
click at [335, 775] on div "4A. Website form" at bounding box center [438, 782] width 312 height 26
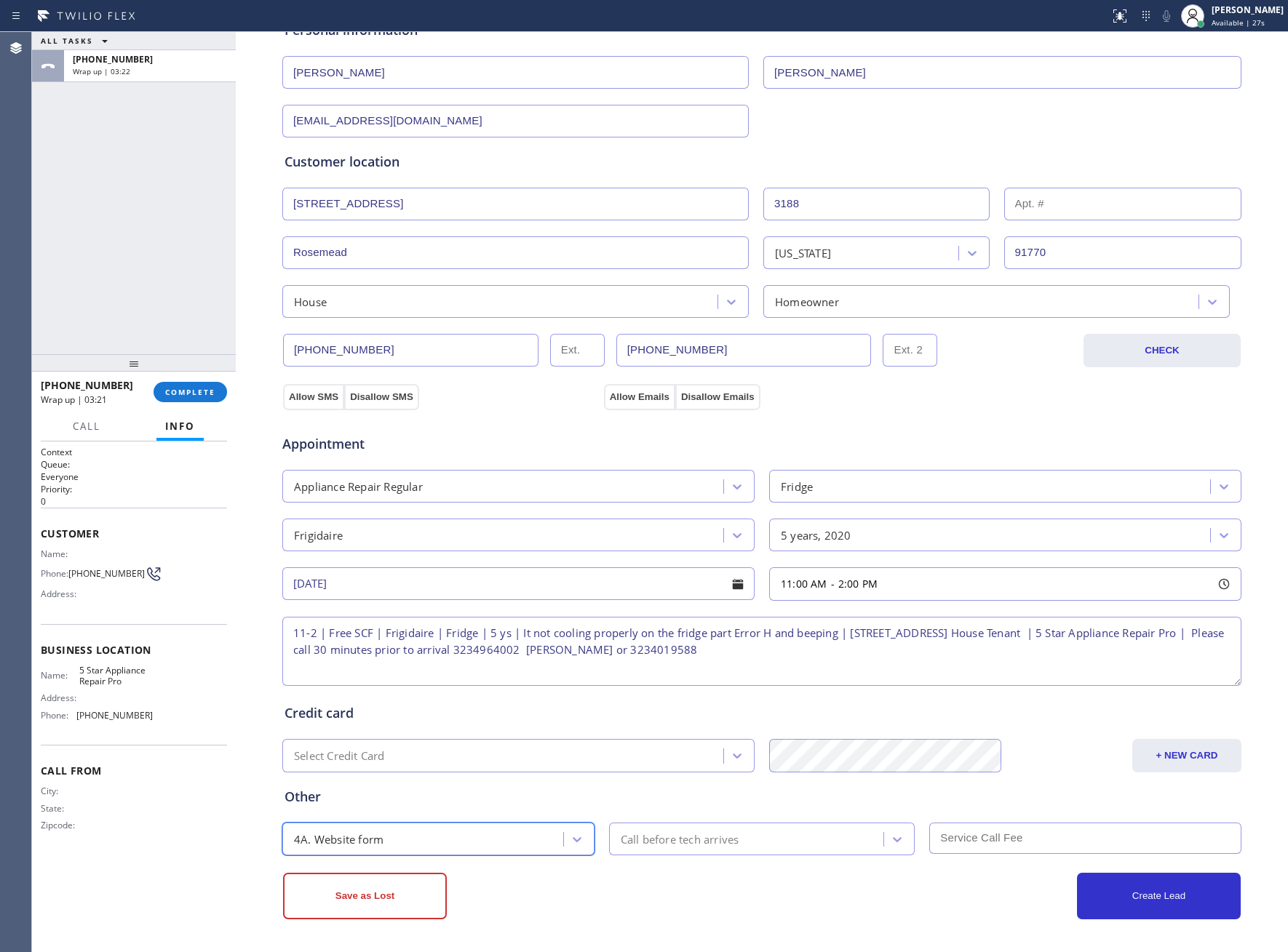
click at [644, 834] on div "Call before tech arrives" at bounding box center [680, 839] width 119 height 17
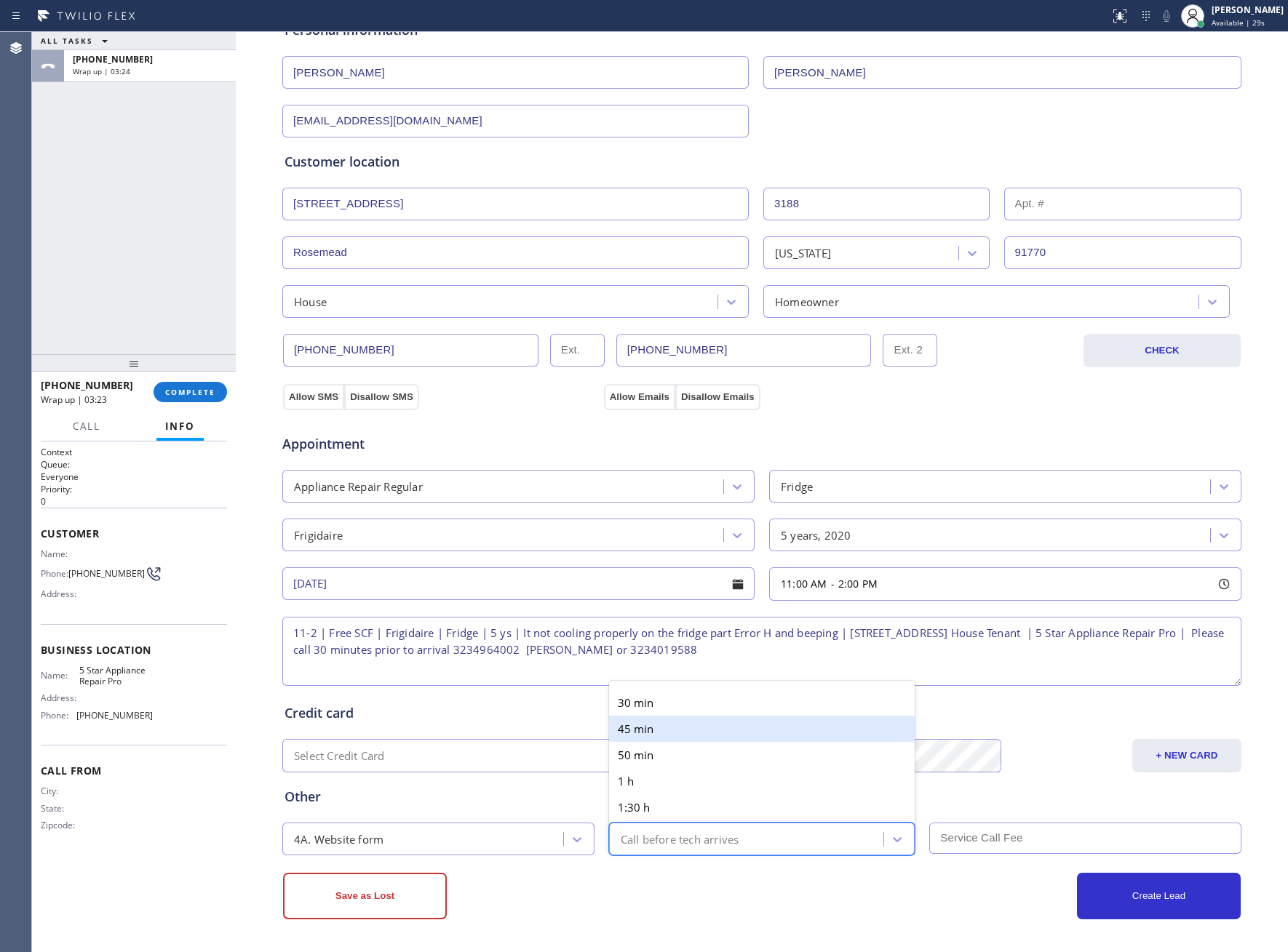
click at [639, 711] on div "30 min" at bounding box center [762, 703] width 306 height 26
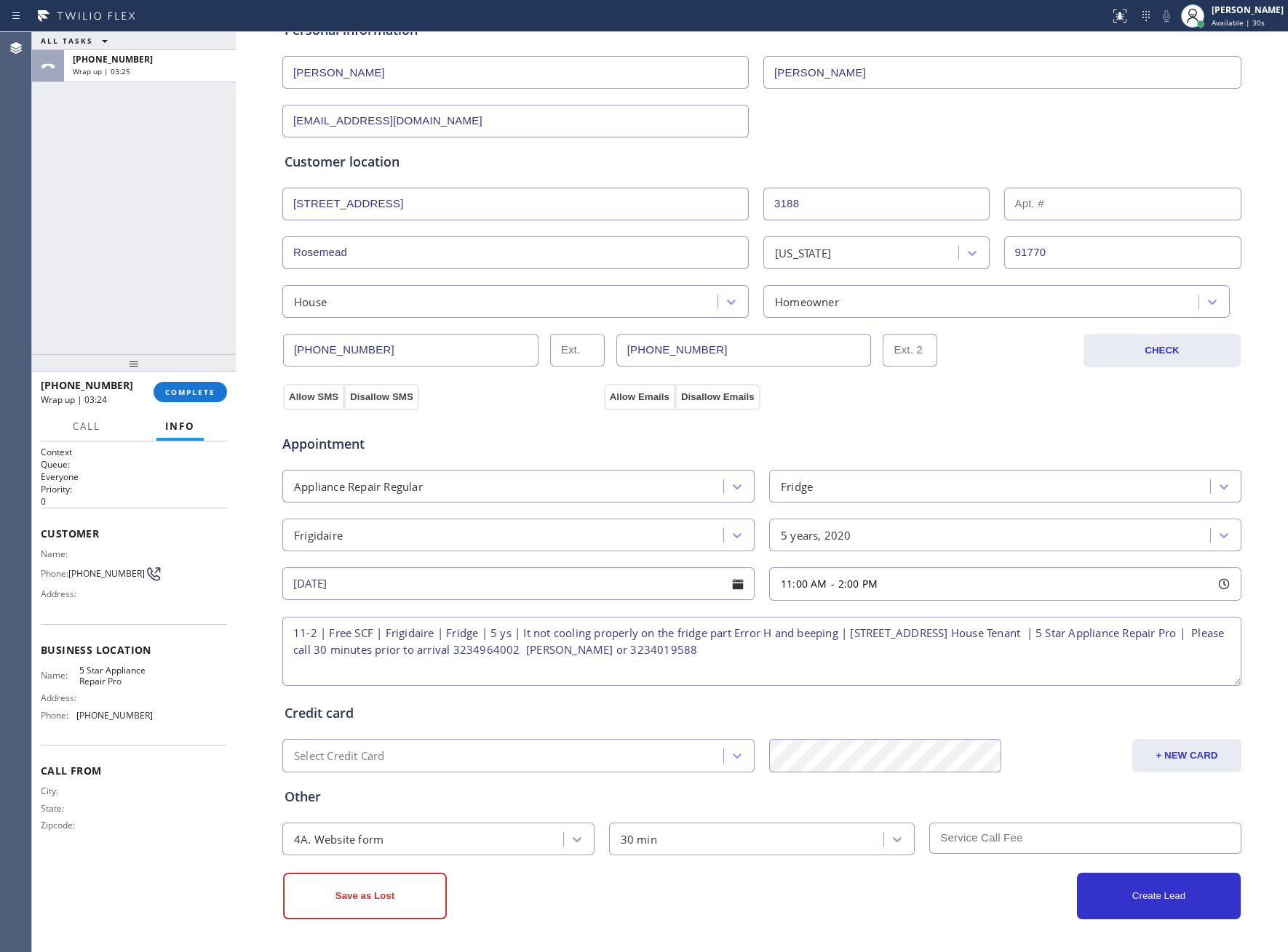
click at [1037, 843] on input "text" at bounding box center [1085, 838] width 312 height 31
type input "0"
click at [1112, 885] on button "Create Lead" at bounding box center [1159, 896] width 164 height 46
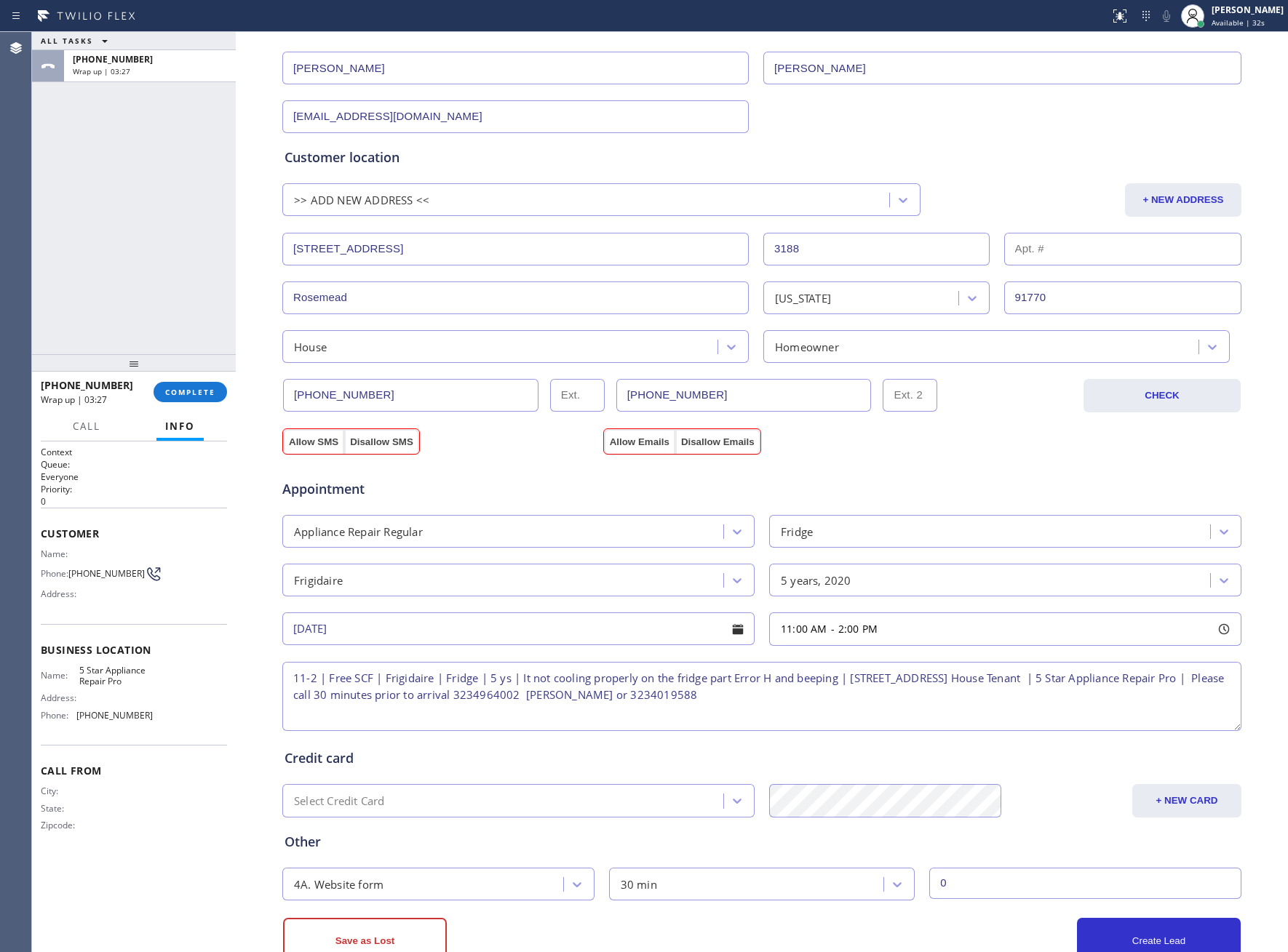
click at [300, 452] on div "Appointment Appliance Repair Regular Fridge Frigidaire 5 years, 2020 [DATE] 11:…" at bounding box center [761, 591] width 960 height 285
click at [627, 442] on button "Allow Emails" at bounding box center [639, 442] width 71 height 26
click at [291, 442] on button "Allow SMS" at bounding box center [313, 442] width 61 height 26
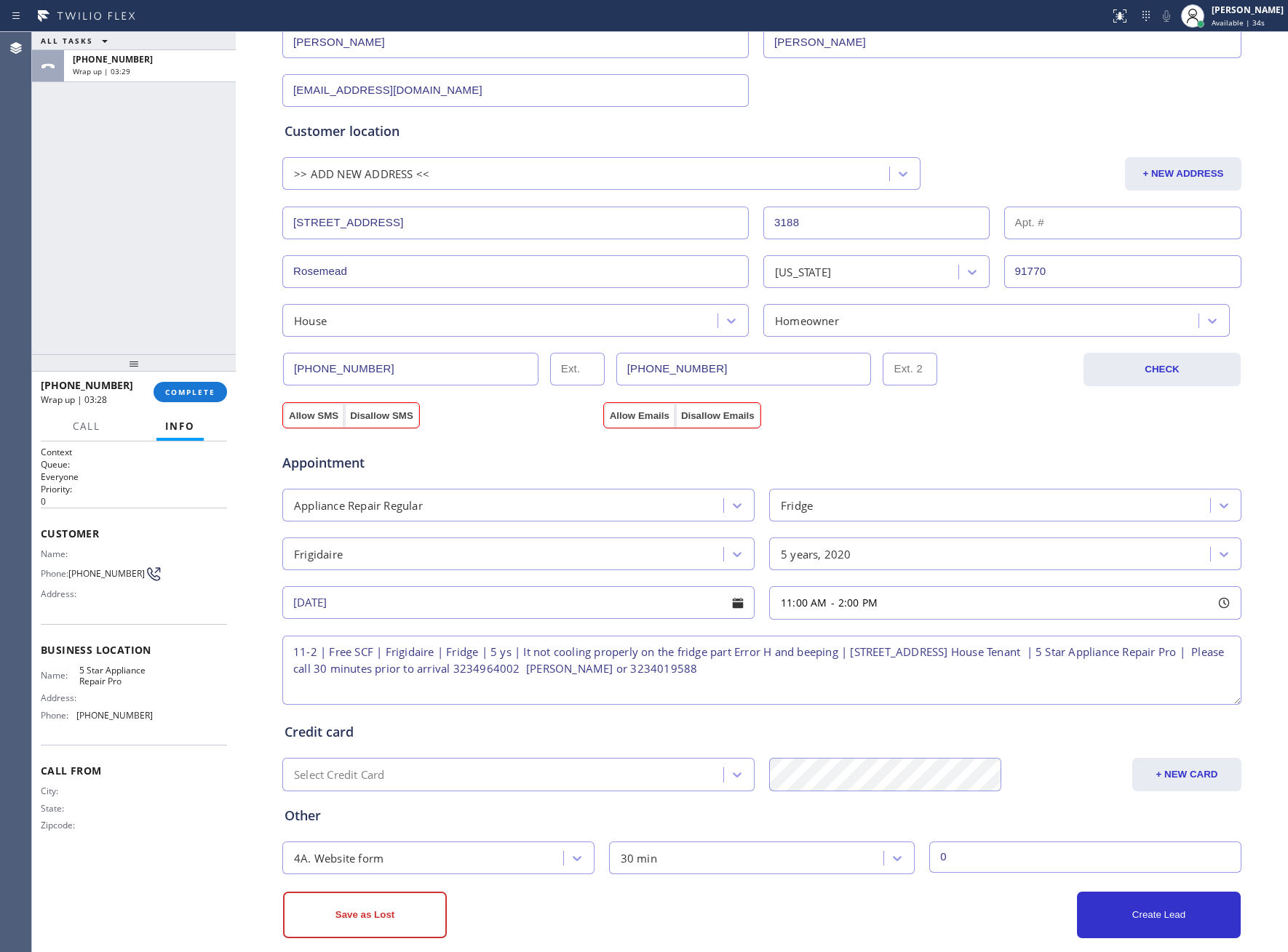
scroll to position [229, 0]
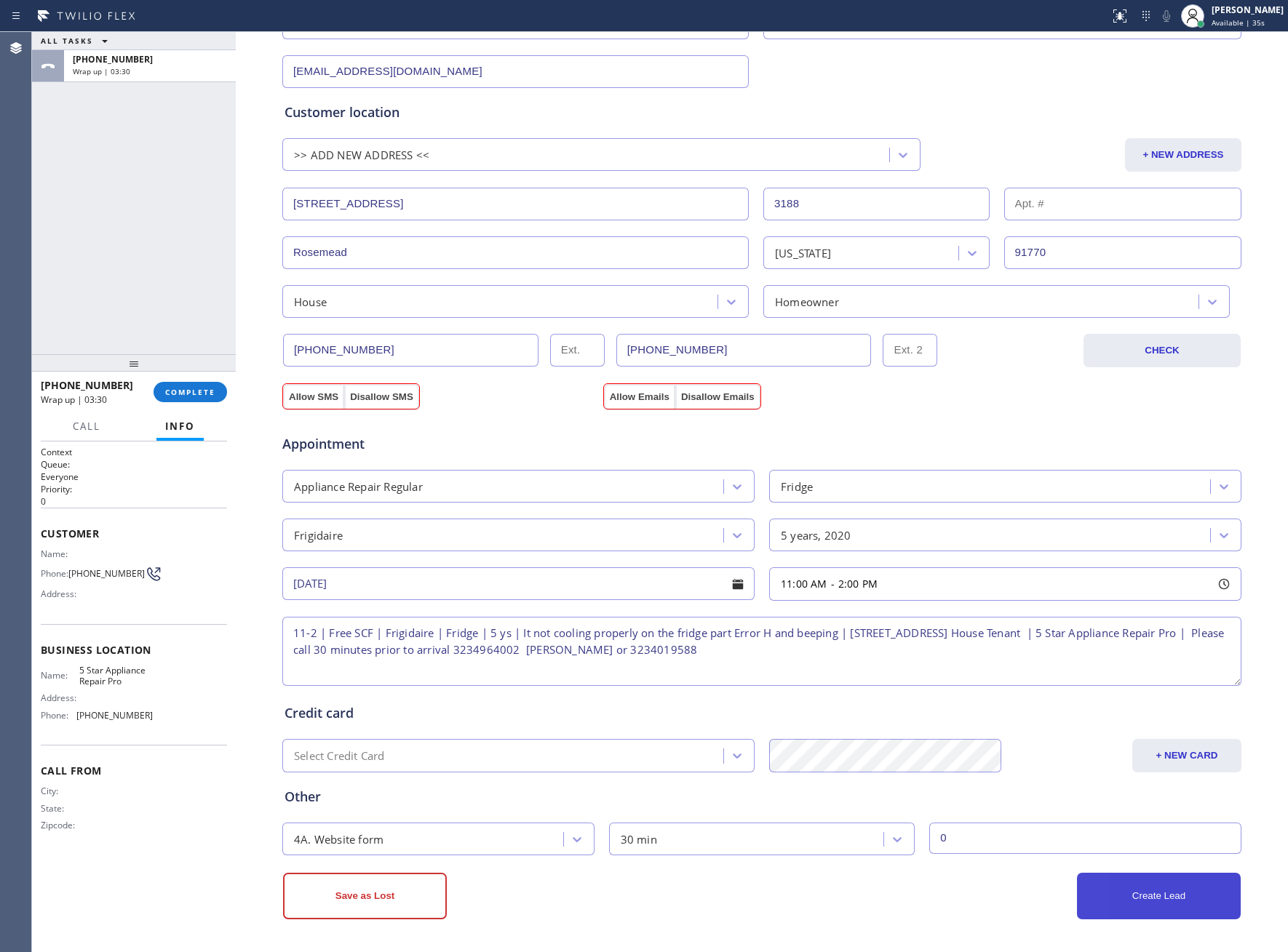
click at [1128, 901] on button "Create Lead" at bounding box center [1159, 896] width 164 height 46
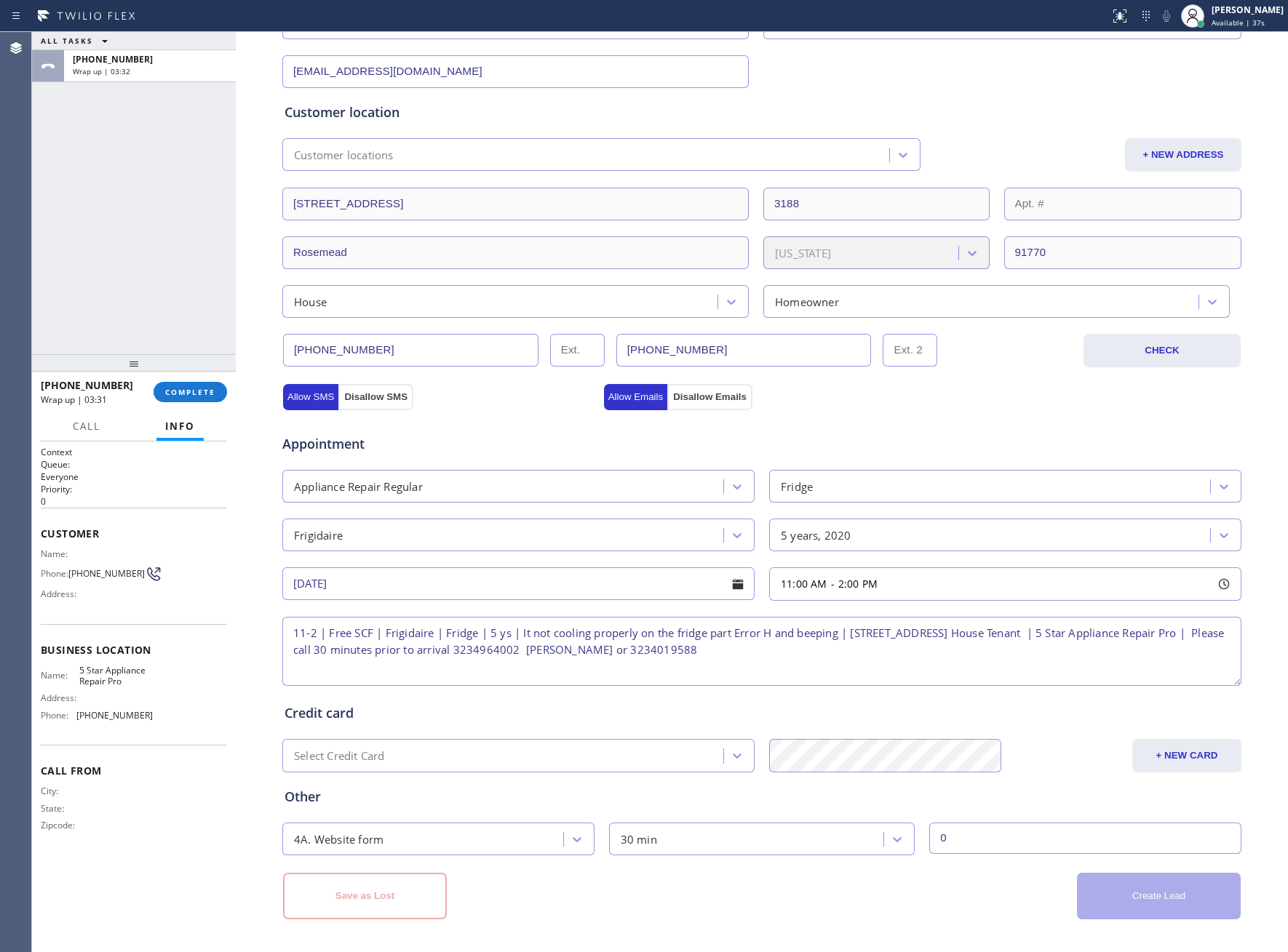
scroll to position [0, 0]
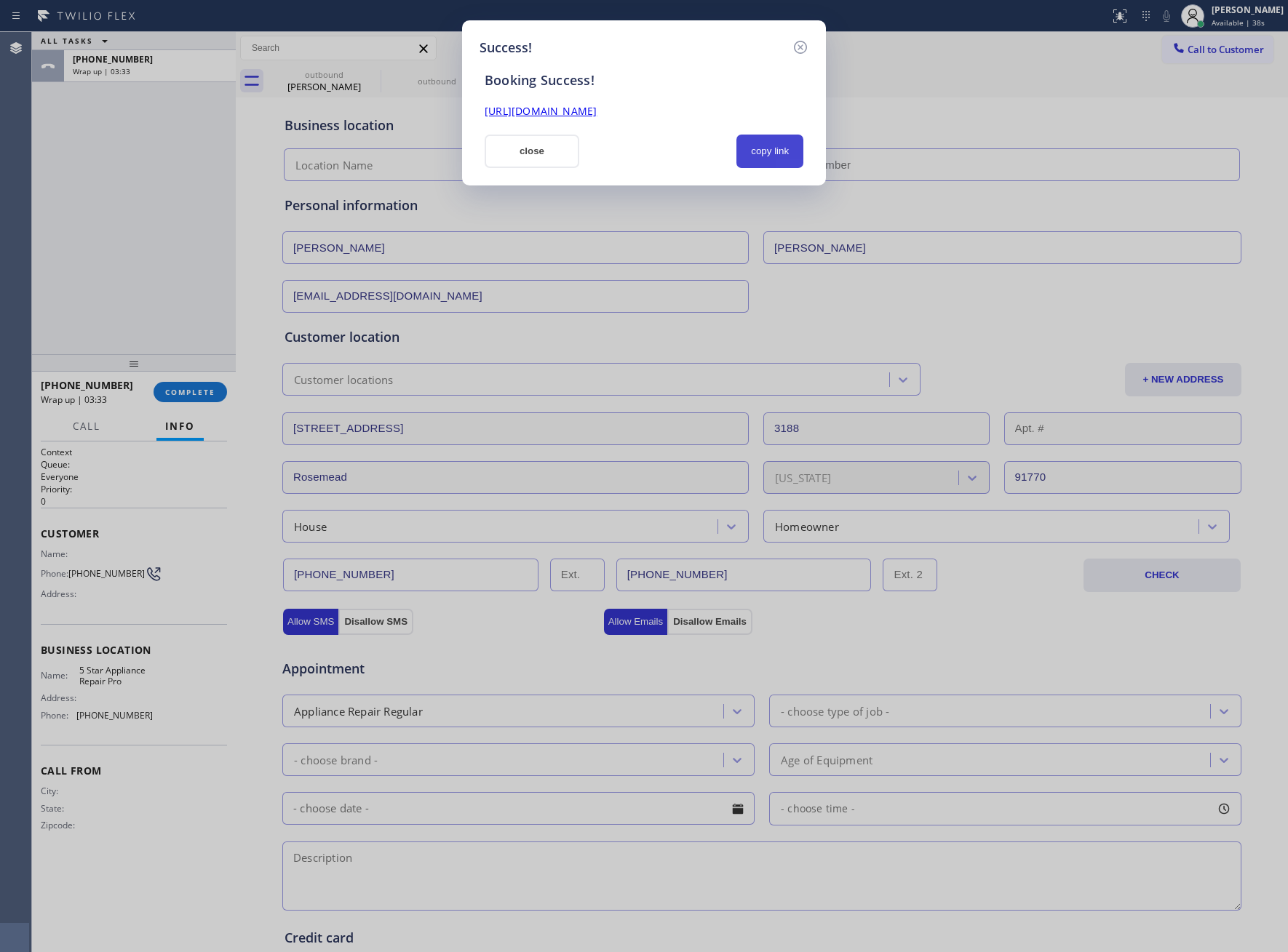
click at [788, 144] on button "copy link" at bounding box center [770, 151] width 67 height 33
click at [168, 286] on div "Success! Booking Success! [URL][DOMAIN_NAME] close copy link" at bounding box center [644, 476] width 1288 height 952
click at [197, 395] on div "Success! Booking Success! [URL][DOMAIN_NAME] close copy link" at bounding box center [644, 476] width 1288 height 952
click at [544, 161] on button "close" at bounding box center [532, 151] width 95 height 33
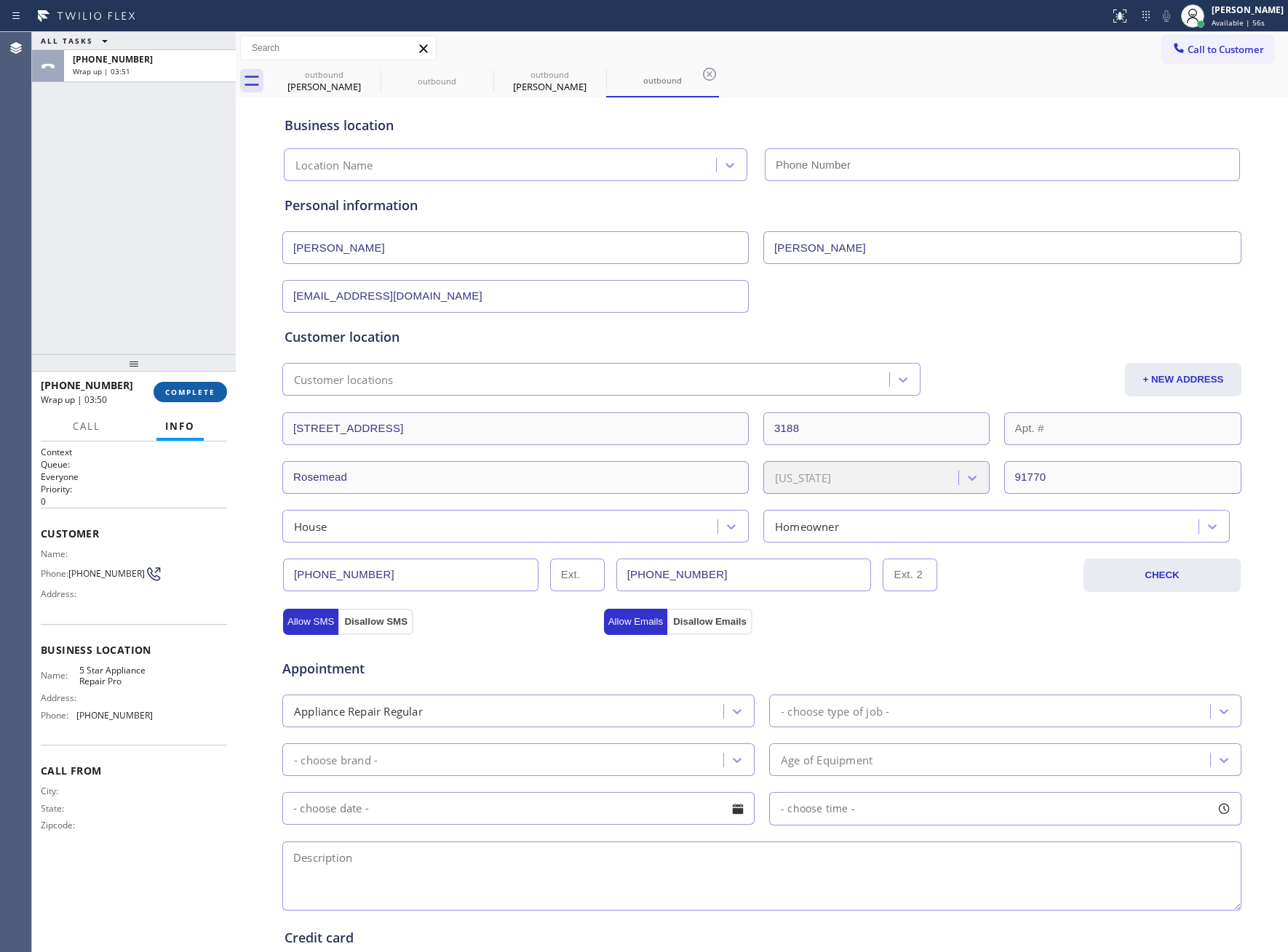
click at [209, 384] on button "COMPLETE" at bounding box center [190, 392] width 74 height 20
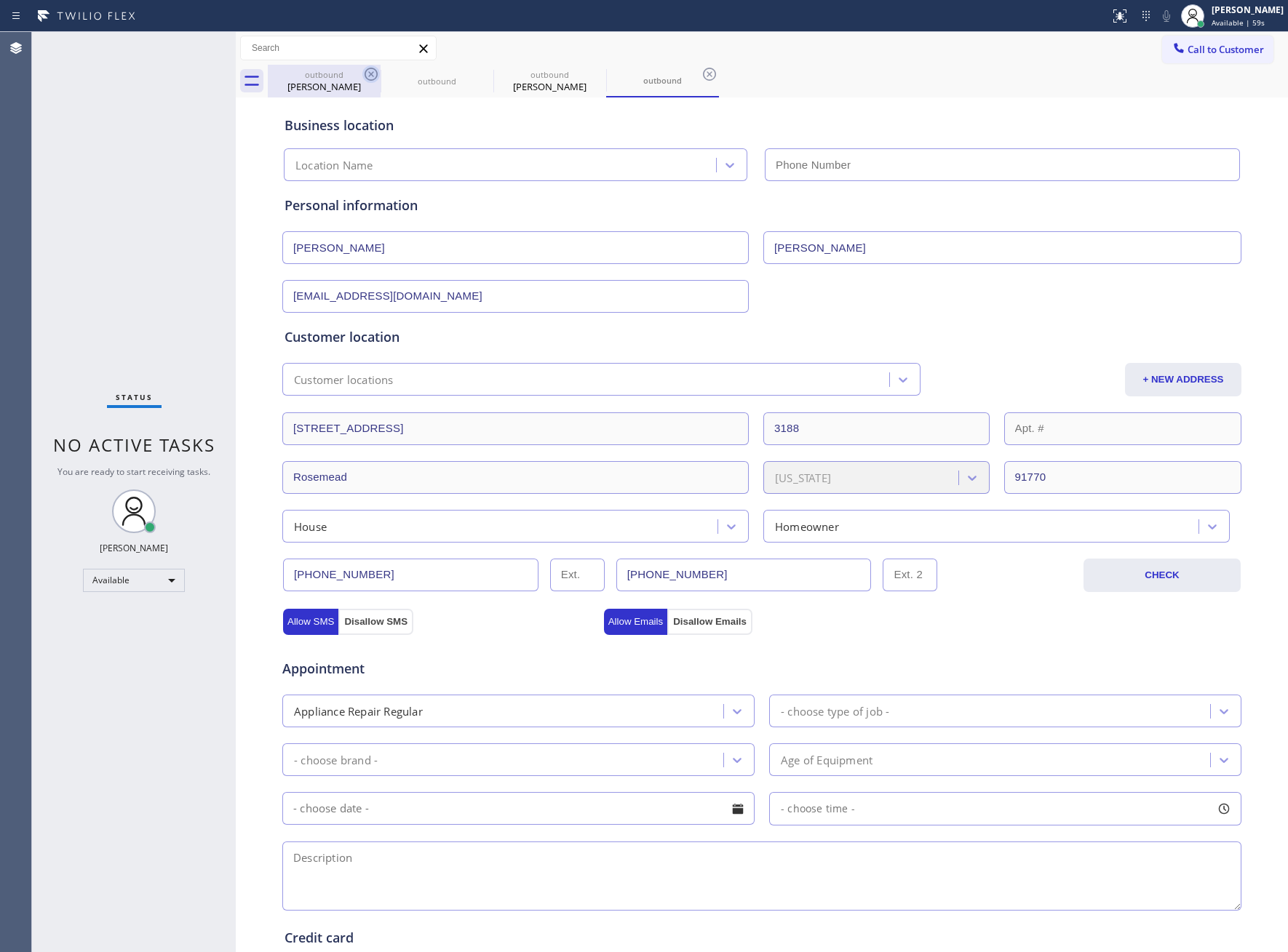
click at [376, 67] on icon at bounding box center [371, 74] width 18 height 18
click at [0, 0] on icon at bounding box center [0, 0] width 0 height 0
click at [376, 68] on icon at bounding box center [371, 74] width 18 height 18
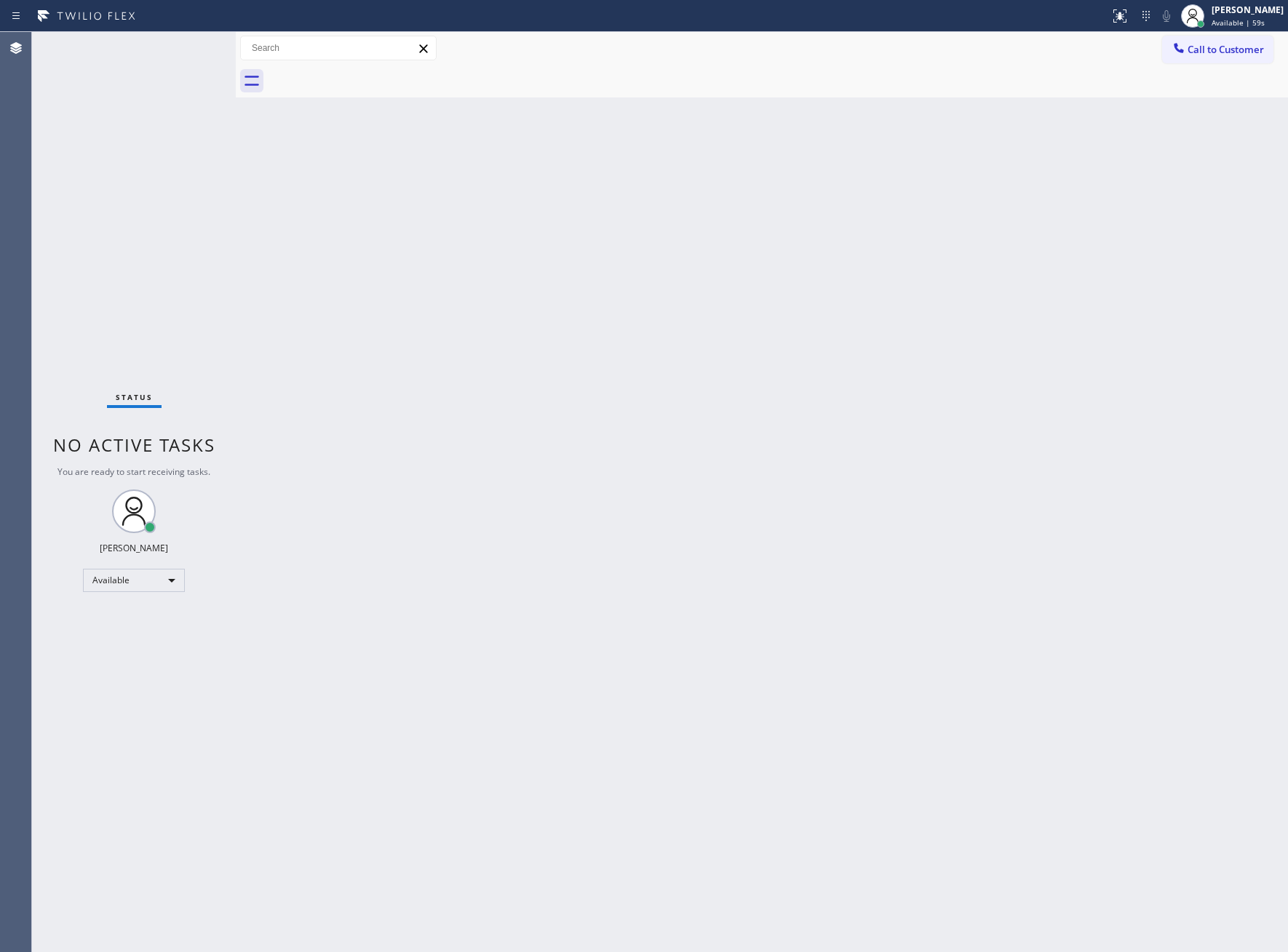
click at [376, 68] on div at bounding box center [778, 81] width 1020 height 33
drag, startPoint x: 1197, startPoint y: 43, endPoint x: 1109, endPoint y: 94, distance: 101.7
click at [1195, 43] on span "Call to Customer" at bounding box center [1225, 49] width 77 height 13
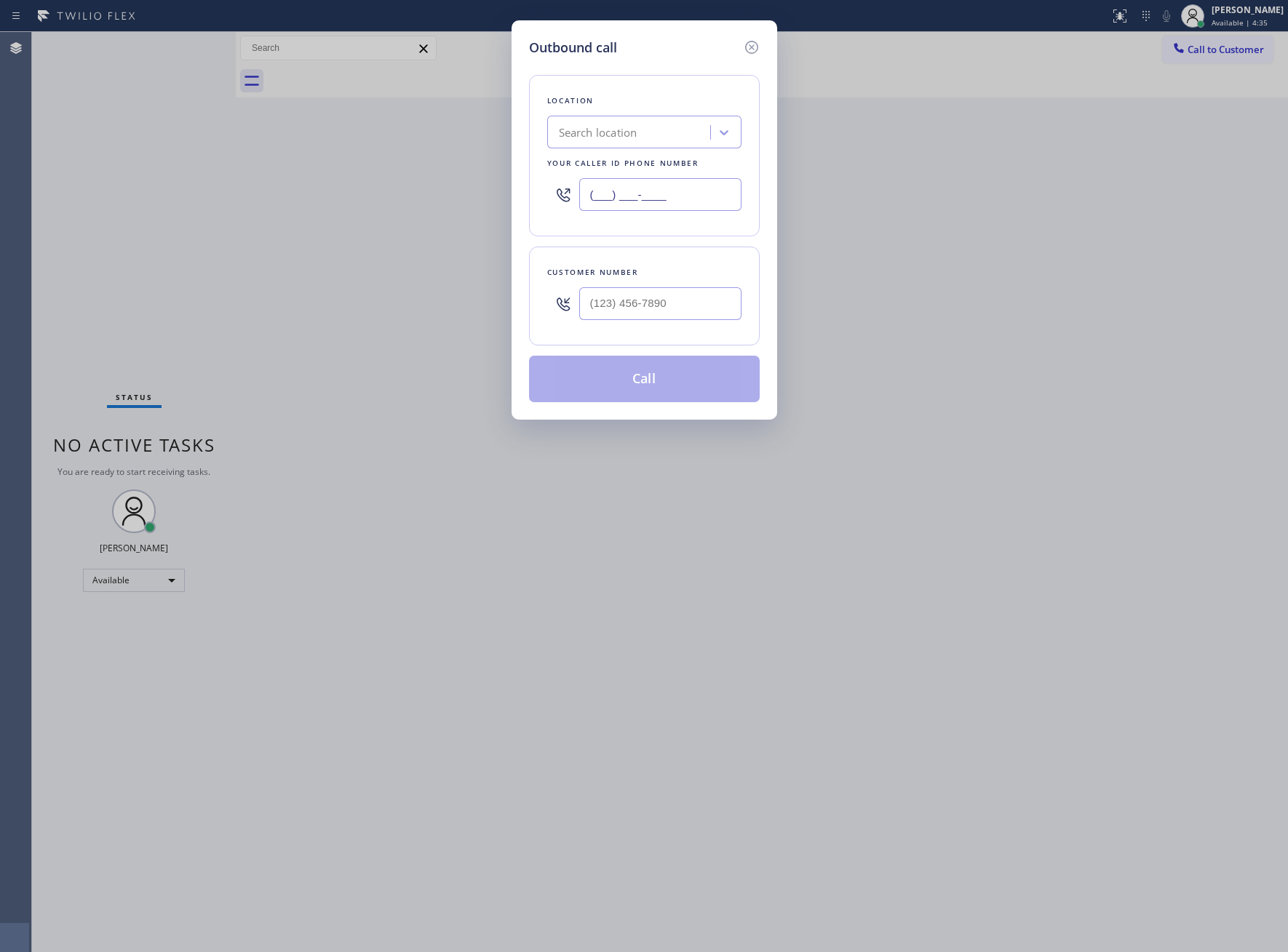
click at [664, 197] on input "(___) ___-____" at bounding box center [659, 194] width 162 height 33
paste input "305) 680-5172"
type input "[PHONE_NUMBER]"
type input "(___) ___-____"
click at [666, 294] on input "(___) ___-____" at bounding box center [659, 304] width 162 height 33
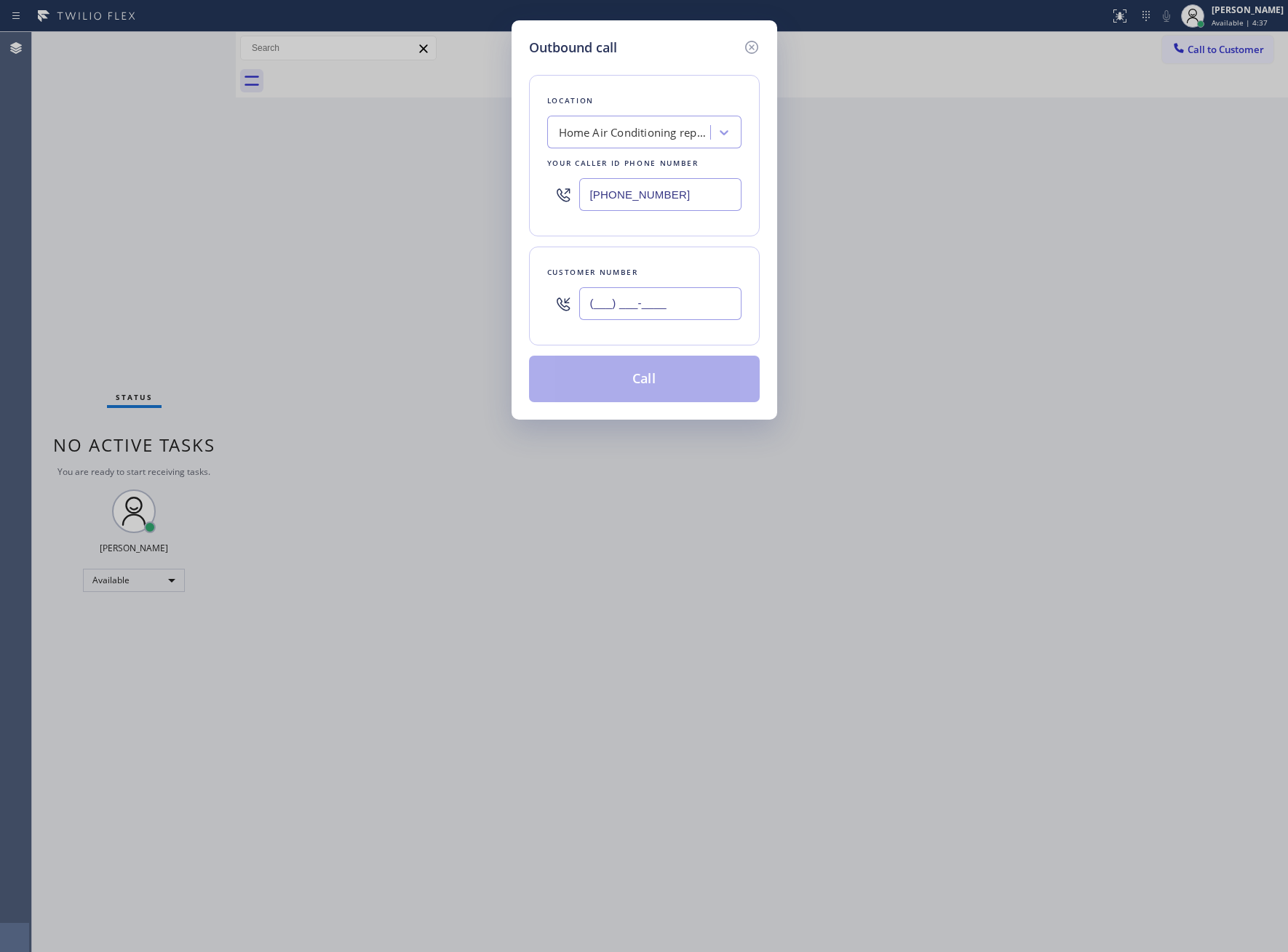
paste input "305) 703-7777"
type input "[PHONE_NUMBER]"
click at [655, 365] on button "Call" at bounding box center [645, 379] width 231 height 46
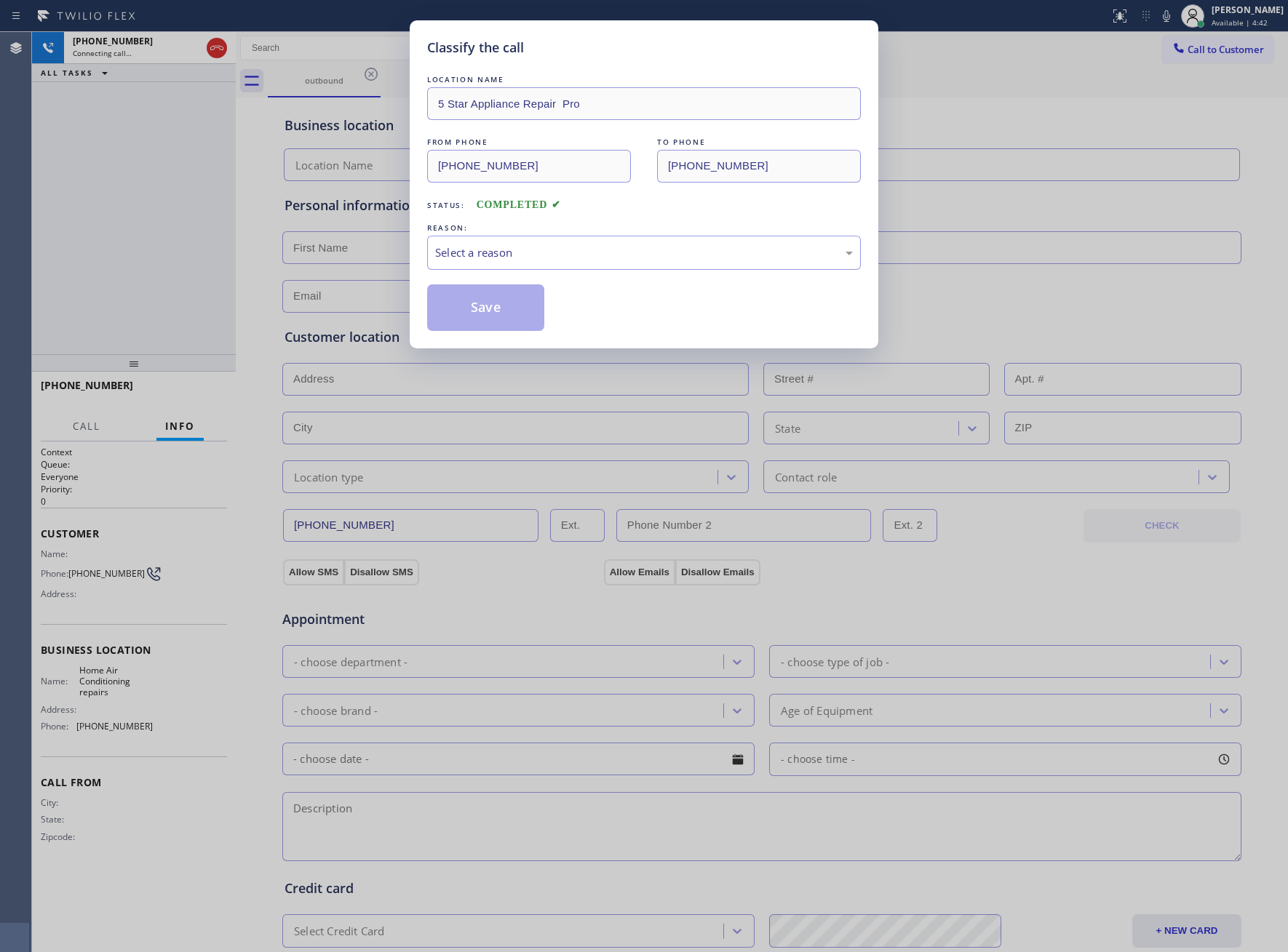
type input "[PHONE_NUMBER]"
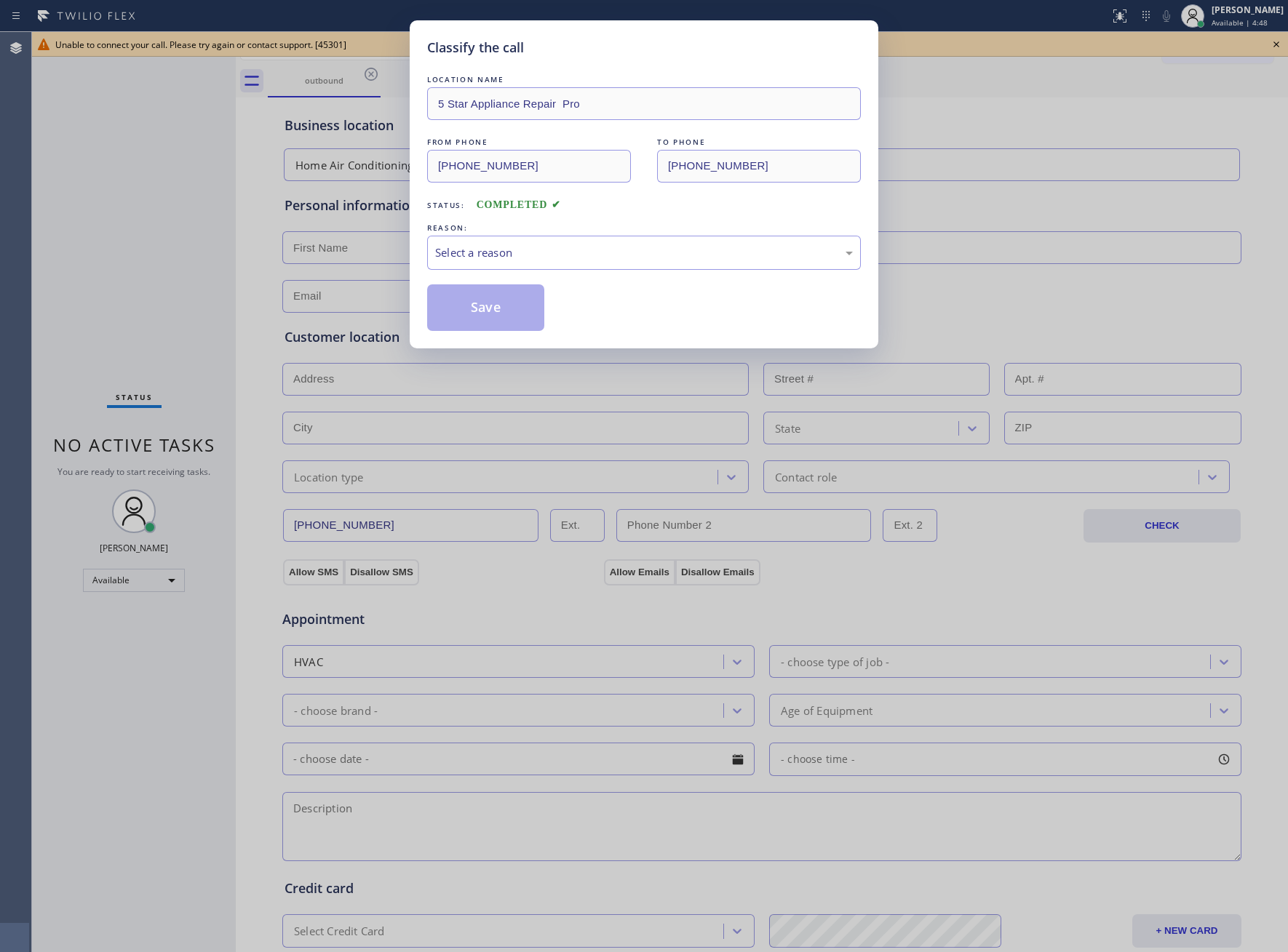
click at [121, 180] on div "Classify the call LOCATION NAME 5 Star Appliance Repair Pro FROM PHONE [PHONE_N…" at bounding box center [644, 476] width 1288 height 952
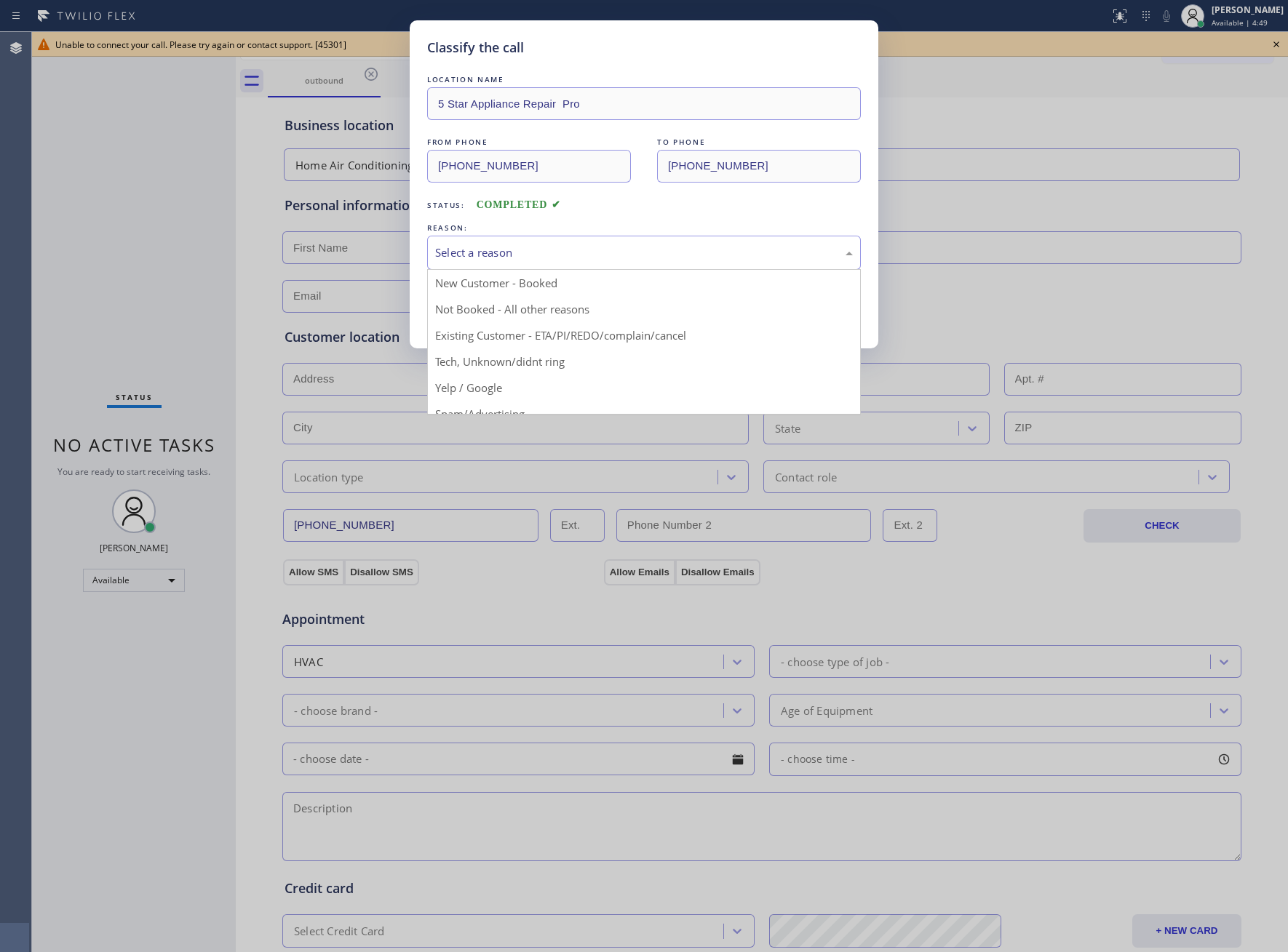
click at [555, 257] on div "Select a reason" at bounding box center [644, 253] width 418 height 17
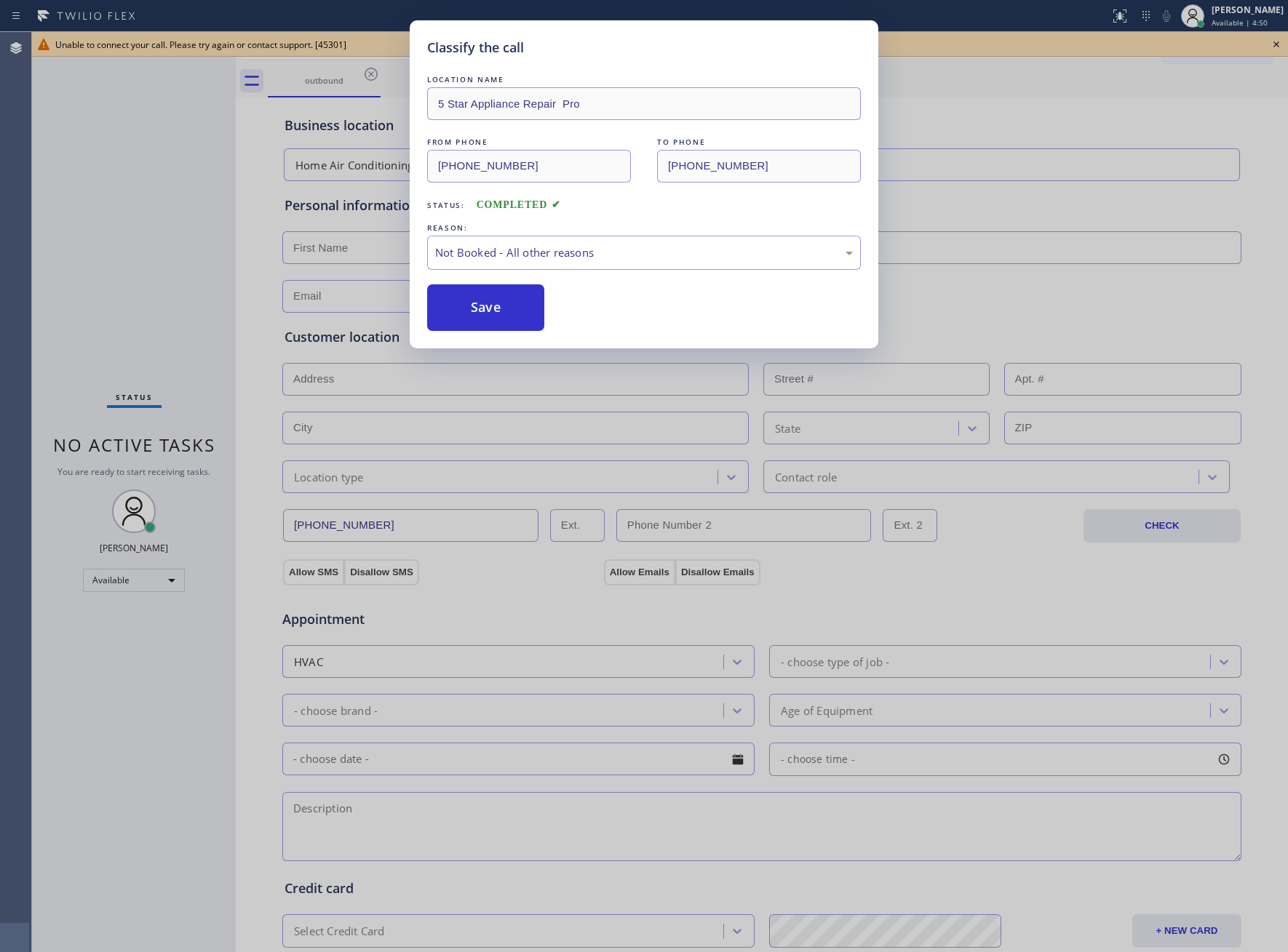
click at [490, 306] on button "Save" at bounding box center [485, 308] width 117 height 46
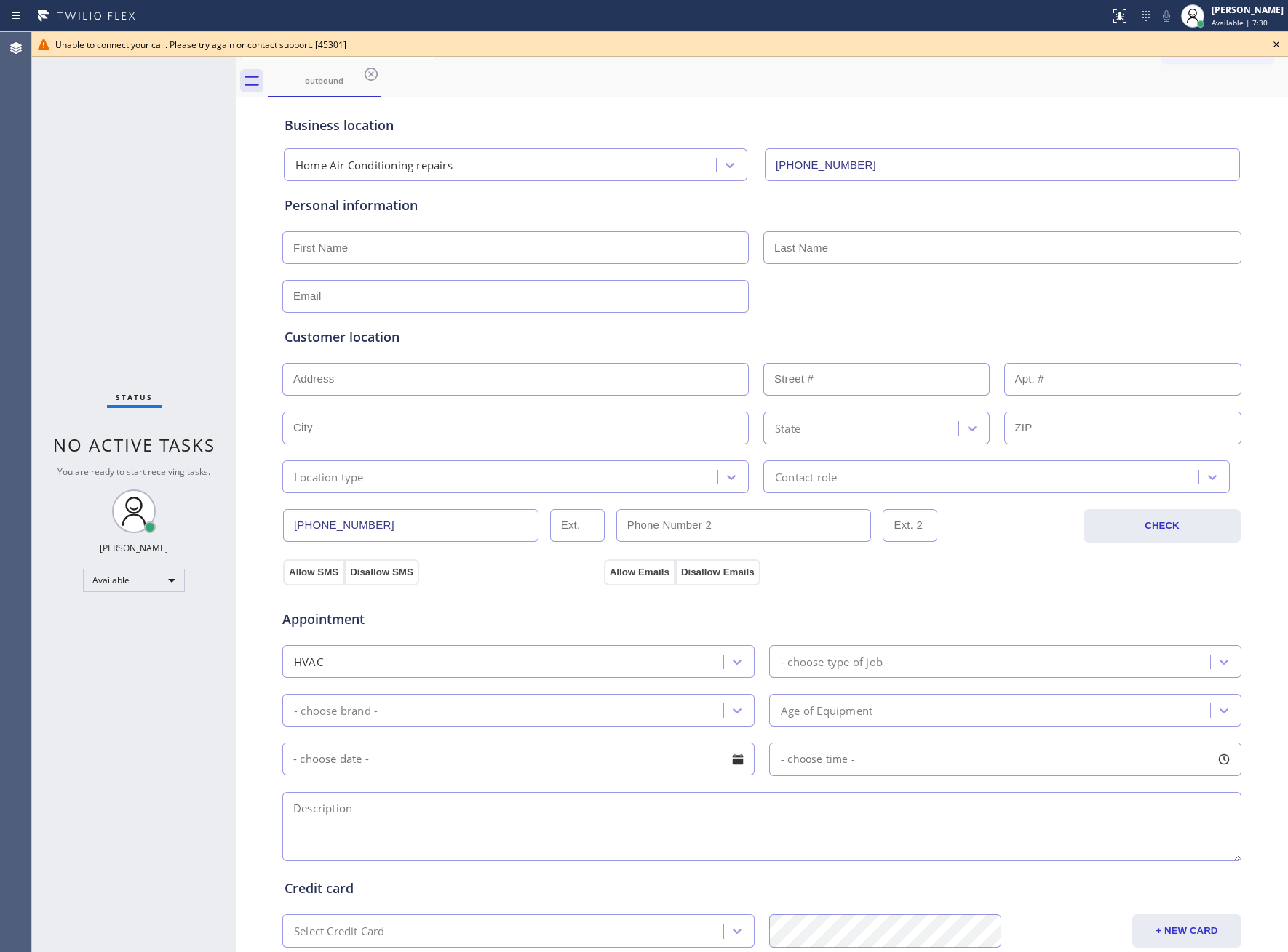
drag, startPoint x: 204, startPoint y: 903, endPoint x: 302, endPoint y: 803, distance: 140.0
click at [204, 903] on div "Status No active tasks You are ready to start receiving tasks. [PERSON_NAME] Av…" at bounding box center [133, 492] width 204 height 920
click at [1271, 43] on icon at bounding box center [1276, 44] width 18 height 18
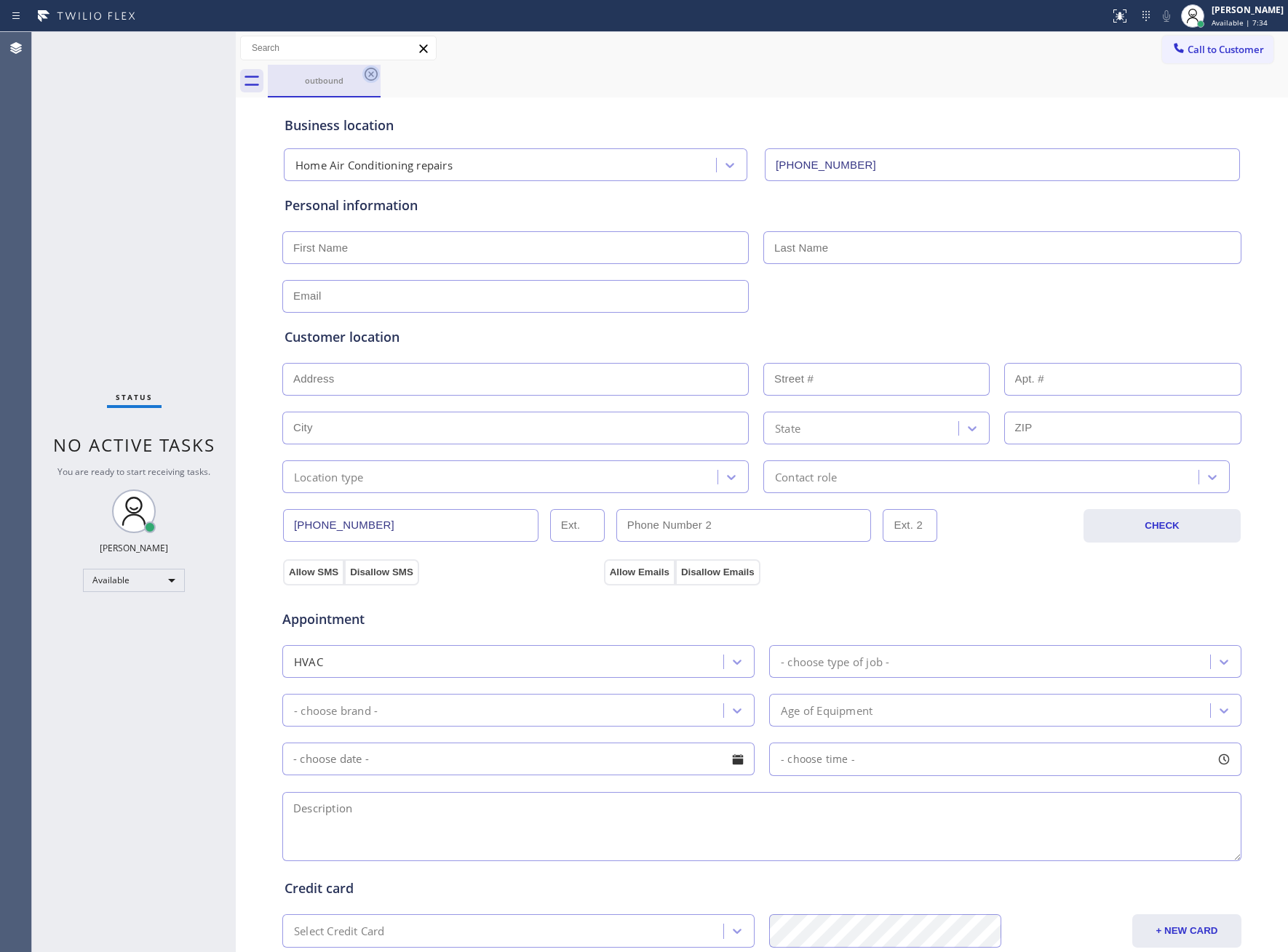
click at [369, 70] on icon at bounding box center [371, 74] width 18 height 18
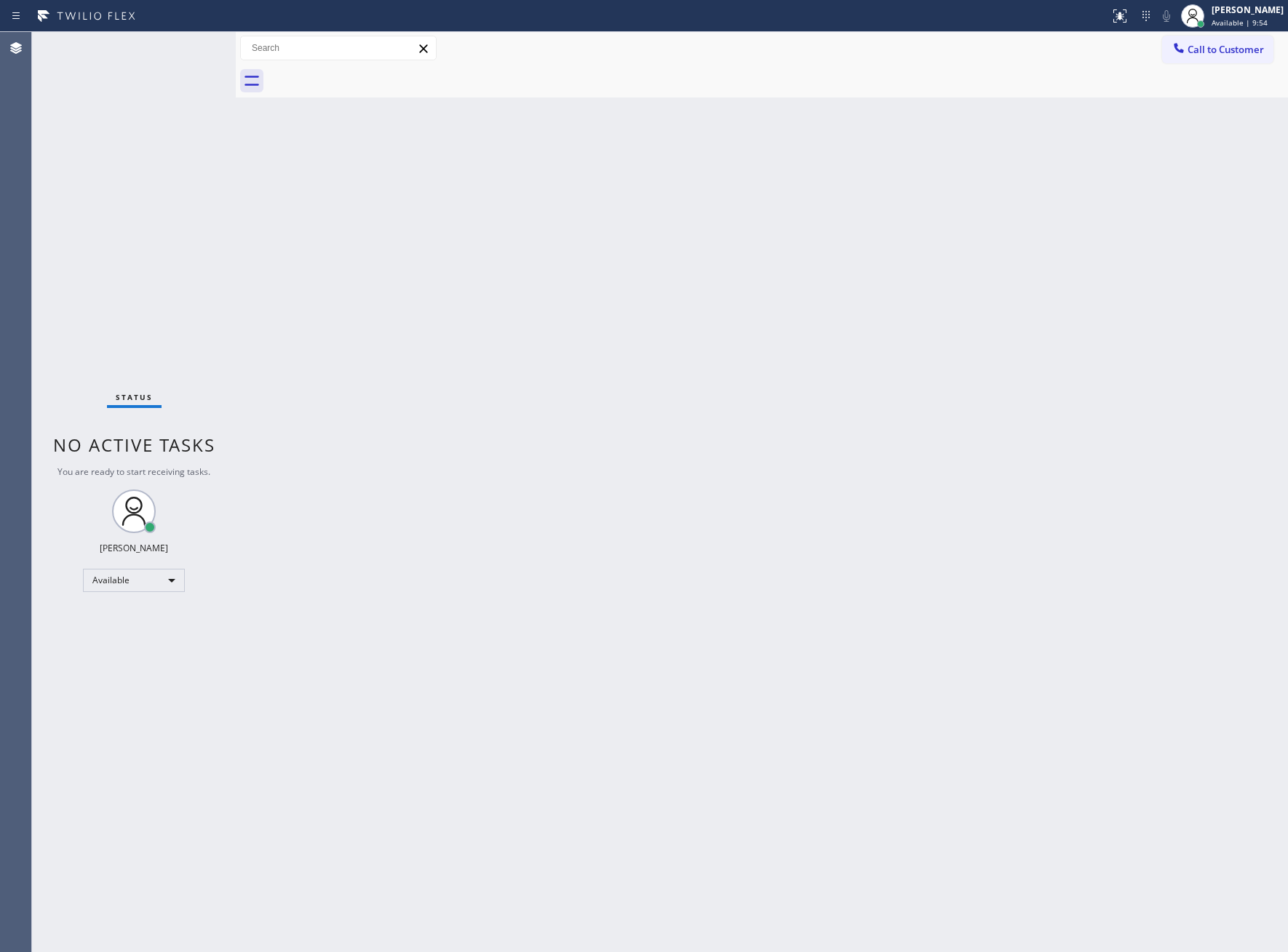
click at [197, 280] on div "Status No active tasks You are ready to start receiving tasks. [PERSON_NAME] Av…" at bounding box center [133, 492] width 204 height 920
drag, startPoint x: 1193, startPoint y: 46, endPoint x: 1000, endPoint y: 157, distance: 222.6
click at [1190, 46] on span "Call to Customer" at bounding box center [1225, 49] width 77 height 13
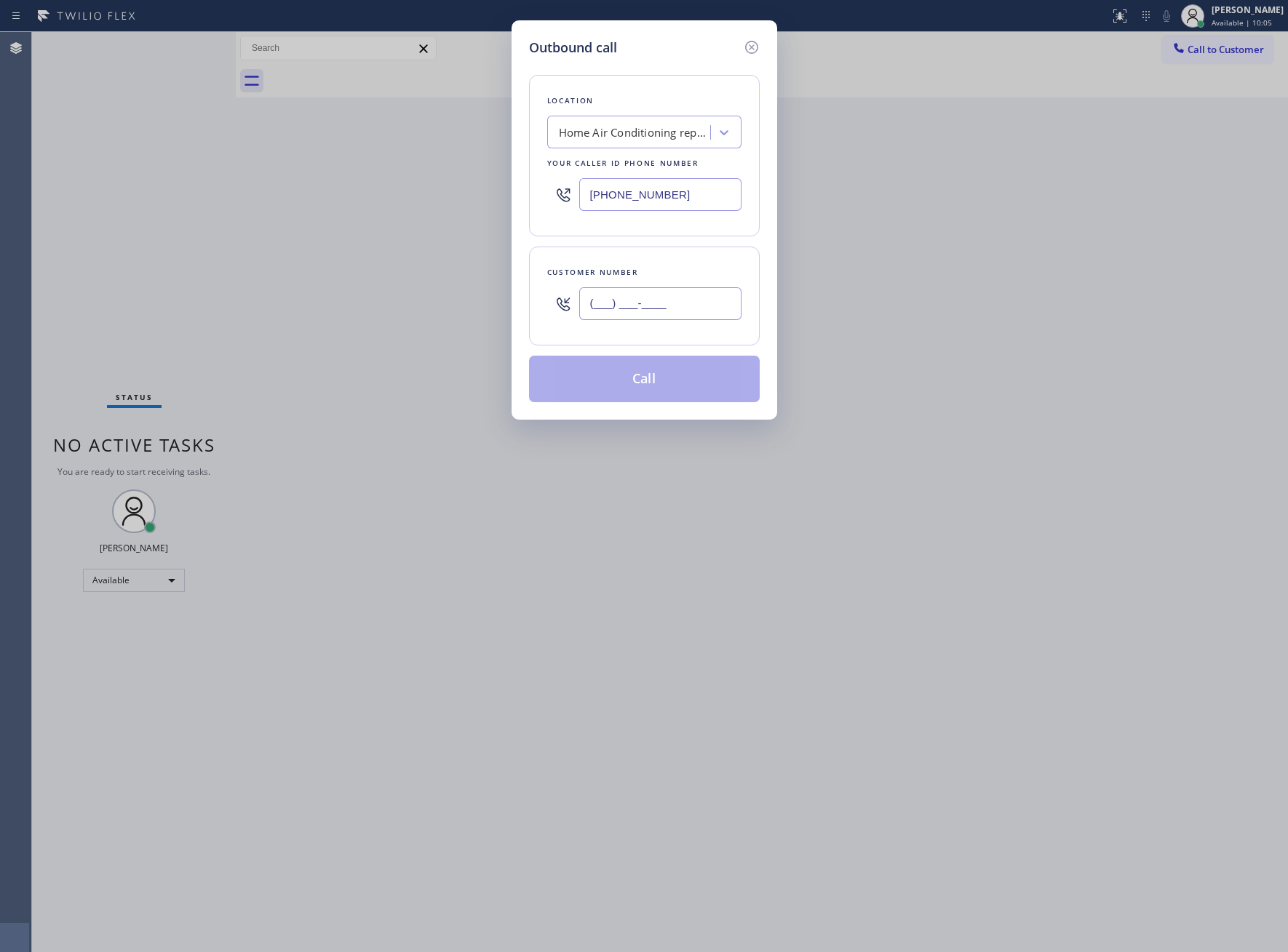
click at [710, 312] on input "(___) ___-____" at bounding box center [659, 304] width 162 height 33
paste input "443) 804-6303"
type input "[PHONE_NUMBER]"
click at [663, 197] on input "[PHONE_NUMBER]" at bounding box center [659, 194] width 162 height 33
paste input "23) 210-4161"
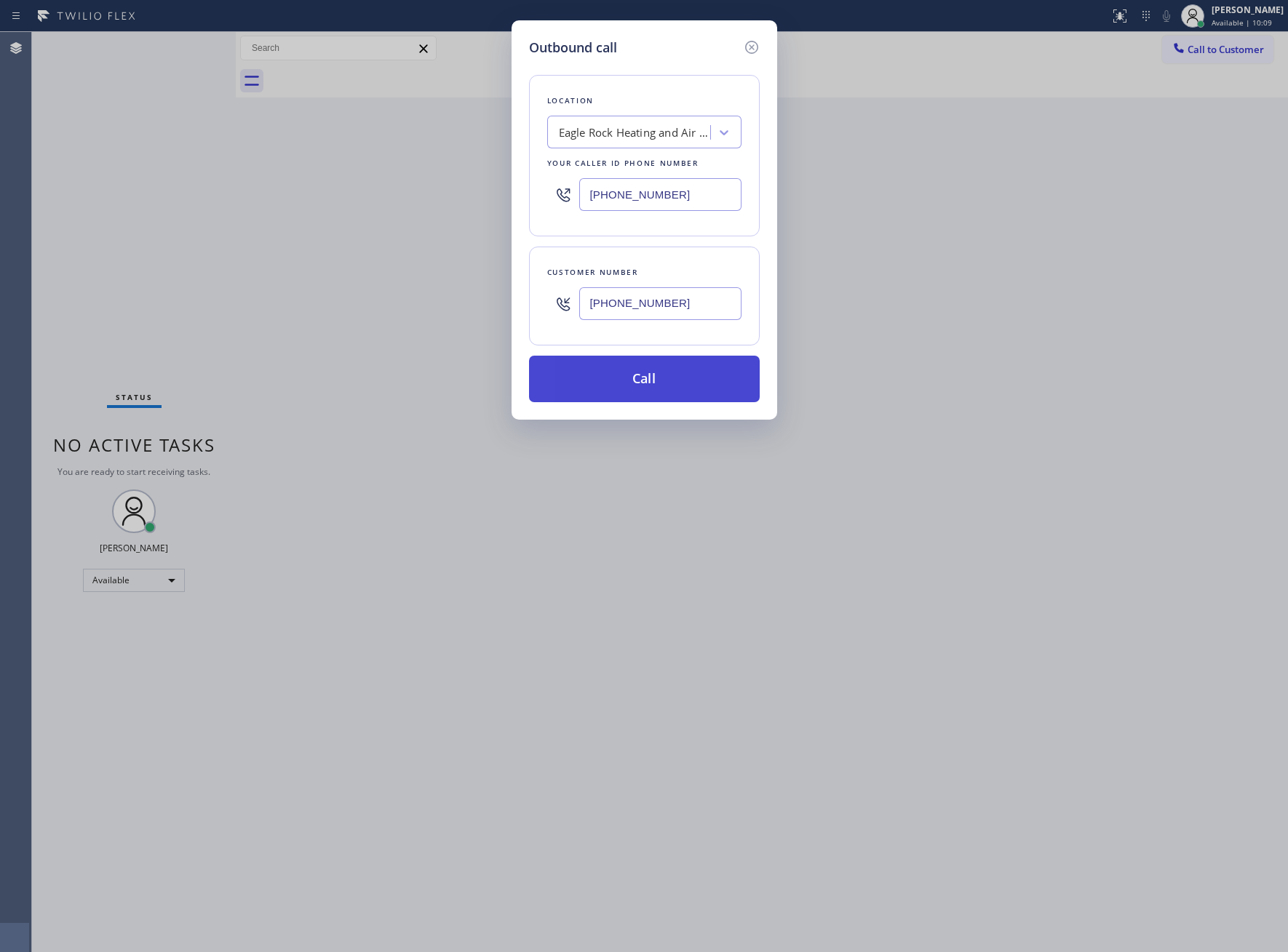
type input "[PHONE_NUMBER]"
click at [638, 391] on button "Call" at bounding box center [645, 379] width 231 height 46
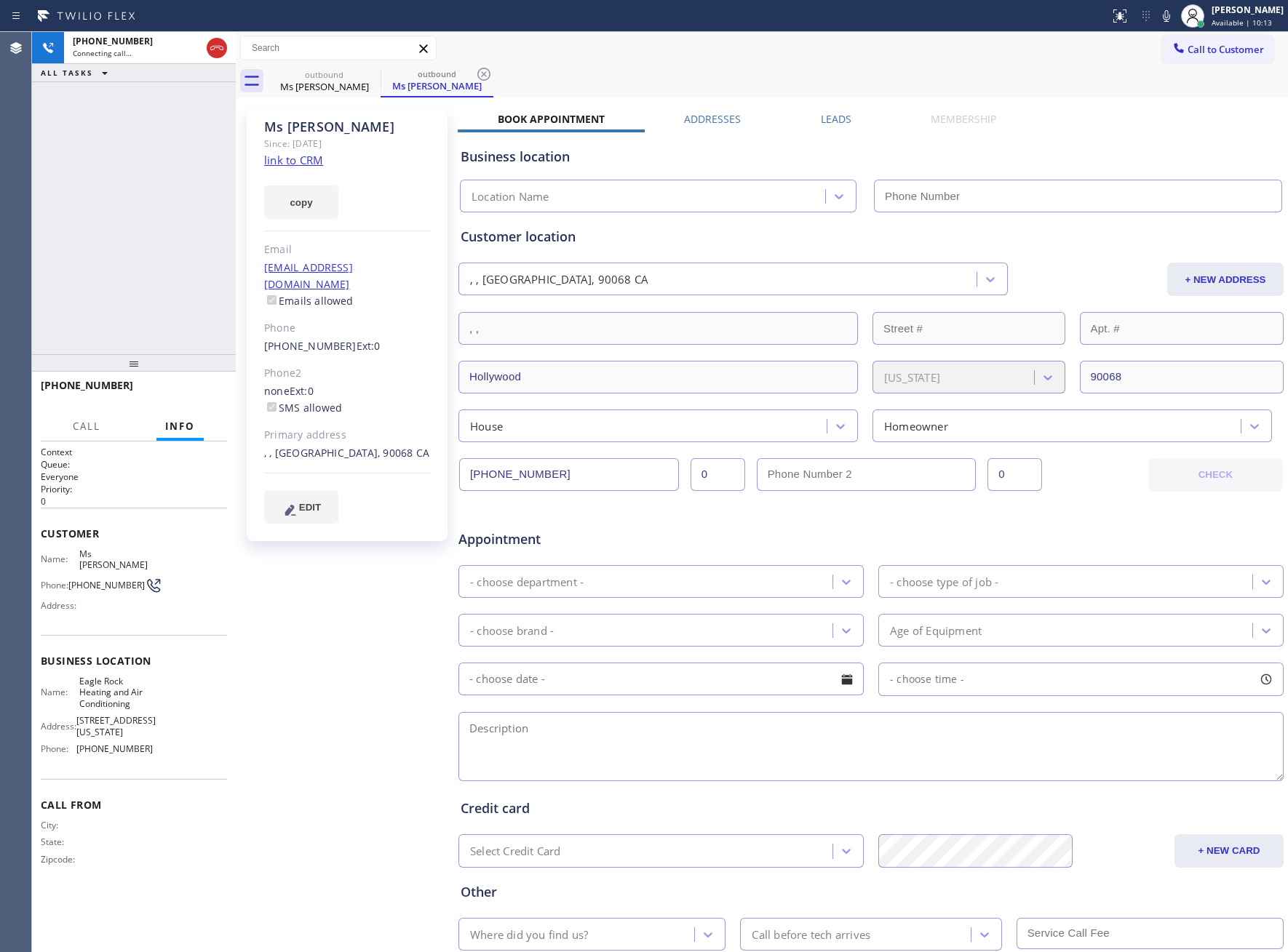
type input "[PHONE_NUMBER]"
click at [190, 384] on button "HANG UP" at bounding box center [193, 392] width 67 height 20
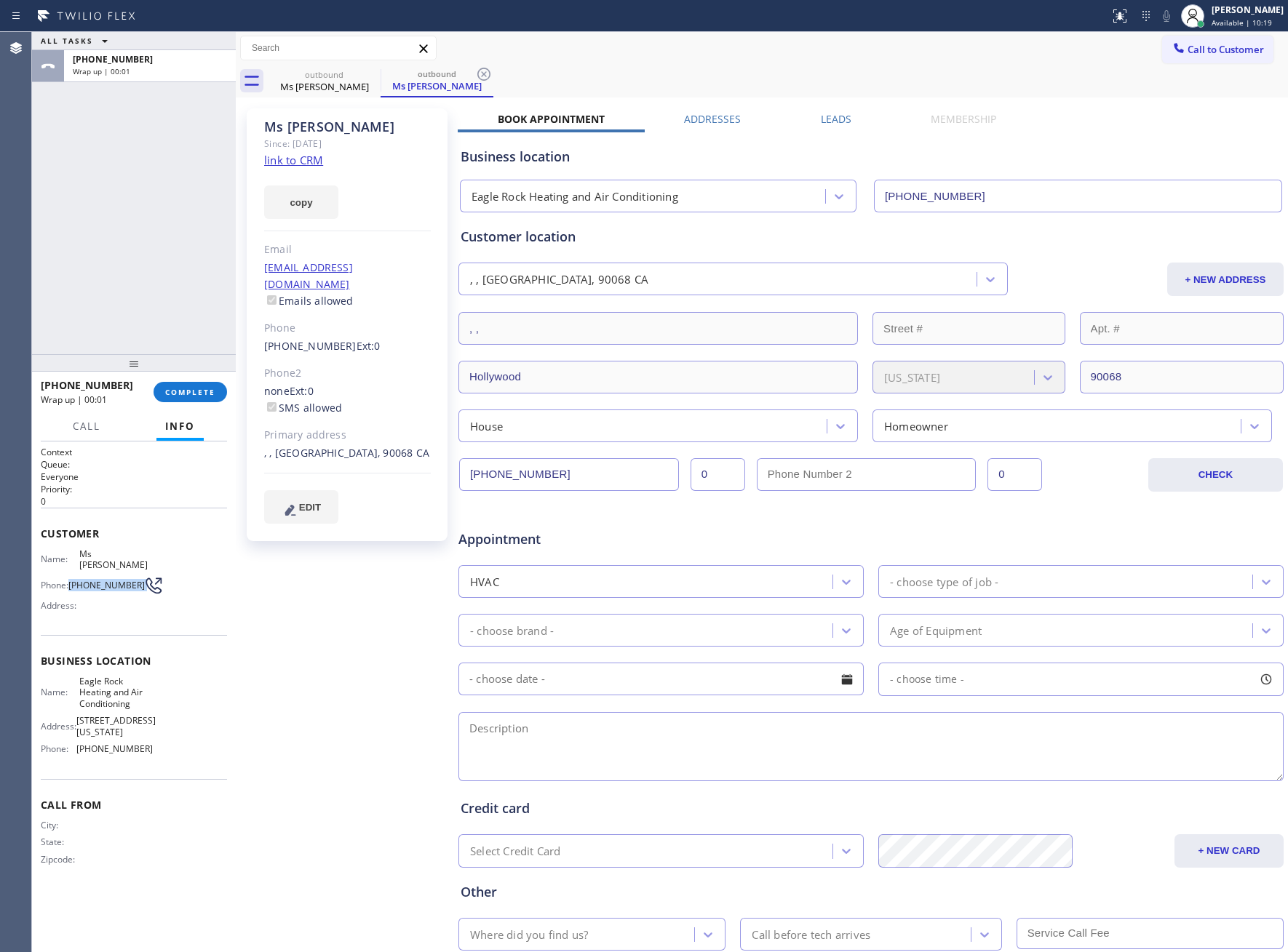
drag, startPoint x: 86, startPoint y: 575, endPoint x: 134, endPoint y: 577, distance: 48.0
click at [134, 577] on div "Phone: [PHONE_NUMBER]" at bounding box center [97, 586] width 112 height 18
click at [1192, 55] on button "Call to Customer" at bounding box center [1218, 50] width 112 height 28
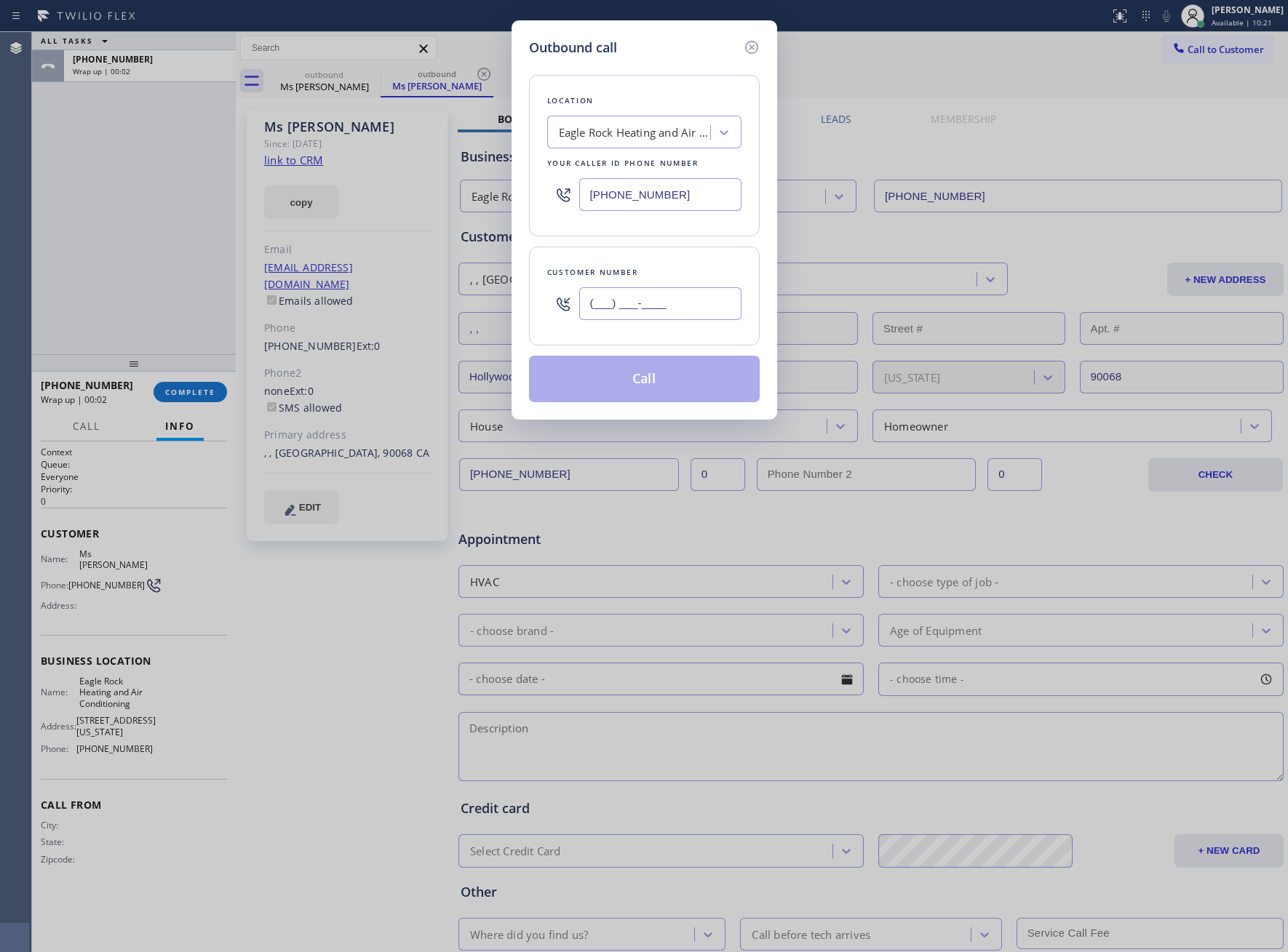
click at [655, 306] on input "(___) ___-____" at bounding box center [659, 304] width 162 height 33
paste input "443) 804-6303"
type input "[PHONE_NUMBER]"
click at [657, 378] on button "Call" at bounding box center [645, 379] width 231 height 46
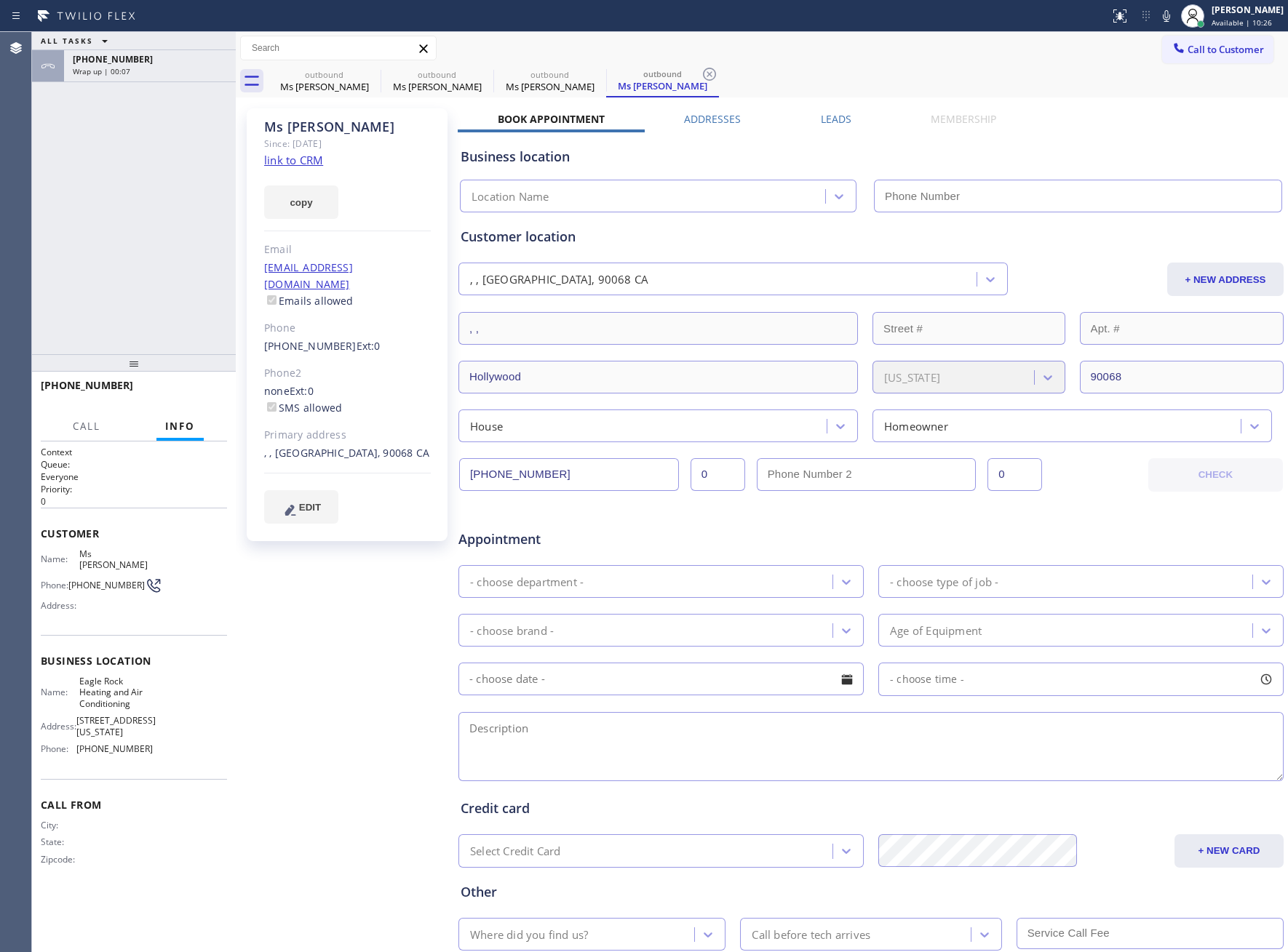
type input "[PHONE_NUMBER]"
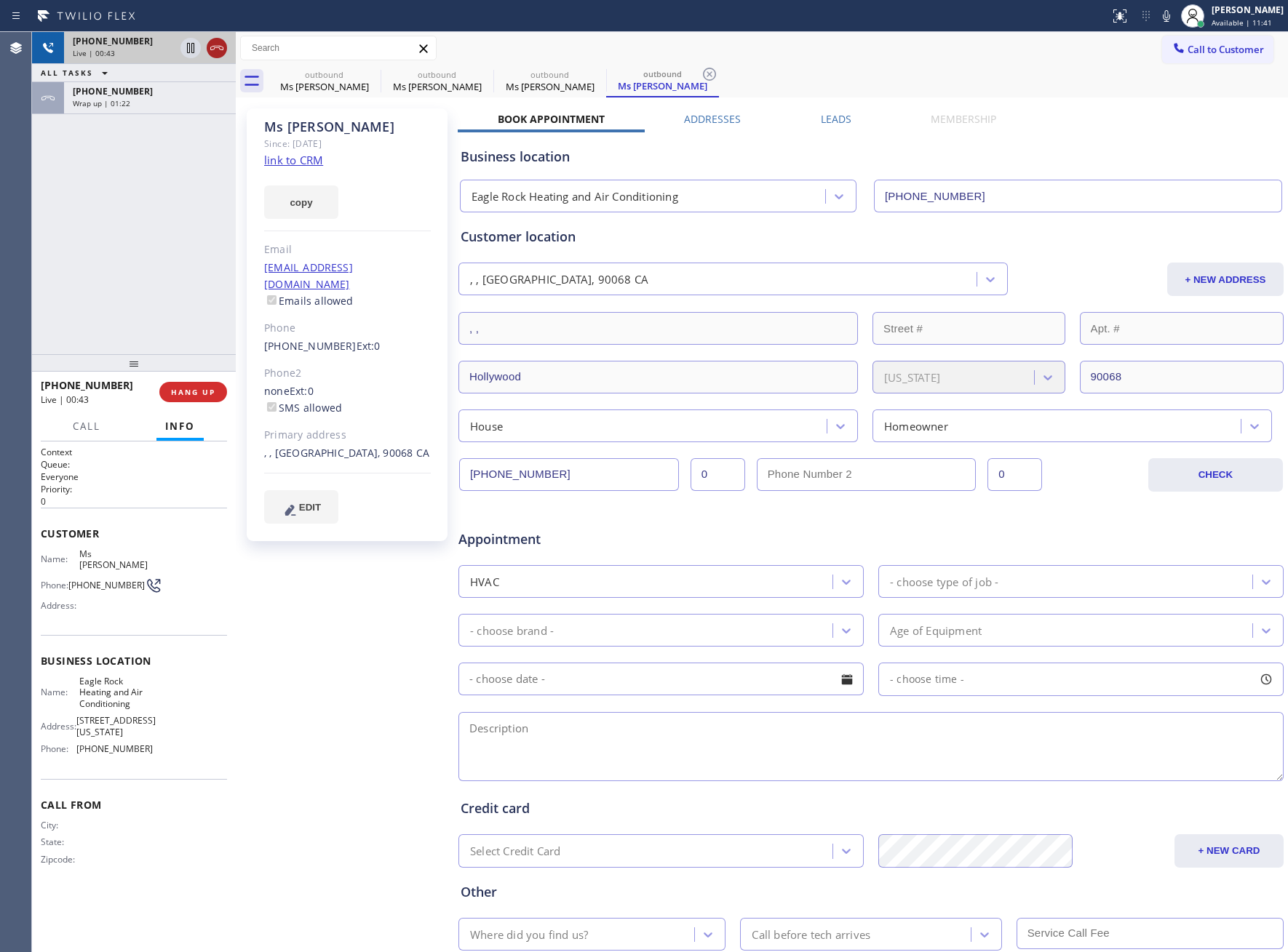
click at [214, 53] on icon at bounding box center [217, 48] width 18 height 18
click at [203, 385] on button "COMPLETE" at bounding box center [190, 392] width 74 height 20
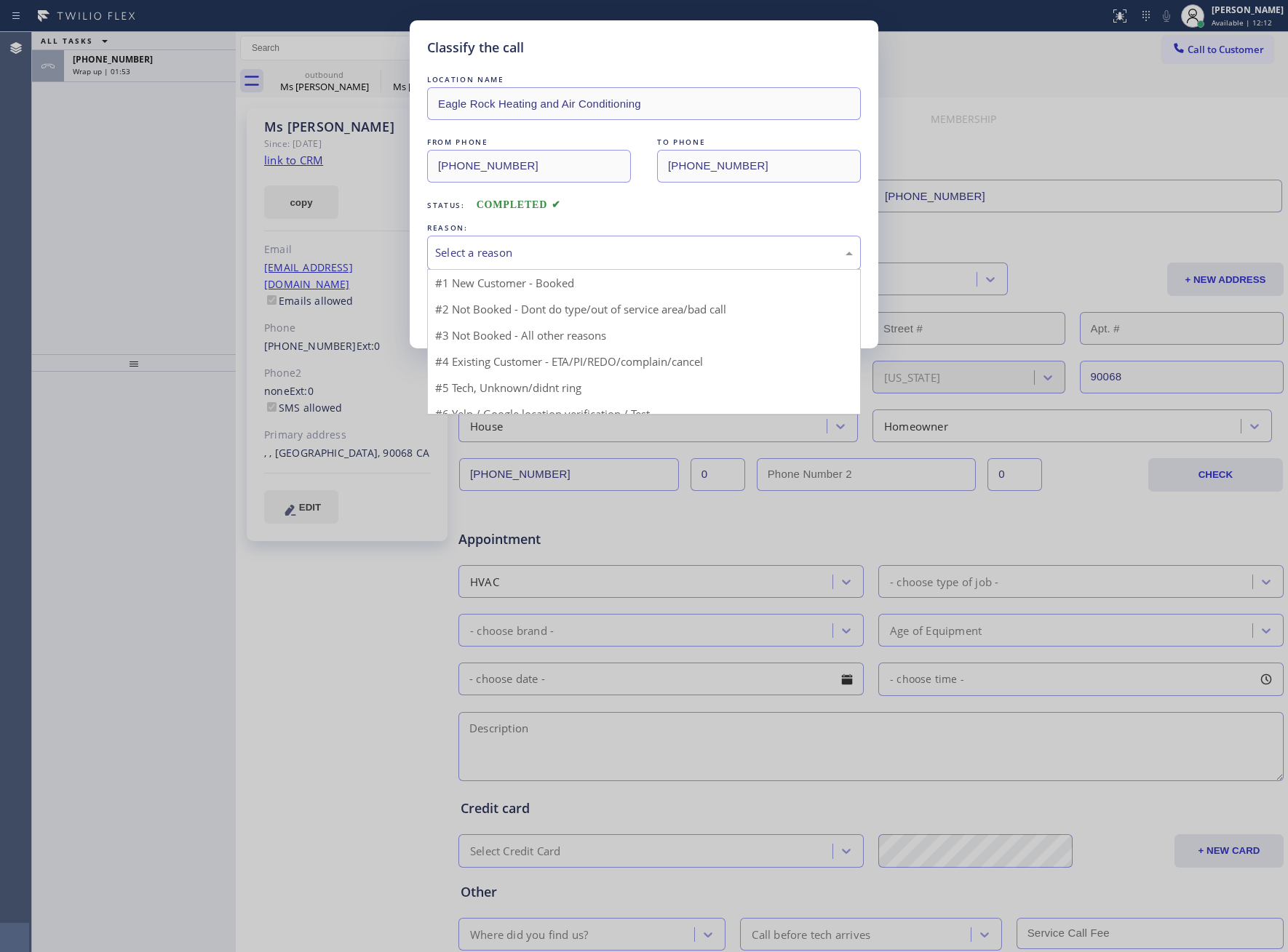
click at [531, 249] on div "Select a reason" at bounding box center [644, 253] width 418 height 17
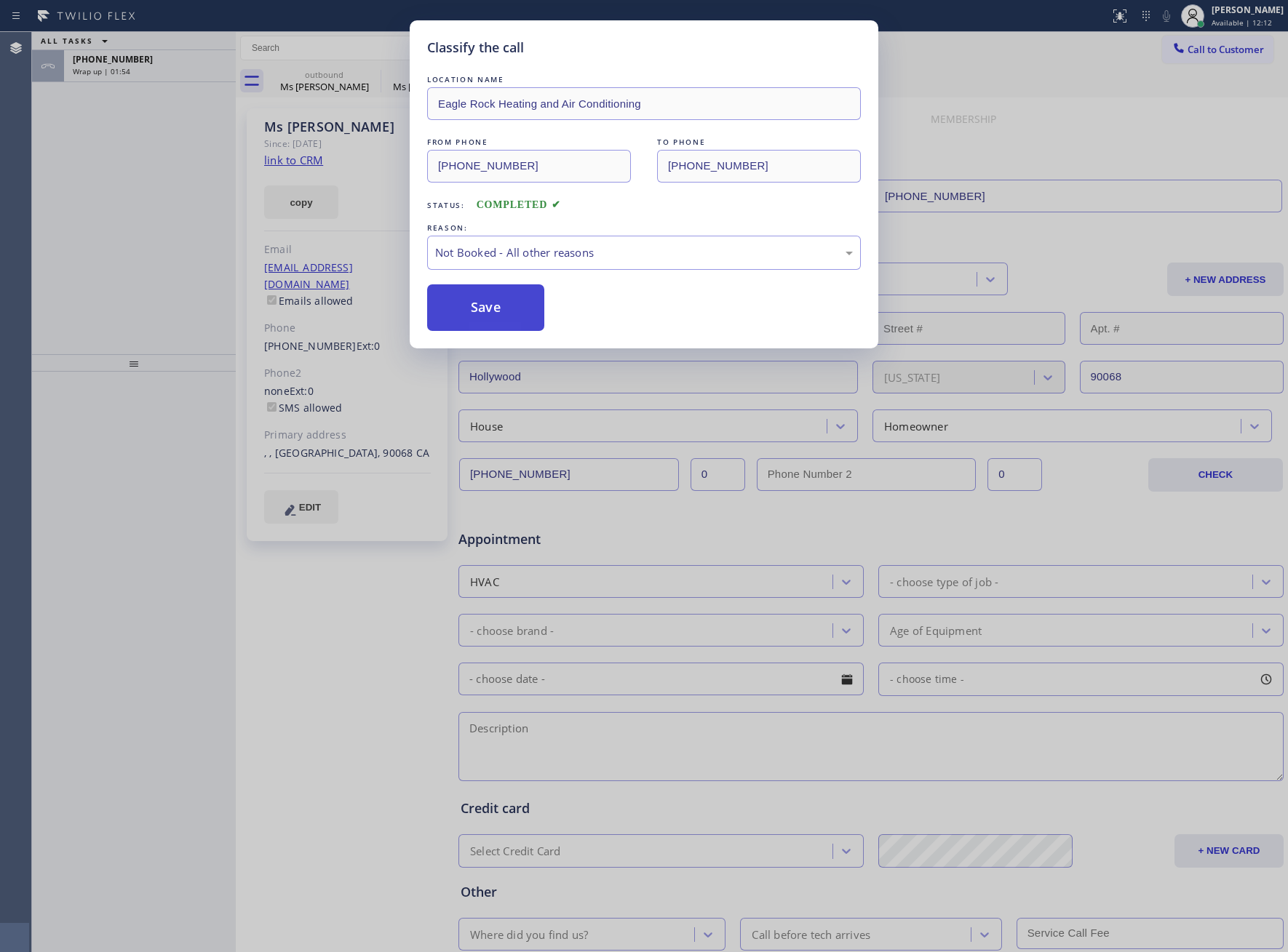
click at [503, 311] on button "Save" at bounding box center [485, 308] width 117 height 46
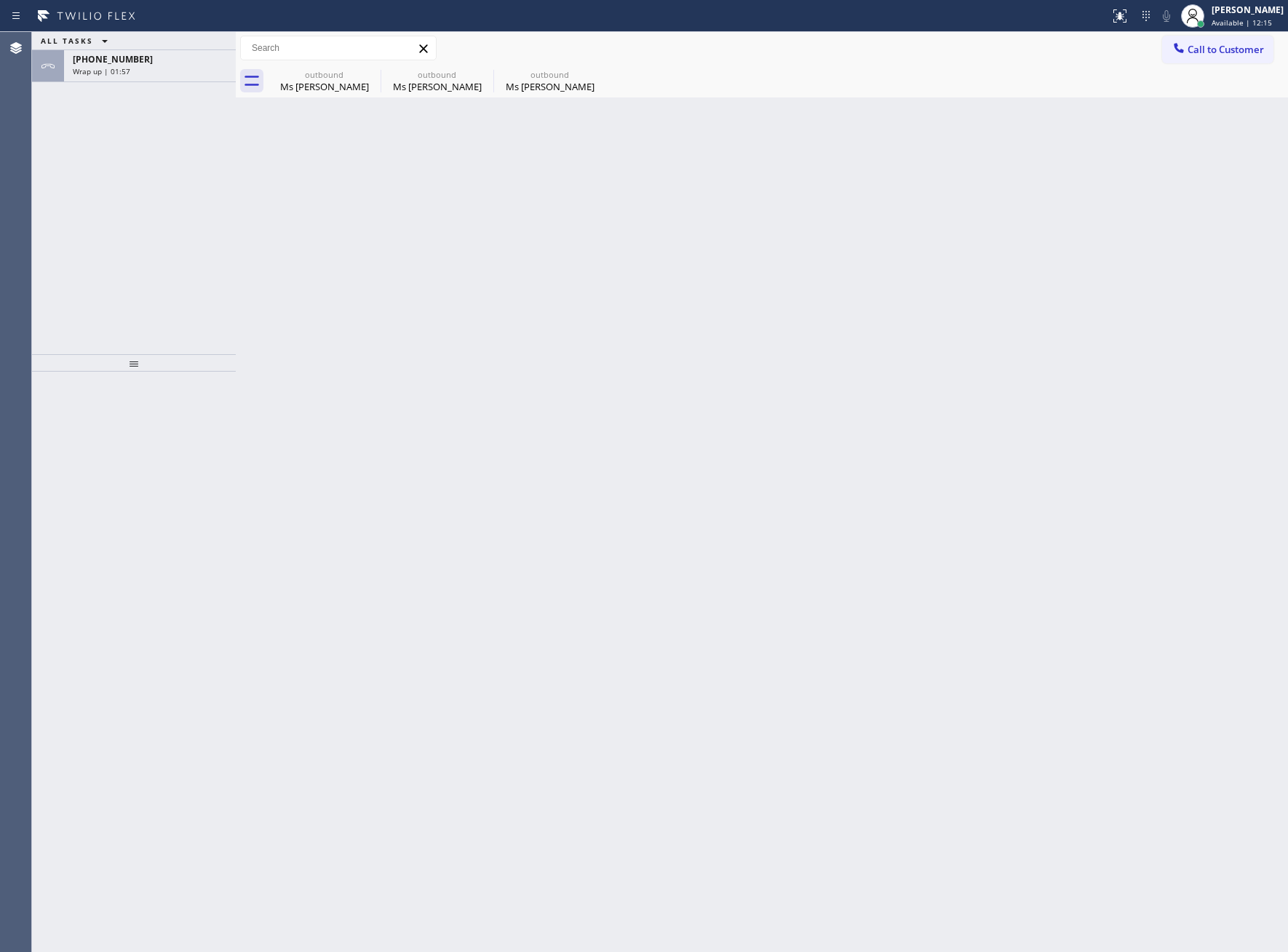
click at [149, 70] on div "Wrap up | 01:57" at bounding box center [150, 70] width 154 height 10
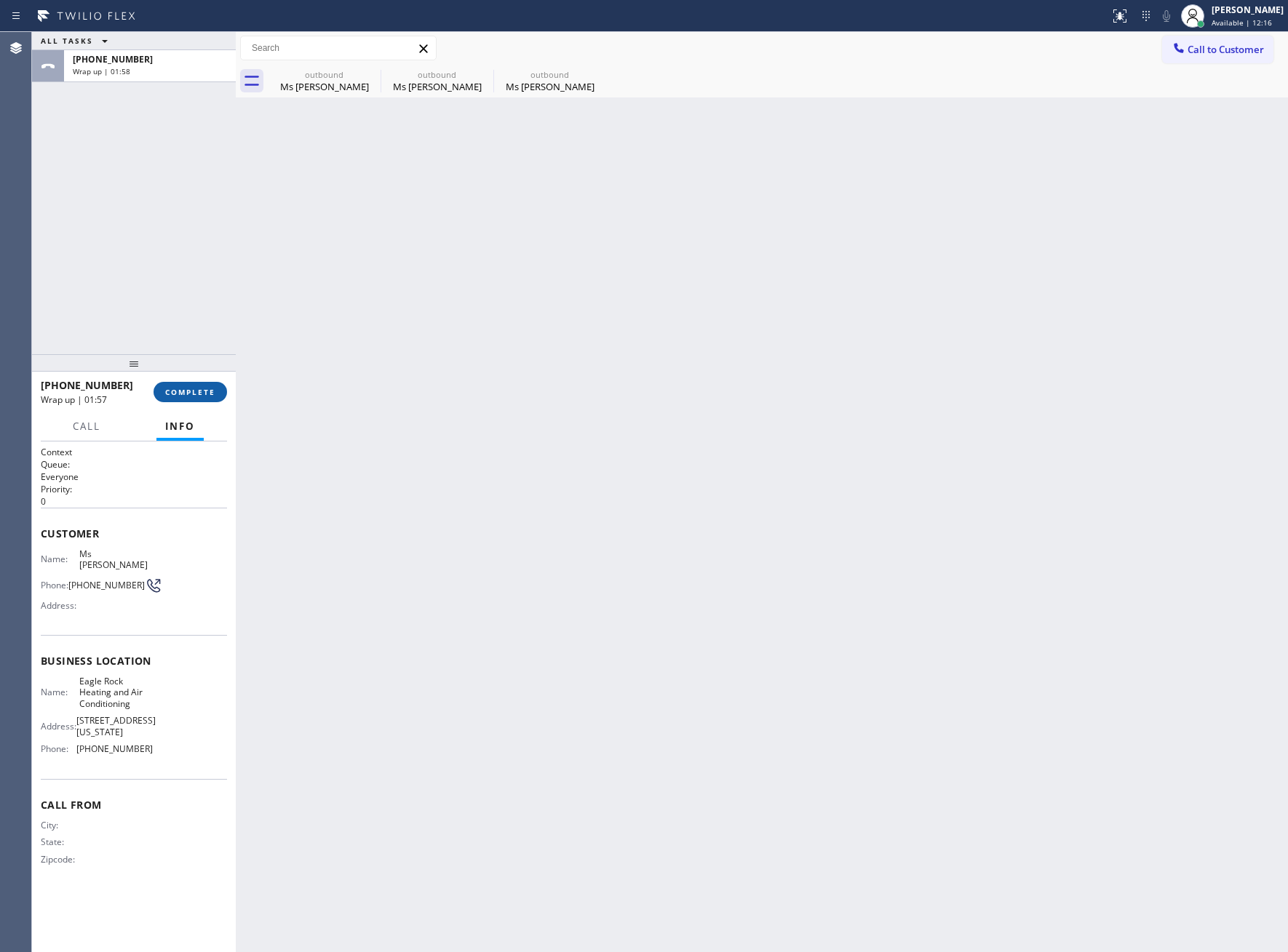
drag, startPoint x: 198, startPoint y: 382, endPoint x: 210, endPoint y: 389, distance: 13.9
click at [198, 387] on button "COMPLETE" at bounding box center [190, 392] width 74 height 20
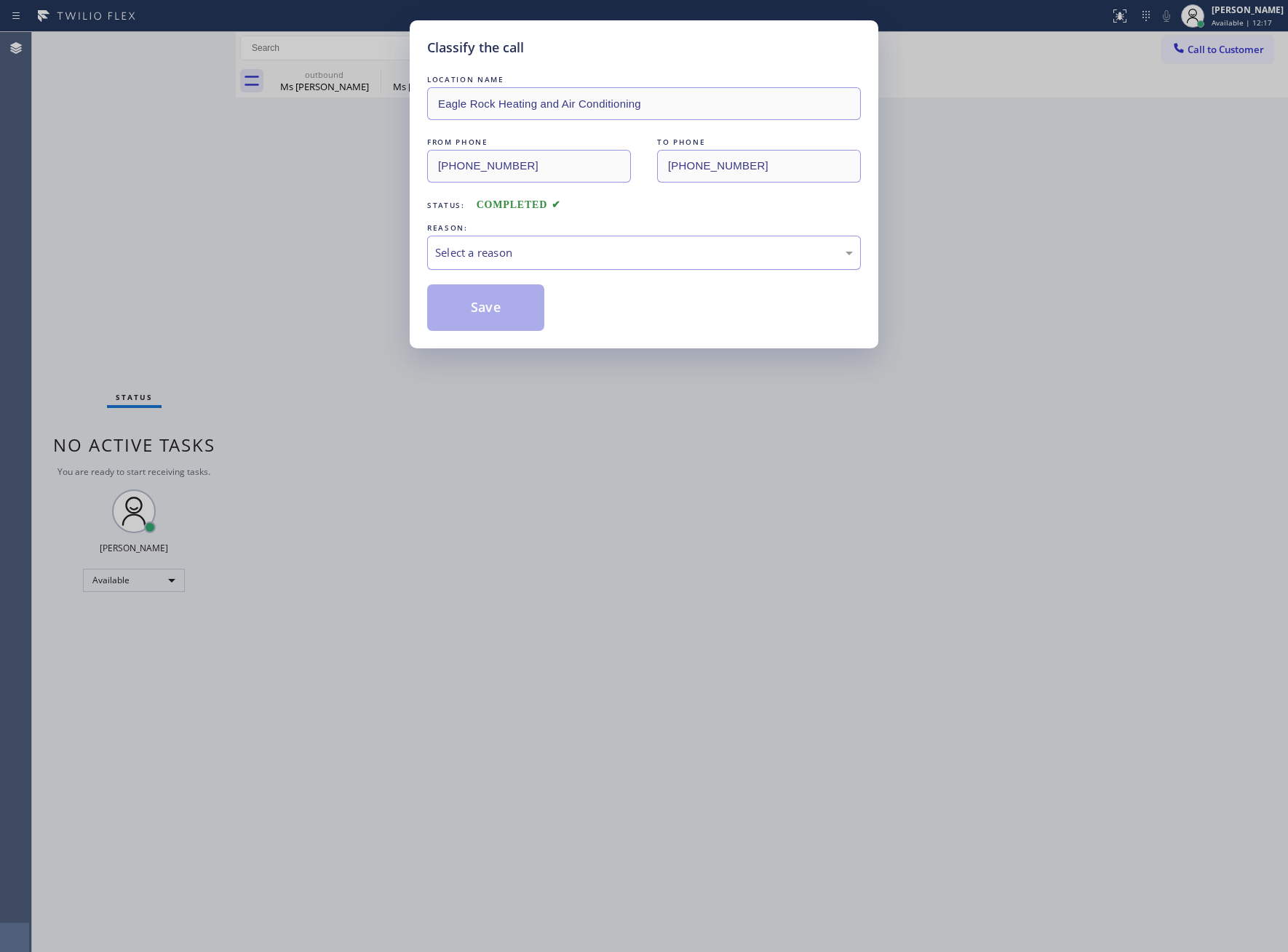
click at [556, 249] on div "Select a reason" at bounding box center [644, 253] width 418 height 17
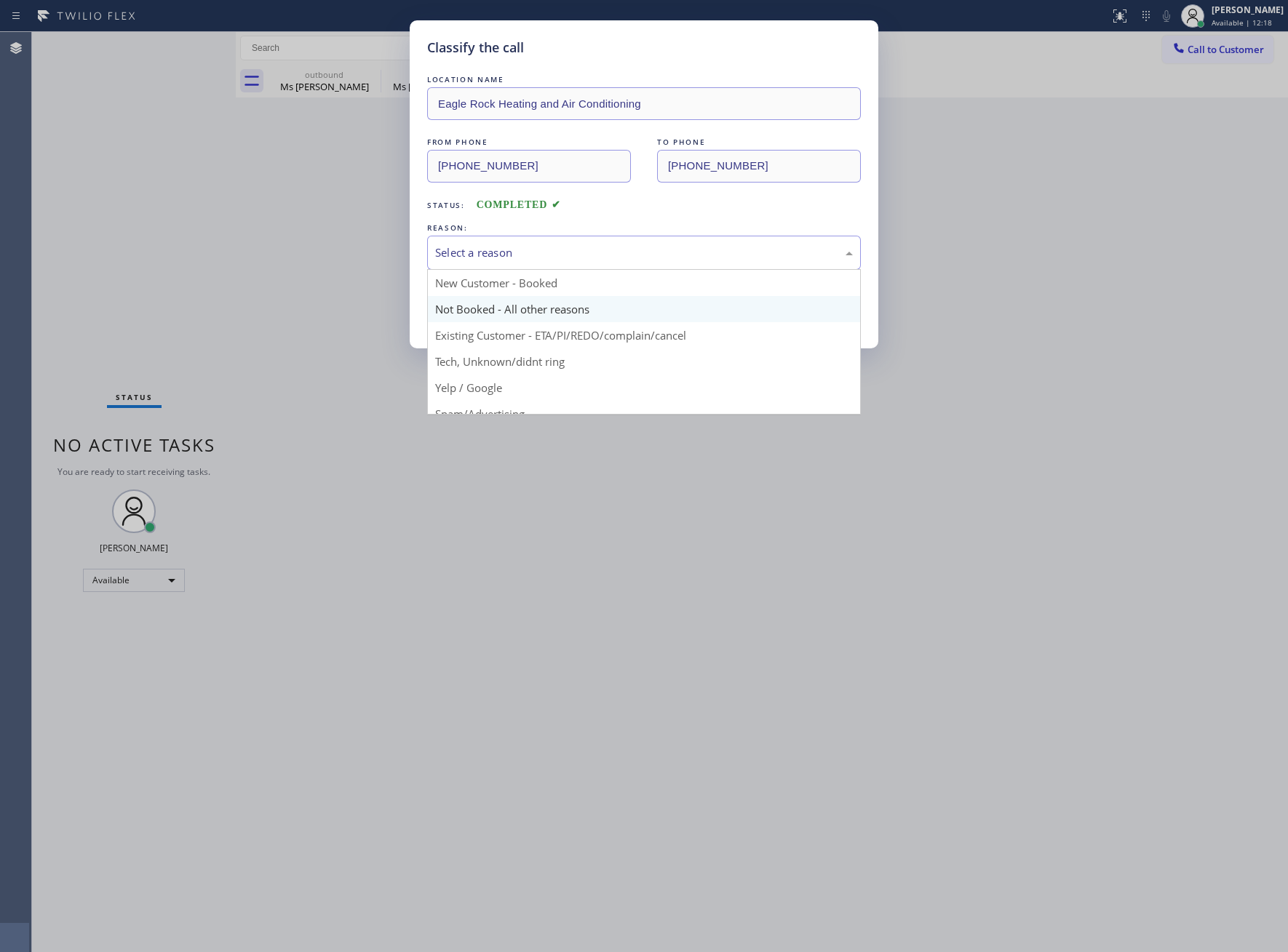
click at [505, 321] on button "Save" at bounding box center [485, 308] width 117 height 46
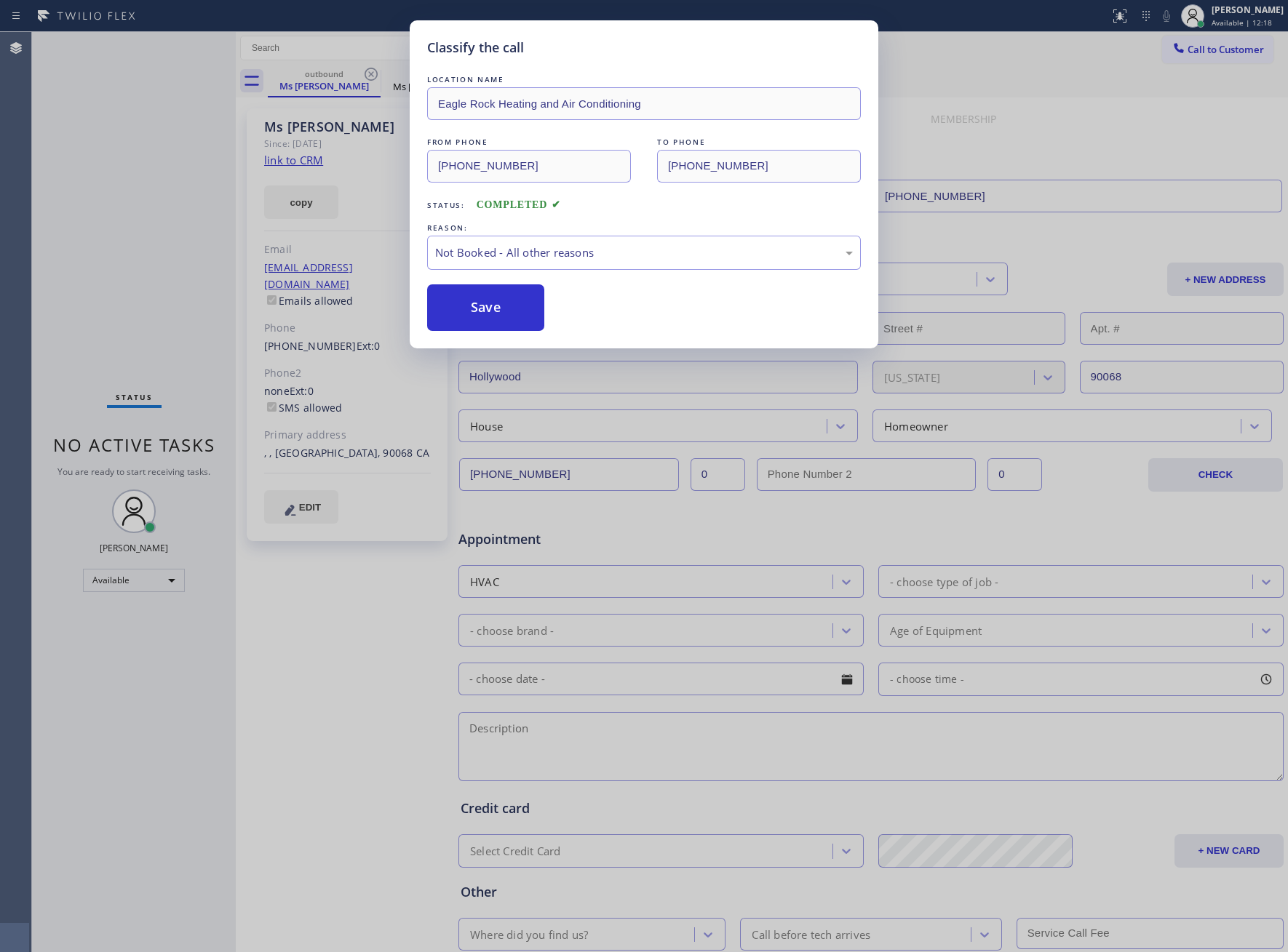
click at [360, 75] on div "Classify the call LOCATION NAME Eagle Rock Heating and Air Conditioning FROM PH…" at bounding box center [644, 476] width 1288 height 952
click at [365, 73] on div "outbound Ms [PERSON_NAME]" at bounding box center [325, 81] width 113 height 33
click at [365, 73] on icon at bounding box center [370, 74] width 13 height 13
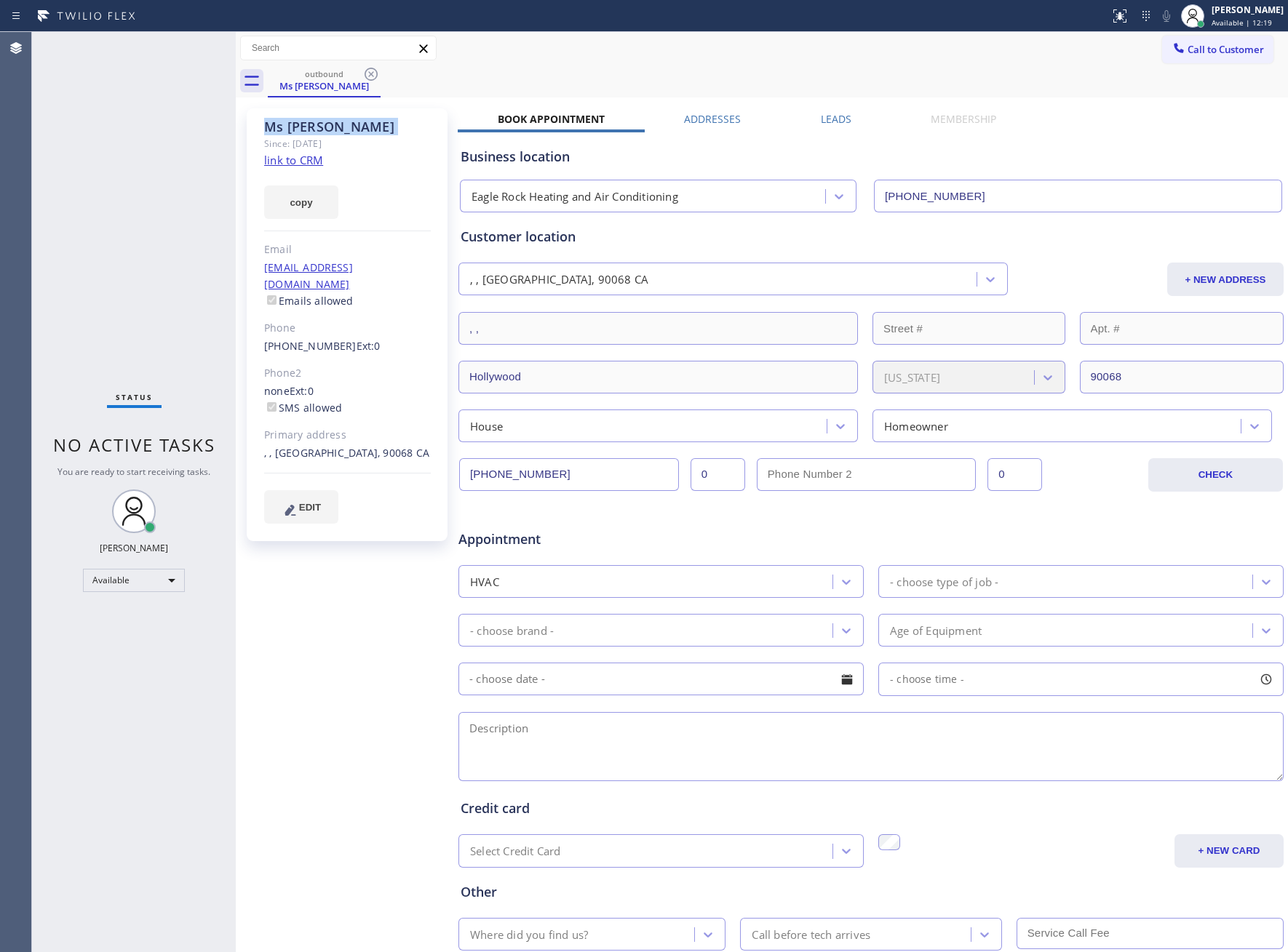
click at [365, 73] on icon at bounding box center [370, 74] width 13 height 13
click at [365, 73] on div "outbound Ms [PERSON_NAME]" at bounding box center [778, 81] width 1020 height 33
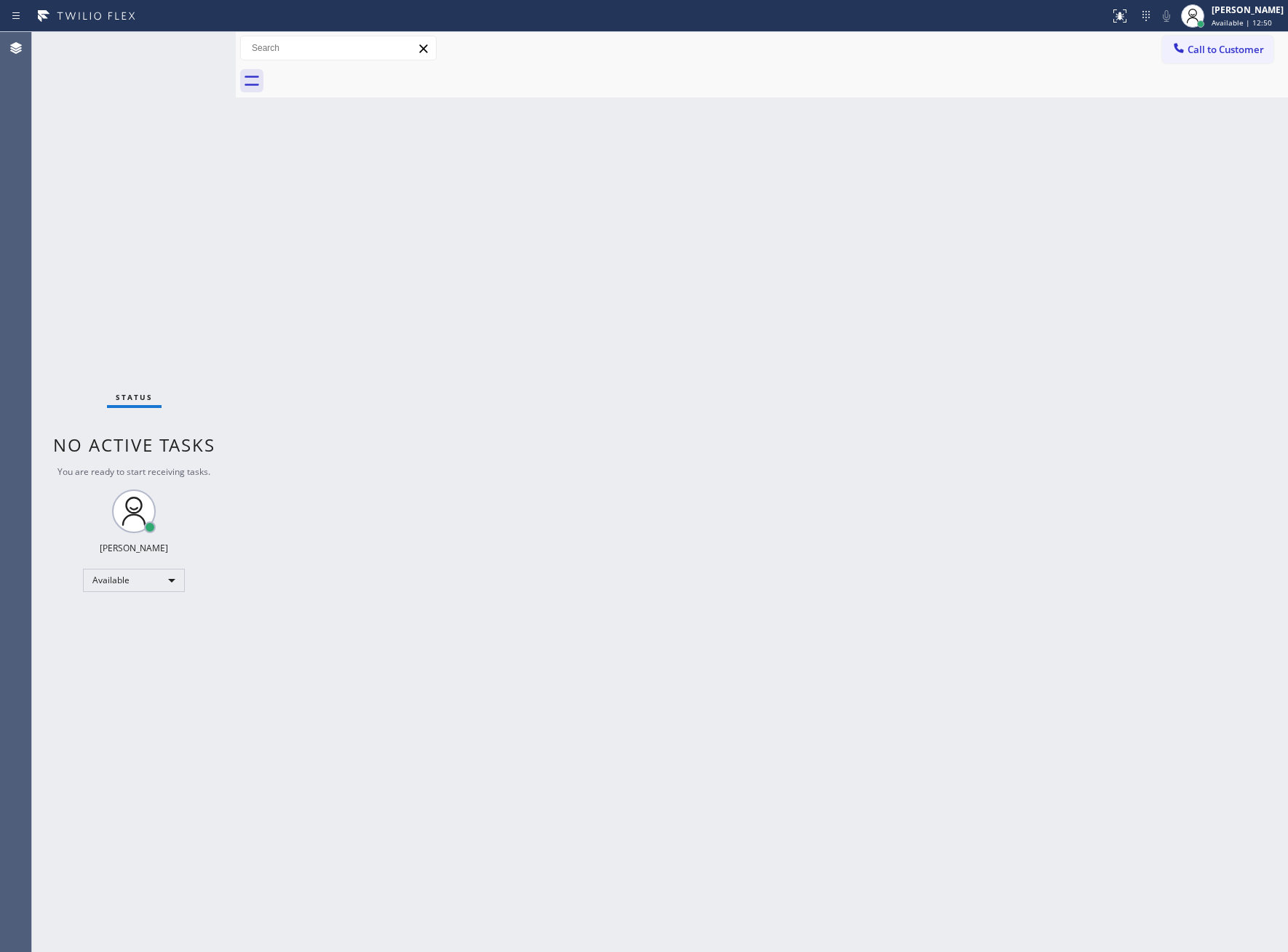
click at [86, 241] on div "Status No active tasks You are ready to start receiving tasks. [PERSON_NAME] Av…" at bounding box center [133, 492] width 204 height 920
click at [1224, 46] on span "Call to Customer" at bounding box center [1225, 49] width 77 height 13
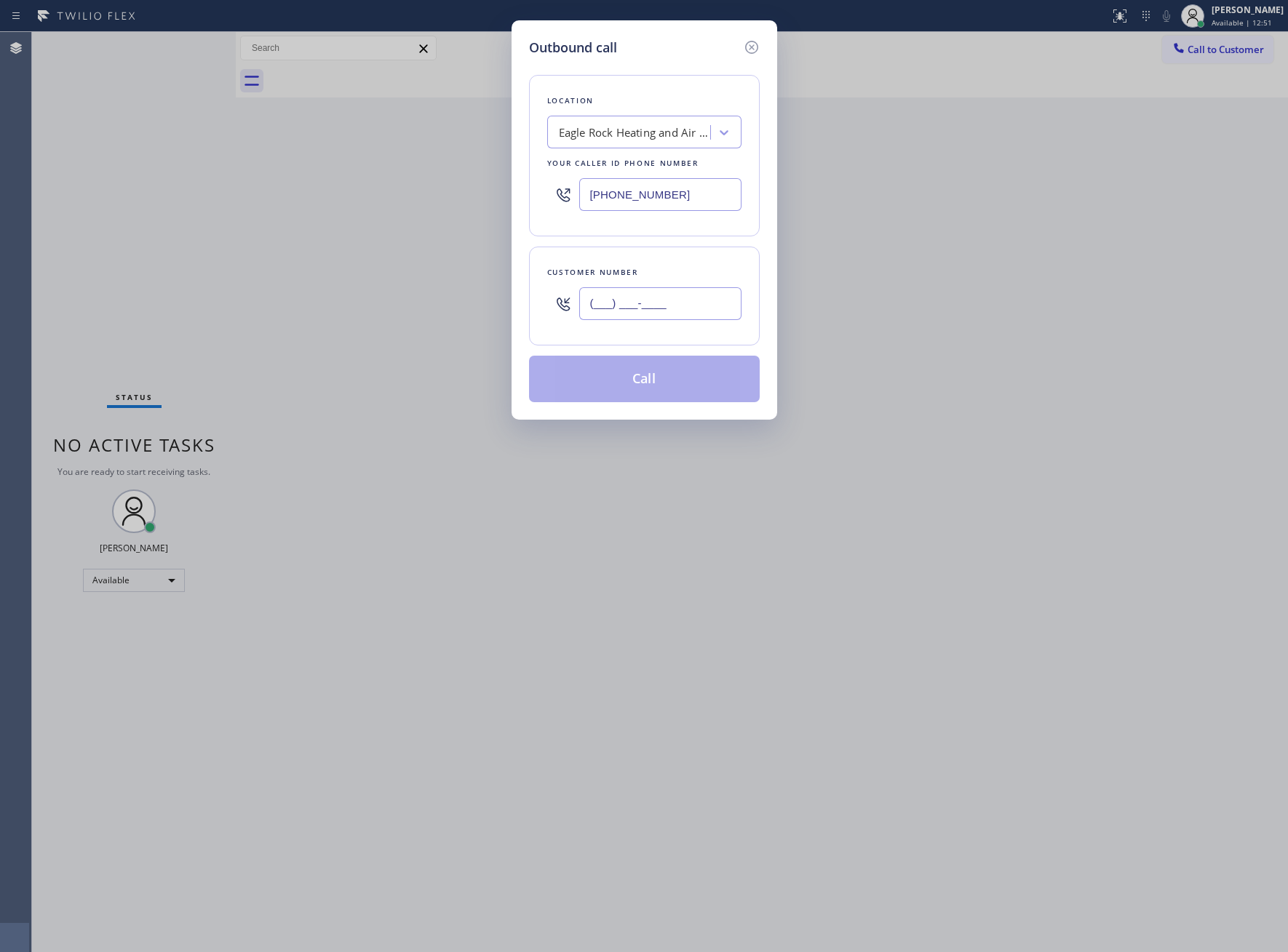
click at [684, 304] on input "(___) ___-____" at bounding box center [659, 304] width 162 height 33
paste input "626) 674-2836"
click at [674, 299] on input "[PHONE_NUMBER]" at bounding box center [659, 304] width 162 height 33
paste input "text"
type input "[PHONE_NUMBER]"
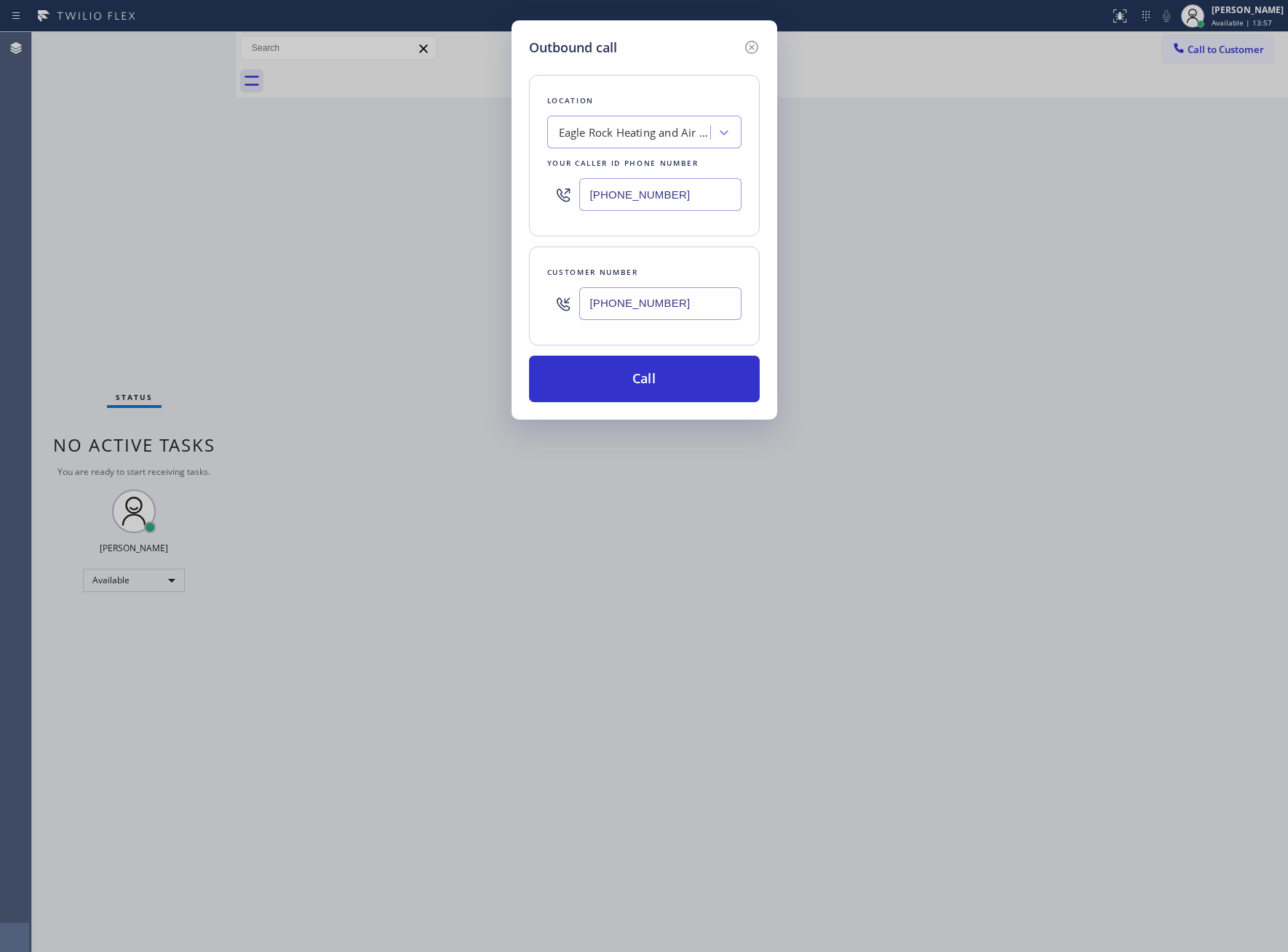
click at [636, 199] on input "[PHONE_NUMBER]" at bounding box center [659, 194] width 162 height 33
paste input "714) 909-1626"
type input "[PHONE_NUMBER]"
drag, startPoint x: 697, startPoint y: 384, endPoint x: 984, endPoint y: 466, distance: 298.5
click at [694, 387] on button "Call" at bounding box center [645, 379] width 231 height 46
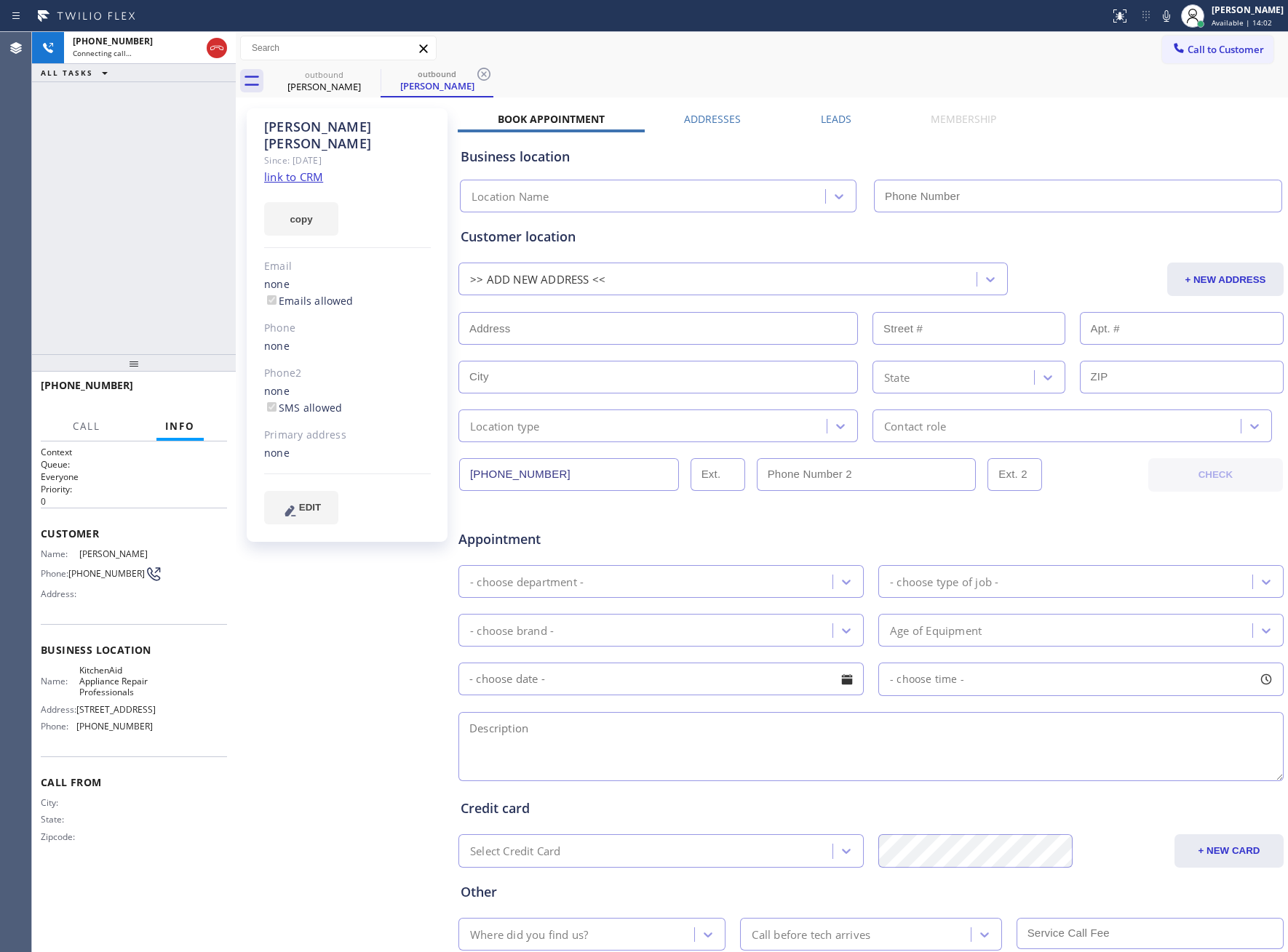
type input "[PHONE_NUMBER]"
click at [288, 682] on div "[PERSON_NAME] Since: [DATE] link to CRM copy Email none Emails allowed Phone no…" at bounding box center [349, 572] width 219 height 943
click at [162, 193] on div "[PHONE_NUMBER] Live | 00:04 ALL TASKS ALL TASKS ACTIVE TASKS TASKS IN WRAP UP" at bounding box center [133, 193] width 204 height 322
click at [169, 284] on div "[PHONE_NUMBER] Live | 00:19 ALL TASKS ALL TASKS ACTIVE TASKS TASKS IN WRAP UP" at bounding box center [133, 193] width 204 height 322
click at [137, 251] on div "[PHONE_NUMBER] Live | 00:40 ALL TASKS ALL TASKS ACTIVE TASKS TASKS IN WRAP UP" at bounding box center [133, 193] width 204 height 322
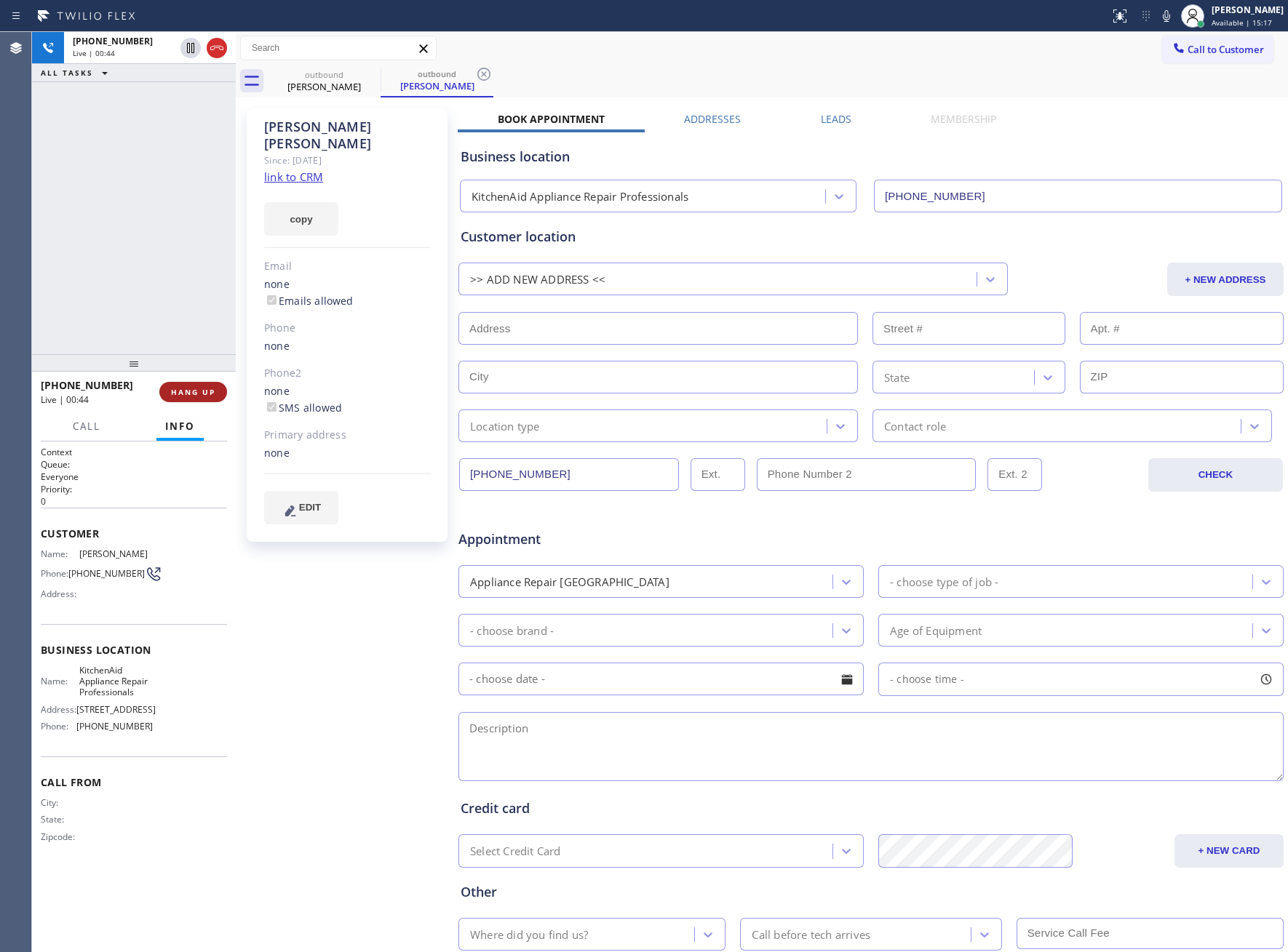
click at [210, 389] on span "HANG UP" at bounding box center [193, 392] width 44 height 10
click at [185, 391] on span "COMPLETE" at bounding box center [190, 392] width 50 height 10
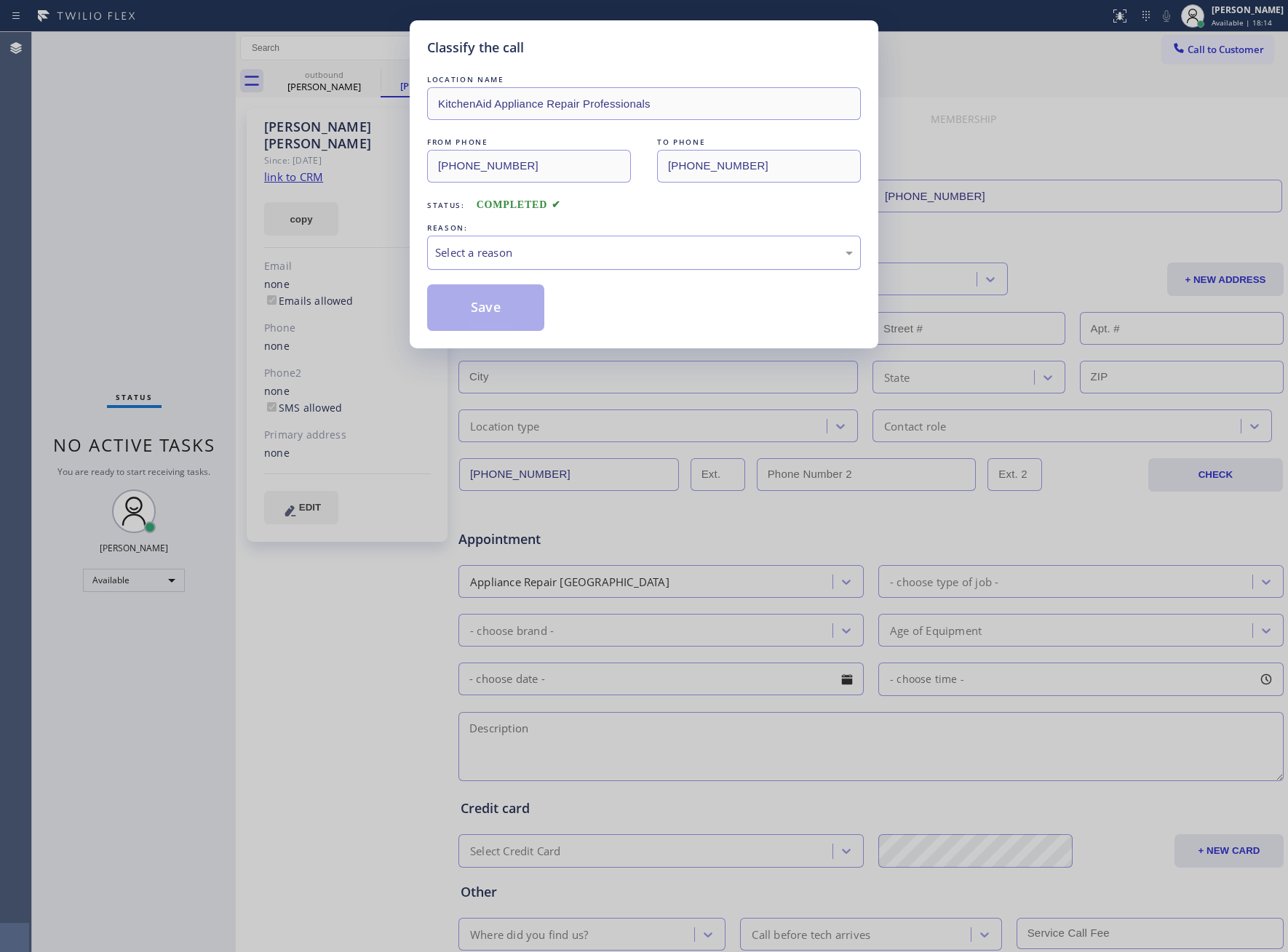
click at [518, 253] on div "Select a reason" at bounding box center [644, 253] width 418 height 17
click at [505, 311] on button "Save" at bounding box center [485, 308] width 117 height 46
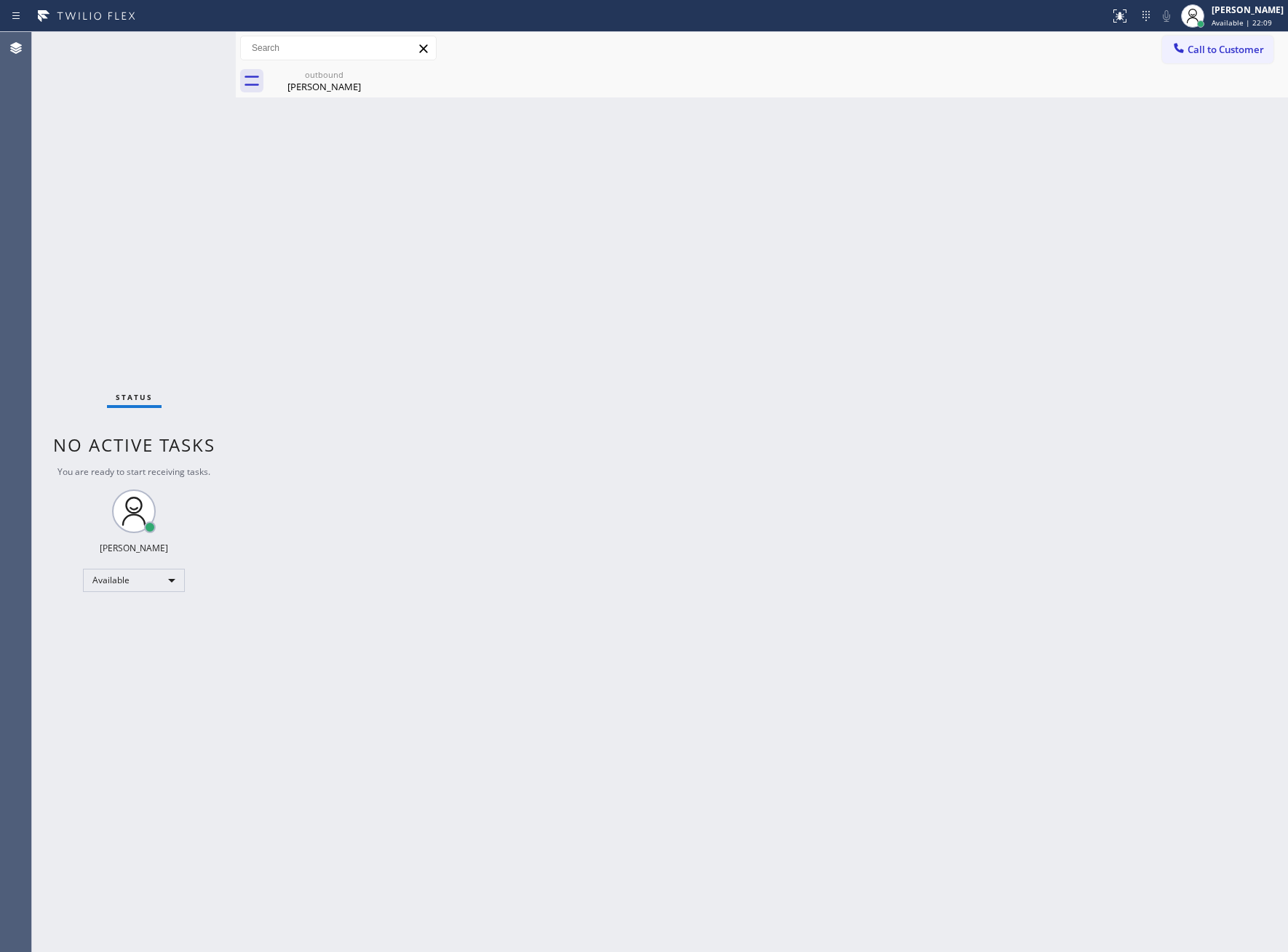
click at [169, 251] on div "Status No active tasks You are ready to start receiving tasks. [PERSON_NAME] Av…" at bounding box center [133, 492] width 204 height 920
click at [188, 276] on div "Status No active tasks You are ready to start receiving tasks. [PERSON_NAME] Av…" at bounding box center [133, 492] width 204 height 920
drag, startPoint x: 188, startPoint y: 201, endPoint x: 243, endPoint y: 147, distance: 77.1
click at [188, 201] on div "Status No active tasks You are ready to start receiving tasks. [PERSON_NAME] Av…" at bounding box center [133, 492] width 204 height 920
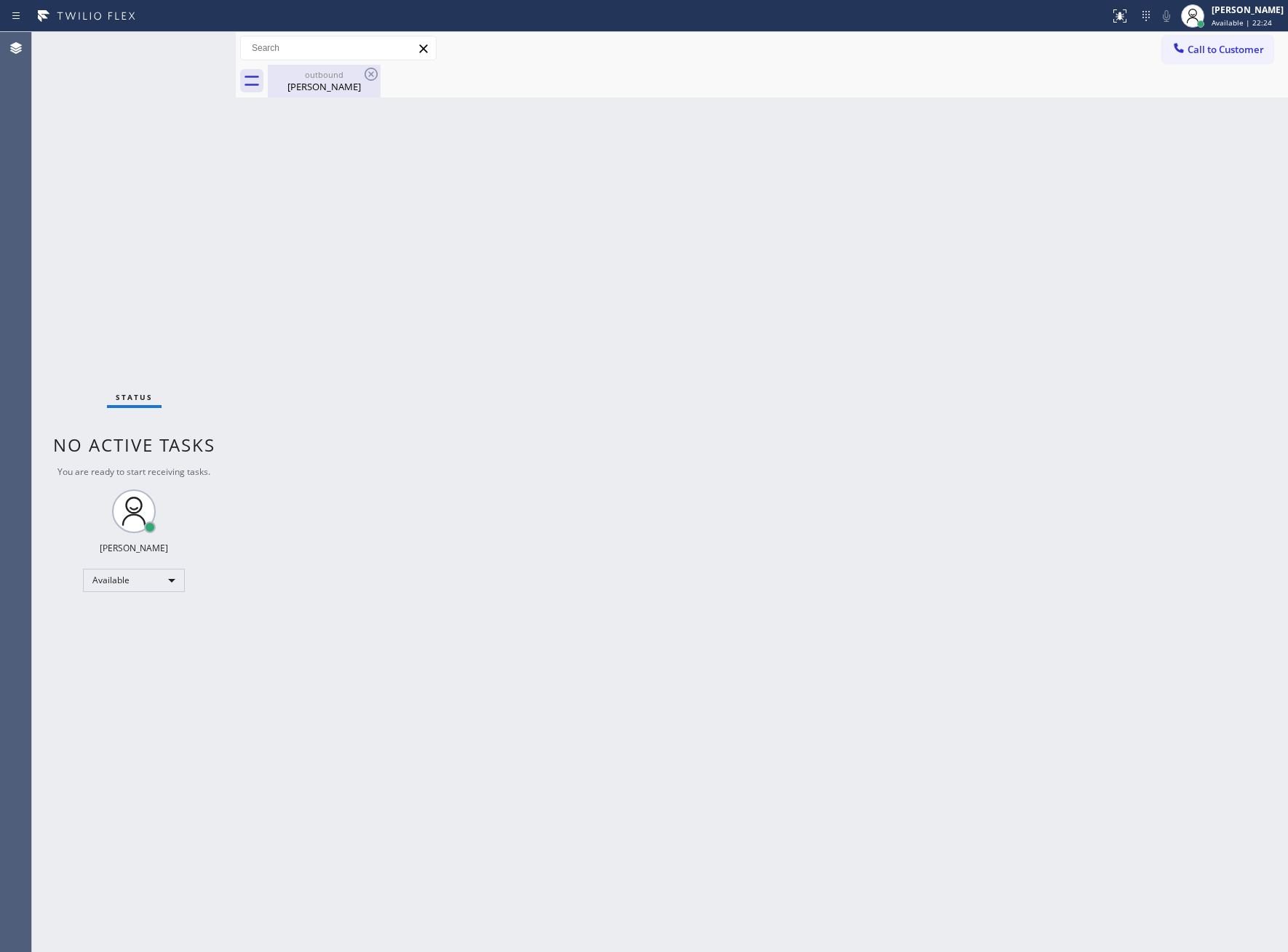
click at [321, 80] on div "[PERSON_NAME]" at bounding box center [324, 86] width 110 height 13
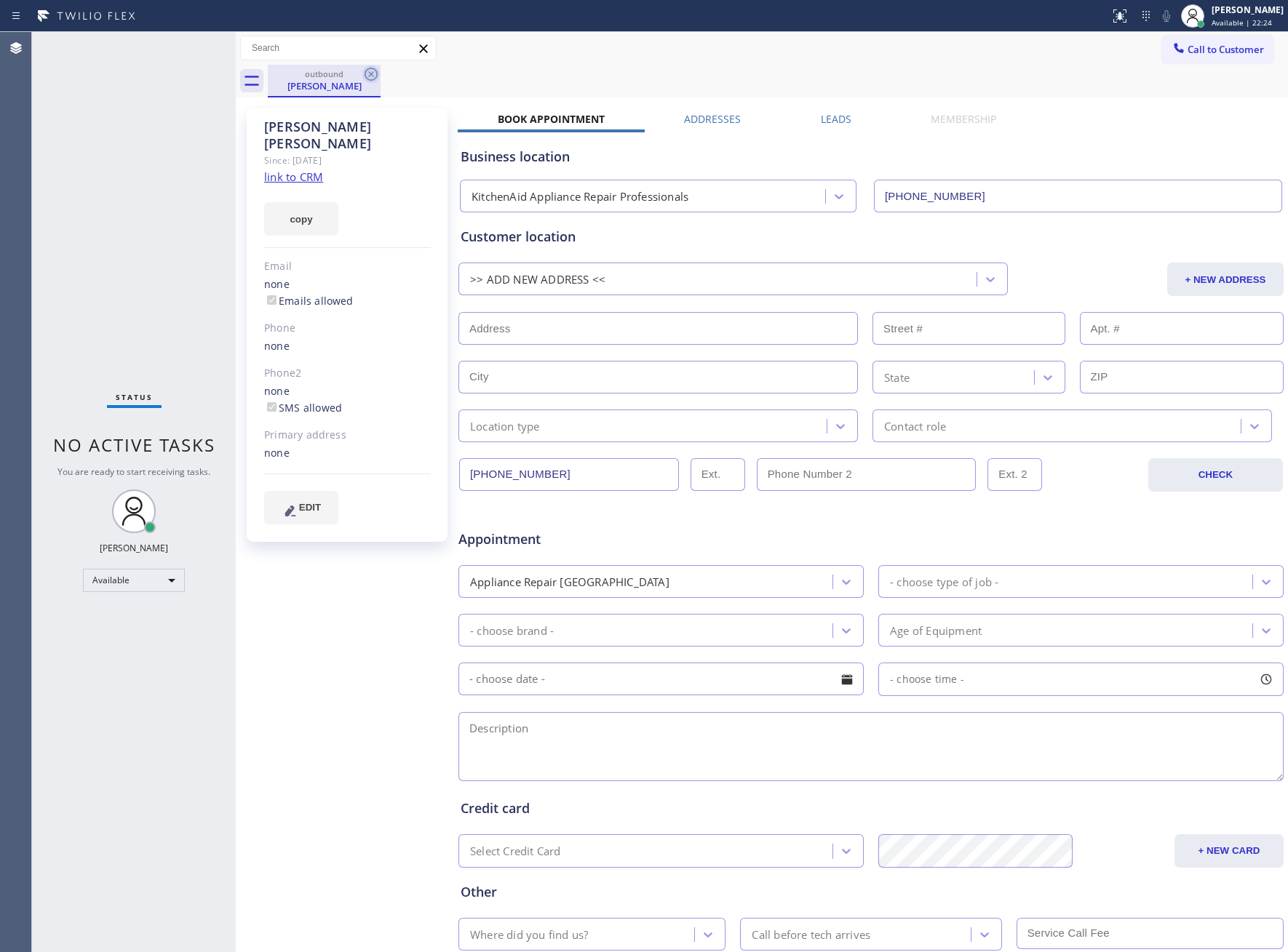
click at [365, 70] on icon at bounding box center [370, 74] width 13 height 13
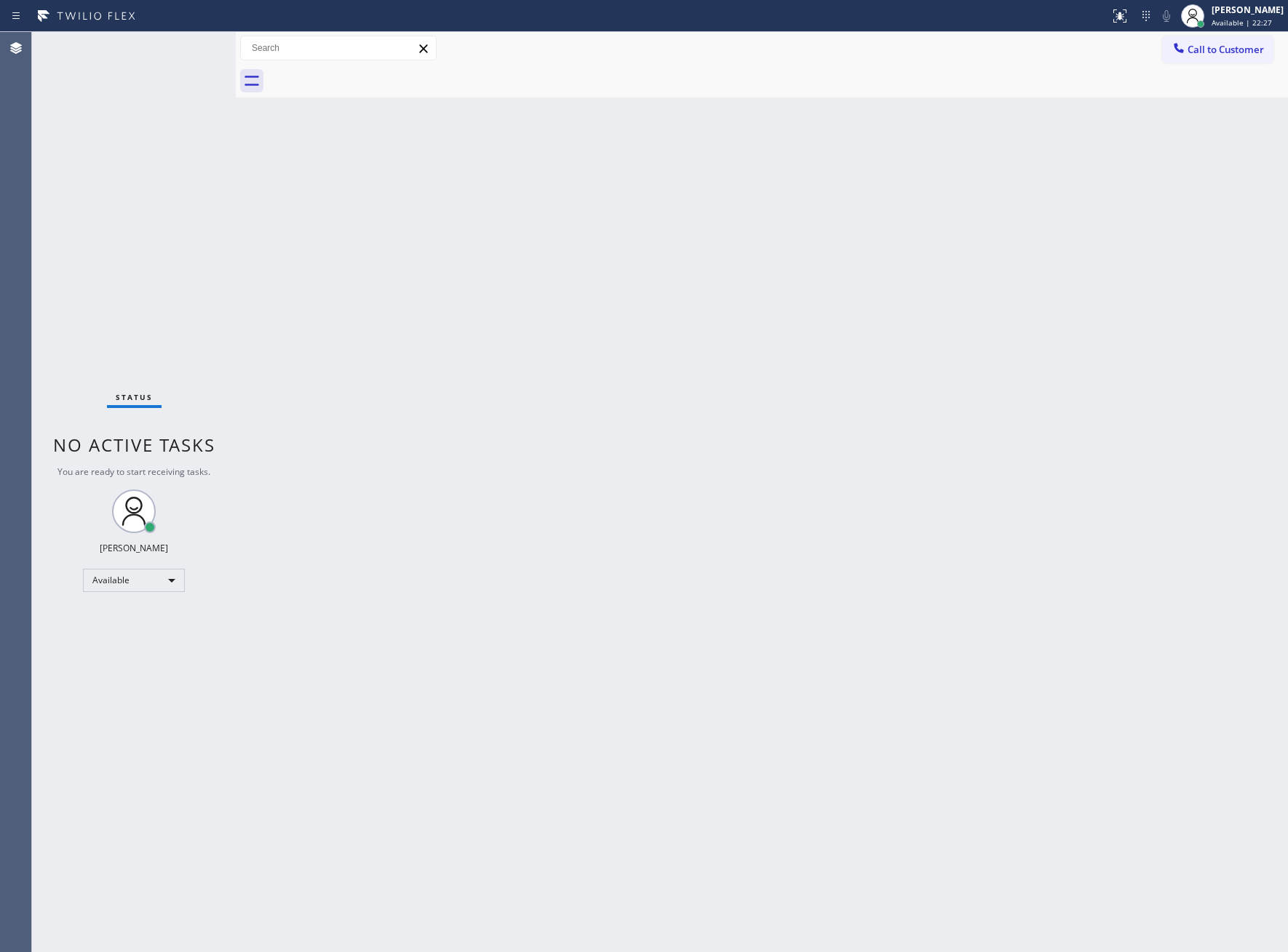
click at [209, 225] on div "Status No active tasks You are ready to start receiving tasks. [PERSON_NAME] Av…" at bounding box center [133, 492] width 204 height 920
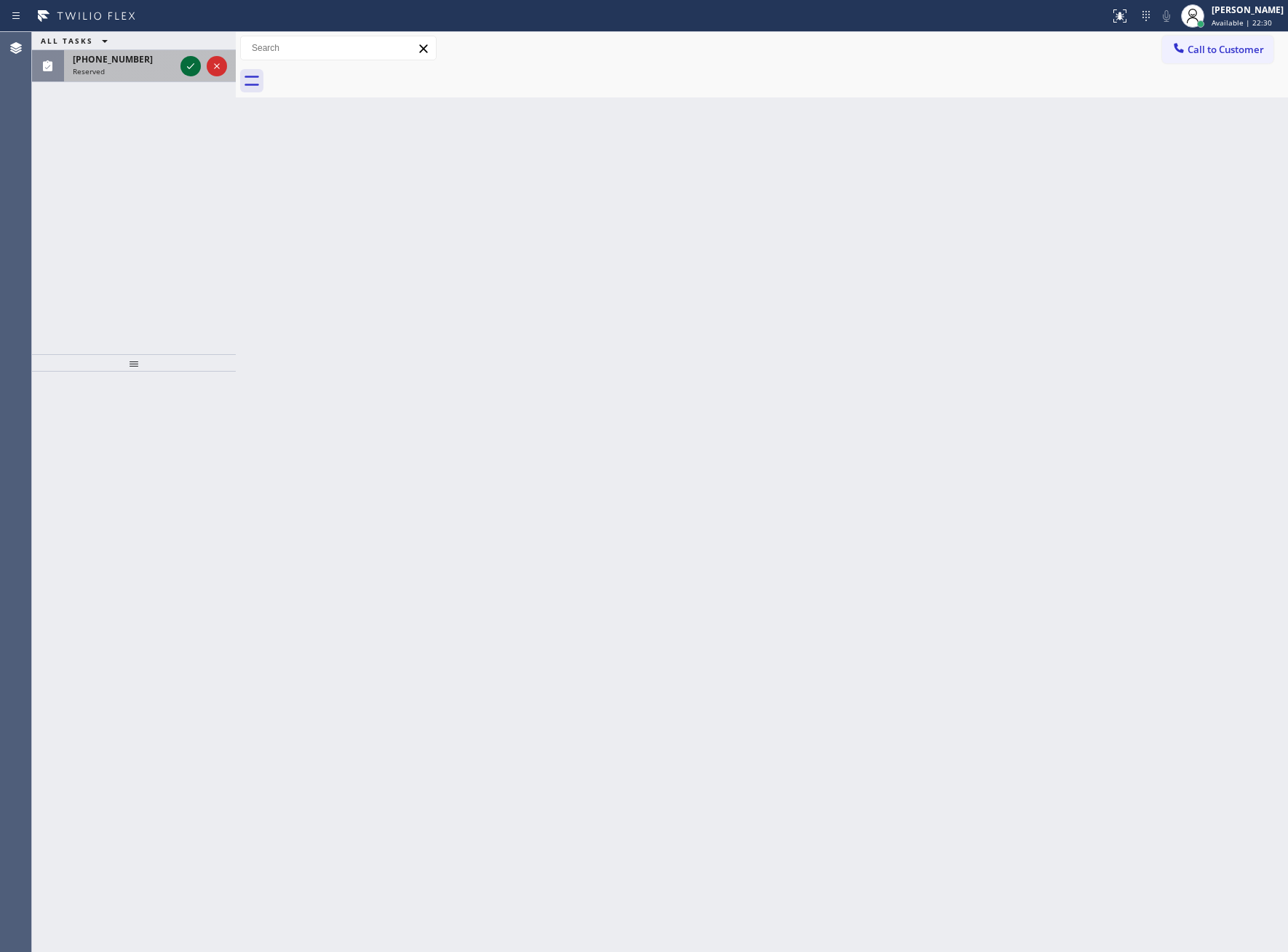
click at [184, 70] on icon at bounding box center [191, 66] width 18 height 18
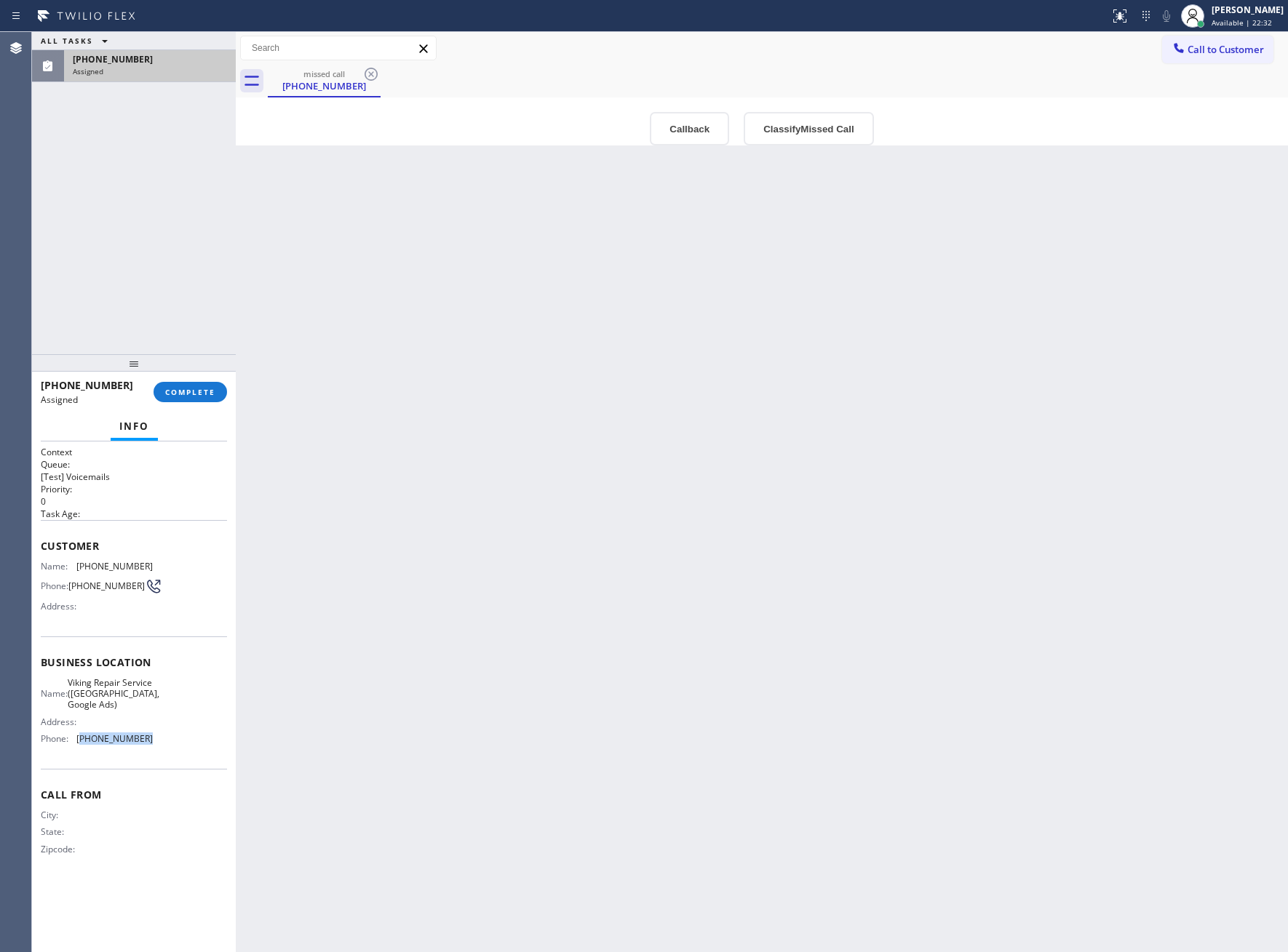
drag, startPoint x: 145, startPoint y: 734, endPoint x: 84, endPoint y: 742, distance: 61.5
click at [84, 742] on span "[PHONE_NUMBER]" at bounding box center [115, 739] width 77 height 11
drag, startPoint x: 72, startPoint y: 563, endPoint x: 166, endPoint y: 566, distance: 94.0
click at [166, 566] on div "Name: [PHONE_NUMBER] Phone: [PHONE_NUMBER] Address:" at bounding box center [134, 589] width 186 height 57
copy div "[PHONE_NUMBER]"
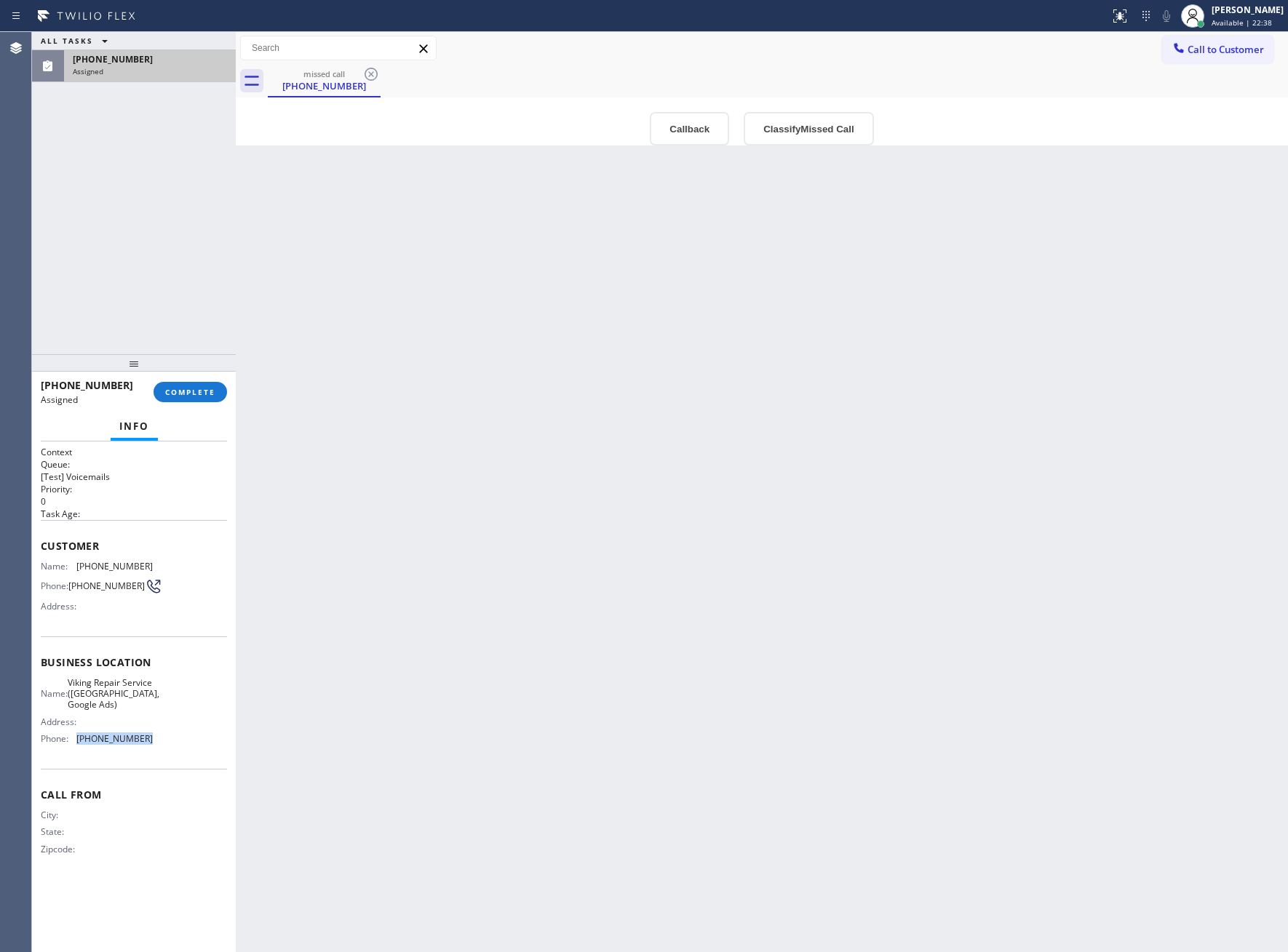
drag, startPoint x: 145, startPoint y: 747, endPoint x: 81, endPoint y: 746, distance: 64.0
click at [81, 746] on div "Name: Viking Repair Service ([GEOGRAPHIC_DATA], Google Ads) Address: Phone: [PH…" at bounding box center [97, 713] width 112 height 74
copy span "[PHONE_NUMBER]"
click at [1199, 49] on span "Call to Customer" at bounding box center [1225, 49] width 77 height 13
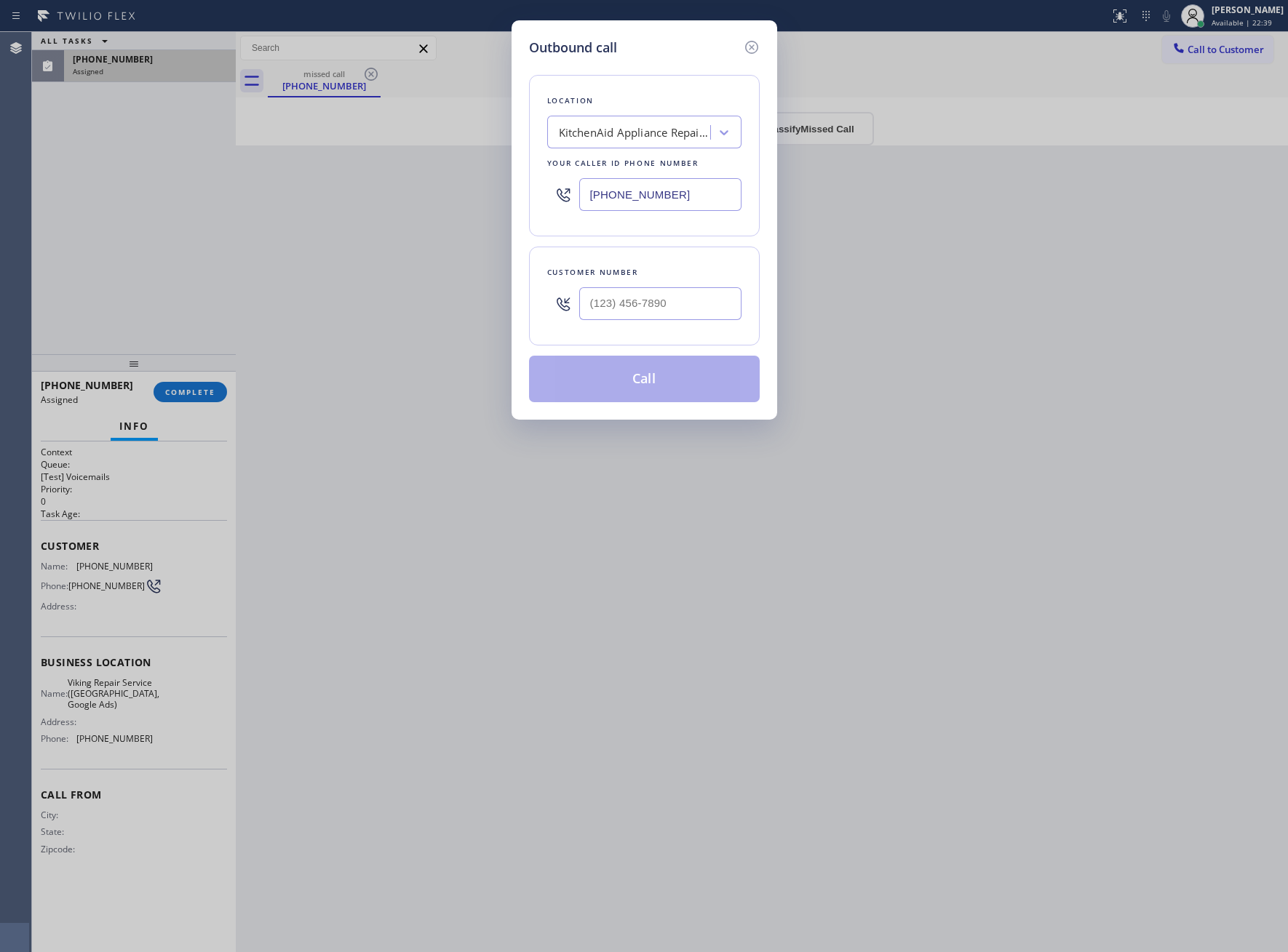
click at [716, 193] on input "[PHONE_NUMBER]" at bounding box center [659, 194] width 162 height 33
paste input "346) 534-4929"
type input "[PHONE_NUMBER]"
type input "(___) ___-____"
click at [751, 48] on icon at bounding box center [752, 47] width 18 height 18
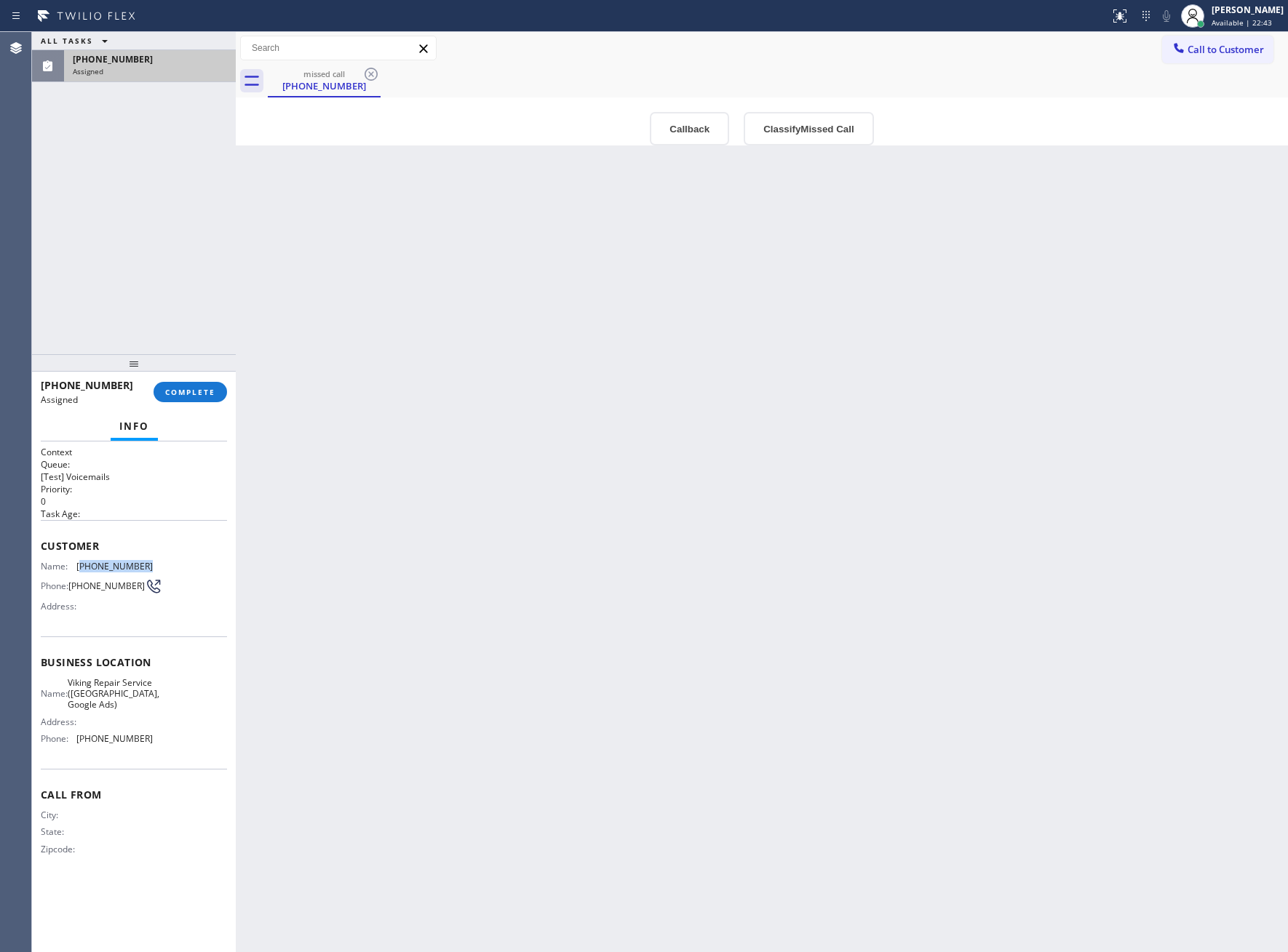
drag, startPoint x: 137, startPoint y: 569, endPoint x: 81, endPoint y: 569, distance: 56.0
click at [81, 569] on div "Name: [PHONE_NUMBER] Phone: [PHONE_NUMBER] Address:" at bounding box center [134, 589] width 186 height 57
copy span "713) 501-4262"
click at [204, 387] on span "COMPLETE" at bounding box center [190, 392] width 50 height 10
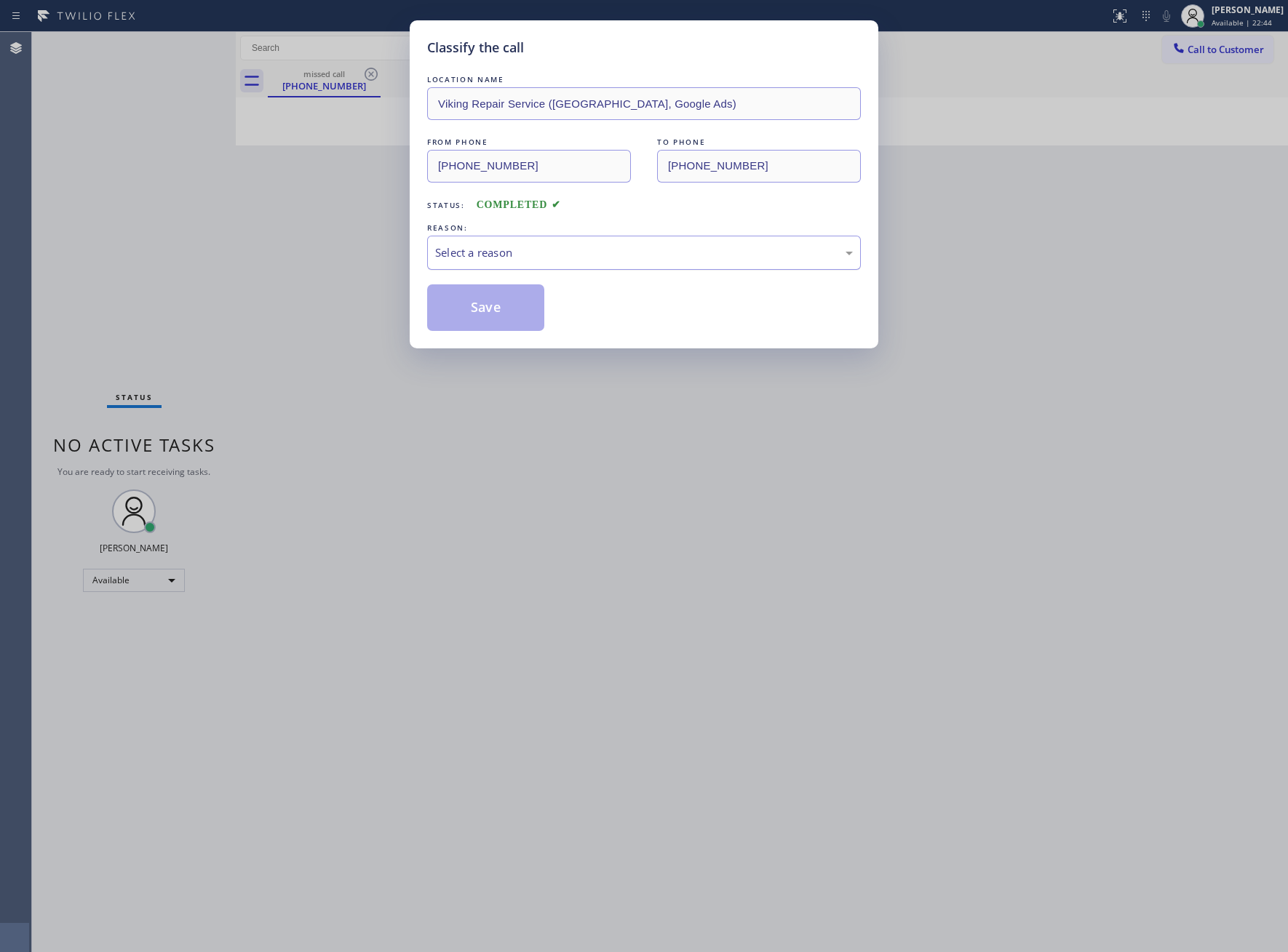
click at [536, 259] on div "Select a reason" at bounding box center [644, 253] width 418 height 17
click at [507, 317] on button "Save" at bounding box center [485, 308] width 117 height 46
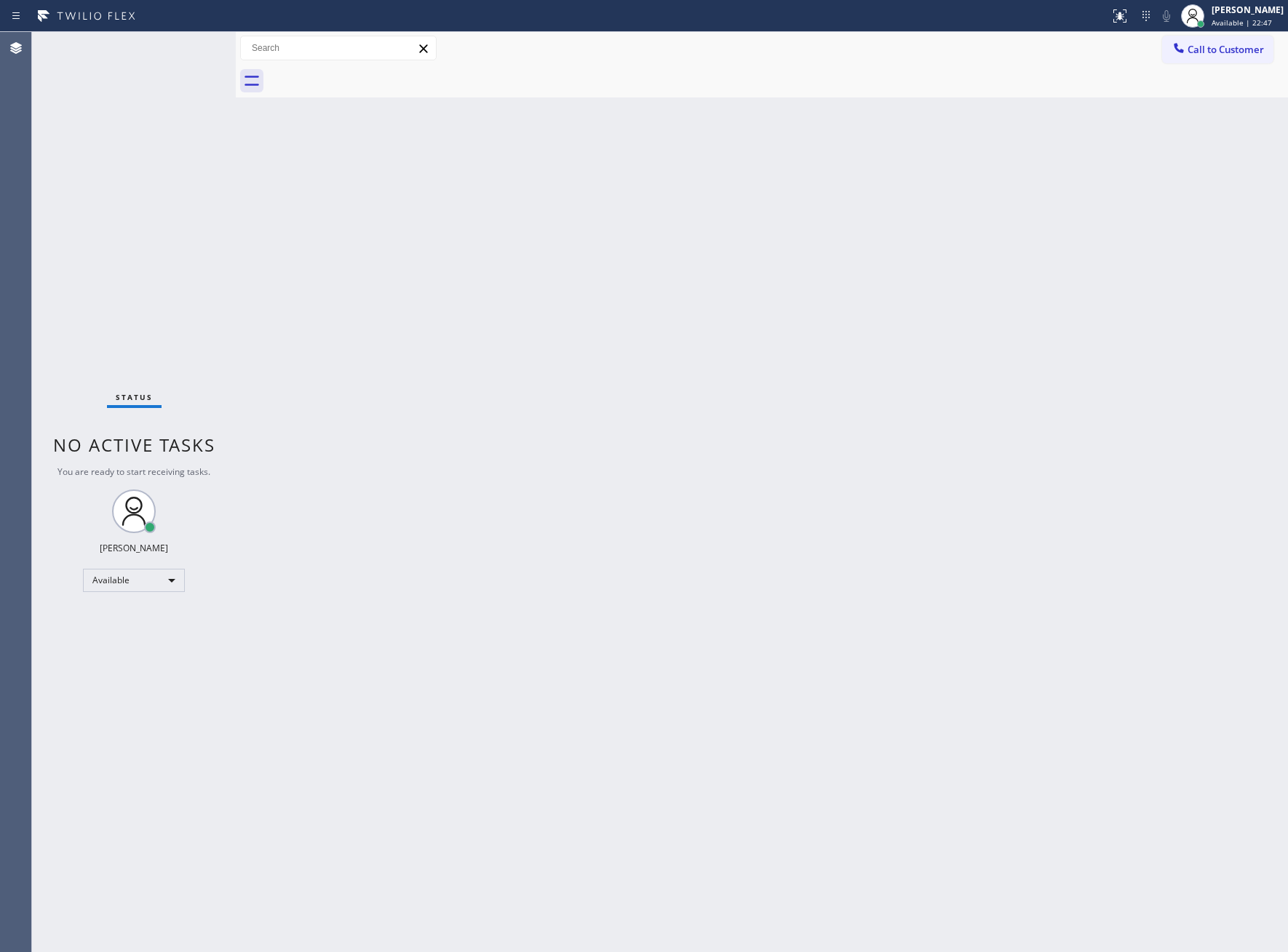
drag, startPoint x: 1212, startPoint y: 44, endPoint x: 1201, endPoint y: 57, distance: 17.0
click at [1212, 46] on span "Call to Customer" at bounding box center [1225, 49] width 77 height 13
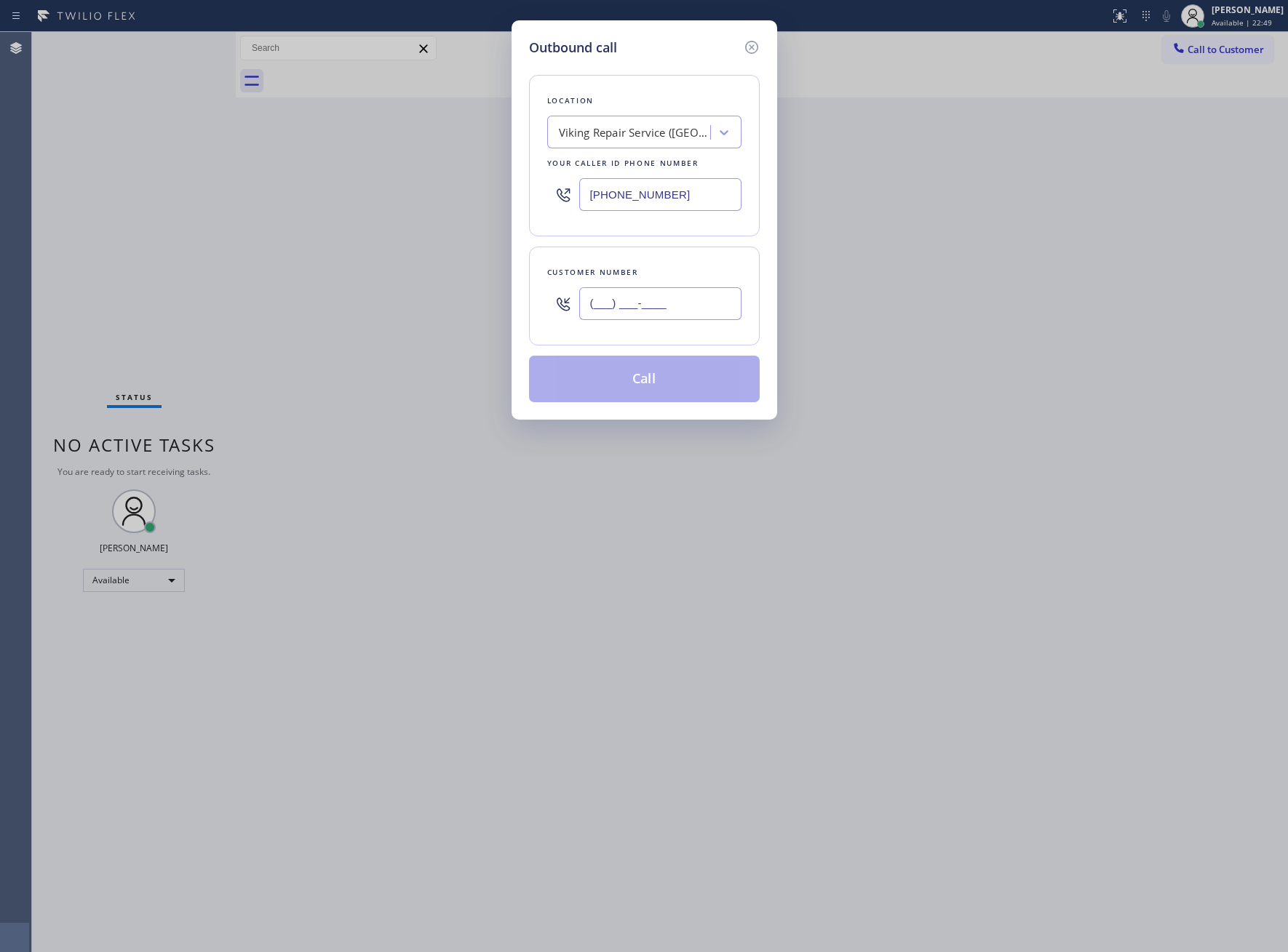
click at [671, 317] on input "(___) ___-____" at bounding box center [659, 304] width 162 height 33
paste input "713) 501-4262"
type input "[PHONE_NUMBER]"
click at [688, 387] on button "Call" at bounding box center [645, 379] width 231 height 46
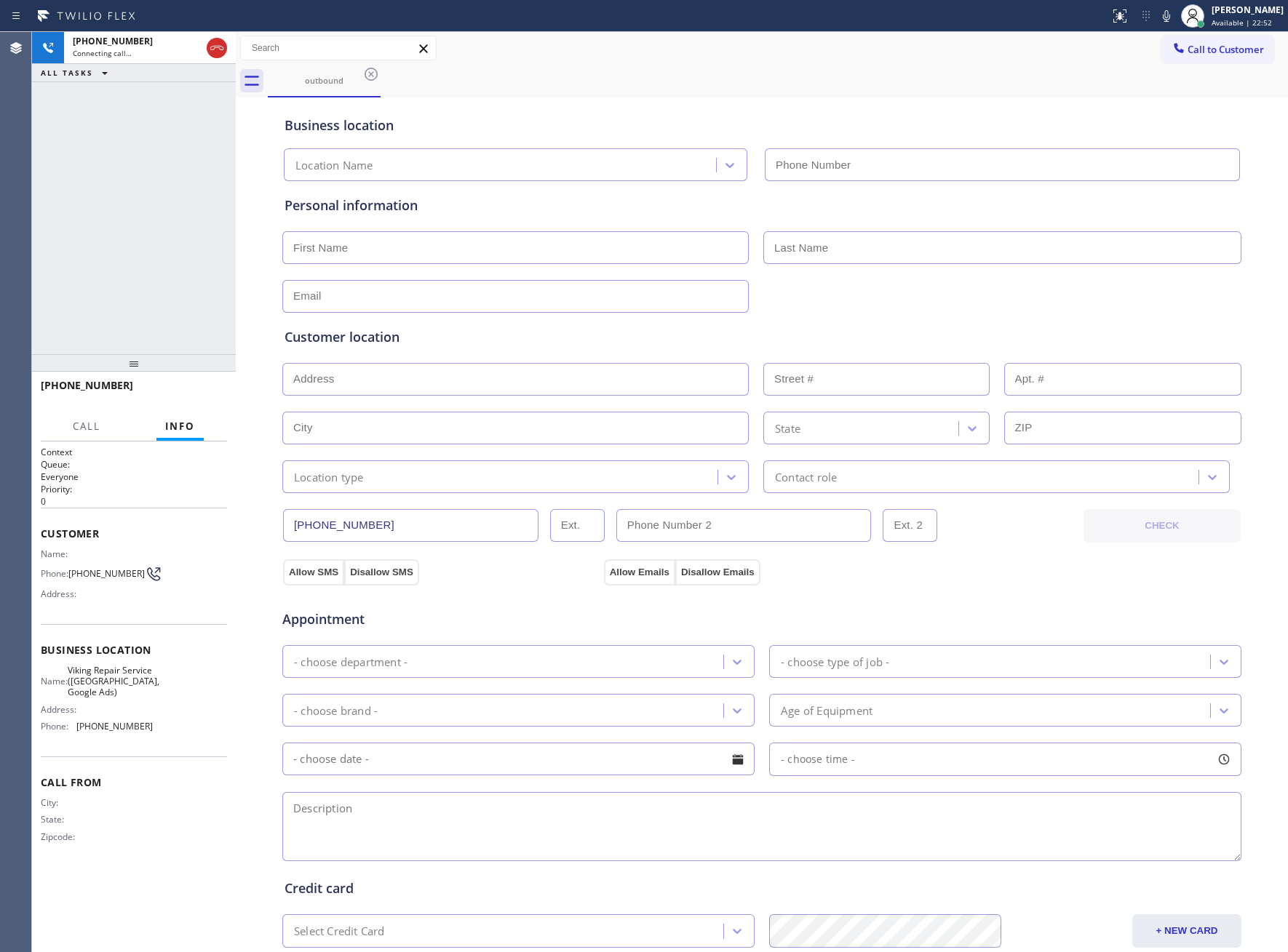
type input "[PHONE_NUMBER]"
click at [137, 234] on div "[PHONE_NUMBER] Connecting call… ALL TASKS ALL TASKS ACTIVE TASKS TASKS IN WRAP …" at bounding box center [133, 193] width 204 height 322
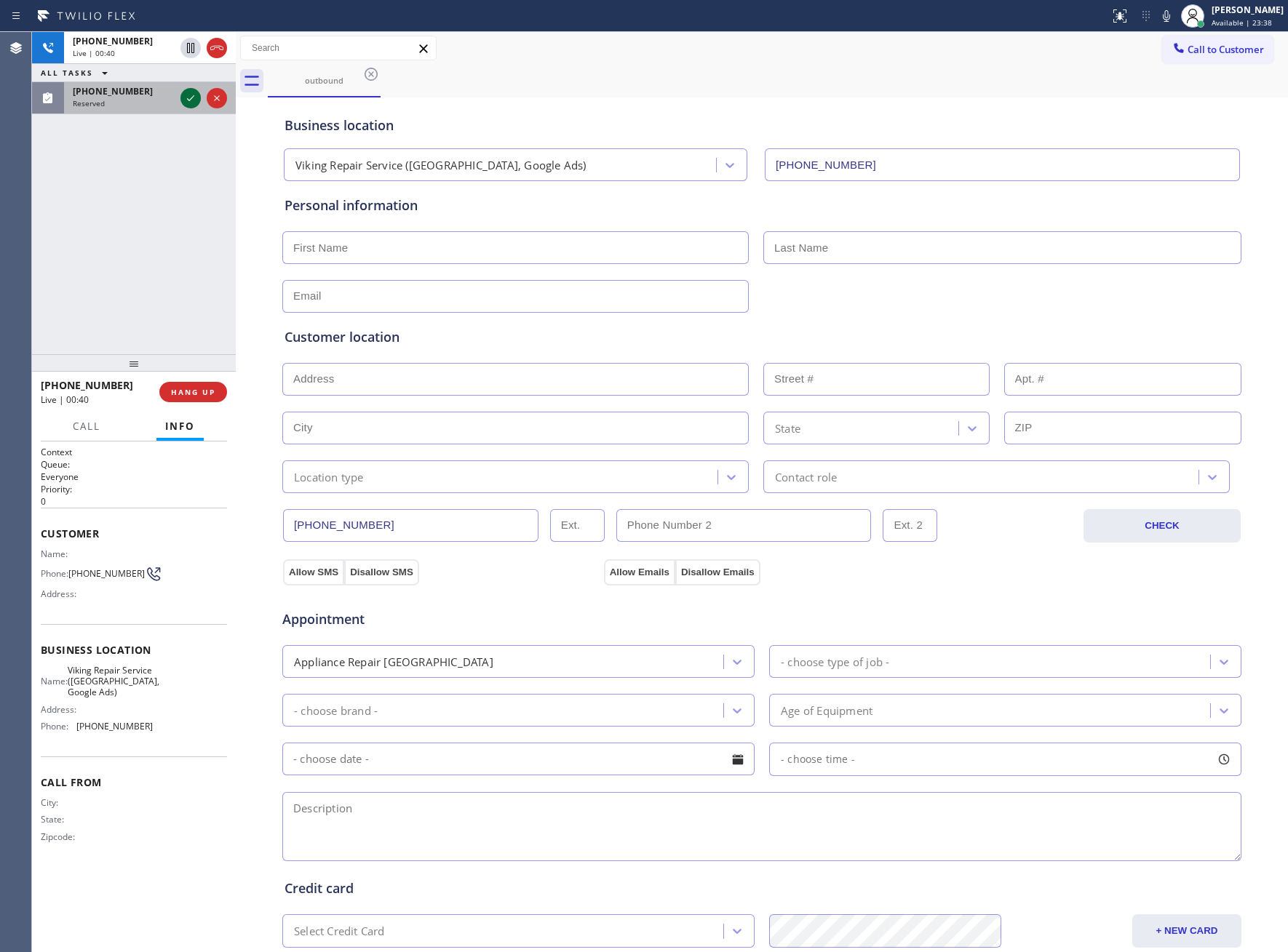
click at [197, 96] on icon at bounding box center [191, 98] width 18 height 18
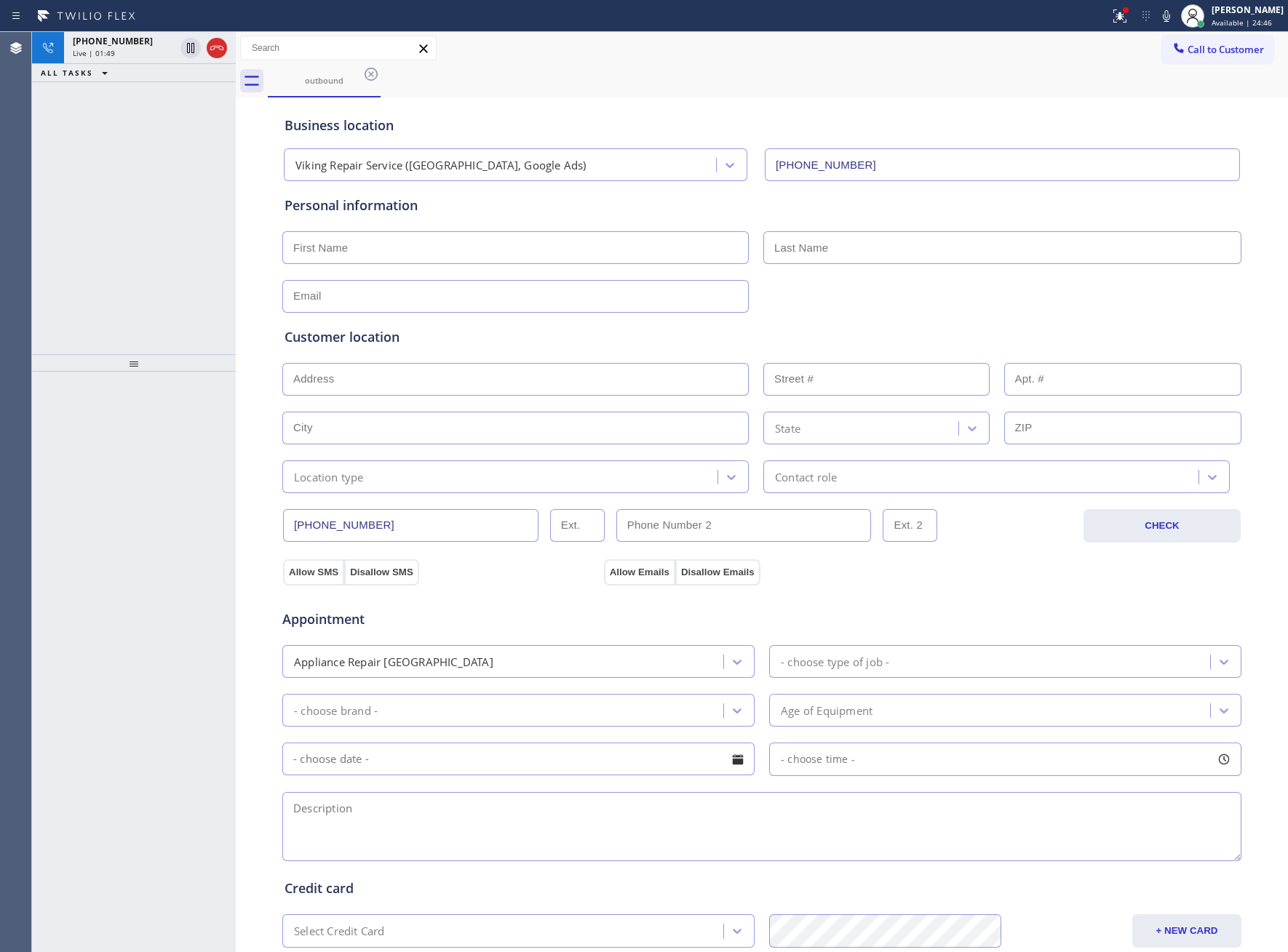
click at [133, 218] on div "[PHONE_NUMBER] Live | 01:49 ALL TASKS ALL TASKS ACTIVE TASKS TASKS IN WRAP UP" at bounding box center [133, 193] width 204 height 322
click at [190, 46] on icon at bounding box center [190, 47] width 7 height 10
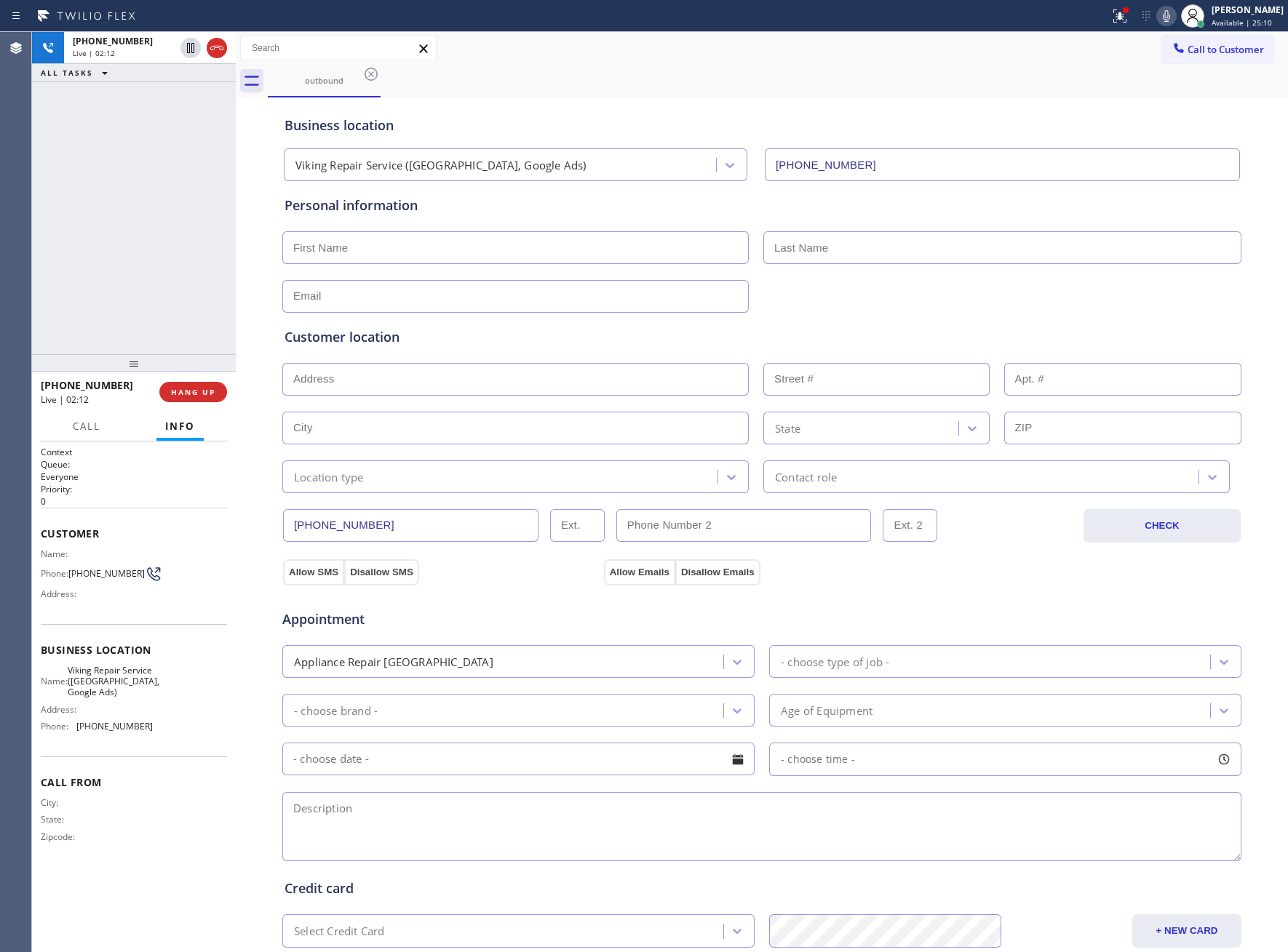
click at [1160, 18] on icon at bounding box center [1166, 15] width 18 height 18
click at [190, 86] on div at bounding box center [204, 98] width 53 height 32
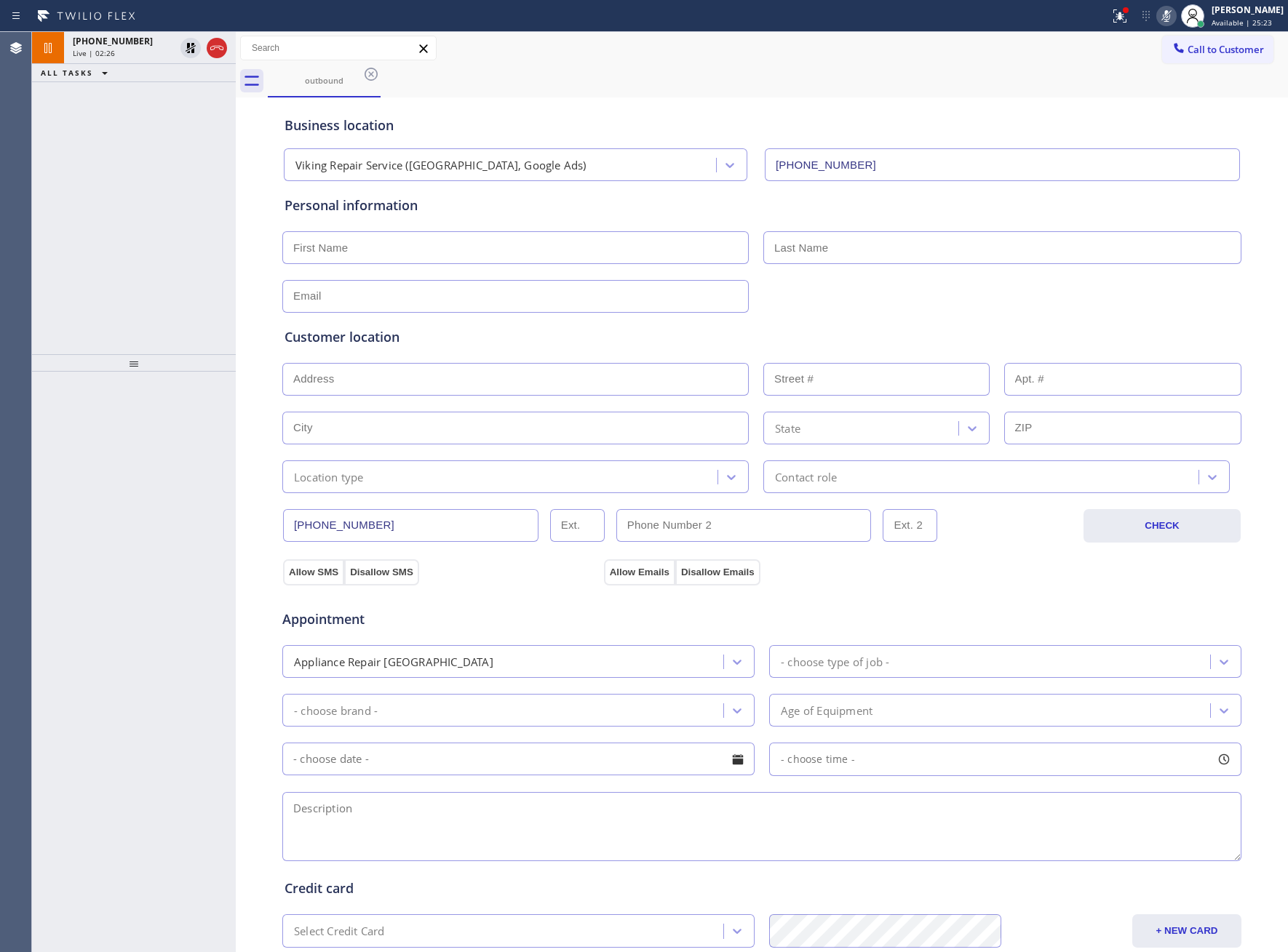
click at [191, 94] on div "[PHONE_NUMBER] Live | 02:26 ALL TASKS ALL TASKS ACTIVE TASKS TASKS IN WRAP UP" at bounding box center [133, 193] width 204 height 322
click at [188, 99] on icon at bounding box center [191, 98] width 18 height 18
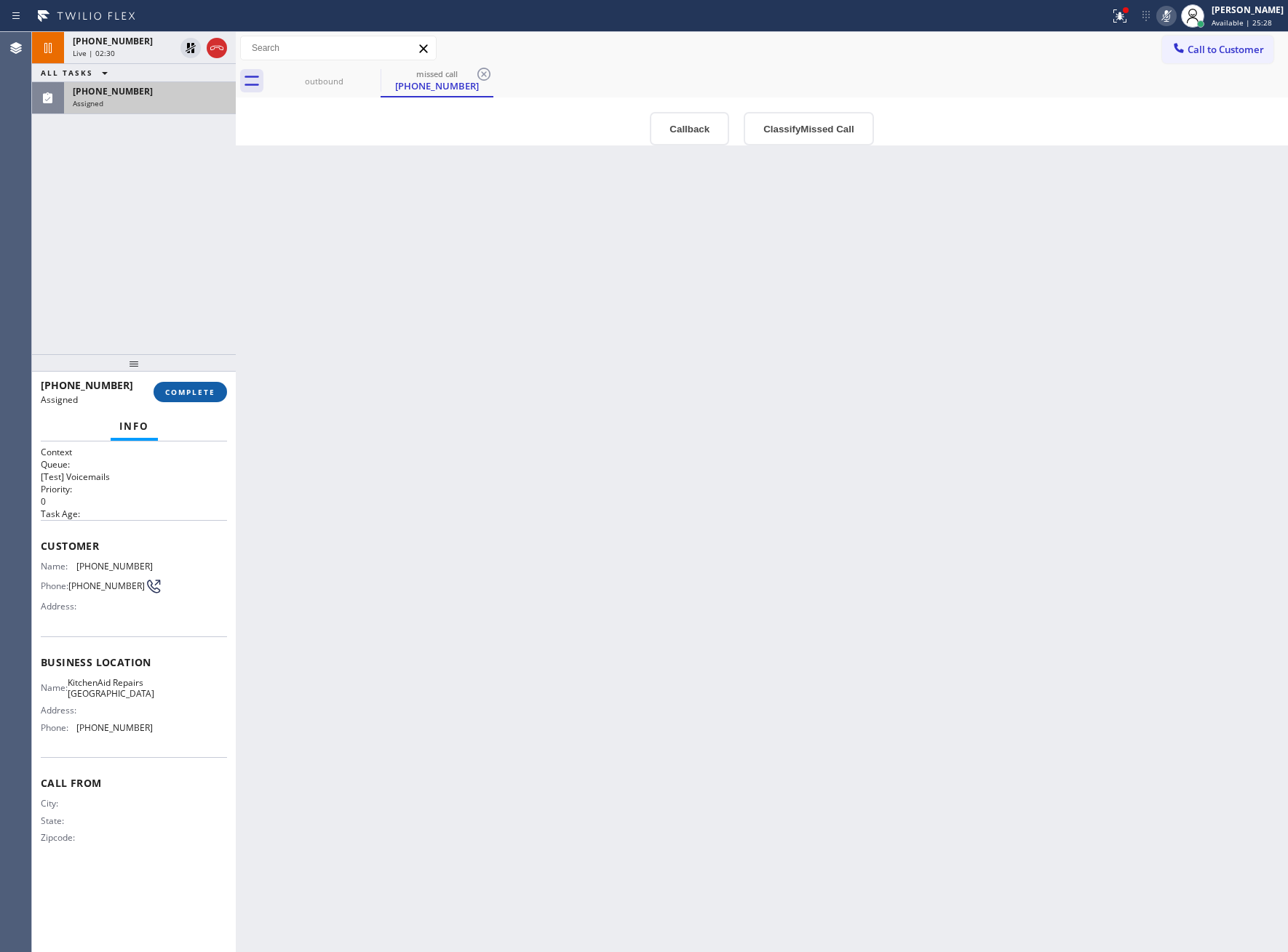
click at [197, 393] on span "COMPLETE" at bounding box center [190, 392] width 50 height 10
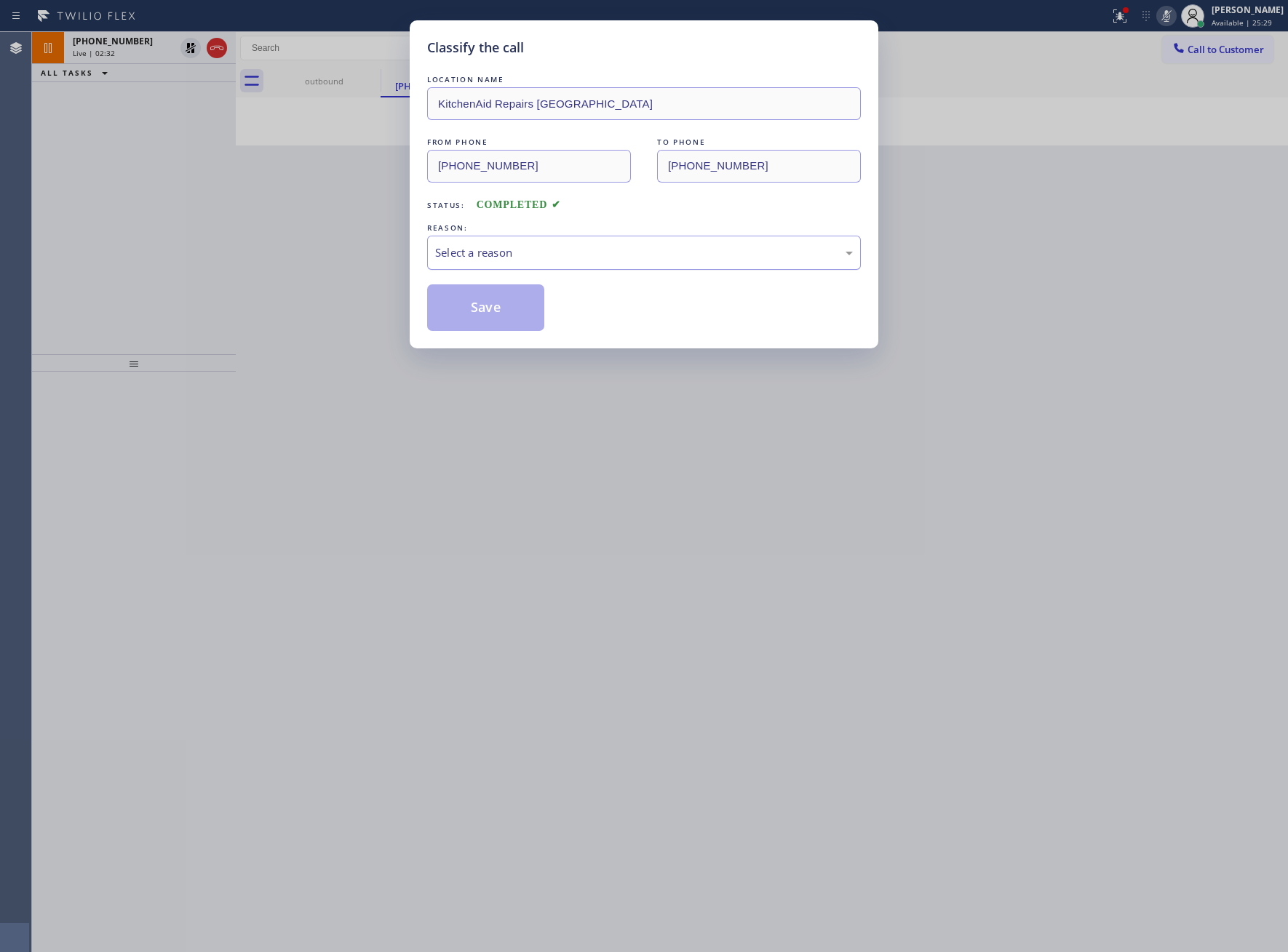
click at [555, 245] on div "Select a reason" at bounding box center [644, 253] width 434 height 34
click at [485, 310] on button "Save" at bounding box center [485, 308] width 117 height 46
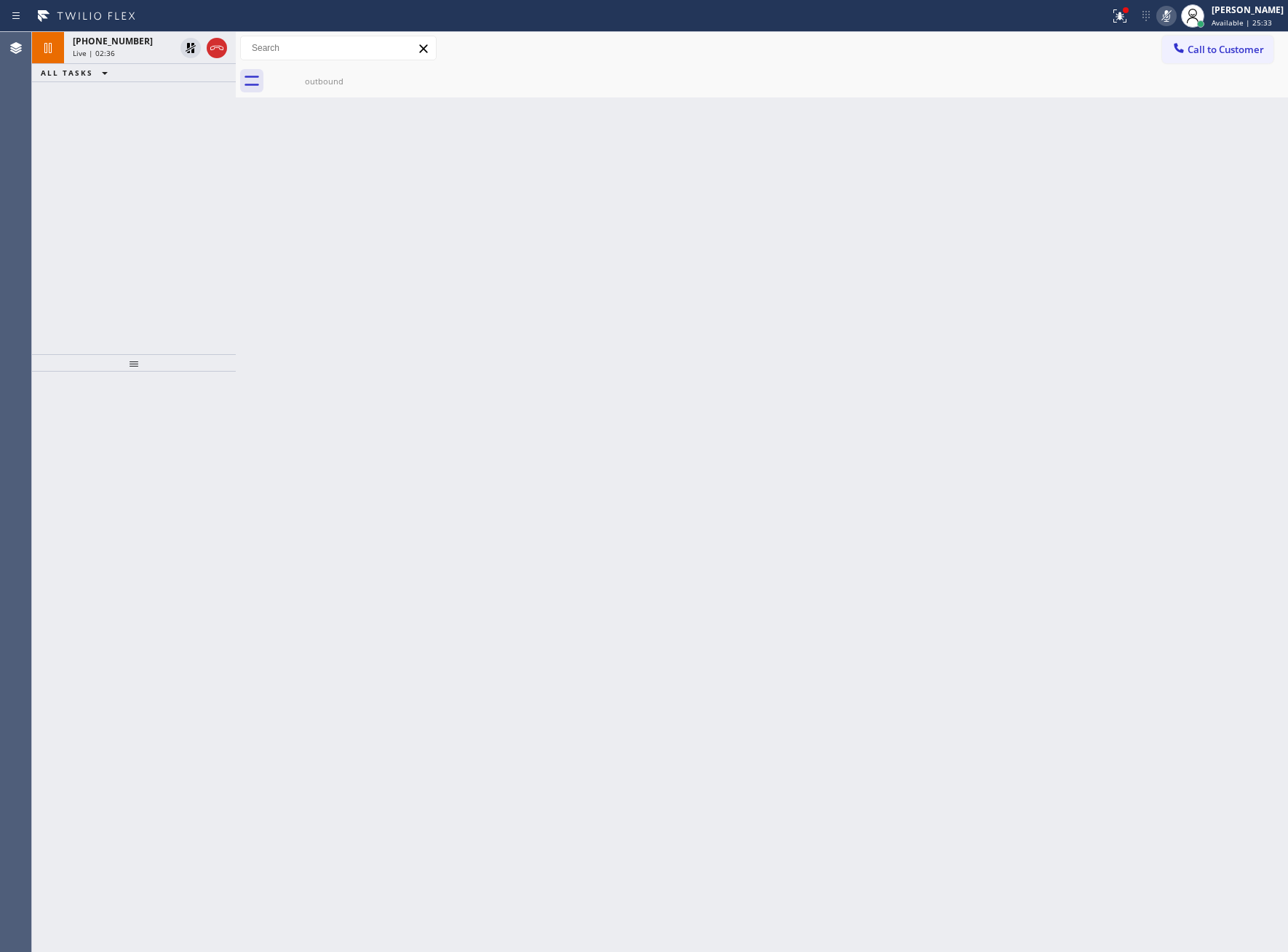
click at [131, 138] on div "[PHONE_NUMBER] Live | 02:36 ALL TASKS ALL TASKS ACTIVE TASKS TASKS IN WRAP UP" at bounding box center [133, 193] width 204 height 322
click at [181, 168] on div "[PHONE_NUMBER] Live | 02:41 ALL TASKS ALL TASKS ACTIVE TASKS TASKS IN WRAP UP" at bounding box center [133, 193] width 204 height 322
click at [191, 46] on icon at bounding box center [191, 48] width 18 height 18
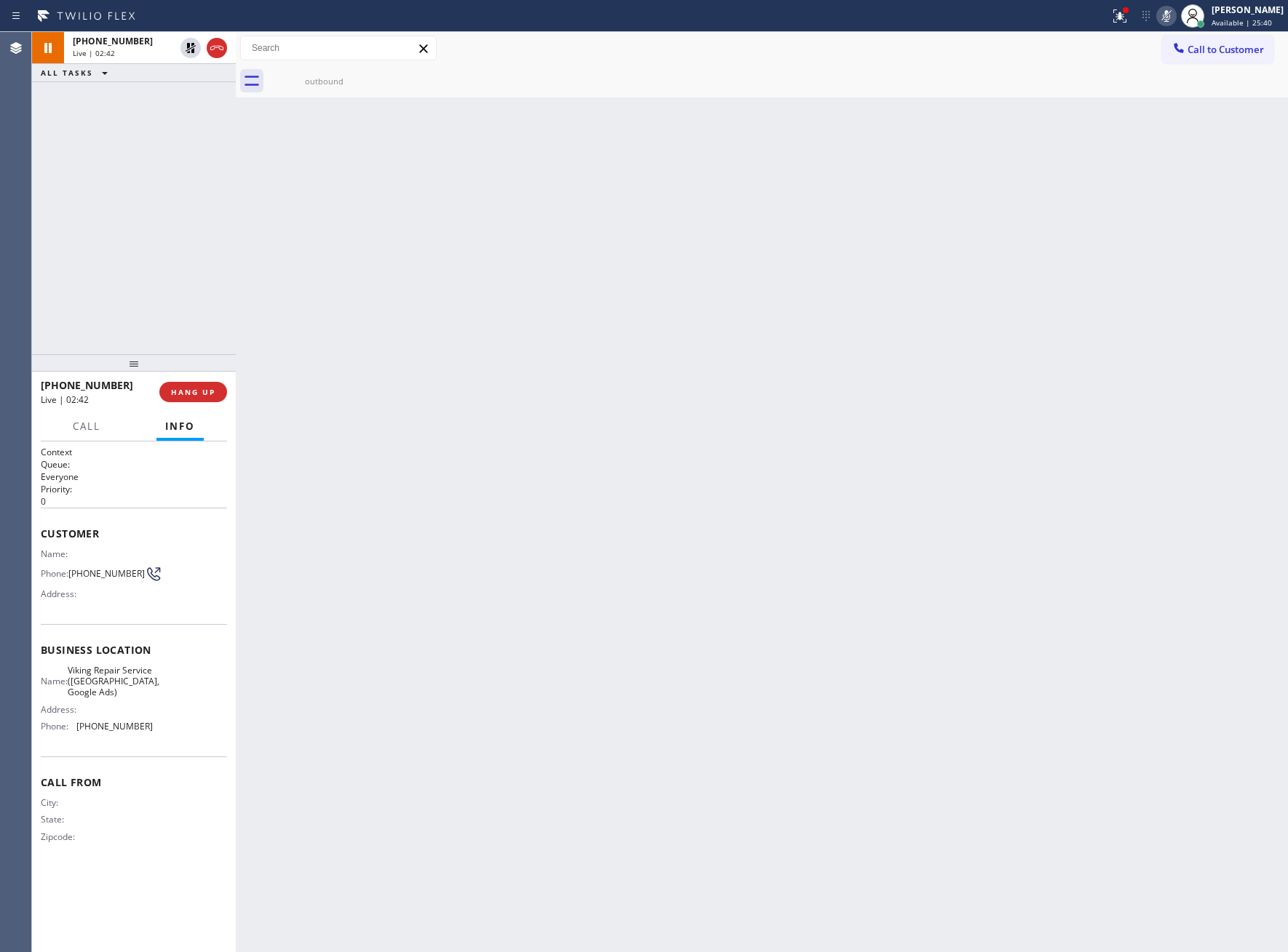
click at [1164, 13] on icon at bounding box center [1166, 15] width 18 height 18
click at [188, 99] on icon at bounding box center [191, 98] width 18 height 18
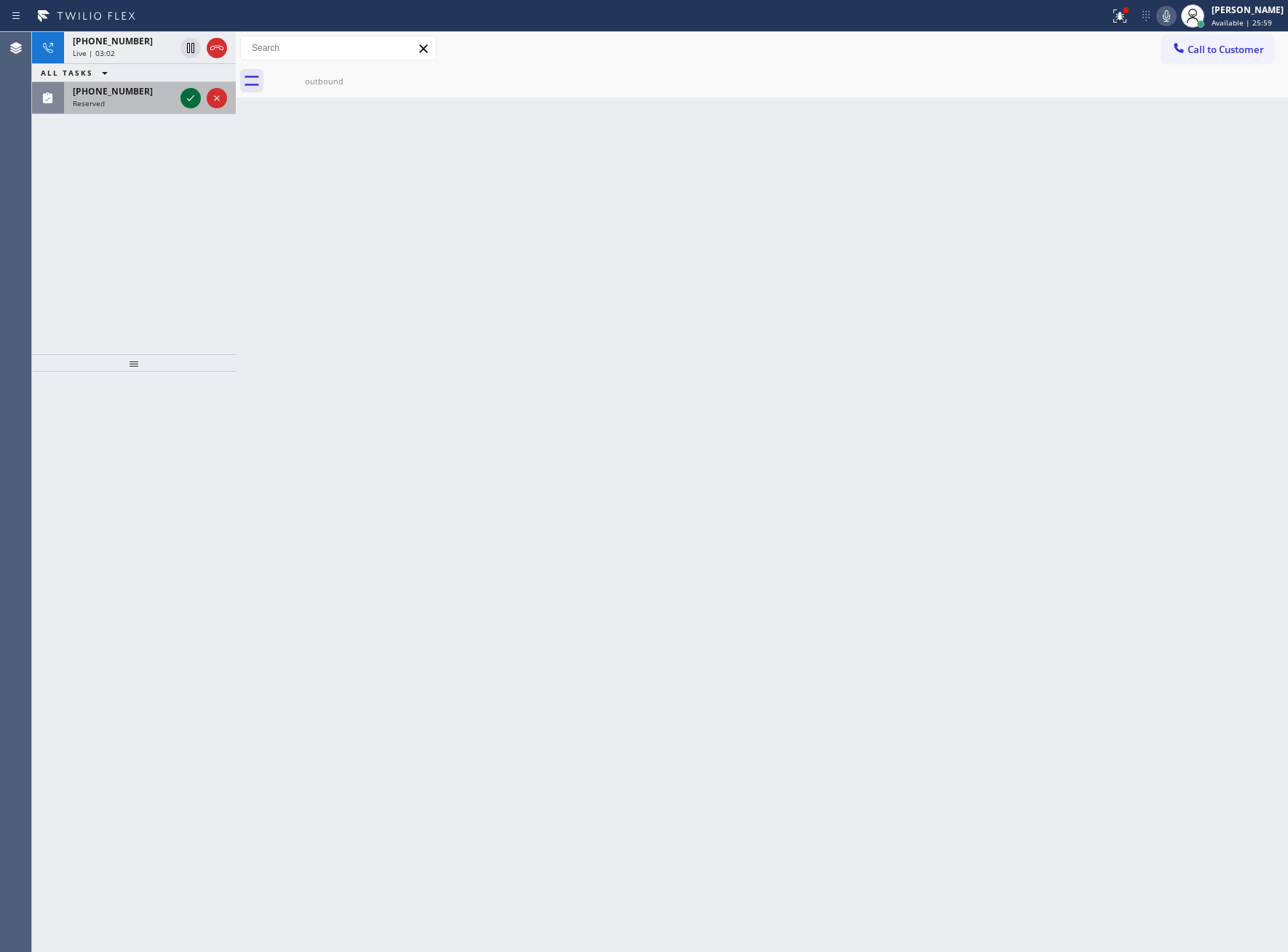
drag, startPoint x: 179, startPoint y: 94, endPoint x: 184, endPoint y: 101, distance: 8.6
click at [184, 101] on div at bounding box center [204, 98] width 53 height 32
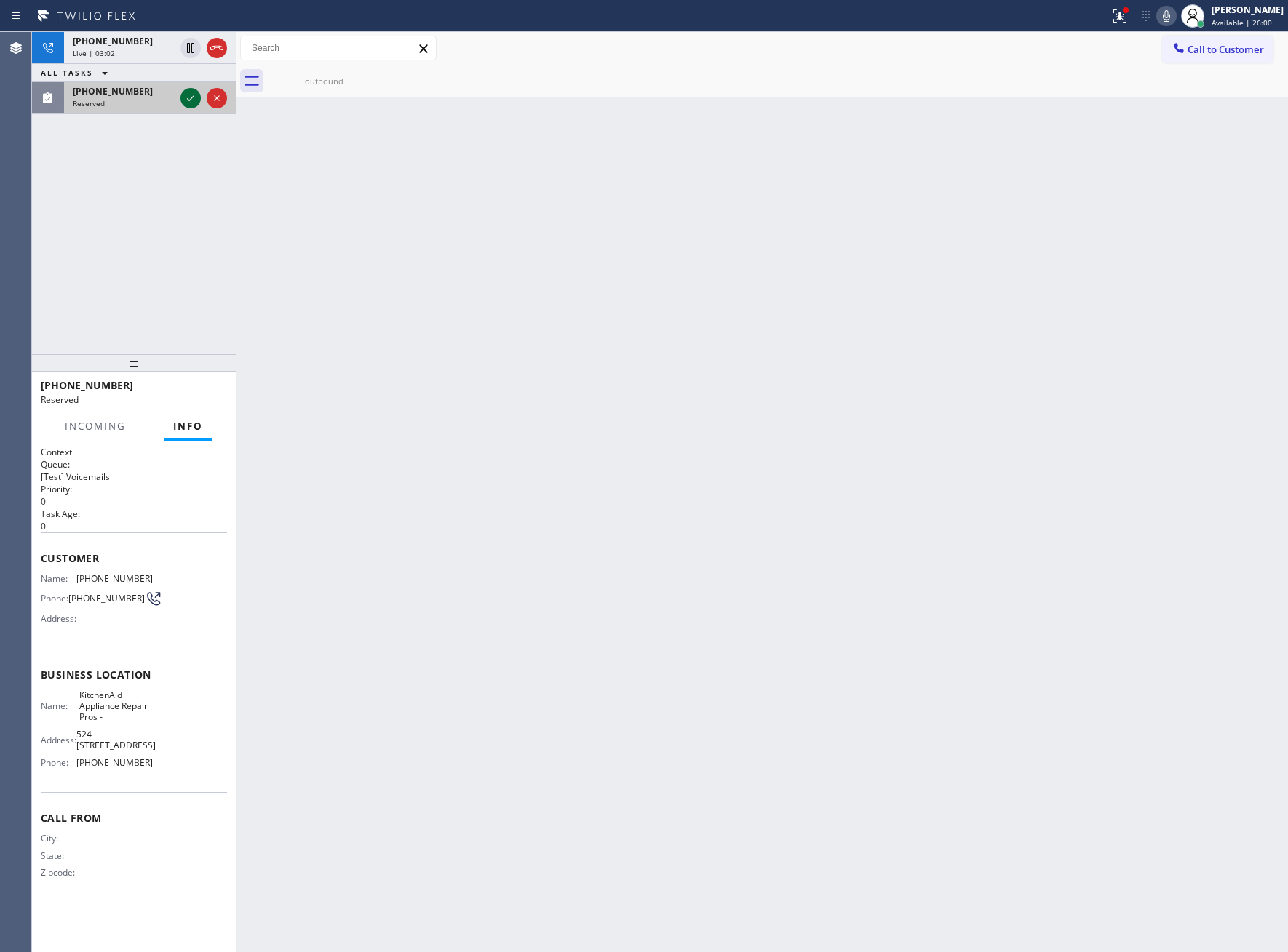
click at [184, 101] on icon at bounding box center [191, 98] width 18 height 18
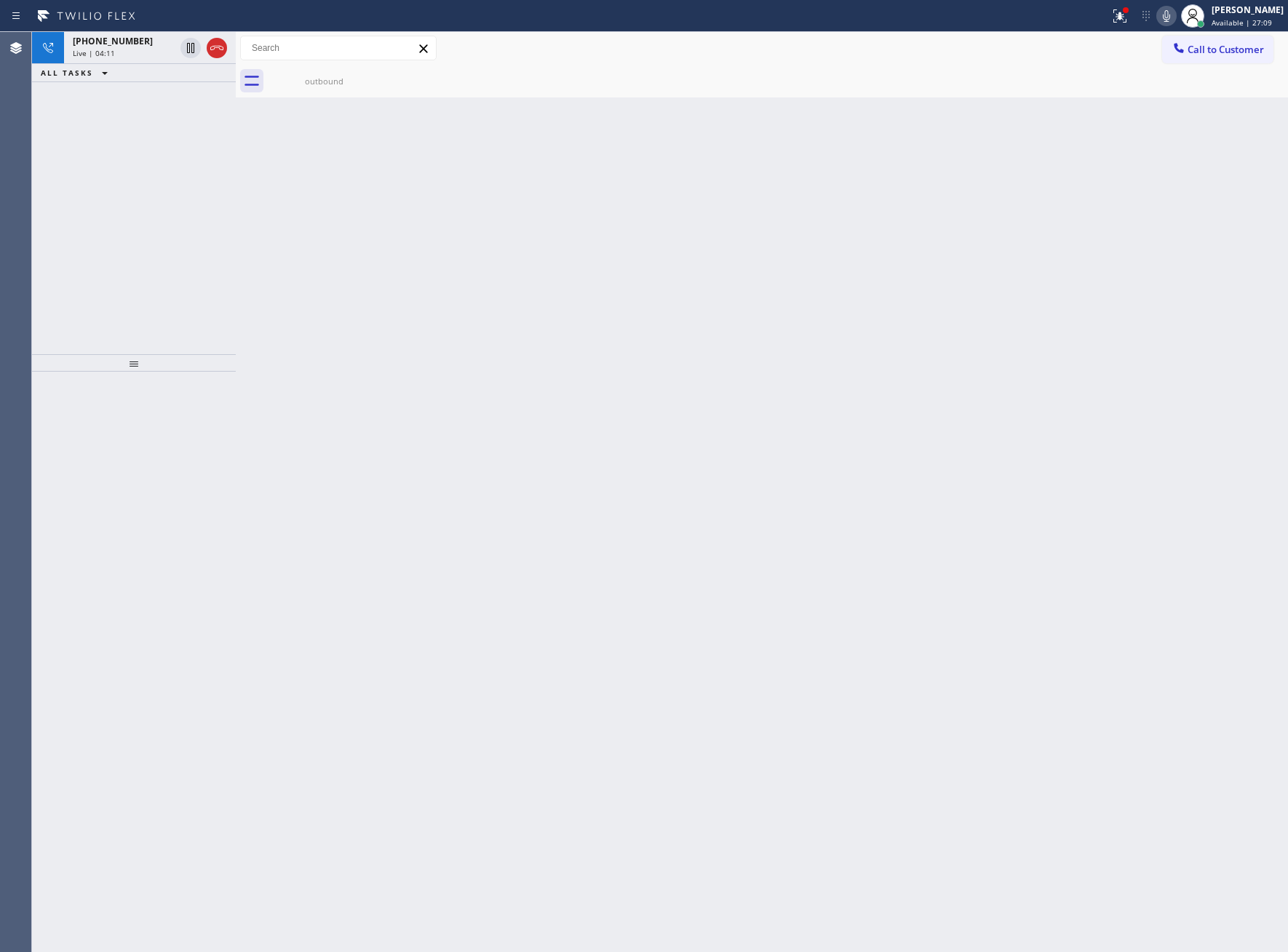
drag, startPoint x: 195, startPoint y: 305, endPoint x: 350, endPoint y: 276, distance: 157.7
click at [195, 305] on div "[PHONE_NUMBER] Live | 04:11 ALL TASKS ALL TASKS ACTIVE TASKS TASKS IN WRAP UP" at bounding box center [133, 193] width 204 height 322
drag, startPoint x: 136, startPoint y: 54, endPoint x: 229, endPoint y: 218, distance: 188.5
click at [134, 54] on div "Live | 05:32" at bounding box center [123, 53] width 102 height 10
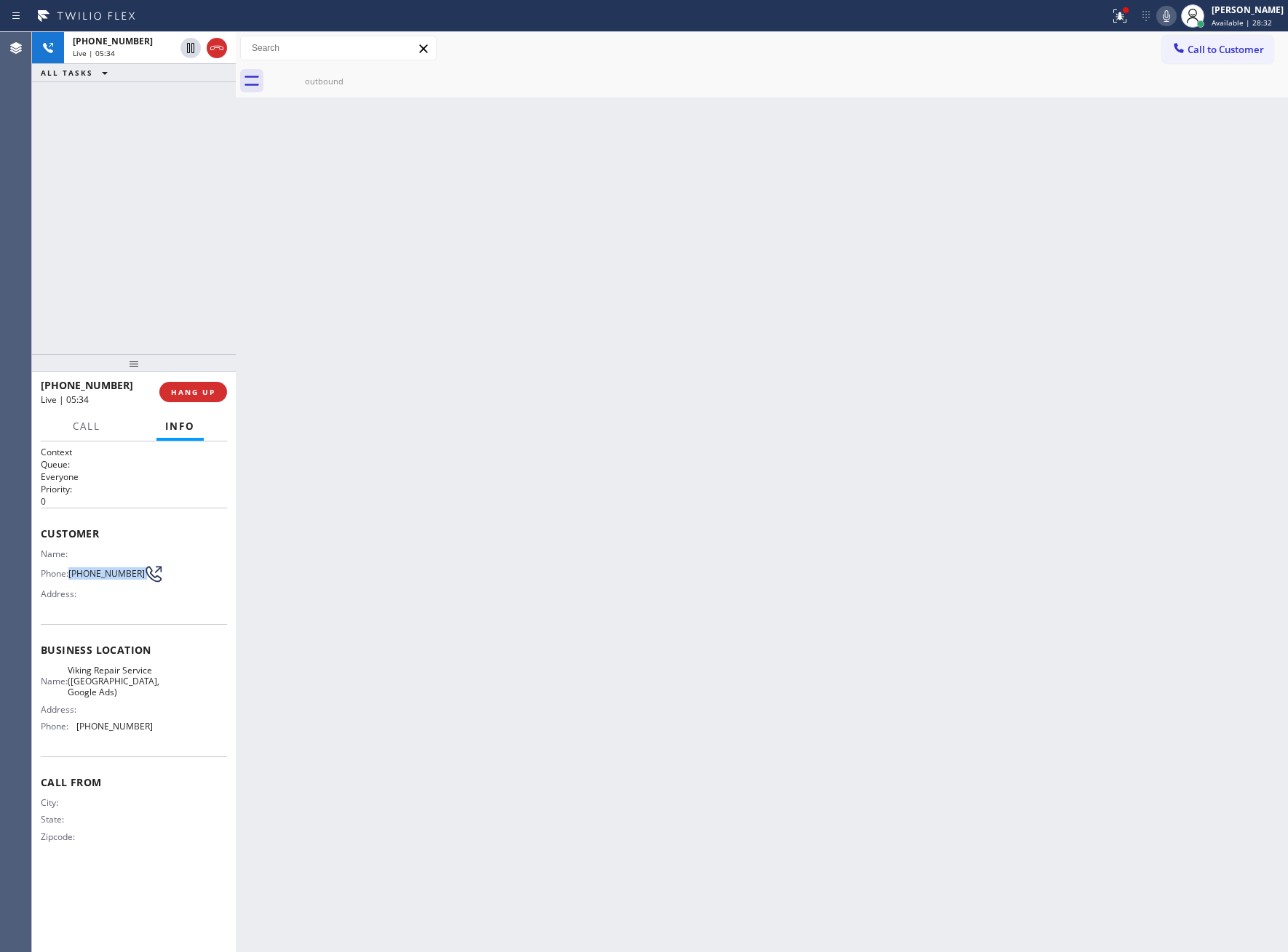
drag, startPoint x: 74, startPoint y: 570, endPoint x: 136, endPoint y: 576, distance: 62.3
click at [136, 576] on div "Phone: [PHONE_NUMBER]" at bounding box center [97, 574] width 112 height 18
copy div "[PHONE_NUMBER]"
click at [306, 94] on div "outbound" at bounding box center [324, 81] width 110 height 33
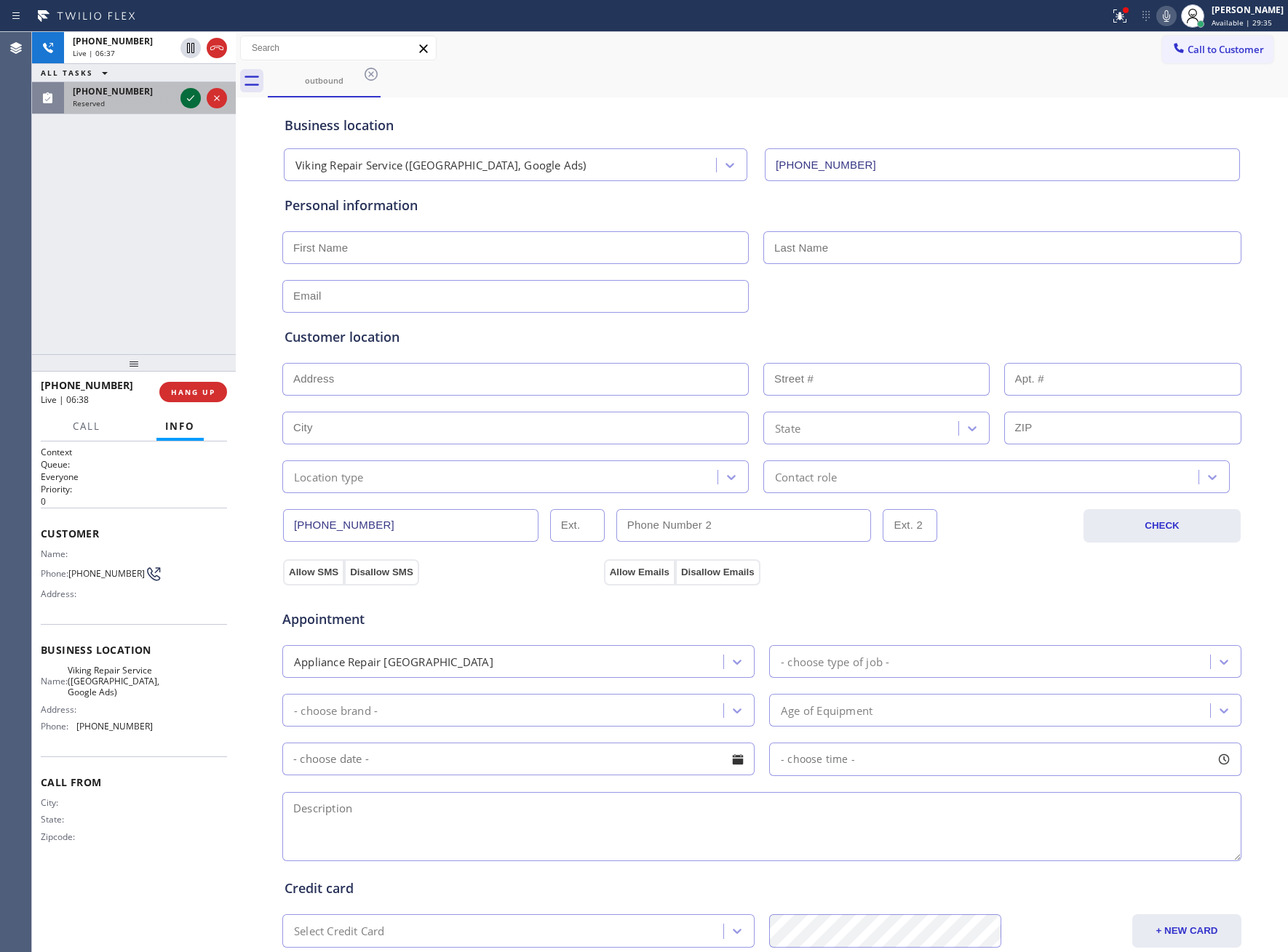
click at [195, 99] on icon at bounding box center [191, 98] width 18 height 18
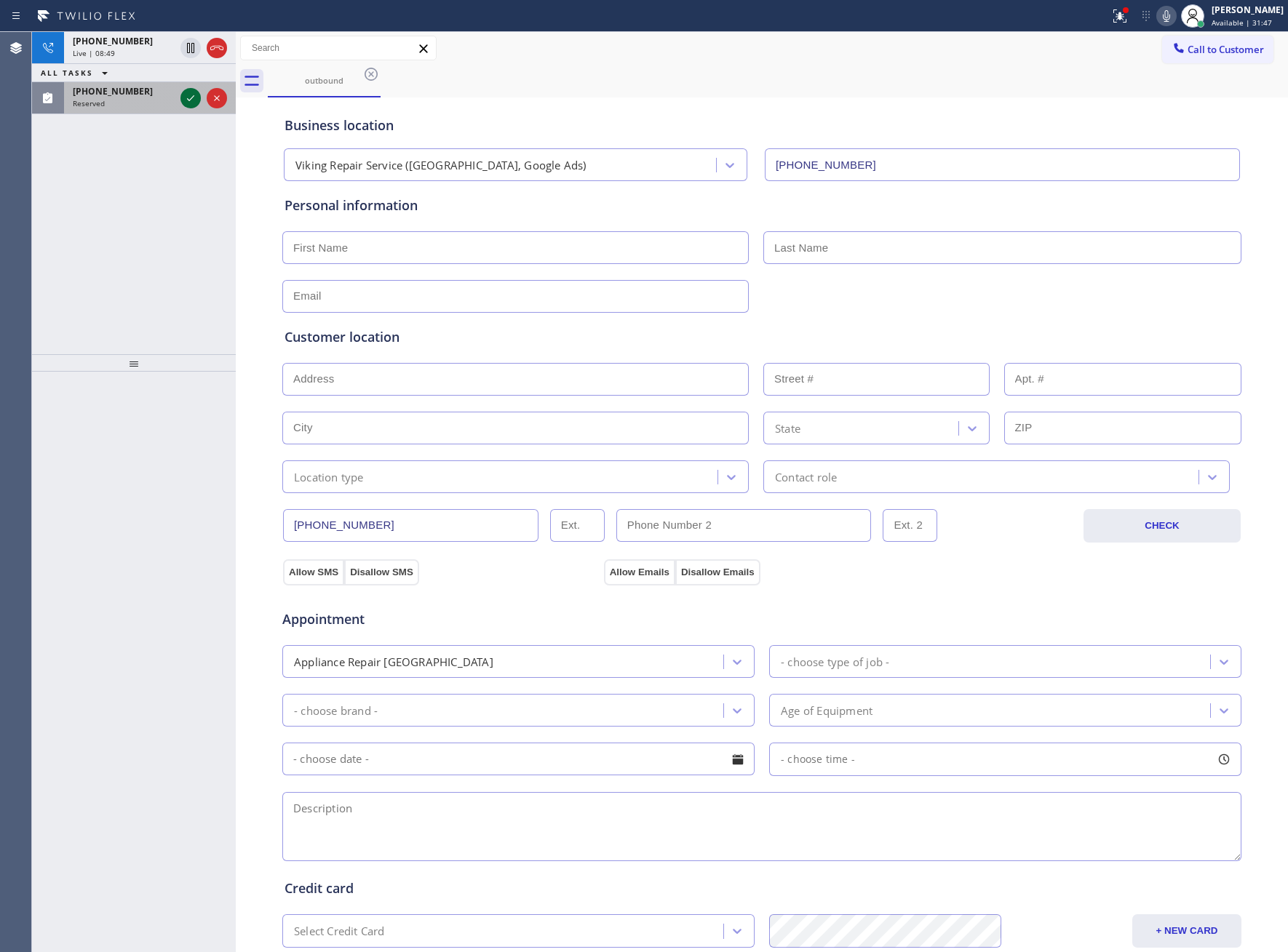
click at [193, 94] on icon at bounding box center [191, 98] width 18 height 18
click at [498, 241] on input "text" at bounding box center [515, 248] width 467 height 33
click at [336, 259] on input "text" at bounding box center [515, 248] width 467 height 33
paste input "Don"
type input "Don"
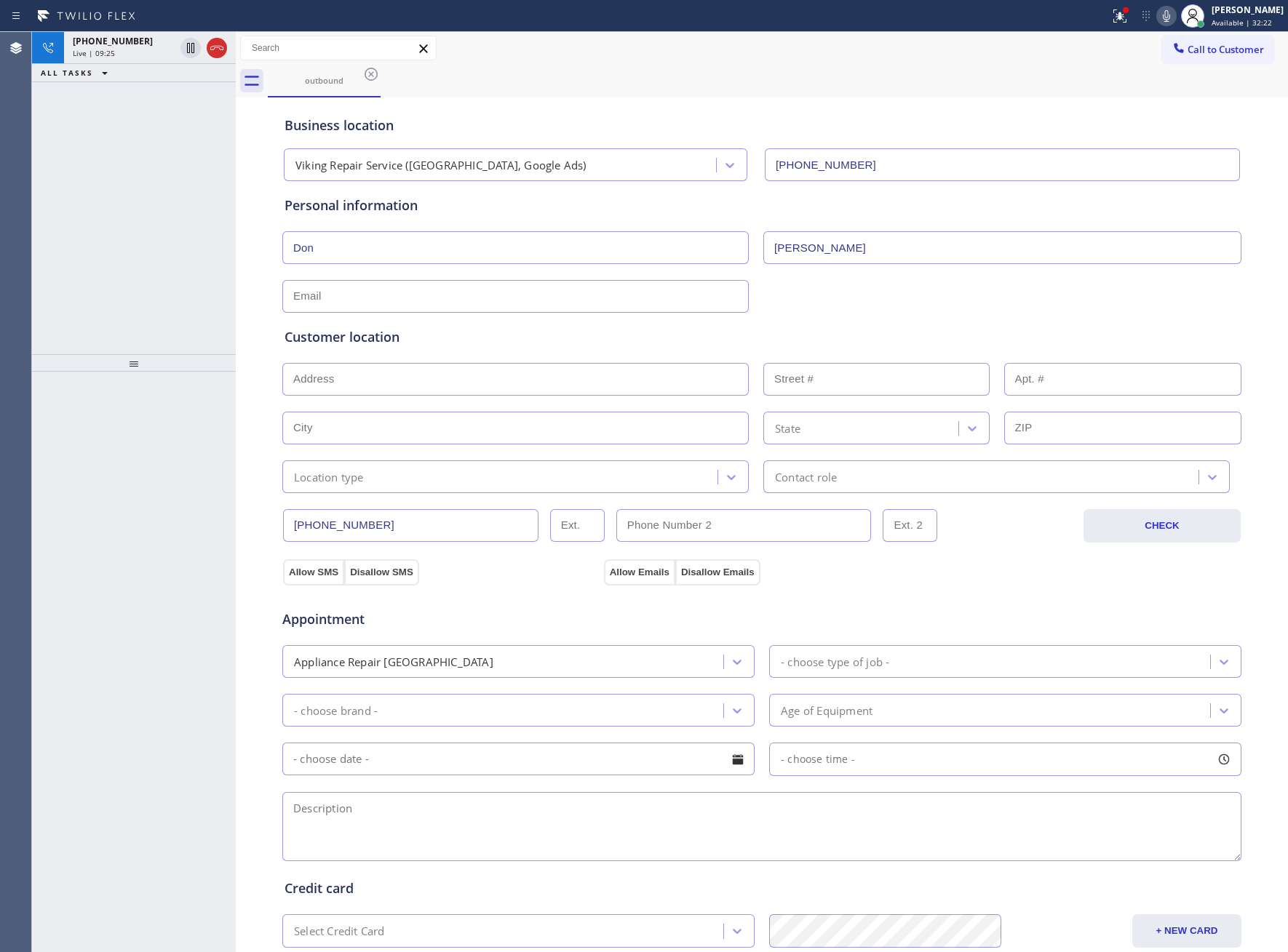
type input "[PERSON_NAME]"
click at [398, 295] on input "text" at bounding box center [515, 297] width 467 height 33
paste input "[EMAIL_ADDRESS][DOMAIN_NAME]"
type input "[EMAIL_ADDRESS][DOMAIN_NAME]"
click at [385, 367] on input "text" at bounding box center [515, 380] width 467 height 33
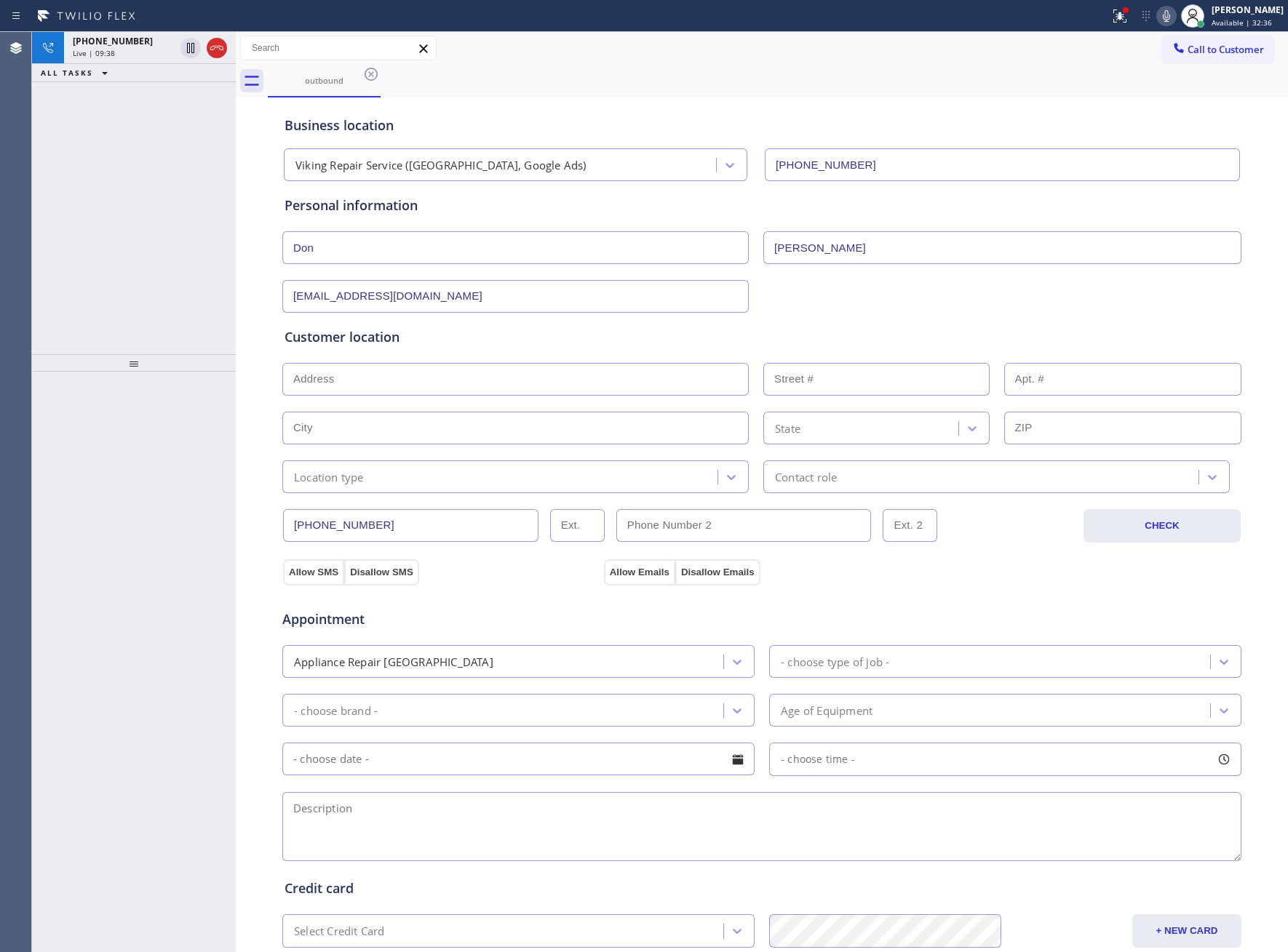
click at [343, 382] on input "text" at bounding box center [515, 380] width 467 height 33
paste input "[STREET_ADDRESS]"
type input "[STREET_ADDRESS]"
type input "8226"
type input "[GEOGRAPHIC_DATA]"
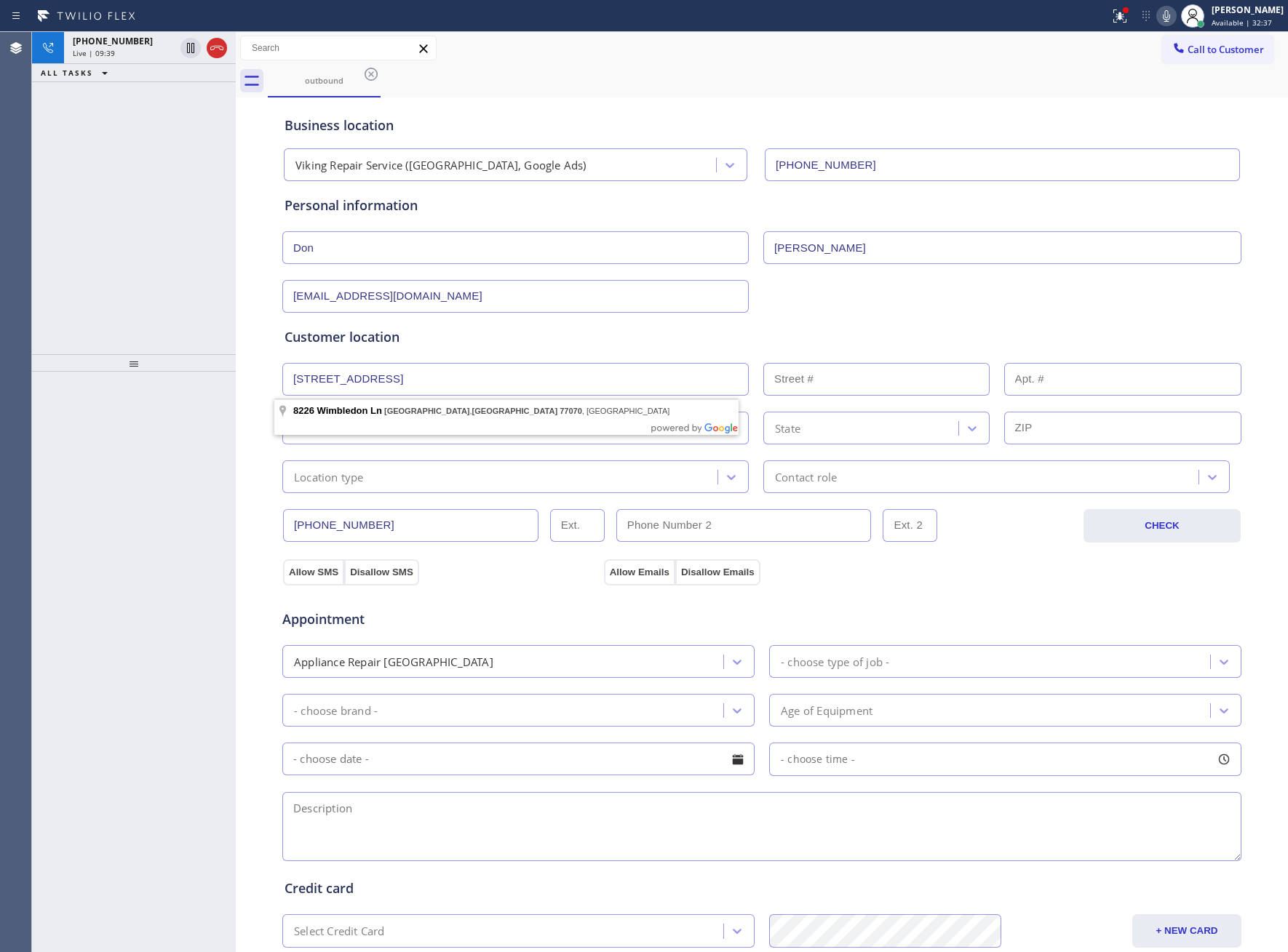
type input "77070"
click at [345, 478] on div "Location type" at bounding box center [329, 477] width 70 height 17
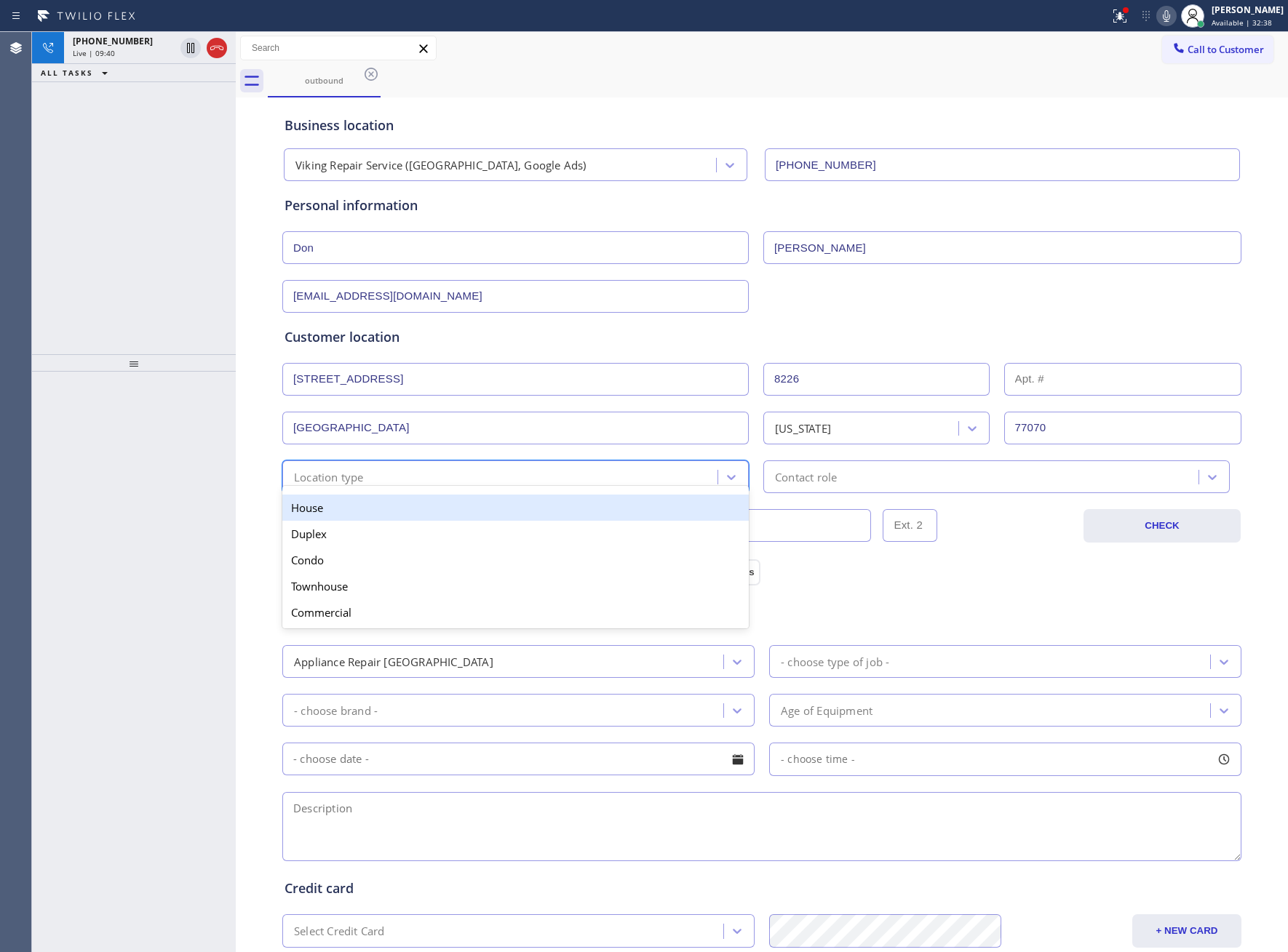
click at [345, 507] on div "House" at bounding box center [515, 508] width 467 height 26
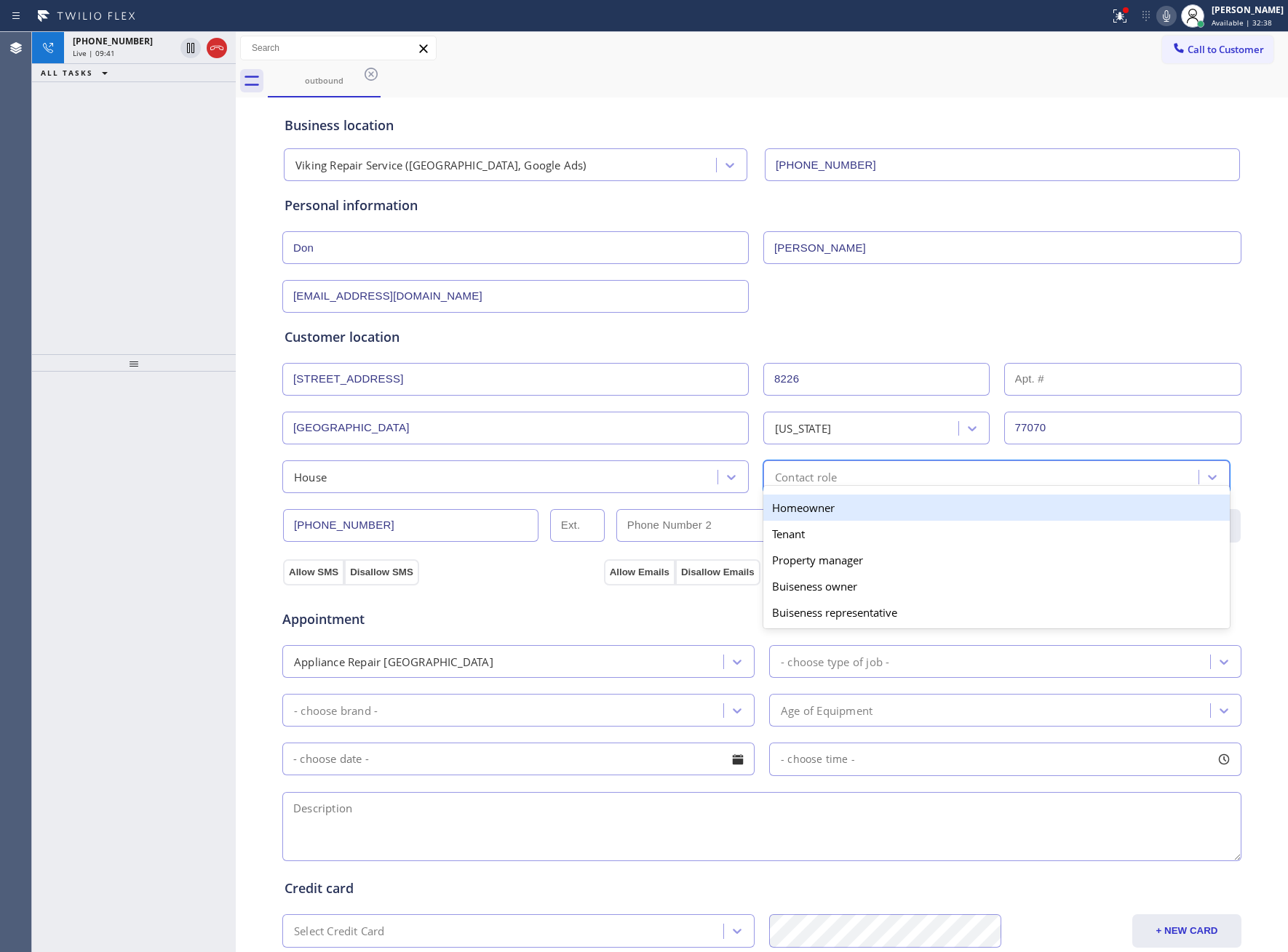
click at [874, 470] on div "Contact role" at bounding box center [983, 476] width 431 height 26
click at [839, 516] on div "Homeowner" at bounding box center [997, 508] width 467 height 26
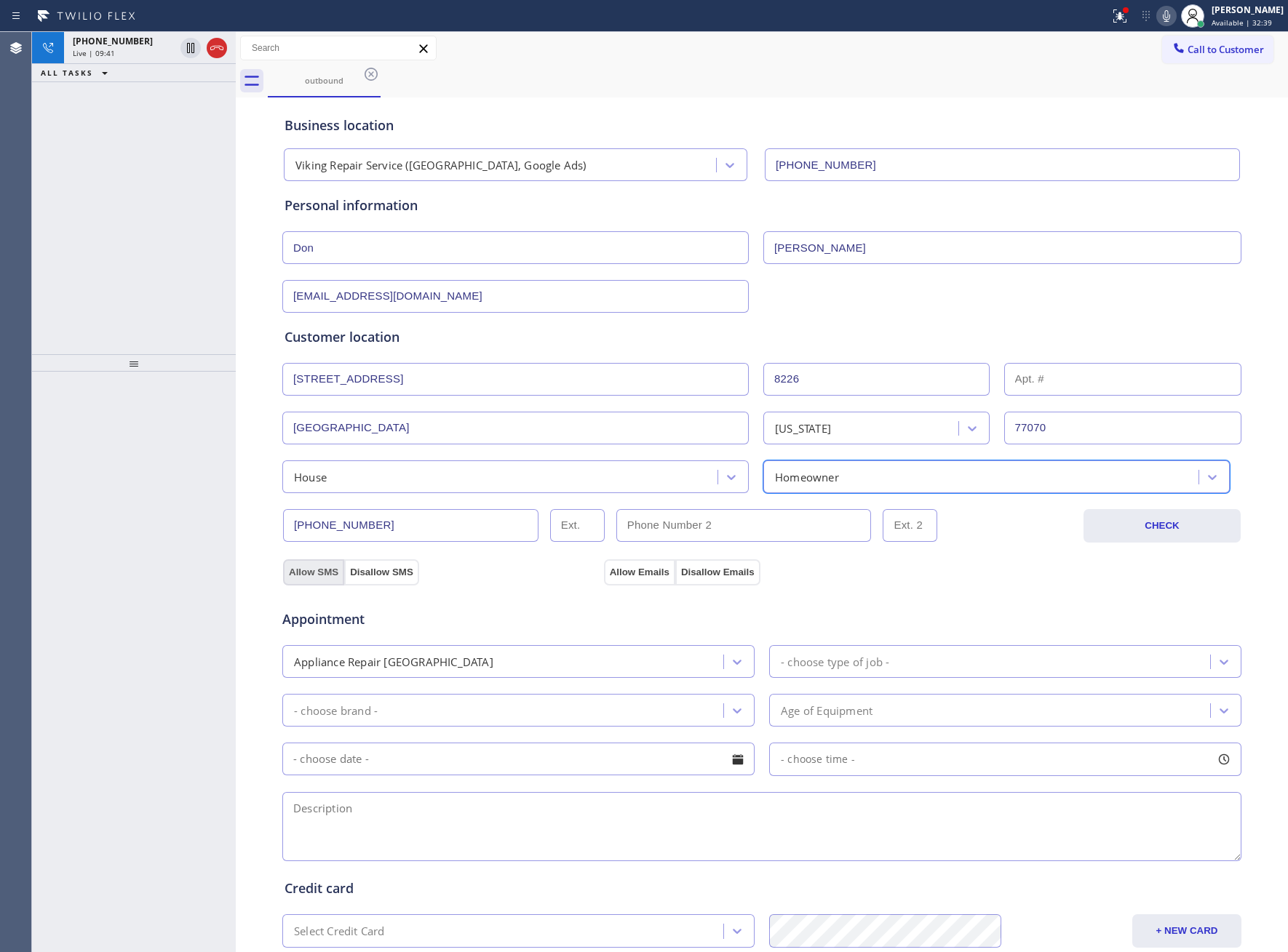
click at [298, 566] on button "Allow SMS" at bounding box center [313, 572] width 61 height 26
click at [634, 579] on button "Allow Emails" at bounding box center [639, 572] width 71 height 26
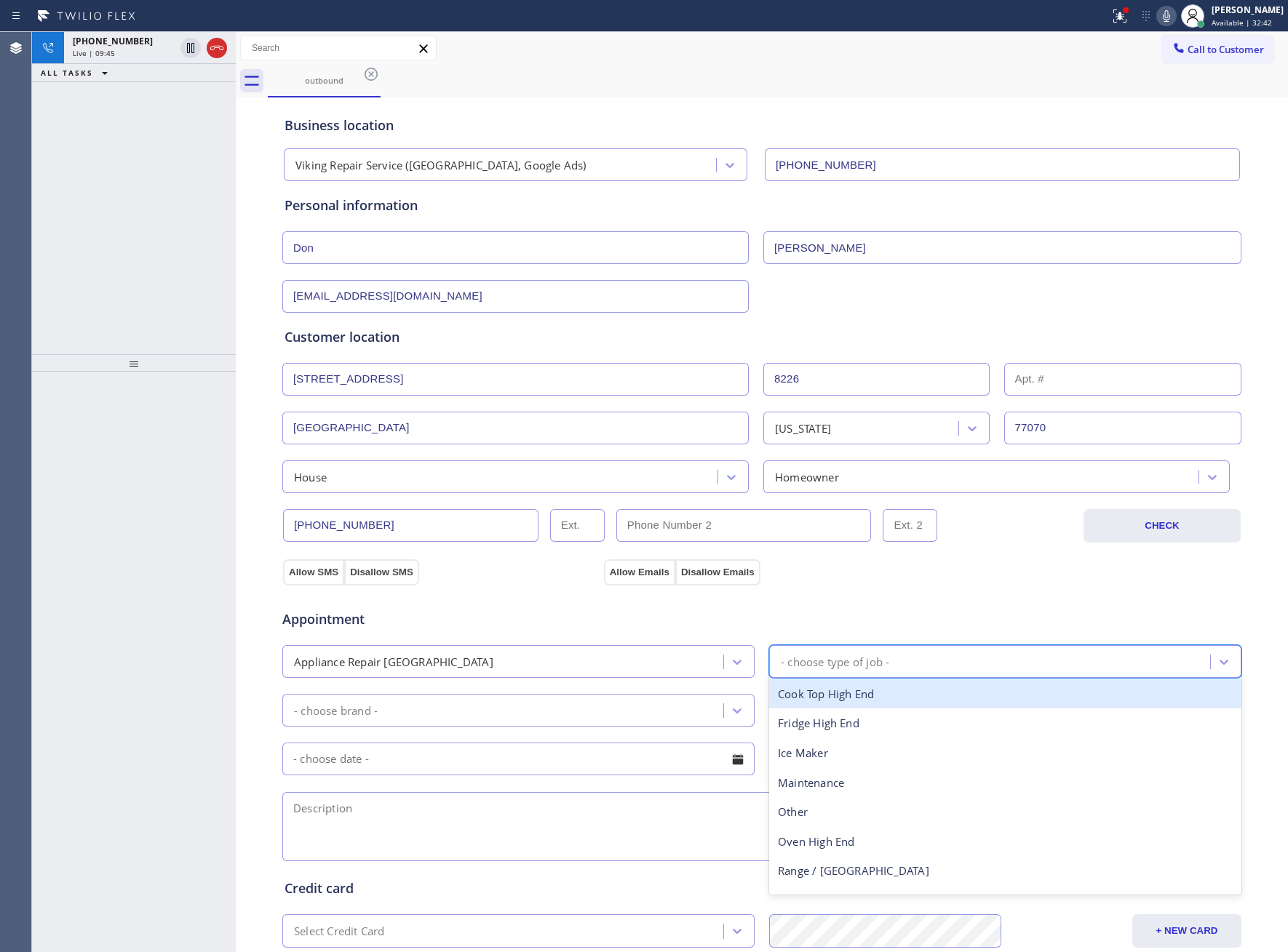
click at [836, 660] on div "- choose type of job -" at bounding box center [835, 662] width 108 height 17
type input "stov"
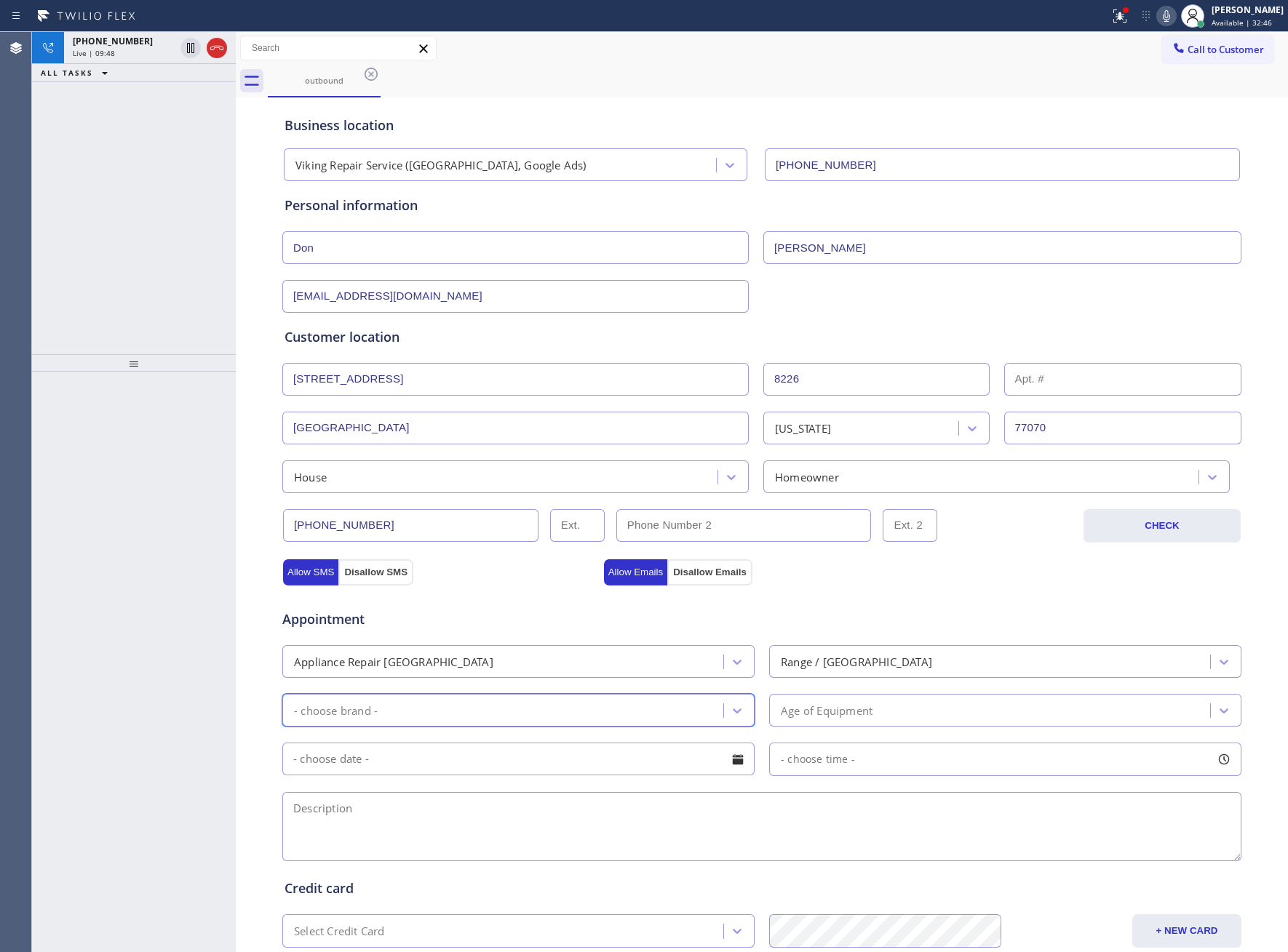
click at [852, 674] on div "Range / [GEOGRAPHIC_DATA]" at bounding box center [991, 662] width 436 height 26
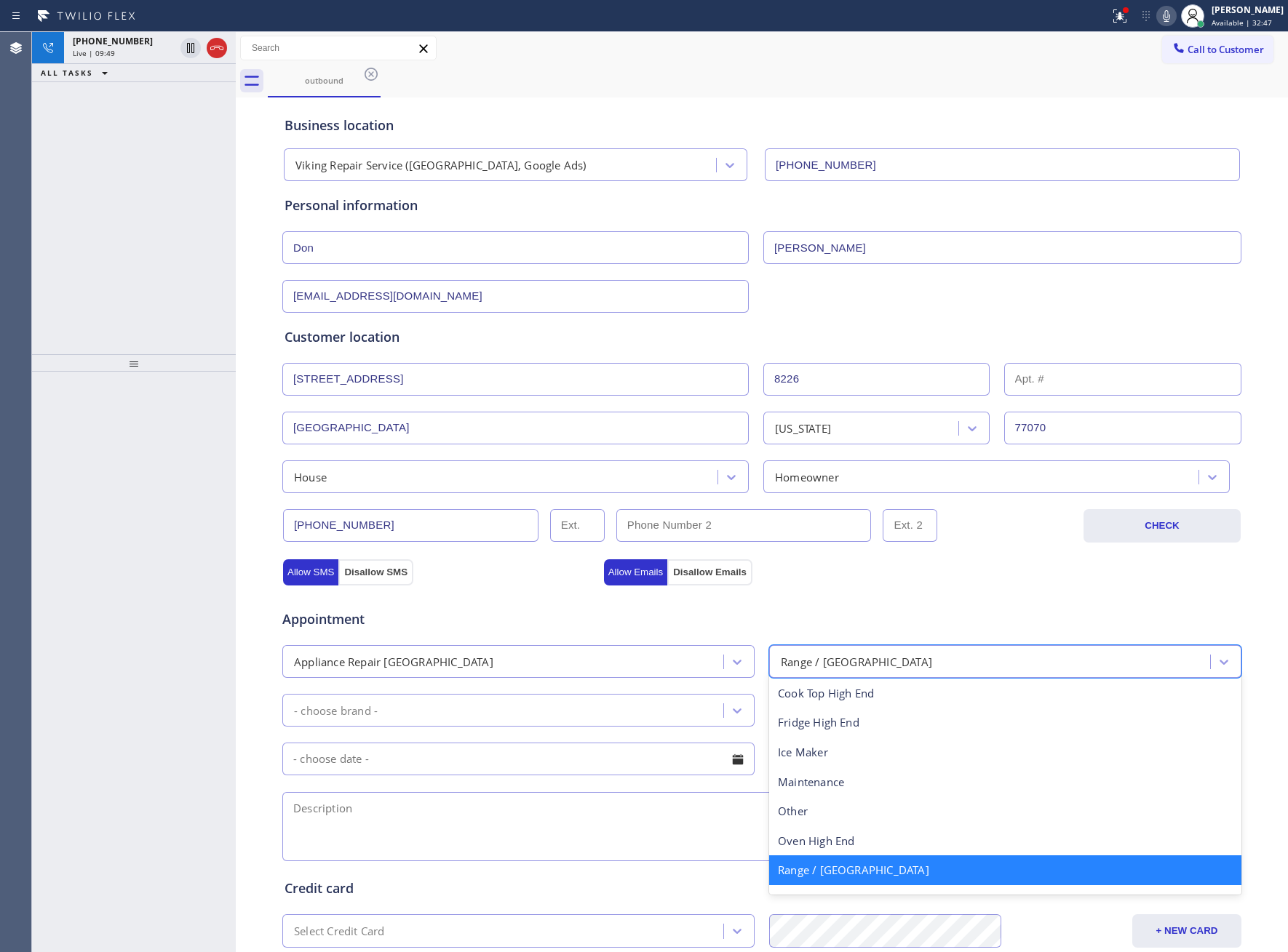
scroll to position [53, 0]
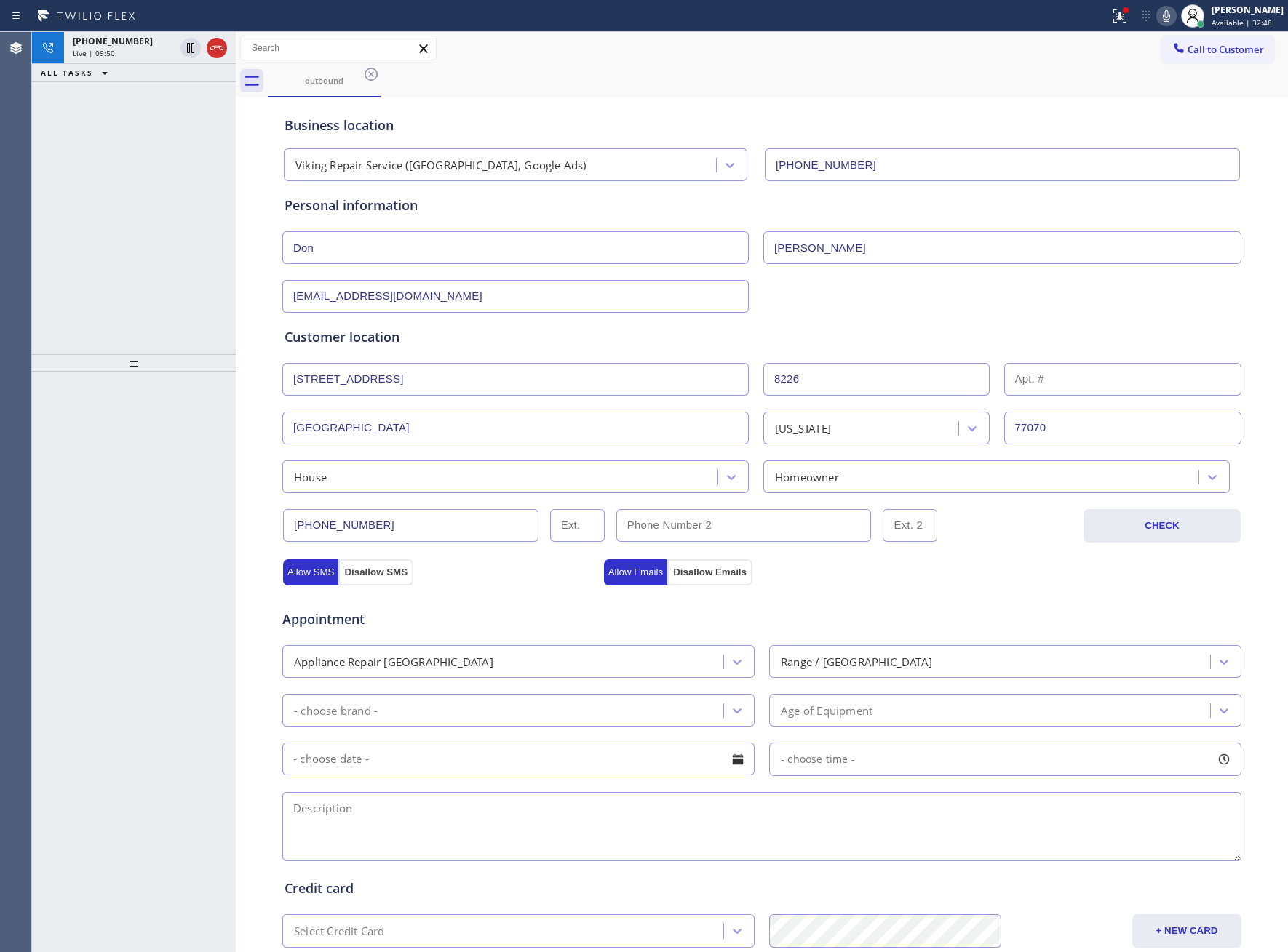
click at [516, 738] on div "Appointment Appliance Repair High End Range / Stove High End - choose brand - A…" at bounding box center [762, 727] width 955 height 272
click at [474, 710] on div "- choose brand -" at bounding box center [505, 710] width 436 height 26
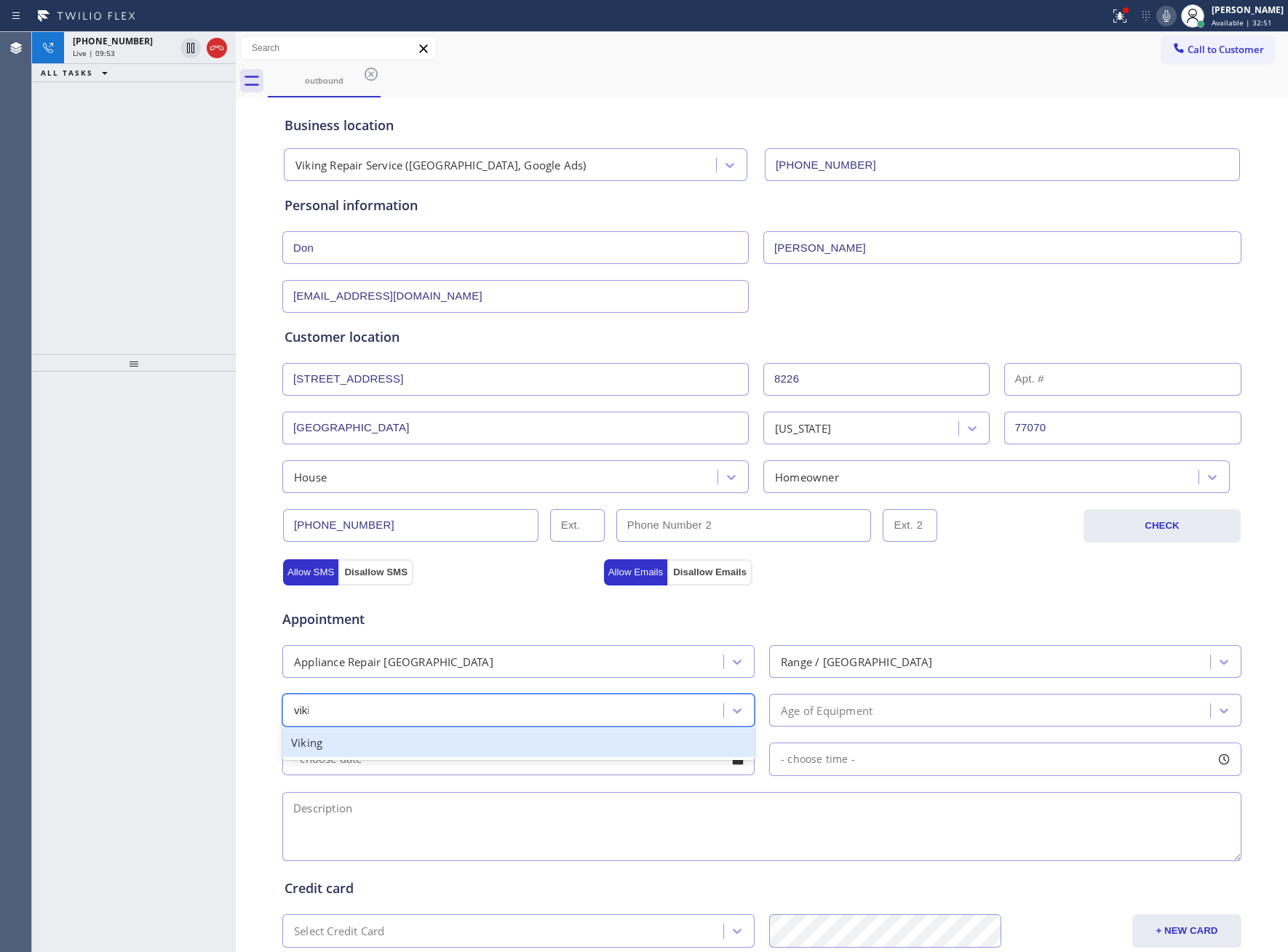
type input "vikin"
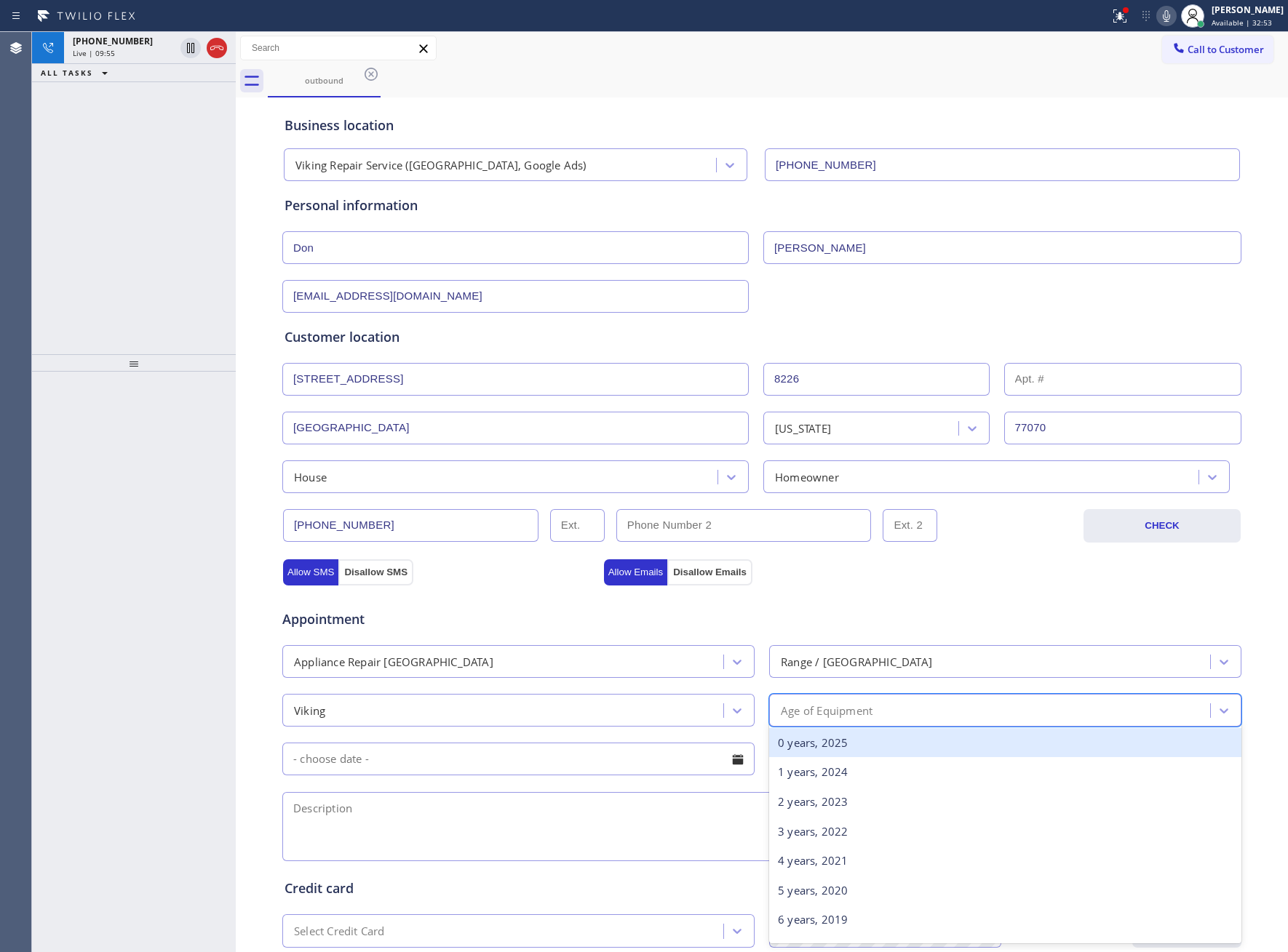
click at [883, 721] on div "Age of Equipment" at bounding box center [991, 710] width 436 height 26
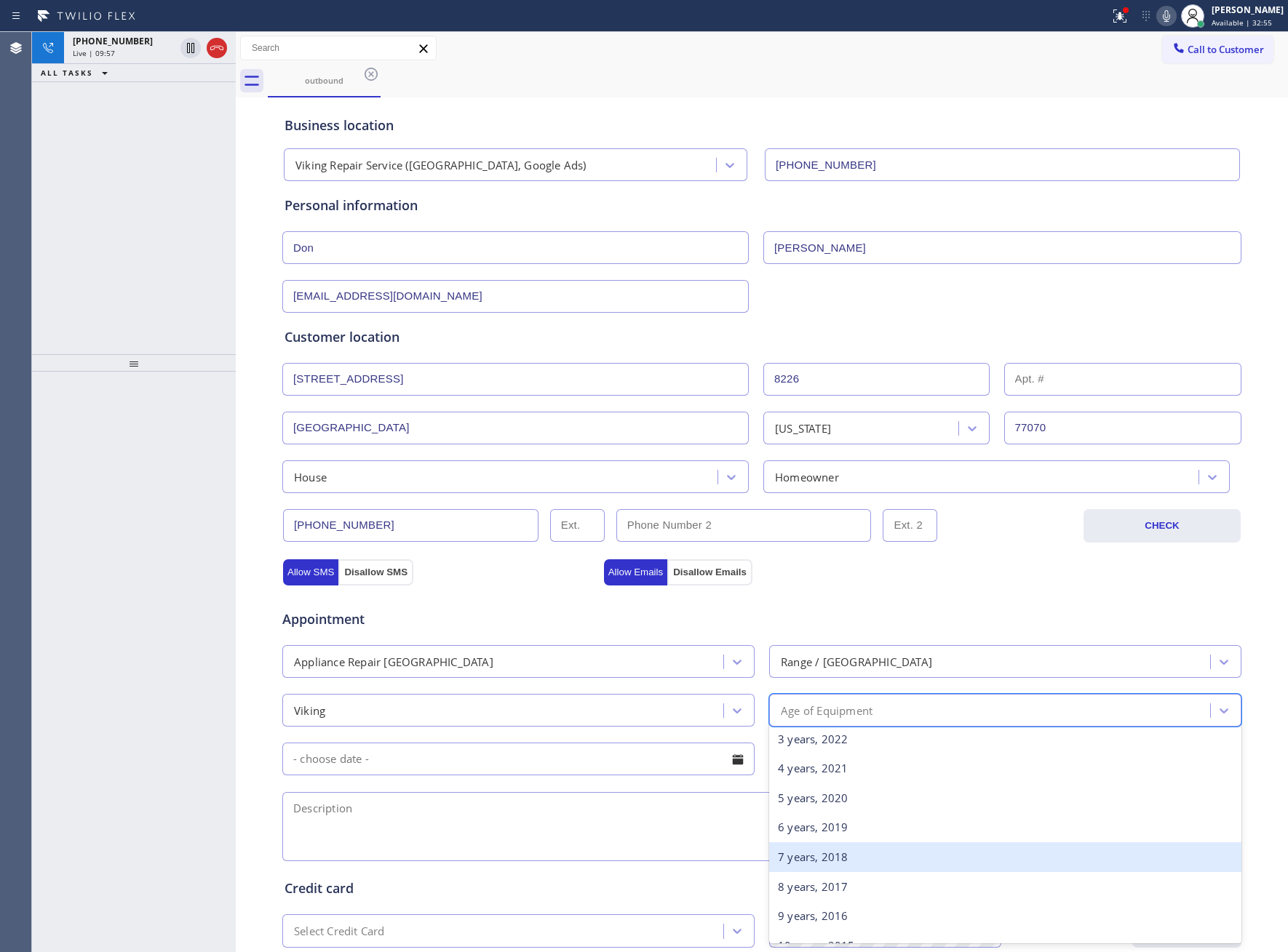
scroll to position [218, 0]
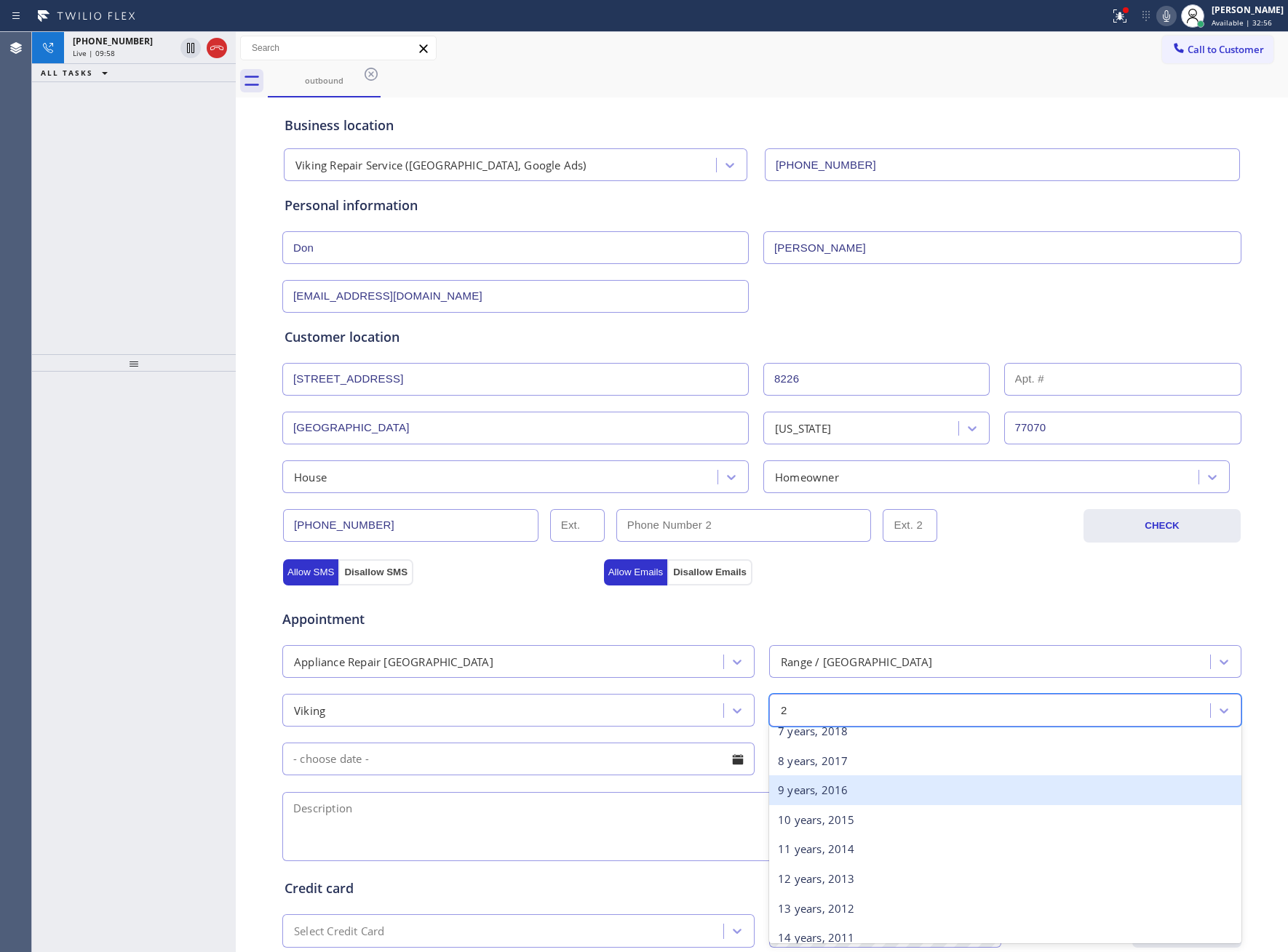
type input "27"
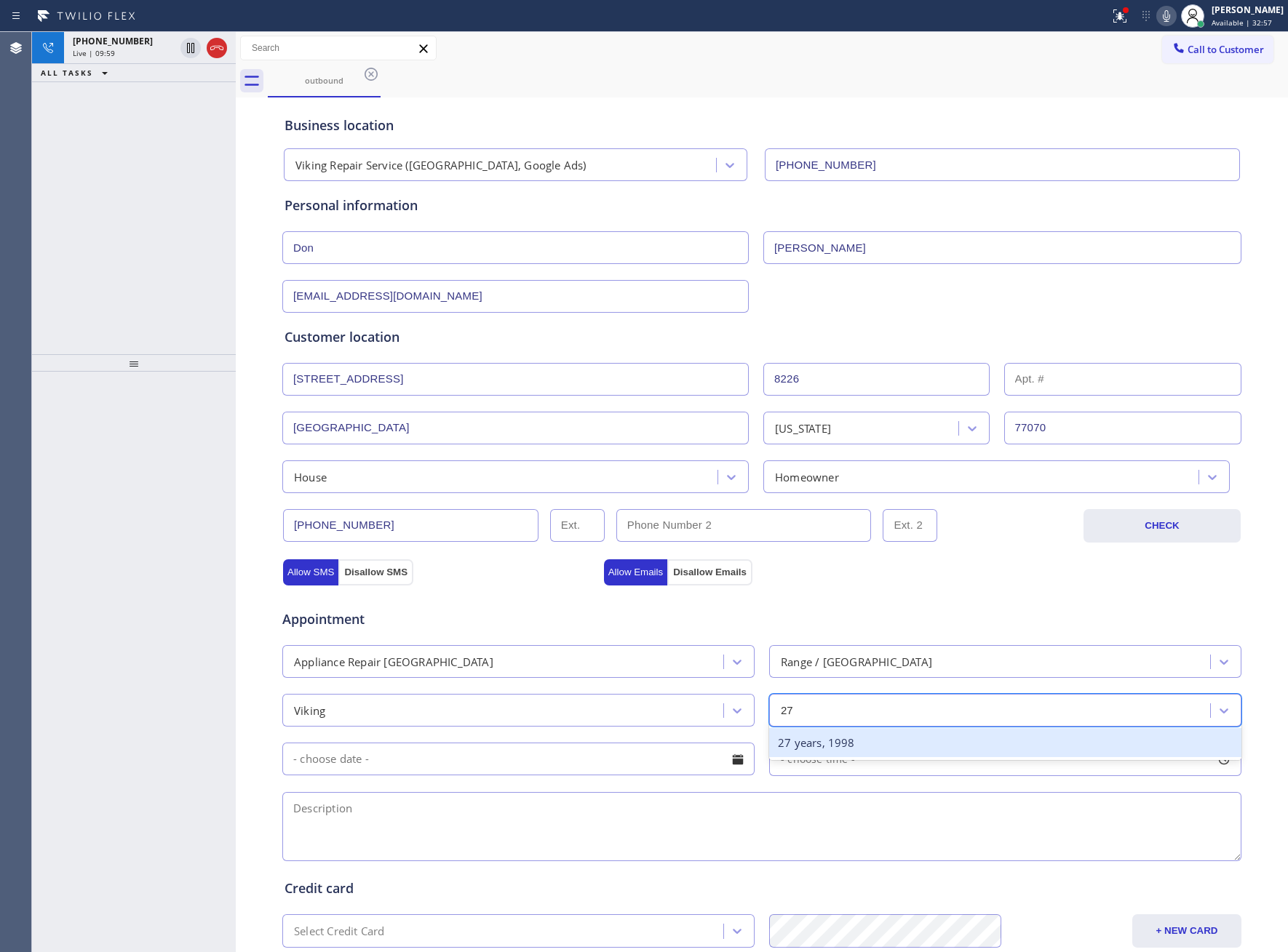
click at [865, 753] on div "27 years, 1998" at bounding box center [1005, 743] width 472 height 29
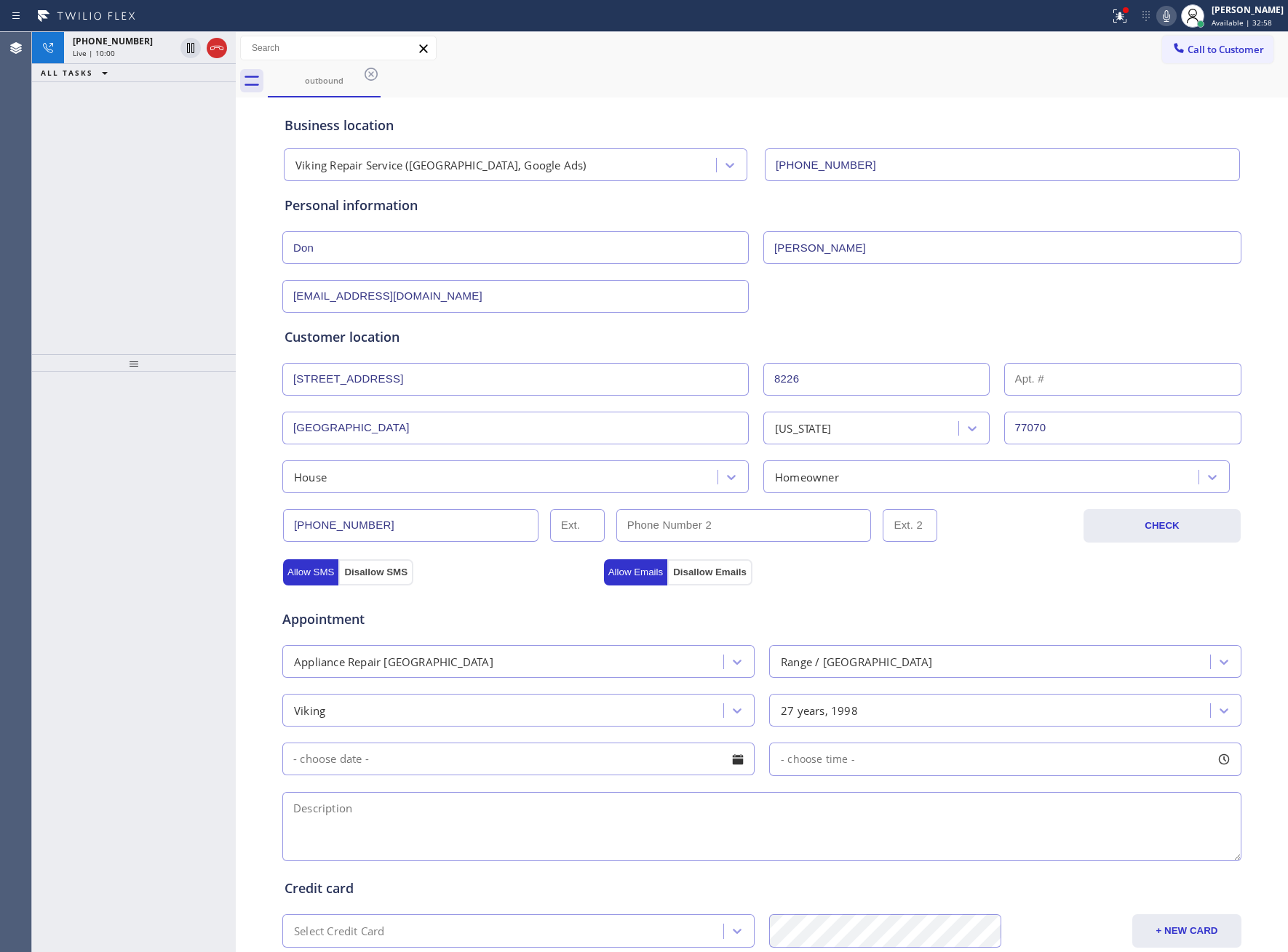
click at [684, 842] on textarea at bounding box center [762, 827] width 959 height 69
drag, startPoint x: 322, startPoint y: 820, endPoint x: 275, endPoint y: 816, distance: 47.2
click at [282, 816] on textarea "11-2 |" at bounding box center [762, 827] width 959 height 69
click at [500, 825] on textarea "10-1 | $99 |" at bounding box center [762, 827] width 959 height 69
paste textarea "Viking | Stove standlone | 27 Yrs | Igniter keeps on clicking | [STREET_ADDRESS…"
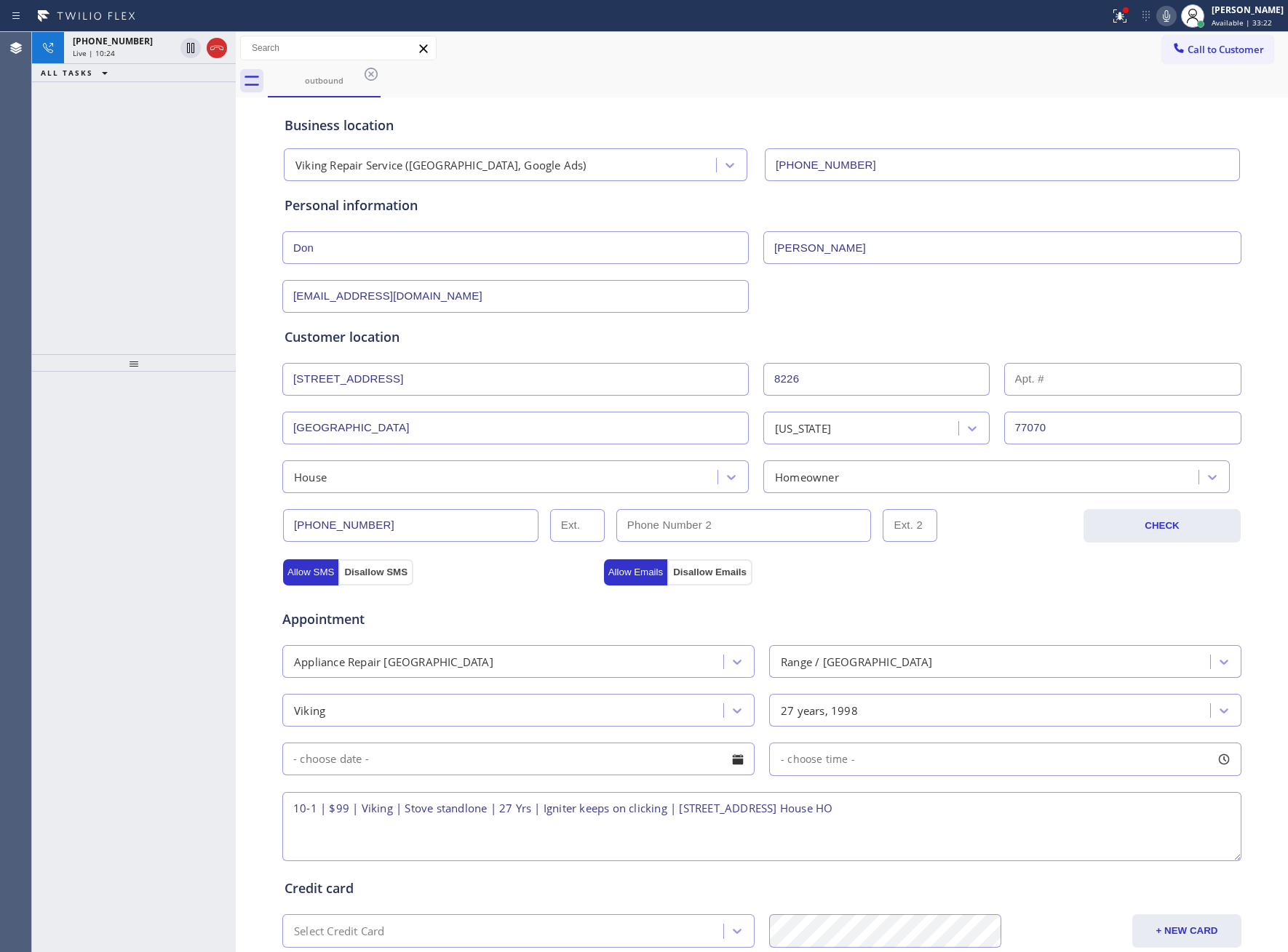
click at [452, 810] on textarea "10-1 | $99 | Viking | Stove standlone | 27 Yrs | Igniter keeps on clicking | [S…" at bounding box center [762, 827] width 959 height 69
click at [781, 816] on textarea "10-1 | $99 | Viking | Stove standalone | 27 Yrs | Igniter keeps on clicking | […" at bounding box center [762, 827] width 959 height 69
click at [1049, 810] on textarea "10-1 | $99 | Viking | Stove standalone | 27 Yrs | Igniter keeps on clicking | […" at bounding box center [762, 827] width 959 height 69
click at [679, 819] on textarea "10-1 | $99 | Viking | Stove standalone | 27 Yrs | Igniter keeps on clicking | […" at bounding box center [762, 827] width 959 height 69
paste textarea "Doesn't know | Microwave Oven |15 Yrs | Microwave doesn't turn and but not work…"
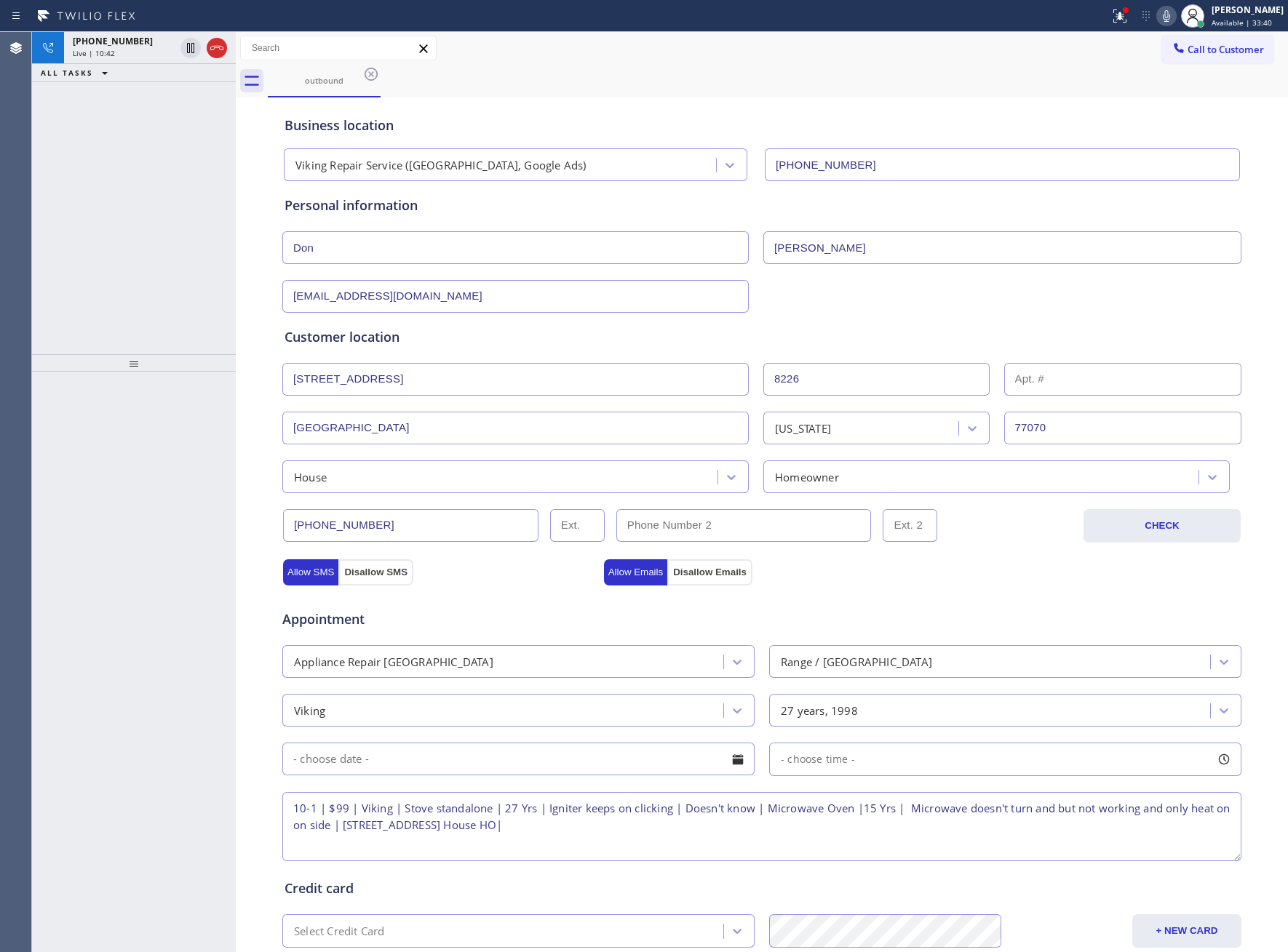
click at [348, 830] on textarea "10-1 | $99 | Viking | Stove standalone | 27 Yrs | Igniter keeps on clicking | D…" at bounding box center [762, 827] width 959 height 69
paste textarea "Doesn't know | Hood | 27 Yrs | One of the exaust motor making noise |"
click at [598, 830] on textarea "10-1 | $99 | Viking | Stove standalone | 27 Yrs | Igniter keeps on clicking | D…" at bounding box center [762, 827] width 959 height 69
click at [1083, 823] on textarea "10-1 | $99 | Viking | Stove standalone | 27 Yrs | Igniter keeps on clicking | D…" at bounding box center [762, 827] width 959 height 69
click at [116, 48] on div "Live | 10:48" at bounding box center [123, 53] width 102 height 10
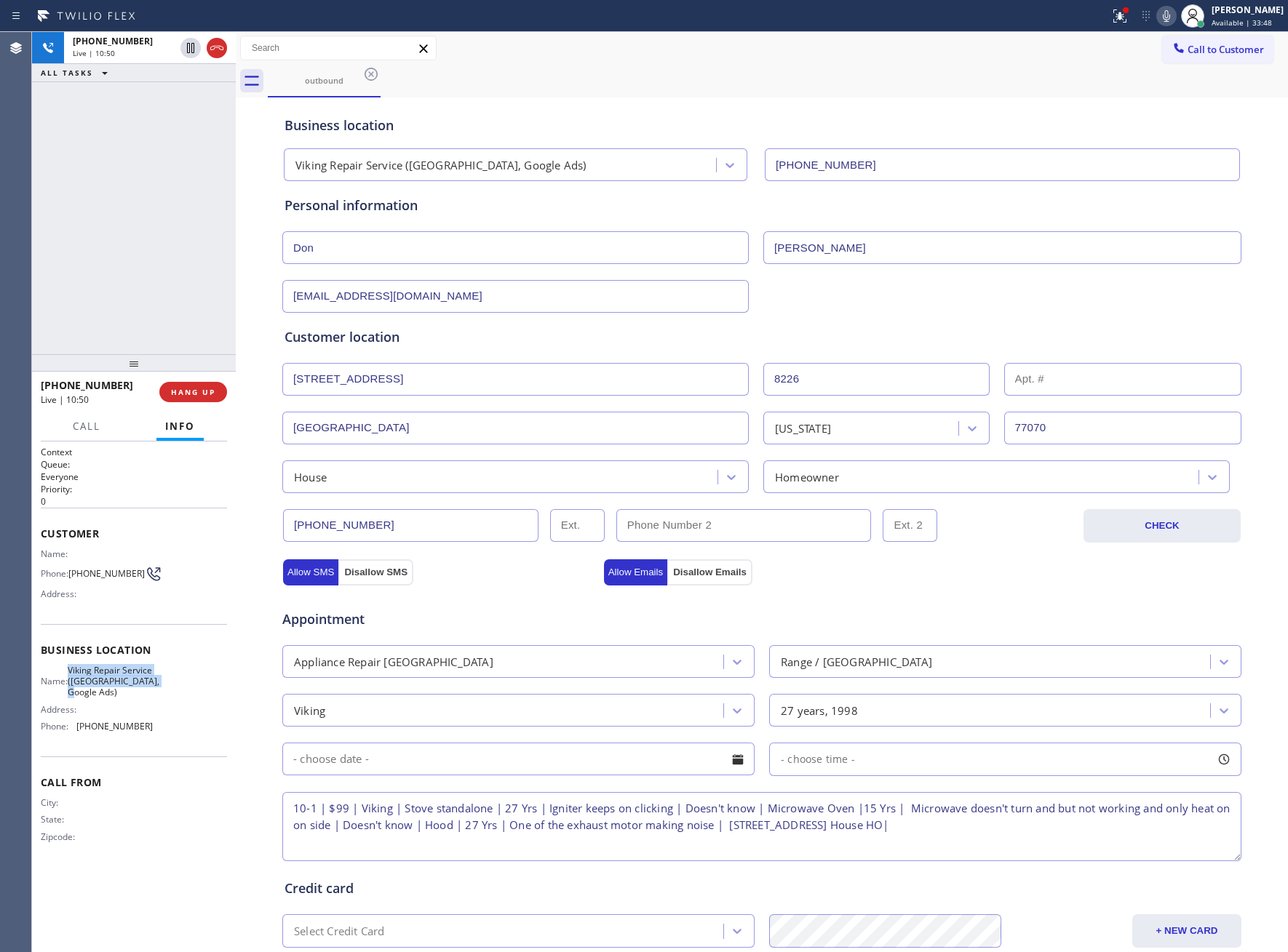
drag, startPoint x: 131, startPoint y: 695, endPoint x: 77, endPoint y: 663, distance: 62.8
click at [77, 665] on div "Name: Viking Repair Service ([GEOGRAPHIC_DATA], Google Ads) Address: Phone: [PH…" at bounding box center [97, 701] width 112 height 74
copy span "Viking Repair Service ([GEOGRAPHIC_DATA], Google Ads)"
click at [1087, 832] on textarea "10-1 | $99 | Viking | Stove standalone | 27 Yrs | Igniter keeps on clicking | D…" at bounding box center [762, 827] width 959 height 69
paste textarea "Viking Repair Service ([GEOGRAPHIC_DATA], Google Ads)"
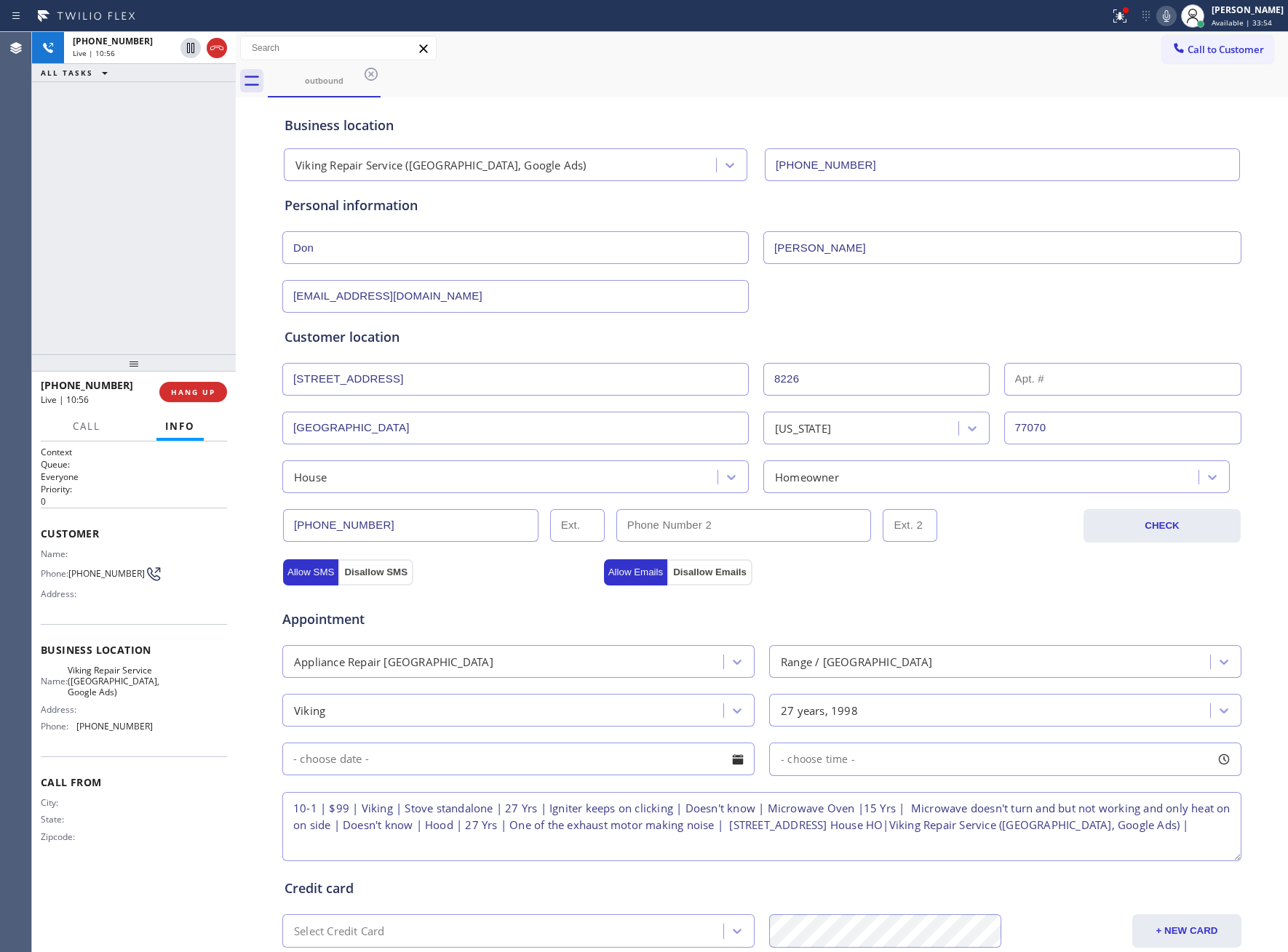
click at [391, 853] on textarea "10-1 | $99 | Viking | Stove standalone | 27 Yrs | Igniter keeps on clicking | D…" at bounding box center [762, 827] width 959 height 69
paste textarea "Please call 30 minutes prior to arrival."
click at [586, 855] on textarea "10-1 | $99 | Viking | Stove standalone | 27 Yrs | Igniter keeps on clicking | D…" at bounding box center [762, 827] width 959 height 69
paste textarea "[PHONE_NUMBER]"
type textarea "10-1 | $99 | Viking | Stove standalone | 27 Yrs | Igniter keeps on clicking | D…"
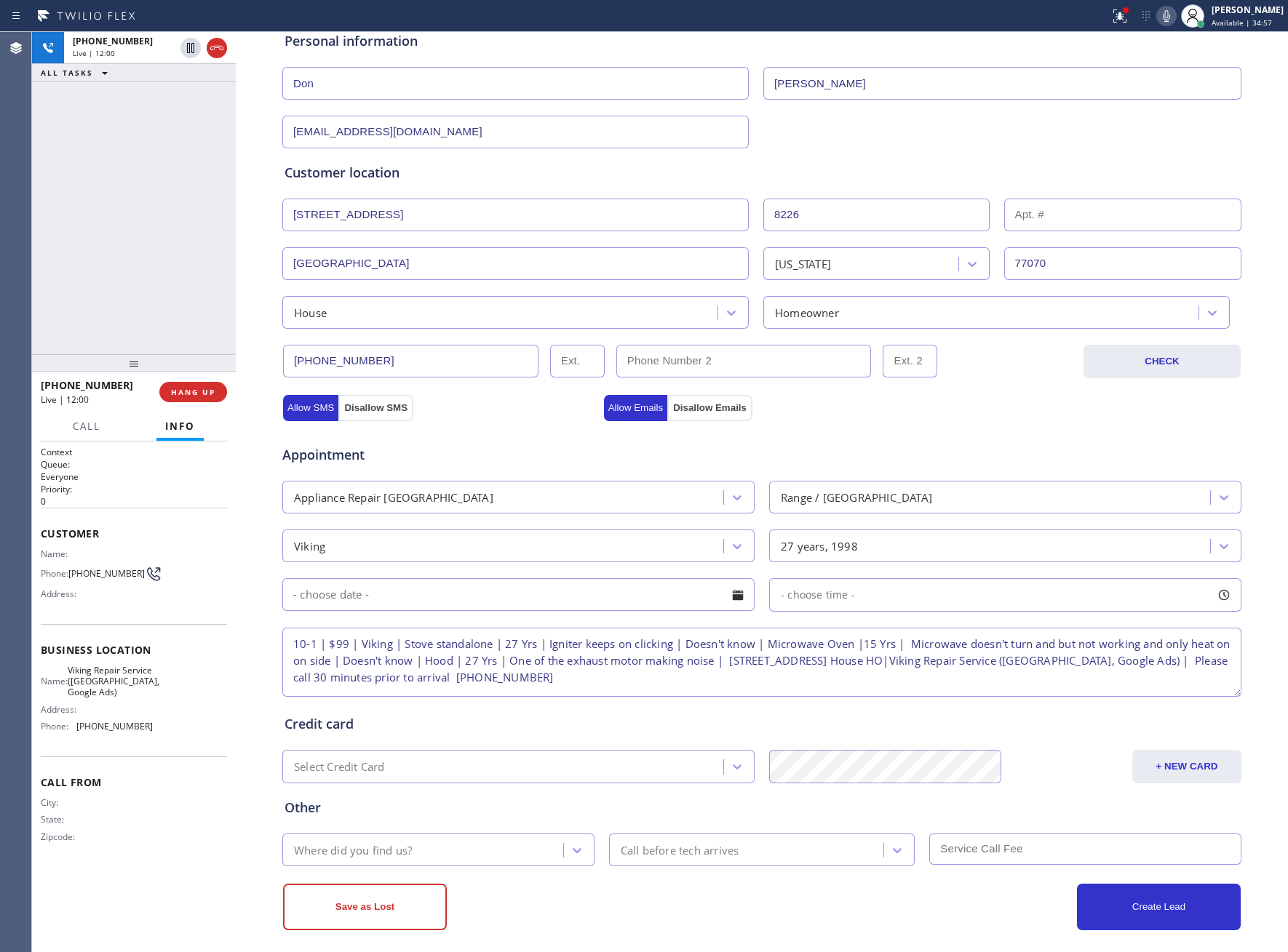
scroll to position [180, 0]
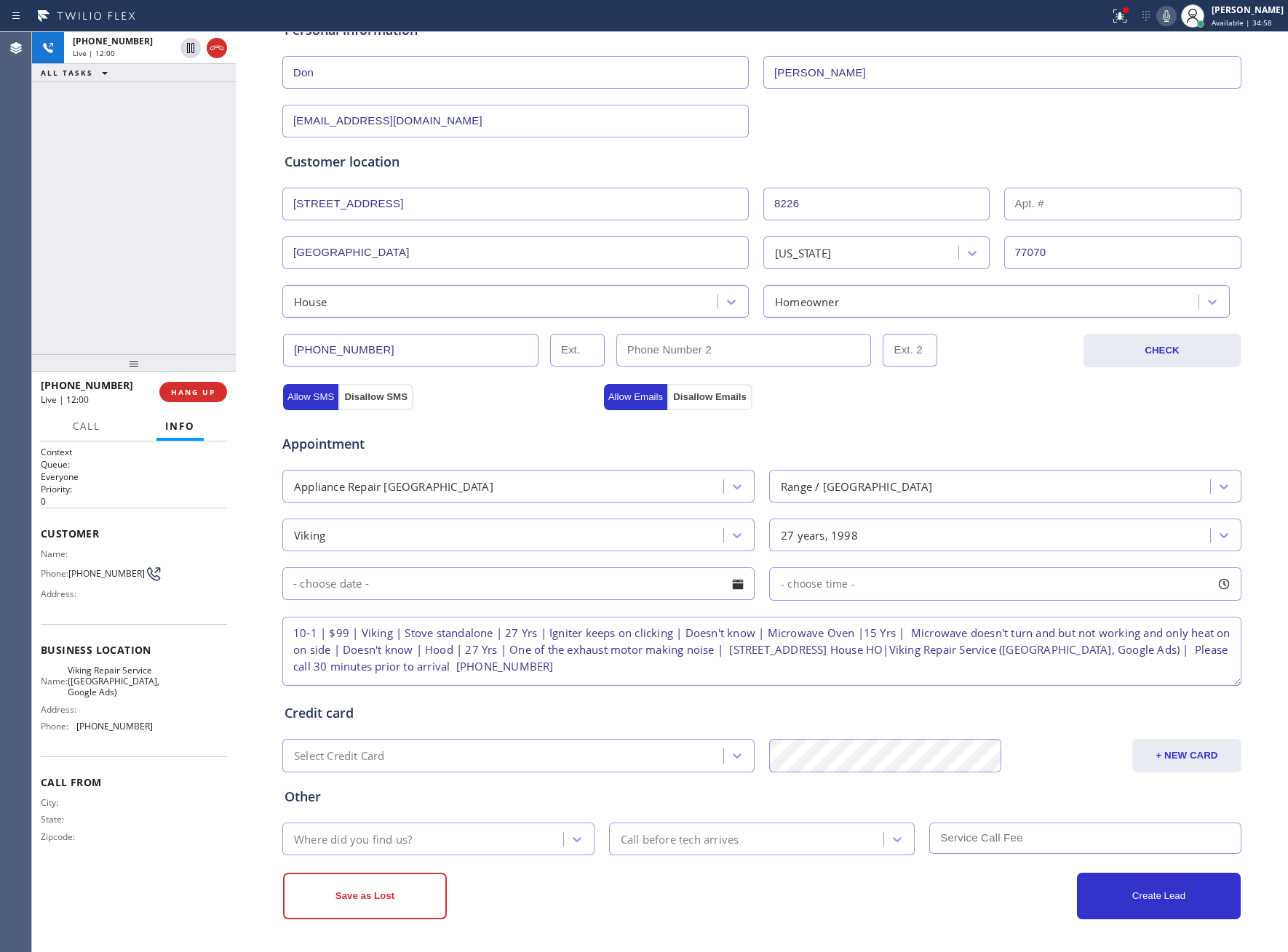
click at [579, 587] on input "text" at bounding box center [518, 583] width 472 height 33
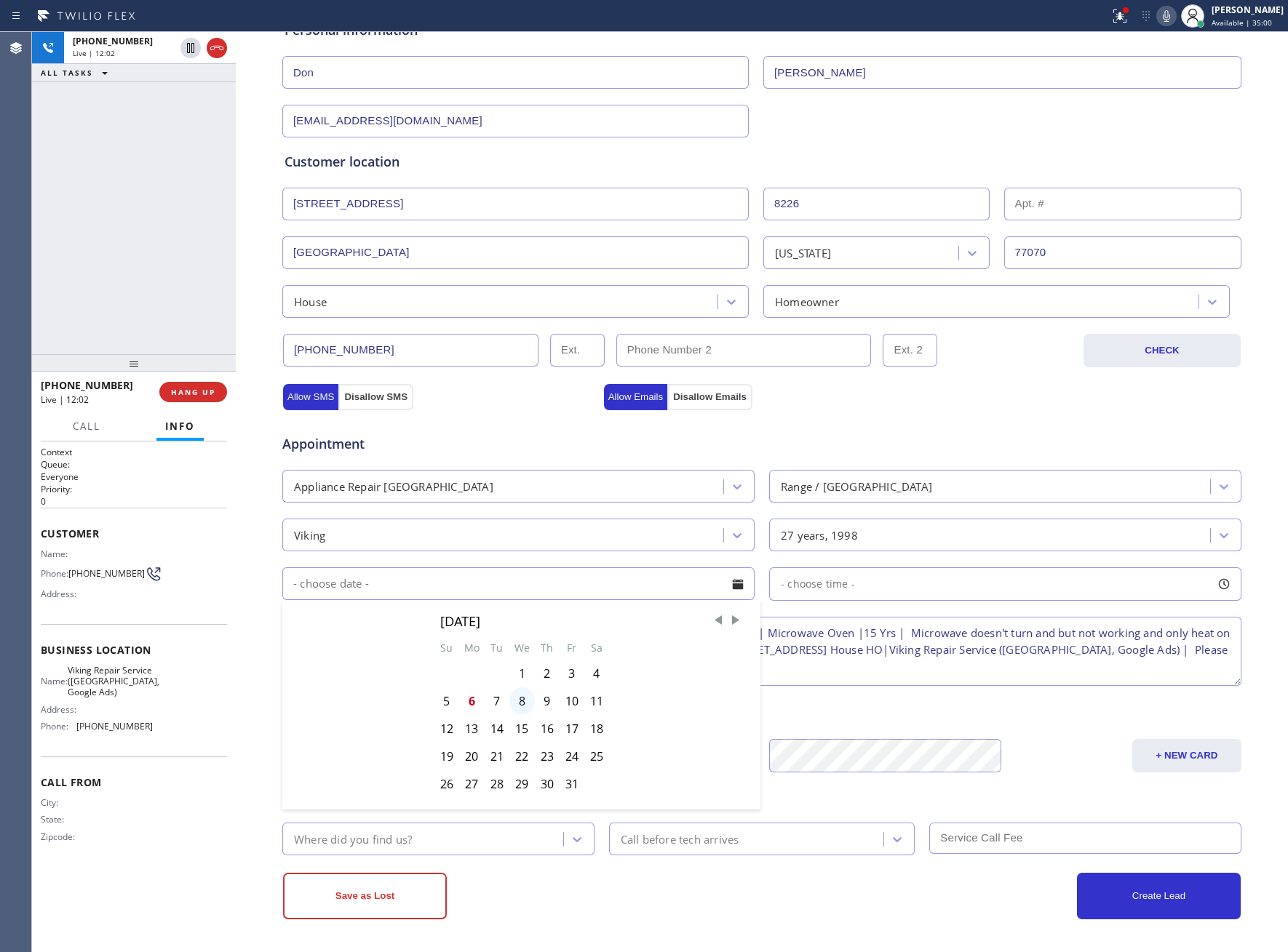
click at [516, 705] on div "8" at bounding box center [522, 701] width 26 height 28
type input "[DATE]"
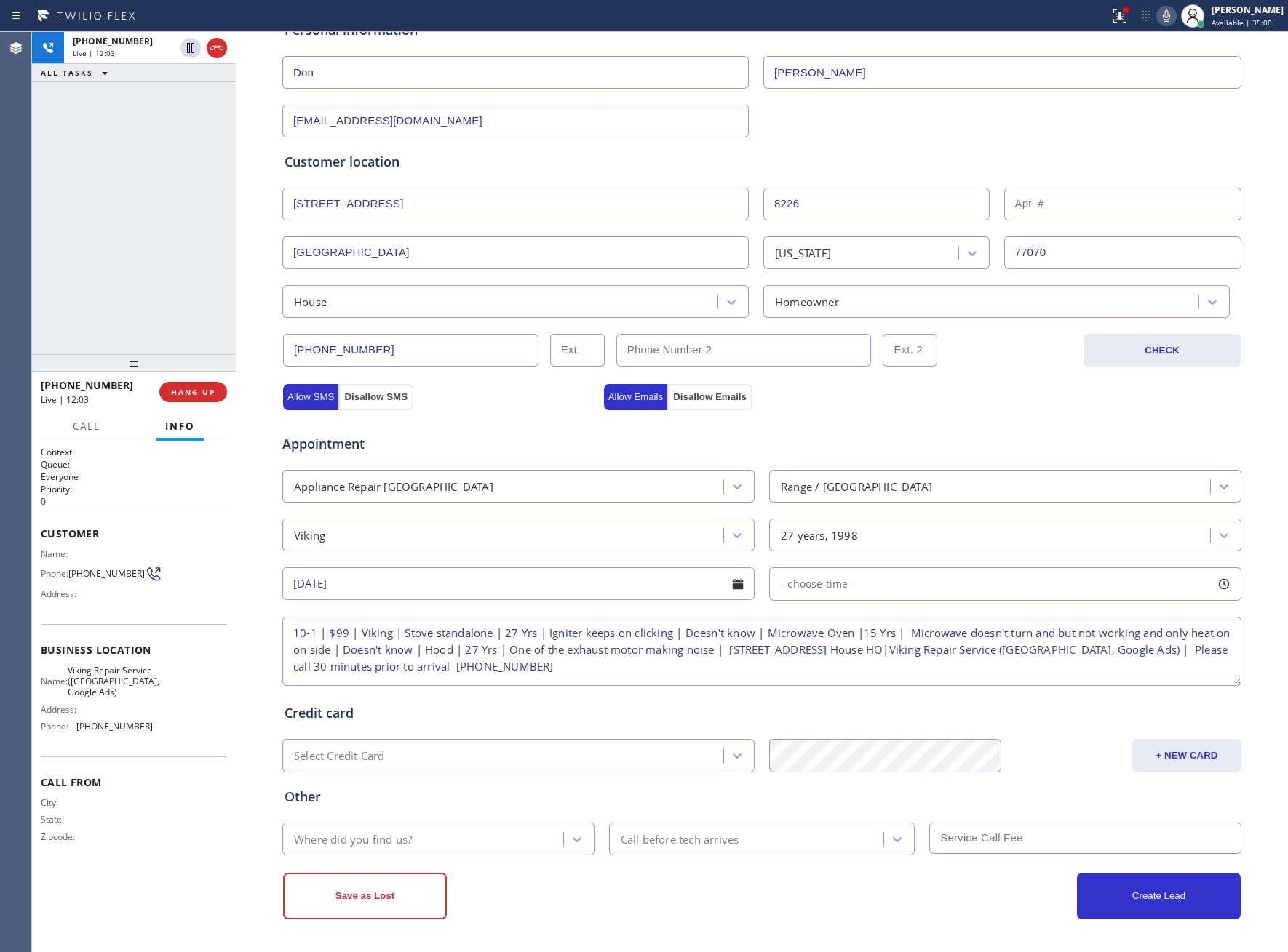
click at [861, 588] on div "- choose time -" at bounding box center [1005, 583] width 472 height 33
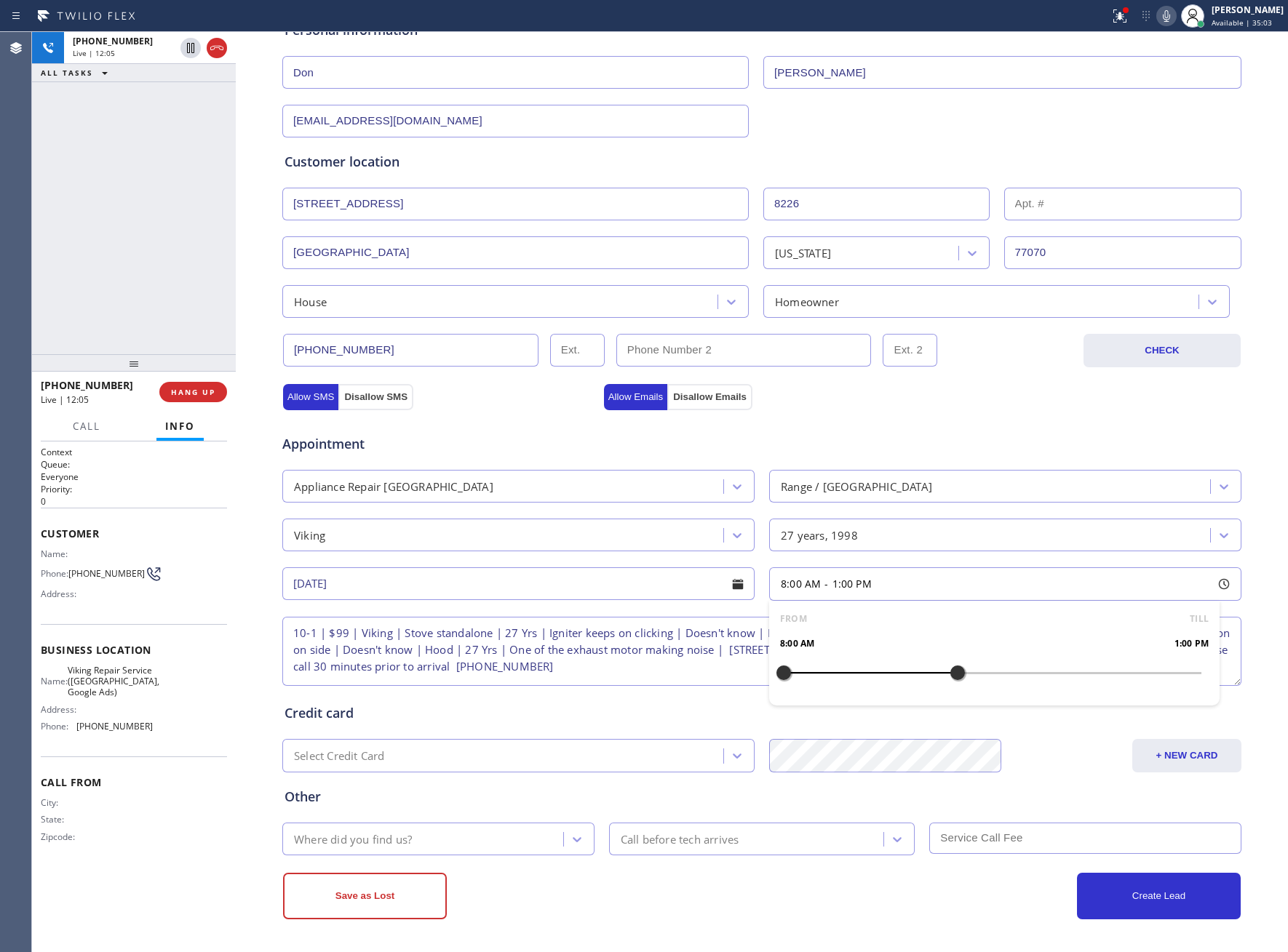
drag, startPoint x: 770, startPoint y: 665, endPoint x: 950, endPoint y: 686, distance: 181.2
click at [950, 686] on div at bounding box center [957, 672] width 18 height 30
drag, startPoint x: 773, startPoint y: 674, endPoint x: 852, endPoint y: 686, distance: 79.9
click at [852, 686] on div at bounding box center [853, 672] width 18 height 30
click at [680, 672] on textarea "10-1 | $99 | Viking | Stove standalone | 27 Yrs | Igniter keeps on clicking | D…" at bounding box center [762, 651] width 959 height 69
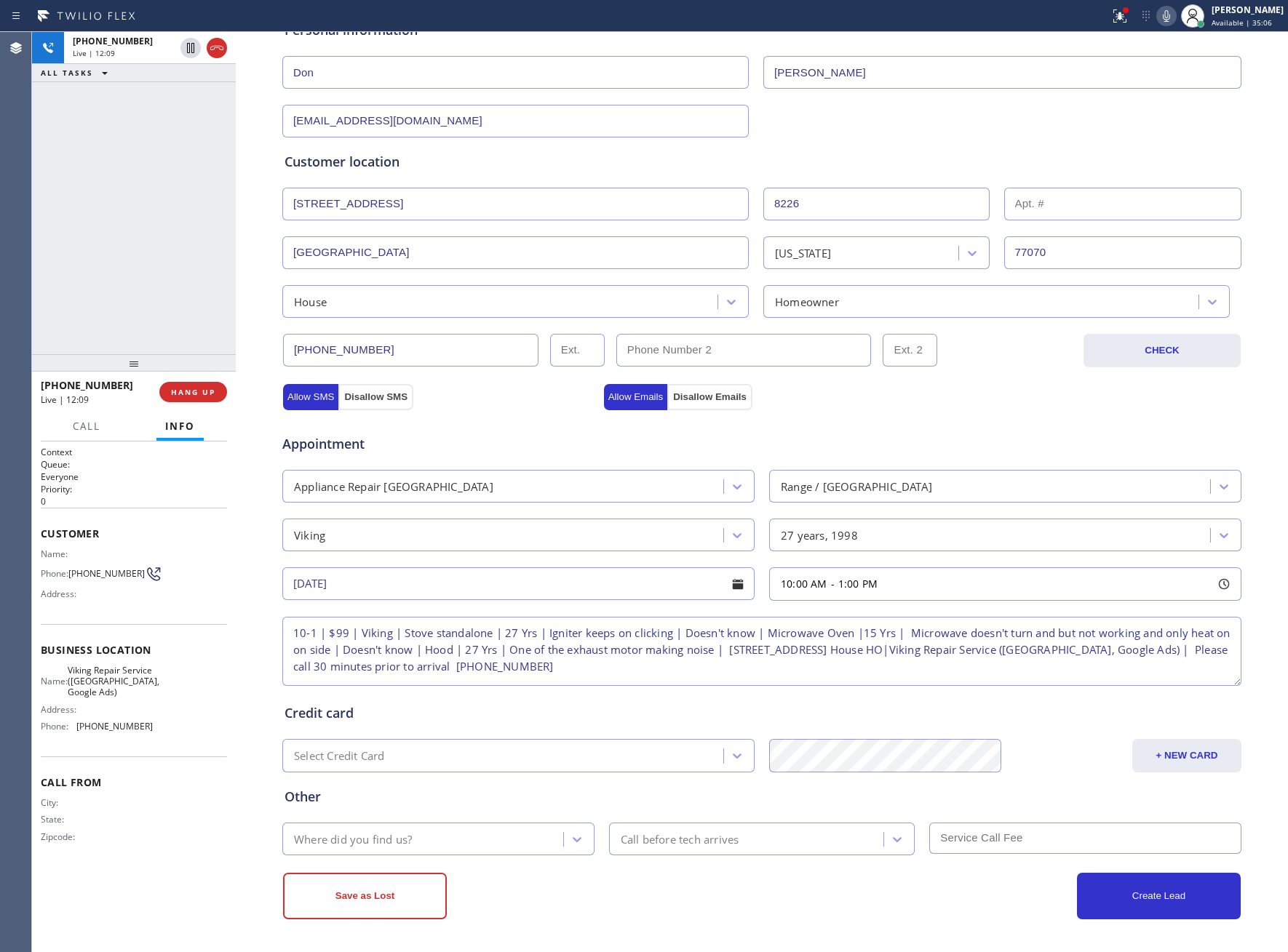
click at [495, 830] on div "Where did you find us?" at bounding box center [425, 839] width 277 height 26
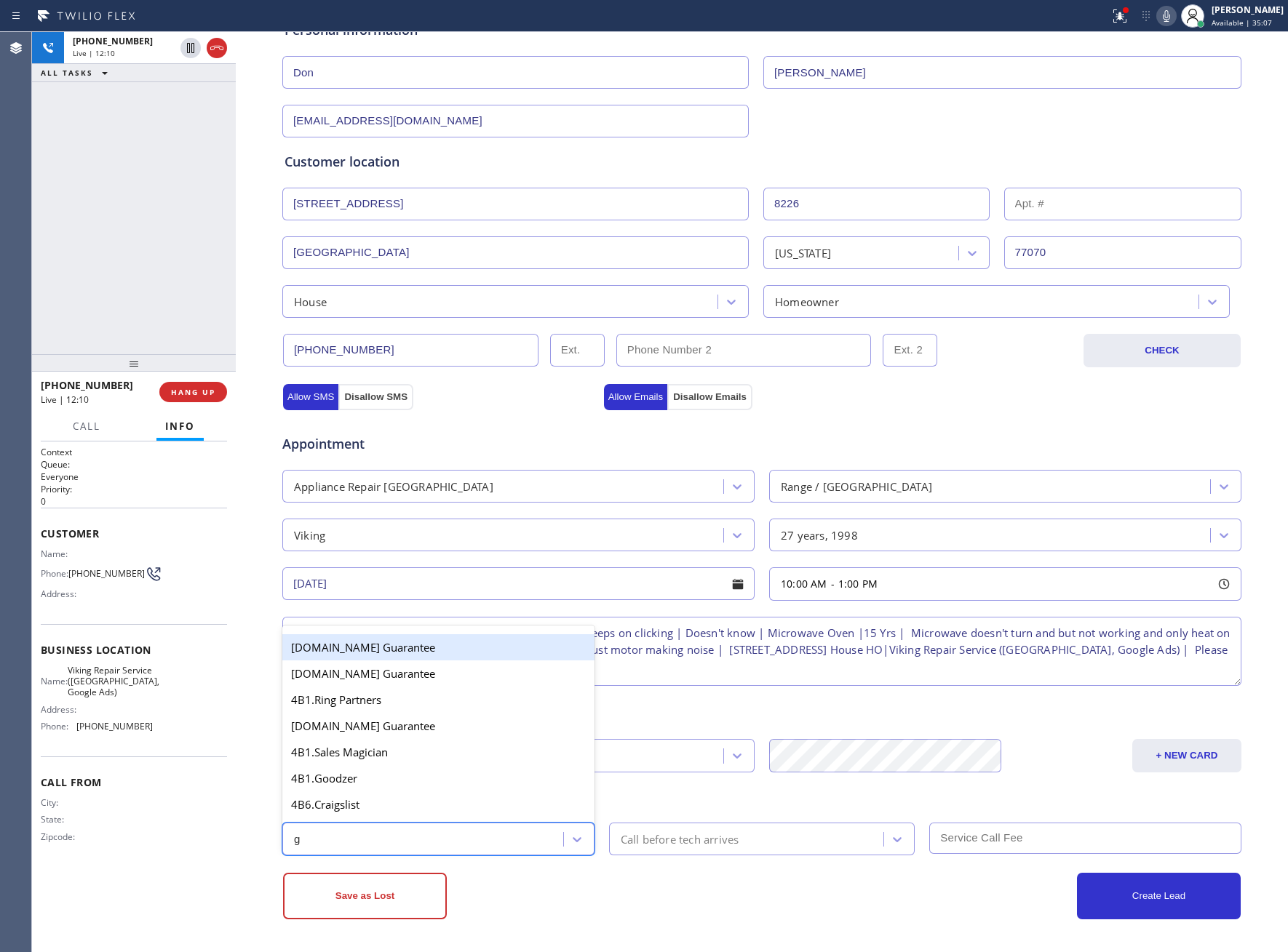
type input "go"
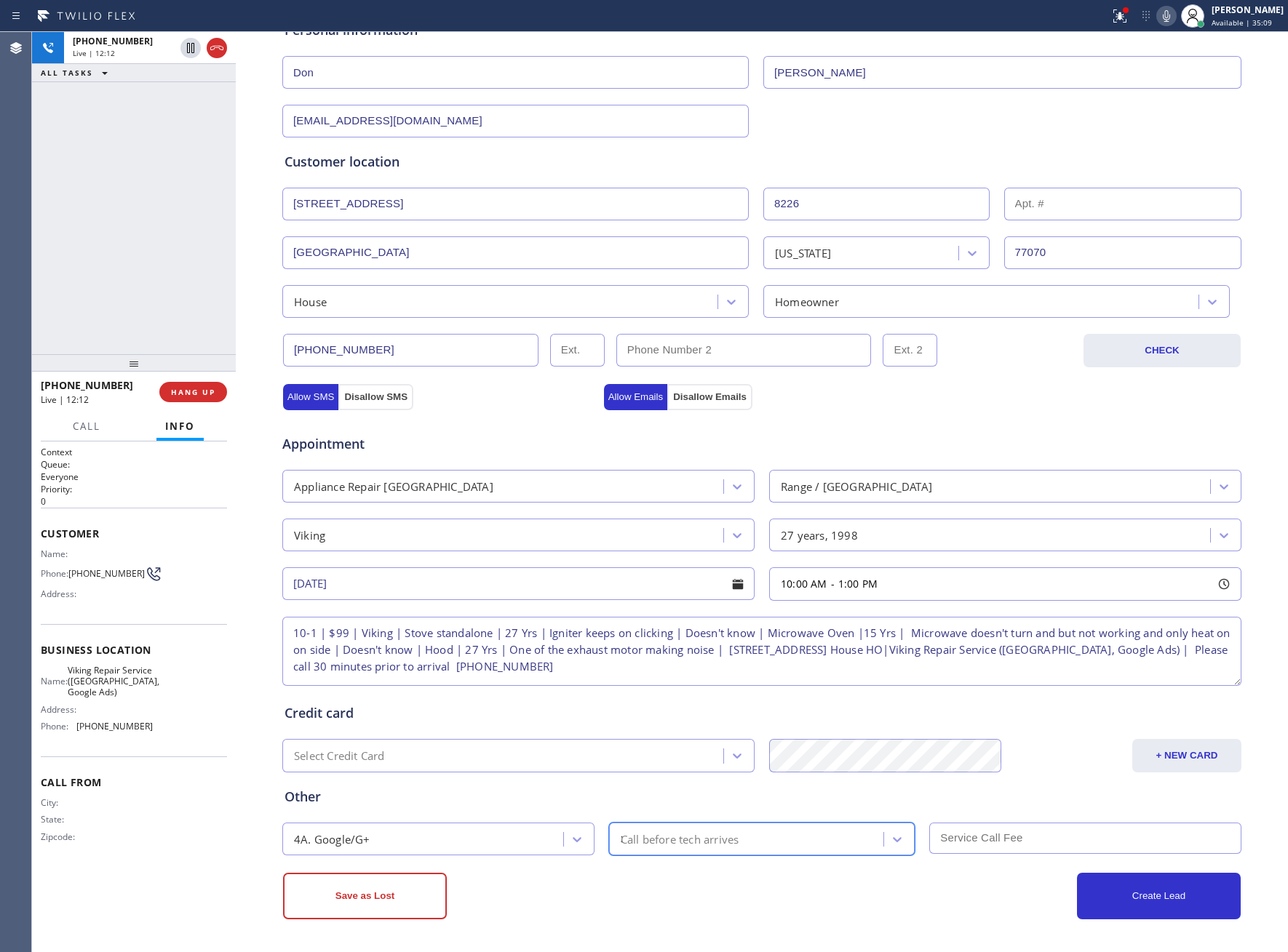
type input "30"
type input "9"
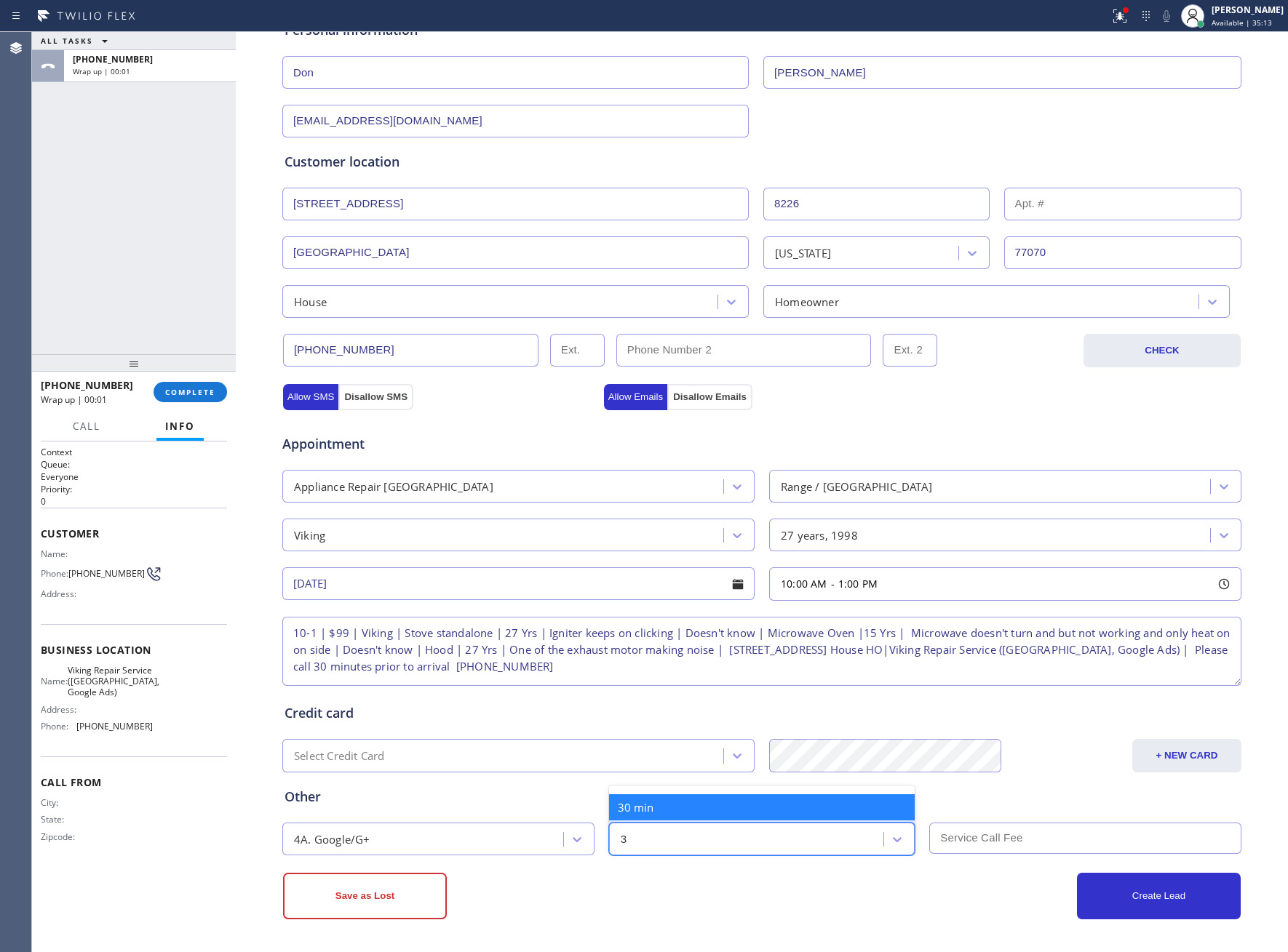
type input "30"
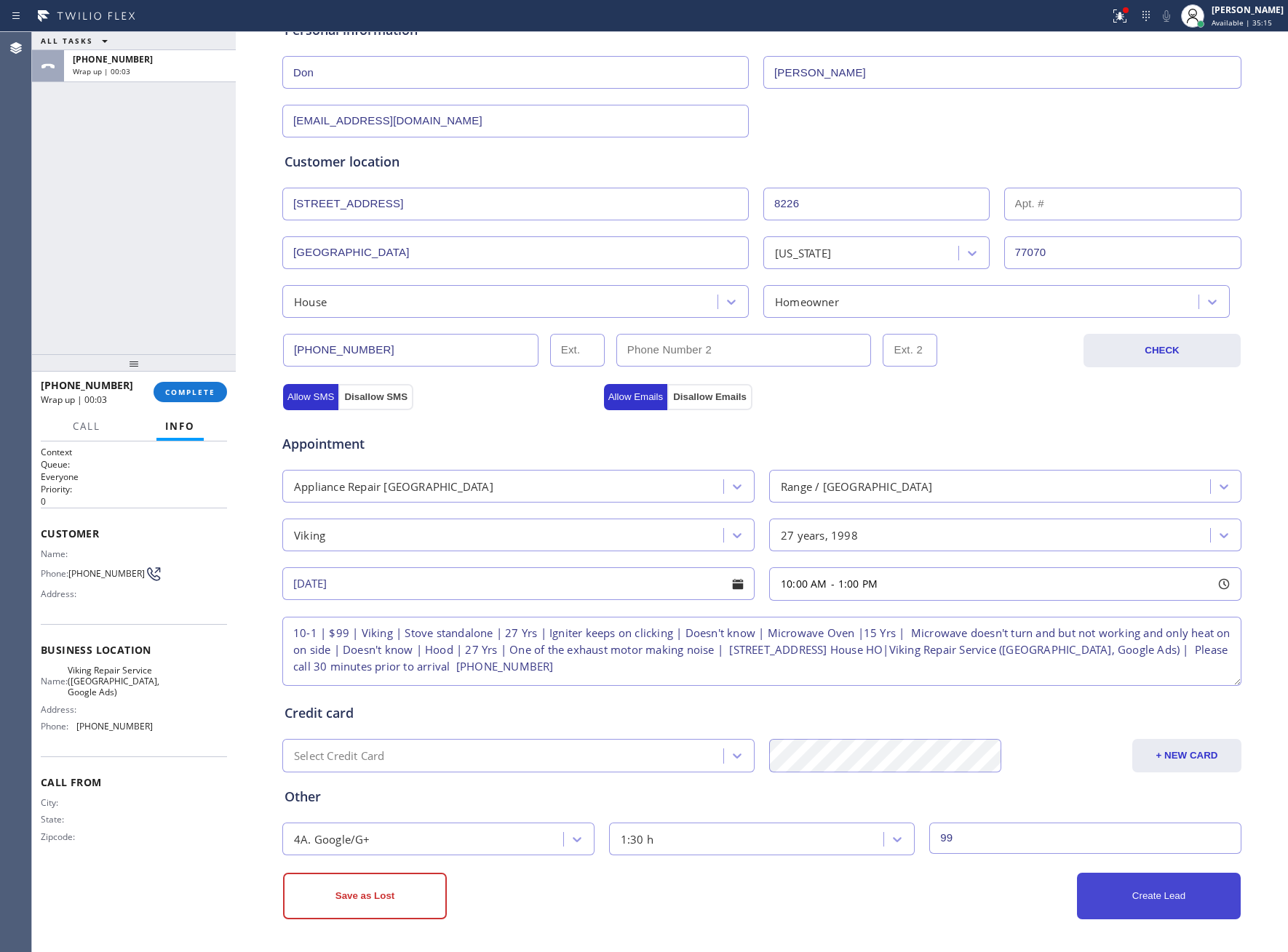
type input "99"
click at [1155, 897] on button "Create Lead" at bounding box center [1159, 896] width 164 height 46
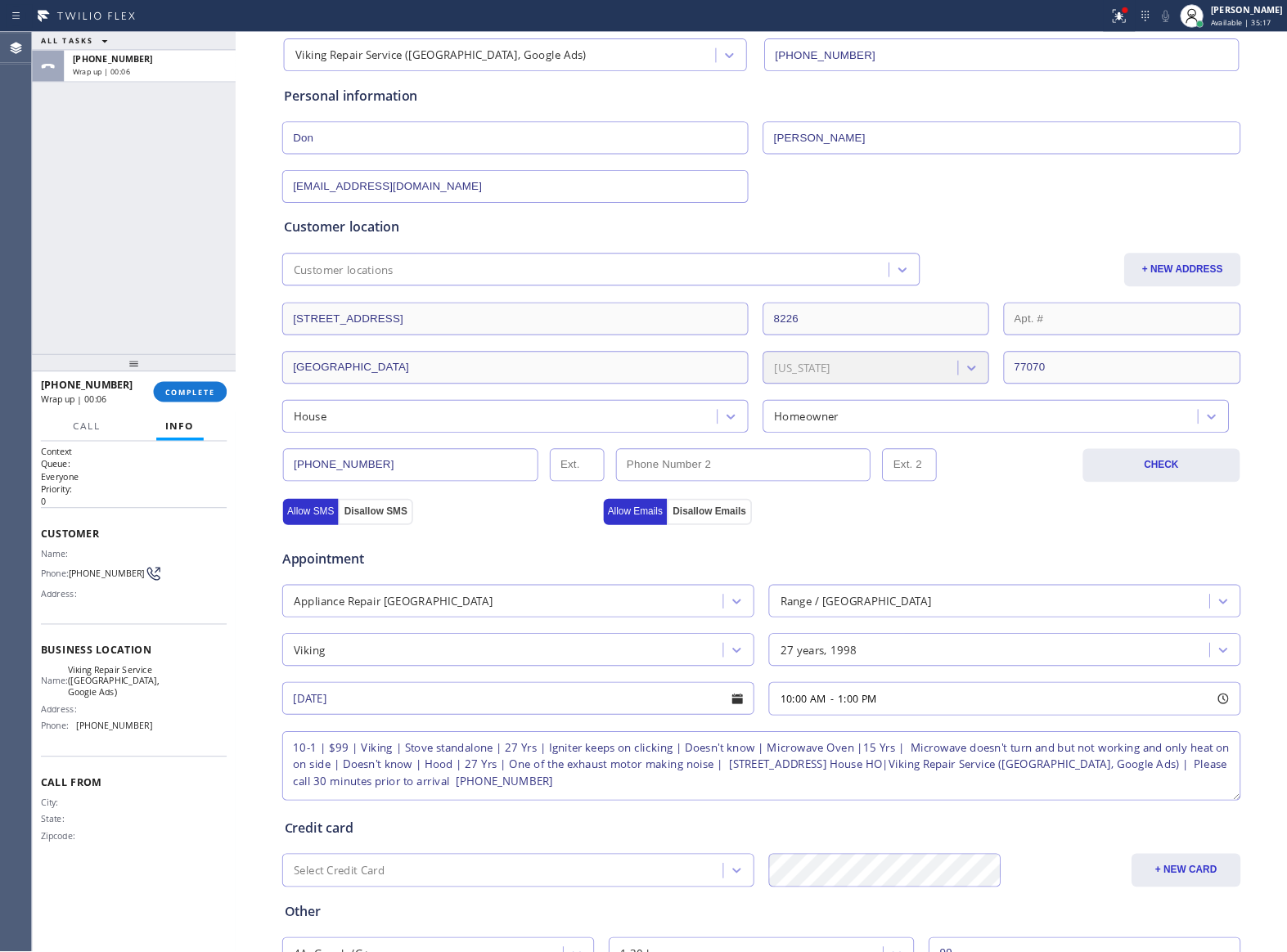
scroll to position [0, 0]
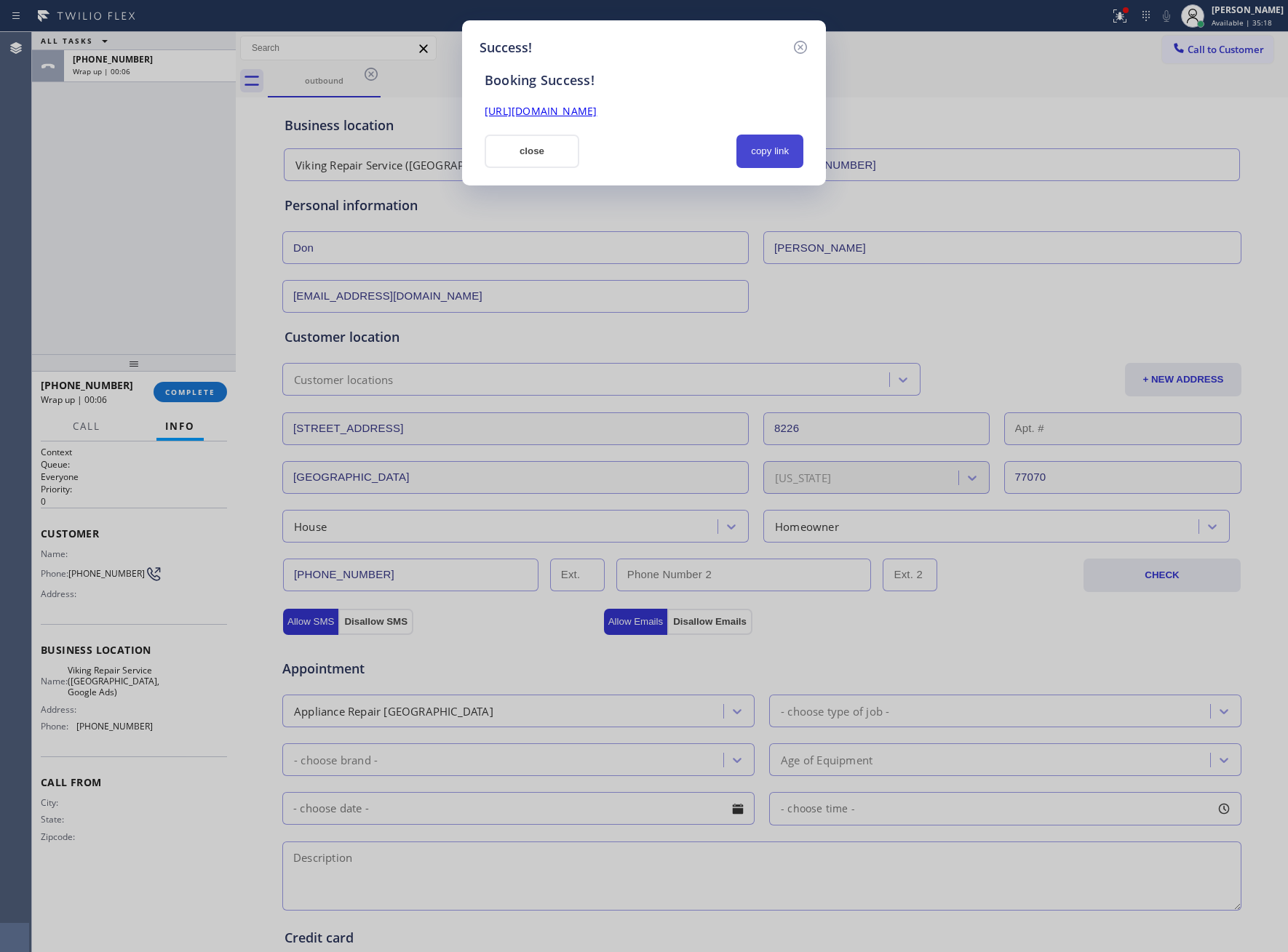
click at [770, 149] on button "copy link" at bounding box center [770, 151] width 67 height 33
click at [77, 253] on div "Success! Booking Success! [URL][DOMAIN_NAME] close copy link" at bounding box center [644, 476] width 1288 height 952
click at [531, 158] on button "close" at bounding box center [532, 151] width 95 height 33
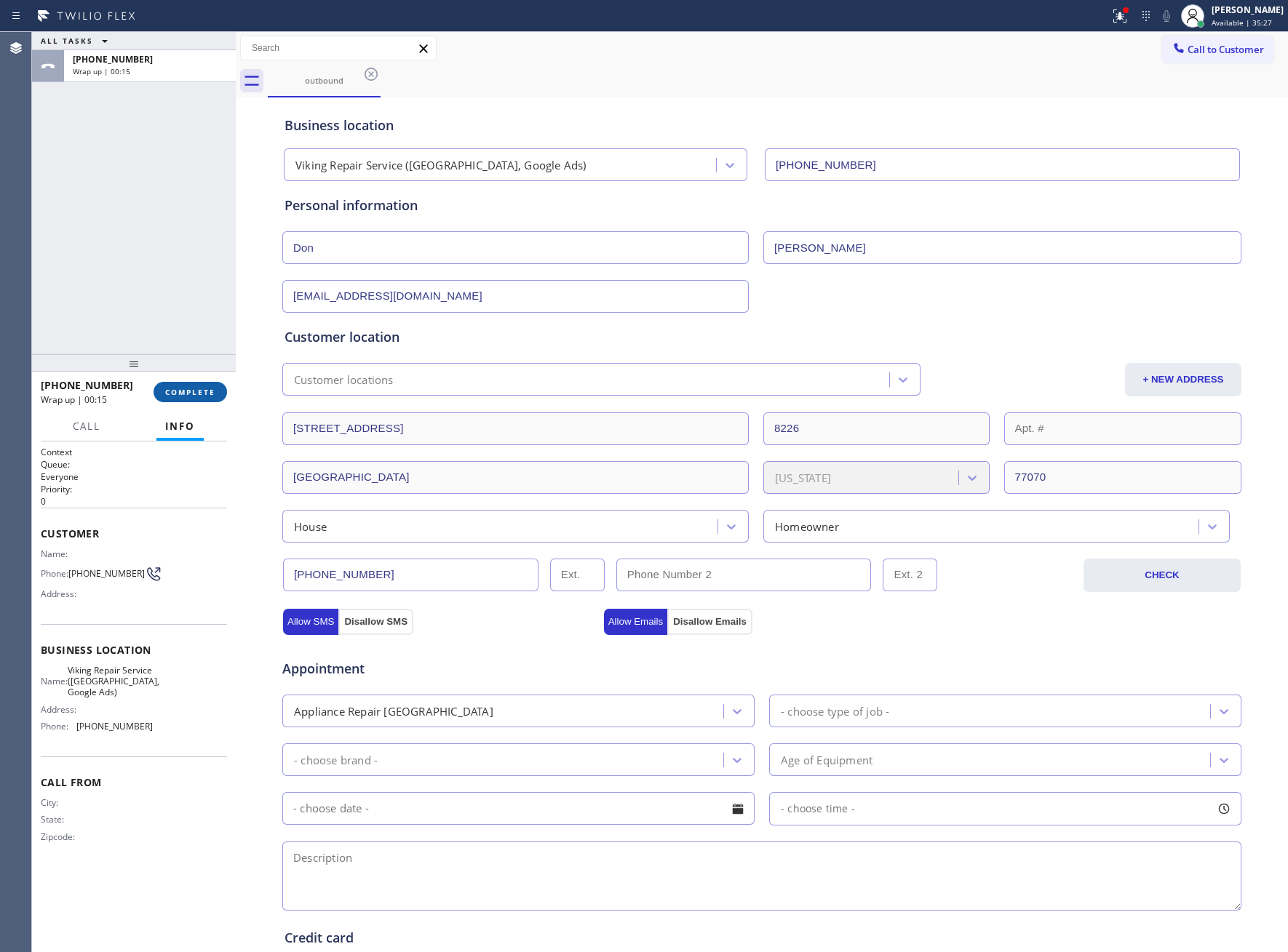
click at [184, 393] on span "COMPLETE" at bounding box center [190, 392] width 50 height 10
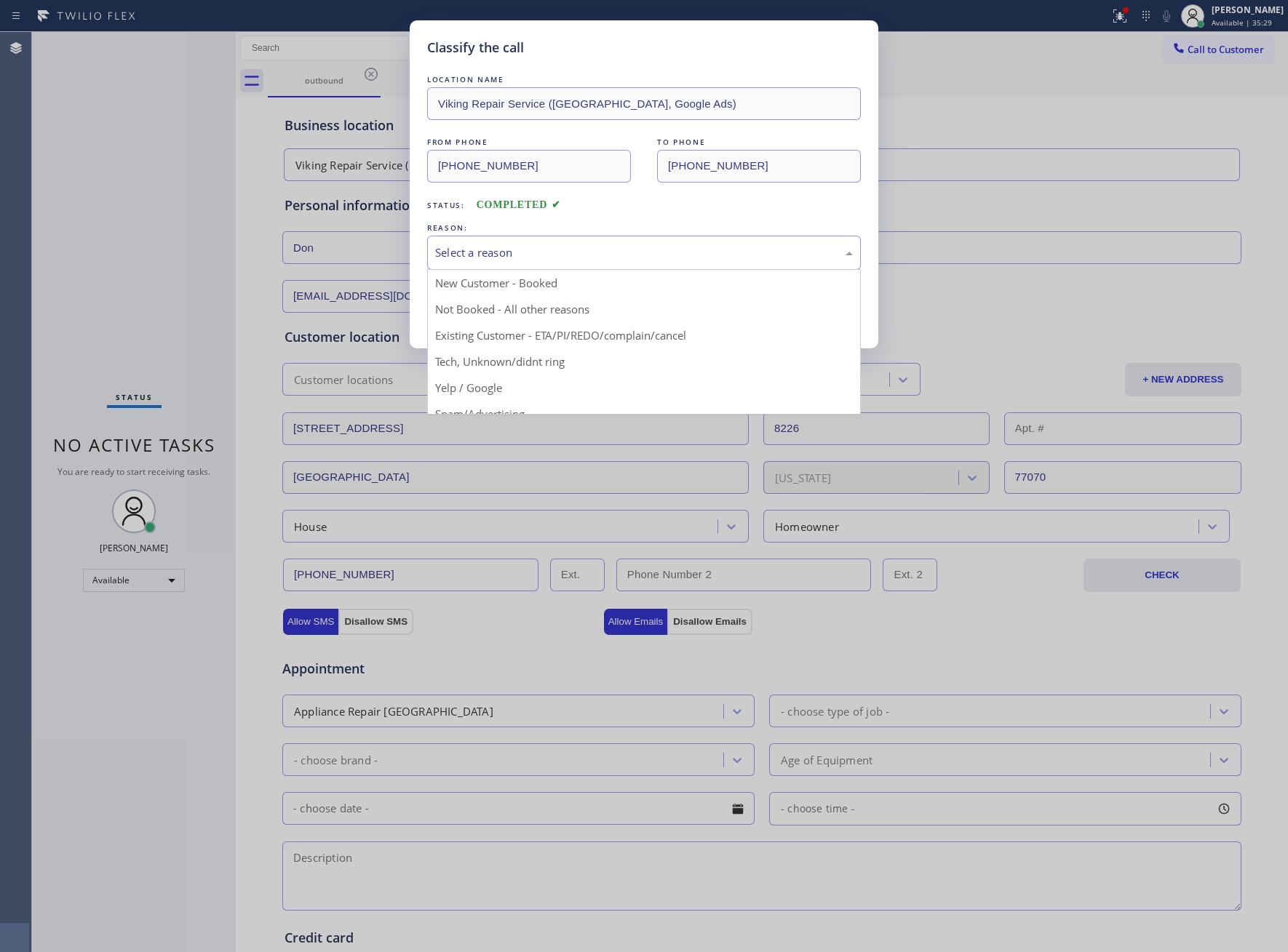
drag, startPoint x: 522, startPoint y: 252, endPoint x: 522, endPoint y: 276, distance: 24.0
click at [525, 251] on div "Select a reason" at bounding box center [644, 253] width 418 height 17
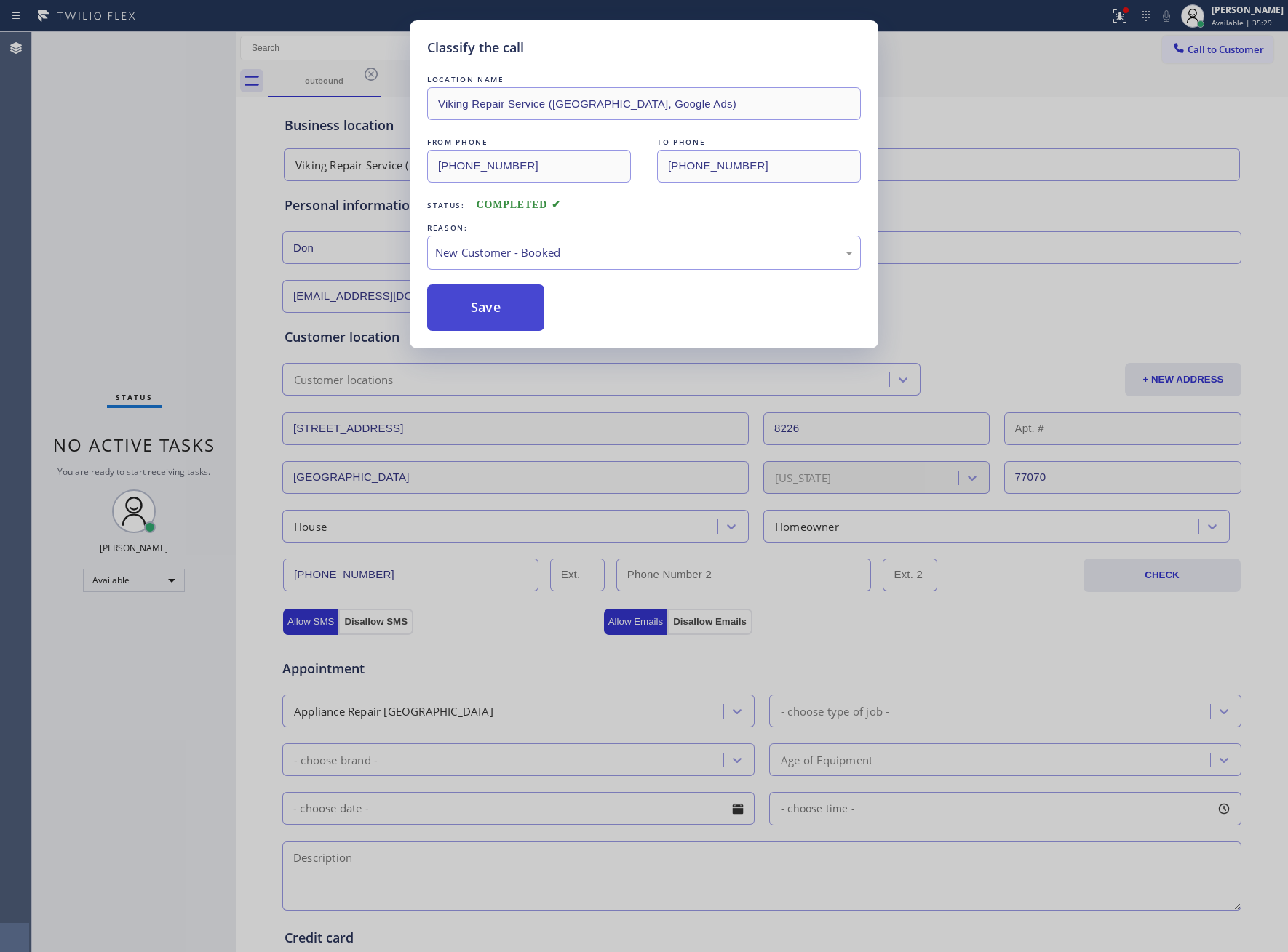
click at [496, 305] on button "Save" at bounding box center [485, 308] width 117 height 46
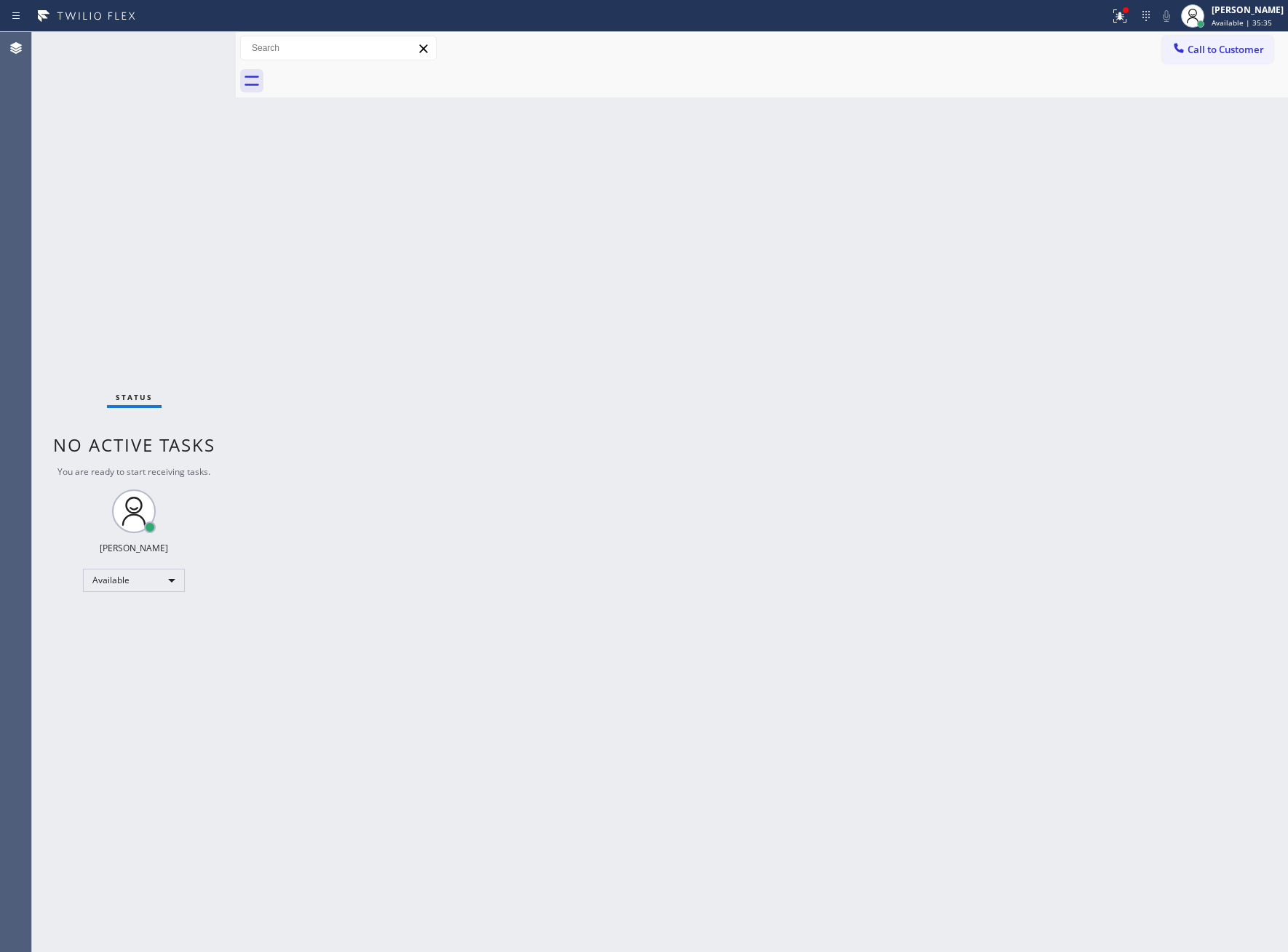
click at [262, 197] on div "Back to Dashboard Change Sender ID Customers Technicians Select a contact Outbo…" at bounding box center [762, 492] width 1052 height 920
click at [759, 535] on div "Back to Dashboard Change Sender ID Customers Technicians Select a contact Outbo…" at bounding box center [762, 492] width 1052 height 920
click at [166, 67] on div "Status No active tasks You are ready to start receiving tasks. [PERSON_NAME] Av…" at bounding box center [133, 492] width 204 height 920
click at [186, 60] on div "Status No active tasks You are ready to start receiving tasks. [PERSON_NAME] Av…" at bounding box center [133, 492] width 204 height 920
click at [188, 59] on div "Status No active tasks You are ready to start receiving tasks. [PERSON_NAME] Av…" at bounding box center [133, 492] width 204 height 920
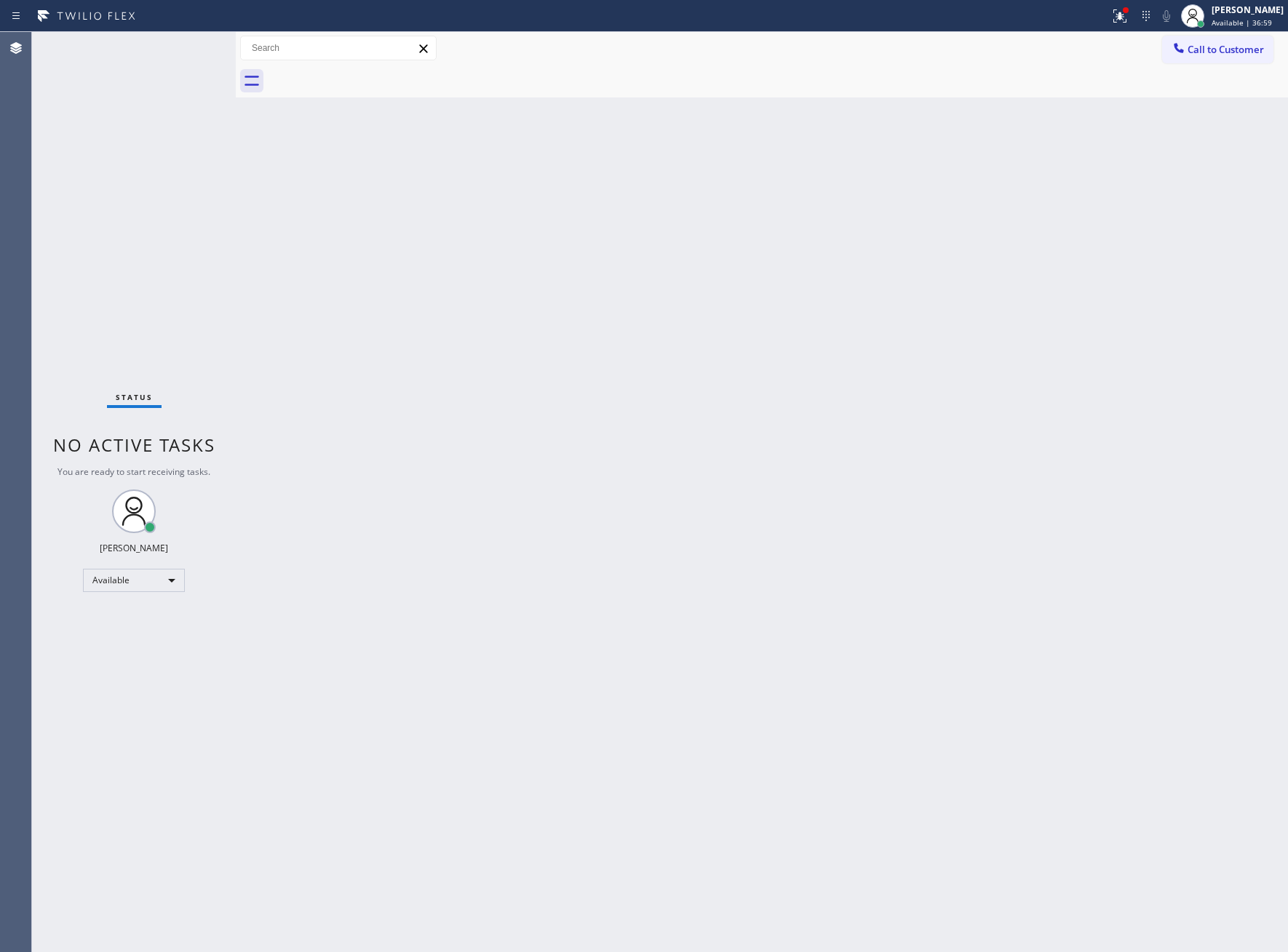
click at [188, 59] on div "Status No active tasks You are ready to start receiving tasks. [PERSON_NAME] Av…" at bounding box center [133, 492] width 204 height 920
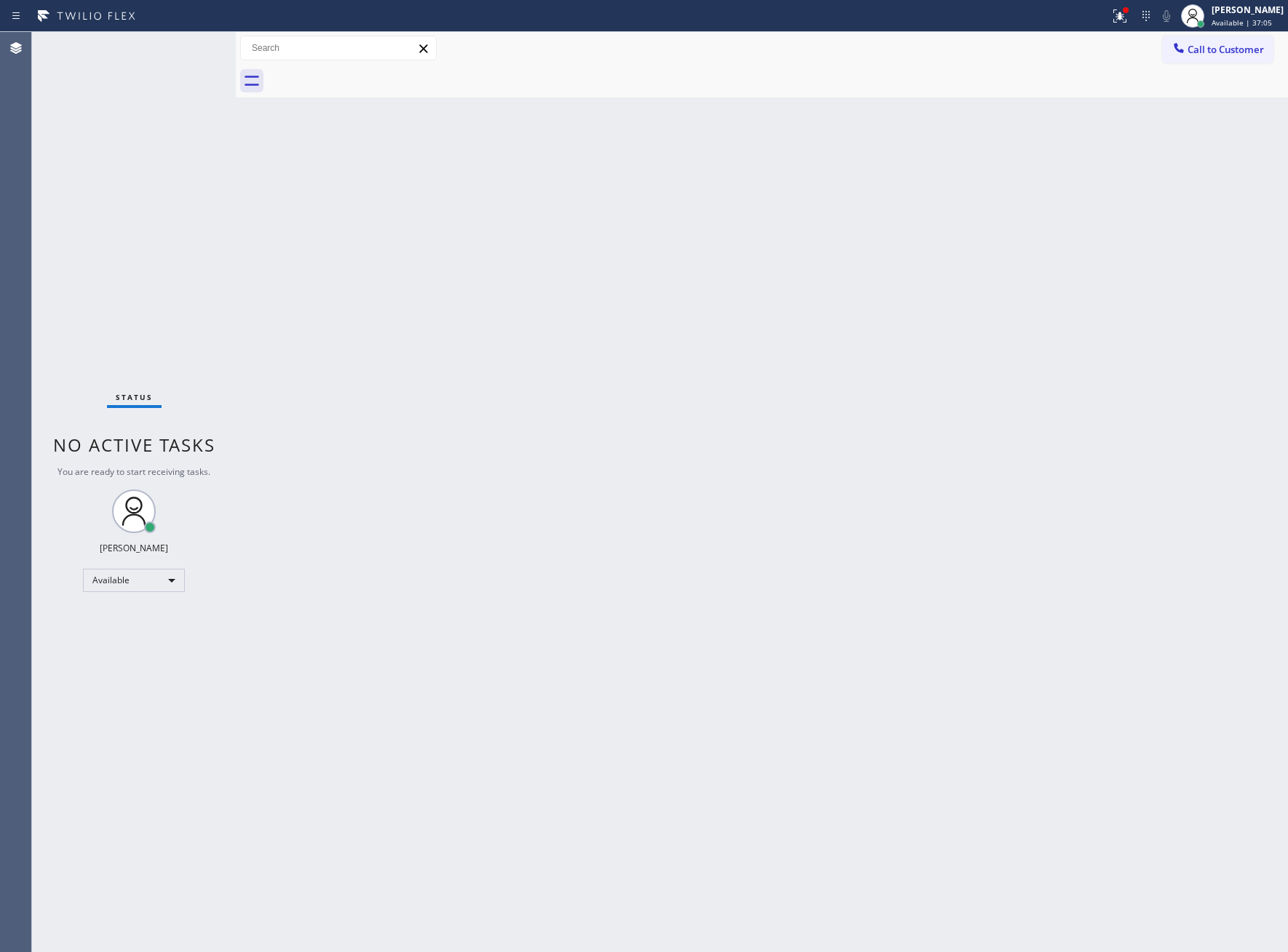
click at [188, 59] on div "Status No active tasks You are ready to start receiving tasks. [PERSON_NAME] Av…" at bounding box center [133, 492] width 204 height 920
click at [191, 55] on div "Status No active tasks You are ready to start receiving tasks. [PERSON_NAME] Av…" at bounding box center [133, 492] width 204 height 920
click at [190, 43] on div "Status No active tasks You are ready to start receiving tasks. [PERSON_NAME] Av…" at bounding box center [133, 492] width 204 height 920
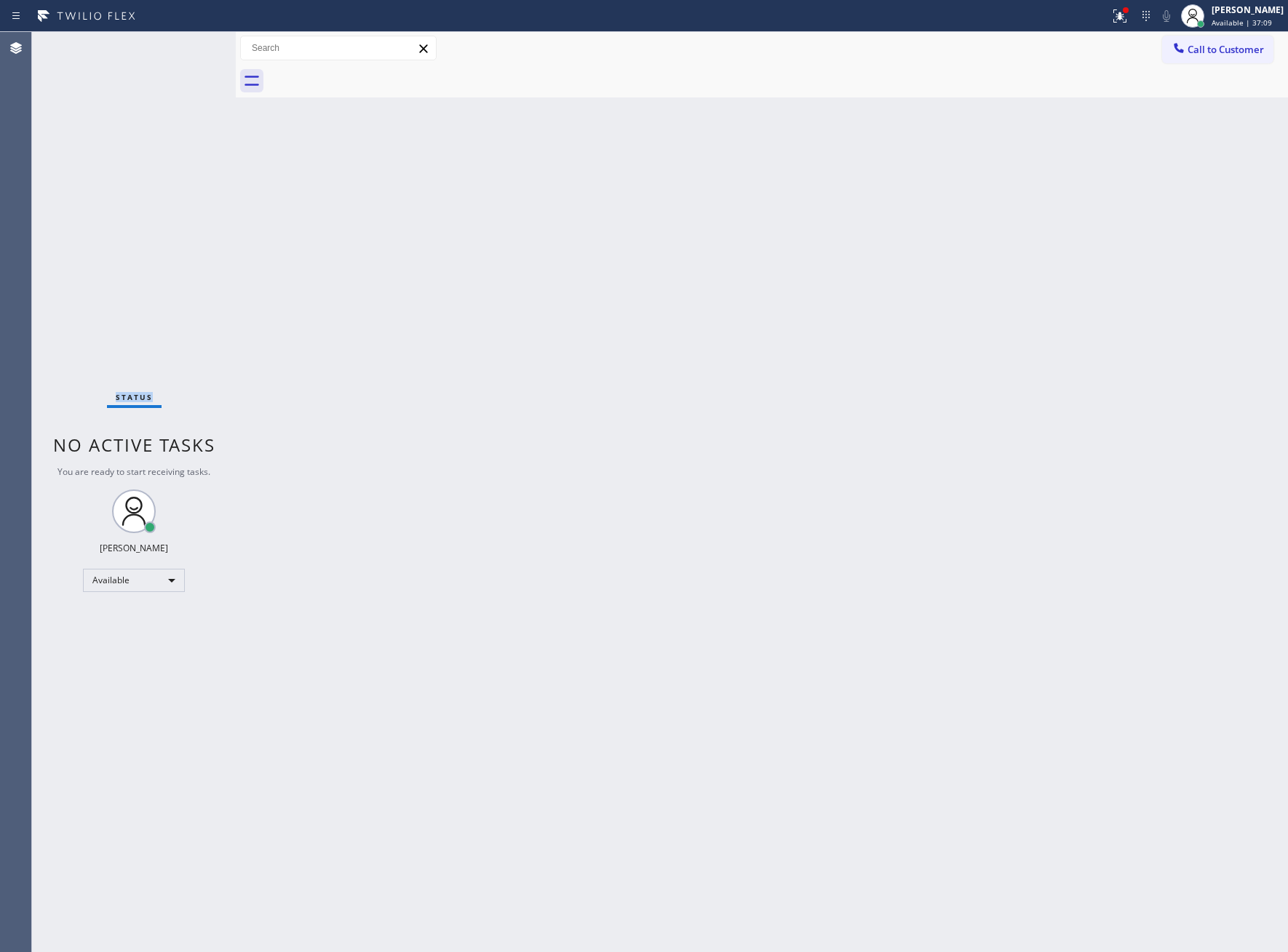
click at [190, 43] on div "Status No active tasks You are ready to start receiving tasks. [PERSON_NAME] Av…" at bounding box center [133, 492] width 204 height 920
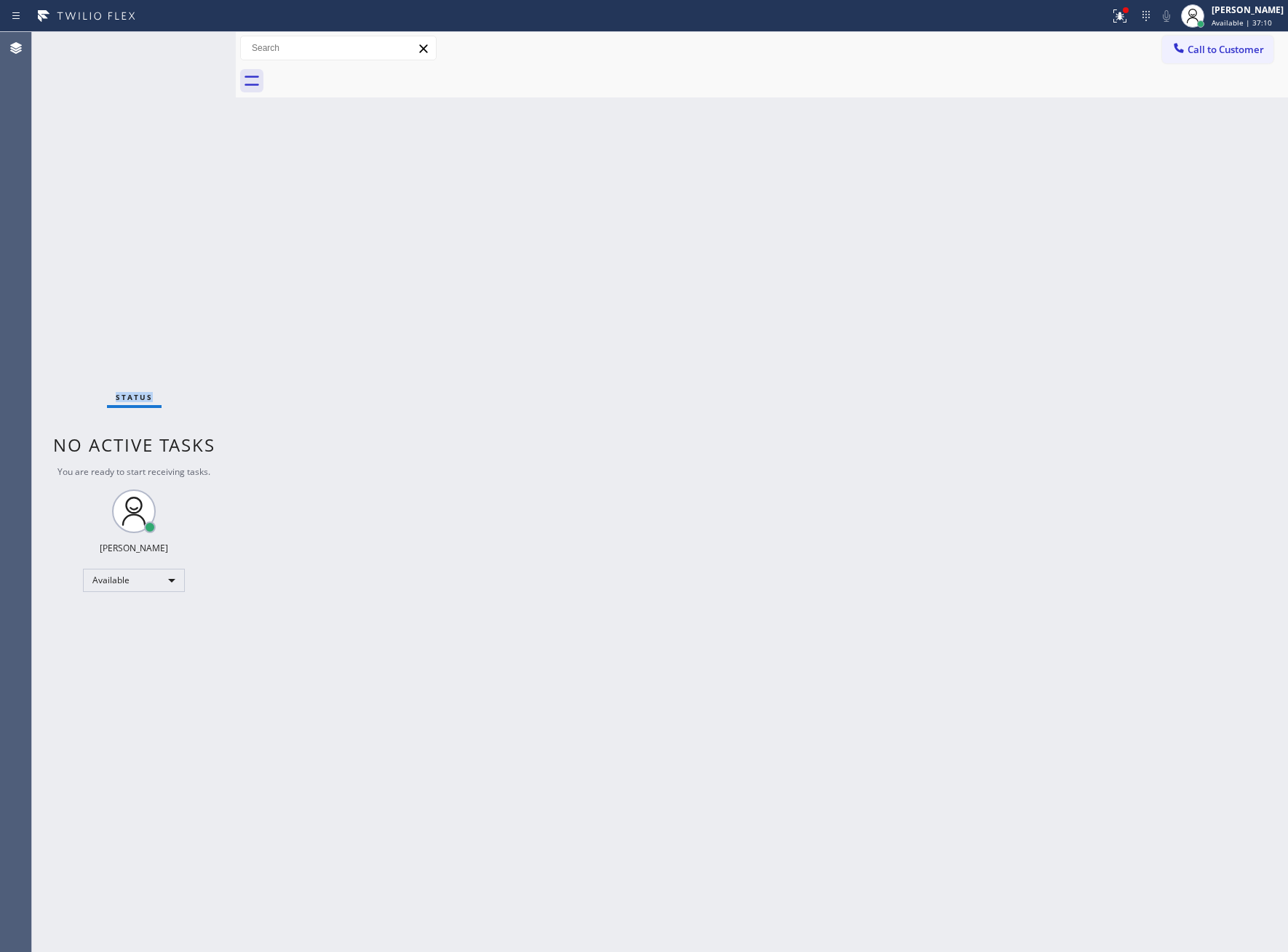
click at [190, 43] on div "Status No active tasks You are ready to start receiving tasks. [PERSON_NAME] Av…" at bounding box center [133, 492] width 204 height 920
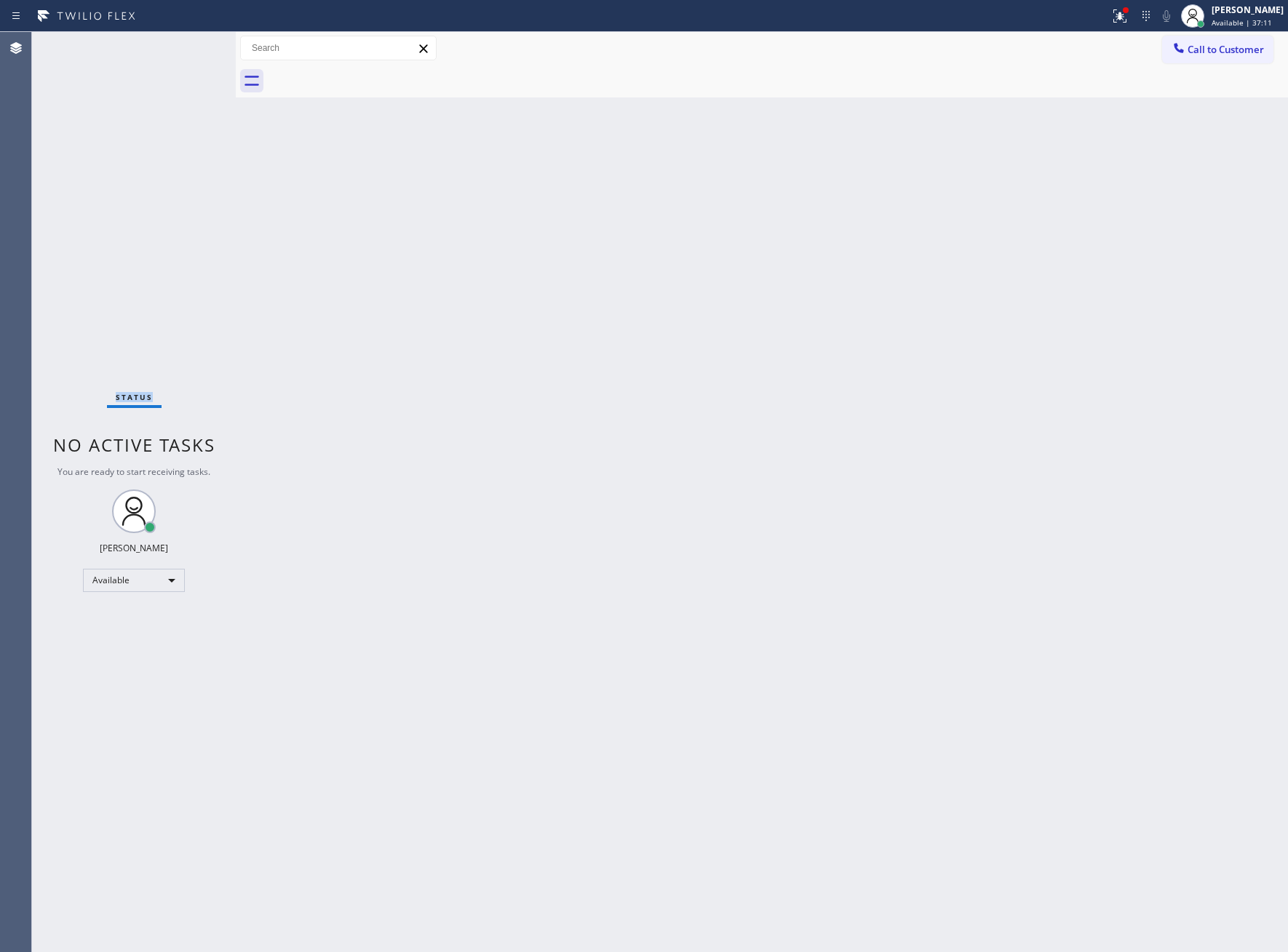
click at [190, 43] on div "Status No active tasks You are ready to start receiving tasks. [PERSON_NAME] Av…" at bounding box center [133, 492] width 204 height 920
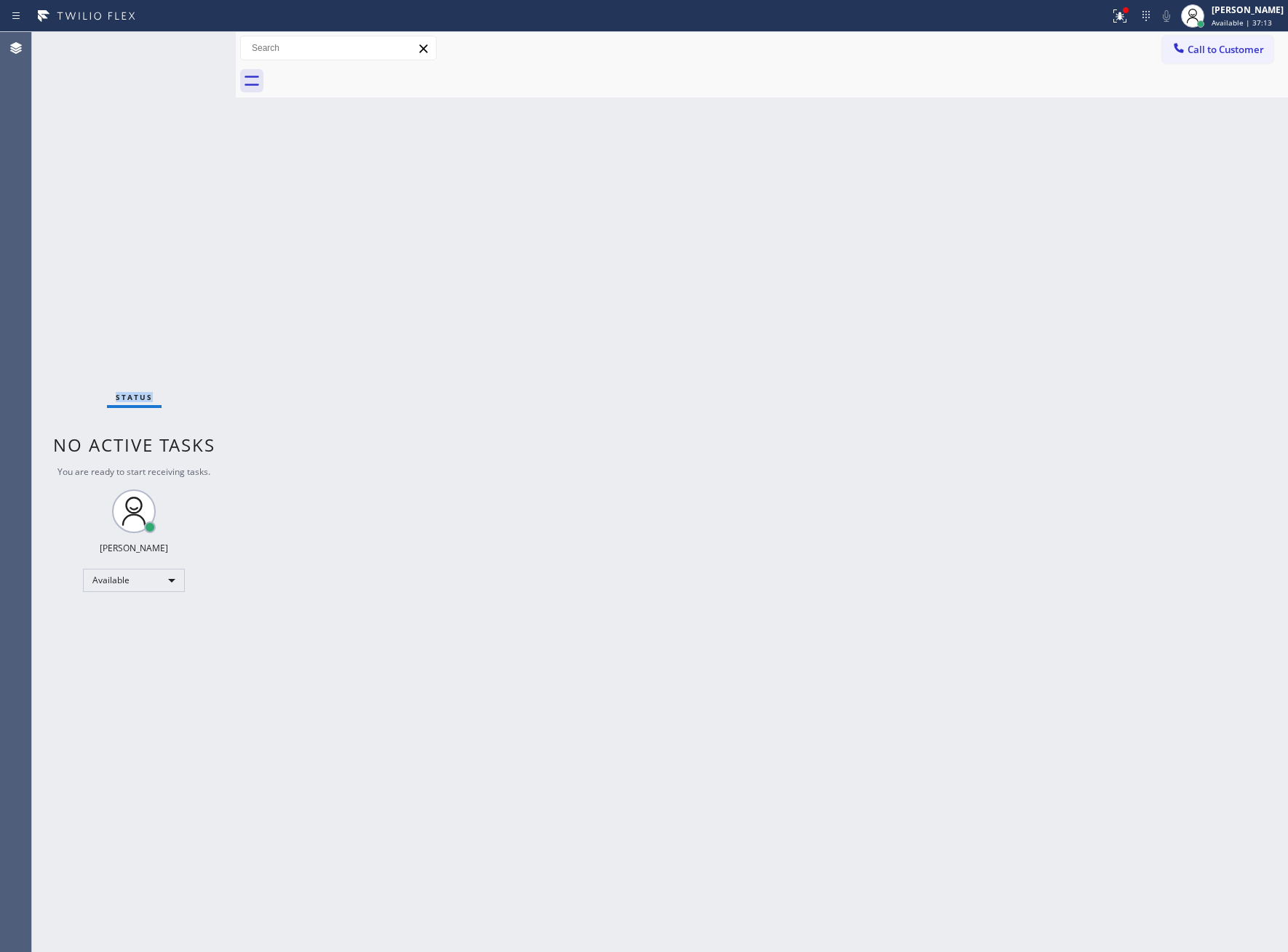
click at [190, 43] on div "Status No active tasks You are ready to start receiving tasks. [PERSON_NAME] Av…" at bounding box center [133, 492] width 204 height 920
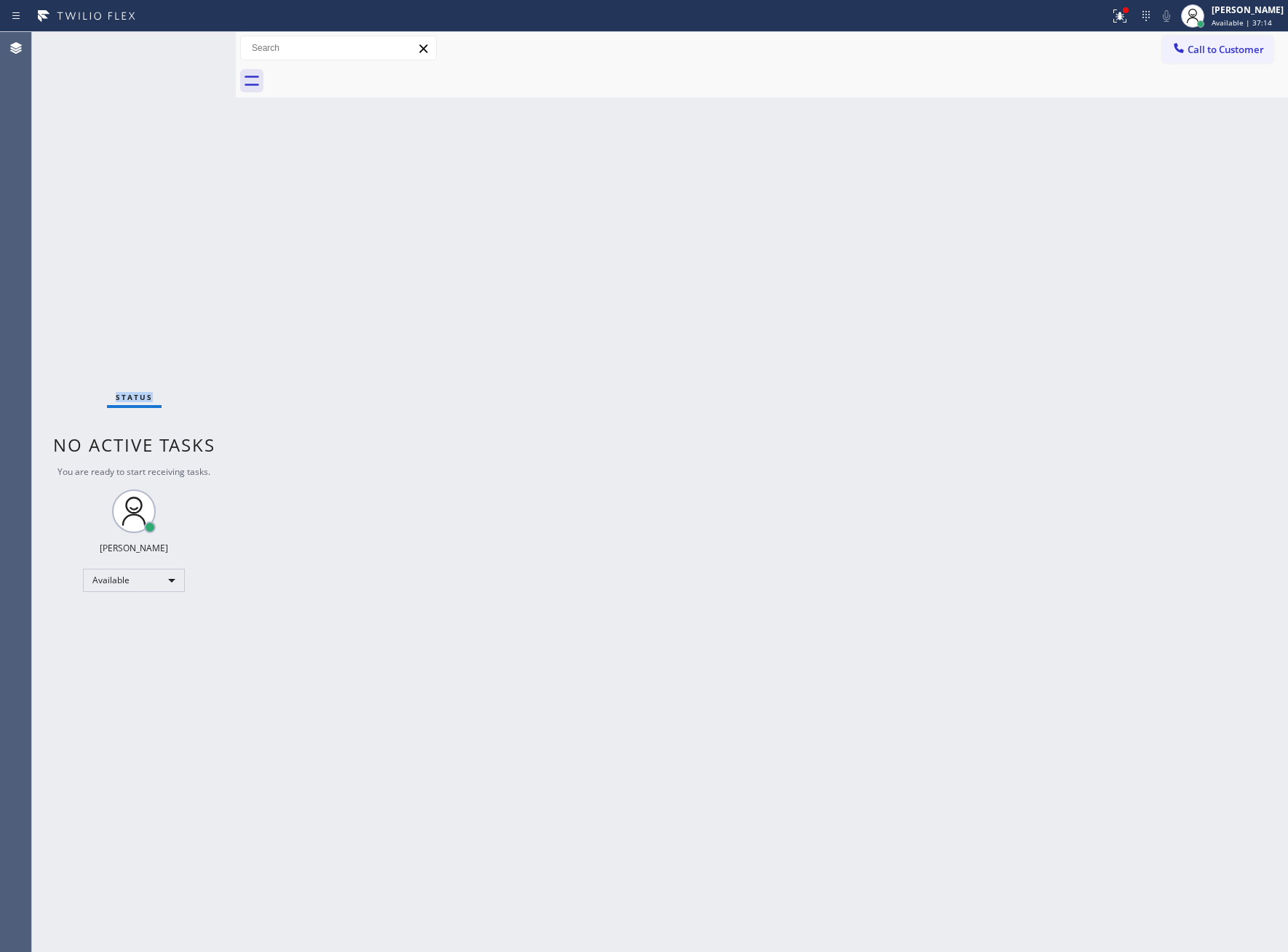
click at [190, 43] on div "Status No active tasks You are ready to start receiving tasks. [PERSON_NAME] Av…" at bounding box center [133, 492] width 204 height 920
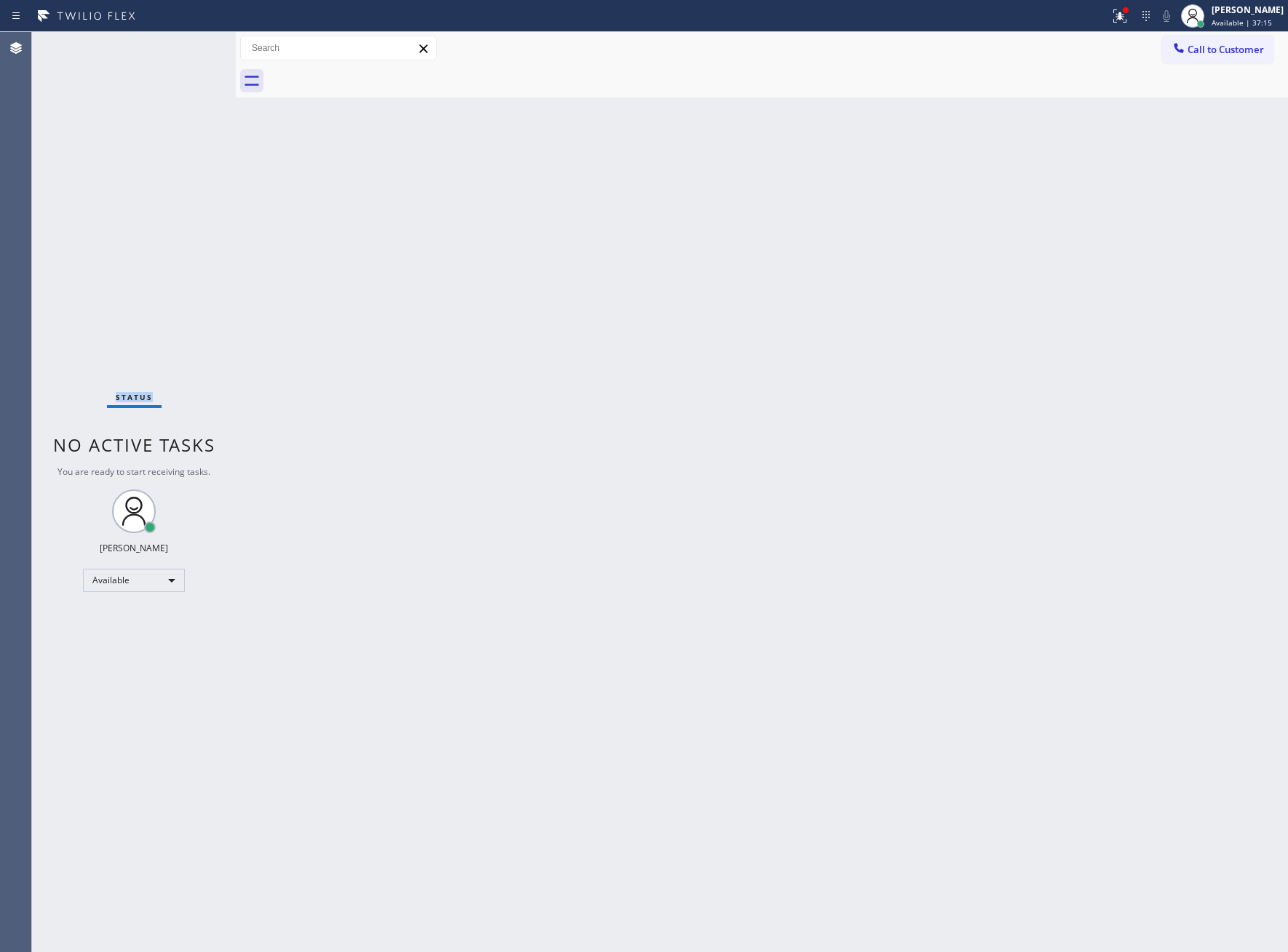
click at [190, 43] on div "Status No active tasks You are ready to start receiving tasks. [PERSON_NAME] Av…" at bounding box center [133, 492] width 204 height 920
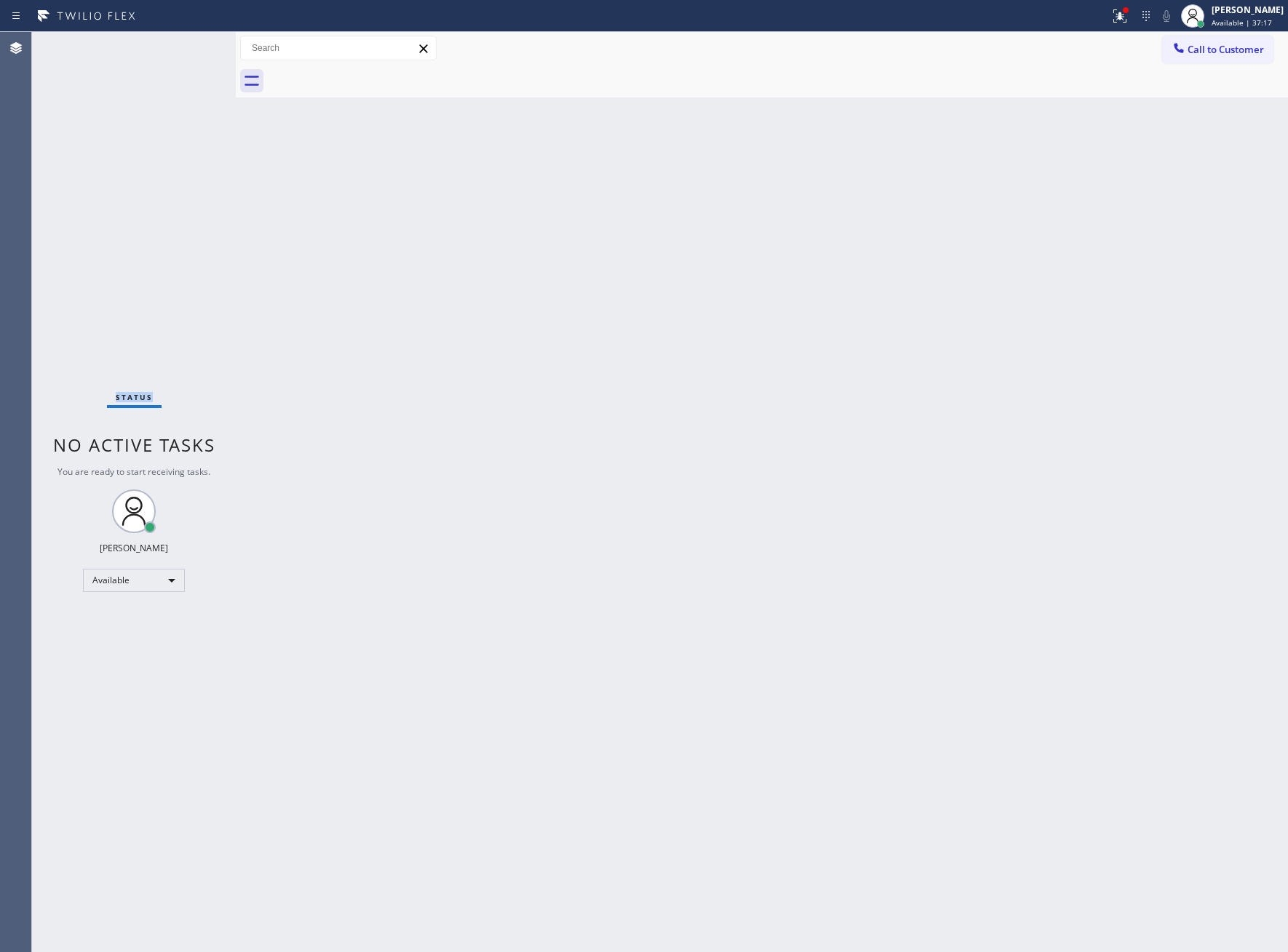
click at [190, 43] on div "Status No active tasks You are ready to start receiving tasks. [PERSON_NAME] Av…" at bounding box center [133, 492] width 204 height 920
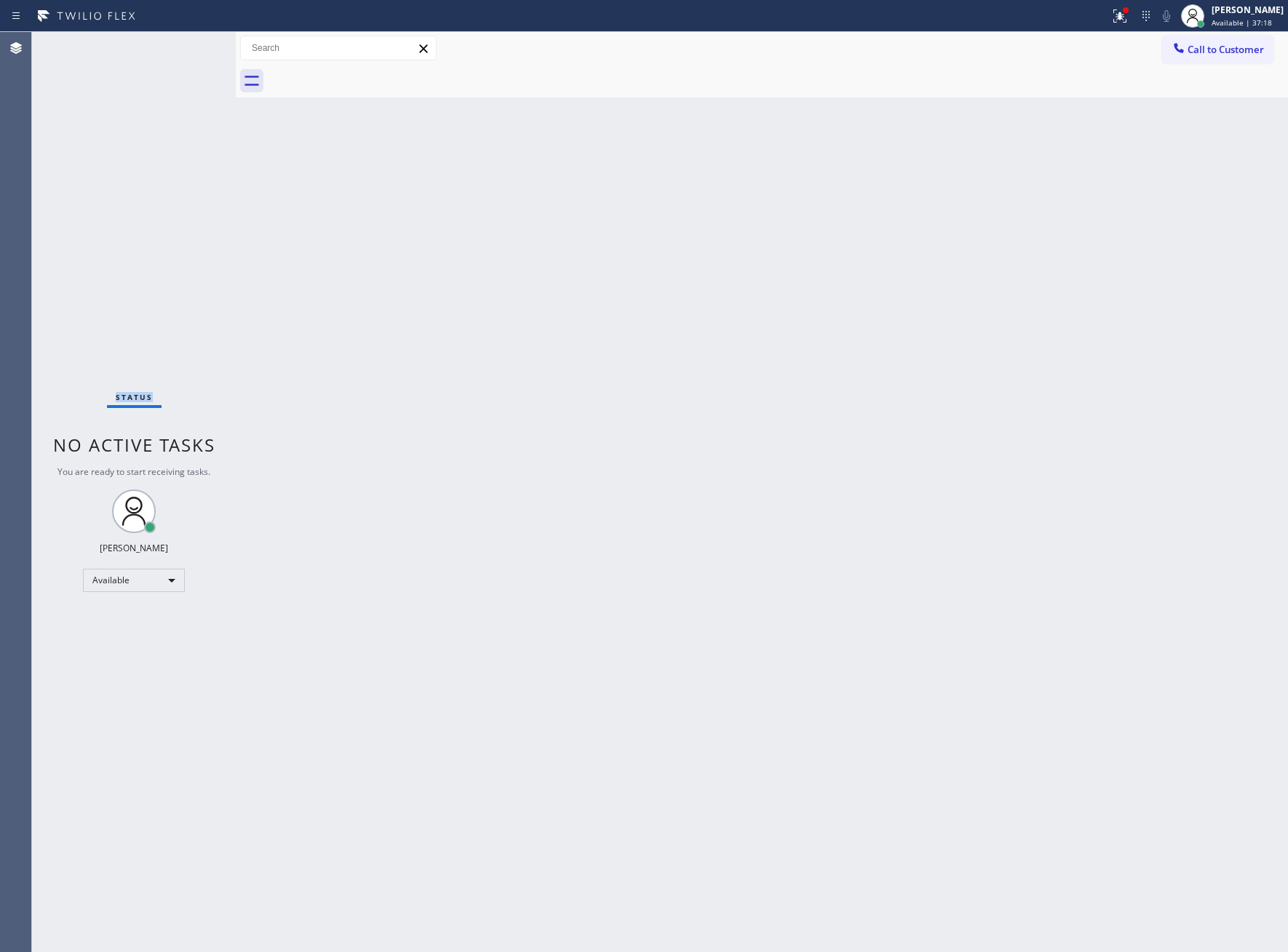
click at [190, 43] on div "Status No active tasks You are ready to start receiving tasks. [PERSON_NAME] Av…" at bounding box center [133, 492] width 204 height 920
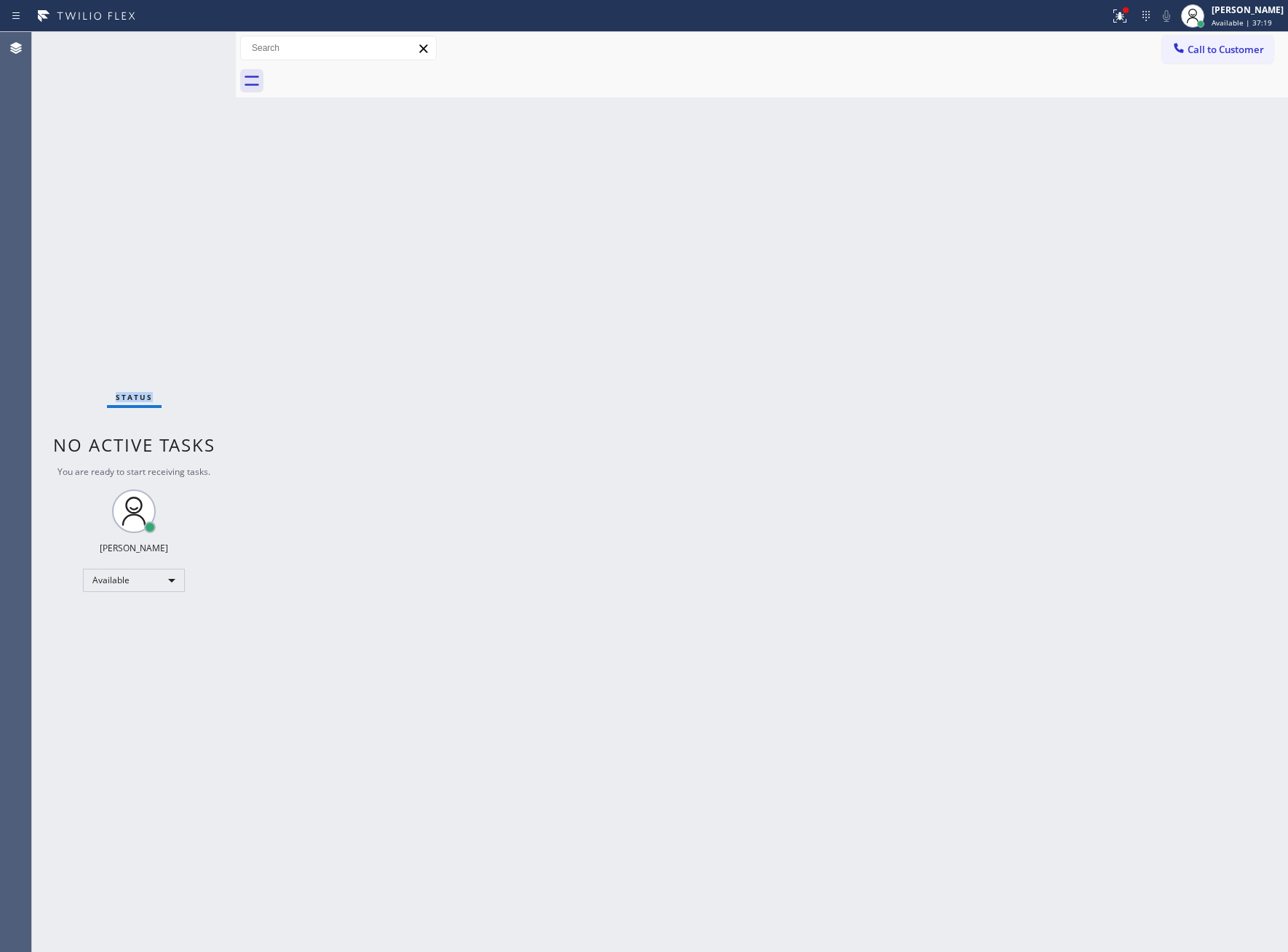
click at [190, 43] on div "Status No active tasks You are ready to start receiving tasks. [PERSON_NAME] Av…" at bounding box center [133, 492] width 204 height 920
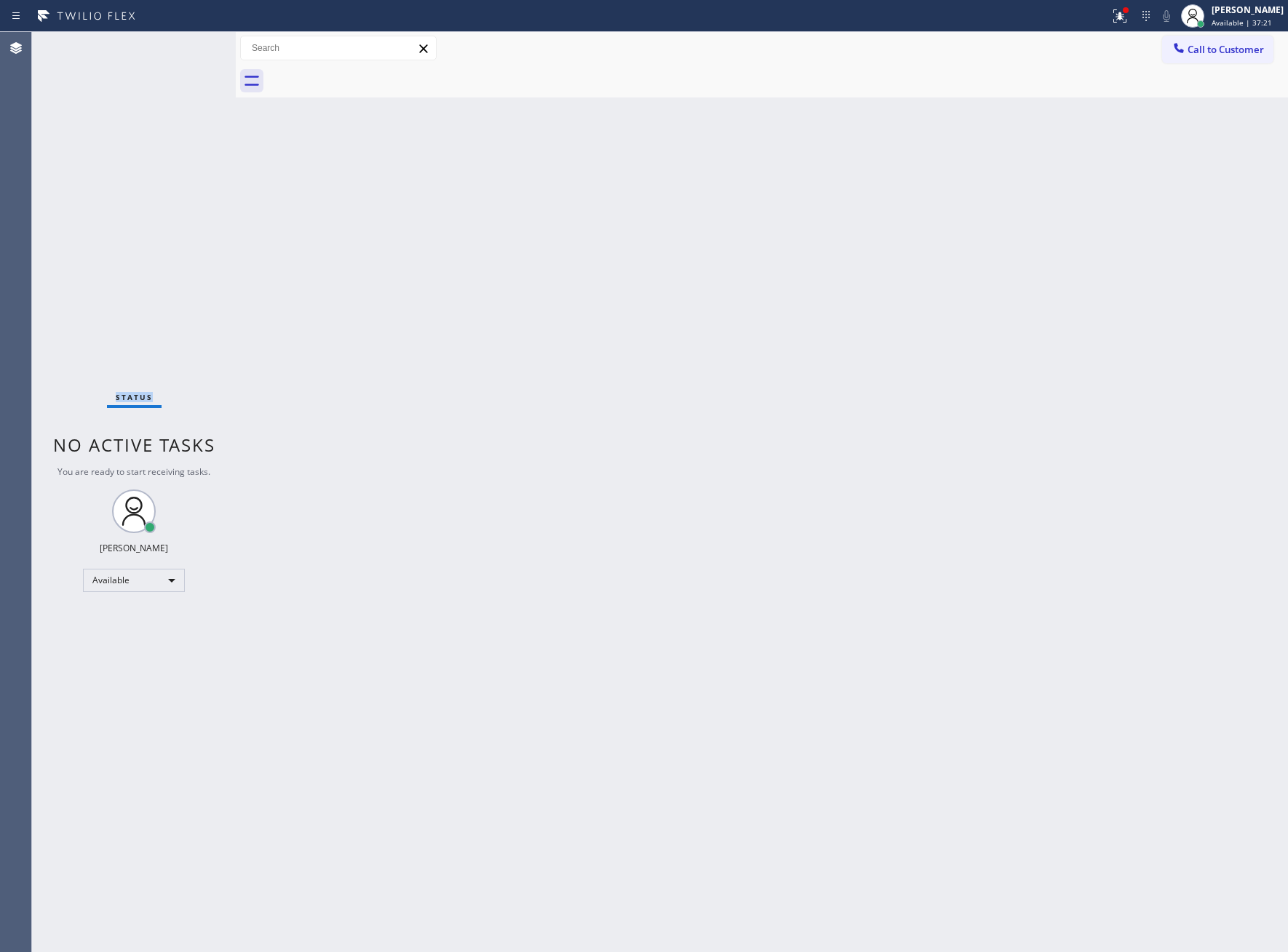
click at [190, 43] on div "Status No active tasks You are ready to start receiving tasks. [PERSON_NAME] Av…" at bounding box center [133, 492] width 204 height 920
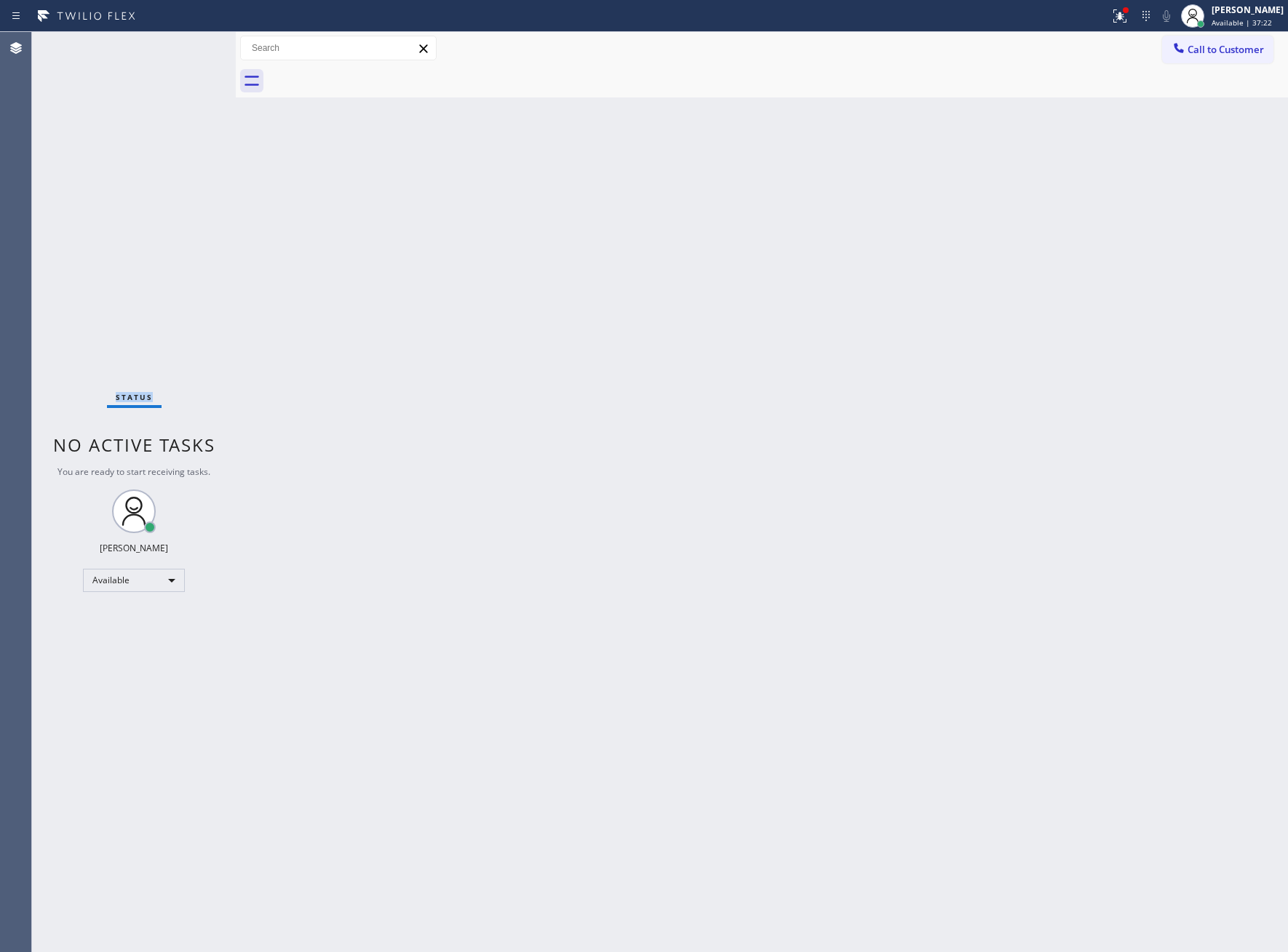
click at [190, 43] on div "Status No active tasks You are ready to start receiving tasks. [PERSON_NAME] Av…" at bounding box center [133, 492] width 204 height 920
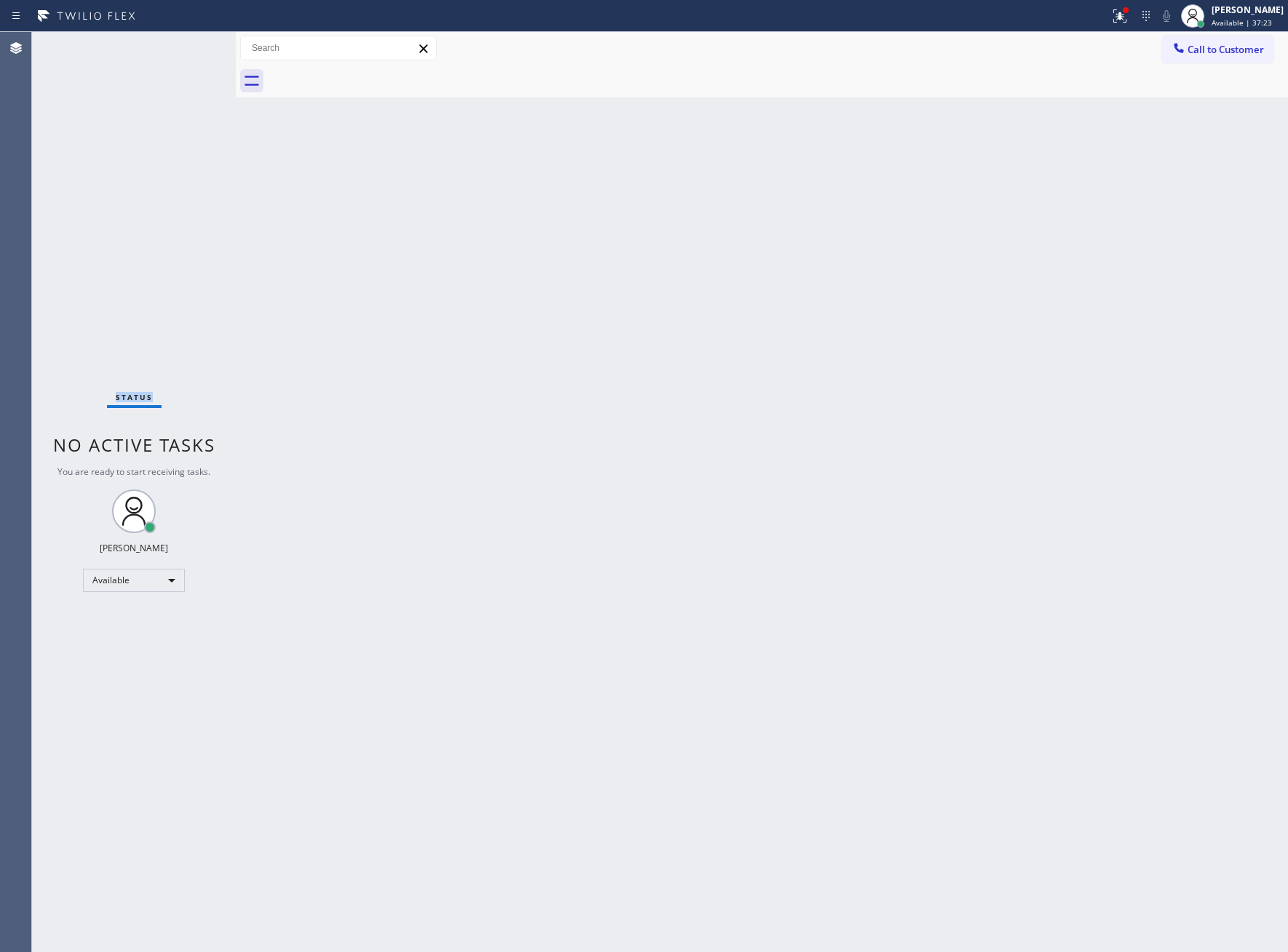
click at [190, 43] on div "Status No active tasks You are ready to start receiving tasks. [PERSON_NAME] Av…" at bounding box center [133, 492] width 204 height 920
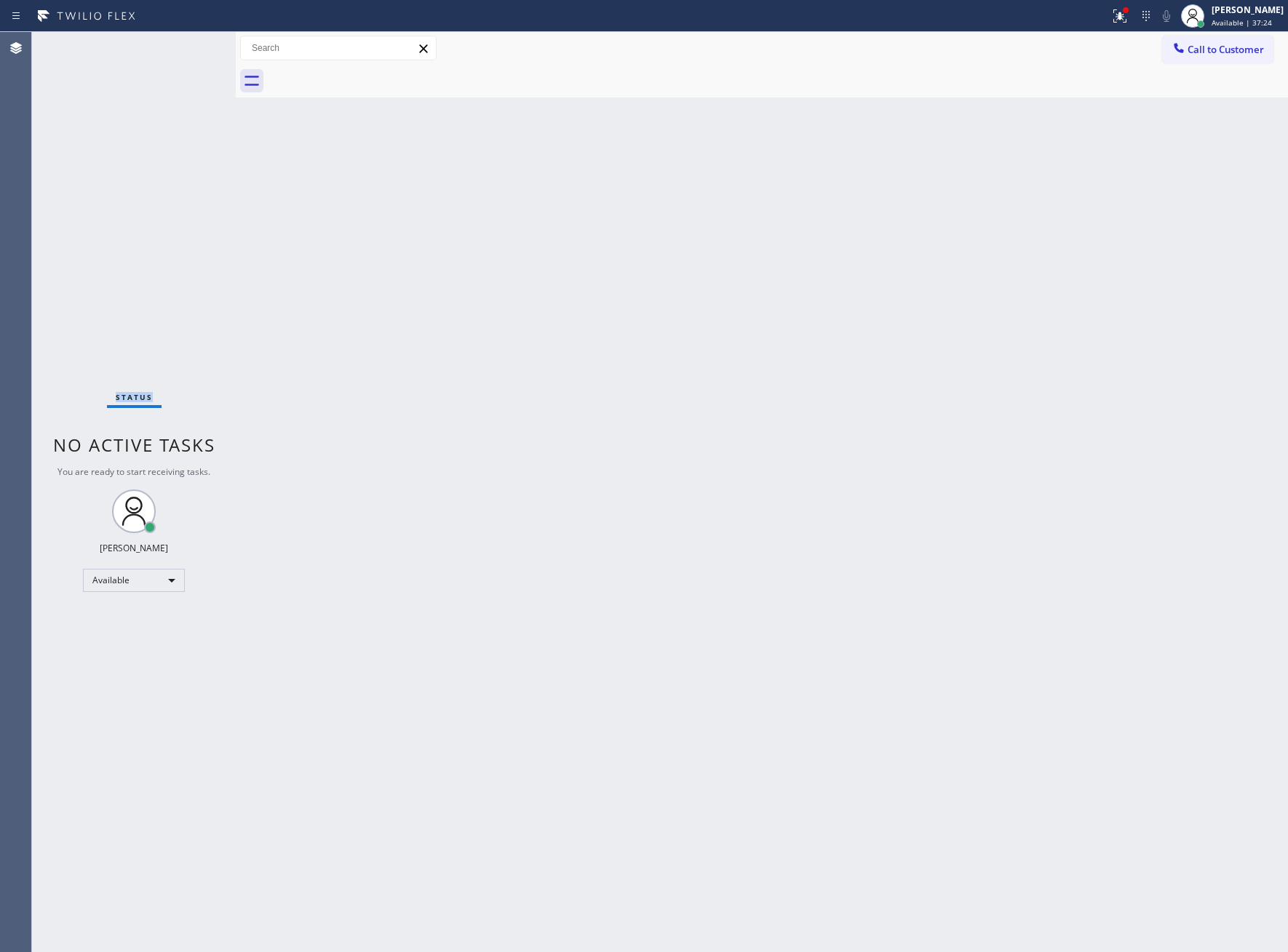
click at [190, 43] on div "Status No active tasks You are ready to start receiving tasks. [PERSON_NAME] Av…" at bounding box center [133, 492] width 204 height 920
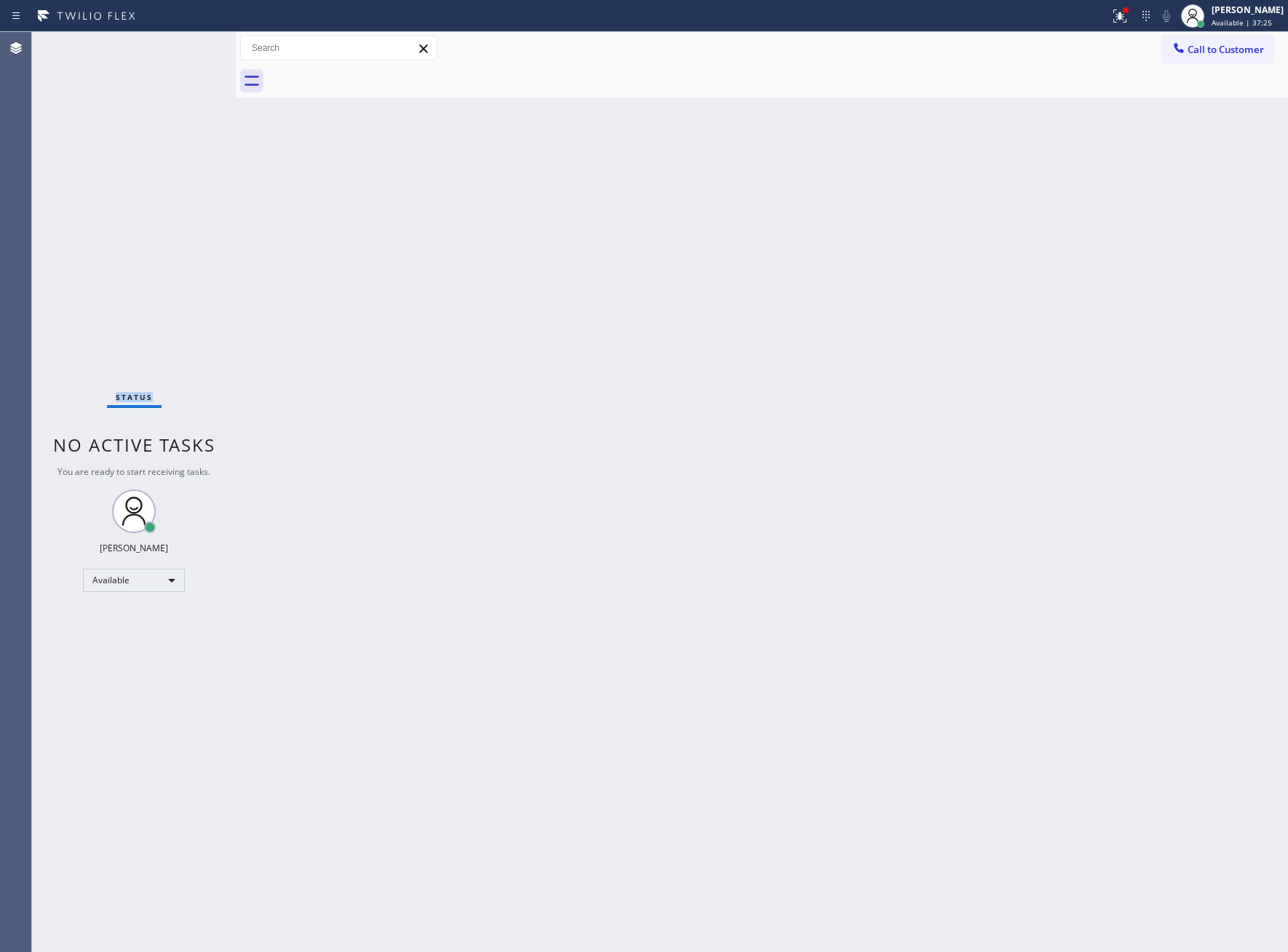
click at [190, 43] on div "Status No active tasks You are ready to start receiving tasks. [PERSON_NAME] Av…" at bounding box center [133, 492] width 204 height 920
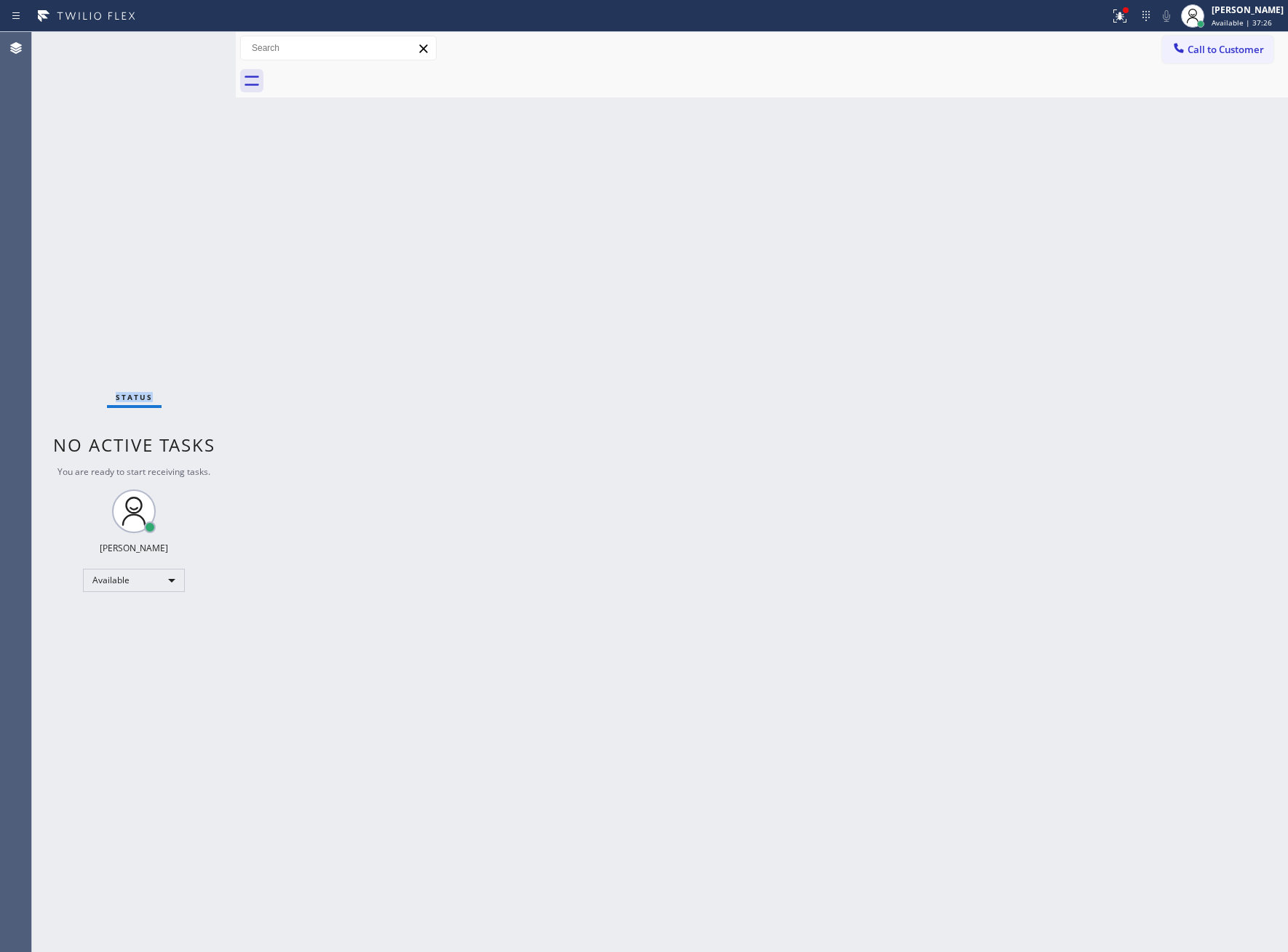
click at [190, 43] on div "Status No active tasks You are ready to start receiving tasks. [PERSON_NAME] Av…" at bounding box center [133, 492] width 204 height 920
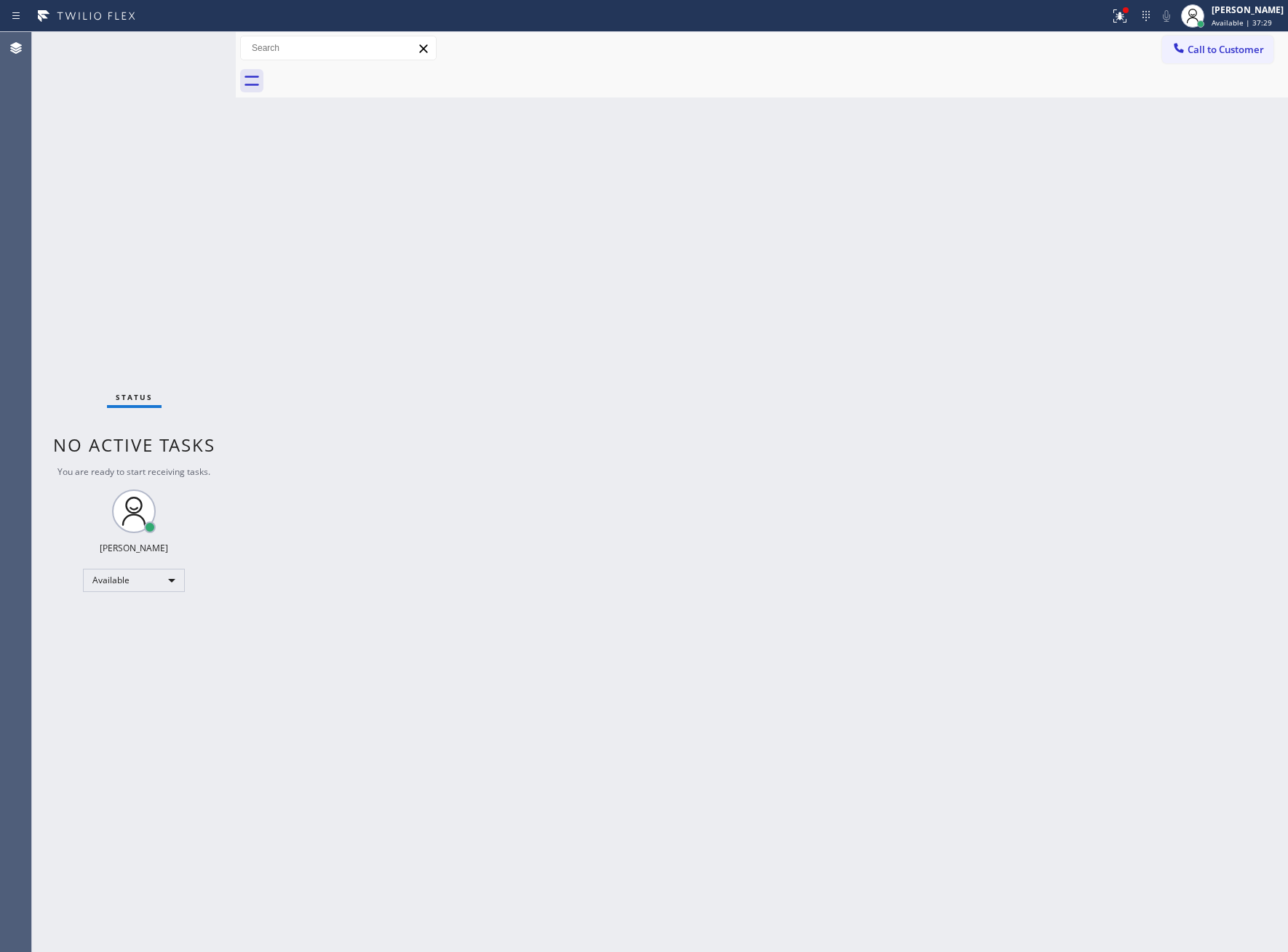
click at [190, 43] on div "Status No active tasks You are ready to start receiving tasks. [PERSON_NAME] Av…" at bounding box center [133, 492] width 204 height 920
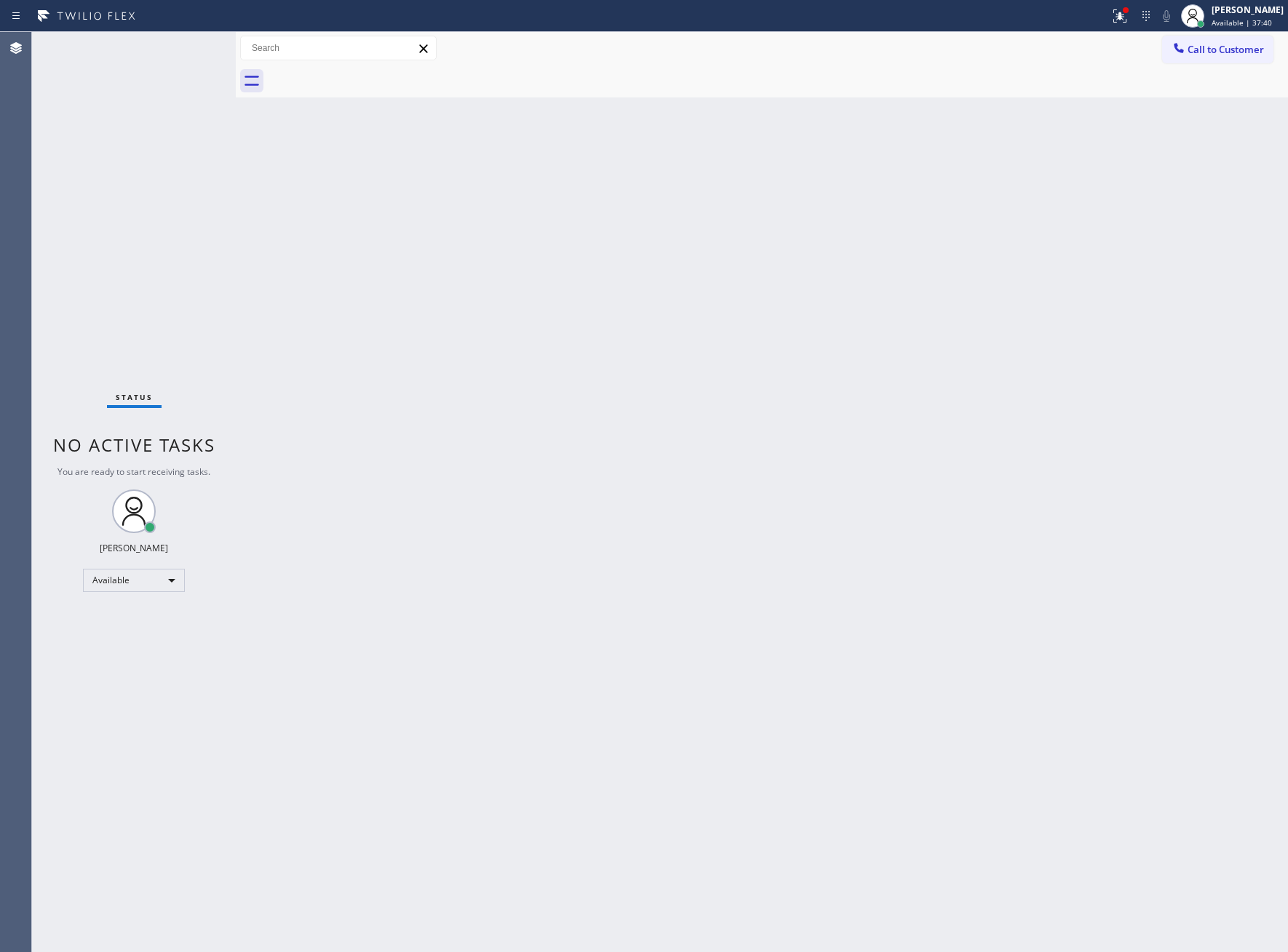
click at [190, 43] on div "Status No active tasks You are ready to start receiving tasks. [PERSON_NAME] Av…" at bounding box center [133, 492] width 204 height 920
click at [219, 205] on div "Status No active tasks You are ready to start receiving tasks. [PERSON_NAME] Av…" at bounding box center [133, 492] width 204 height 920
click at [138, 243] on div "Status No active tasks You are ready to start receiving tasks. [PERSON_NAME] Av…" at bounding box center [133, 492] width 204 height 920
click at [1234, 50] on span "Call to Customer" at bounding box center [1225, 49] width 77 height 13
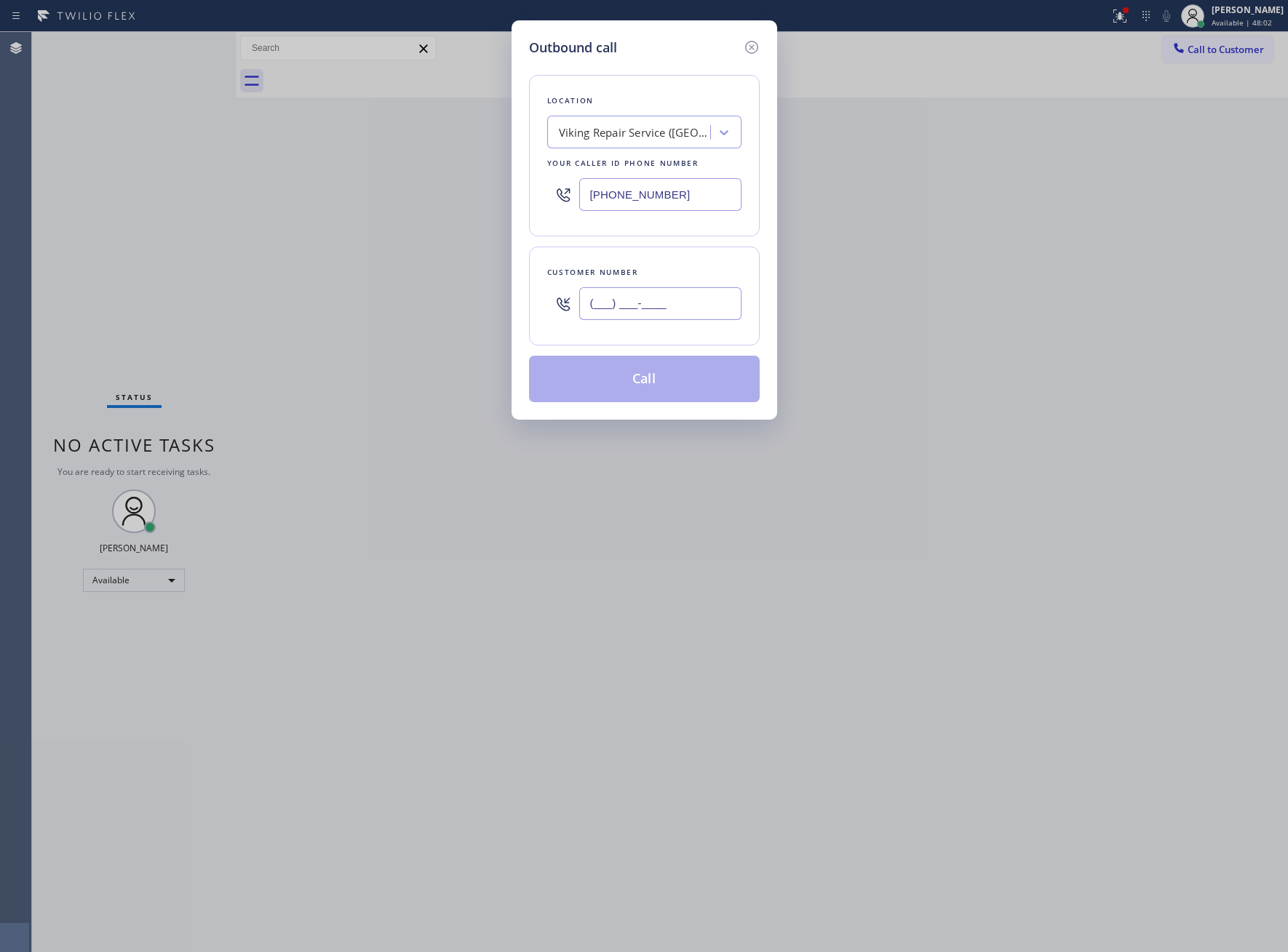
click at [669, 300] on input "(___) ___-____" at bounding box center [659, 304] width 162 height 33
paste input "614) 687-0446"
type input "[PHONE_NUMBER]"
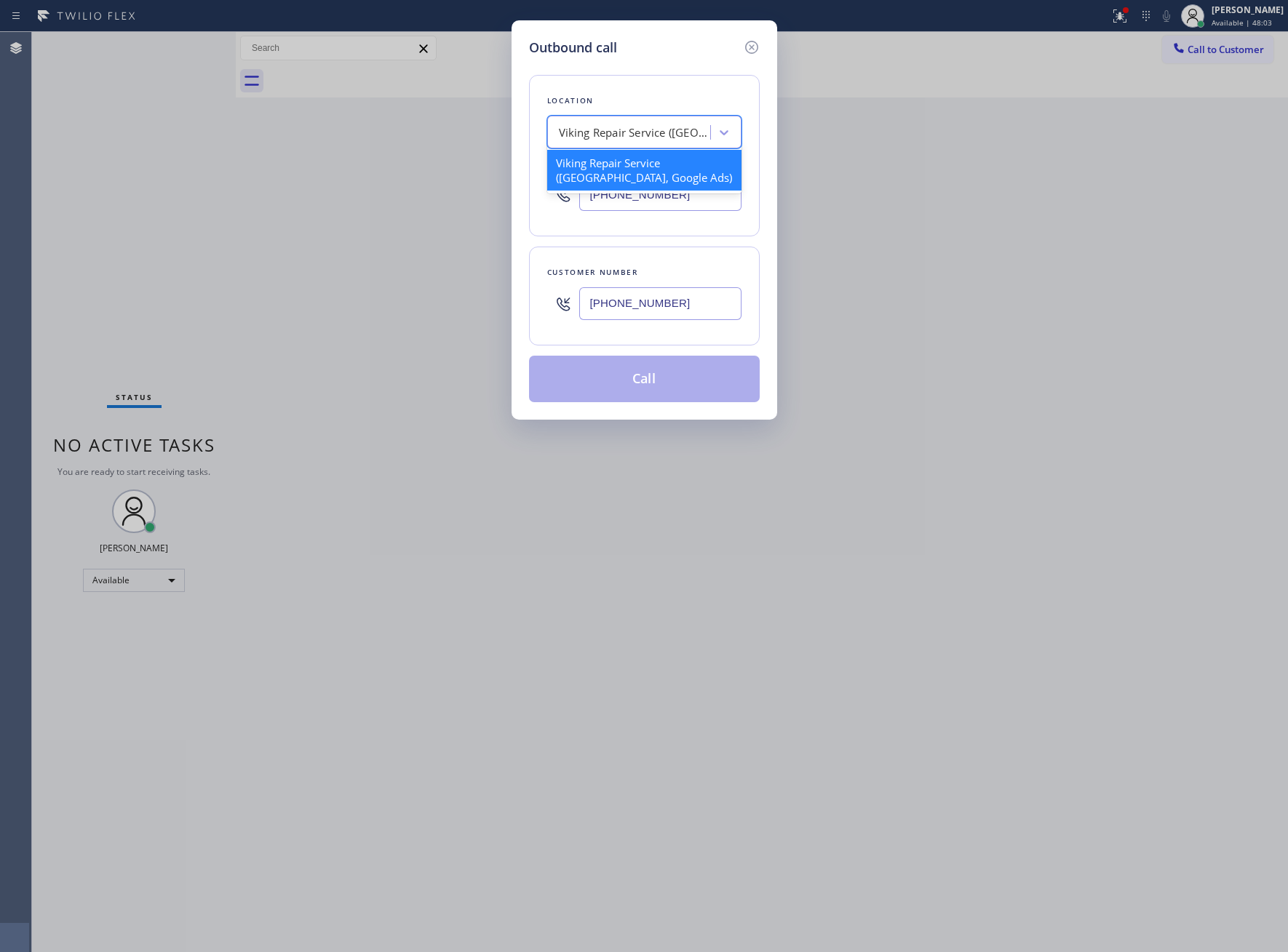
click at [625, 142] on div "Viking Repair Service ([GEOGRAPHIC_DATA], Google Ads)" at bounding box center [631, 132] width 159 height 26
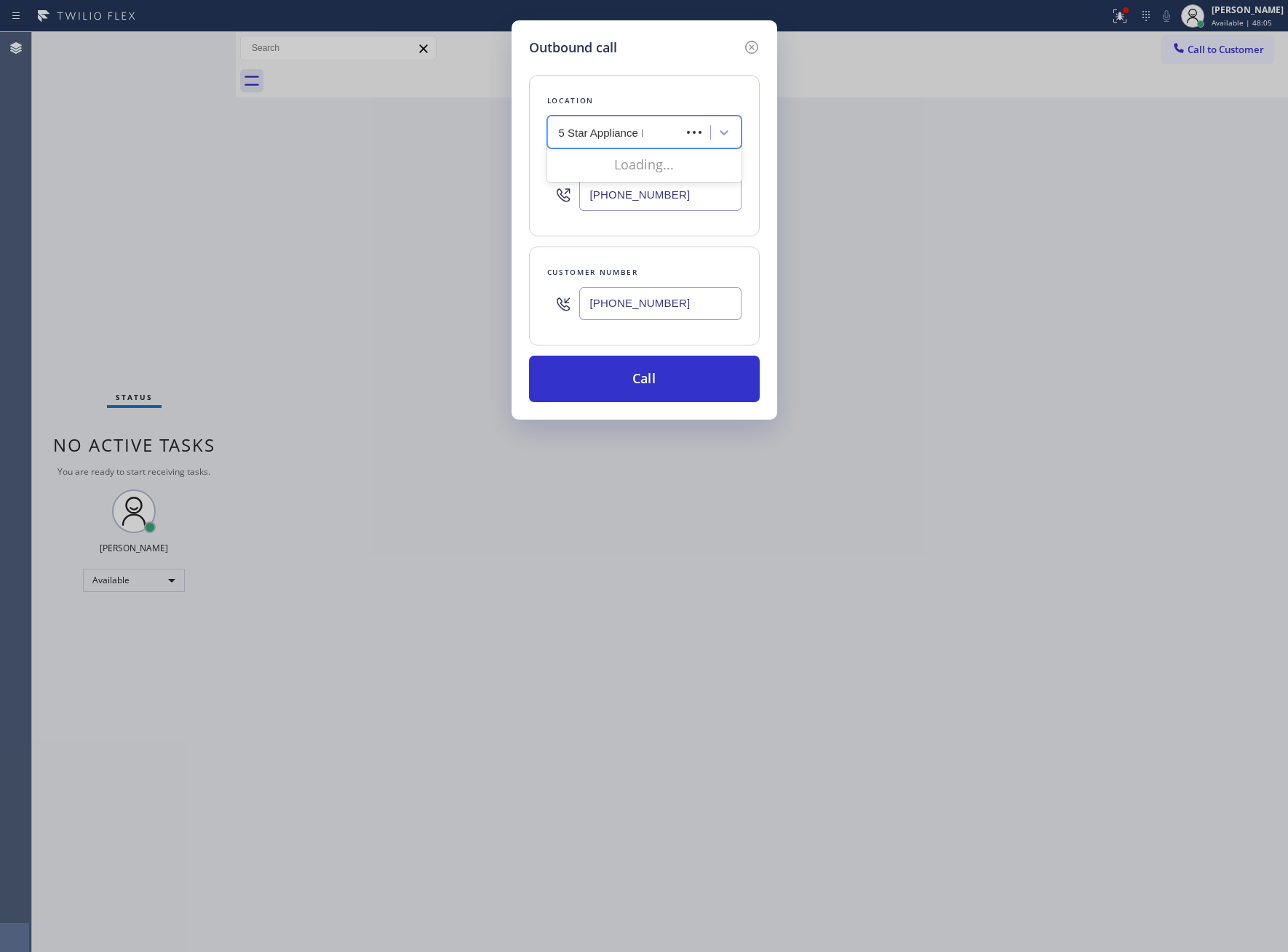
type input "5 Star Appliance Re"
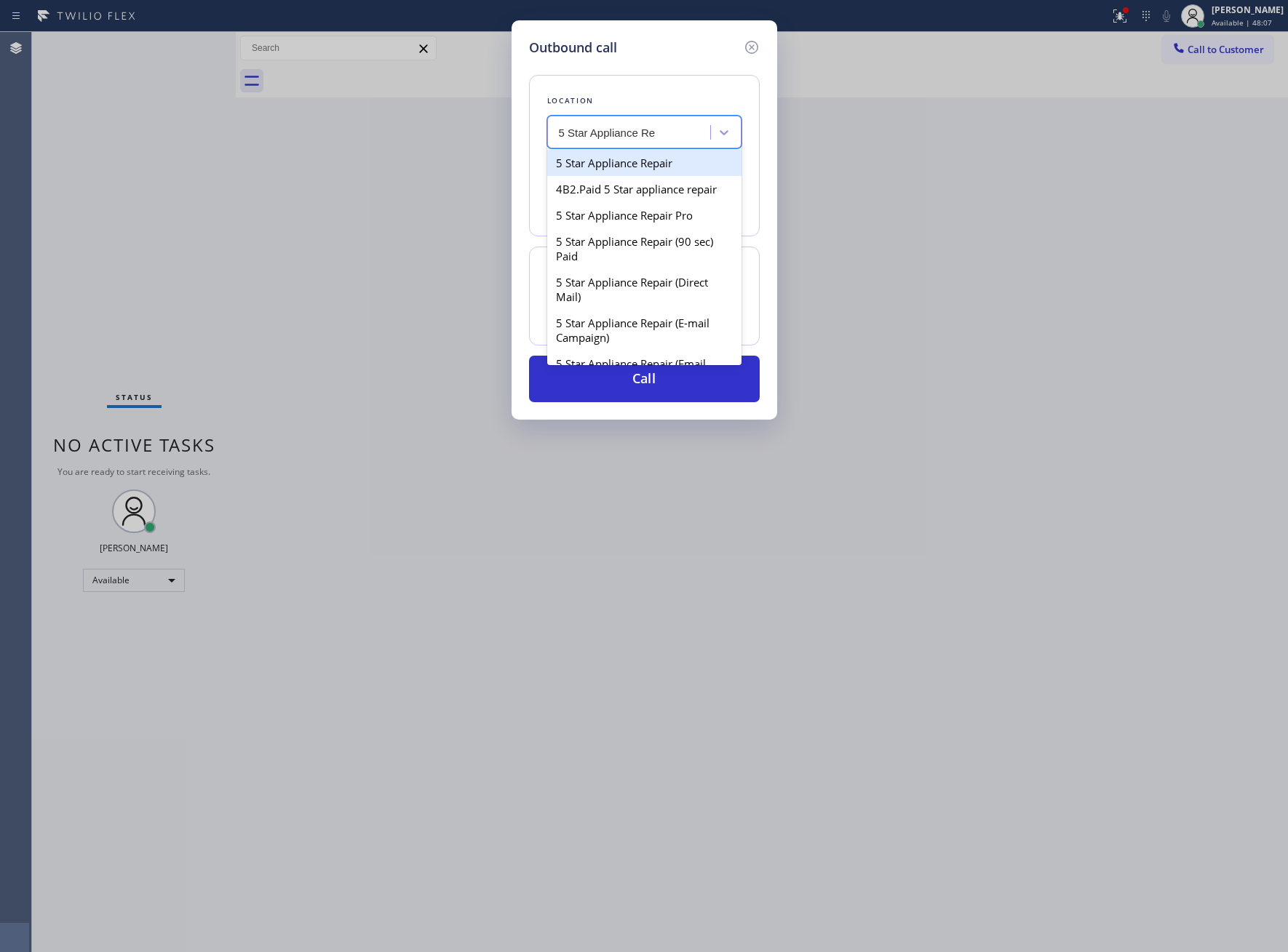
click at [638, 169] on div "5 Star Appliance Repair" at bounding box center [644, 163] width 195 height 26
type input "[PHONE_NUMBER]"
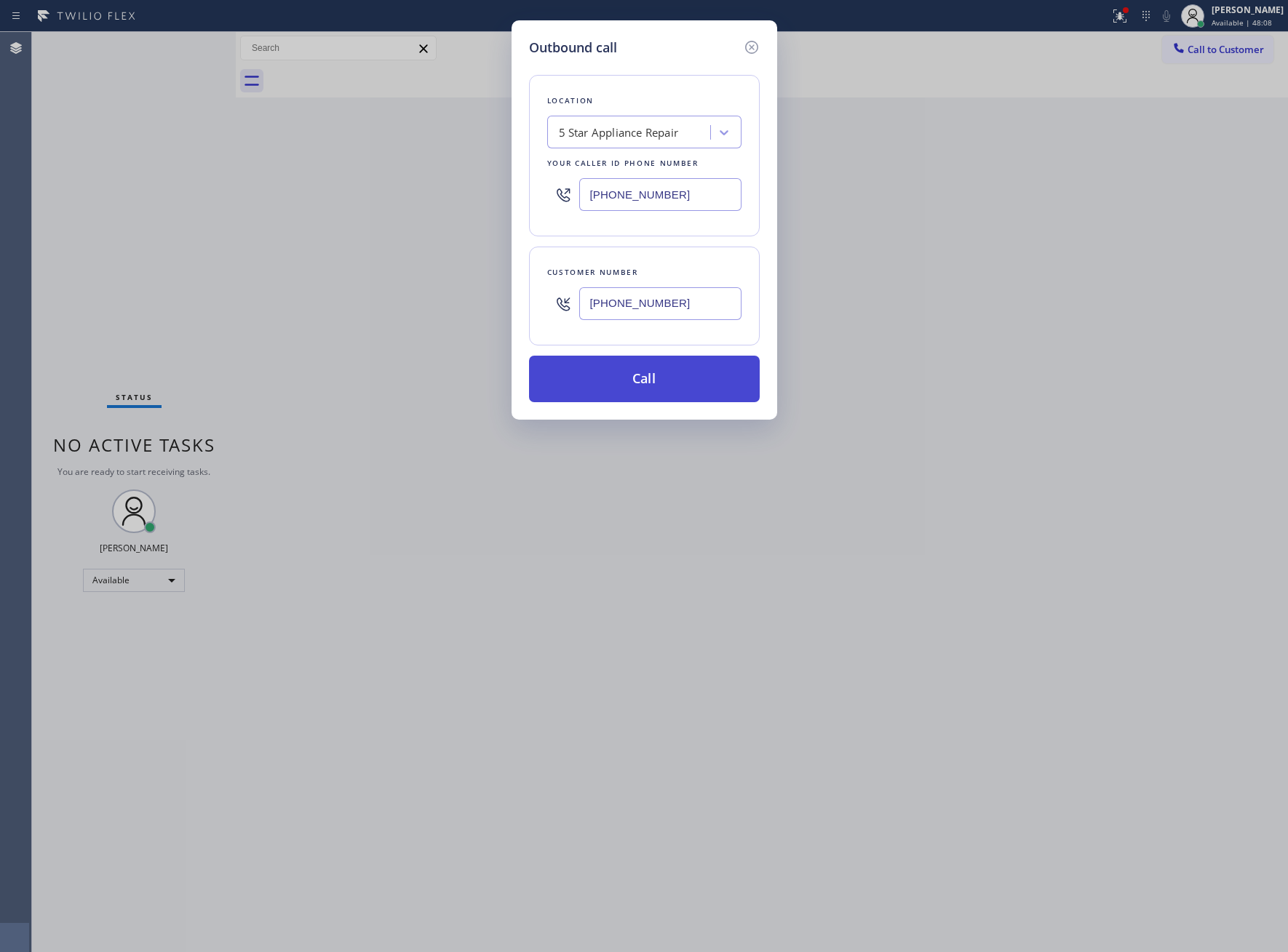
click at [663, 390] on button "Call" at bounding box center [645, 379] width 231 height 46
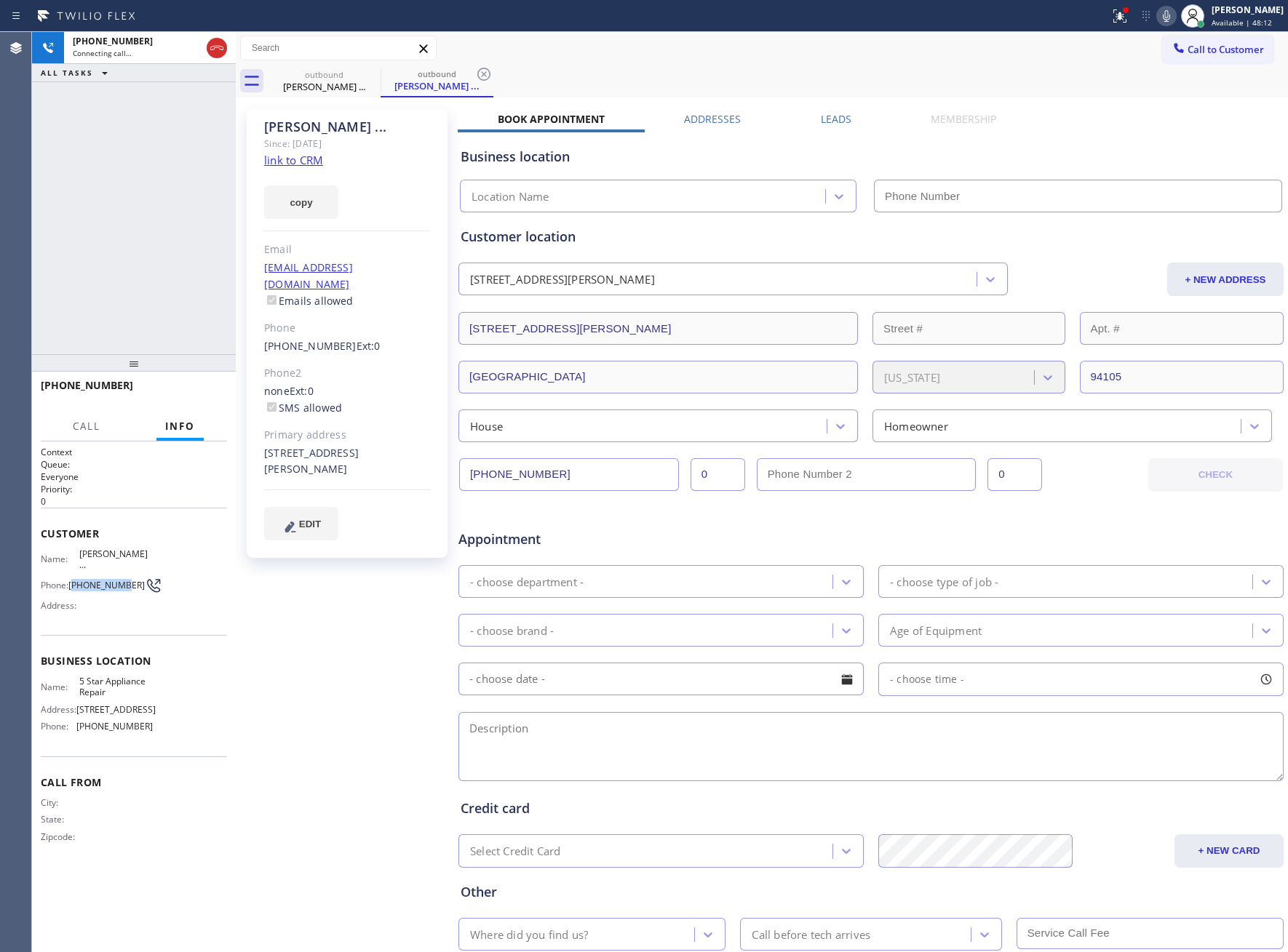
type input "[PHONE_NUMBER]"
copy div "614) 687-0446 Address:"
drag, startPoint x: 75, startPoint y: 574, endPoint x: 132, endPoint y: 580, distance: 57.3
click at [132, 580] on div "Phone: [PHONE_NUMBER]" at bounding box center [97, 586] width 112 height 18
copy span "614) 687-0446"
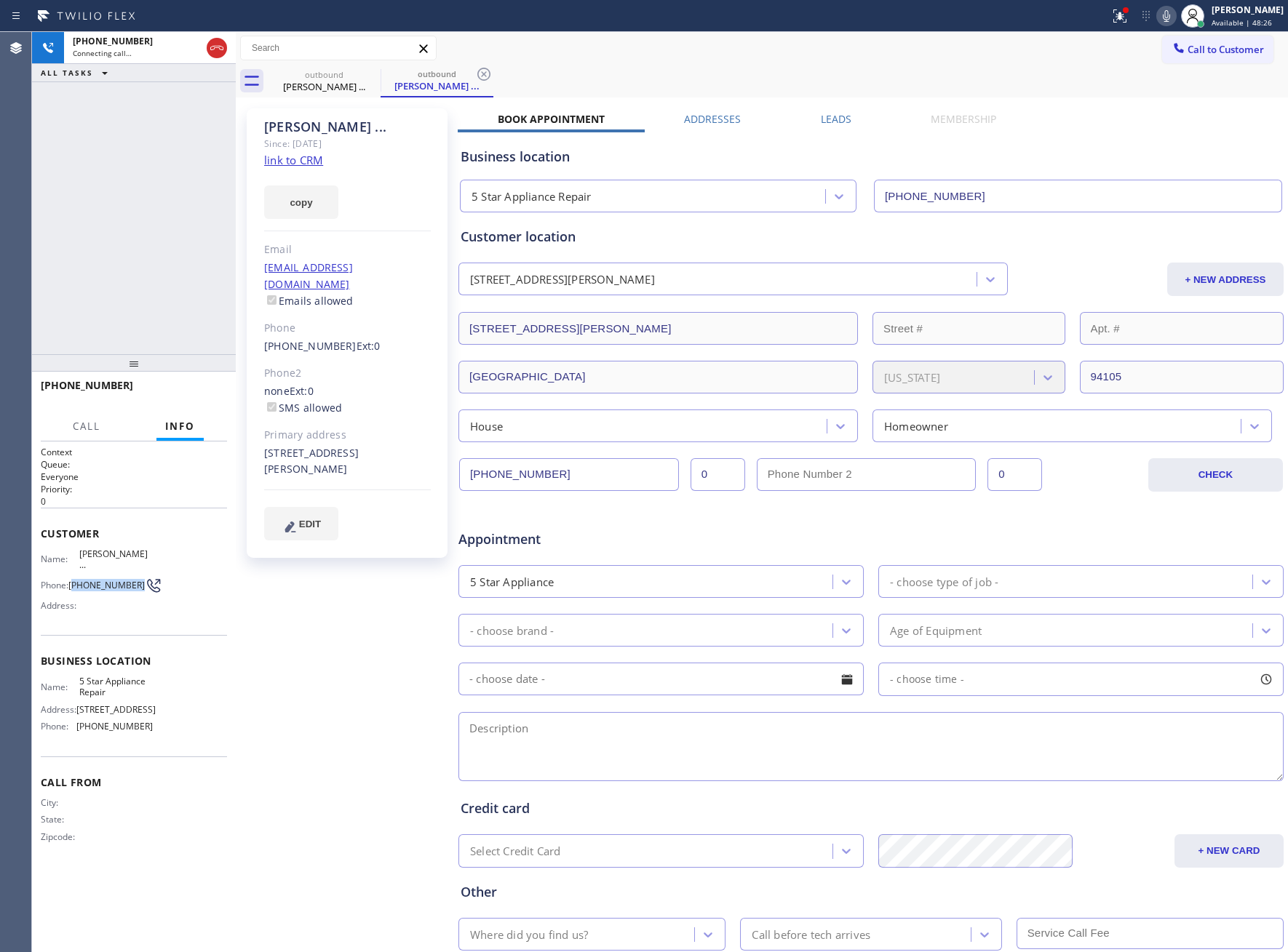
click at [289, 164] on link "link to CRM" at bounding box center [294, 160] width 59 height 15
copy span "614) 687-0446"
click at [1158, 13] on icon at bounding box center [1166, 15] width 18 height 18
drag, startPoint x: 103, startPoint y: 164, endPoint x: 546, endPoint y: 162, distance: 443.0
click at [121, 166] on div "[PHONE_NUMBER] Live | 03:59 ALL TASKS ALL TASKS ACTIVE TASKS TASKS IN WRAP UP" at bounding box center [133, 193] width 204 height 322
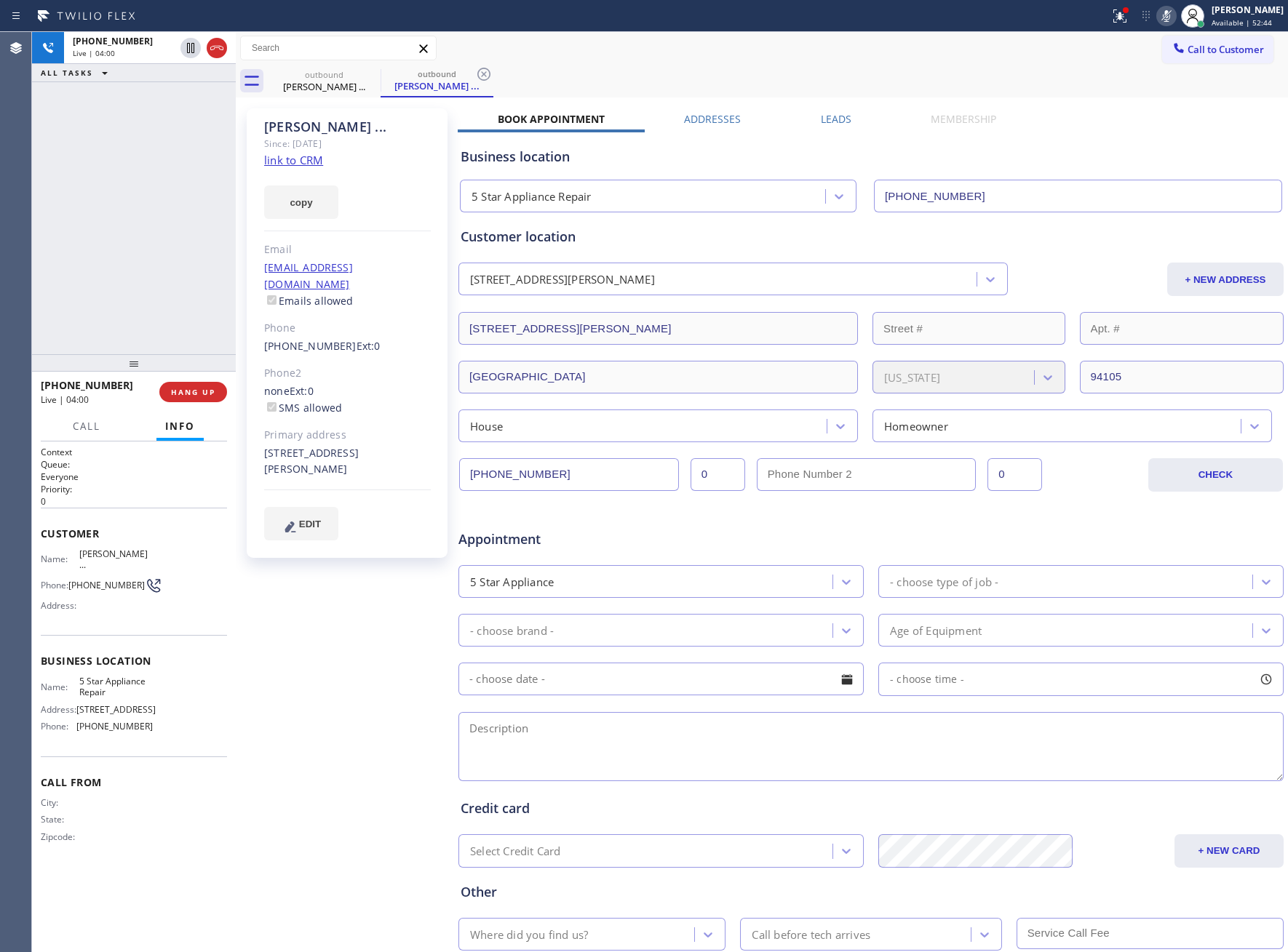
click at [1158, 15] on icon at bounding box center [1166, 15] width 18 height 18
click at [161, 204] on div "[PHONE_NUMBER] Live | 05:25 ALL TASKS ALL TASKS ACTIVE TASKS TASKS IN WRAP UP" at bounding box center [133, 193] width 204 height 322
click at [274, 129] on div "[PERSON_NAME] ..." at bounding box center [347, 127] width 167 height 17
click at [274, 129] on div "[PERSON_NAME] ..." at bounding box center [347, 127] width 167 height 17
copy div "[PERSON_NAME]"
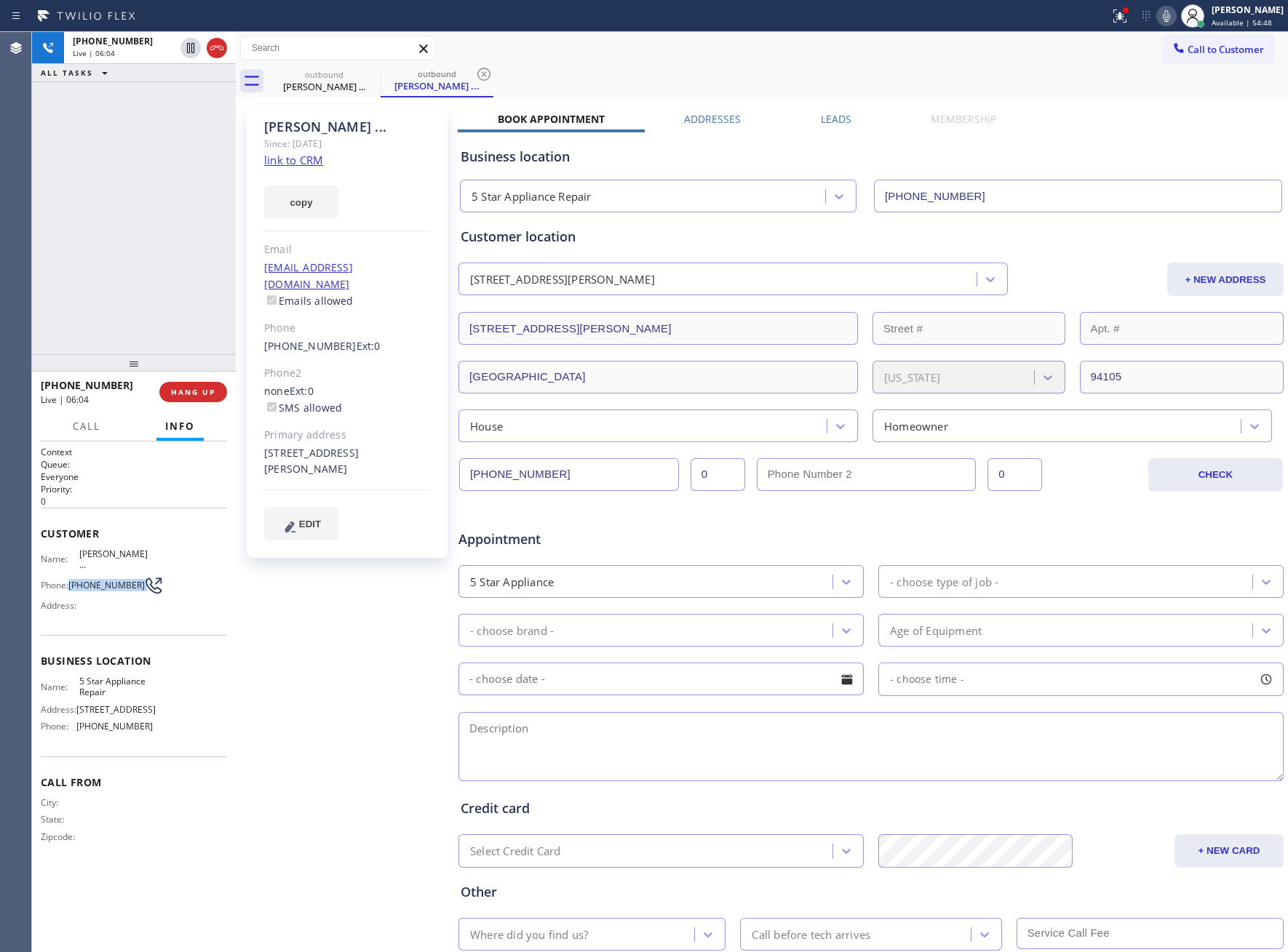
drag, startPoint x: 73, startPoint y: 568, endPoint x: 134, endPoint y: 574, distance: 61.3
click at [134, 577] on div "Phone: [PHONE_NUMBER]" at bounding box center [97, 586] width 112 height 18
click at [197, 173] on div "[PHONE_NUMBER] Live | 06:24 ALL TASKS ALL TASKS ACTIVE TASKS TASKS IN WRAP UP" at bounding box center [133, 193] width 204 height 322
click at [166, 68] on div "Wrap up | 09:50" at bounding box center [150, 70] width 154 height 10
click at [193, 404] on div "[PHONE_NUMBER] Wrap up | 09:50 COMPLETE" at bounding box center [134, 392] width 186 height 38
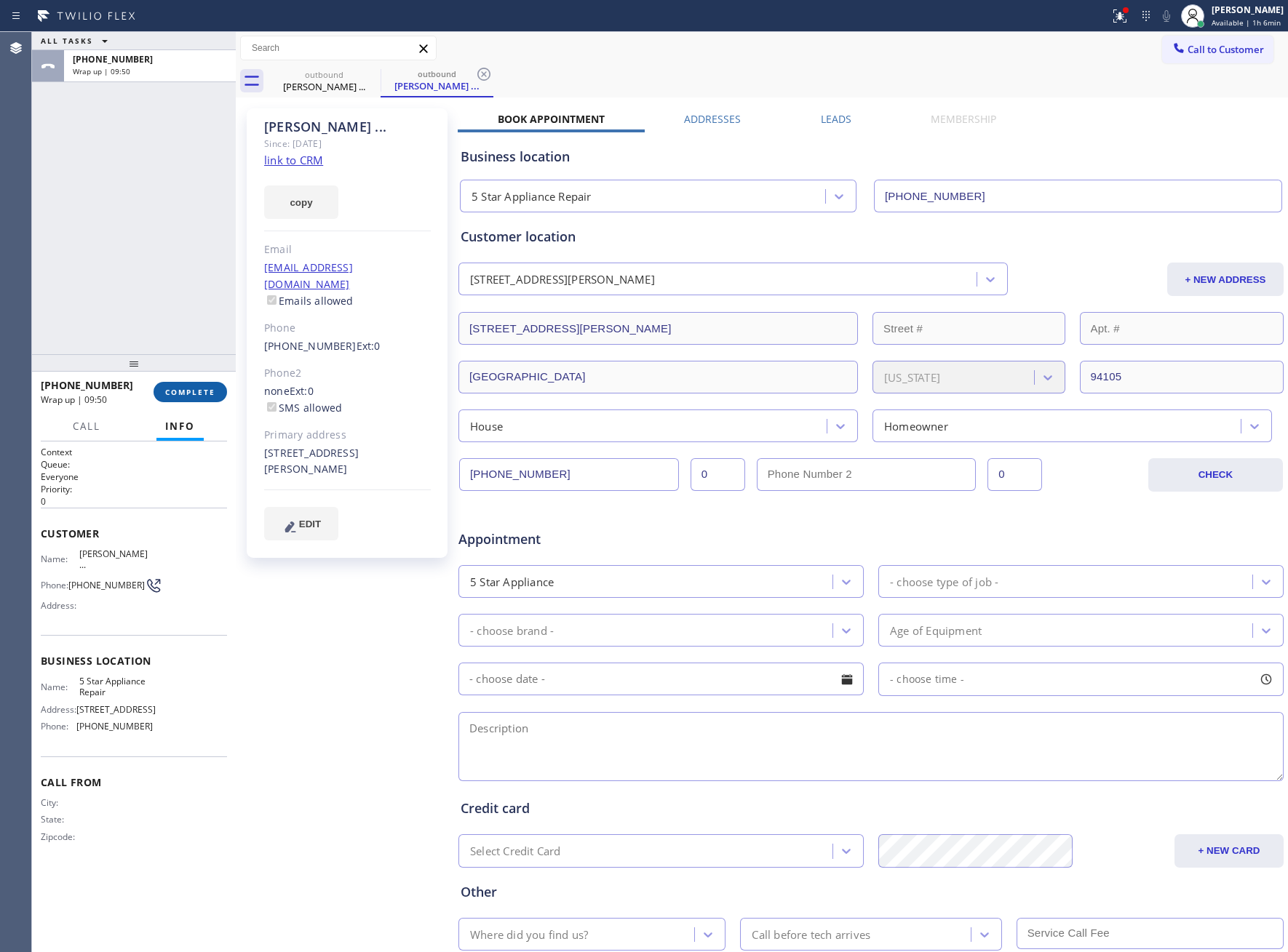
click at [193, 396] on span "COMPLETE" at bounding box center [190, 392] width 50 height 10
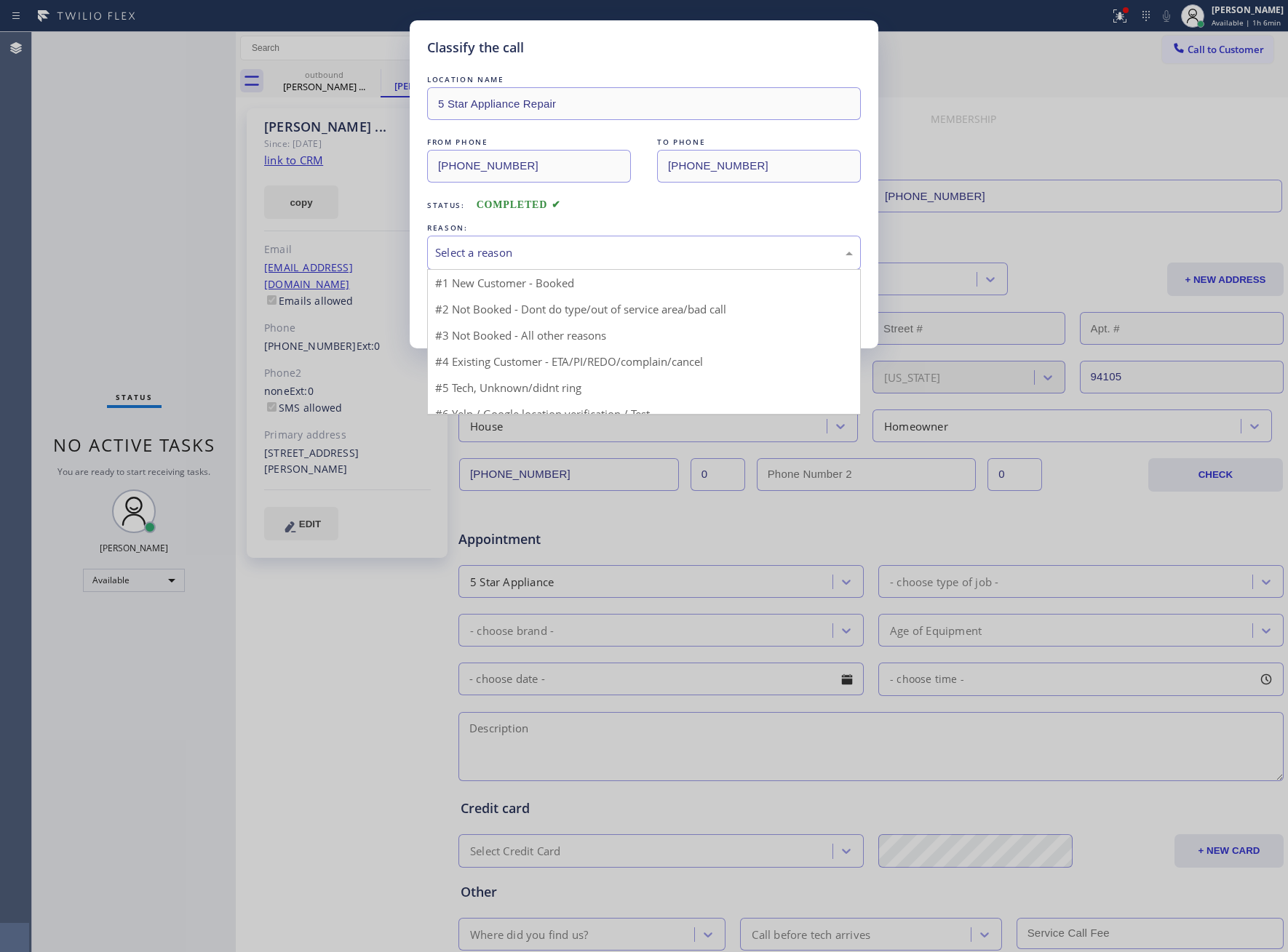
click at [515, 256] on div "Select a reason" at bounding box center [644, 253] width 418 height 17
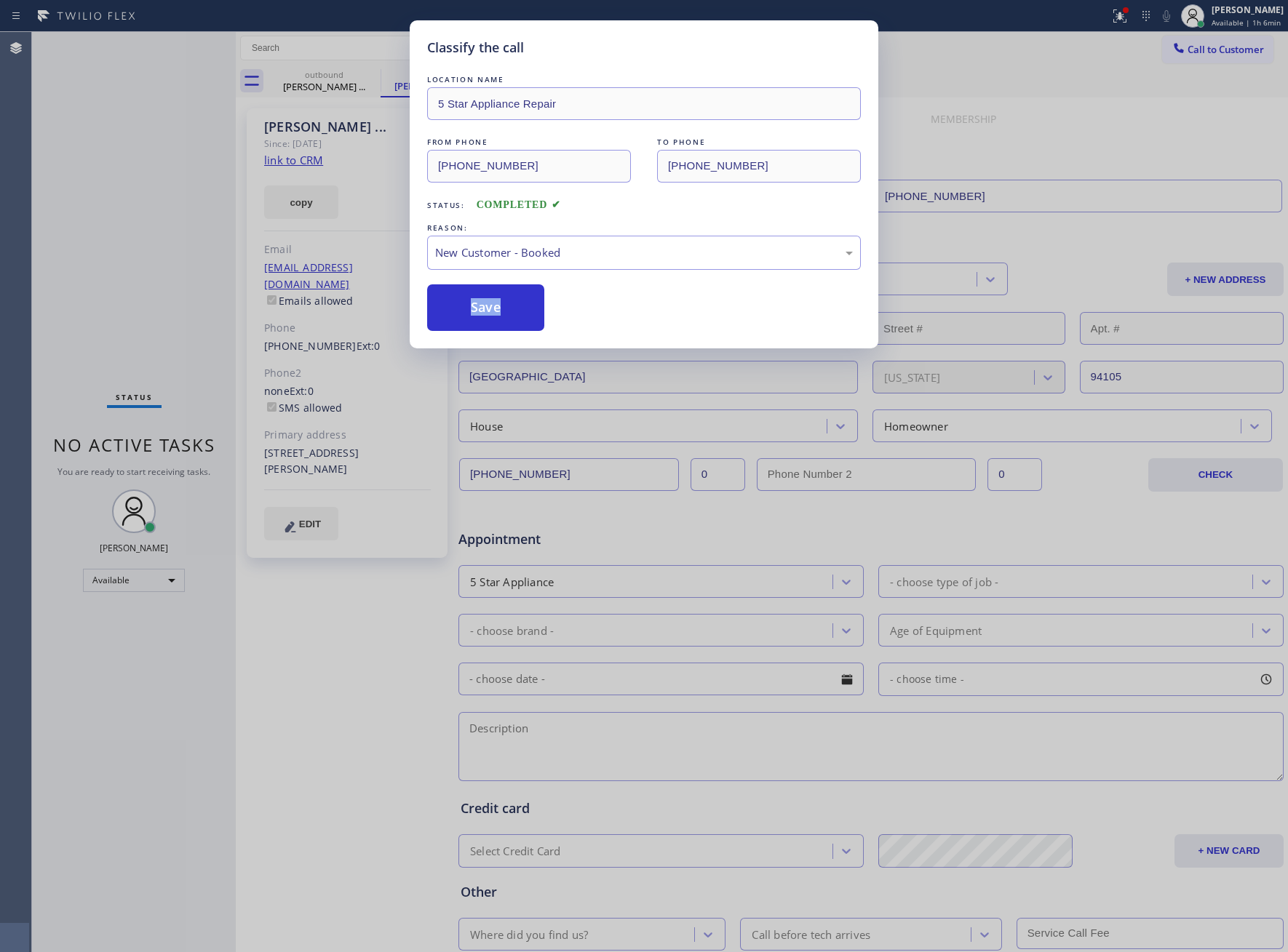
click at [502, 277] on div "LOCATION NAME 5 Star Appliance Repair FROM PHONE [PHONE_NUMBER] TO PHONE [PHONE…" at bounding box center [644, 201] width 434 height 259
click at [494, 316] on button "Save" at bounding box center [485, 308] width 117 height 46
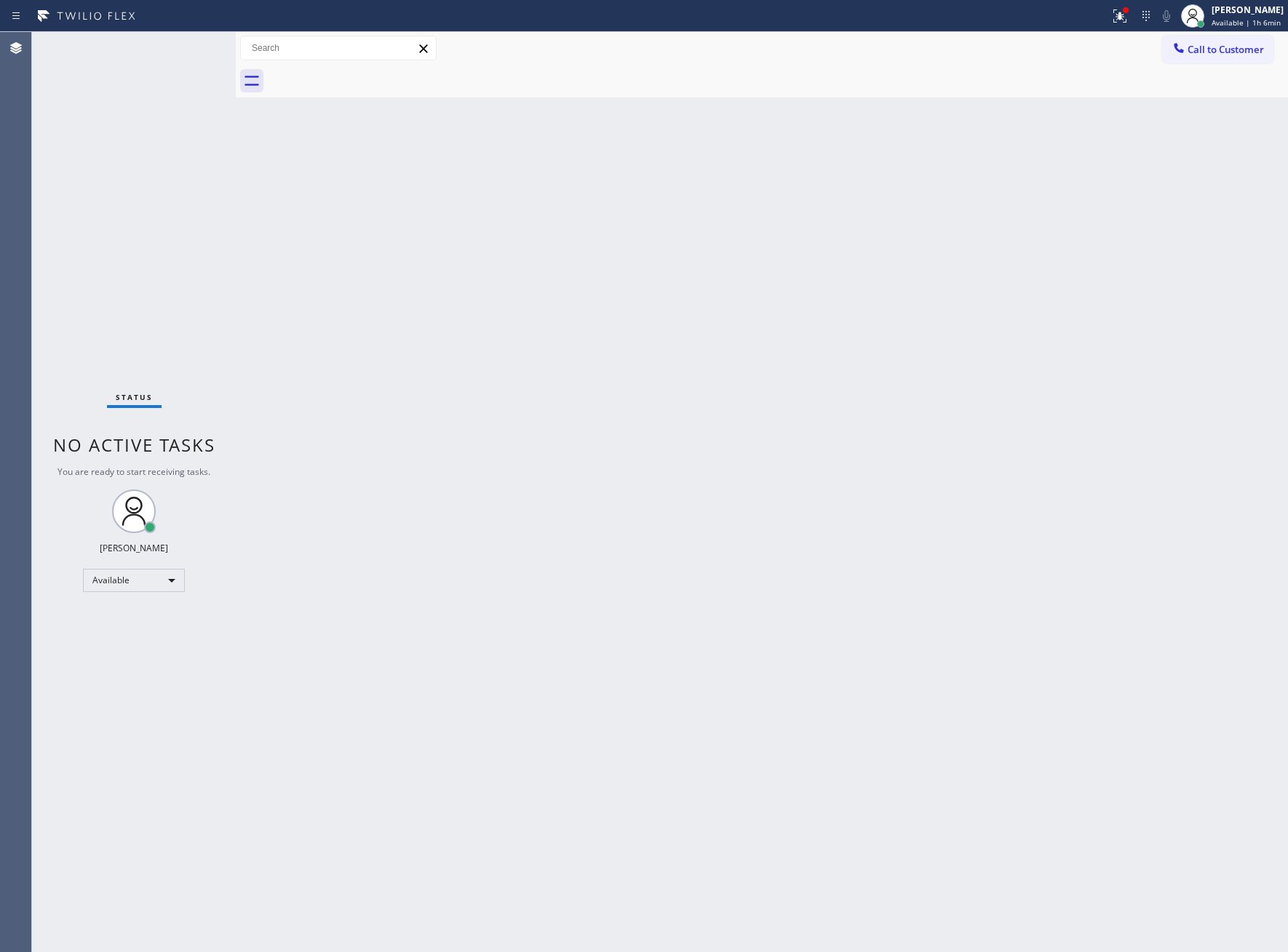
click at [254, 218] on div "Back to Dashboard Change Sender ID Customers Technicians Select a contact Outbo…" at bounding box center [762, 492] width 1052 height 920
click at [271, 211] on div "Back to Dashboard Change Sender ID Customers Technicians Select a contact Outbo…" at bounding box center [762, 492] width 1052 height 920
click at [1192, 44] on span "Call to Customer" at bounding box center [1225, 49] width 77 height 13
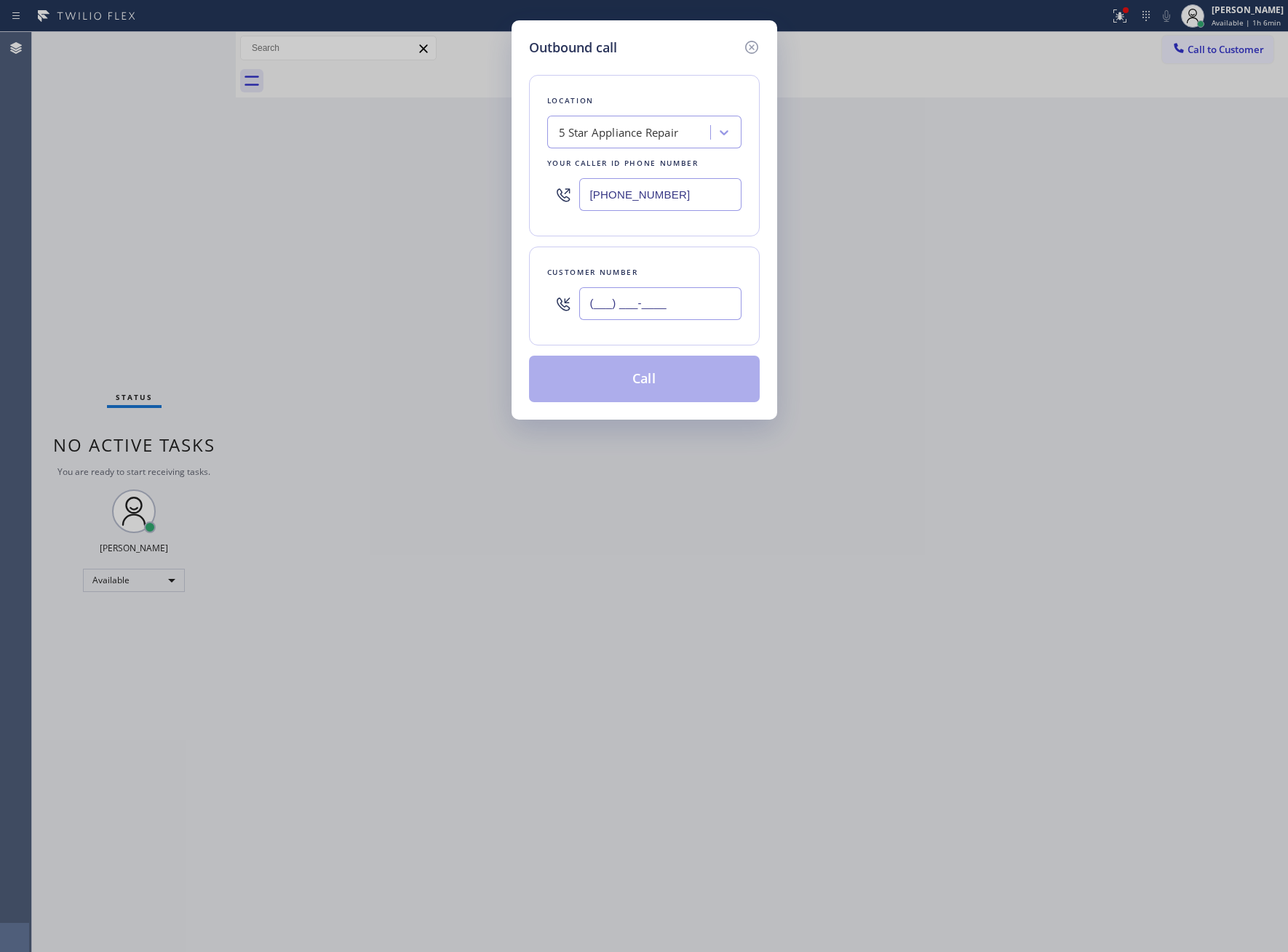
click at [632, 312] on input "(___) ___-____" at bounding box center [659, 304] width 162 height 33
paste input "626) 674-2836"
type input "[PHONE_NUMBER]"
click at [670, 201] on input "[PHONE_NUMBER]" at bounding box center [659, 194] width 162 height 33
paste input "714) 909-1626"
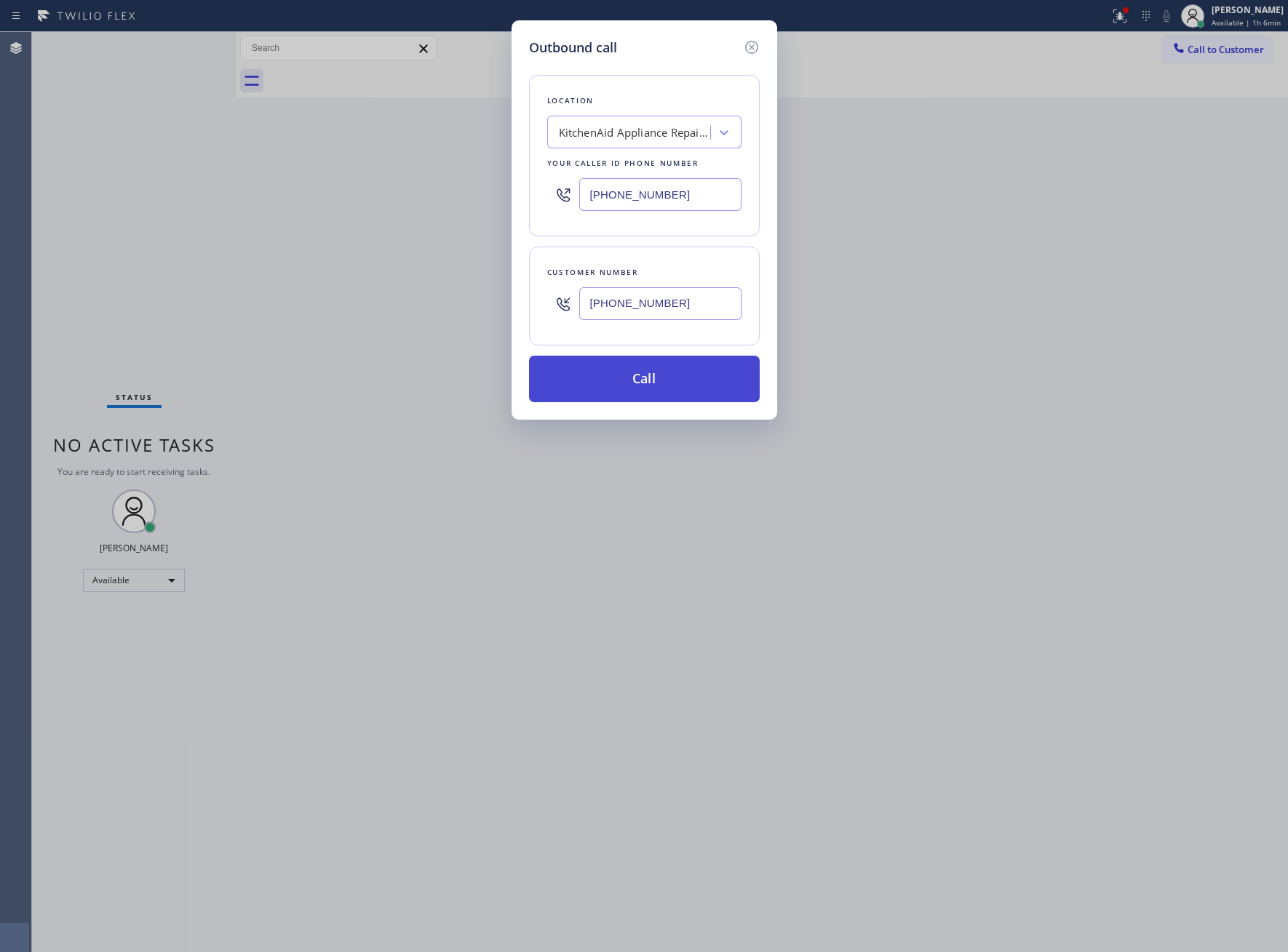
type input "[PHONE_NUMBER]"
click at [701, 380] on button "Call" at bounding box center [645, 379] width 231 height 46
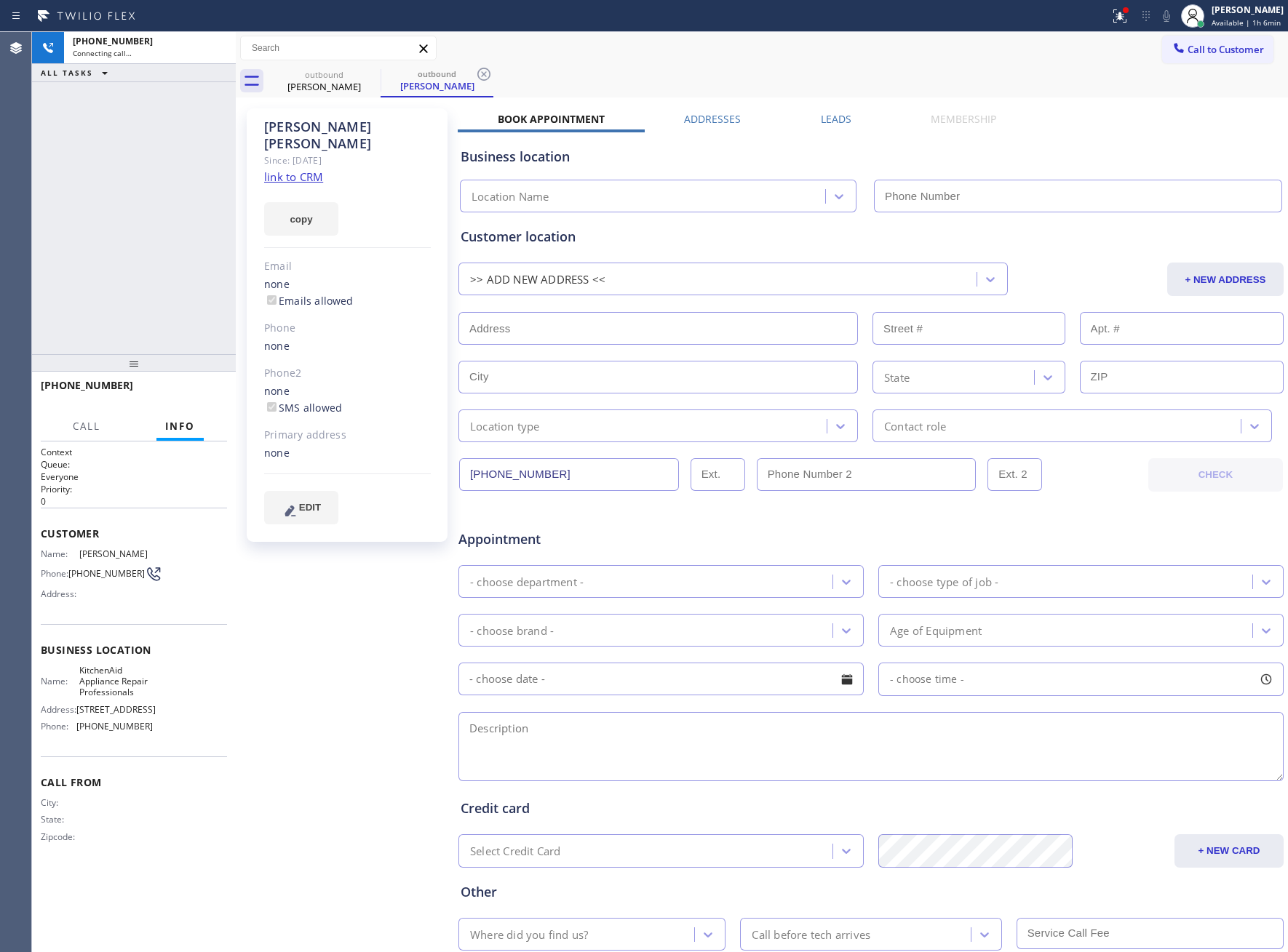
type input "[PHONE_NUMBER]"
click at [113, 198] on div "[PHONE_NUMBER] Live | 00:09 ALL TASKS ALL TASKS ACTIVE TASKS TASKS IN WRAP UP" at bounding box center [133, 193] width 204 height 322
click at [108, 201] on div "[PHONE_NUMBER] Live | 00:33 ALL TASKS ALL TASKS ACTIVE TASKS TASKS IN WRAP UP" at bounding box center [133, 193] width 204 height 322
click at [192, 391] on span "HANG UP" at bounding box center [193, 392] width 44 height 10
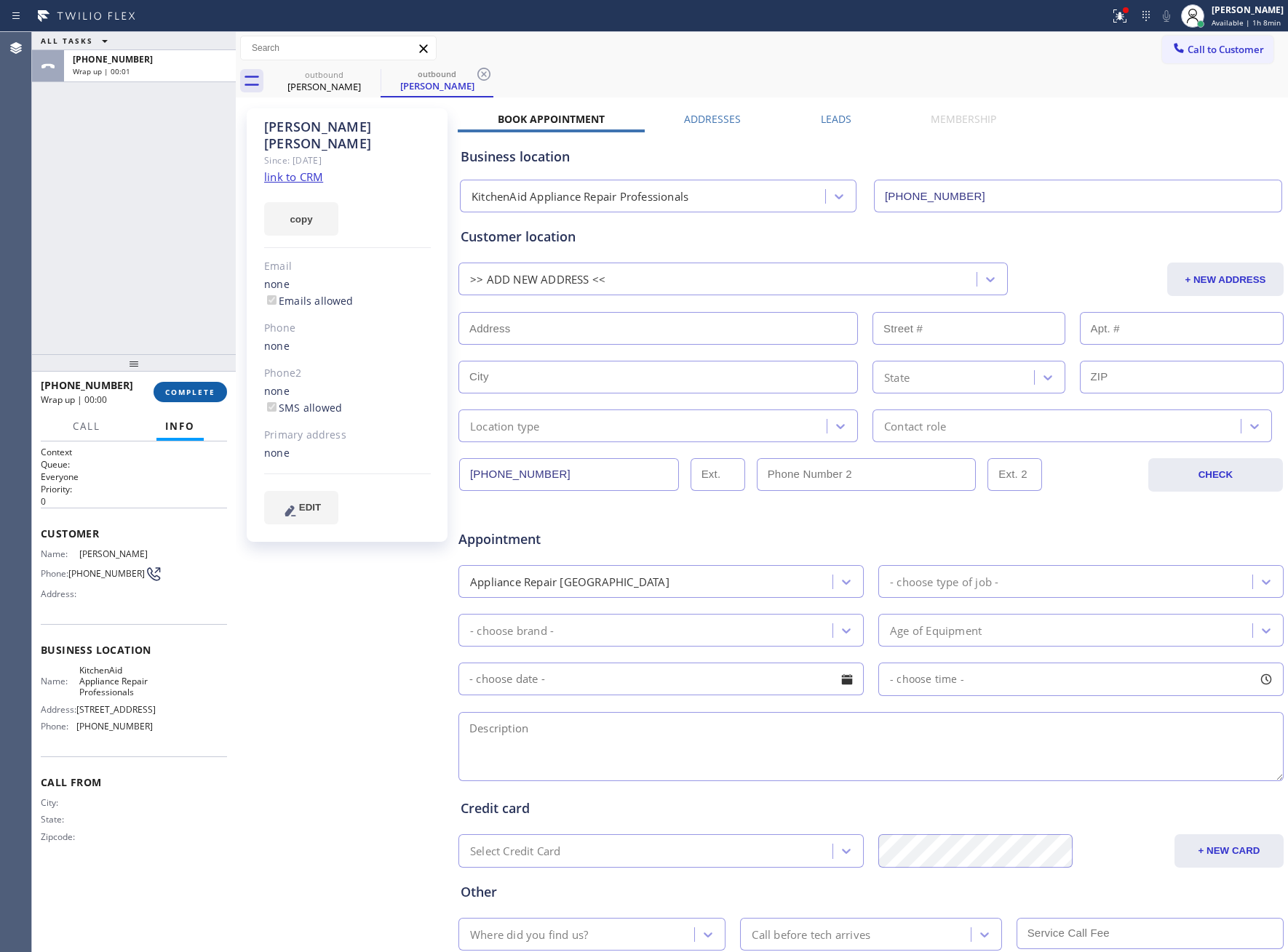
click at [198, 390] on span "COMPLETE" at bounding box center [190, 392] width 50 height 10
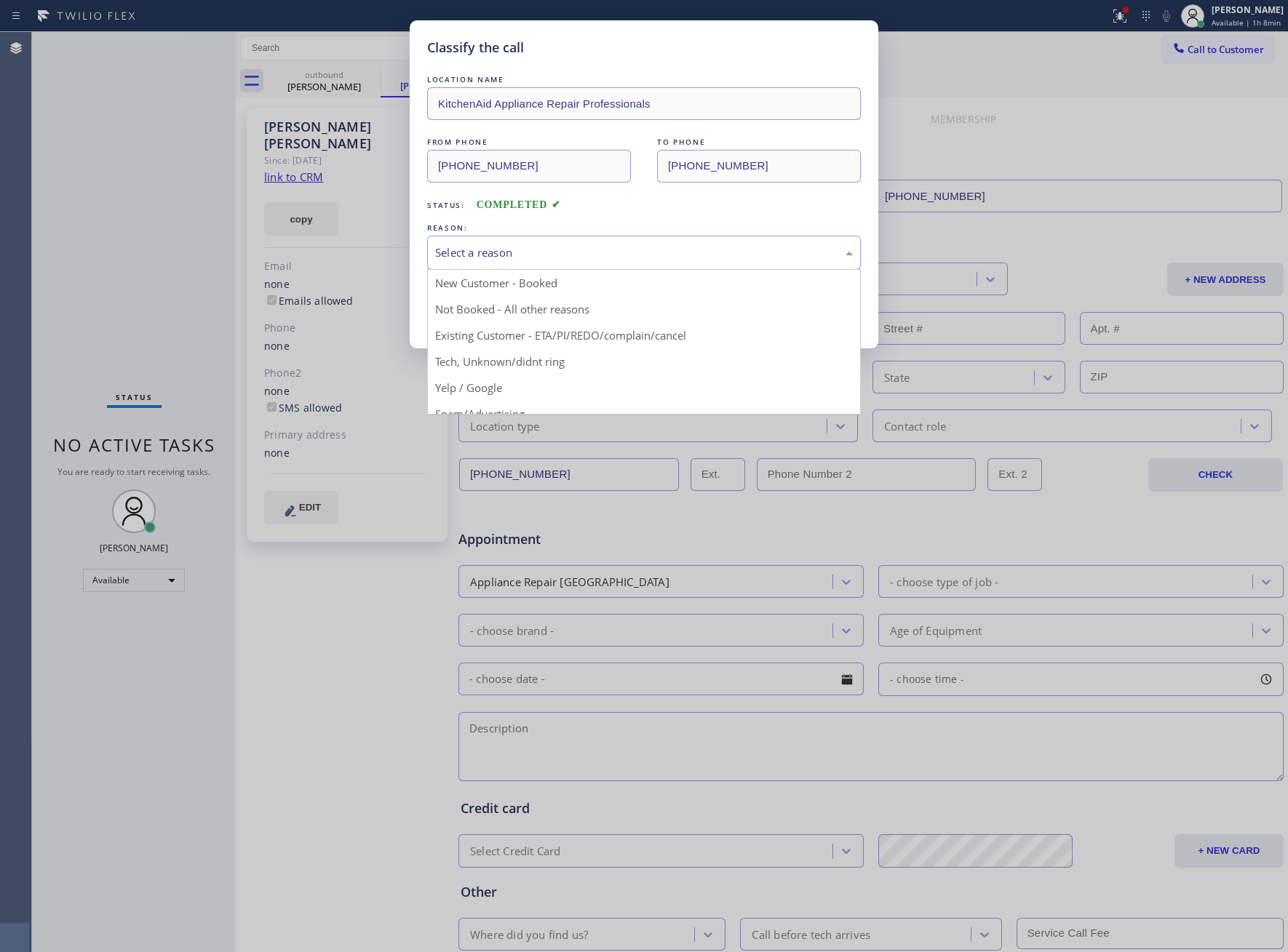
click at [526, 245] on div "Select a reason" at bounding box center [644, 253] width 434 height 34
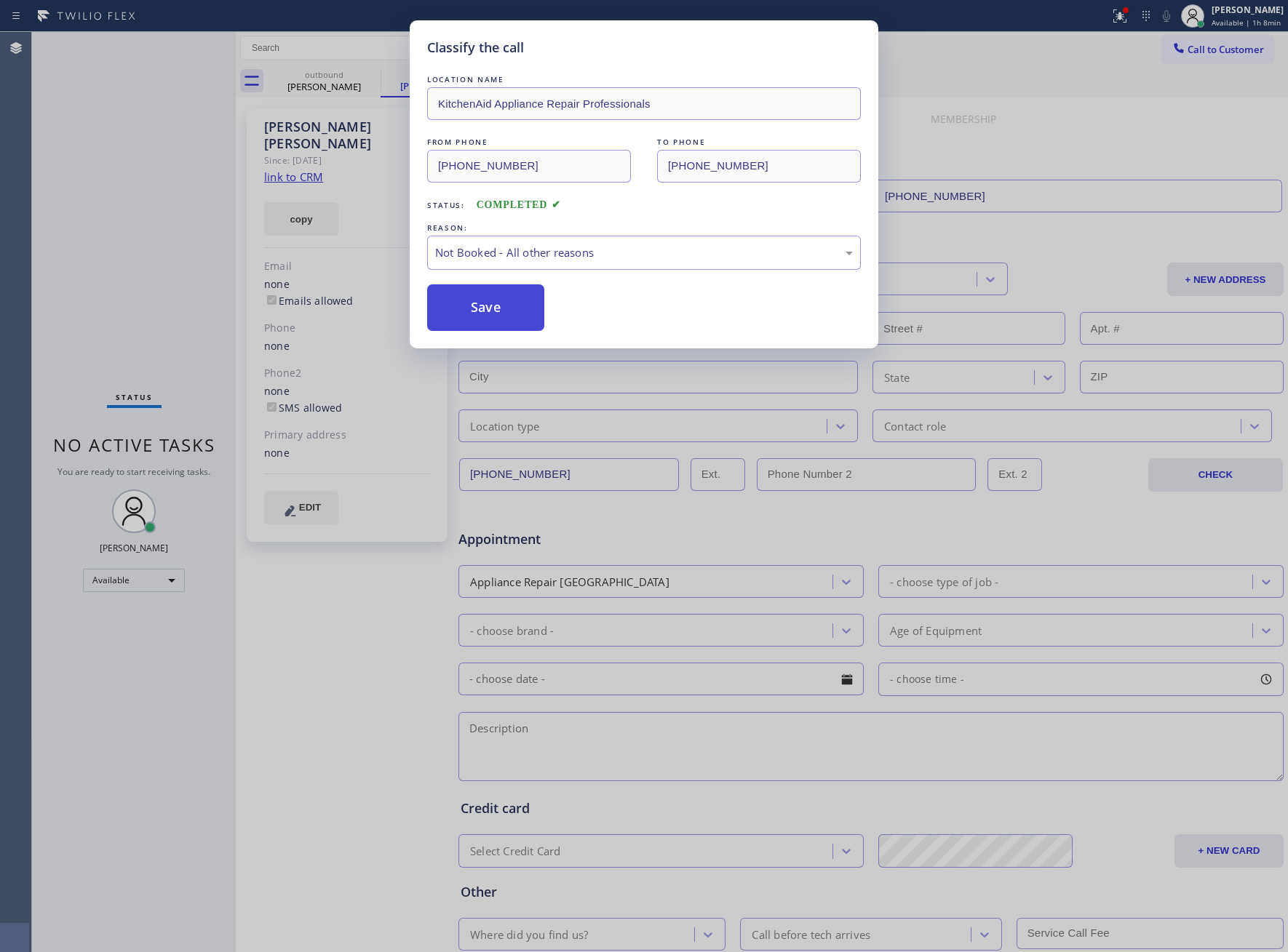
click at [481, 319] on button "Save" at bounding box center [485, 308] width 117 height 46
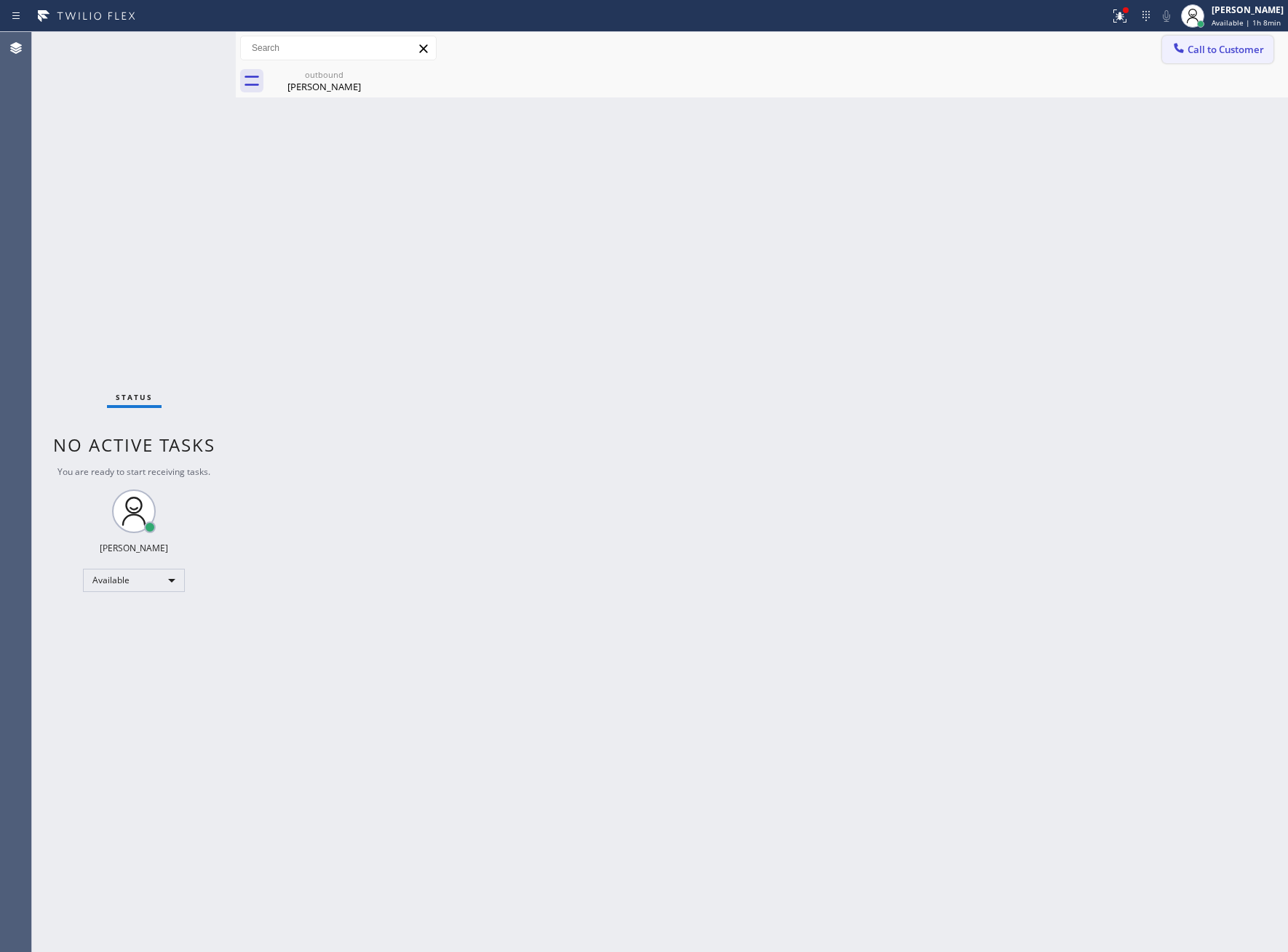
click at [1231, 38] on button "Call to Customer" at bounding box center [1218, 50] width 112 height 28
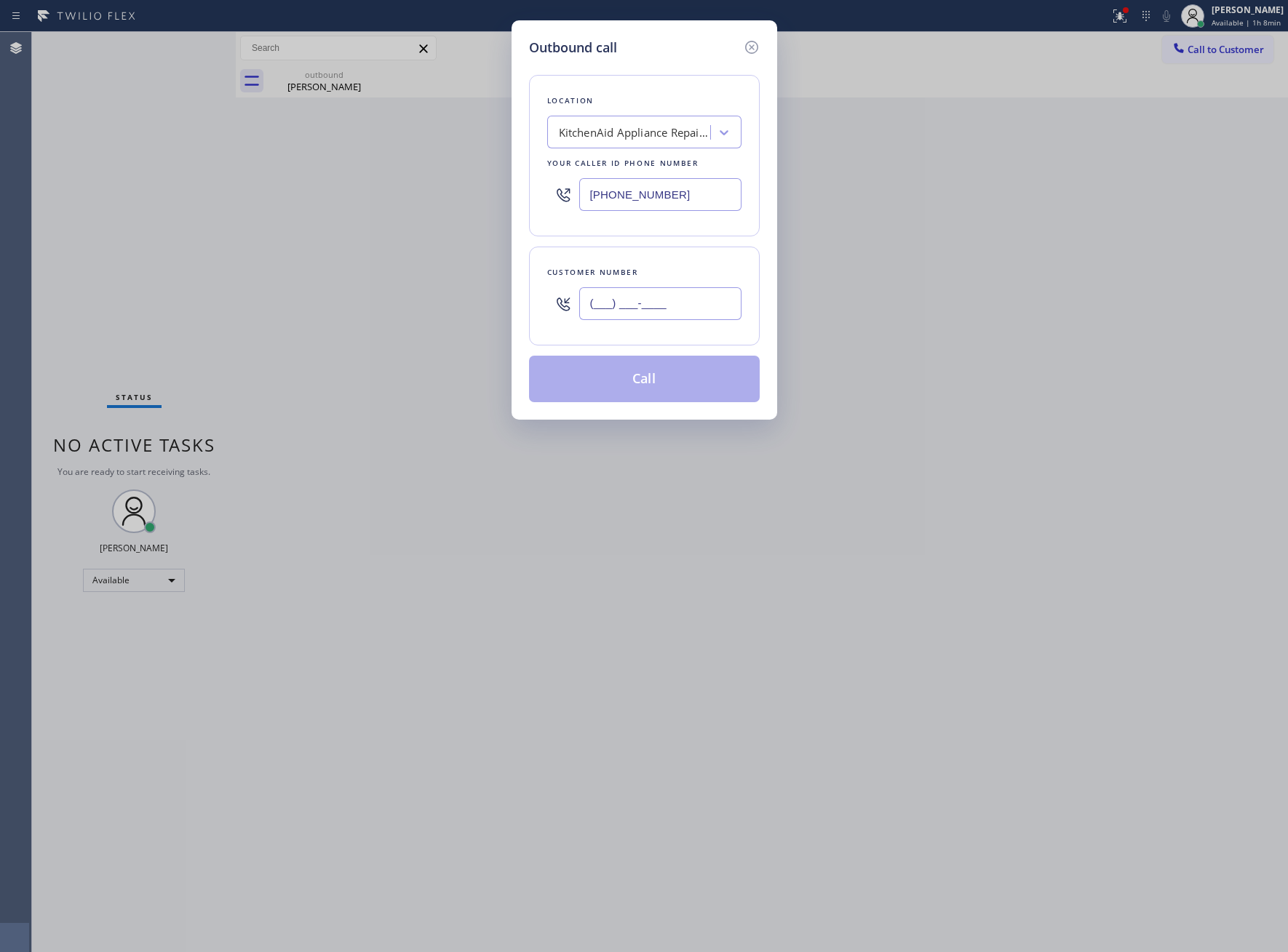
click at [690, 304] on input "(___) ___-____" at bounding box center [659, 304] width 162 height 33
paste input "443) 804-6303"
type input "[PHONE_NUMBER]"
click at [607, 201] on input "[PHONE_NUMBER]" at bounding box center [659, 194] width 162 height 33
paste input "323) 210-4161"
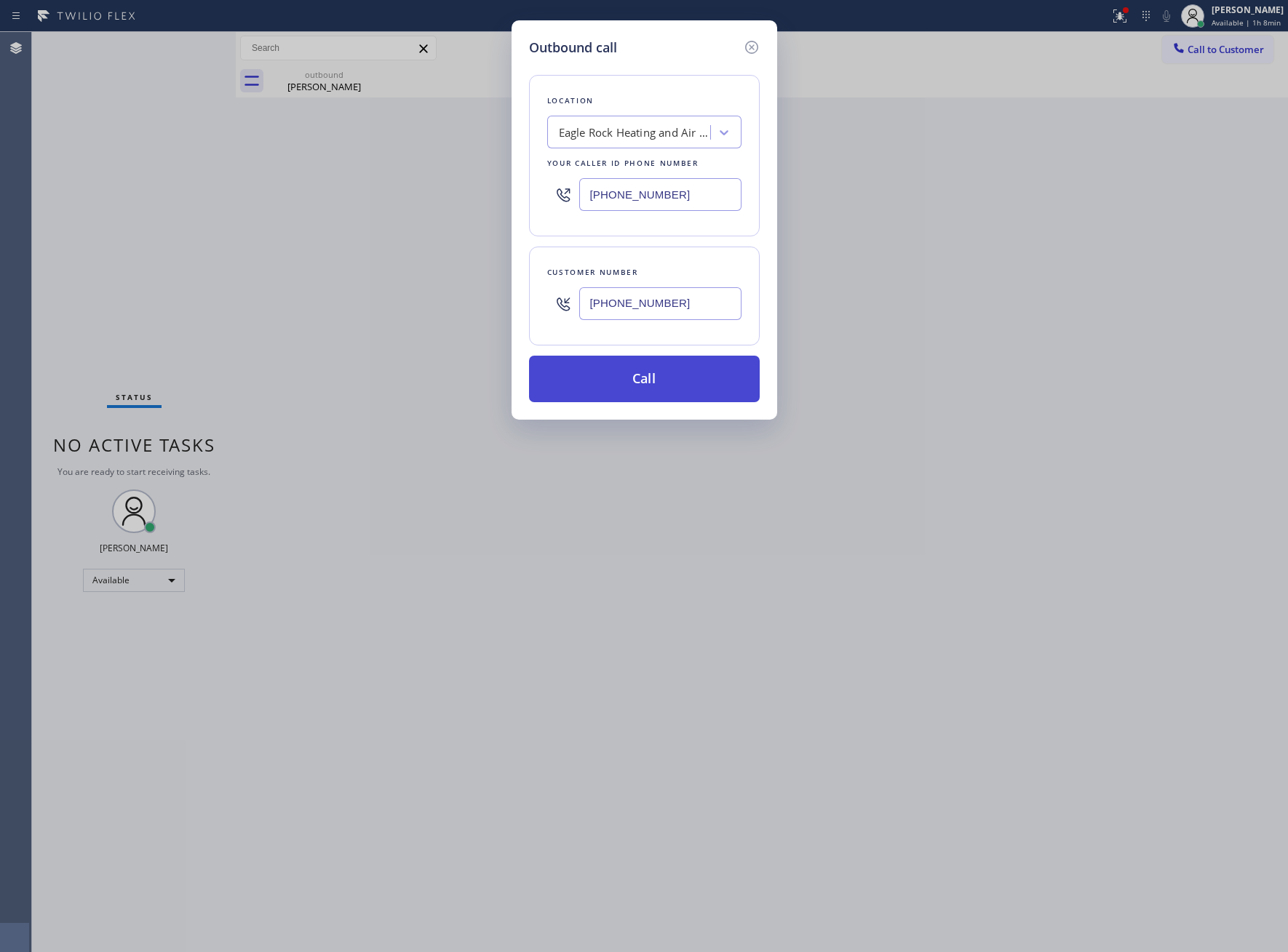
type input "[PHONE_NUMBER]"
click at [688, 382] on button "Call" at bounding box center [645, 379] width 231 height 46
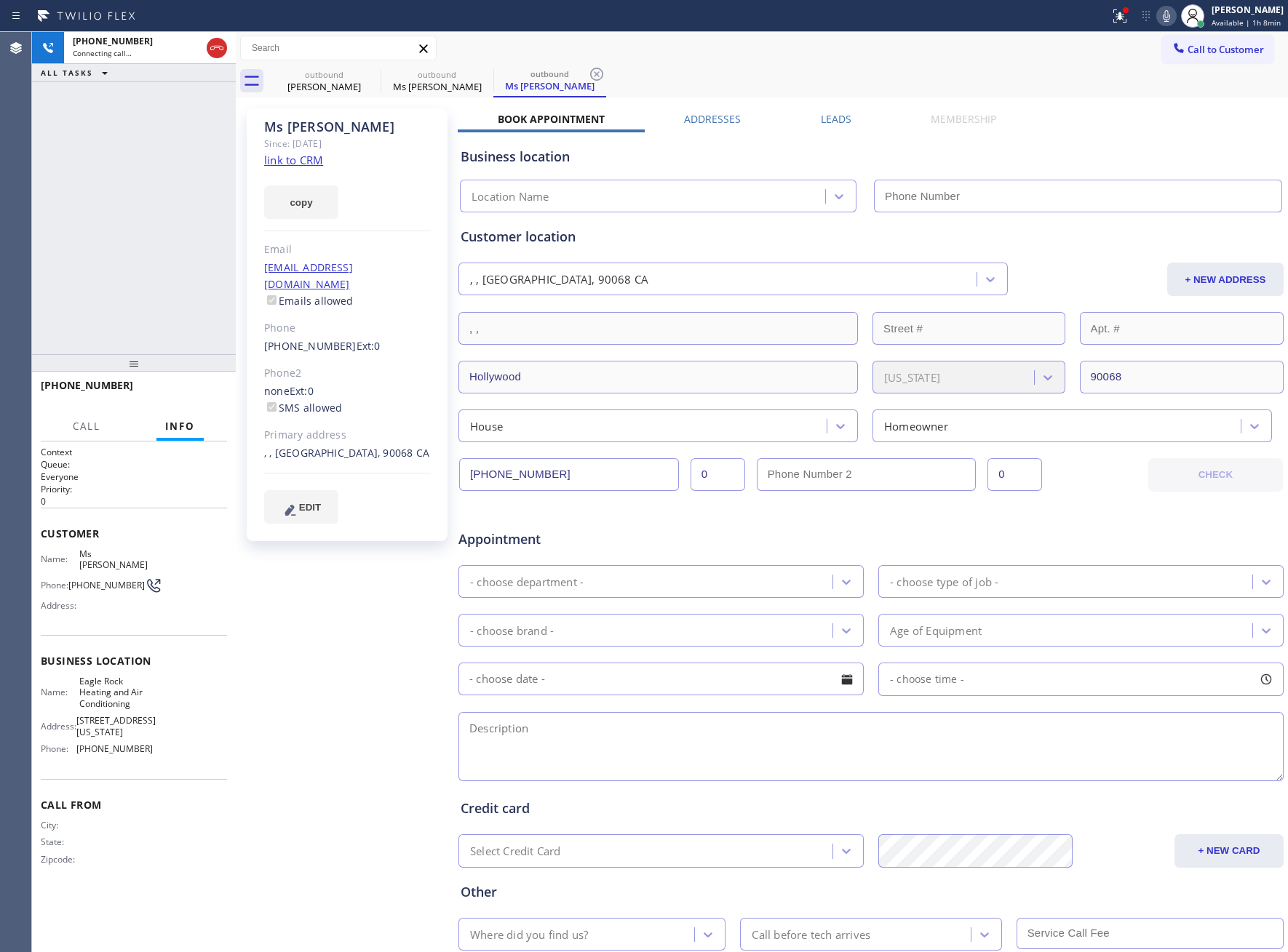
type input "[PHONE_NUMBER]"
click at [197, 188] on div "[PHONE_NUMBER] Connecting call… ALL TASKS ALL TASKS ACTIVE TASKS TASKS IN WRAP …" at bounding box center [133, 193] width 204 height 322
click at [252, 212] on div "Ms [PERSON_NAME] Since: [DATE] link to CRM copy Email [EMAIL_ADDRESS][DOMAIN_NA…" at bounding box center [346, 325] width 201 height 433
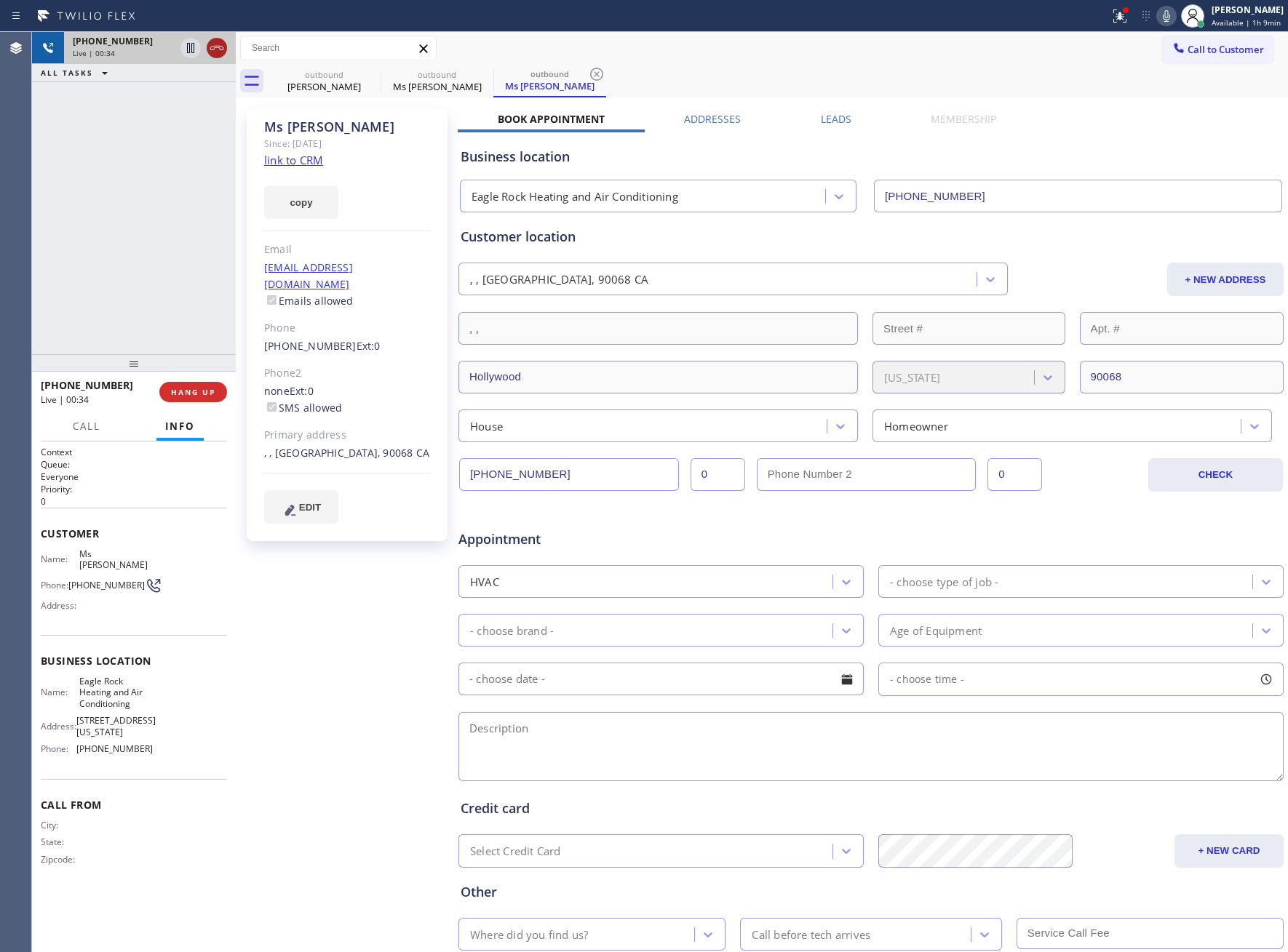
click at [216, 46] on icon at bounding box center [216, 48] width 13 height 5
click at [173, 372] on div at bounding box center [133, 363] width 204 height 18
click at [173, 390] on span "COMPLETE" at bounding box center [190, 392] width 50 height 10
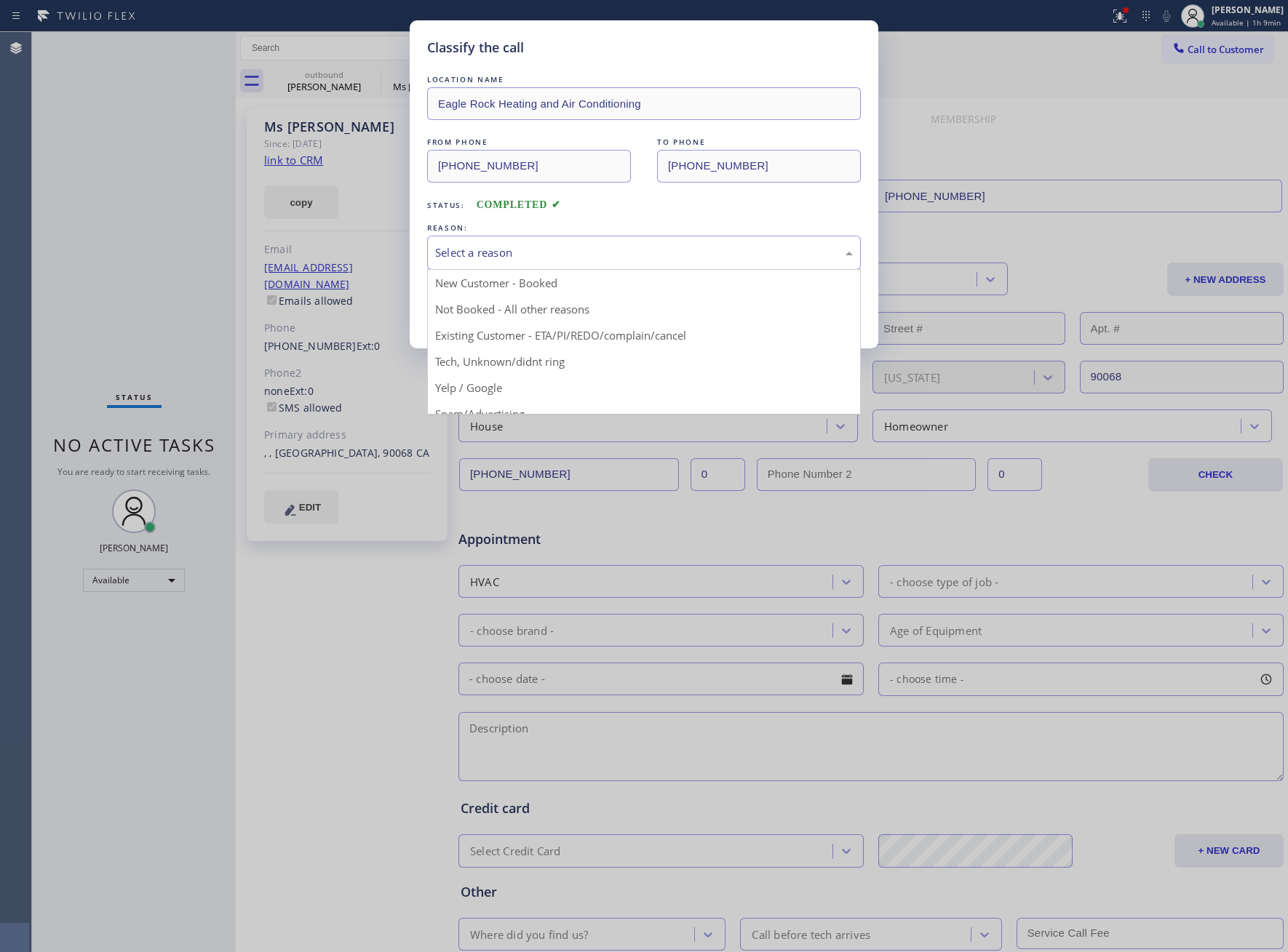
click at [531, 264] on div "Select a reason" at bounding box center [644, 253] width 434 height 34
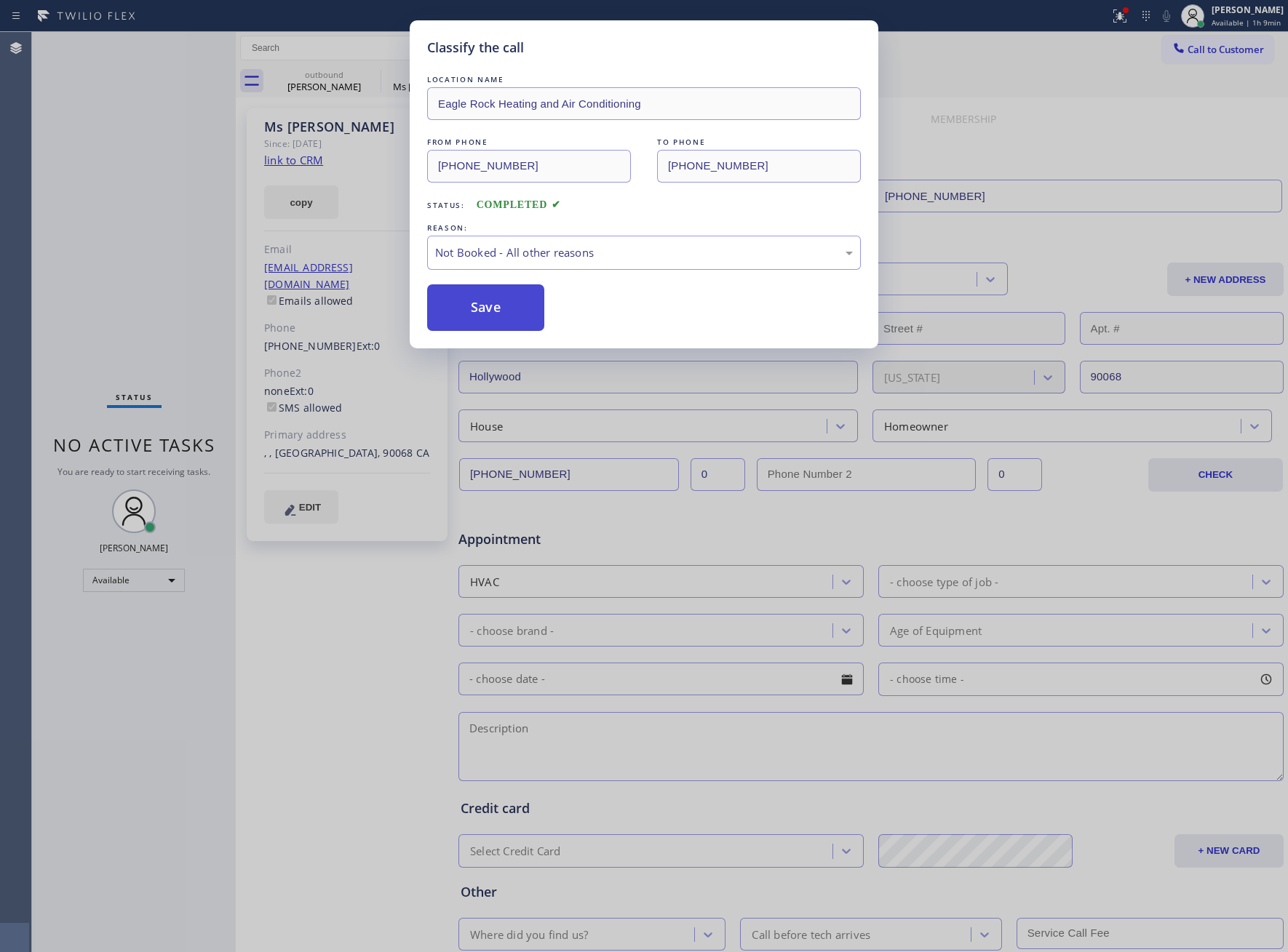
click at [487, 313] on button "Save" at bounding box center [485, 308] width 117 height 46
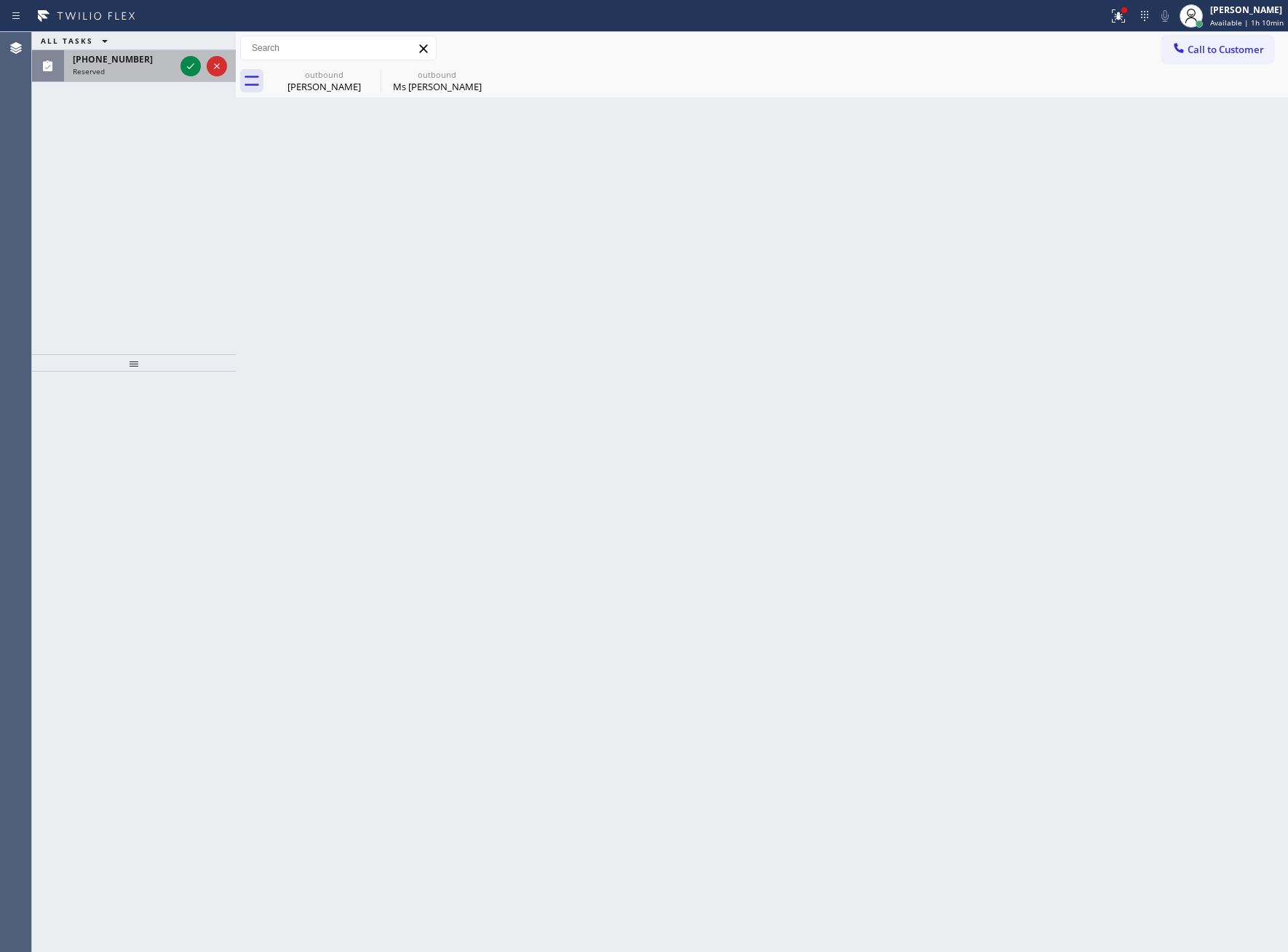
drag, startPoint x: 188, startPoint y: 74, endPoint x: 184, endPoint y: 51, distance: 23.3
click at [185, 68] on icon at bounding box center [191, 66] width 18 height 18
click at [185, 51] on div at bounding box center [204, 66] width 53 height 32
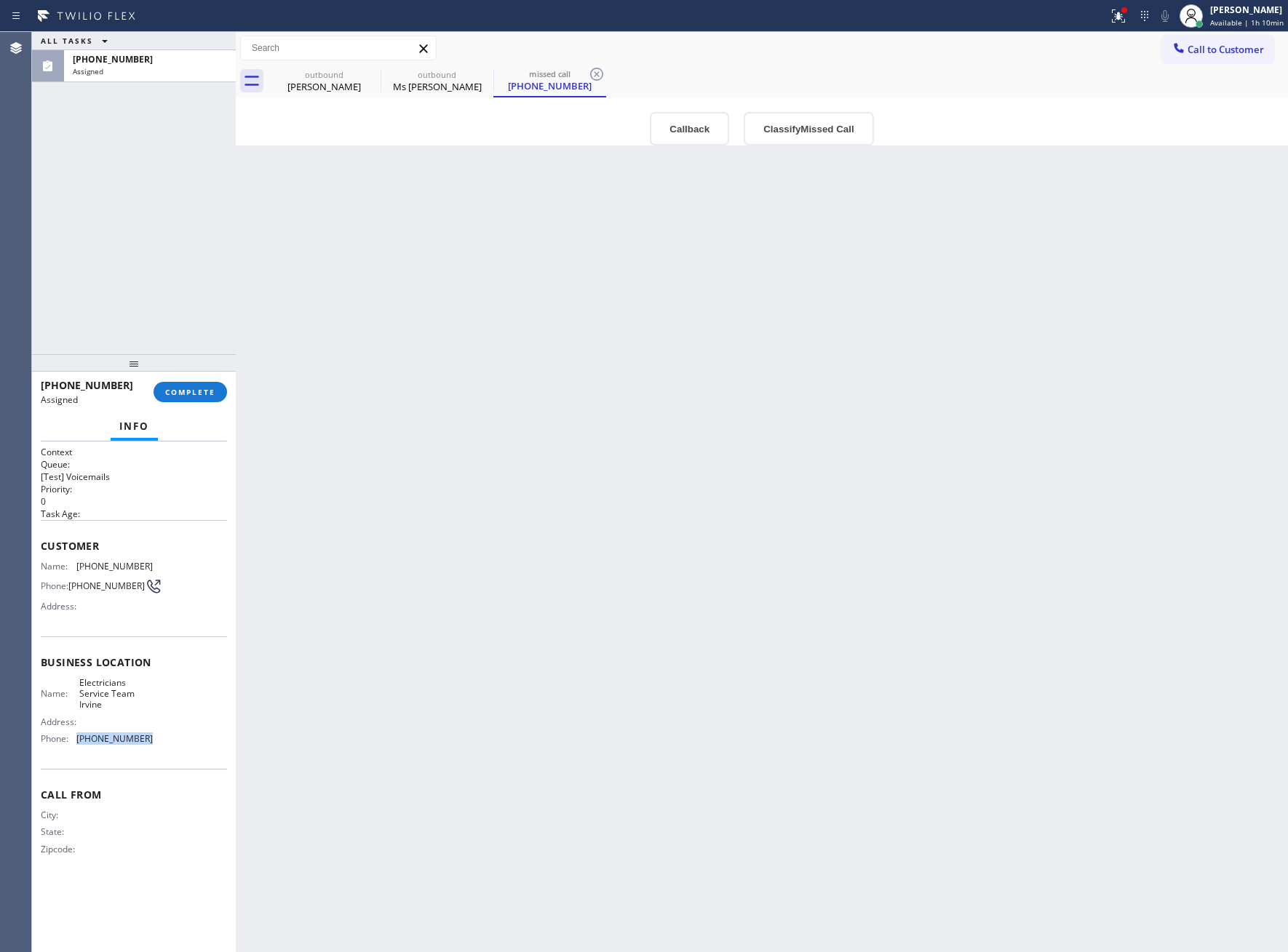
drag, startPoint x: 139, startPoint y: 746, endPoint x: 78, endPoint y: 749, distance: 61.1
click at [78, 749] on div "Name: Electricians Service Team Irvine Address: Phone: [PHONE_NUMBER]" at bounding box center [134, 713] width 186 height 74
click at [1207, 51] on span "Call to Customer" at bounding box center [1225, 49] width 77 height 13
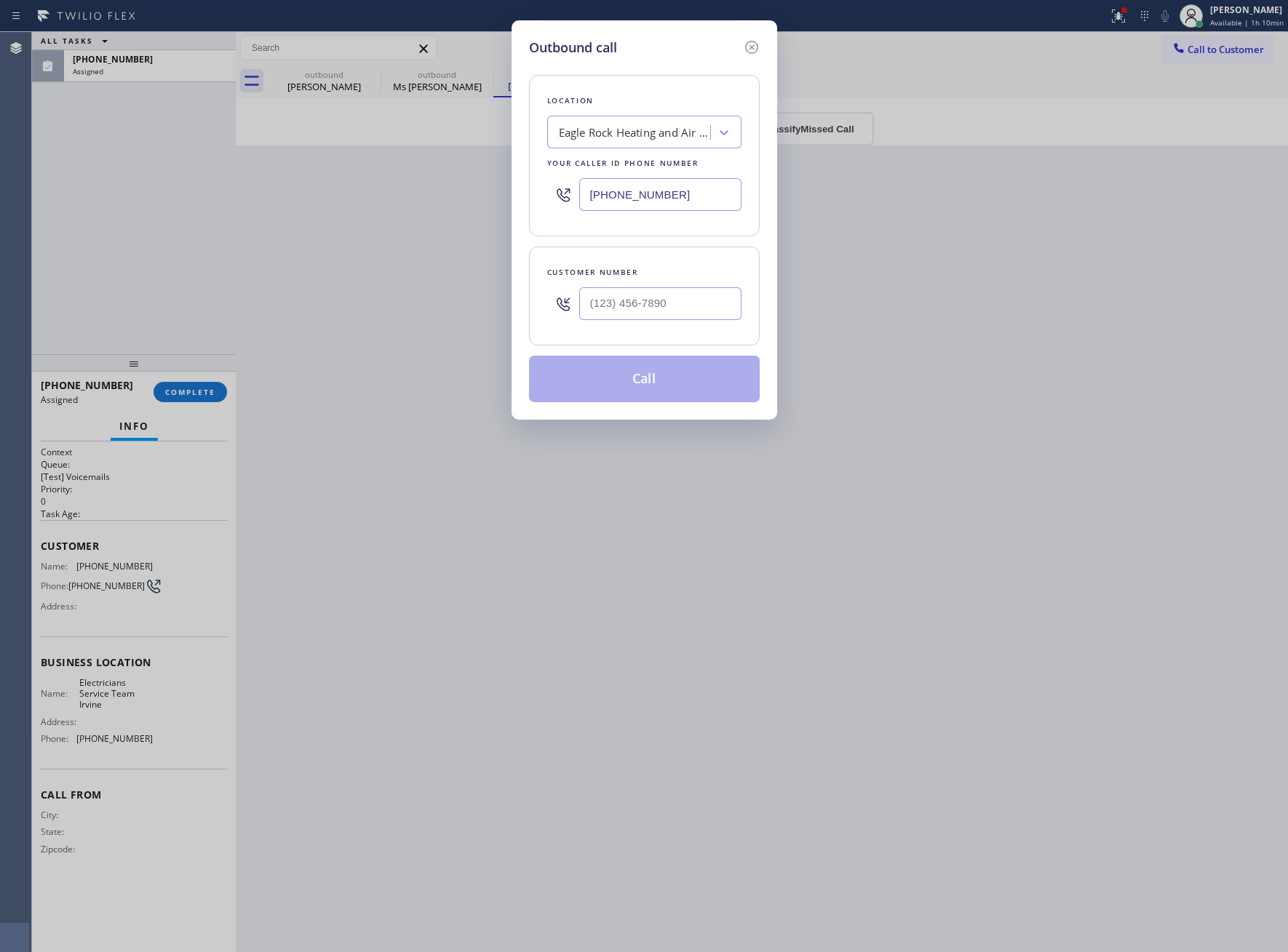
click at [653, 194] on input "[PHONE_NUMBER]" at bounding box center [659, 194] width 162 height 33
paste input "949) 569-6029"
type input "[PHONE_NUMBER]"
drag, startPoint x: 747, startPoint y: 48, endPoint x: 754, endPoint y: 43, distance: 8.6
click at [754, 43] on icon at bounding box center [752, 47] width 18 height 18
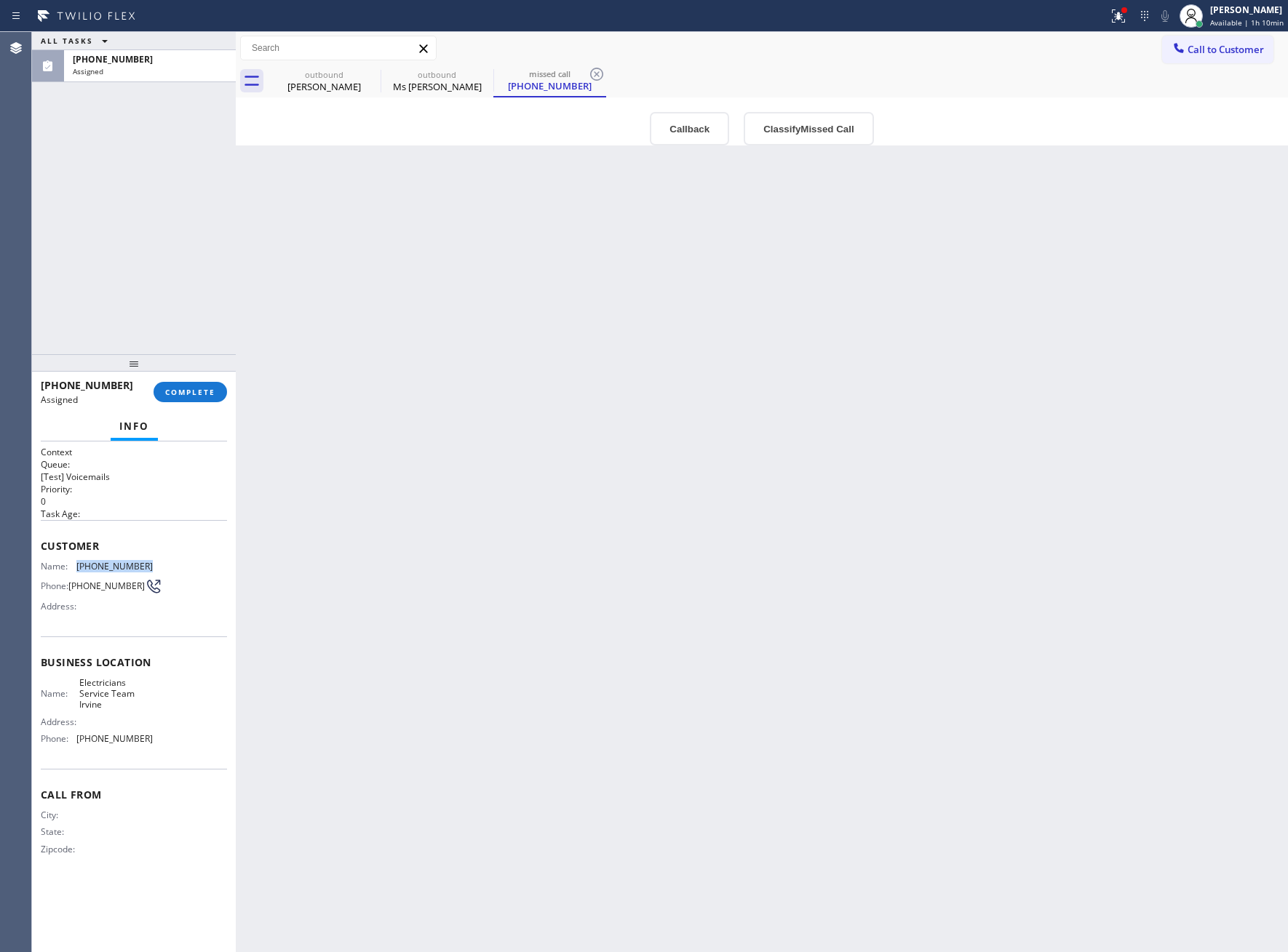
drag, startPoint x: 123, startPoint y: 567, endPoint x: 70, endPoint y: 567, distance: 53.0
click at [70, 567] on div "Name: [PHONE_NUMBER] Phone: [PHONE_NUMBER] Address:" at bounding box center [134, 589] width 186 height 57
click at [197, 387] on span "COMPLETE" at bounding box center [190, 392] width 50 height 10
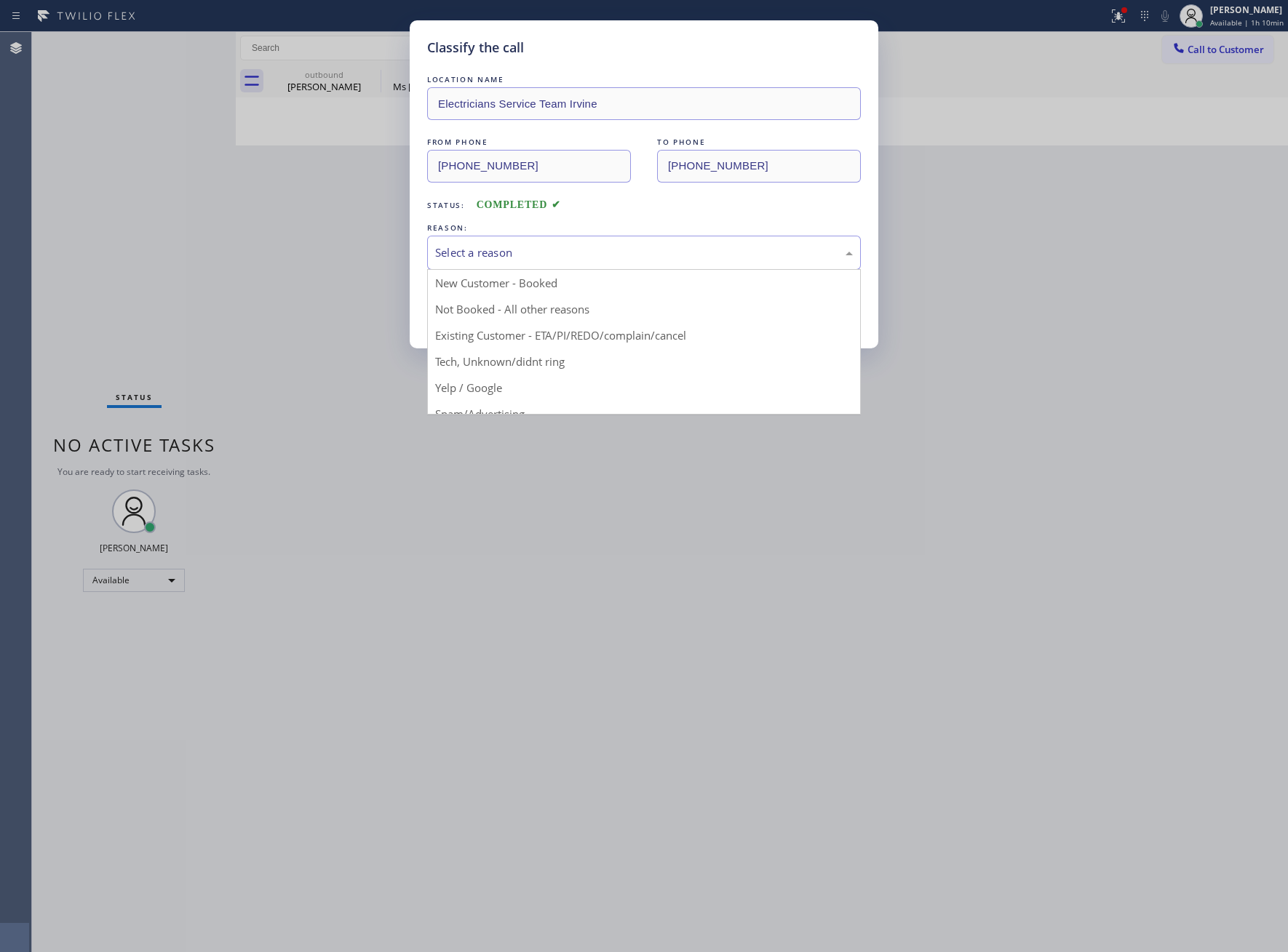
click at [597, 247] on div "Select a reason" at bounding box center [644, 253] width 418 height 17
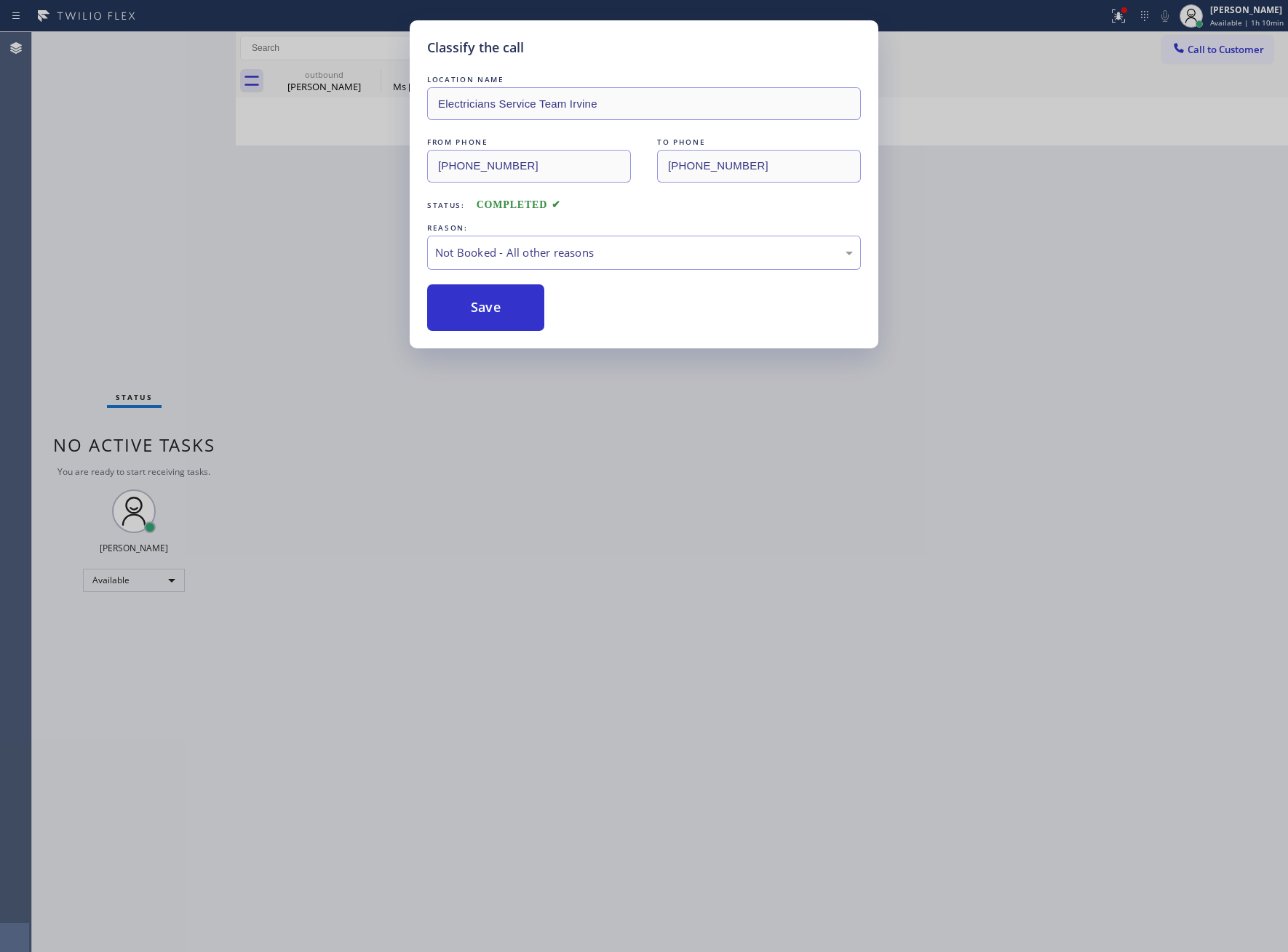
click at [496, 312] on button "Save" at bounding box center [485, 308] width 117 height 46
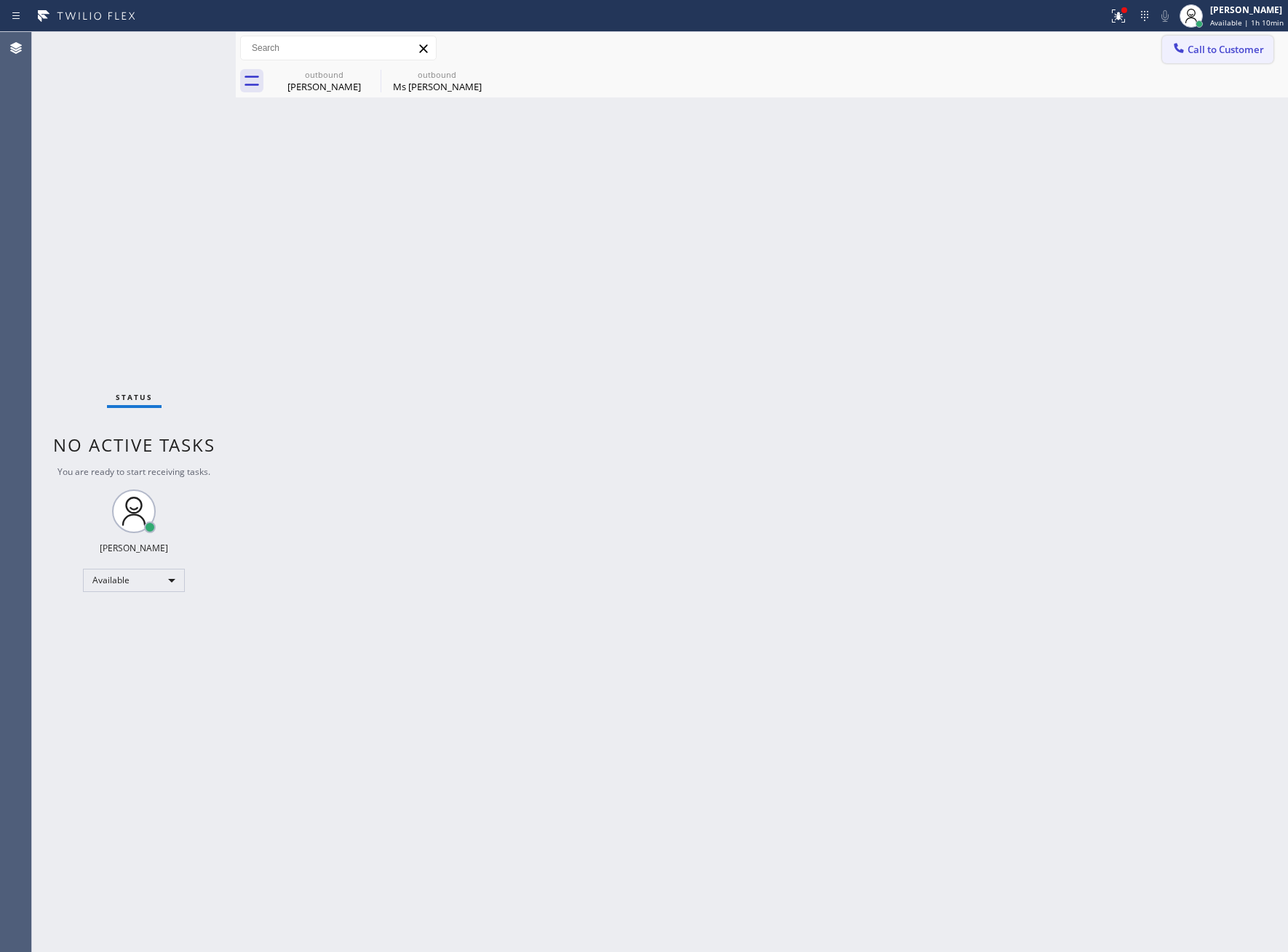
click at [1249, 36] on button "Call to Customer" at bounding box center [1218, 50] width 112 height 28
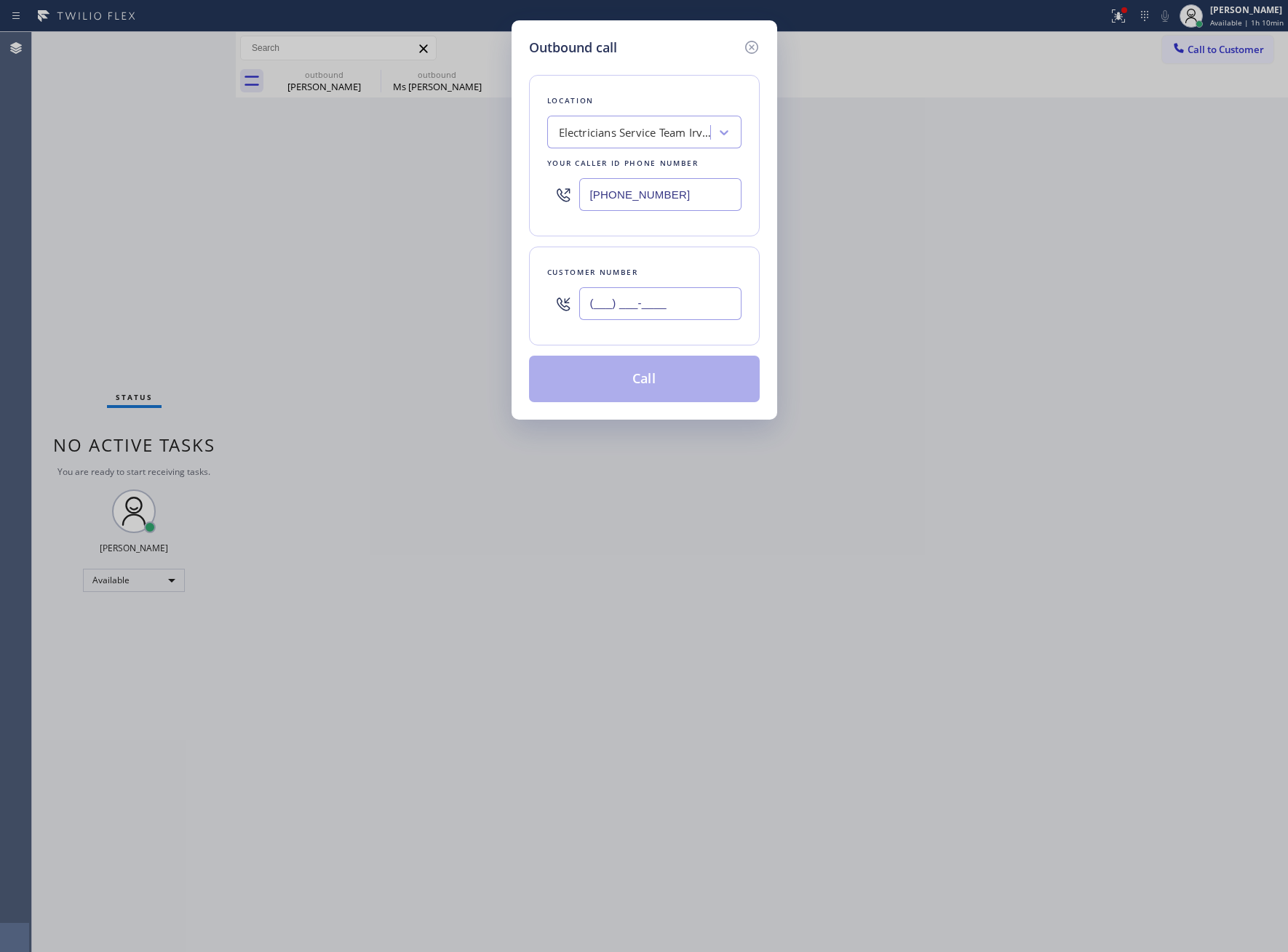
click at [706, 310] on input "(___) ___-____" at bounding box center [659, 304] width 162 height 33
paste input "214) 216-9182"
type input "[PHONE_NUMBER]"
click at [656, 391] on button "Call" at bounding box center [645, 379] width 231 height 46
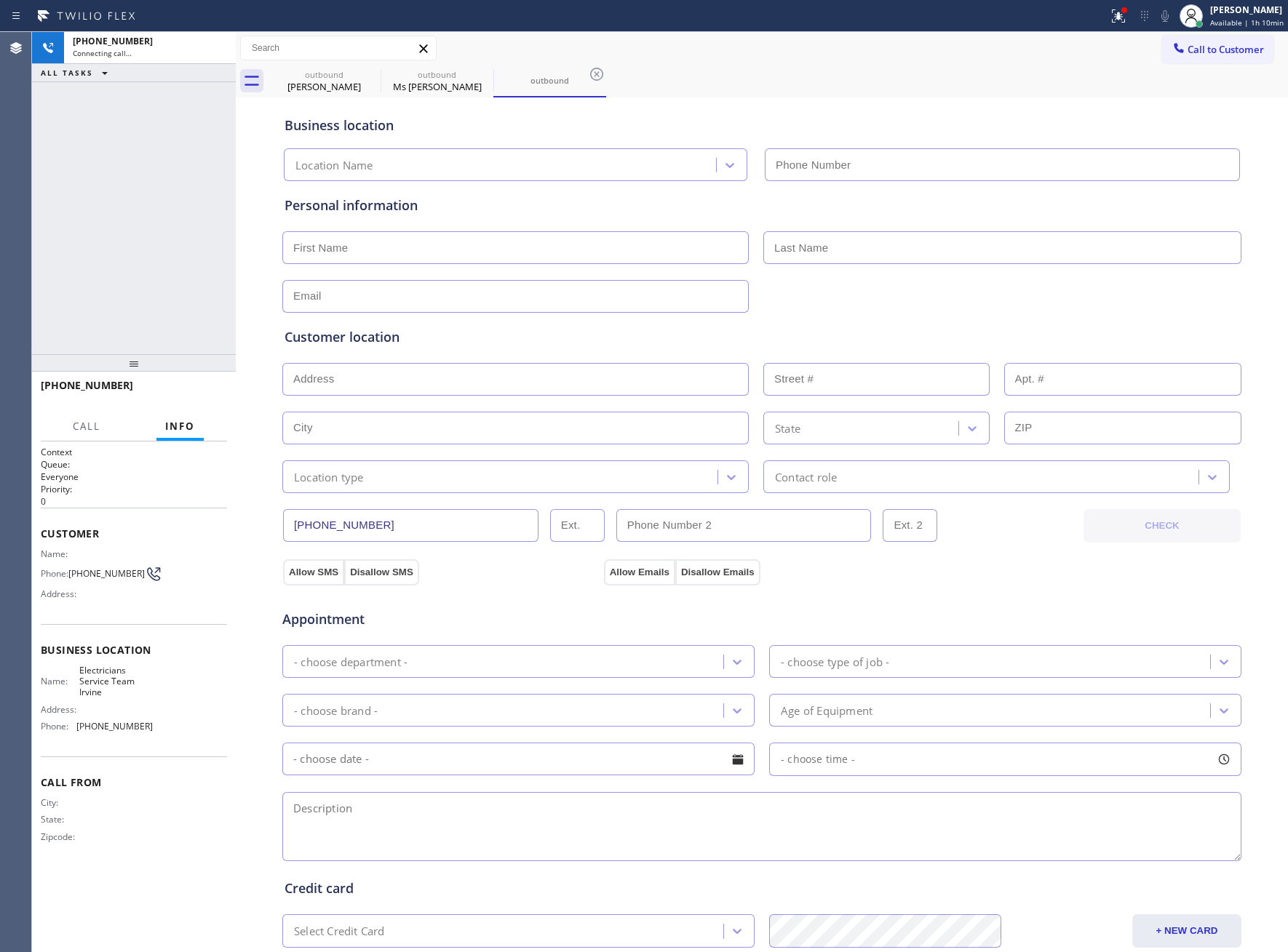
type input "[PHONE_NUMBER]"
click at [365, 75] on icon at bounding box center [370, 74] width 13 height 13
type input "[PHONE_NUMBER]"
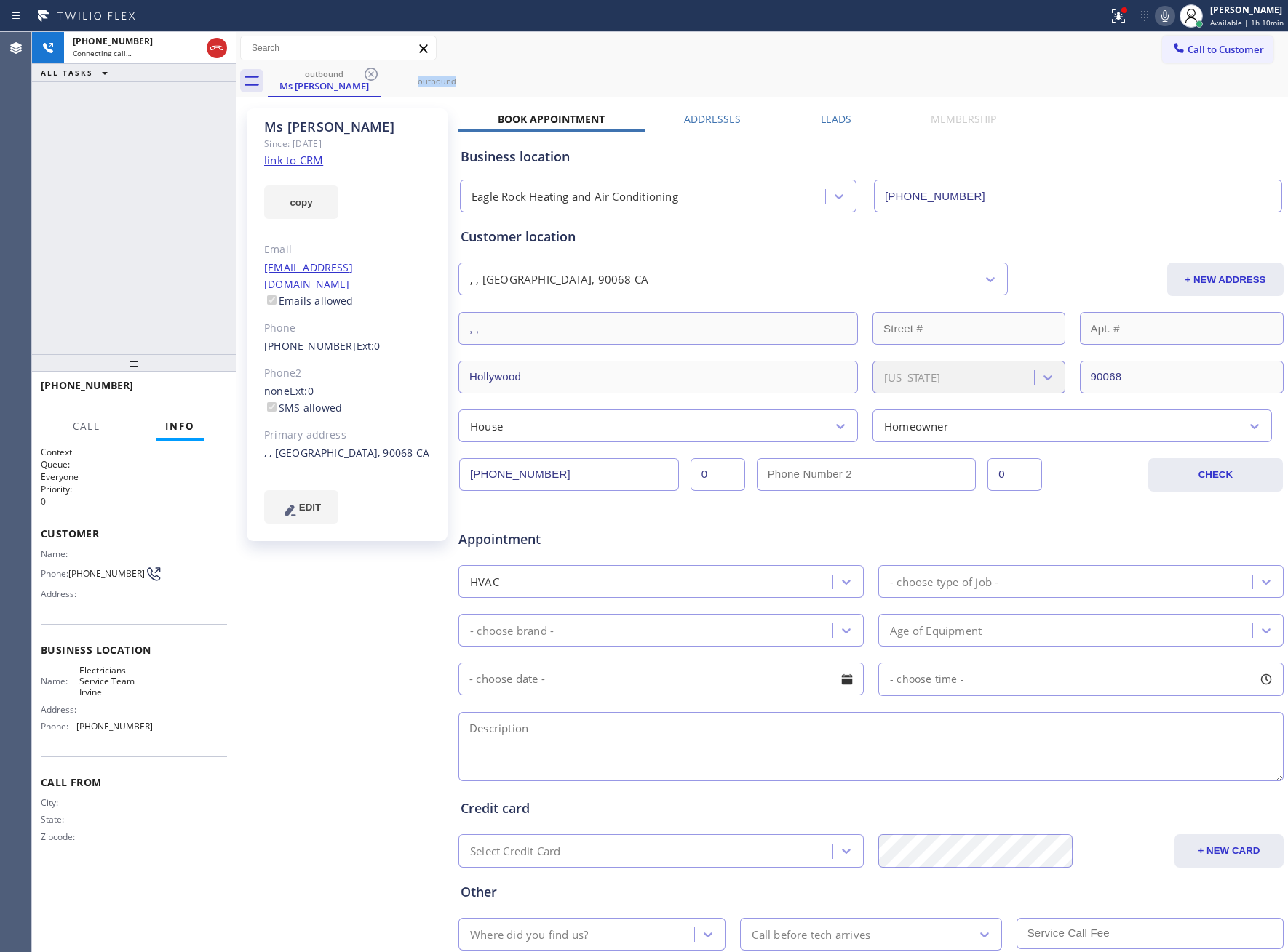
click at [365, 75] on icon at bounding box center [370, 74] width 13 height 13
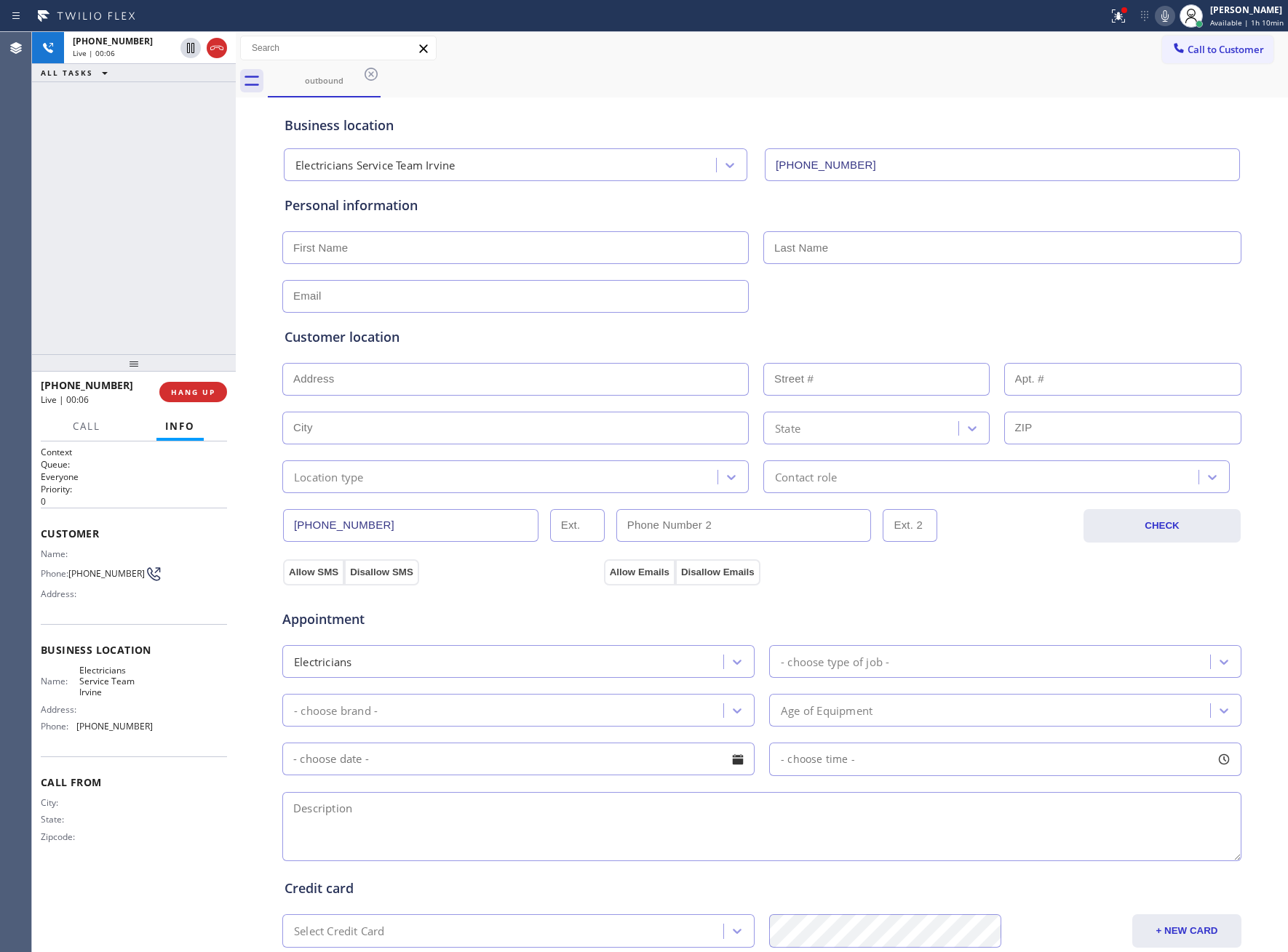
click at [182, 408] on div "[PHONE_NUMBER] Live | 00:06 HANG UP" at bounding box center [134, 392] width 186 height 38
click at [182, 396] on span "HANG UP" at bounding box center [193, 392] width 44 height 10
click at [210, 404] on div "[PHONE_NUMBER] Wrap up | 00:00 COMPLETE" at bounding box center [134, 392] width 186 height 38
click at [208, 401] on div "[PHONE_NUMBER] Wrap up | 00:00 COMPLETE" at bounding box center [134, 392] width 186 height 38
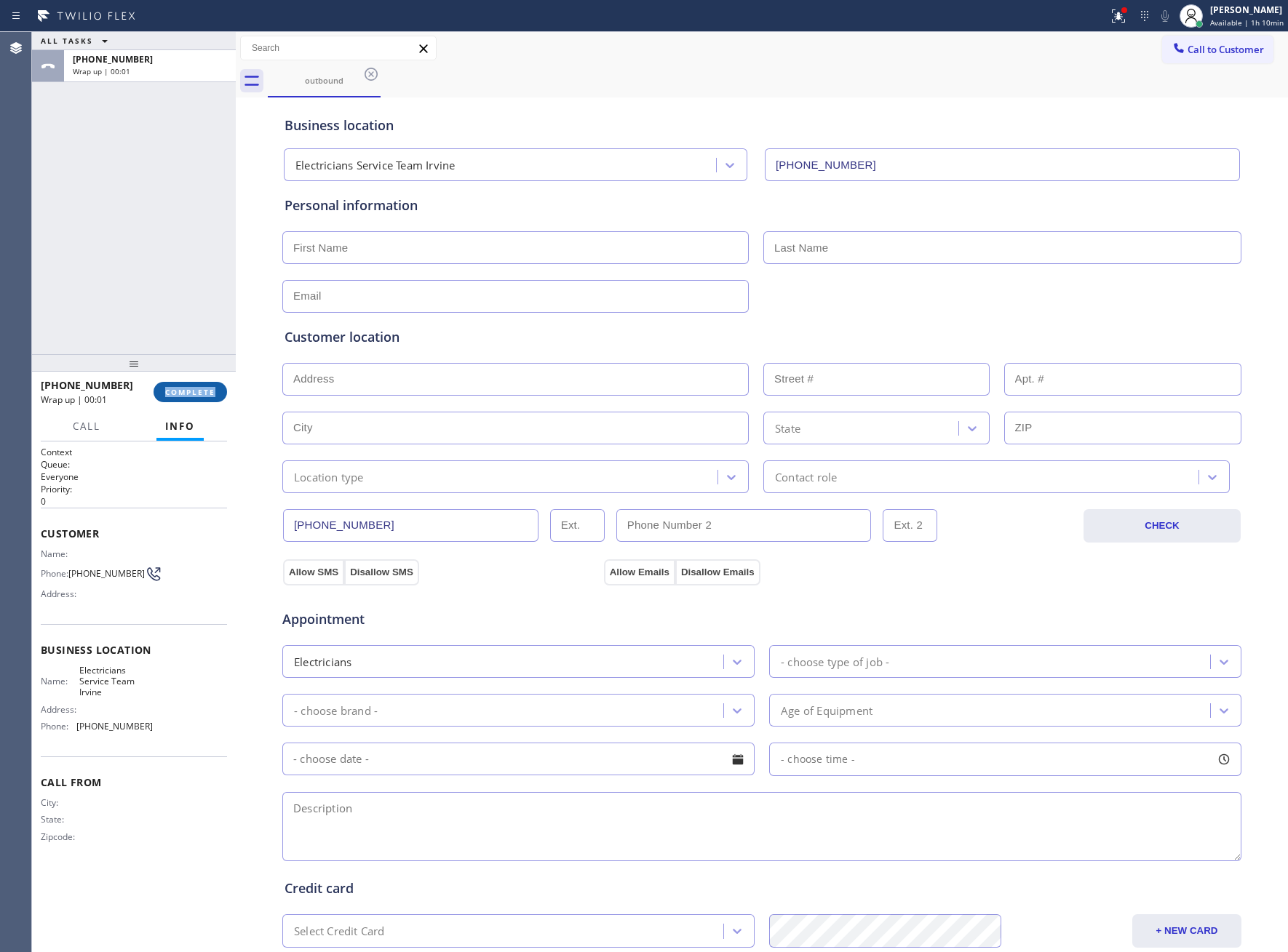
drag, startPoint x: 184, startPoint y: 382, endPoint x: 186, endPoint y: 390, distance: 8.2
click at [184, 384] on button "COMPLETE" at bounding box center [190, 392] width 74 height 20
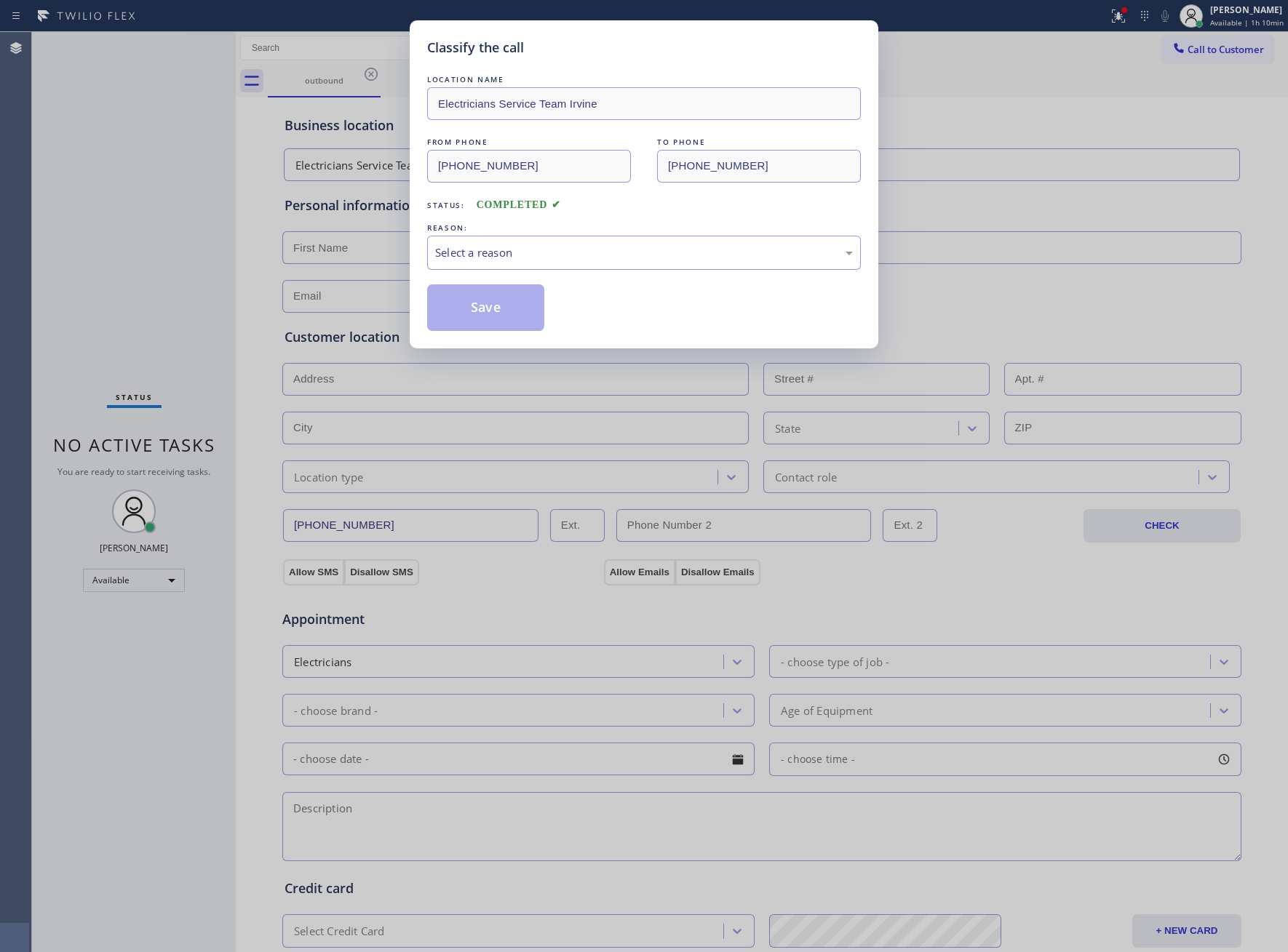
click at [465, 270] on div "LOCATION NAME Electricians Service Team Irvine FROM PHONE [PHONE_NUMBER] TO PHO…" at bounding box center [644, 201] width 434 height 259
click at [485, 256] on div "Select a reason" at bounding box center [644, 253] width 418 height 17
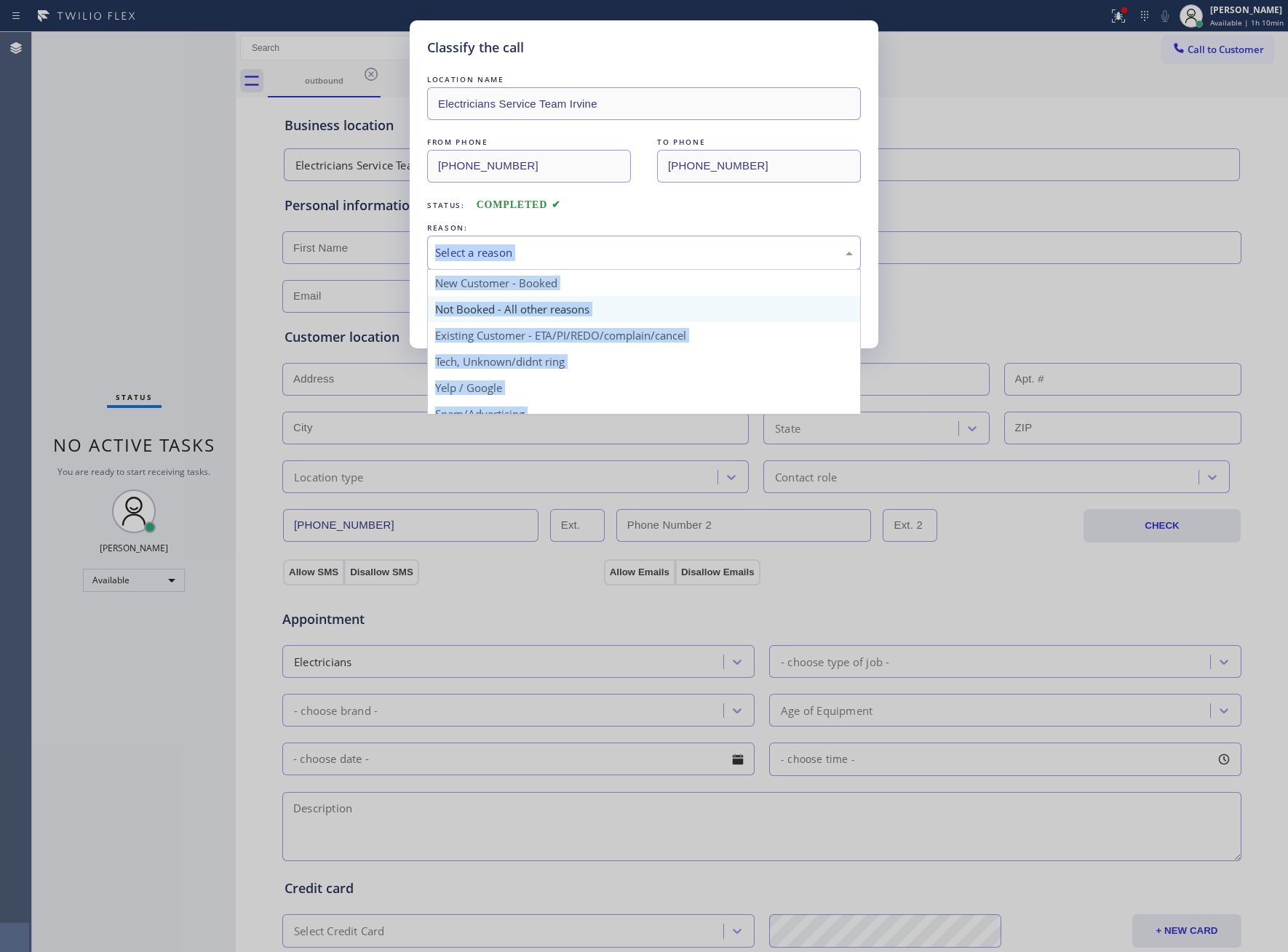
click at [481, 310] on button "Save" at bounding box center [485, 308] width 117 height 46
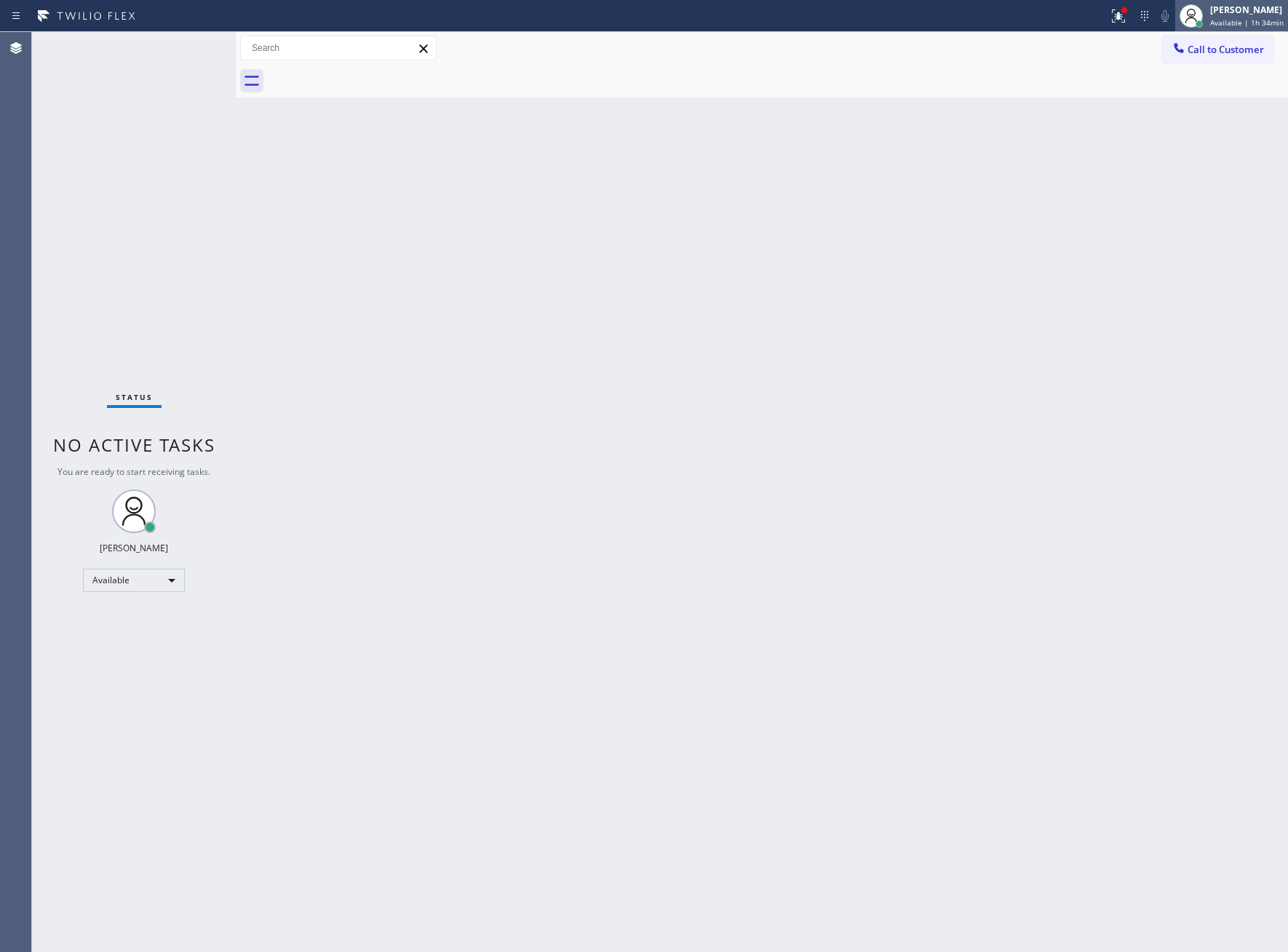
click at [1255, 19] on span "Available | 1h 34min" at bounding box center [1247, 22] width 74 height 10
click at [1186, 97] on button "Unavailable" at bounding box center [1215, 96] width 146 height 19
drag, startPoint x: 134, startPoint y: 208, endPoint x: 897, endPoint y: 205, distance: 763.0
click at [134, 208] on div "Status No active tasks Change activity state to start receiving tasks. [PERSON_…" at bounding box center [133, 492] width 204 height 920
click at [1197, 20] on div at bounding box center [1200, 23] width 7 height 7
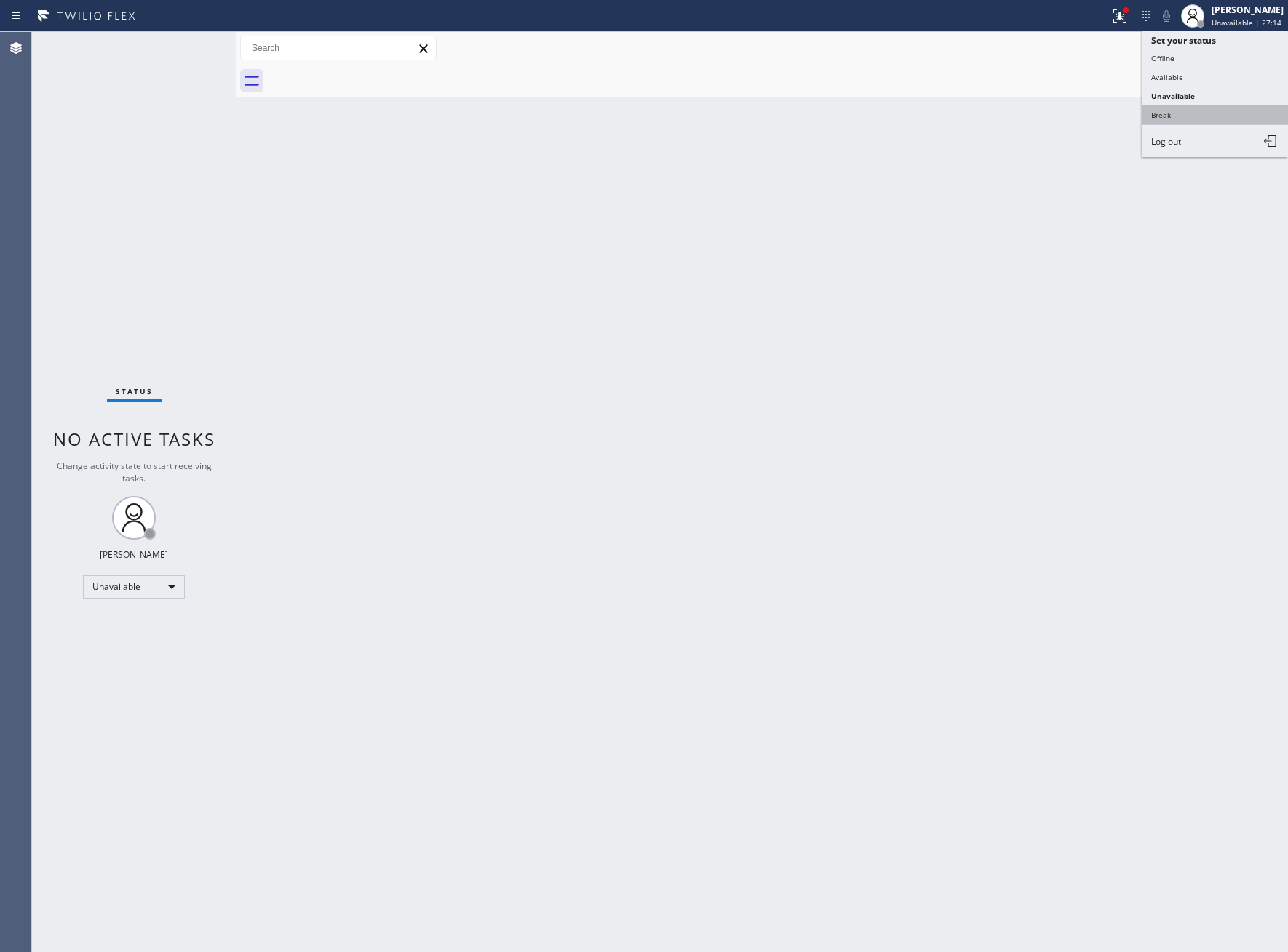
click at [1199, 105] on button "Break" at bounding box center [1215, 115] width 146 height 19
drag, startPoint x: 214, startPoint y: 382, endPoint x: 265, endPoint y: 358, distance: 56.4
click at [219, 376] on div "Status No active tasks Change activity state to start receiving tasks. [PERSON_…" at bounding box center [133, 492] width 204 height 920
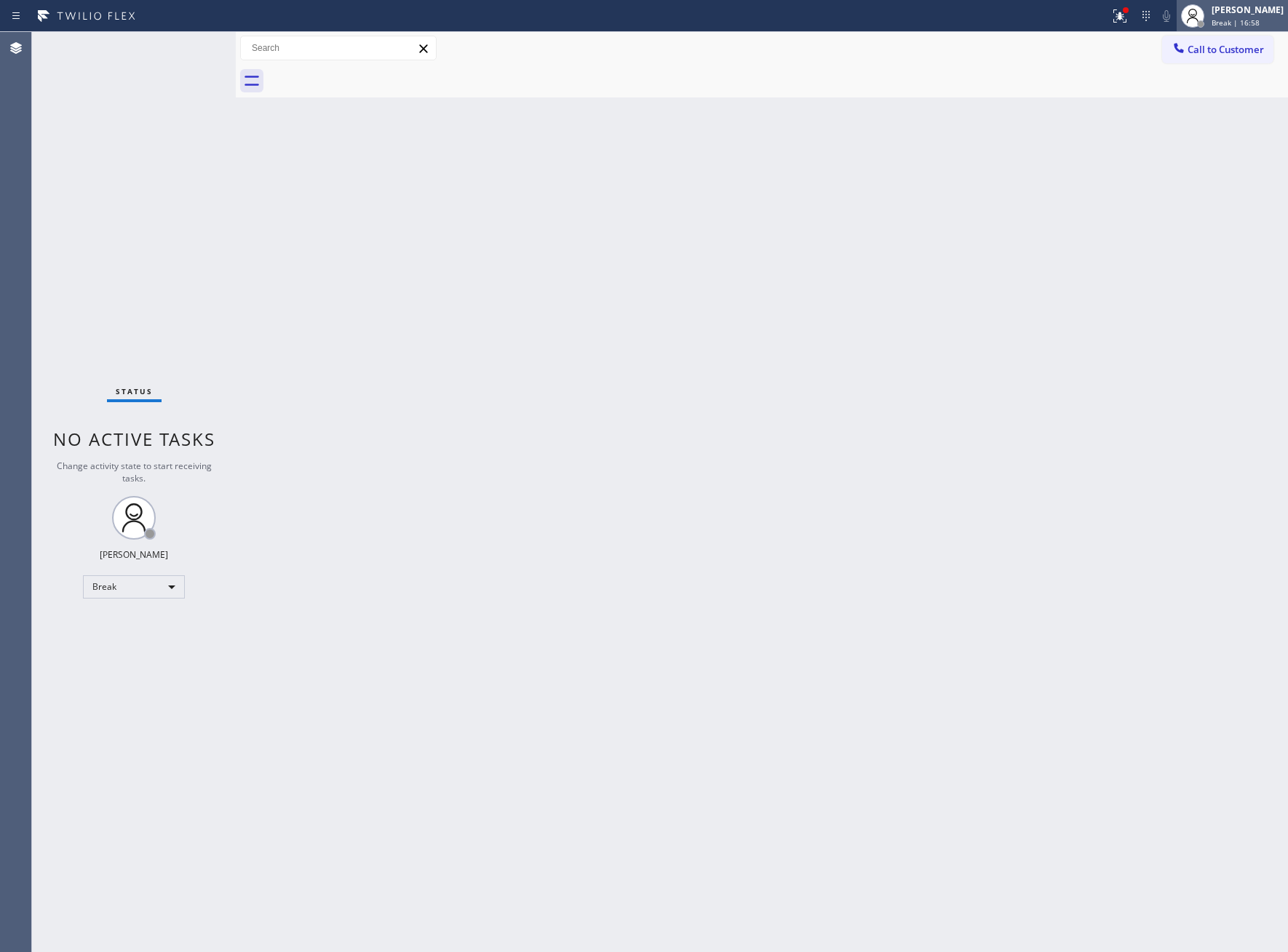
click at [1235, 20] on span "Break | 16:58" at bounding box center [1235, 22] width 48 height 10
click at [1218, 89] on button "Unavailable" at bounding box center [1215, 96] width 146 height 19
drag, startPoint x: 221, startPoint y: 151, endPoint x: 322, endPoint y: 147, distance: 101.1
click at [241, 147] on div "Status No active tasks Change activity state to start receiving tasks. [PERSON_…" at bounding box center [659, 492] width 1256 height 920
click at [1241, 1] on div "[PERSON_NAME] Unavailable | 5s" at bounding box center [1232, 15] width 112 height 32
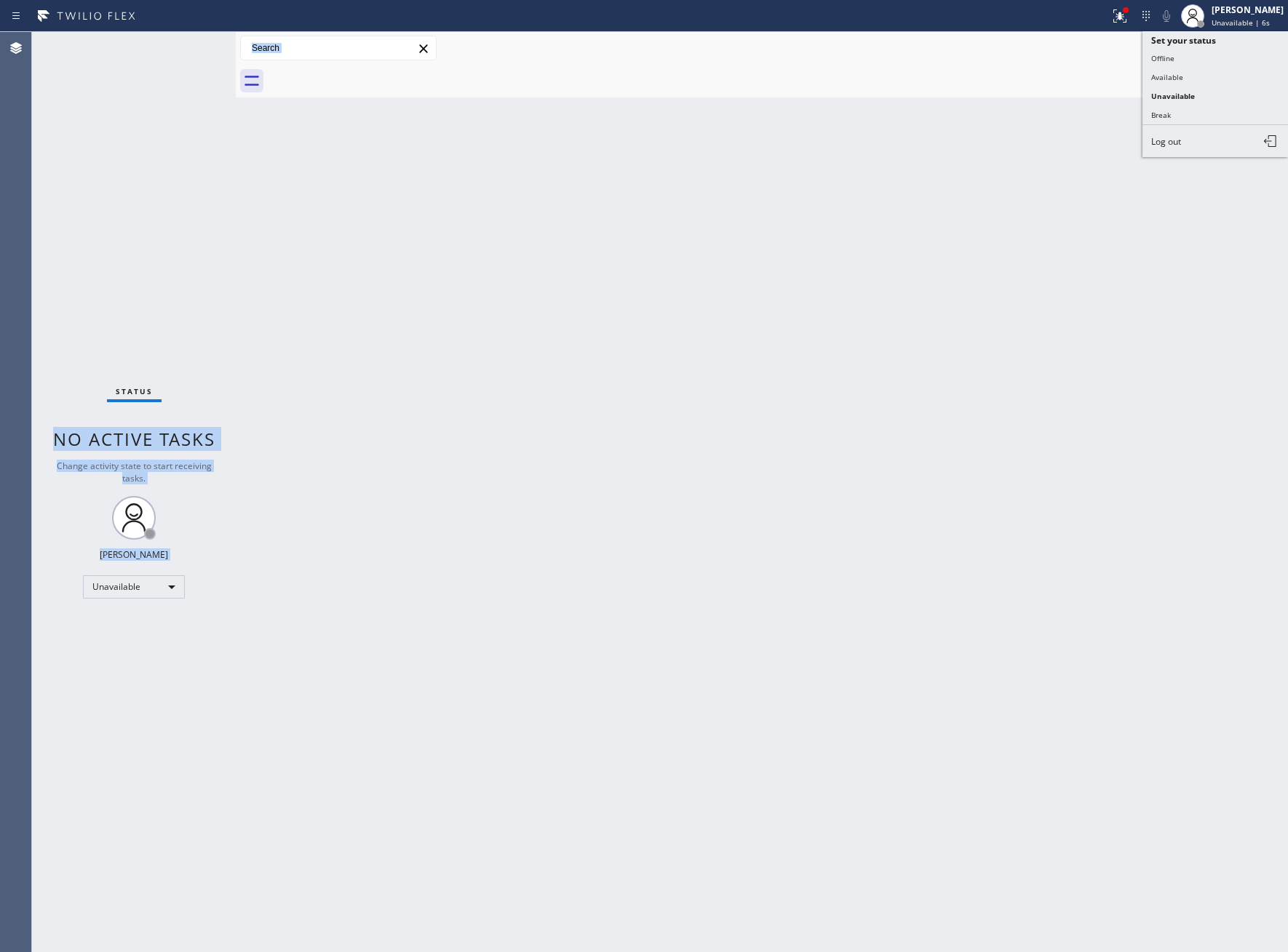
drag, startPoint x: 1194, startPoint y: 70, endPoint x: 1259, endPoint y: 260, distance: 200.8
click at [1193, 68] on button "Available" at bounding box center [1215, 77] width 146 height 19
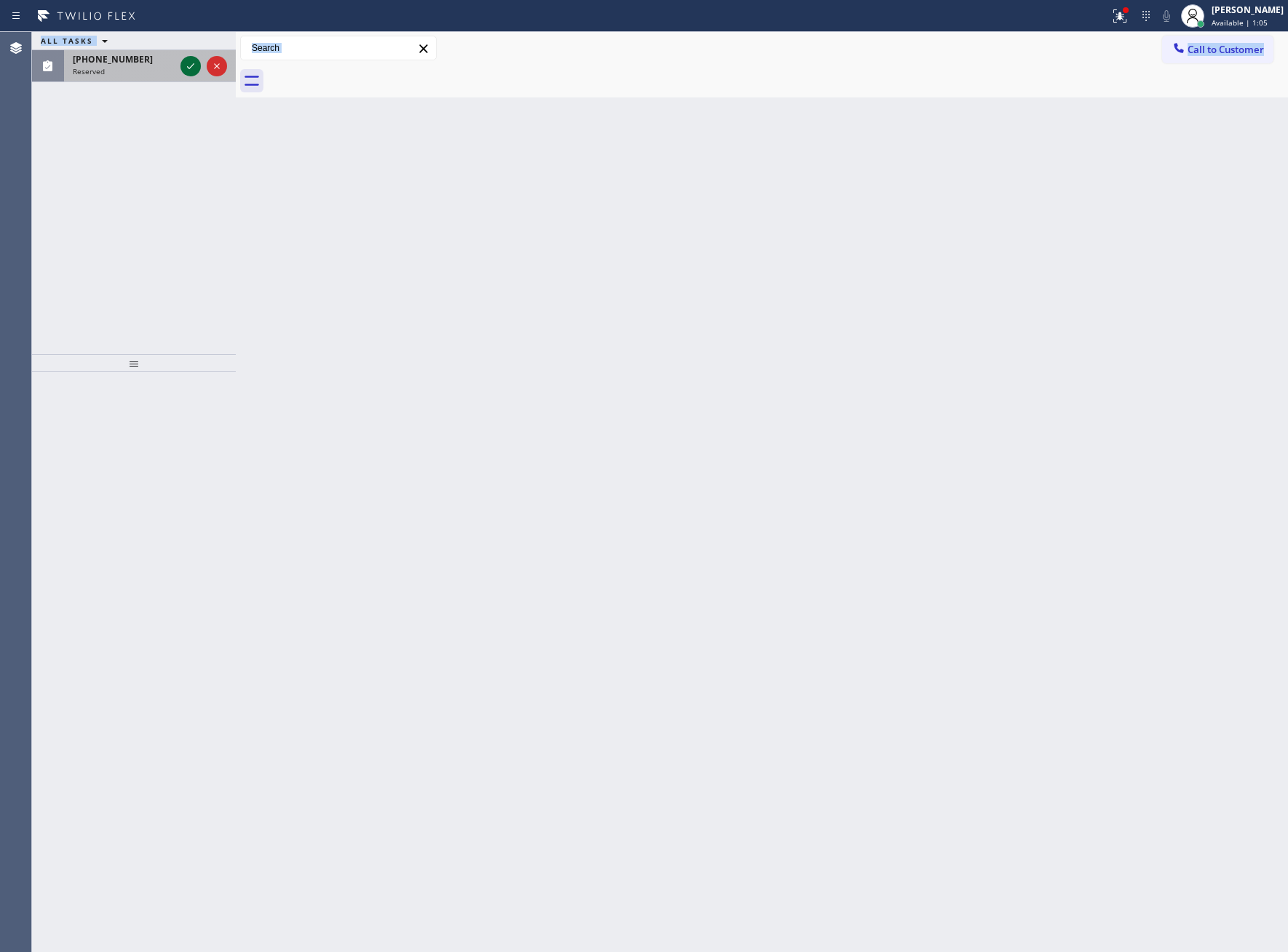
click at [182, 66] on icon at bounding box center [191, 66] width 18 height 18
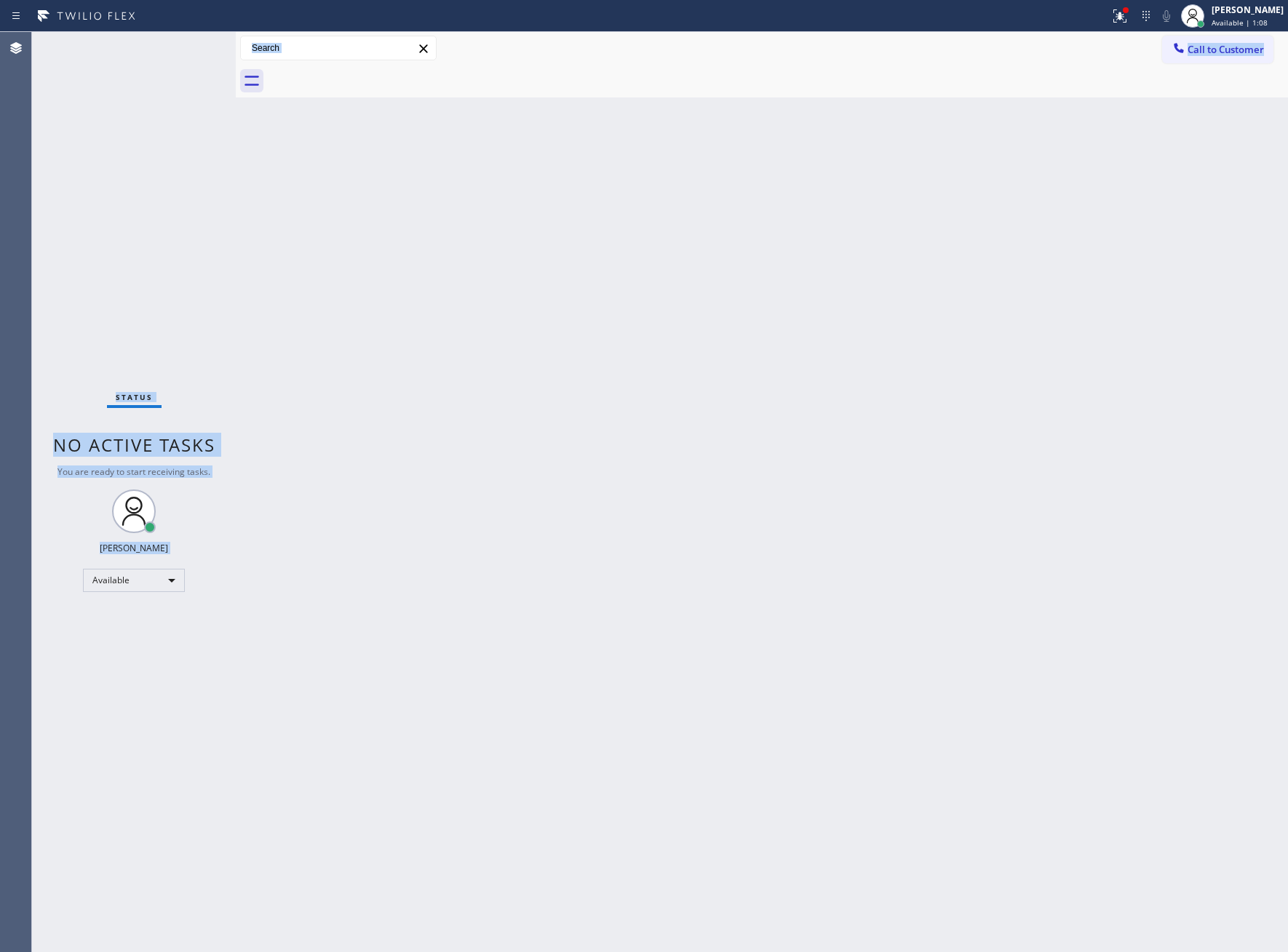
click at [195, 42] on div "Status No active tasks You are ready to start receiving tasks. [PERSON_NAME] Av…" at bounding box center [133, 492] width 204 height 920
drag, startPoint x: 197, startPoint y: 64, endPoint x: 201, endPoint y: 75, distance: 11.7
click at [197, 66] on div "Status No active tasks You are ready to start receiving tasks. [PERSON_NAME] Av…" at bounding box center [133, 492] width 204 height 920
click at [204, 44] on div "Status No active tasks You are ready to start receiving tasks. [PERSON_NAME] Av…" at bounding box center [133, 492] width 204 height 920
click at [201, 46] on div "Status No active tasks You are ready to start receiving tasks. [PERSON_NAME] Av…" at bounding box center [133, 492] width 204 height 920
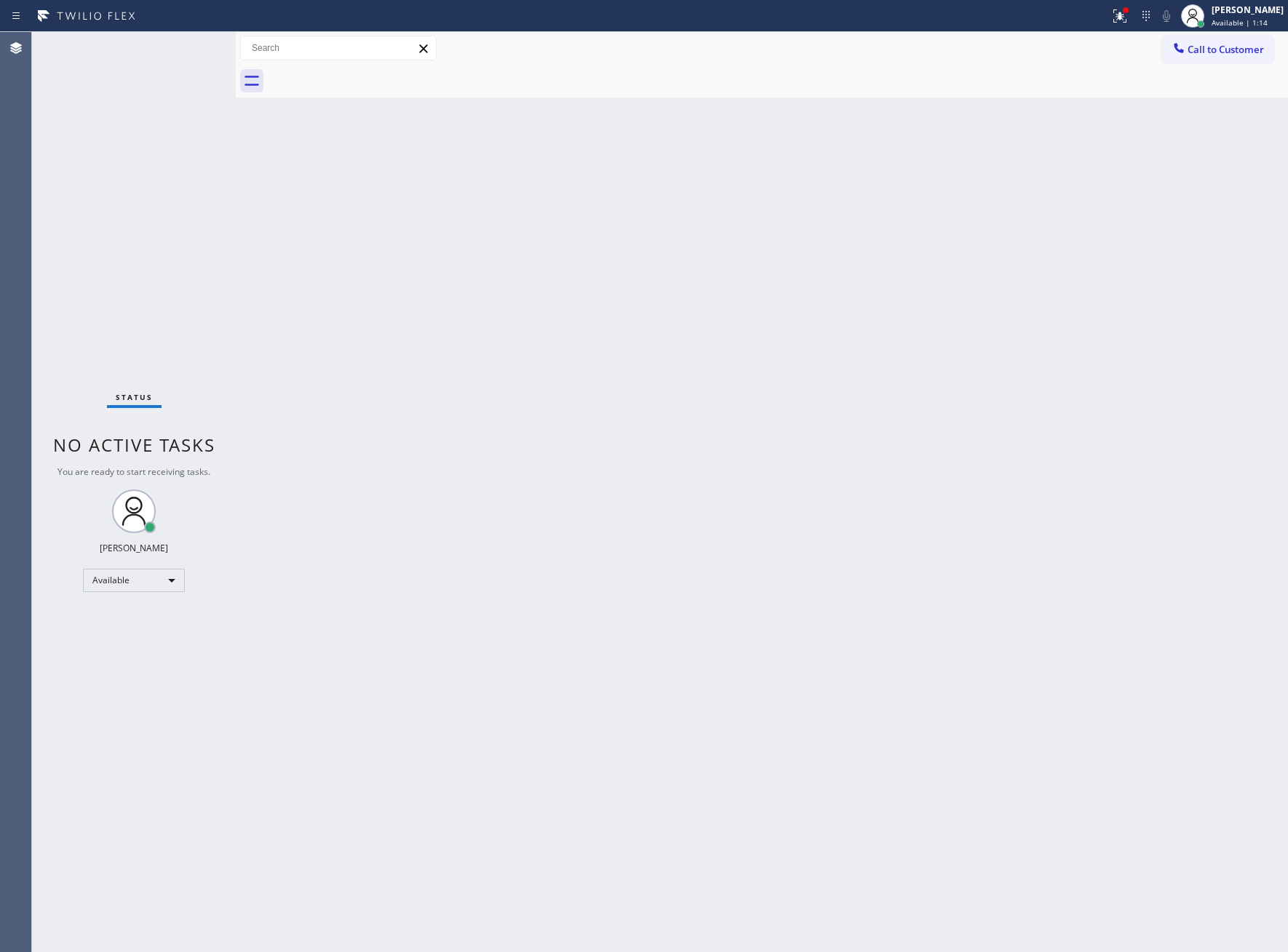
click at [188, 60] on div "Status No active tasks You are ready to start receiving tasks. [PERSON_NAME] Av…" at bounding box center [133, 492] width 204 height 920
drag, startPoint x: 188, startPoint y: 60, endPoint x: 193, endPoint y: 66, distance: 7.8
click at [193, 66] on div "Status No active tasks You are ready to start receiving tasks. [PERSON_NAME] Av…" at bounding box center [133, 492] width 204 height 920
click at [192, 54] on div "Status No active tasks You are ready to start receiving tasks. [PERSON_NAME] Av…" at bounding box center [133, 492] width 204 height 920
click at [190, 54] on div "Status No active tasks You are ready to start receiving tasks. [PERSON_NAME] Av…" at bounding box center [133, 492] width 204 height 920
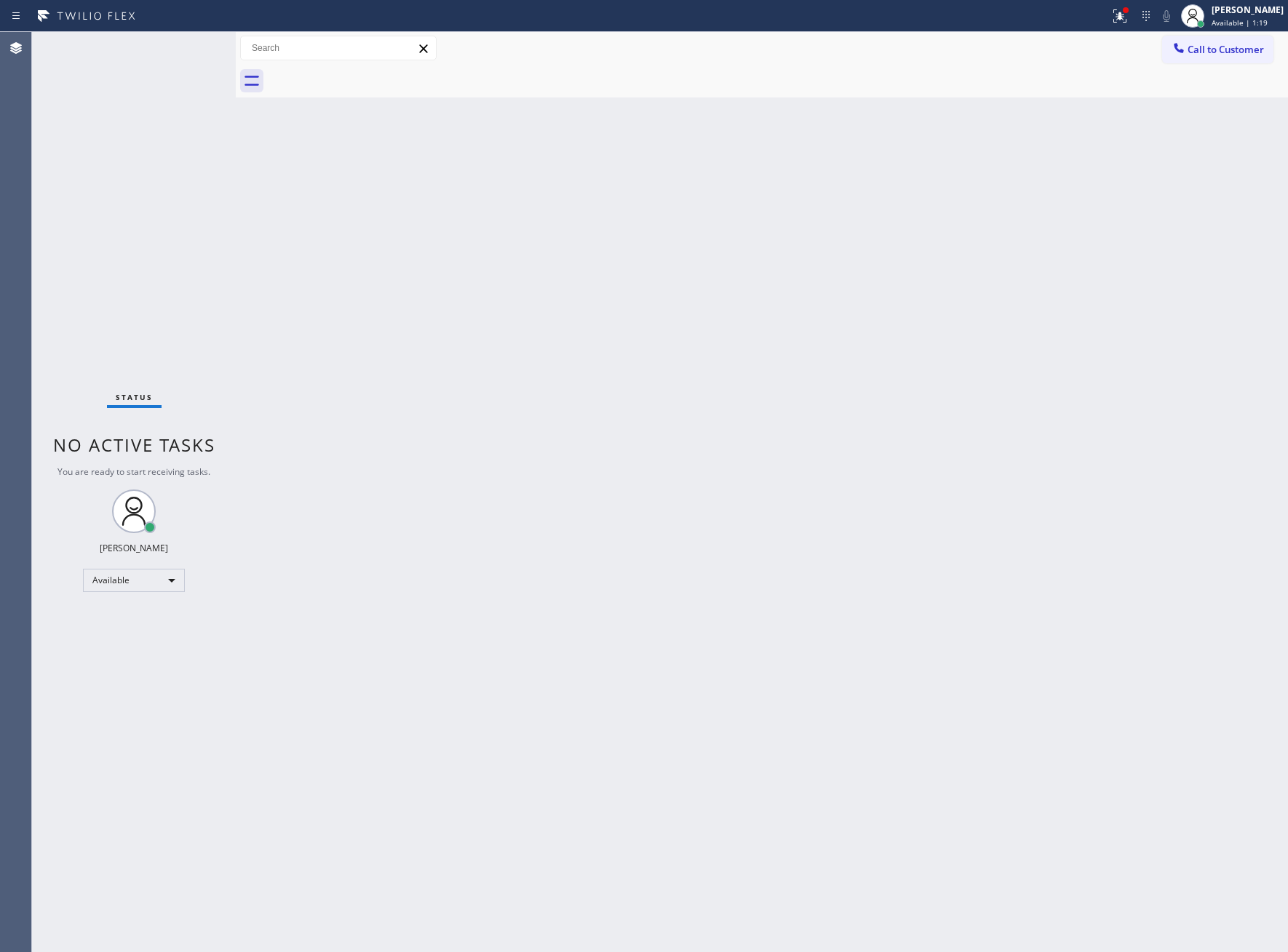
click at [190, 54] on div "Status No active tasks You are ready to start receiving tasks. [PERSON_NAME] Av…" at bounding box center [133, 492] width 204 height 920
click at [239, 136] on div "Status No active tasks You are ready to start receiving tasks. [PERSON_NAME] Av…" at bounding box center [659, 492] width 1256 height 920
click at [197, 50] on div "Status No active tasks You are ready to start receiving tasks. [PERSON_NAME] Av…" at bounding box center [133, 492] width 204 height 920
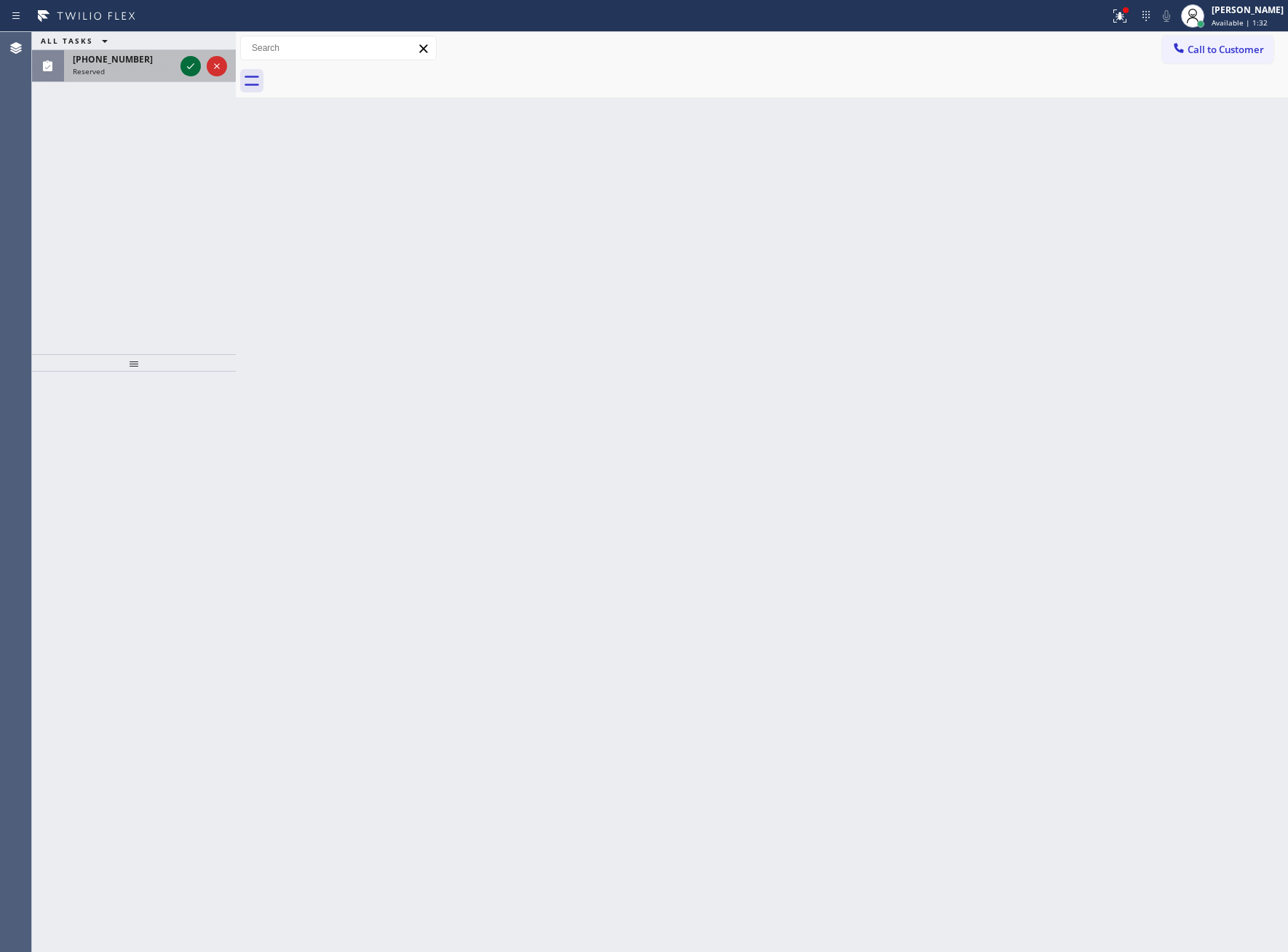
click at [191, 59] on div at bounding box center [204, 66] width 53 height 32
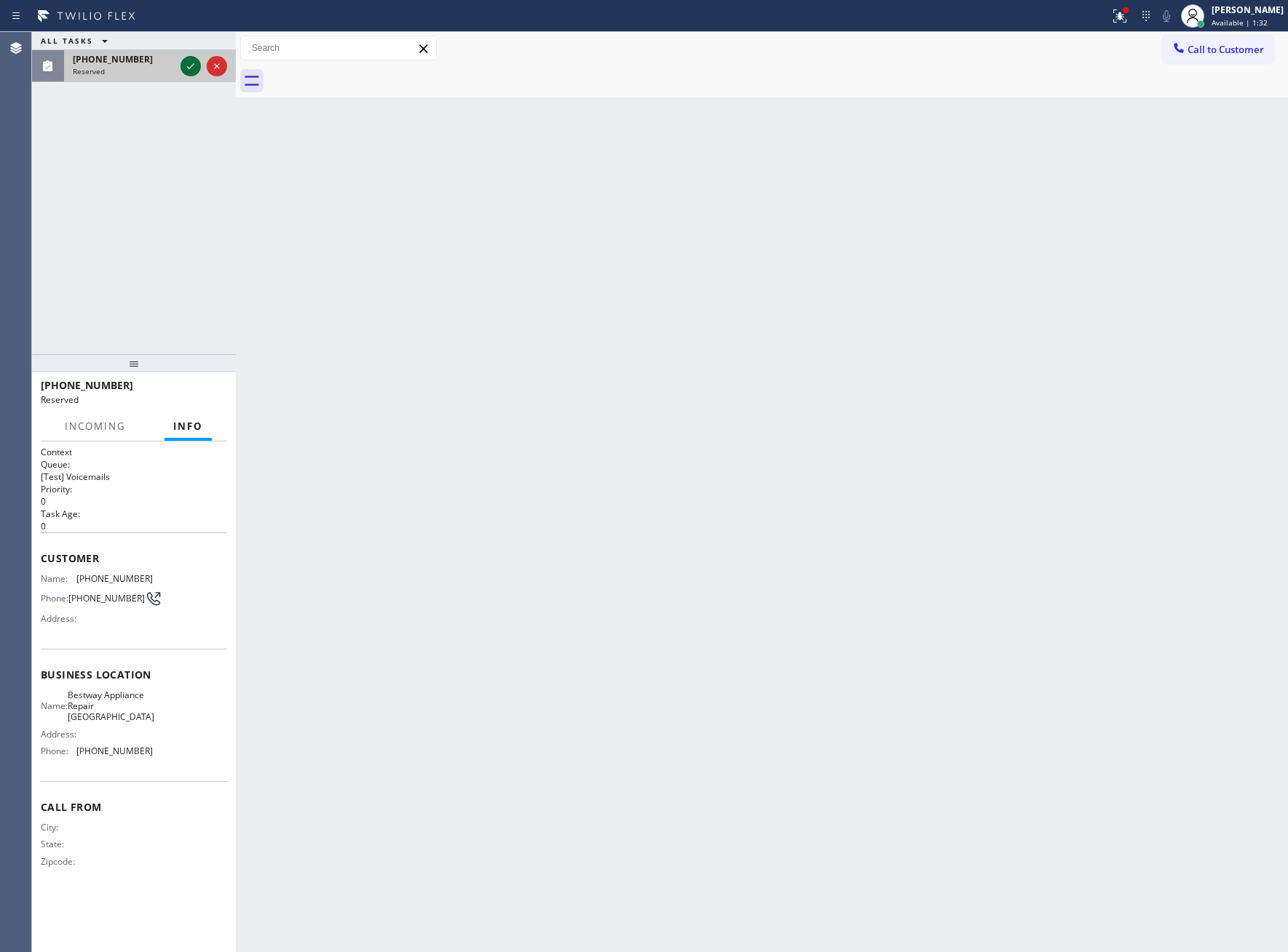
click at [190, 67] on icon at bounding box center [191, 66] width 18 height 18
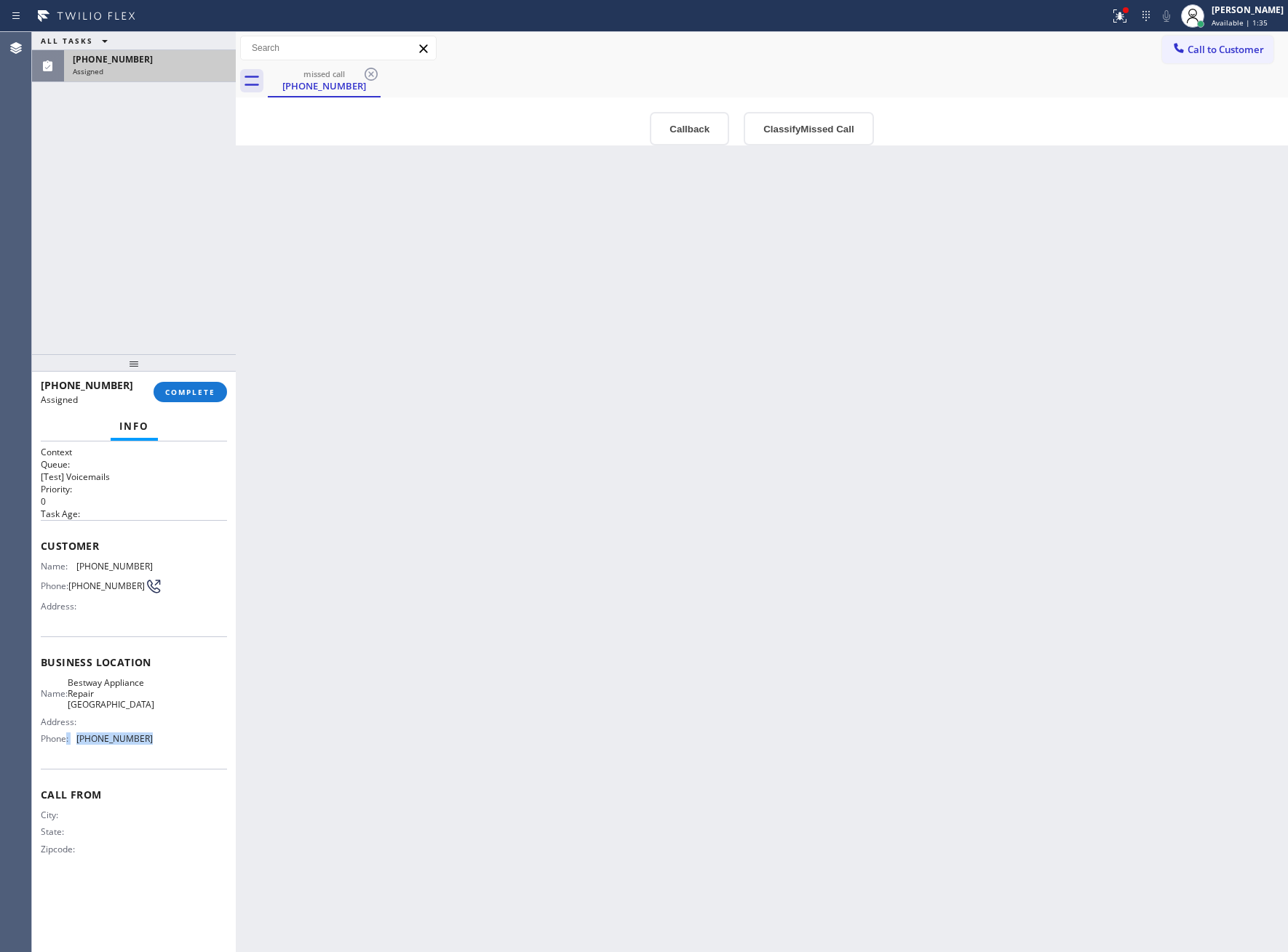
drag, startPoint x: 160, startPoint y: 746, endPoint x: 66, endPoint y: 732, distance: 95.0
click at [66, 732] on div "Name: Bestway Appliance Repair [GEOGRAPHIC_DATA] Address: Phone: [PHONE_NUMBER]" at bounding box center [134, 713] width 186 height 74
click at [1197, 48] on span "Call to Customer" at bounding box center [1225, 49] width 77 height 13
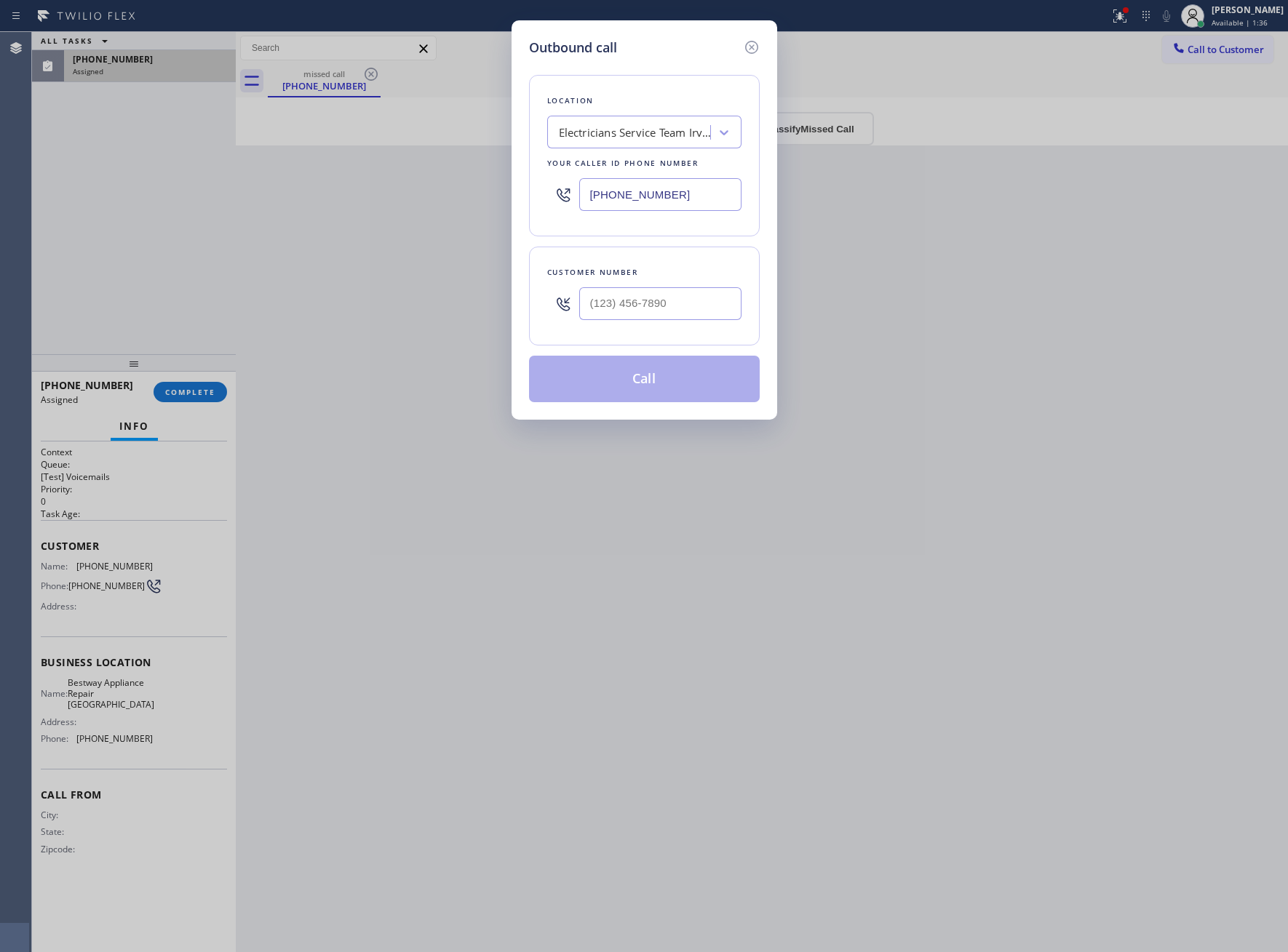
click at [688, 217] on div "[PHONE_NUMBER]" at bounding box center [644, 194] width 195 height 47
click at [682, 208] on input "[PHONE_NUMBER]" at bounding box center [659, 194] width 162 height 33
paste input "5563"
type input "[PHONE_NUMBER]"
click at [746, 49] on icon at bounding box center [752, 47] width 18 height 18
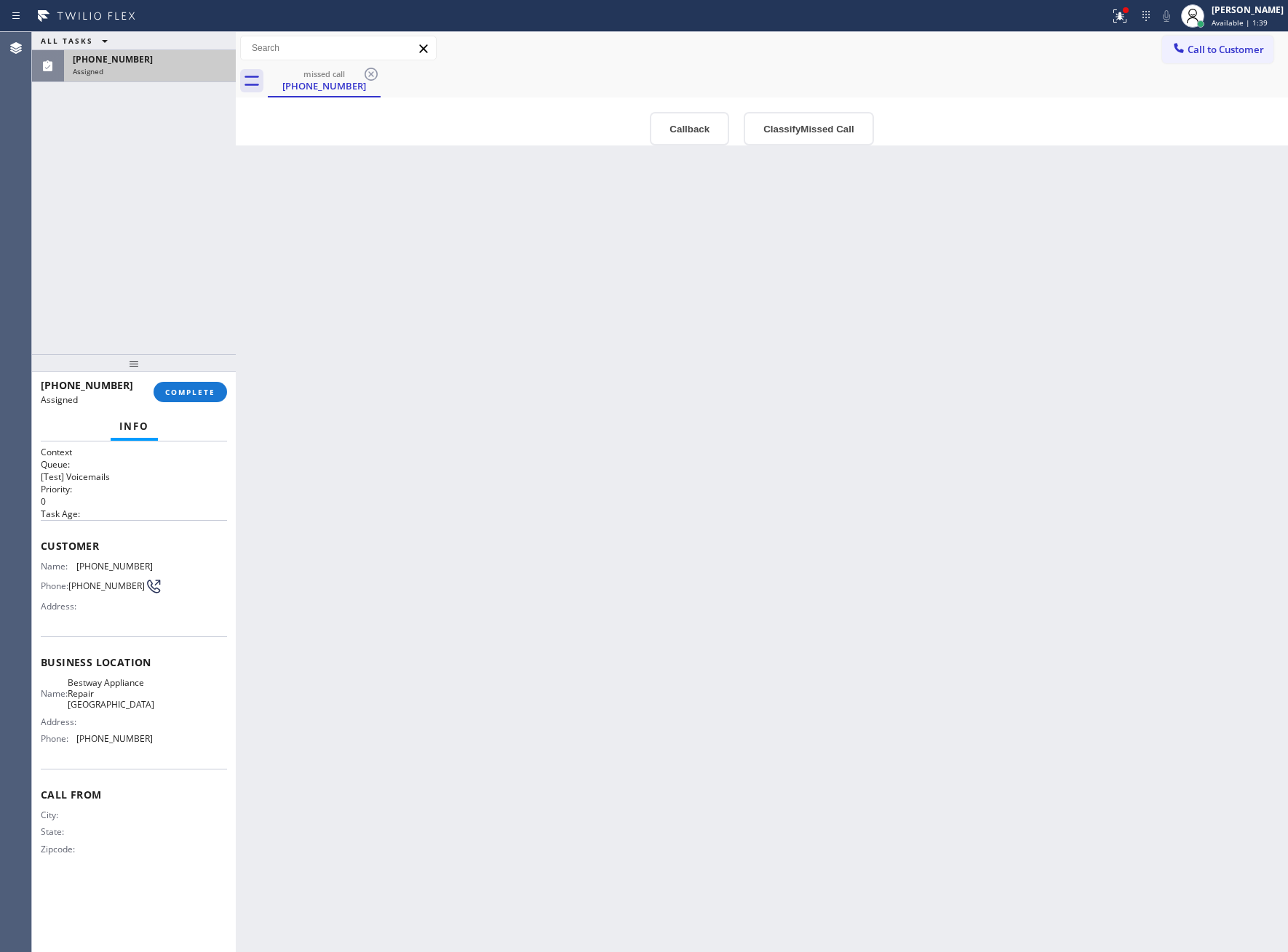
type input "[PHONE_NUMBER]"
drag, startPoint x: 153, startPoint y: 568, endPoint x: 84, endPoint y: 566, distance: 69.0
click at [84, 566] on div "Name: [PHONE_NUMBER] Phone: [PHONE_NUMBER] Address:" at bounding box center [134, 589] width 186 height 57
click at [1204, 46] on span "Call to Customer" at bounding box center [1225, 49] width 77 height 13
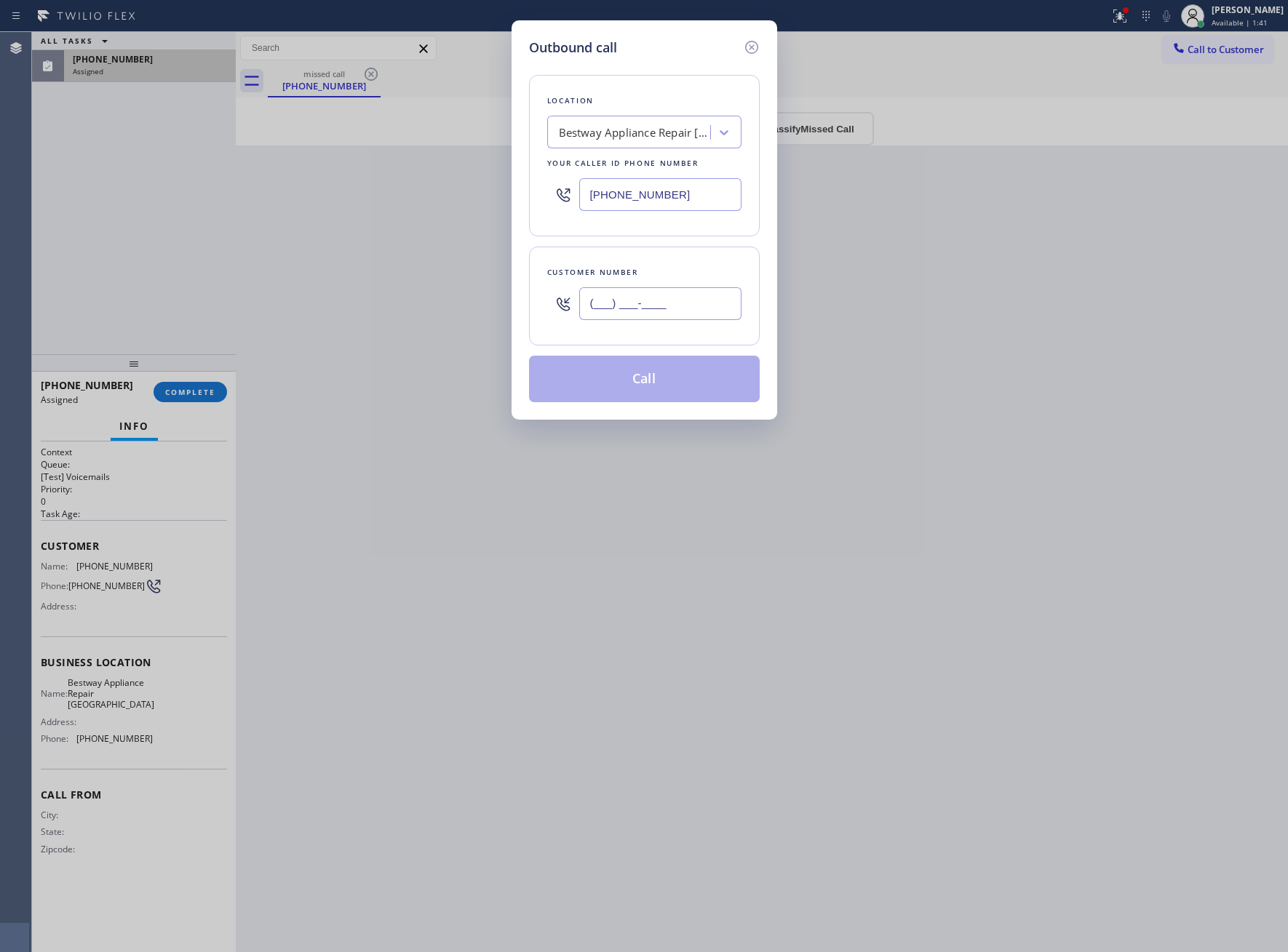
click at [675, 312] on input "(___) ___-____" at bounding box center [659, 304] width 162 height 33
paste input "253) 295-4102"
type input "[PHONE_NUMBER]"
click at [690, 382] on button "Call" at bounding box center [645, 379] width 231 height 46
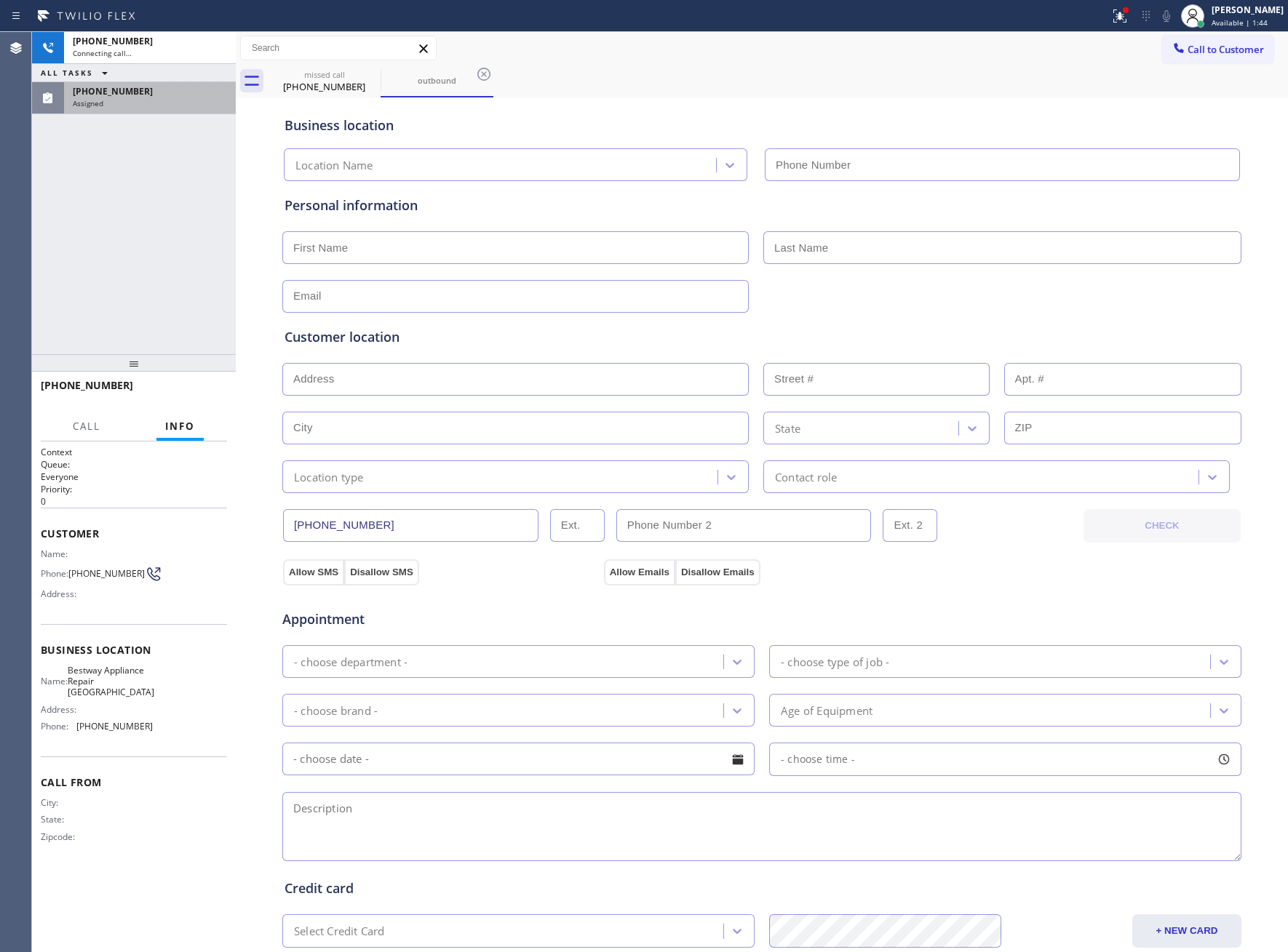
type input "[PHONE_NUMBER]"
drag, startPoint x: 137, startPoint y: 731, endPoint x: 81, endPoint y: 731, distance: 56.0
click at [81, 731] on span "[PHONE_NUMBER]" at bounding box center [115, 727] width 77 height 11
drag, startPoint x: 71, startPoint y: 572, endPoint x: 133, endPoint y: 572, distance: 62.0
click at [133, 572] on div "Phone: [PHONE_NUMBER]" at bounding box center [97, 574] width 112 height 18
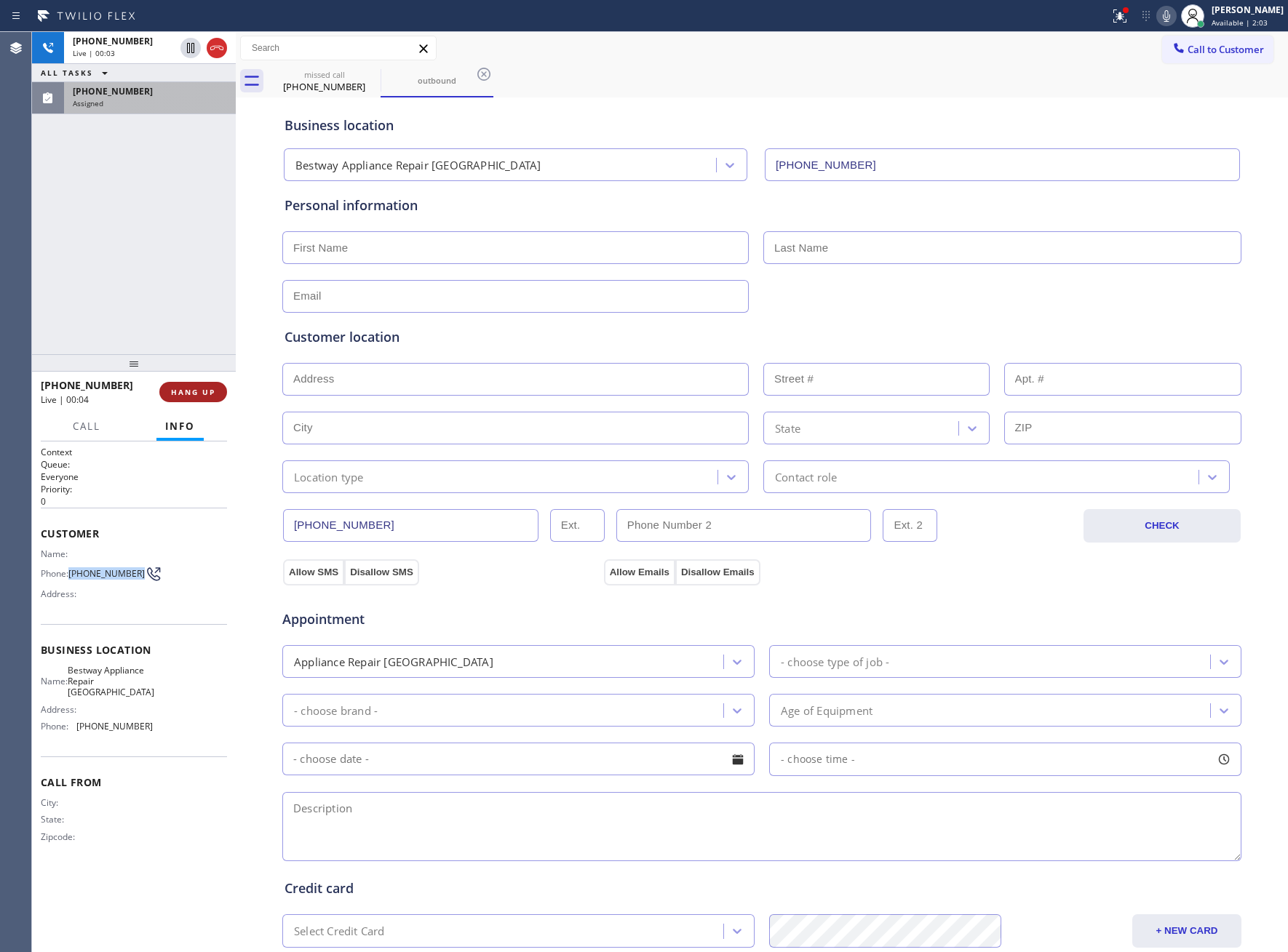
click at [195, 388] on span "HANG UP" at bounding box center [193, 392] width 44 height 10
click at [195, 388] on span "COMPLETE" at bounding box center [190, 392] width 50 height 10
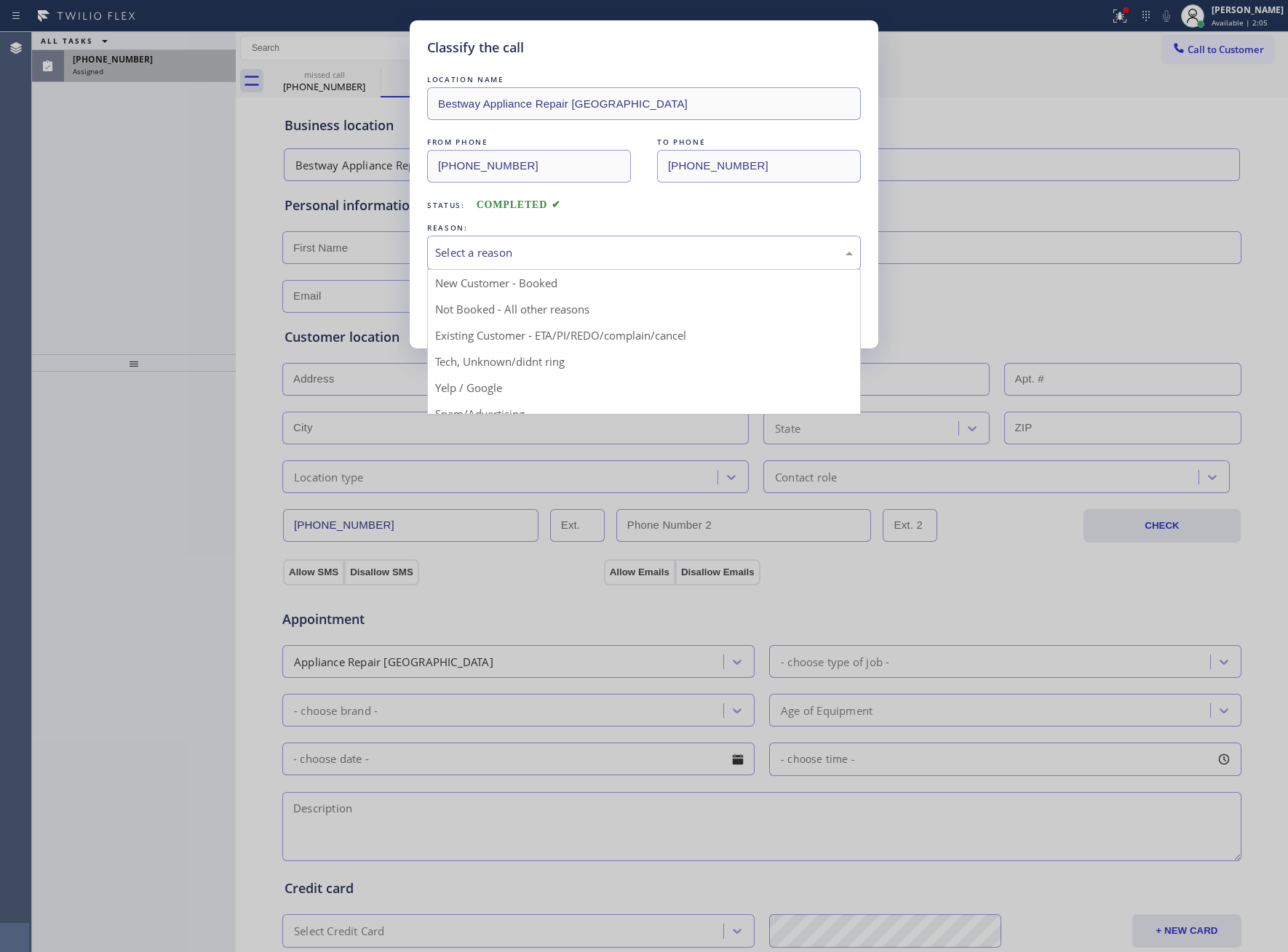
click at [567, 259] on div "Select a reason" at bounding box center [644, 253] width 418 height 17
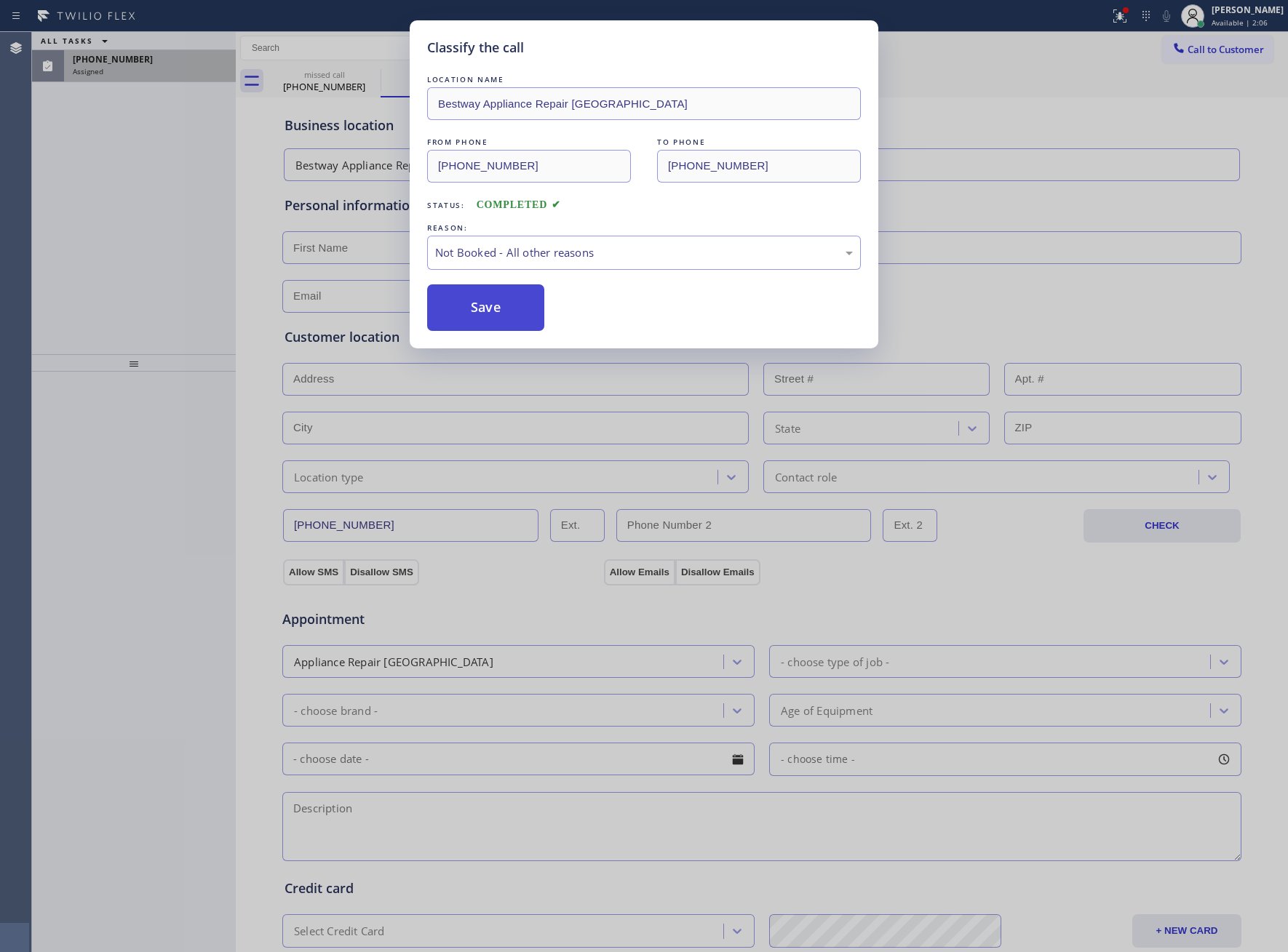
click at [519, 312] on button "Save" at bounding box center [485, 308] width 117 height 46
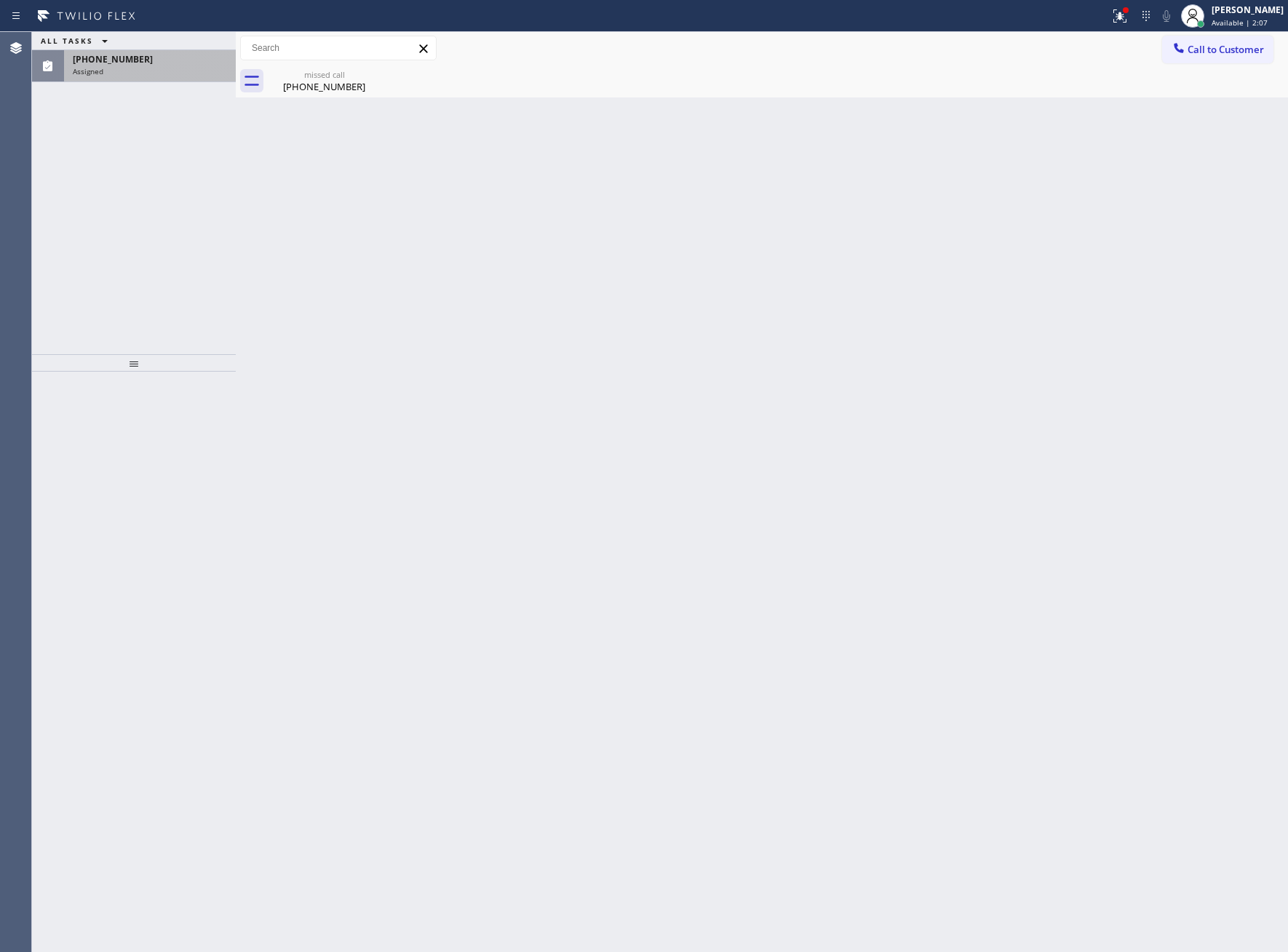
click at [132, 64] on span "[PHONE_NUMBER]" at bounding box center [112, 60] width 80 height 12
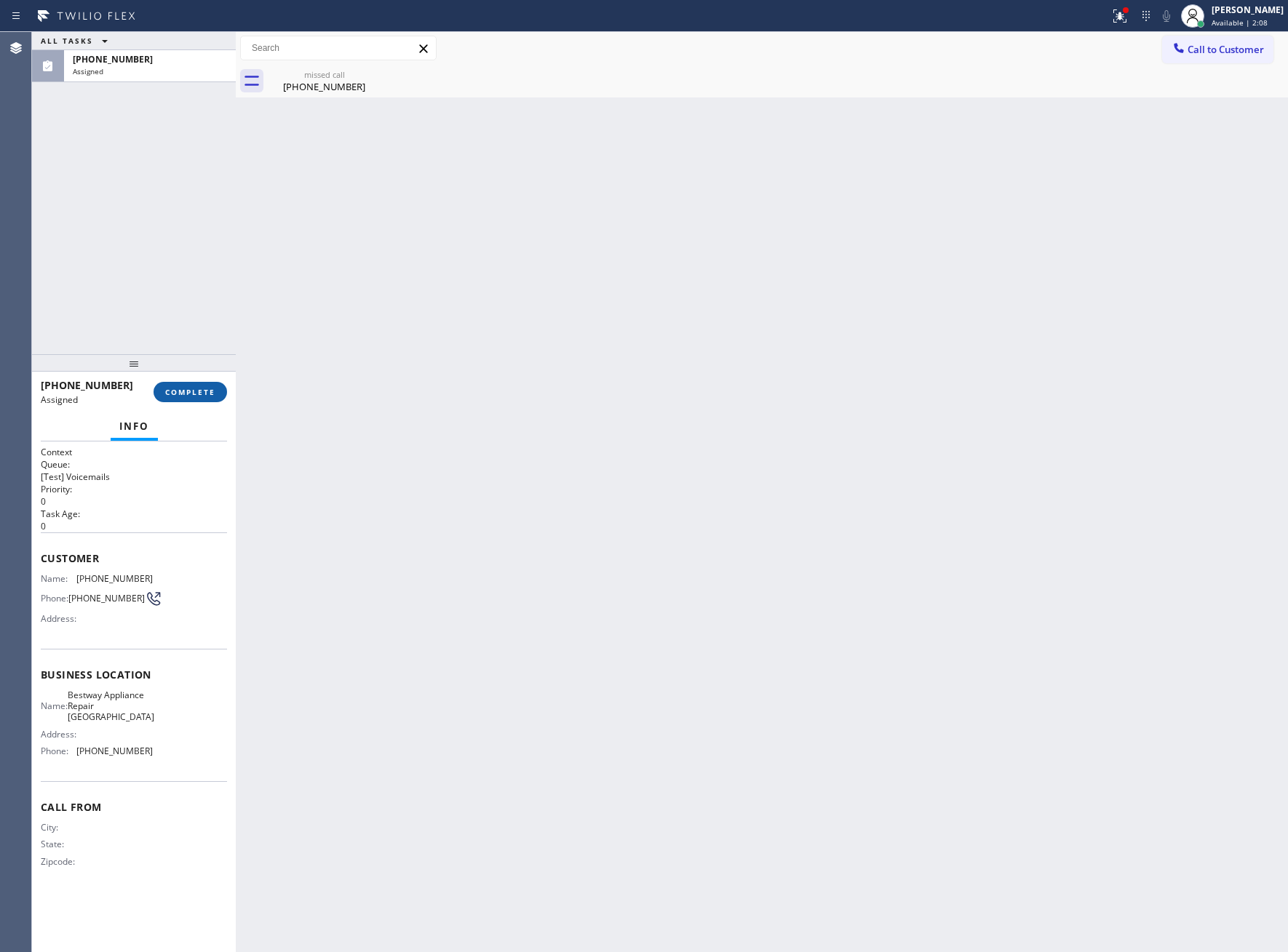
click at [177, 397] on button "COMPLETE" at bounding box center [190, 392] width 74 height 20
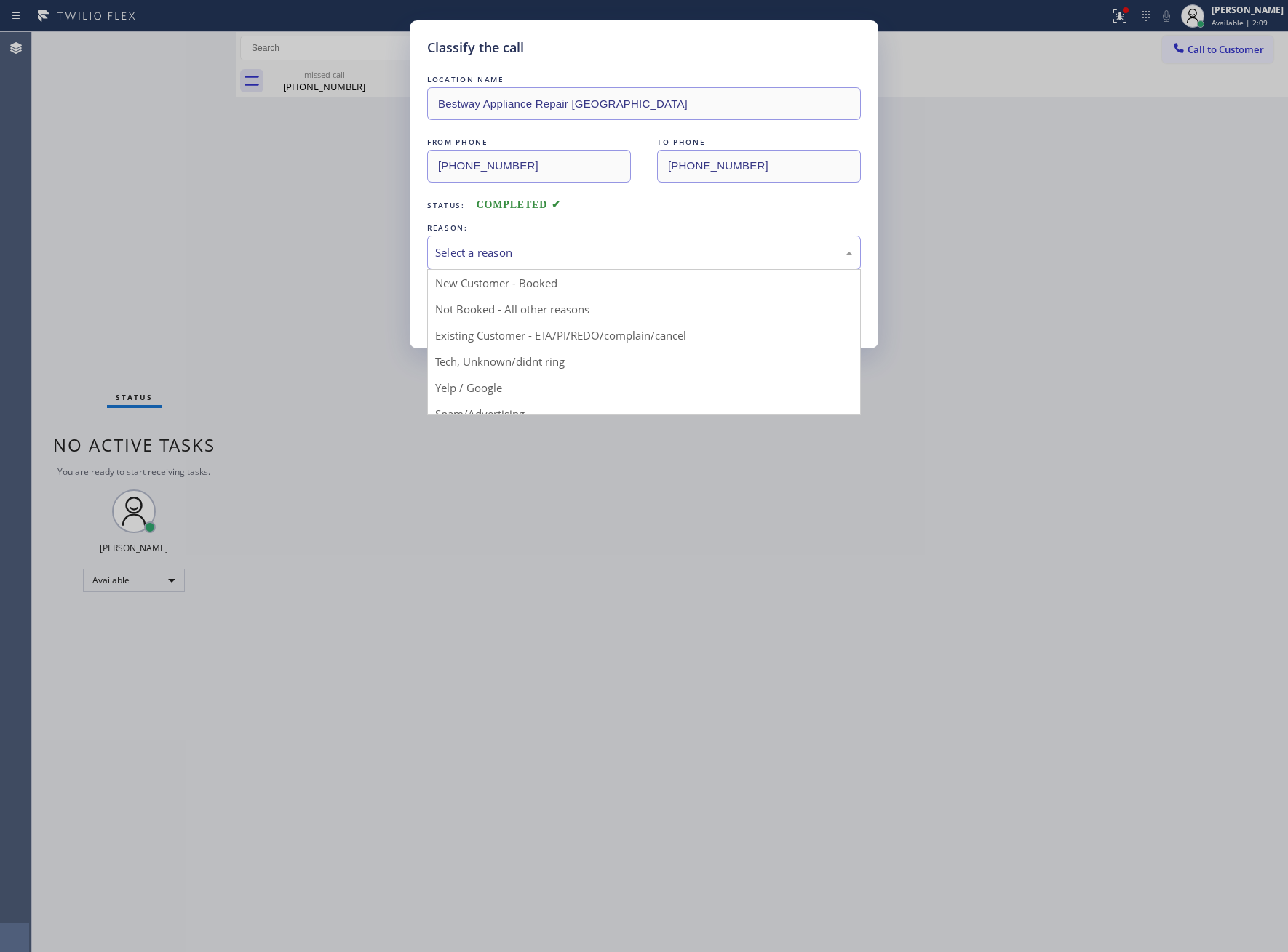
click at [472, 245] on div "Select a reason" at bounding box center [644, 253] width 434 height 34
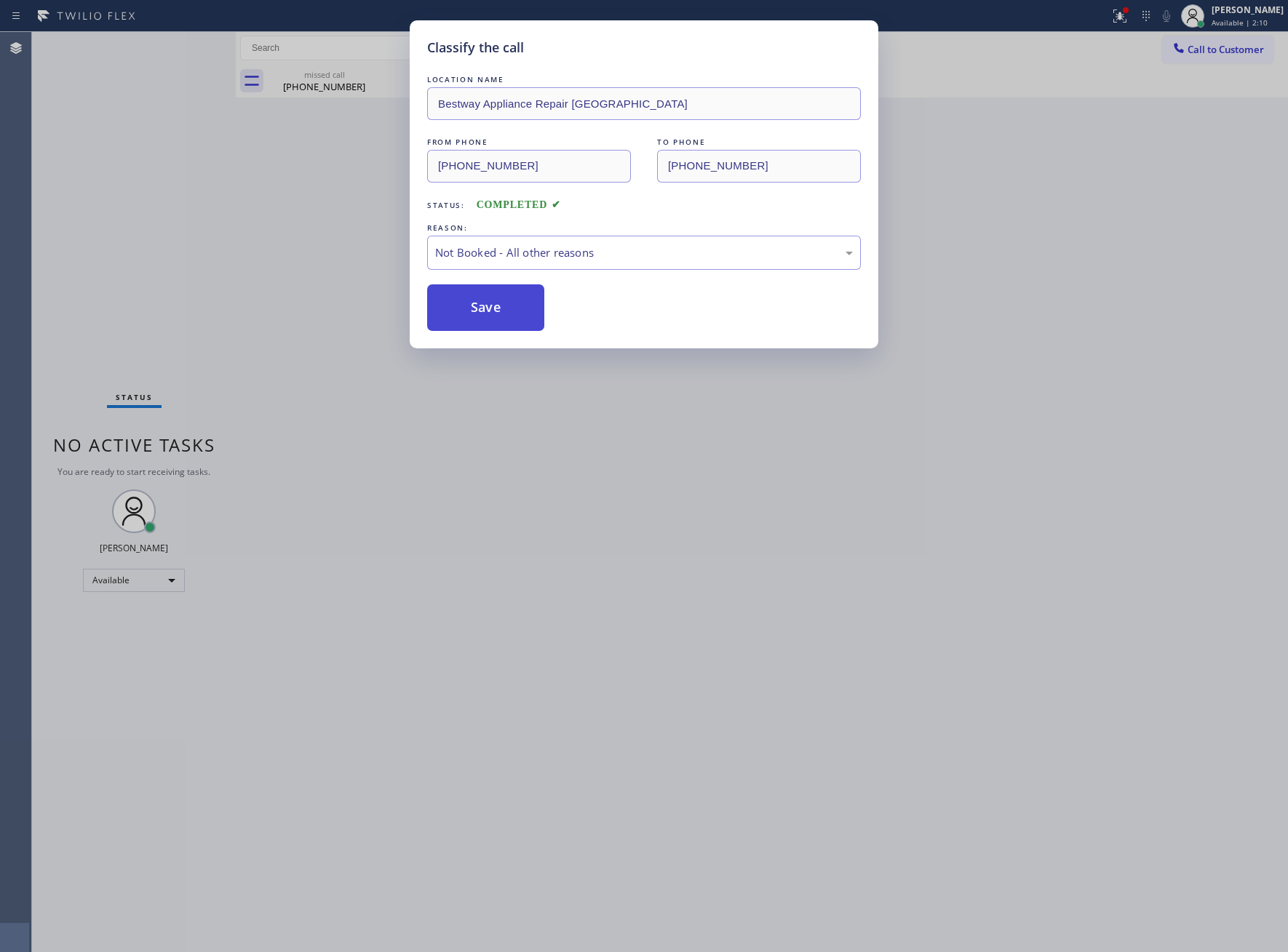
click at [507, 316] on button "Save" at bounding box center [485, 308] width 117 height 46
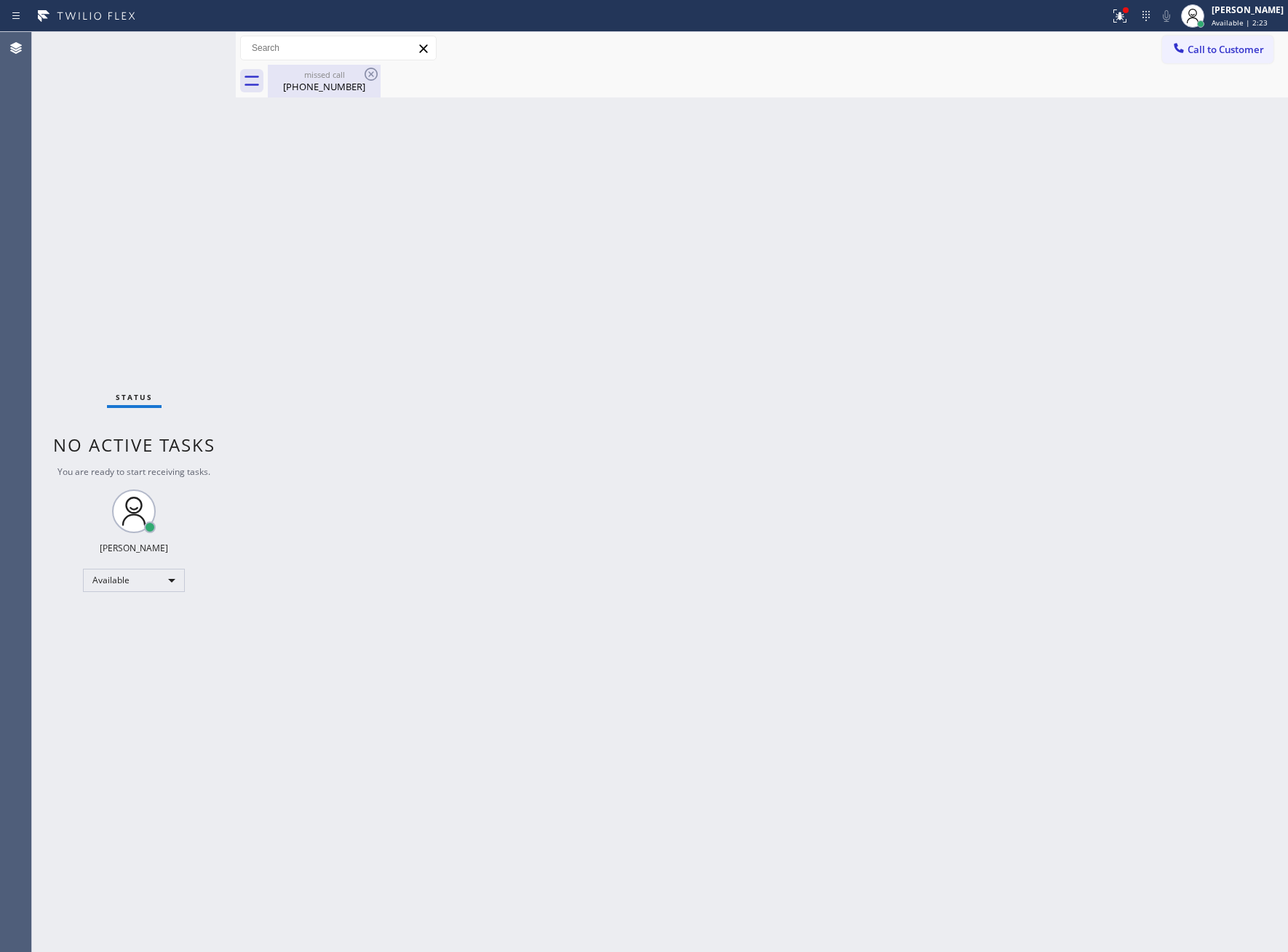
click at [334, 77] on div "missed call" at bounding box center [324, 74] width 110 height 11
click at [374, 75] on div at bounding box center [778, 81] width 1020 height 33
click at [158, 332] on div "Status No active tasks You are ready to start receiving tasks. [PERSON_NAME] Av…" at bounding box center [133, 492] width 204 height 920
click at [1121, 9] on div at bounding box center [1125, 10] width 9 height 9
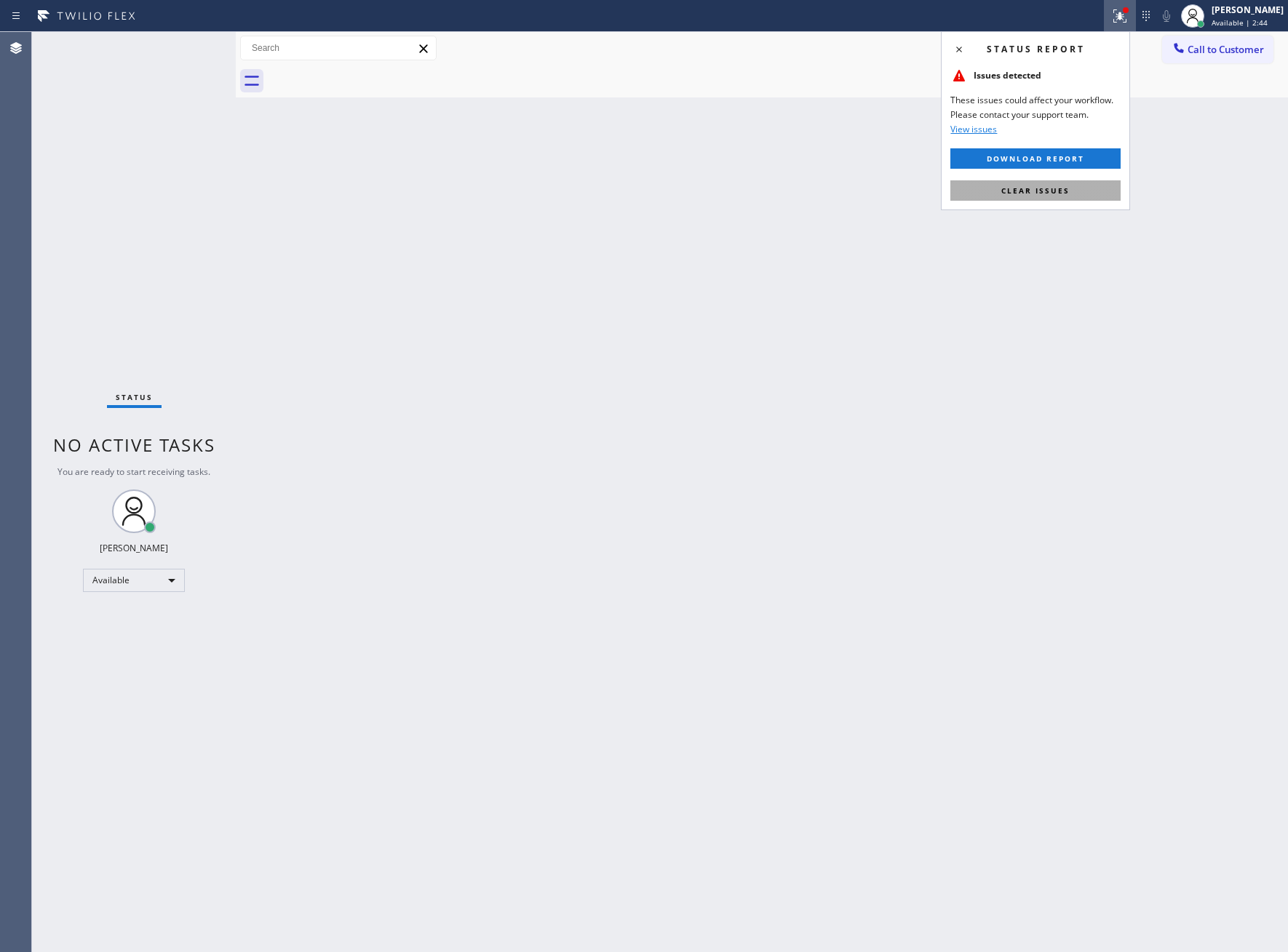
click at [1031, 194] on span "Clear issues" at bounding box center [1035, 190] width 68 height 10
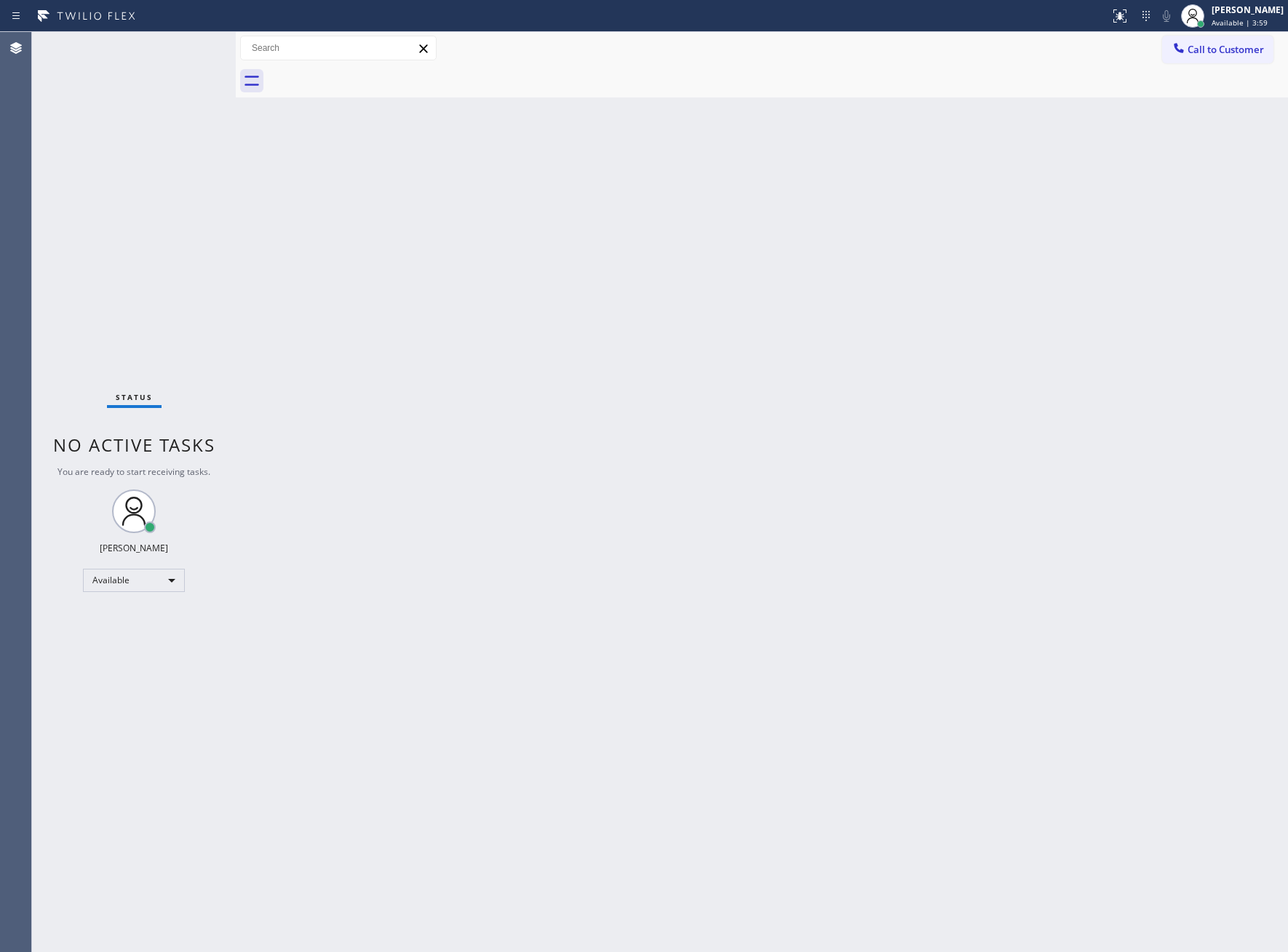
drag, startPoint x: 277, startPoint y: 204, endPoint x: 280, endPoint y: 88, distance: 116.0
click at [277, 201] on div "Back to Dashboard Change Sender ID Customers Technicians Select a contact Outbo…" at bounding box center [762, 492] width 1052 height 920
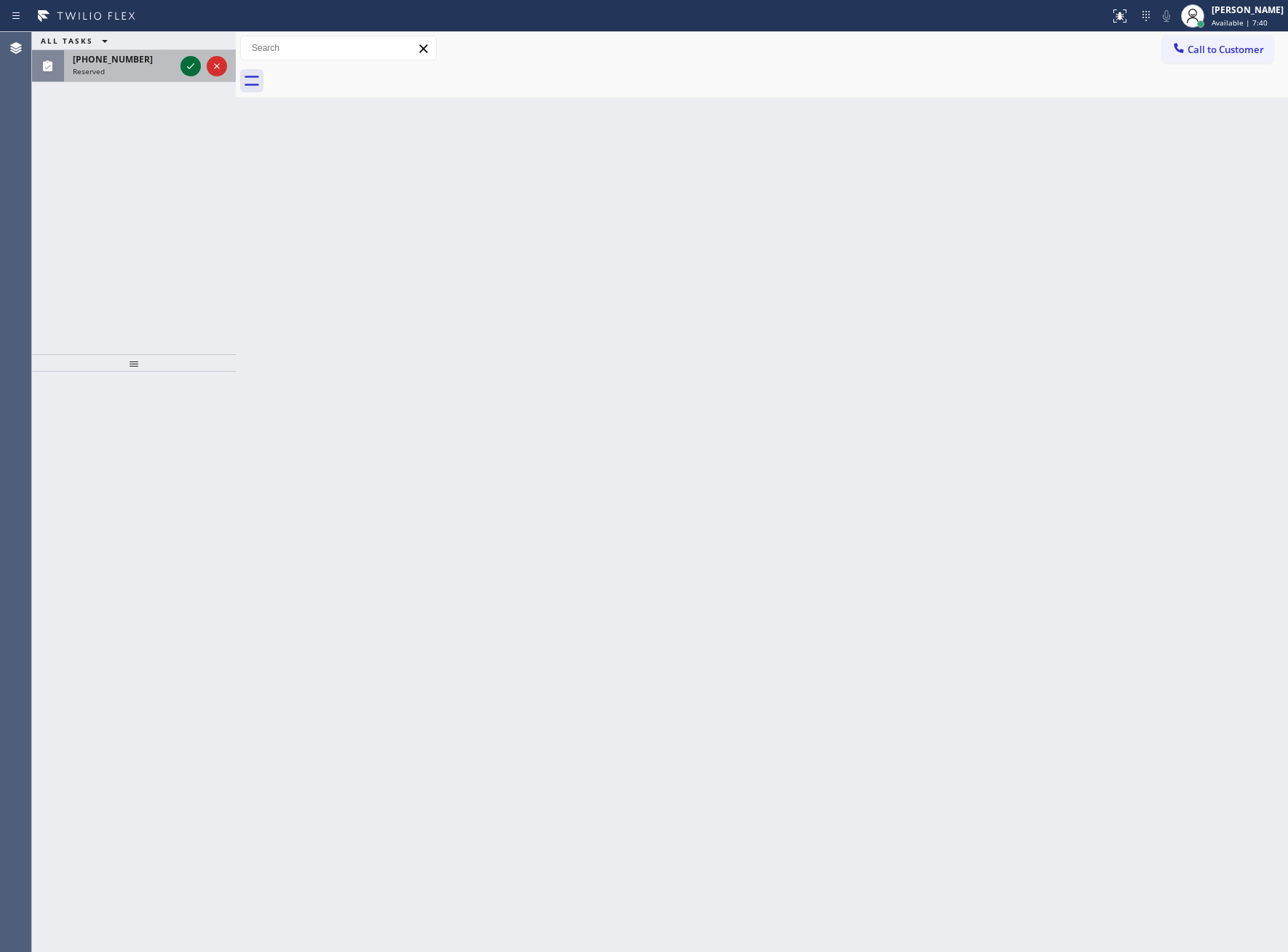
click at [184, 64] on icon at bounding box center [191, 66] width 18 height 18
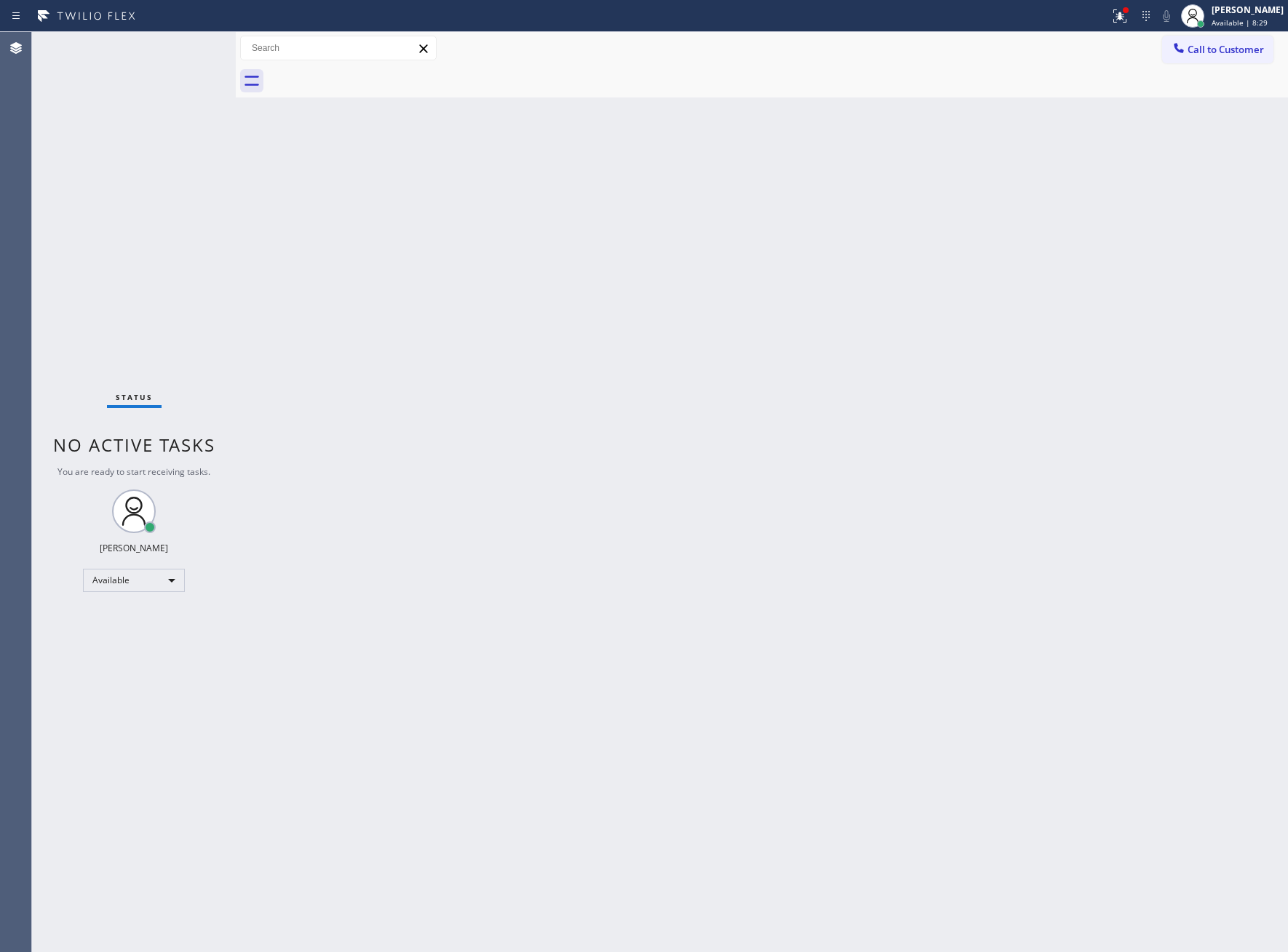
click at [1068, 526] on div "Back to Dashboard Change Sender ID Customers Technicians Select a contact Outbo…" at bounding box center [762, 492] width 1052 height 920
click at [29, 142] on div "Agent Desktop" at bounding box center [15, 492] width 31 height 920
click at [206, 59] on div "Status No active tasks You are ready to start receiving tasks. [PERSON_NAME] Av…" at bounding box center [133, 492] width 204 height 920
click at [201, 286] on div "Status No active tasks You are ready to start receiving tasks. [PERSON_NAME] Av…" at bounding box center [133, 492] width 204 height 920
click at [298, 253] on div "Back to Dashboard Change Sender ID Customers Technicians Select a contact Outbo…" at bounding box center [762, 492] width 1052 height 920
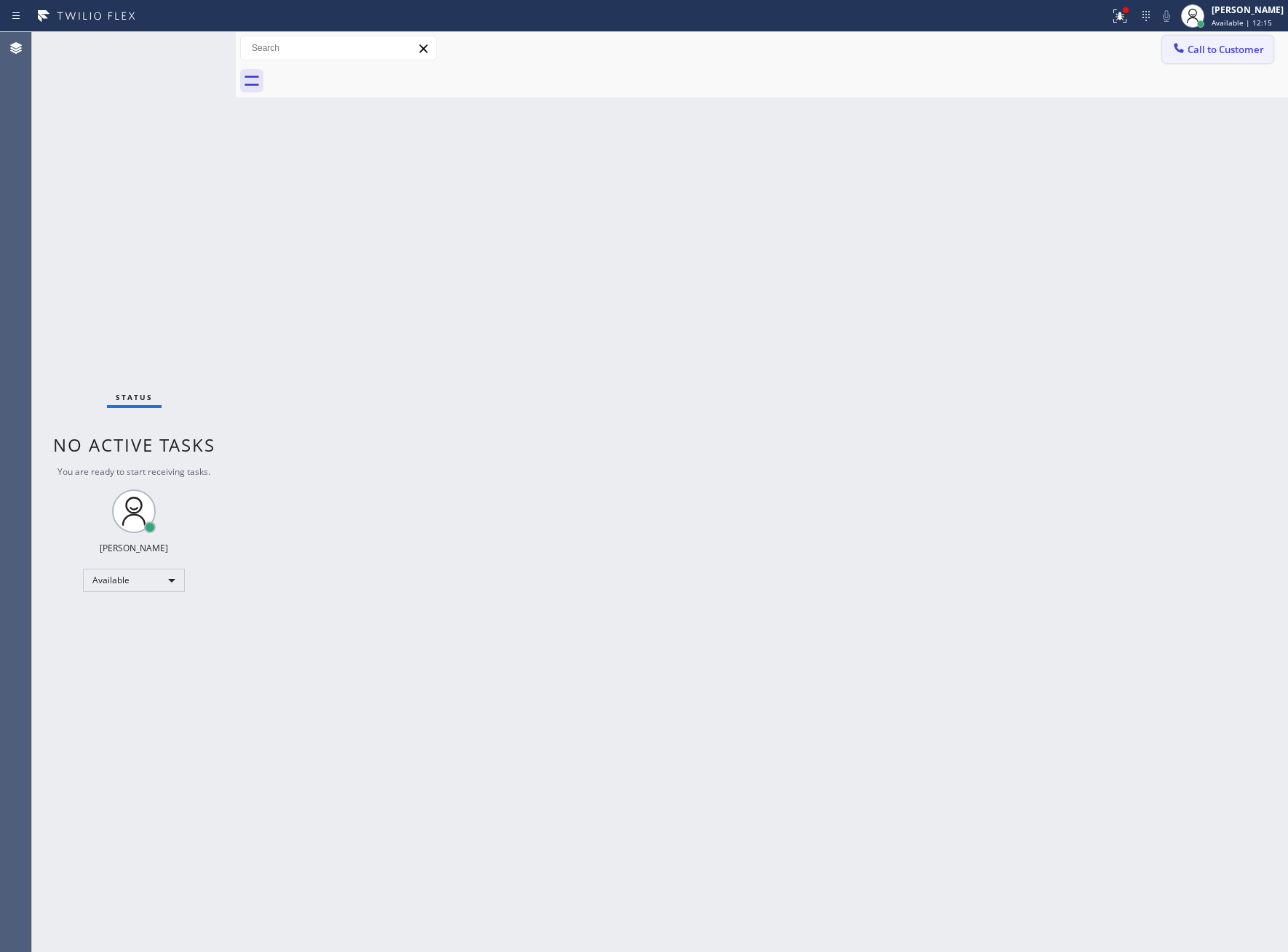
click at [1208, 57] on button "Call to Customer" at bounding box center [1218, 50] width 112 height 28
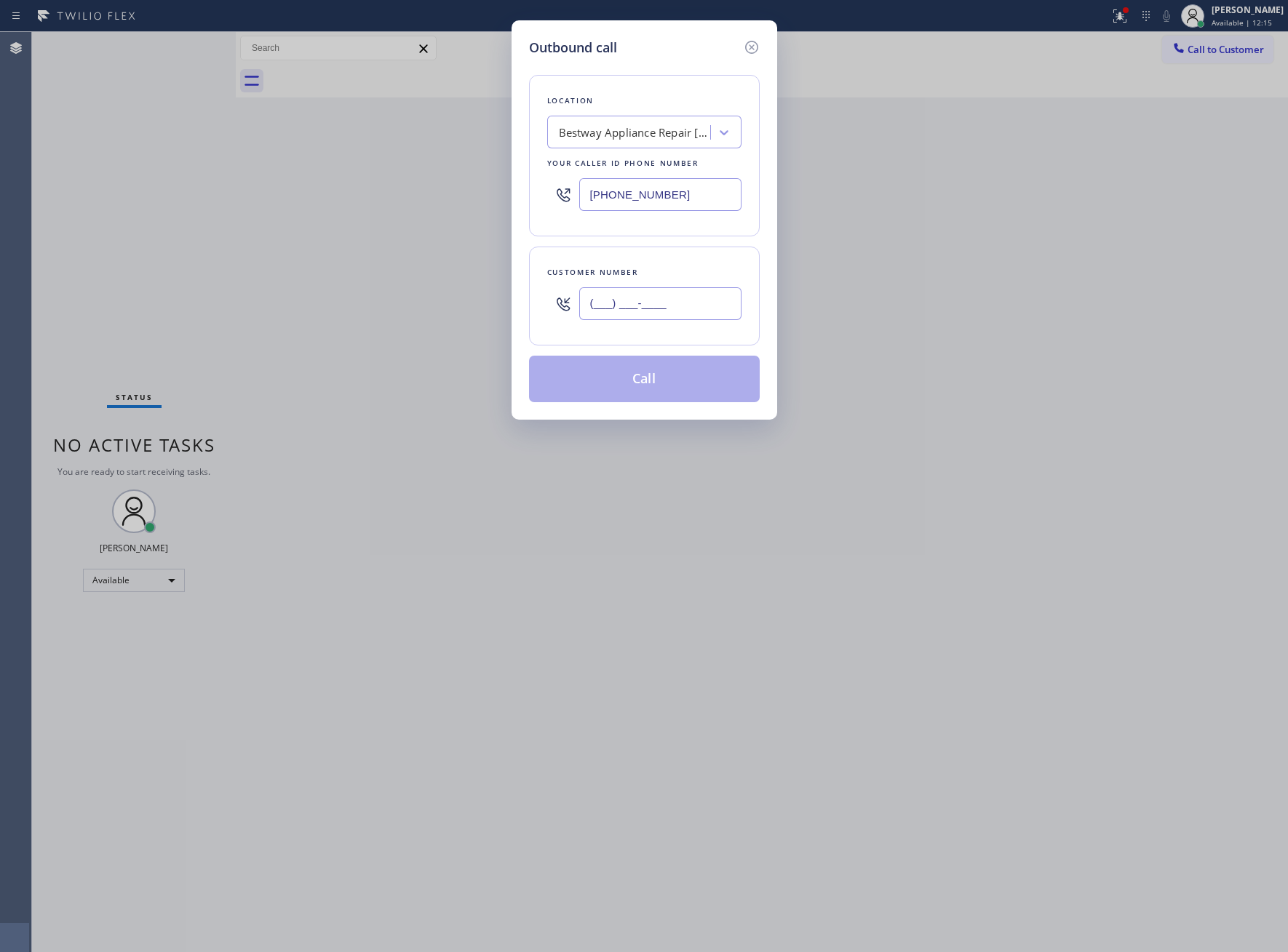
click at [642, 295] on input "(___) ___-____" at bounding box center [659, 304] width 162 height 33
paste input "650) 505-7600"
type input "[PHONE_NUMBER]"
click at [673, 204] on input "[PHONE_NUMBER]" at bounding box center [659, 194] width 162 height 33
paste input "650) 881-3530"
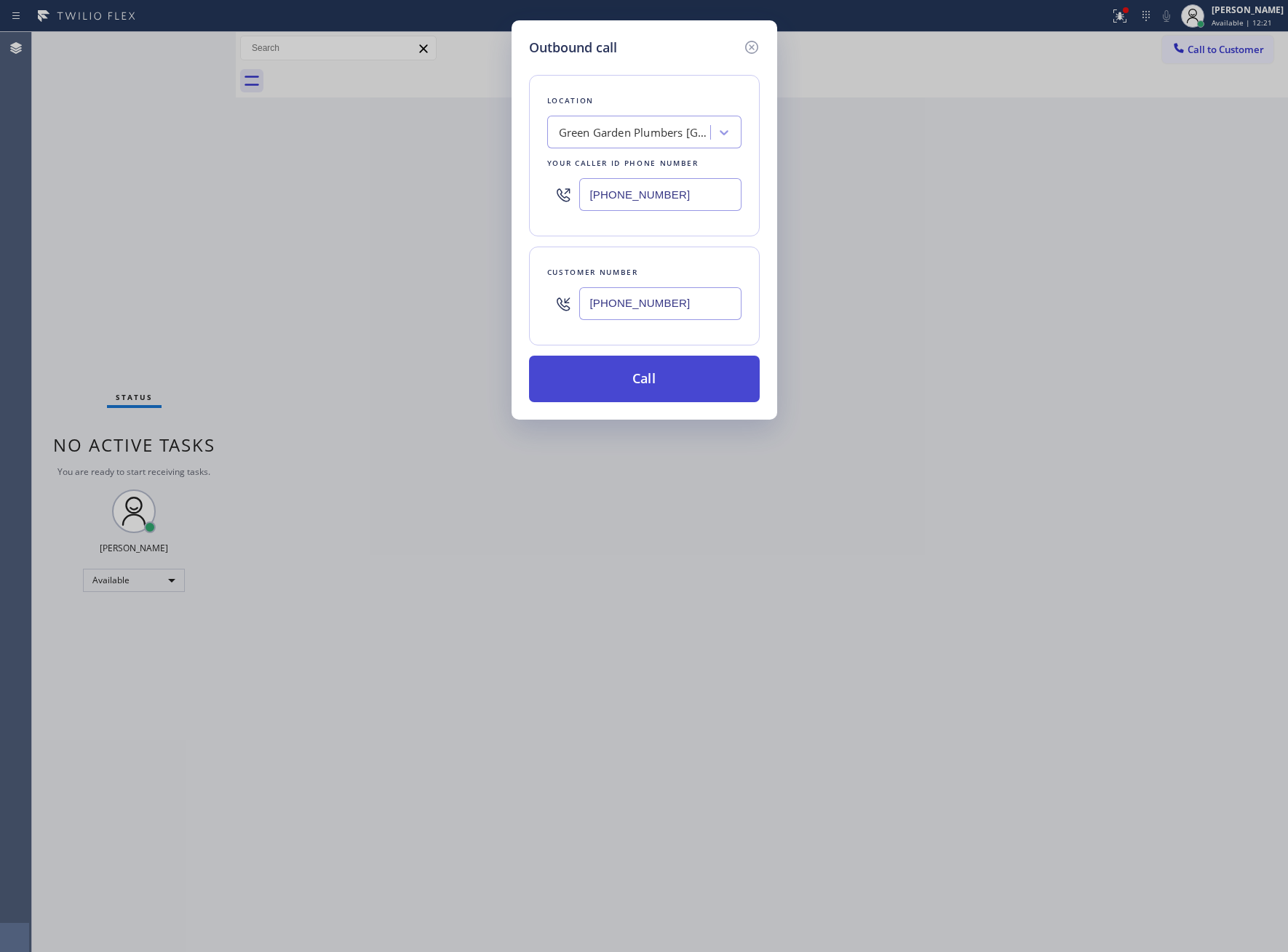
type input "[PHONE_NUMBER]"
click at [716, 388] on button "Call" at bounding box center [645, 379] width 231 height 46
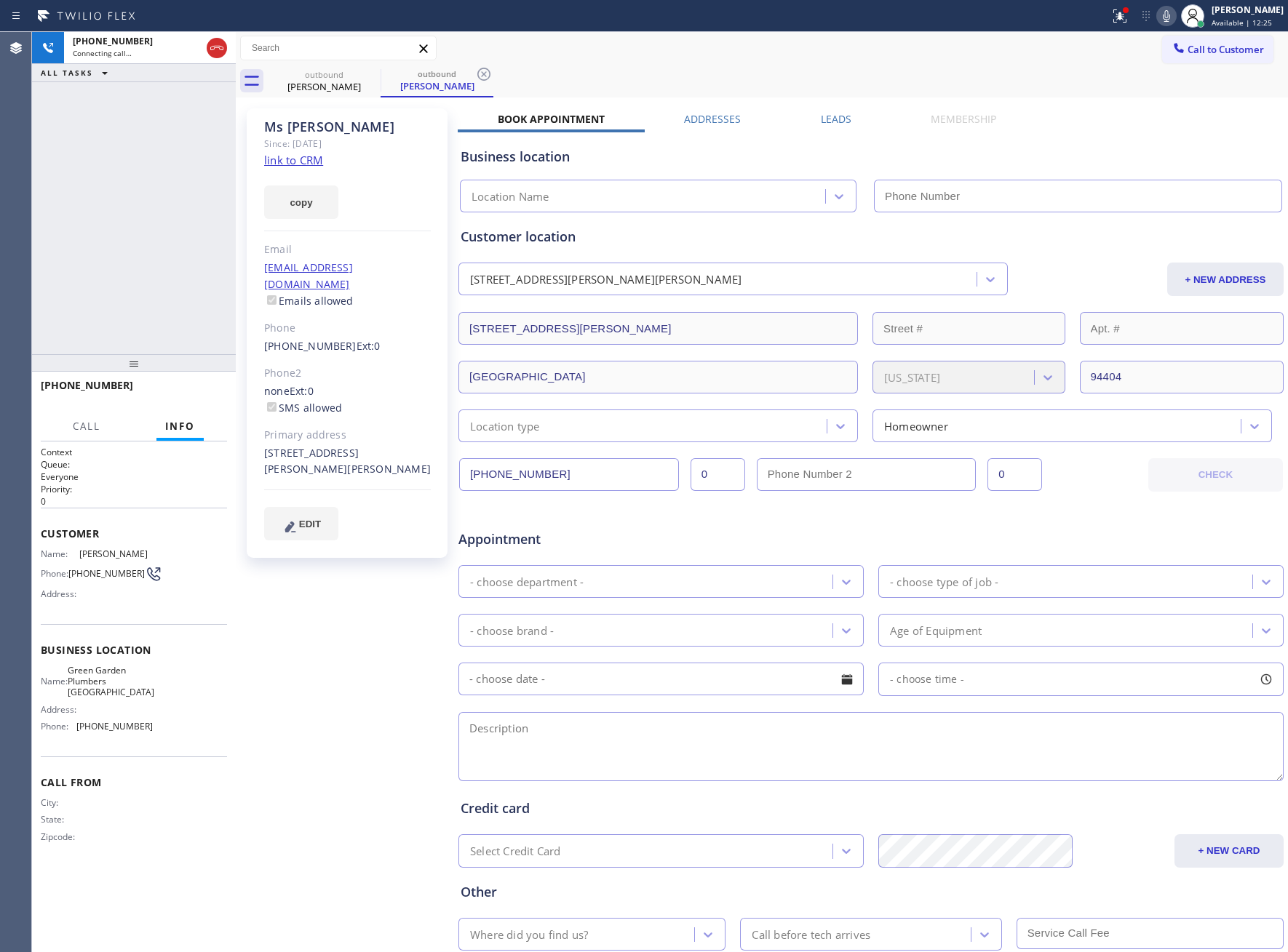
click at [162, 269] on div "[PHONE_NUMBER] Connecting call… ALL TASKS ALL TASKS ACTIVE TASKS TASKS IN WRAP …" at bounding box center [133, 193] width 204 height 322
type input "[PHONE_NUMBER]"
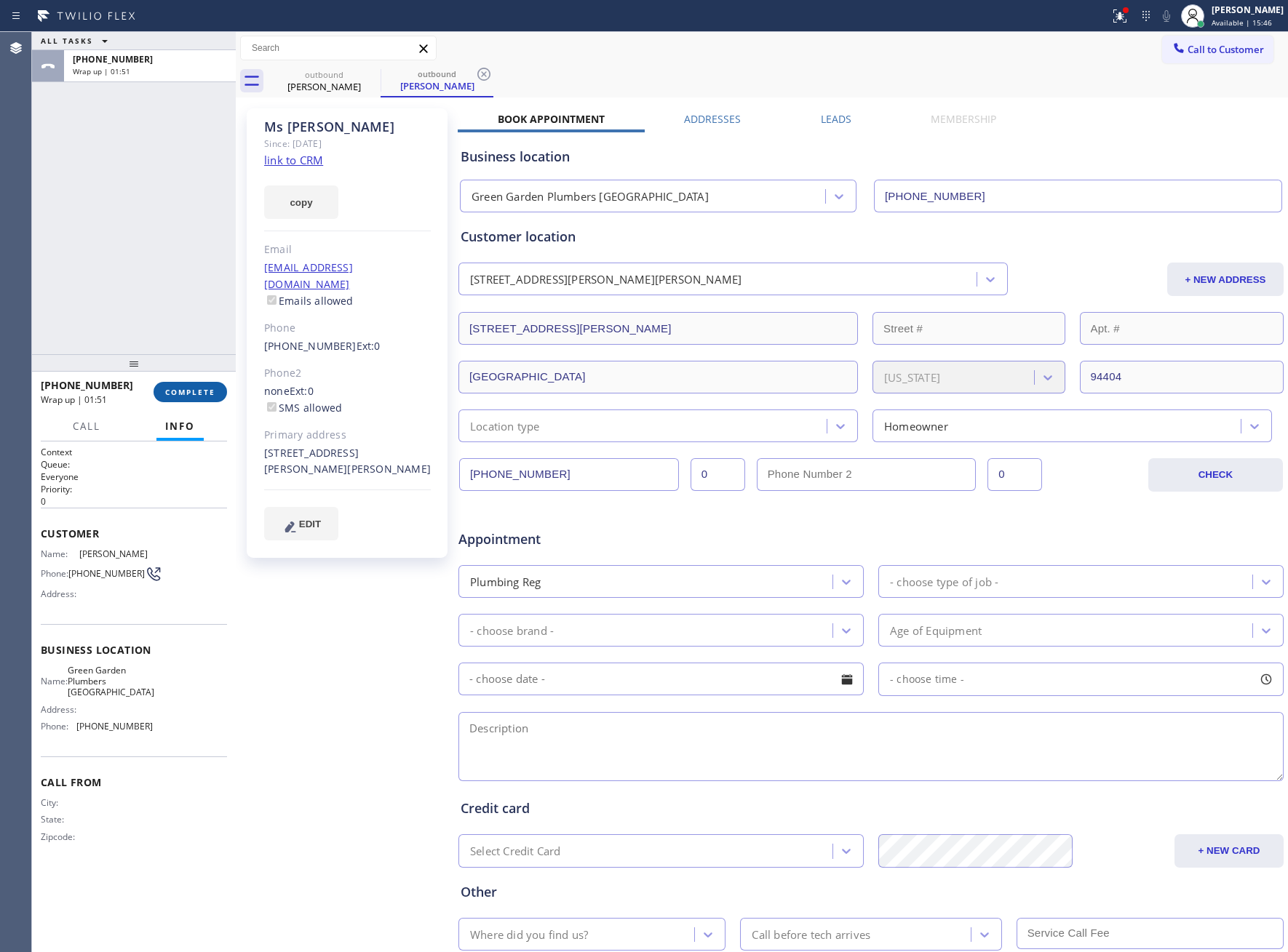
click at [197, 385] on button "COMPLETE" at bounding box center [190, 392] width 74 height 20
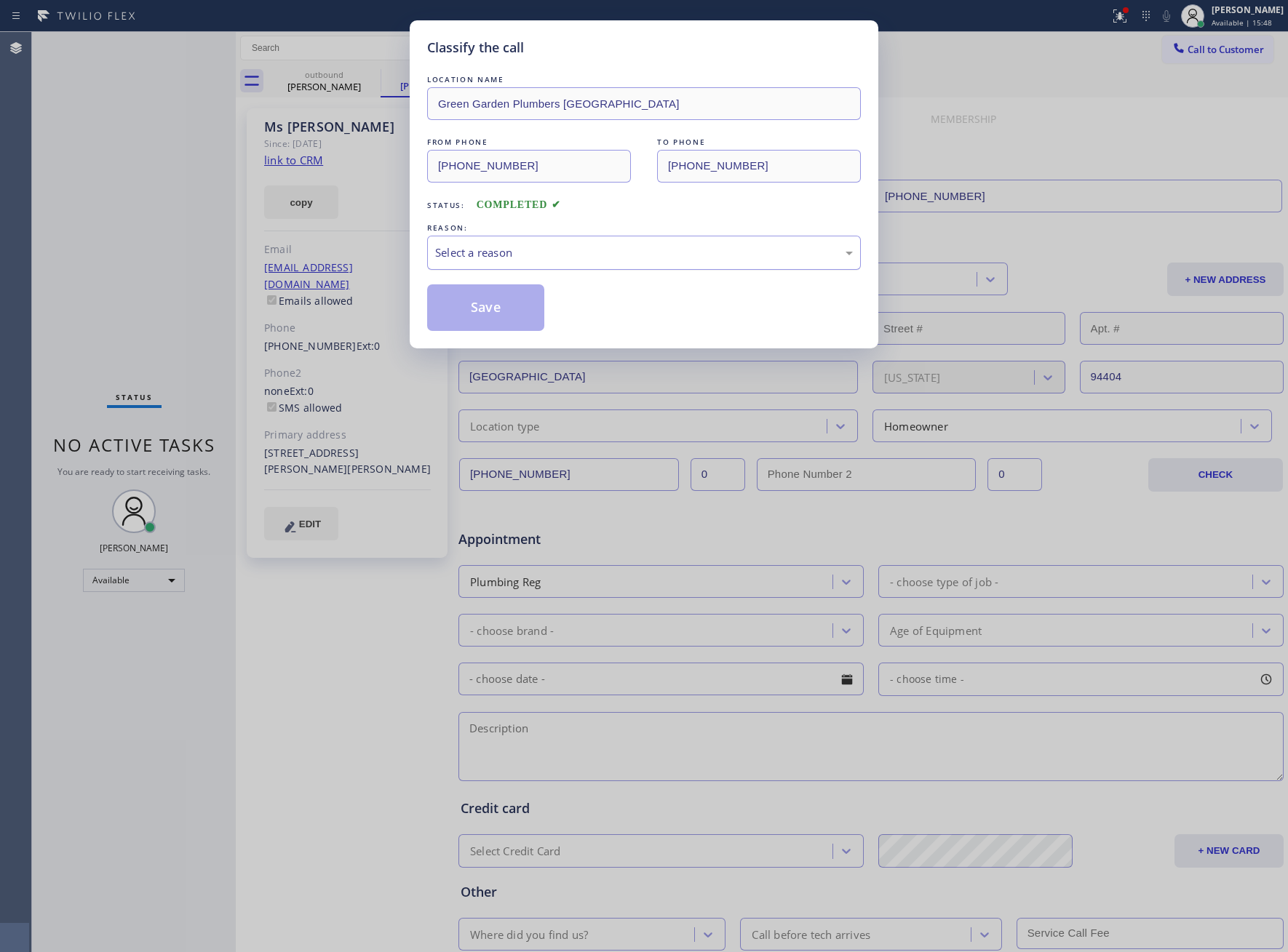
click at [509, 256] on div "Select a reason" at bounding box center [644, 253] width 418 height 17
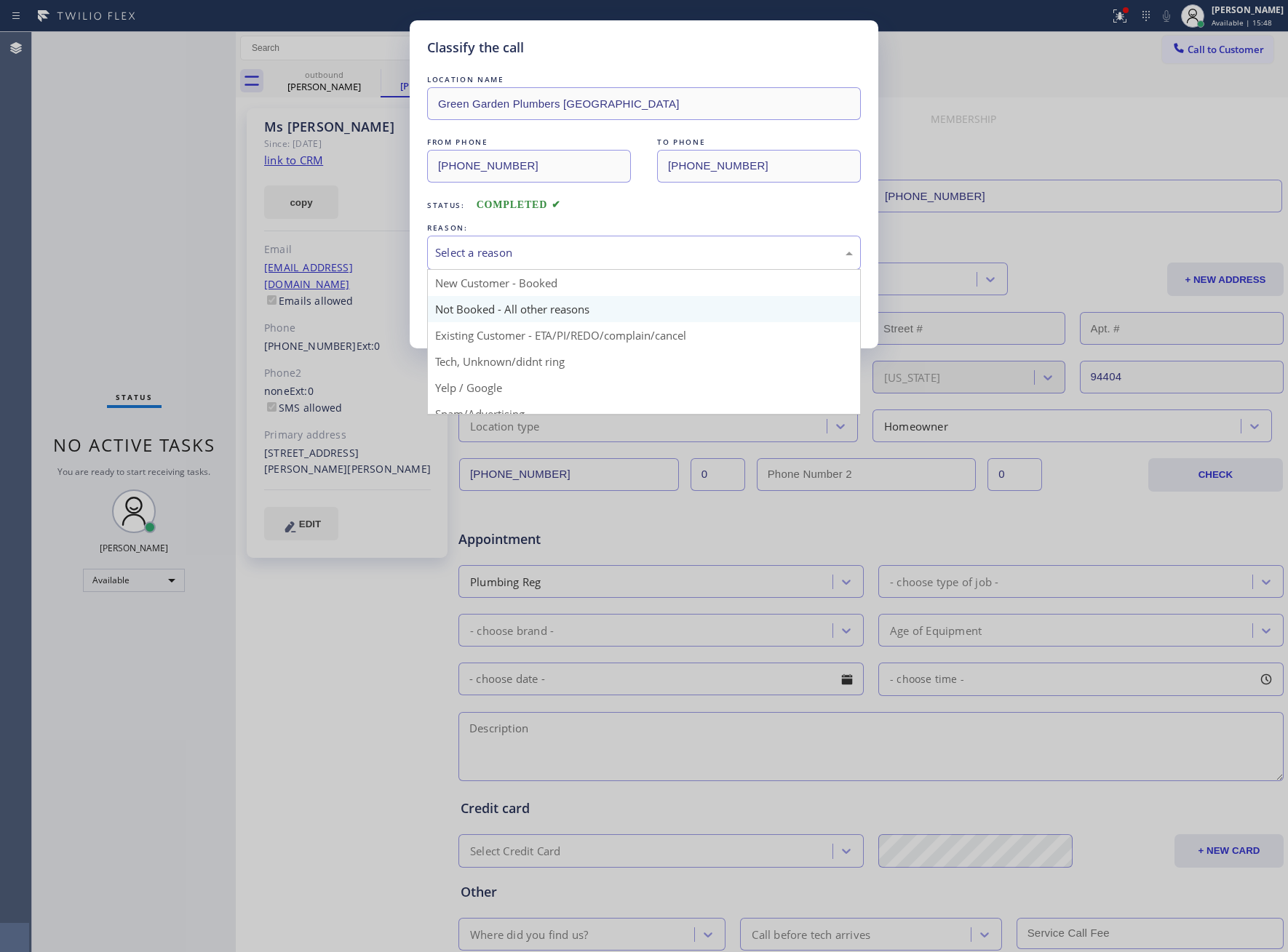
click at [491, 308] on button "Save" at bounding box center [485, 308] width 117 height 46
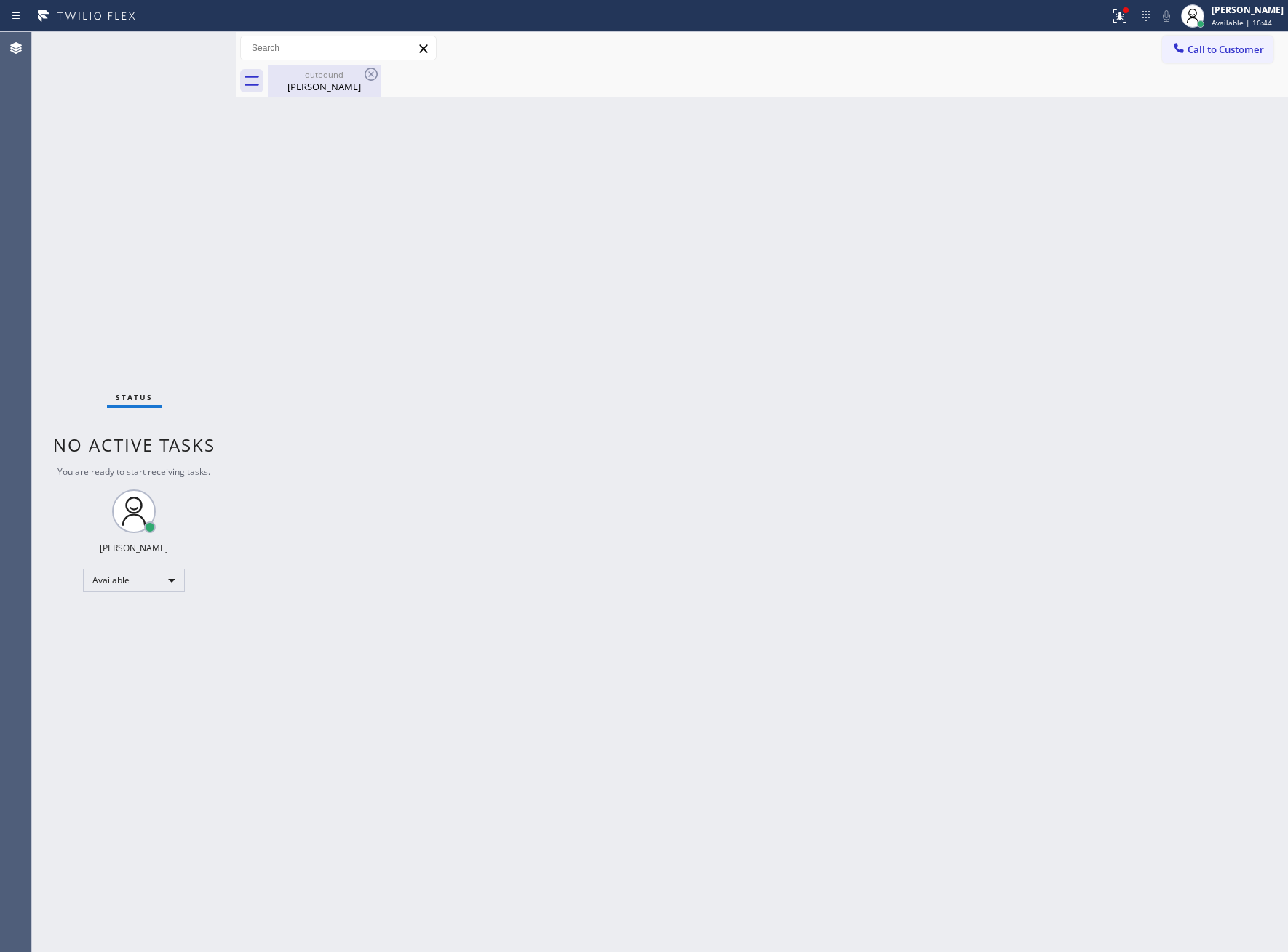
click at [298, 84] on div "[PERSON_NAME]" at bounding box center [324, 86] width 110 height 13
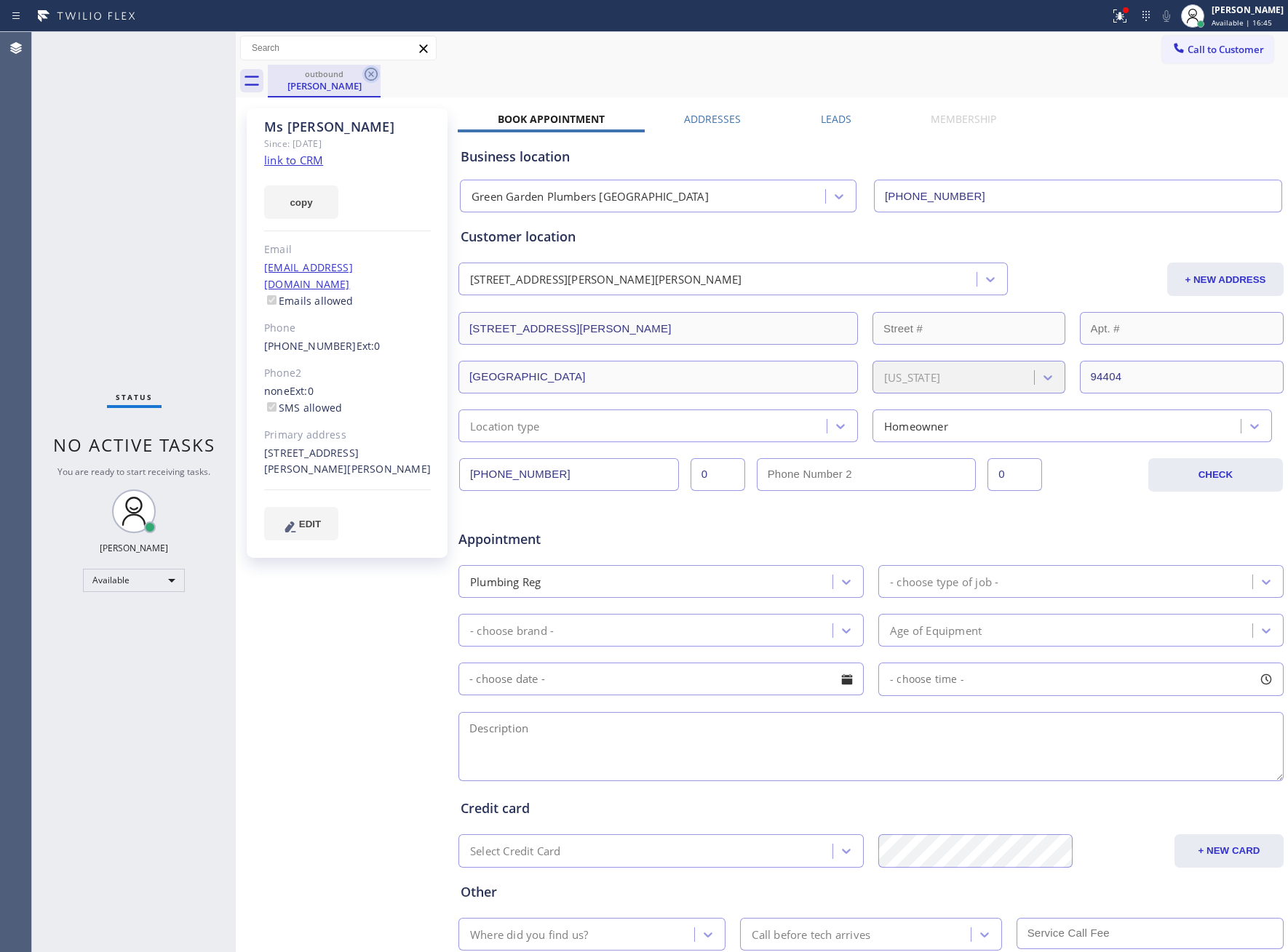
click at [367, 66] on icon at bounding box center [371, 74] width 18 height 18
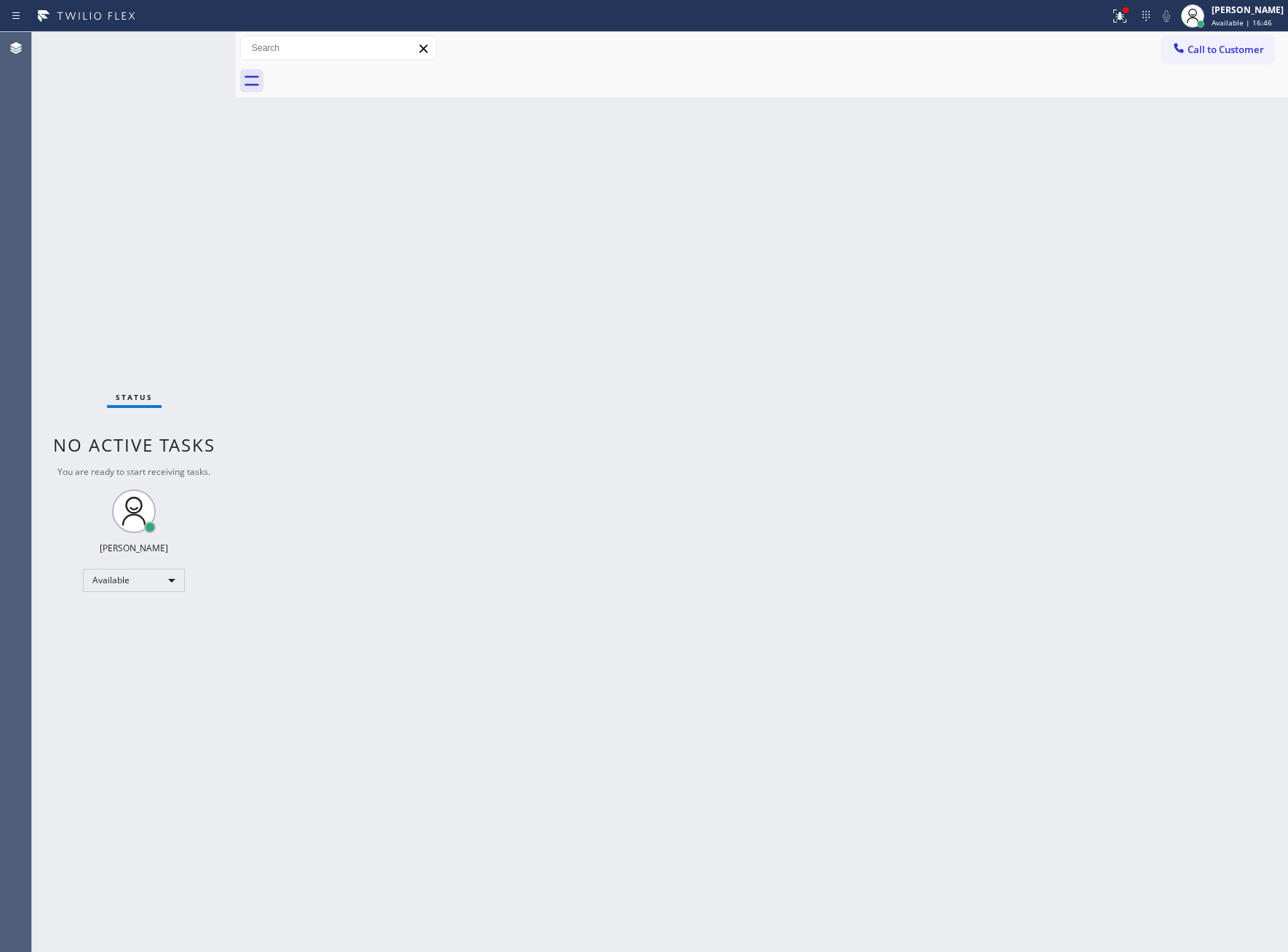
click at [201, 197] on div "Status No active tasks You are ready to start receiving tasks. [PERSON_NAME] Av…" at bounding box center [133, 492] width 204 height 920
drag, startPoint x: 308, startPoint y: 316, endPoint x: 323, endPoint y: 304, distance: 19.2
click at [323, 304] on div "Back to Dashboard Change Sender ID Customers Technicians Select a contact Outbo…" at bounding box center [762, 492] width 1052 height 920
click at [1200, 54] on span "Call to Customer" at bounding box center [1225, 49] width 77 height 13
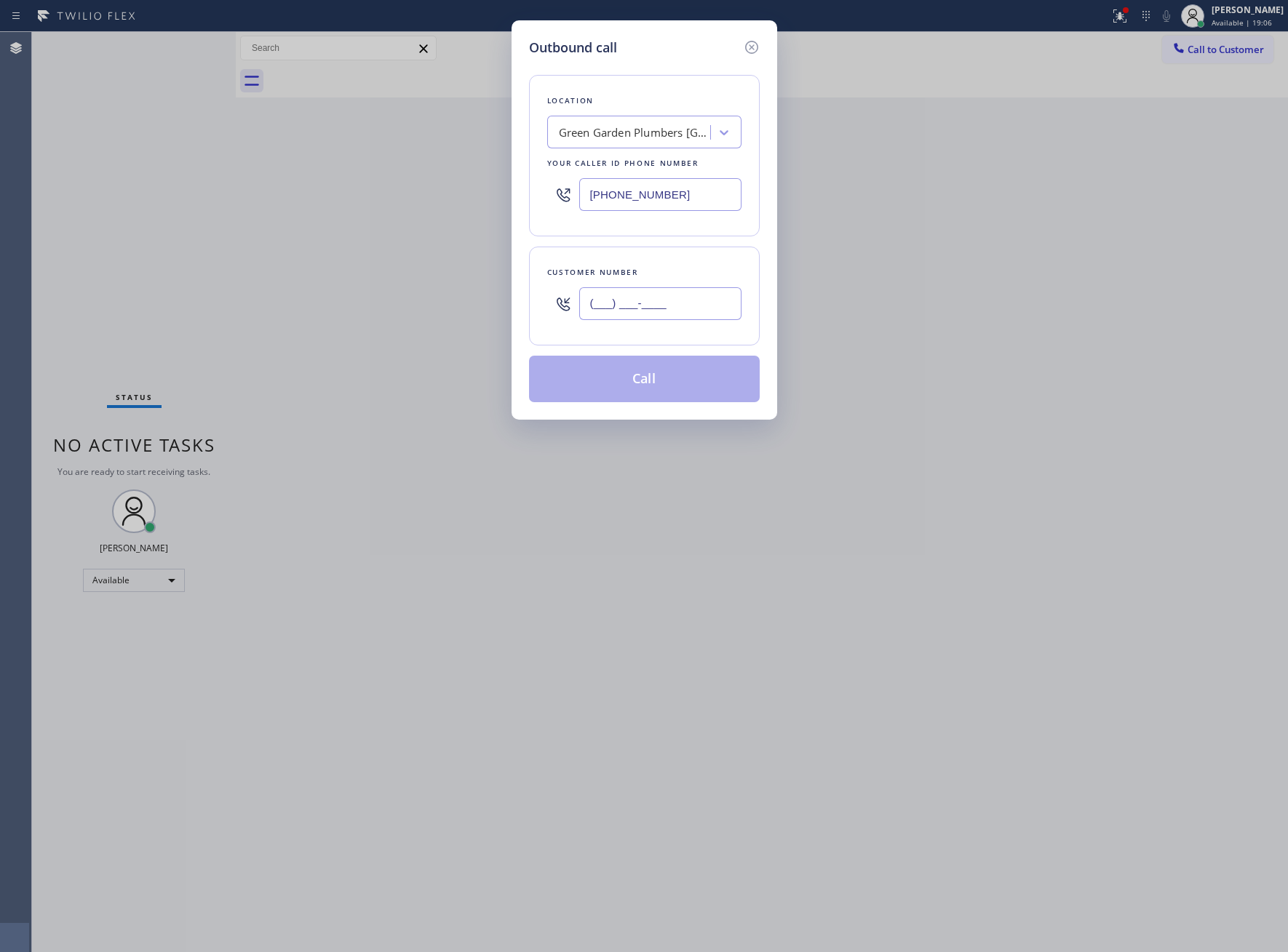
click at [677, 308] on input "(___) ___-____" at bounding box center [659, 304] width 162 height 33
paste input "626) 674-2836"
type input "[PHONE_NUMBER]"
click at [645, 203] on input "[PHONE_NUMBER]" at bounding box center [659, 194] width 162 height 33
paste input "714) 909-1626"
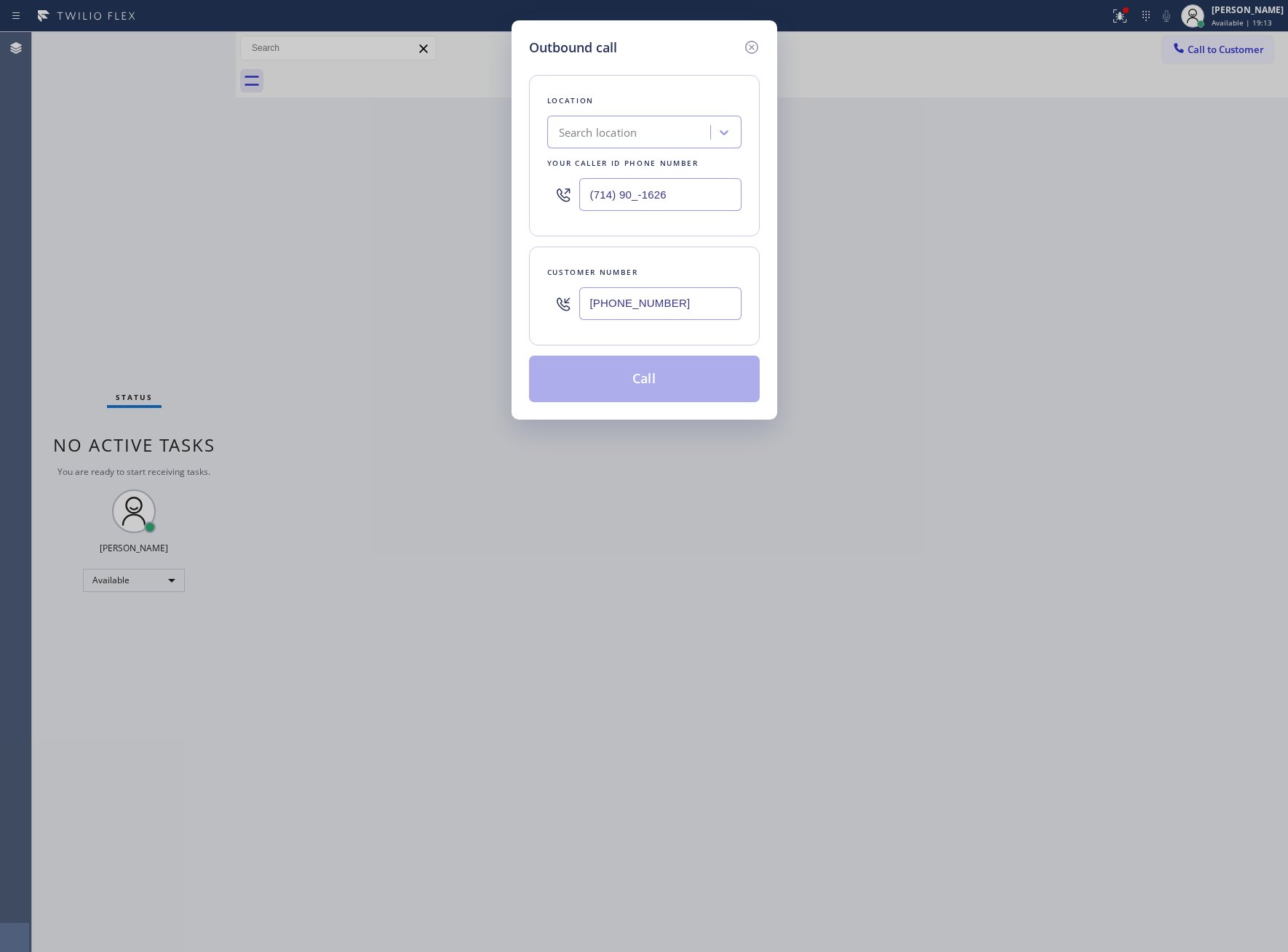
paste input "9"
type input "[PHONE_NUMBER]"
click at [627, 389] on button "Call" at bounding box center [645, 379] width 231 height 46
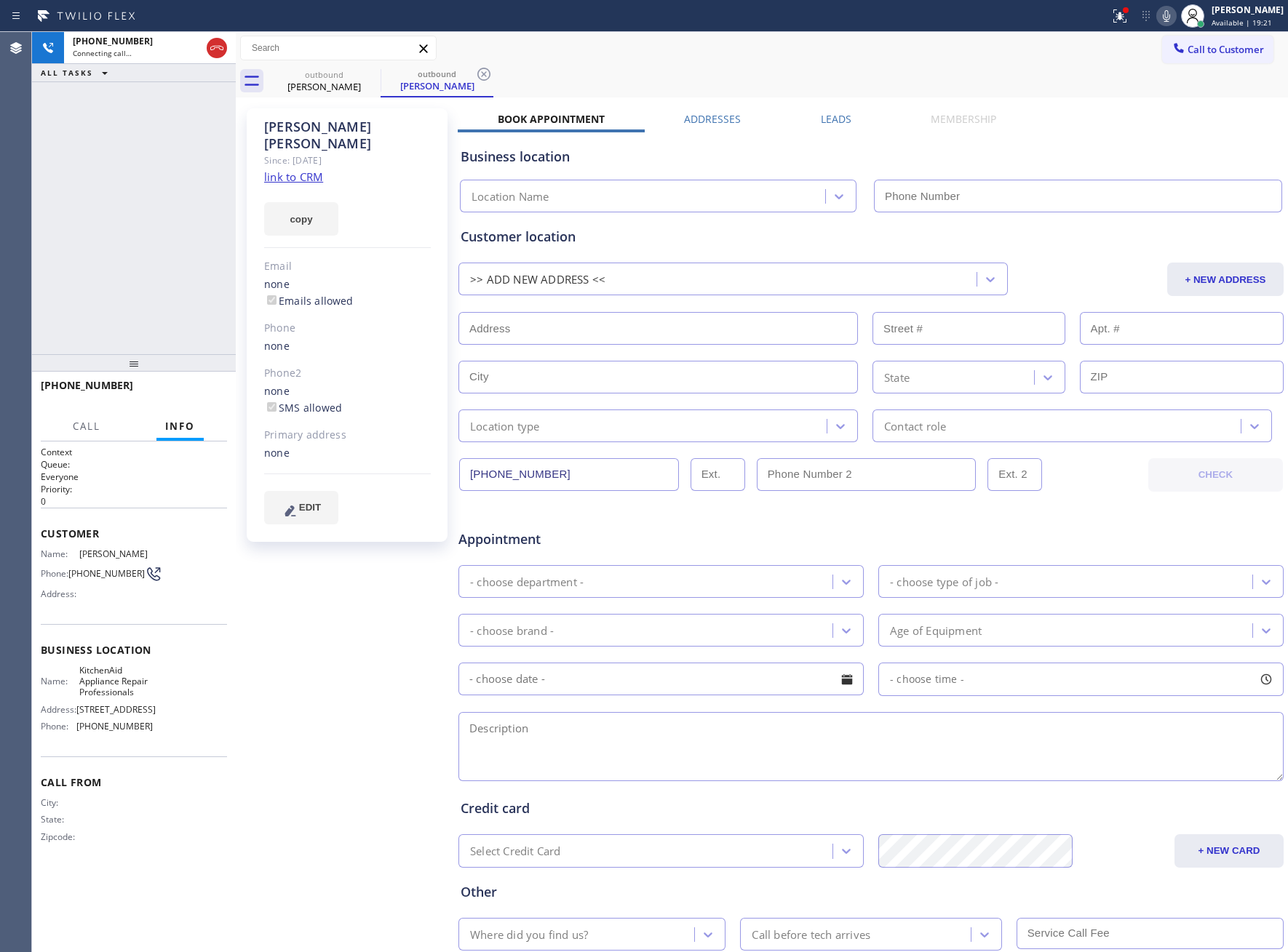
click at [162, 235] on div "[PHONE_NUMBER] Connecting call… ALL TASKS ALL TASKS ACTIVE TASKS TASKS IN WRAP …" at bounding box center [133, 193] width 204 height 322
type input "[PHONE_NUMBER]"
drag, startPoint x: 171, startPoint y: 223, endPoint x: 311, endPoint y: 42, distance: 228.8
click at [171, 223] on div "[PHONE_NUMBER] Live | 00:06 ALL TASKS ALL TASKS ACTIVE TASKS TASKS IN WRAP UP" at bounding box center [133, 193] width 204 height 322
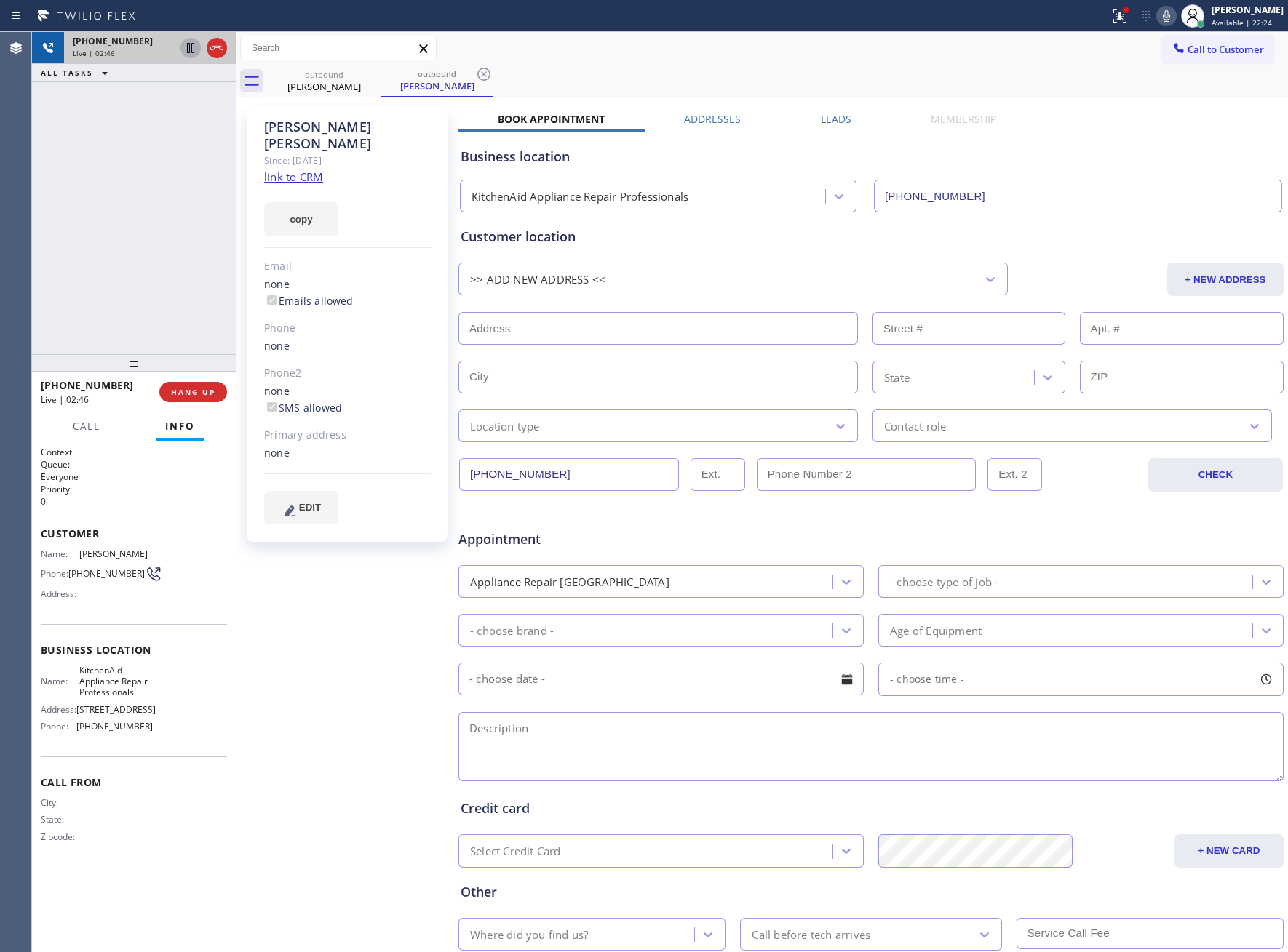
click at [188, 46] on icon at bounding box center [190, 47] width 7 height 10
click at [1158, 16] on icon at bounding box center [1166, 15] width 18 height 18
drag, startPoint x: 137, startPoint y: 181, endPoint x: 161, endPoint y: 166, distance: 28.3
click at [137, 181] on div "[PHONE_NUMBER] Live | 03:00 ALL TASKS ALL TASKS ACTIVE TASKS TASKS IN WRAP UP" at bounding box center [133, 193] width 204 height 322
click at [195, 53] on icon at bounding box center [190, 47] width 10 height 10
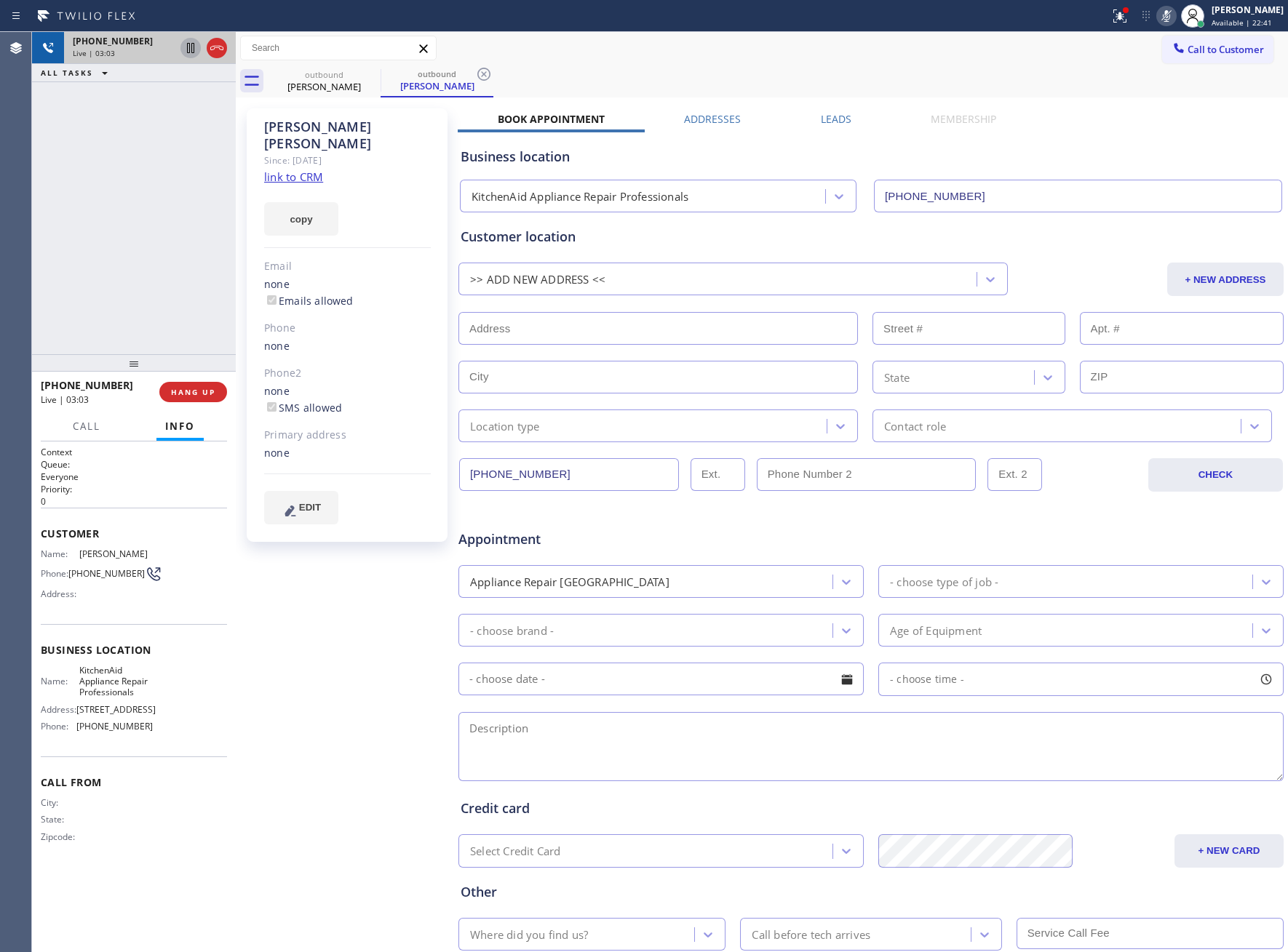
click at [1158, 14] on icon at bounding box center [1166, 15] width 18 height 18
drag, startPoint x: 120, startPoint y: 276, endPoint x: 175, endPoint y: 520, distance: 250.1
click at [129, 287] on div "[PHONE_NUMBER] Live | 03:11 ALL TASKS ALL TASKS ACTIVE TASKS TASKS IN WRAP UP" at bounding box center [133, 193] width 204 height 322
drag, startPoint x: 75, startPoint y: 570, endPoint x: 134, endPoint y: 577, distance: 59.4
click at [134, 577] on div "Phone: [PHONE_NUMBER]" at bounding box center [97, 574] width 112 height 18
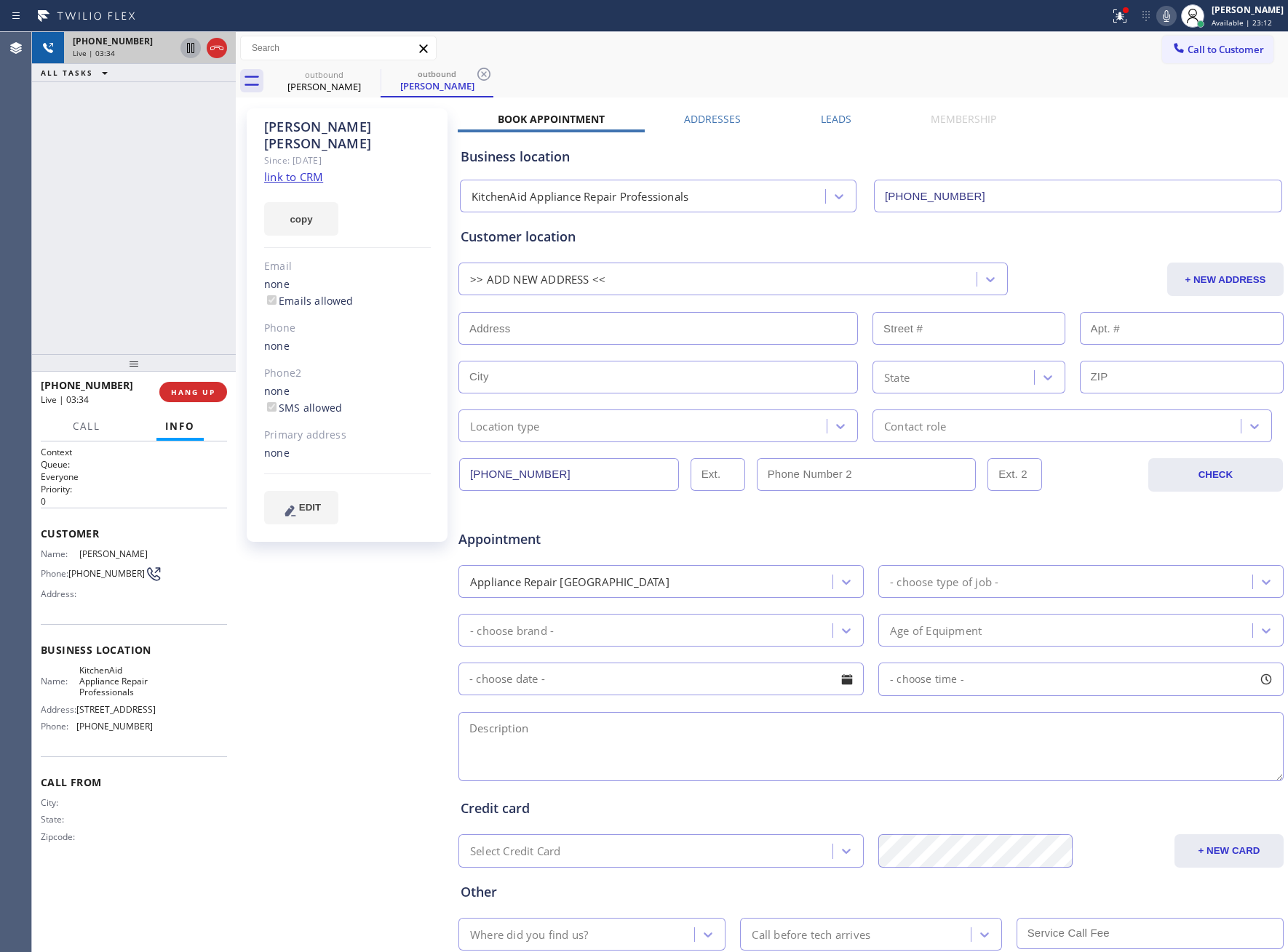
drag, startPoint x: 123, startPoint y: 209, endPoint x: 138, endPoint y: 198, distance: 18.6
click at [129, 205] on div "[PHONE_NUMBER] Live | 03:34 ALL TASKS ALL TASKS ACTIVE TASKS TASKS IN WRAP UP" at bounding box center [133, 193] width 204 height 322
click at [204, 390] on span "COMPLETE" at bounding box center [190, 392] width 50 height 10
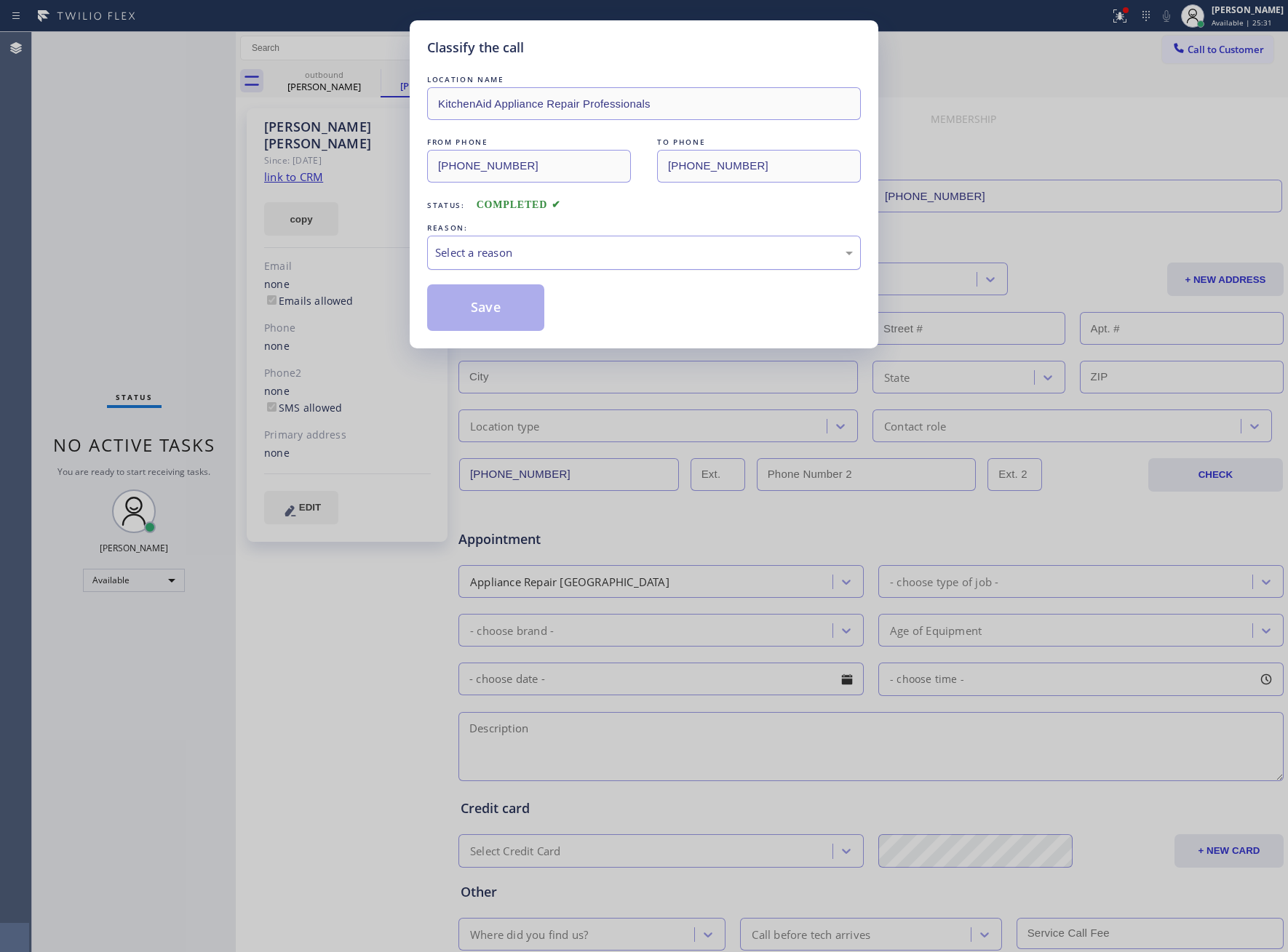
click at [463, 259] on div "Select a reason" at bounding box center [644, 253] width 418 height 17
click at [487, 314] on button "Save" at bounding box center [485, 308] width 117 height 46
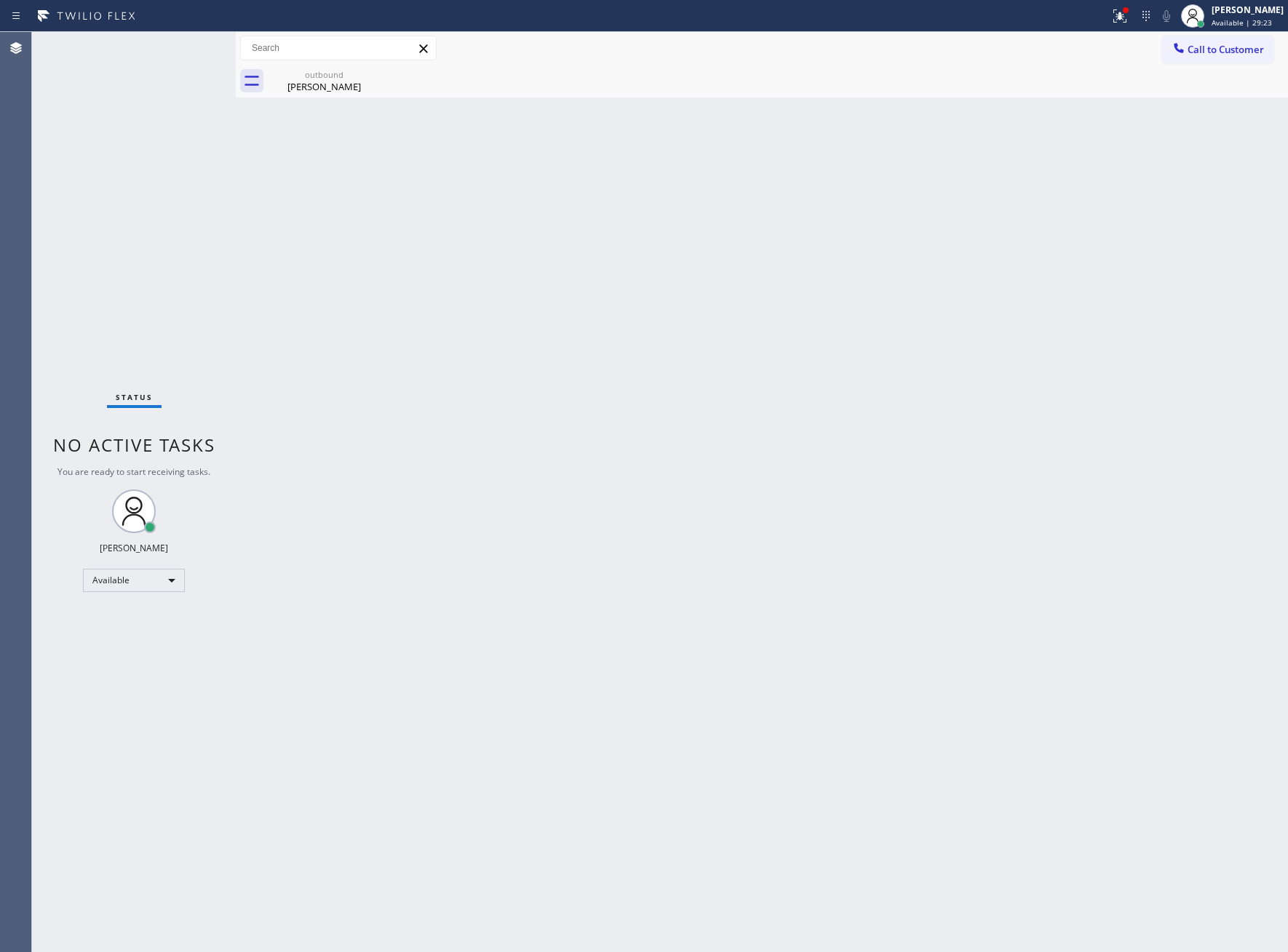
click at [257, 262] on div "Back to Dashboard Change Sender ID Customers Technicians Select a contact Outbo…" at bounding box center [762, 492] width 1052 height 920
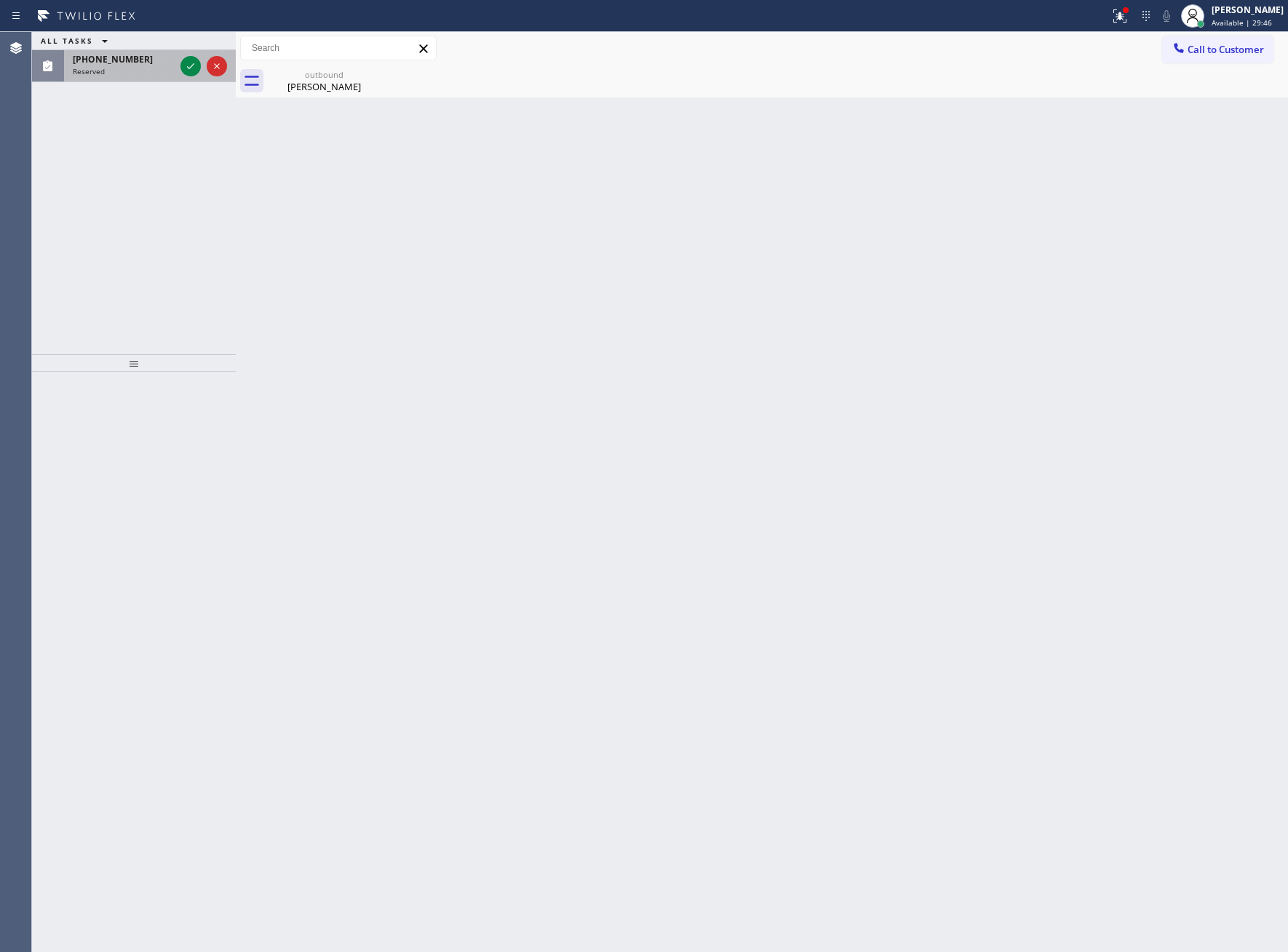
click at [182, 53] on div at bounding box center [204, 66] width 53 height 32
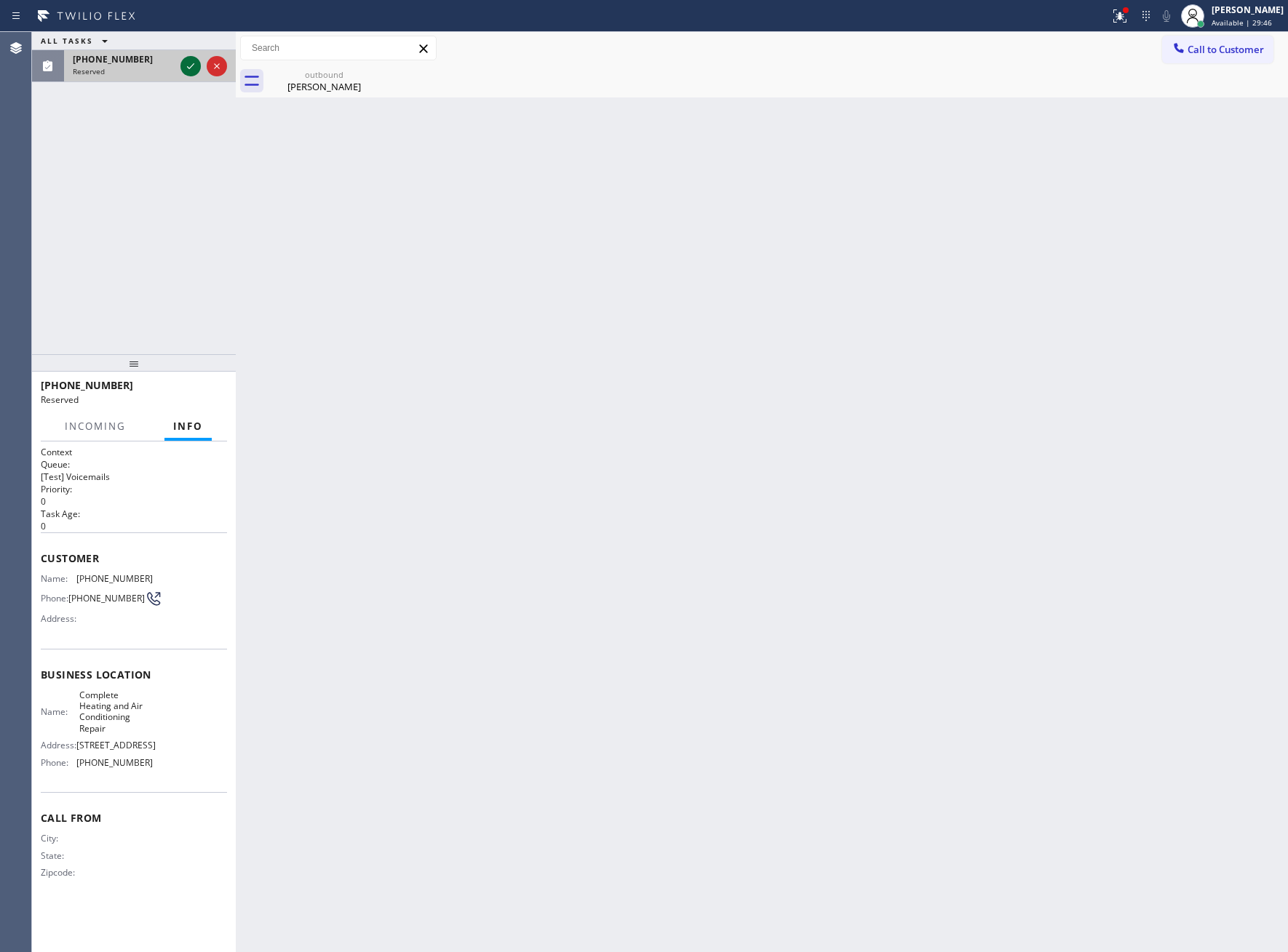
click at [188, 64] on icon at bounding box center [191, 66] width 18 height 18
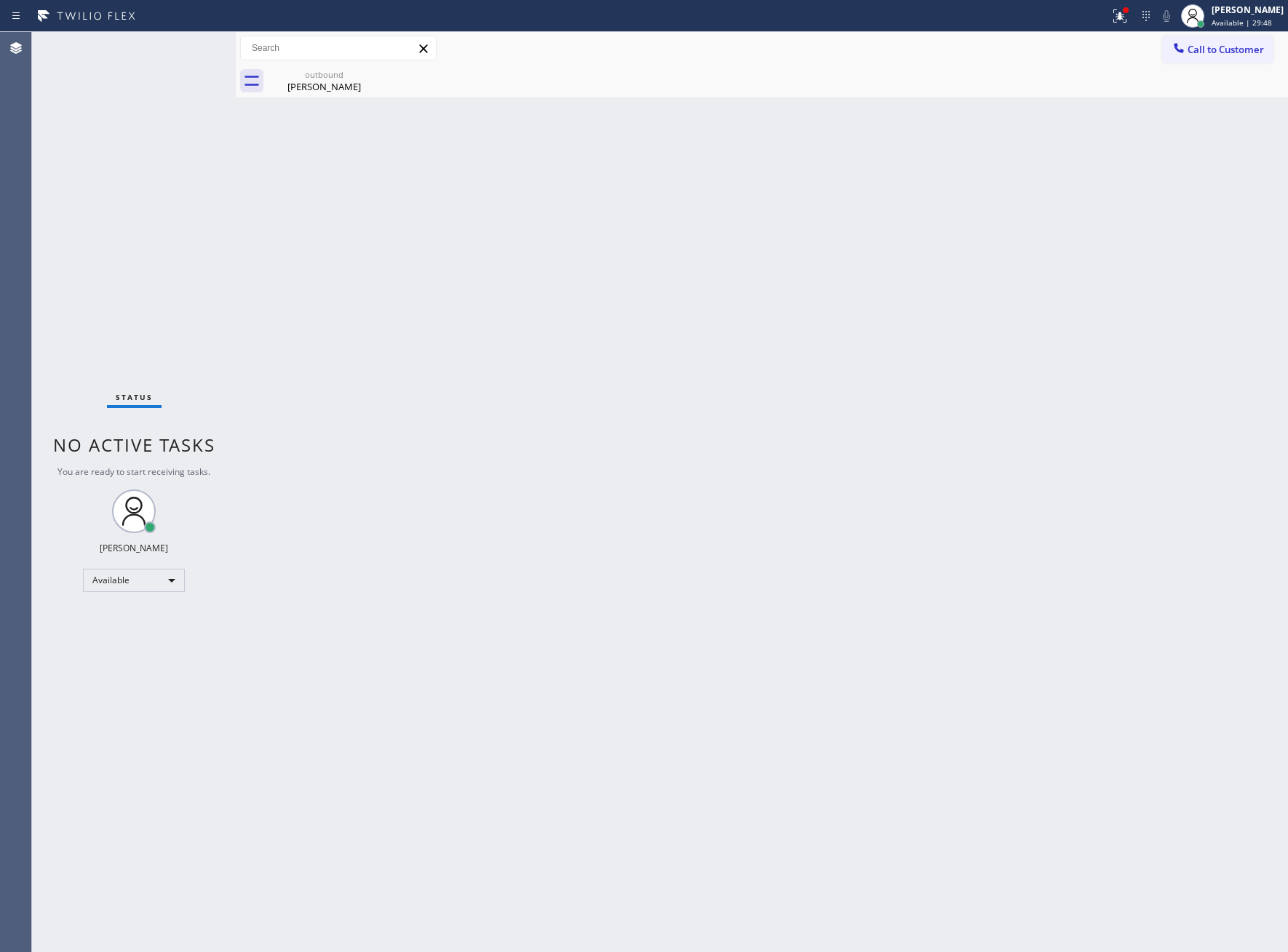
click at [197, 59] on div "Status No active tasks You are ready to start receiving tasks. [PERSON_NAME] Av…" at bounding box center [133, 492] width 204 height 920
click at [61, 175] on div "Status No active tasks You are ready to start receiving tasks. [PERSON_NAME] Av…" at bounding box center [133, 492] width 204 height 920
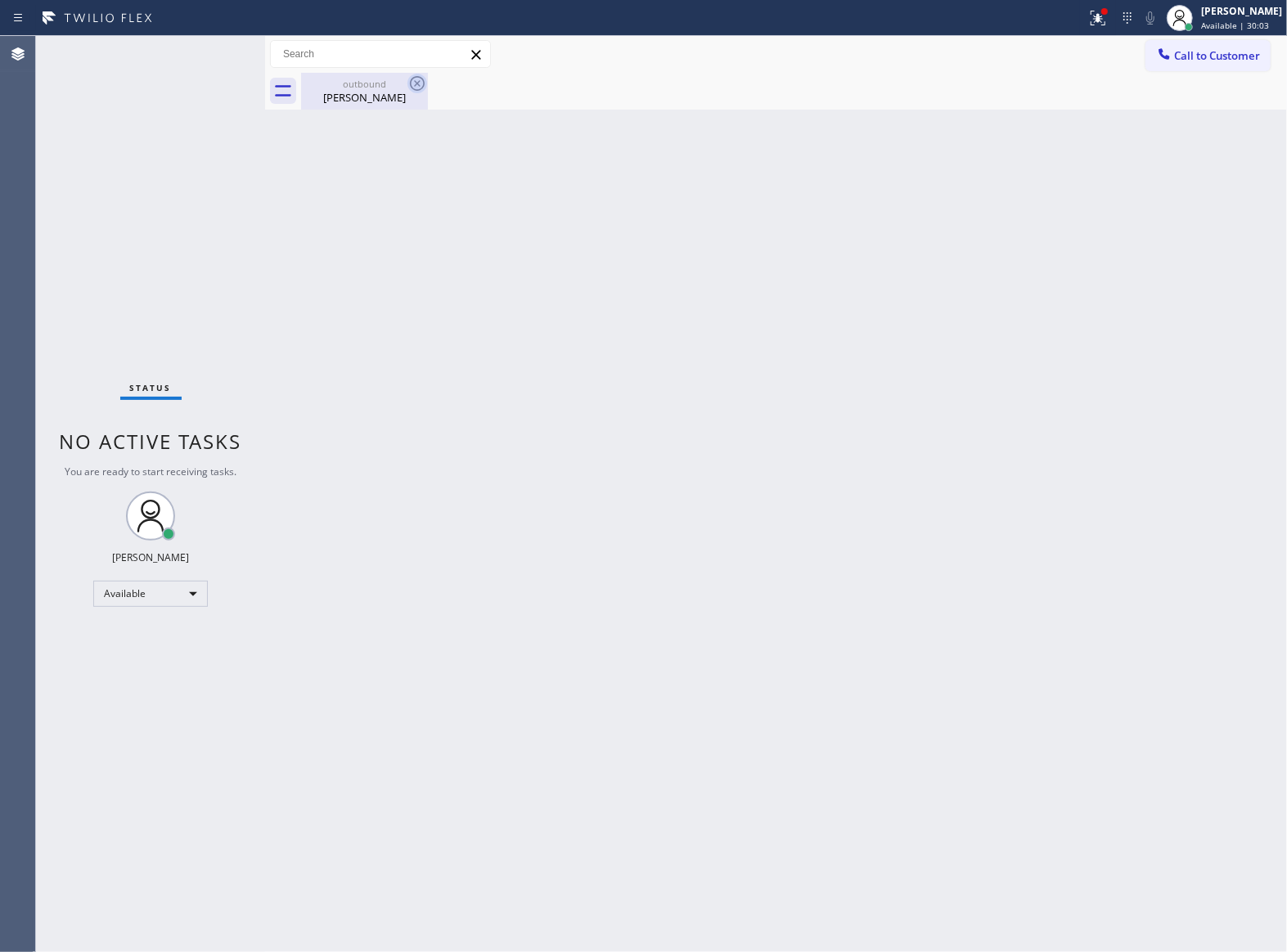
drag, startPoint x: 349, startPoint y: 86, endPoint x: 407, endPoint y: 88, distance: 58.0
click at [350, 86] on div "outbound" at bounding box center [364, 84] width 124 height 12
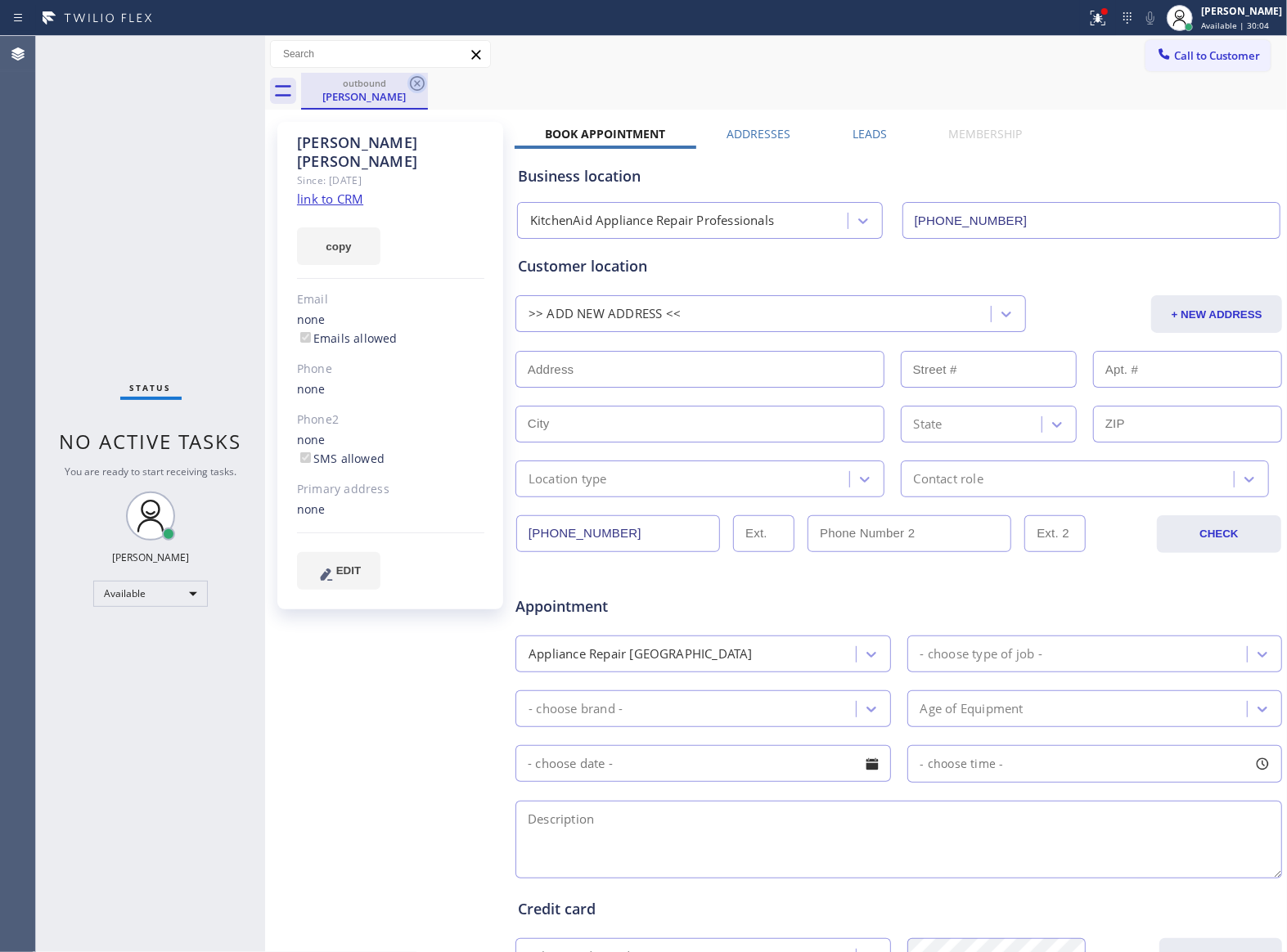
click at [414, 84] on icon at bounding box center [417, 84] width 20 height 20
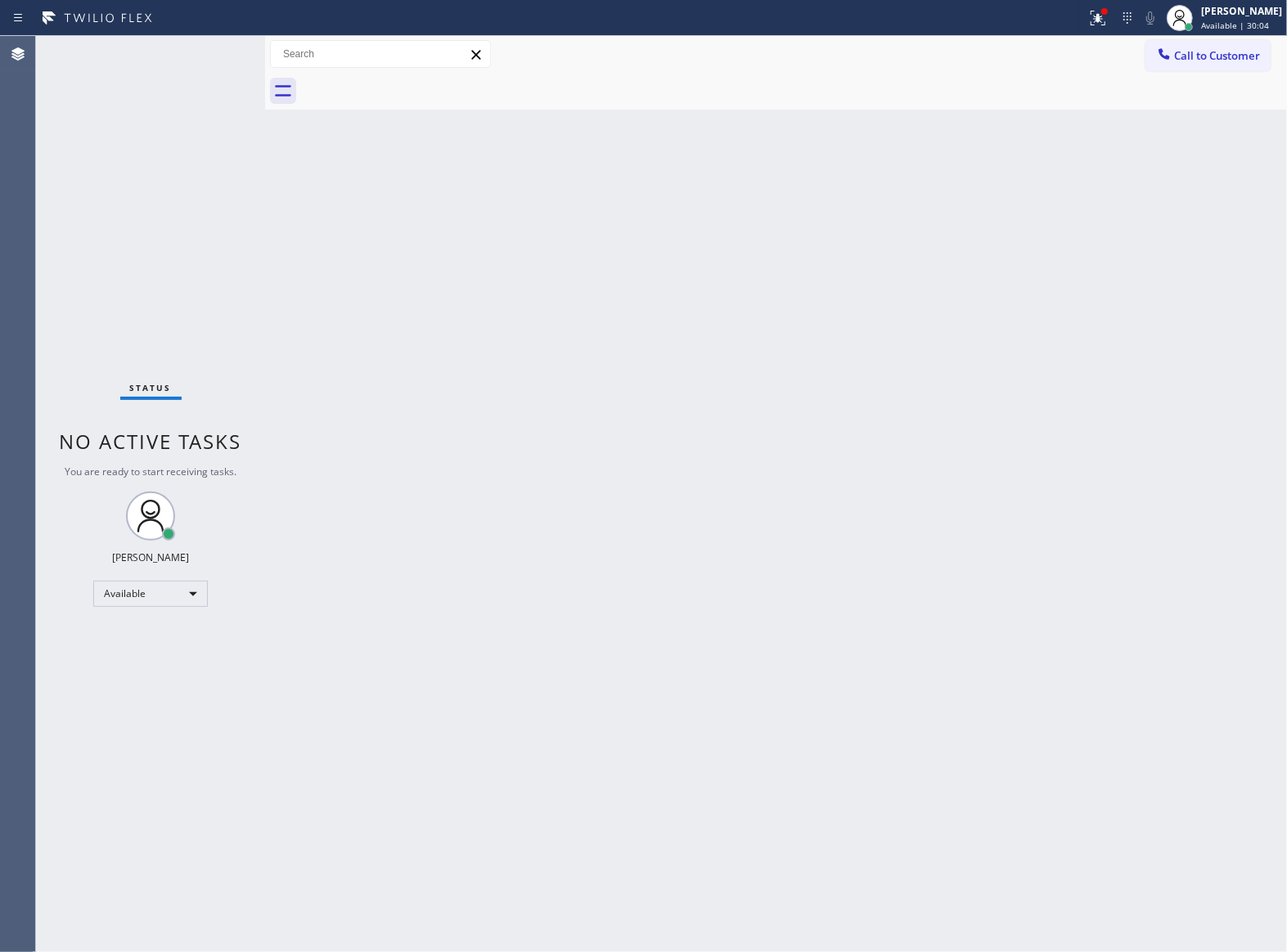
click at [149, 71] on div "Status No active tasks You are ready to start receiving tasks. [PERSON_NAME] Av…" at bounding box center [150, 494] width 229 height 916
drag, startPoint x: 355, startPoint y: 203, endPoint x: 507, endPoint y: 324, distance: 194.3
click at [355, 203] on div "Back to Dashboard Change Sender ID Customers Technicians Select a contact Outbo…" at bounding box center [776, 494] width 1022 height 916
click at [154, 134] on div "Status No active tasks You are ready to start receiving tasks. [PERSON_NAME] Av…" at bounding box center [150, 494] width 229 height 916
click at [159, 278] on div "Status No active tasks You are ready to start receiving tasks. [PERSON_NAME] Av…" at bounding box center [150, 494] width 229 height 916
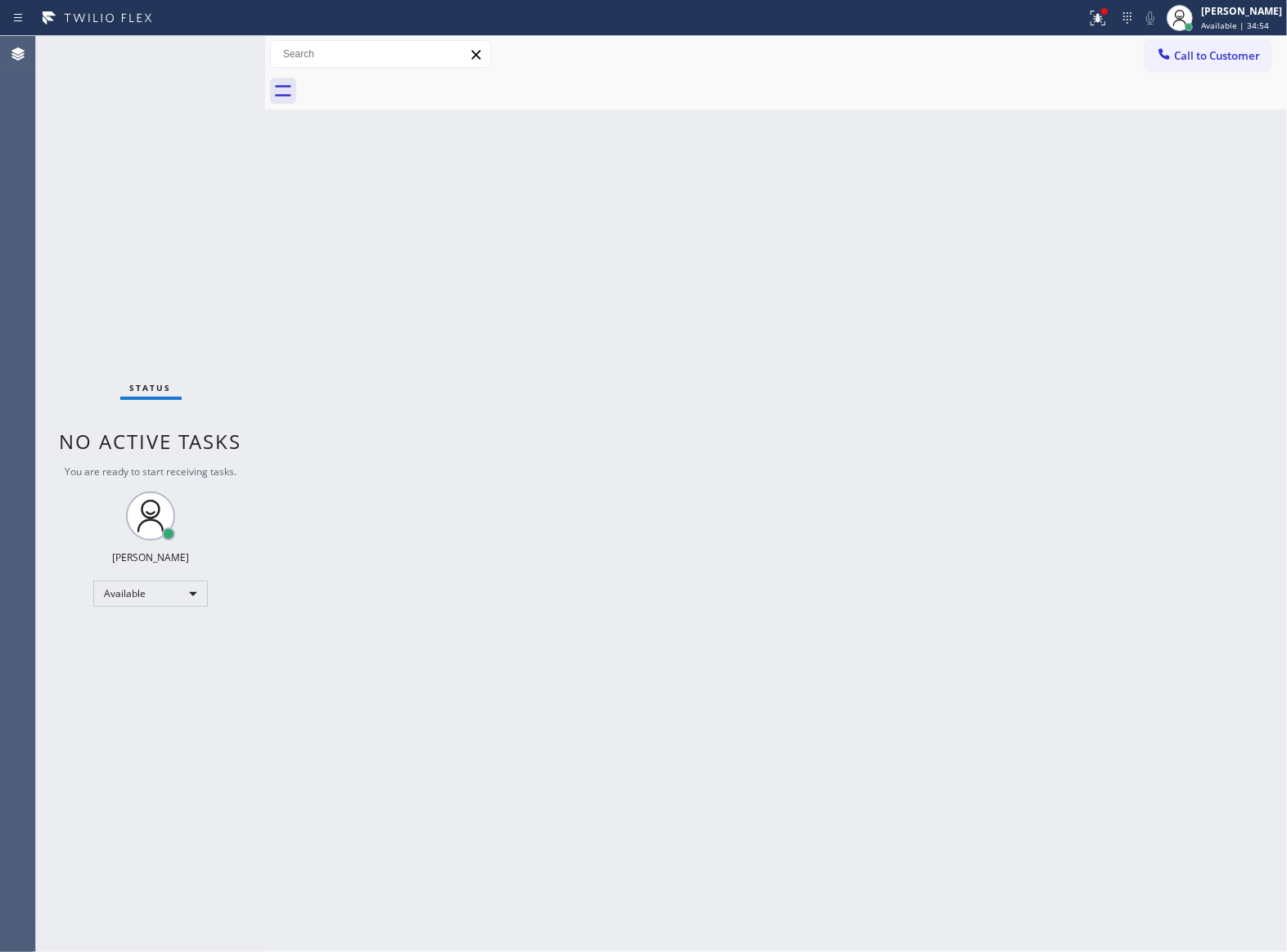
drag, startPoint x: 227, startPoint y: 88, endPoint x: 469, endPoint y: 91, distance: 242.0
click at [229, 86] on div "Status No active tasks You are ready to start receiving tasks. [PERSON_NAME] Av…" at bounding box center [150, 494] width 229 height 916
click at [1228, 37] on div "Call to Customer Outbound call Location KitchenAid Appliance Repair Professiona…" at bounding box center [776, 54] width 1022 height 37
click at [1222, 20] on span "Available | 34:56" at bounding box center [1235, 25] width 68 height 11
click at [1227, 113] on button "Unavailable" at bounding box center [1205, 108] width 164 height 21
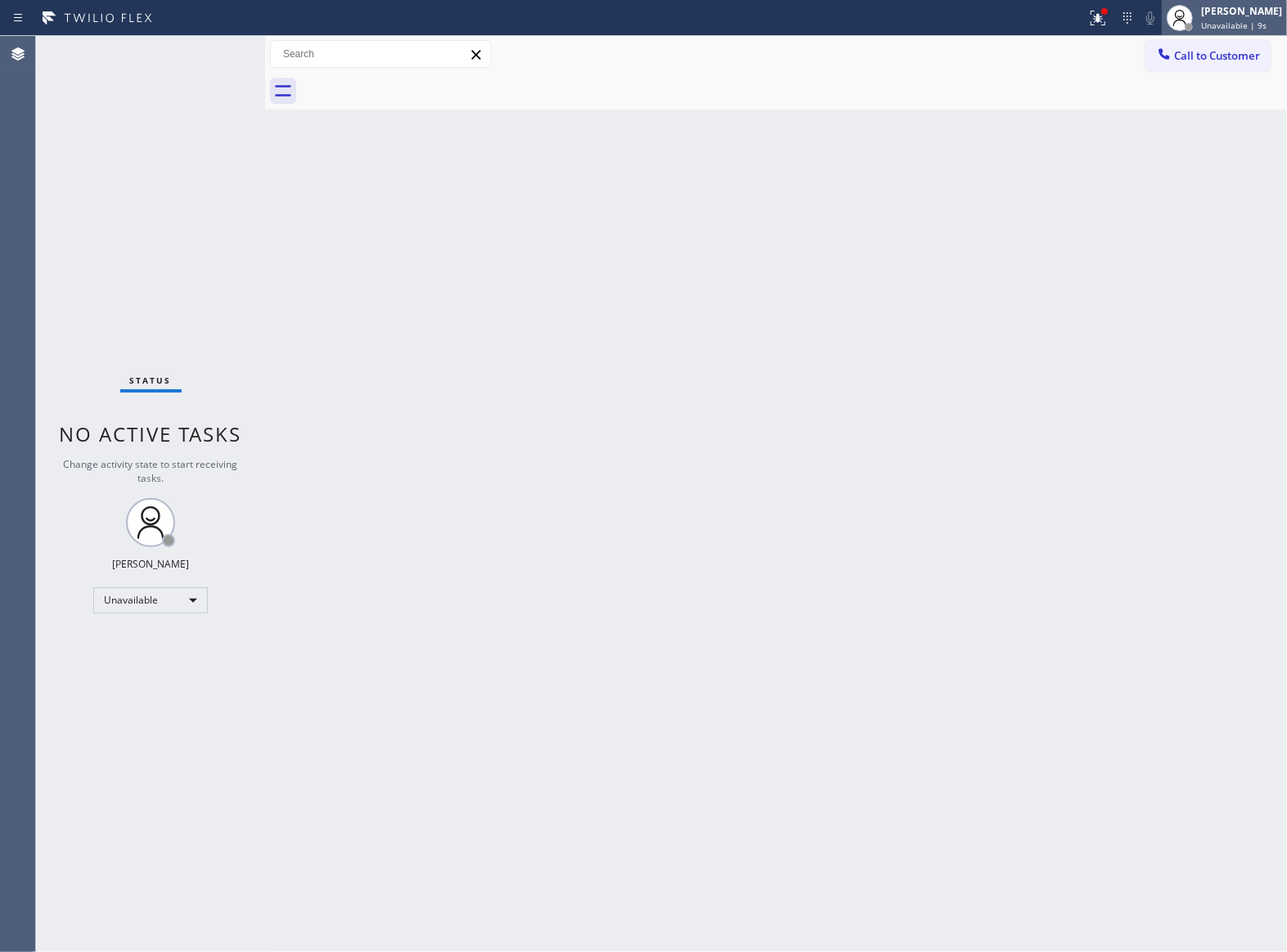
click at [1216, 21] on span "Unavailable | 9s" at bounding box center [1233, 25] width 65 height 11
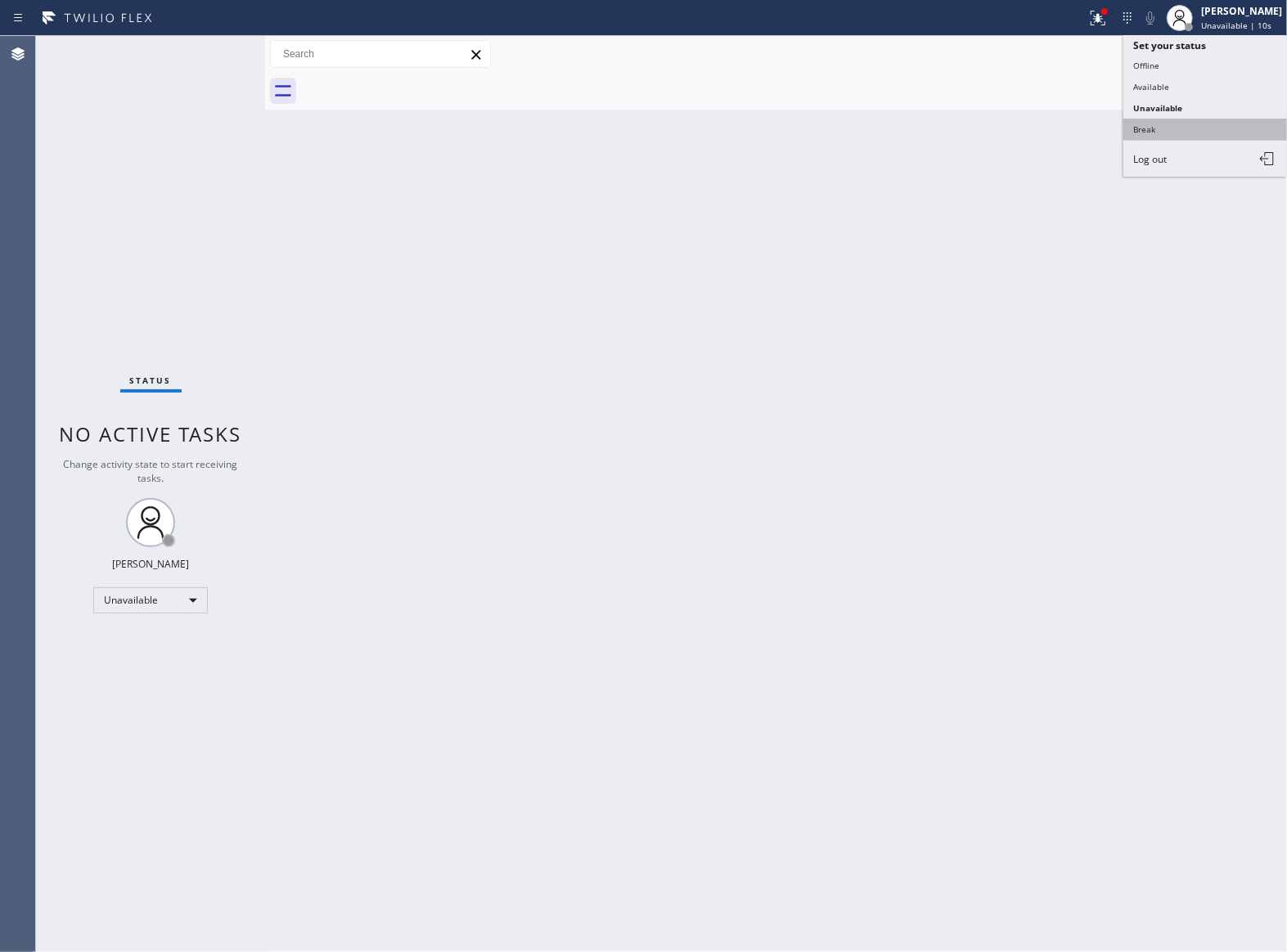
click at [1182, 131] on button "Break" at bounding box center [1205, 129] width 164 height 21
